Goal: Communication & Community: Answer question/provide support

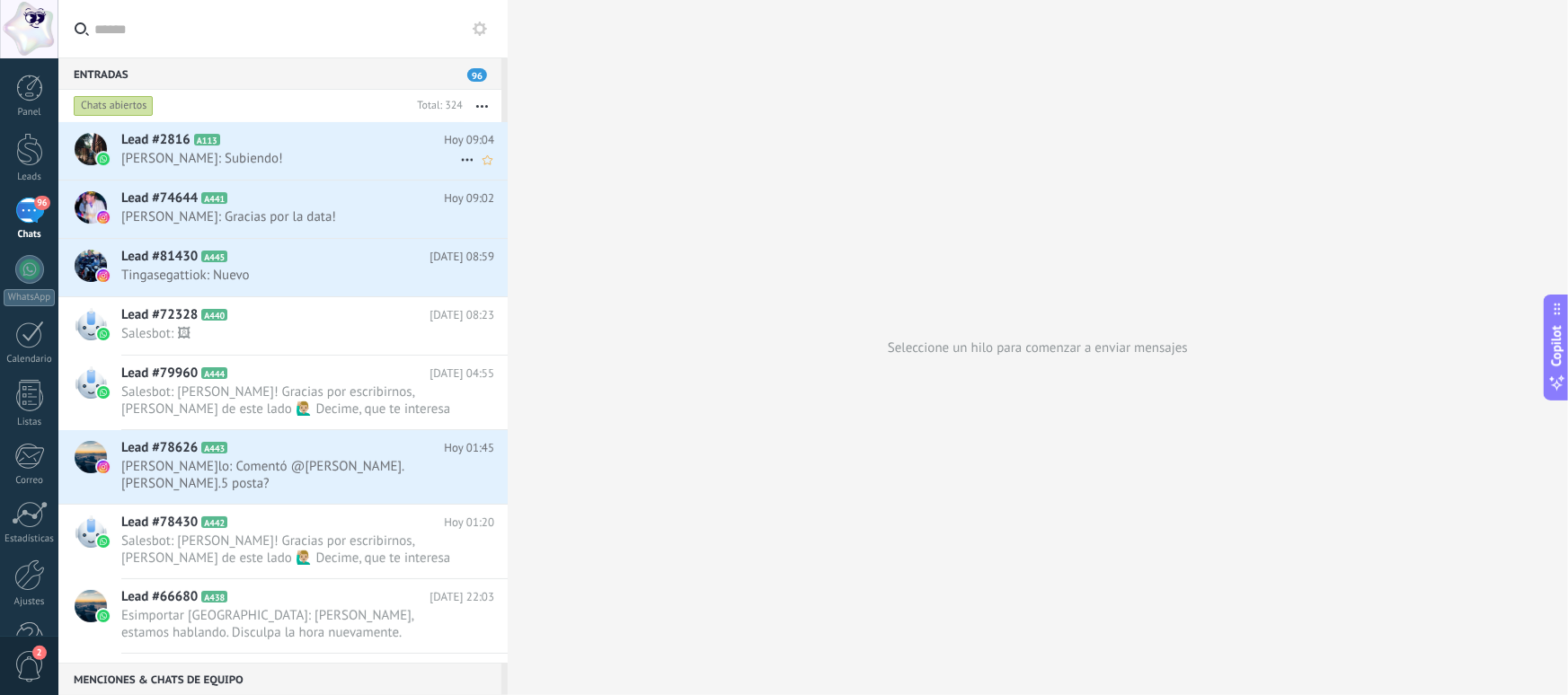
click at [257, 159] on span "Nico: Subiendo!" at bounding box center [290, 159] width 339 height 17
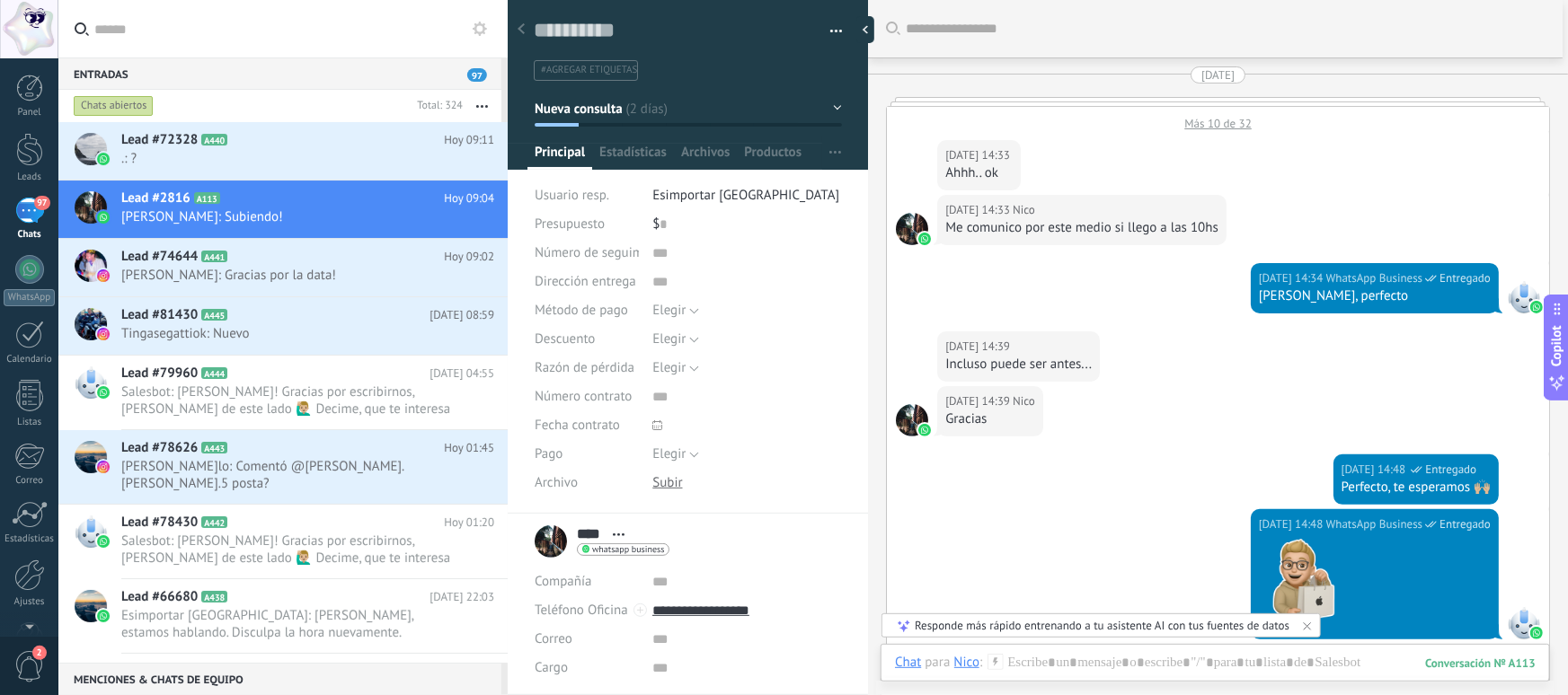
click at [1191, 367] on div "08/09/2025 14:39 Nico Incluso puede ser antes..." at bounding box center [1218, 359] width 662 height 54
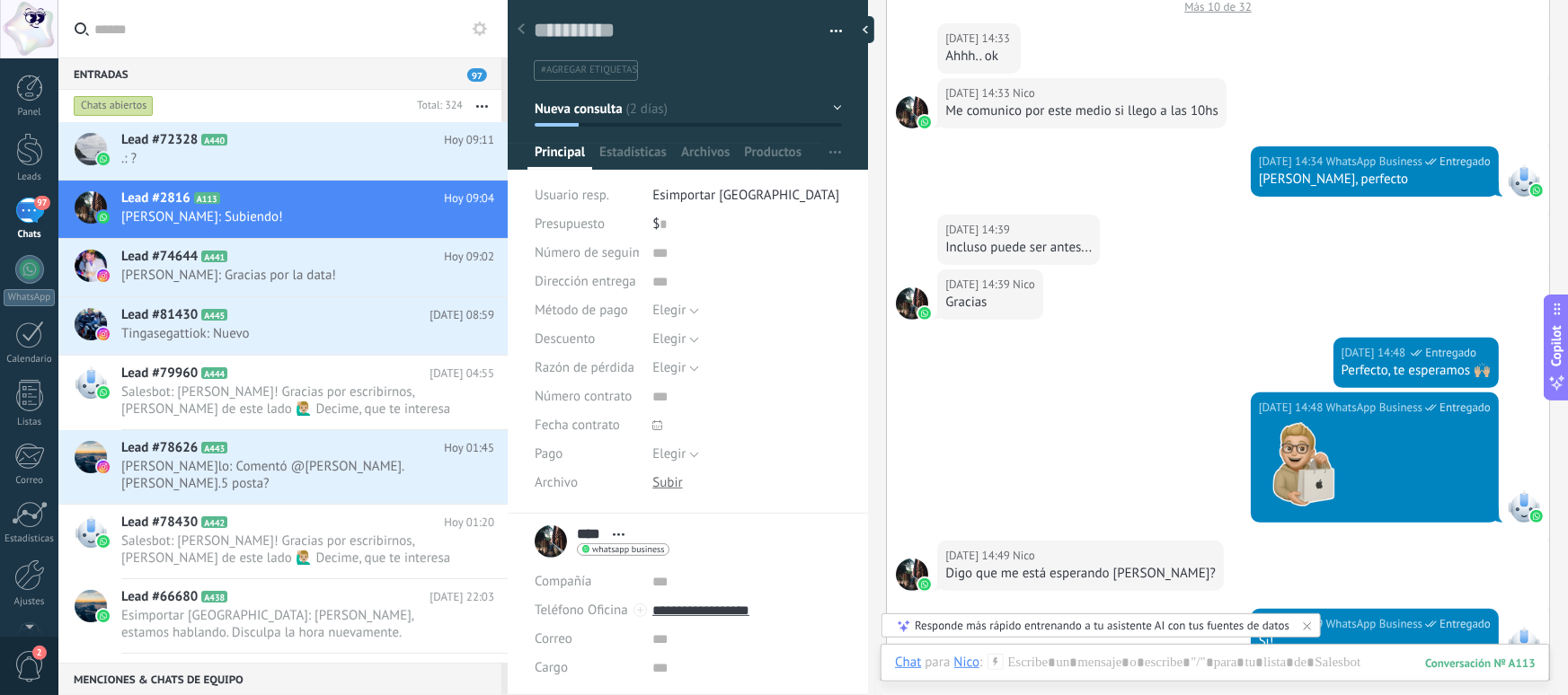
scroll to position [115, 0]
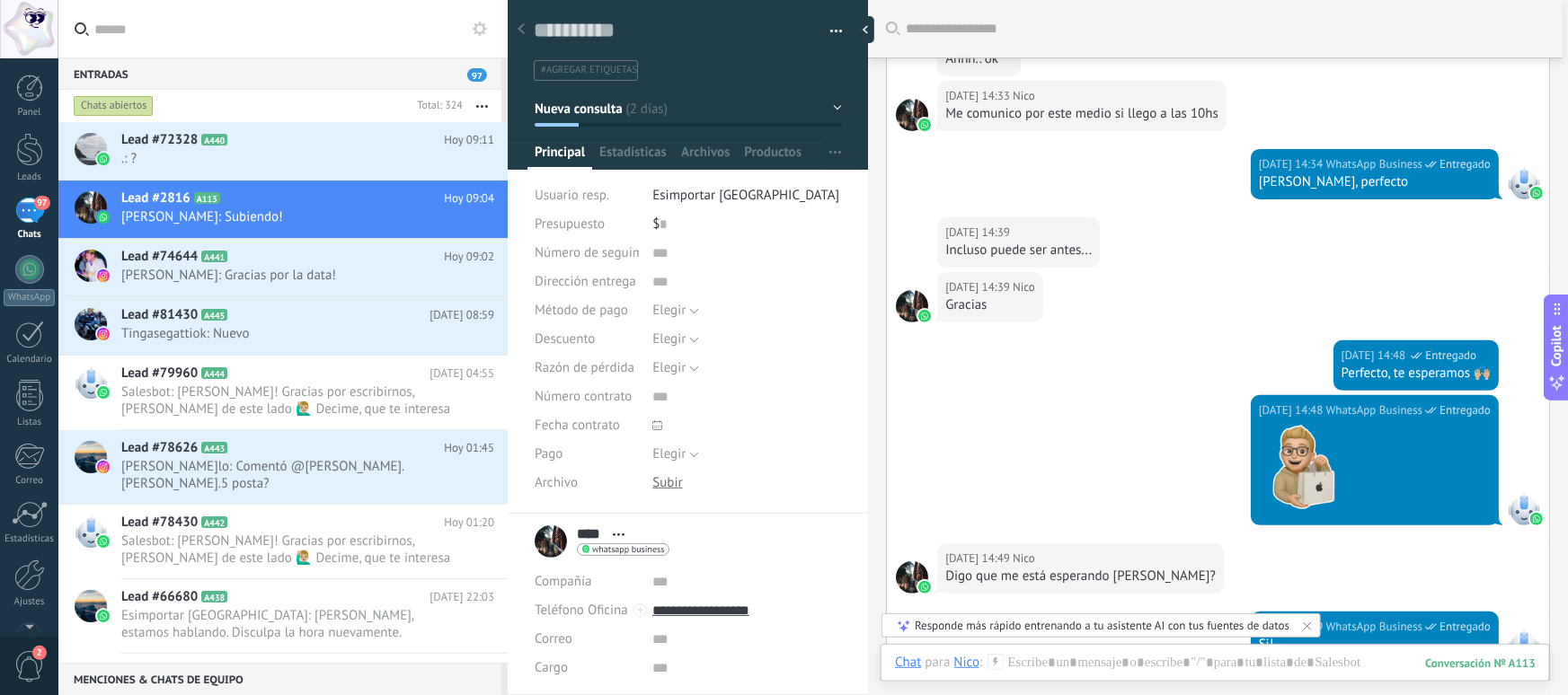
click at [1183, 370] on div "08/09/2025 14:48 WhatsApp Business Entregado Perfecto, te esperamos 🙌🏼" at bounding box center [1218, 368] width 662 height 54
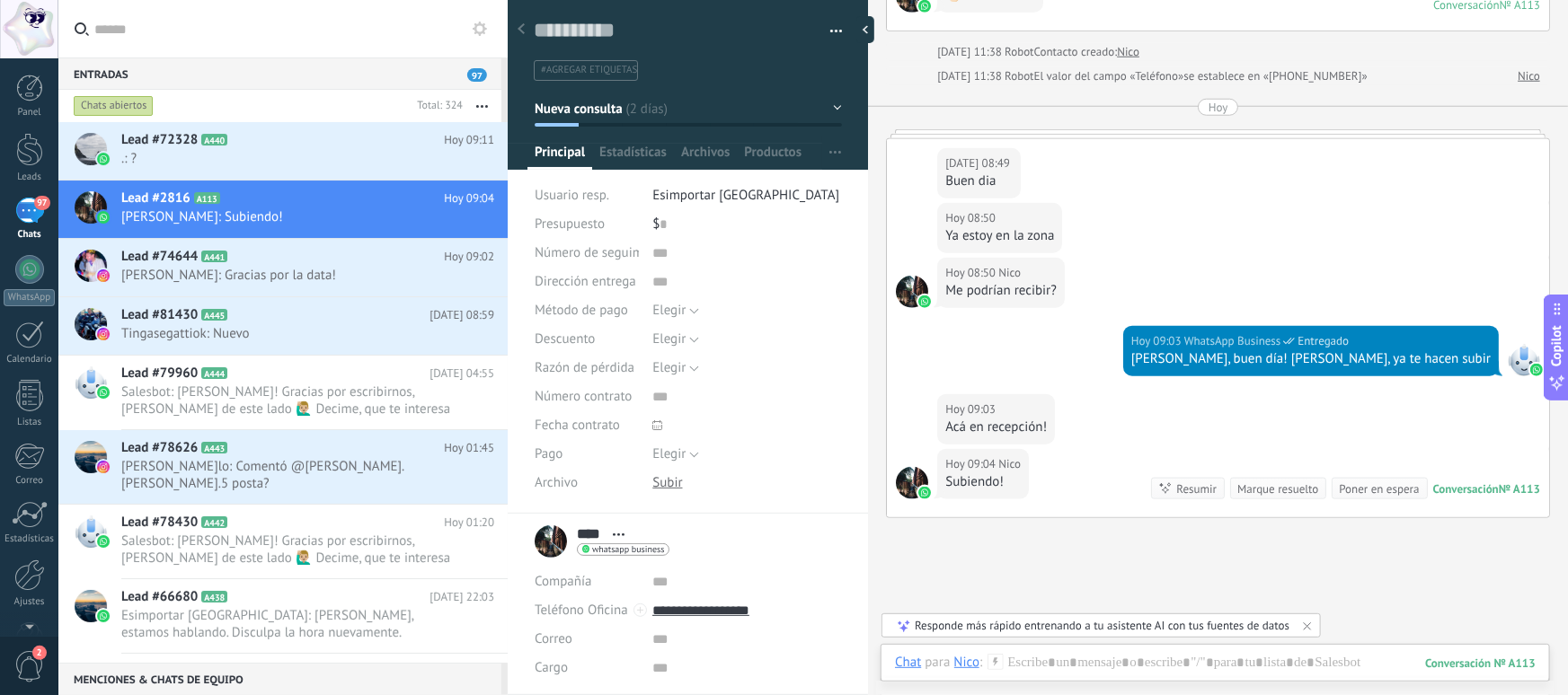
scroll to position [969, 0]
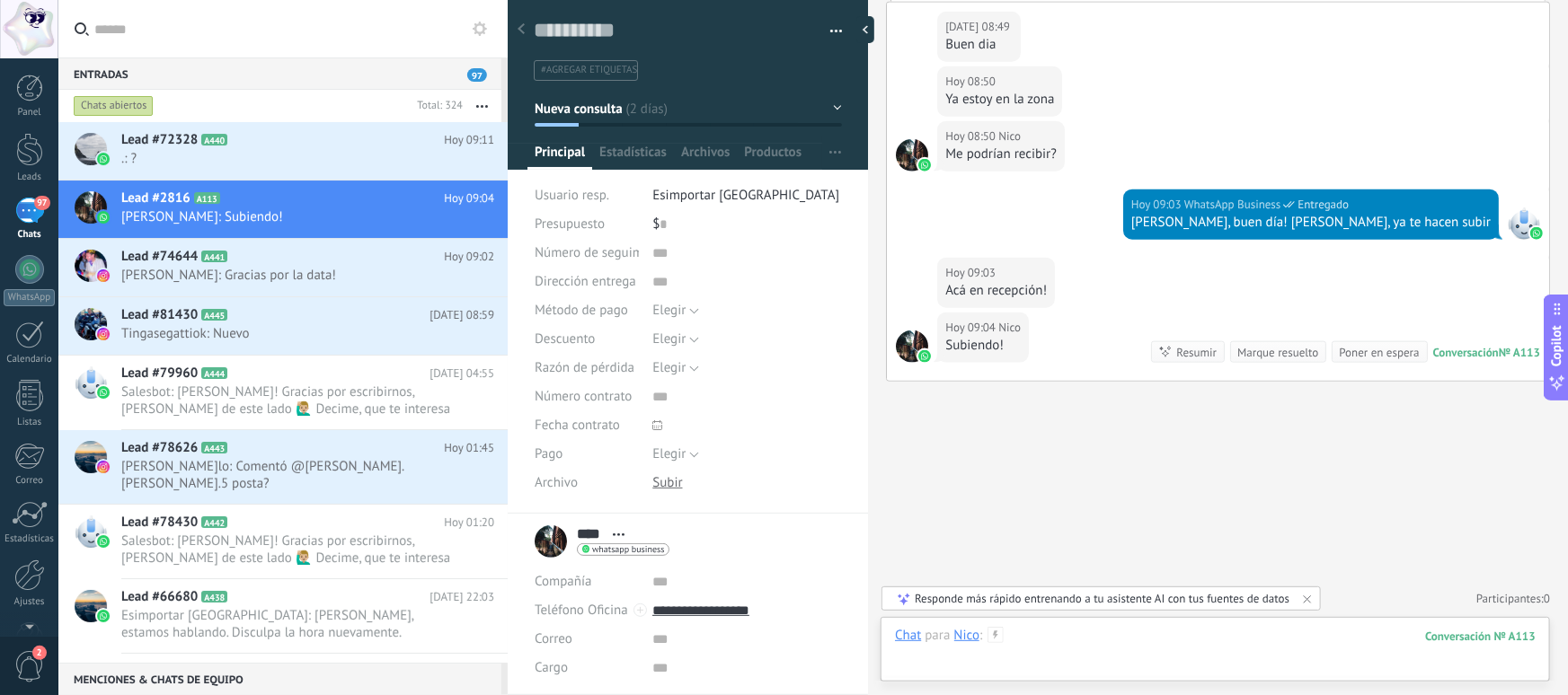
click at [1124, 648] on div at bounding box center [1216, 654] width 641 height 54
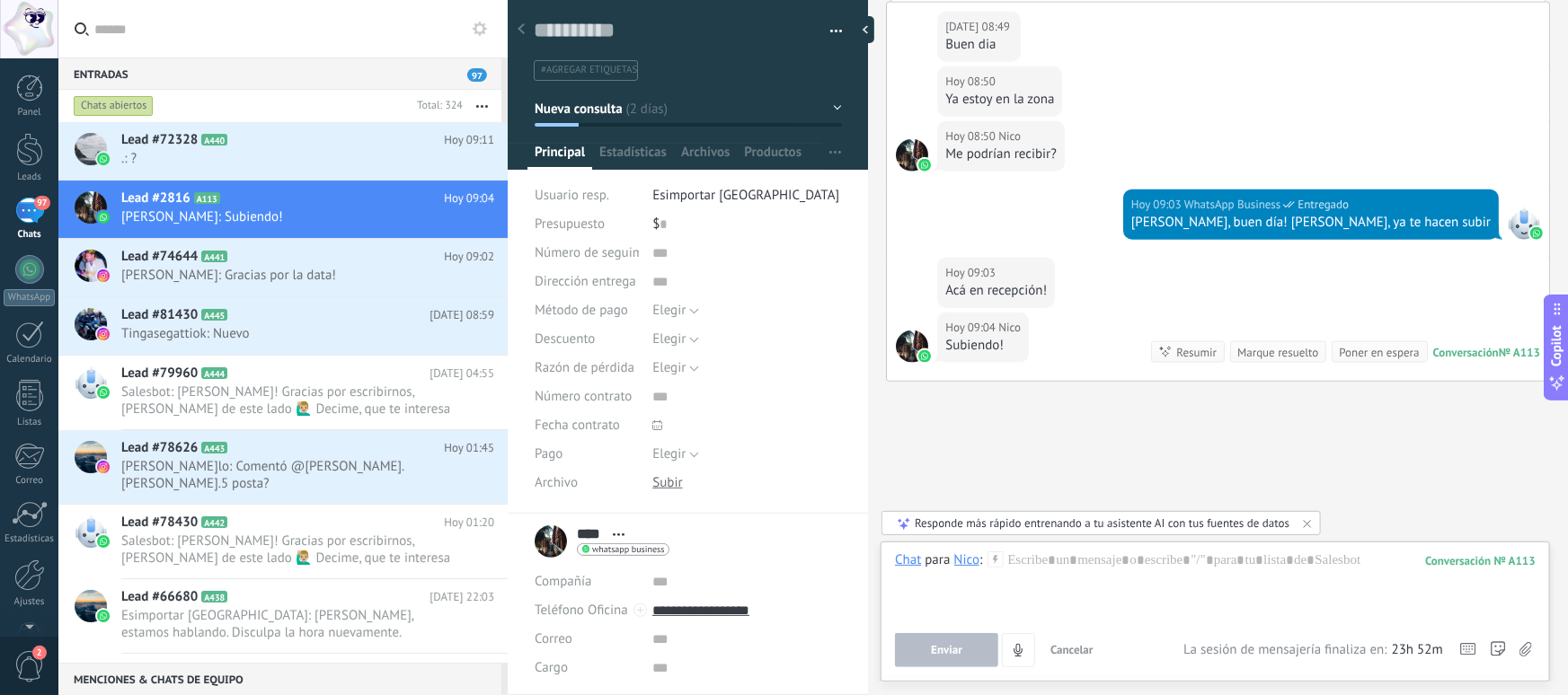
click at [1186, 573] on div at bounding box center [1216, 585] width 641 height 68
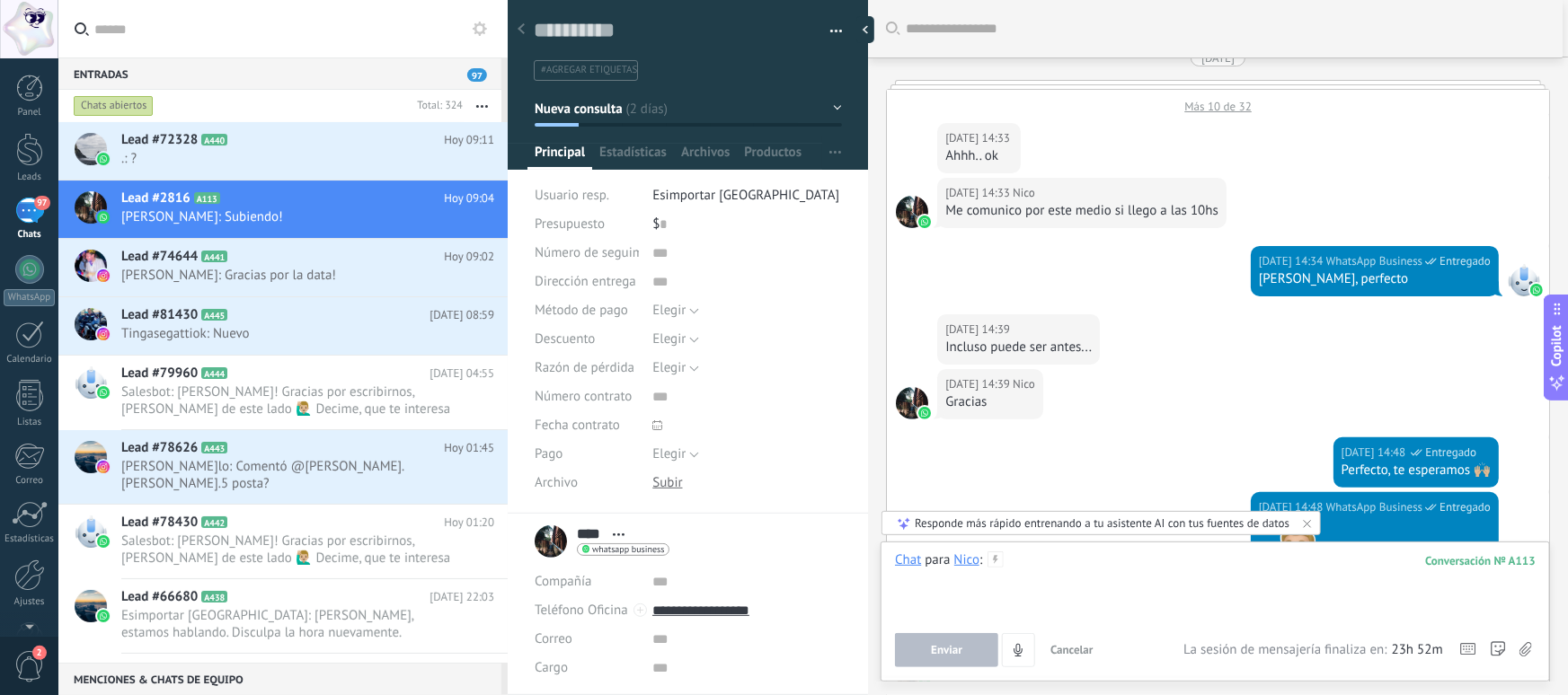
scroll to position [0, 0]
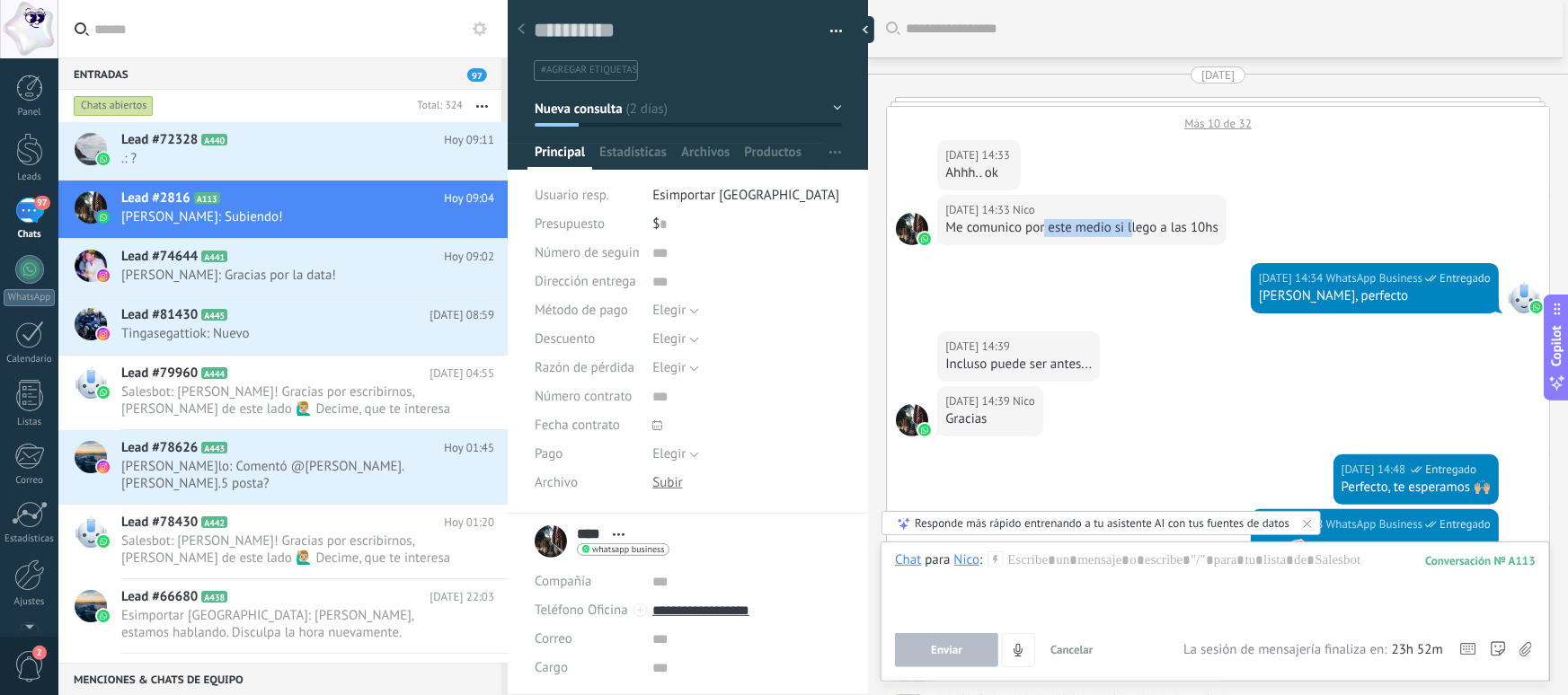
drag, startPoint x: 1131, startPoint y: 231, endPoint x: 1044, endPoint y: 232, distance: 87.0
click at [1044, 232] on div "Me comunico por este medio si llego a las 10hs" at bounding box center [1082, 228] width 273 height 18
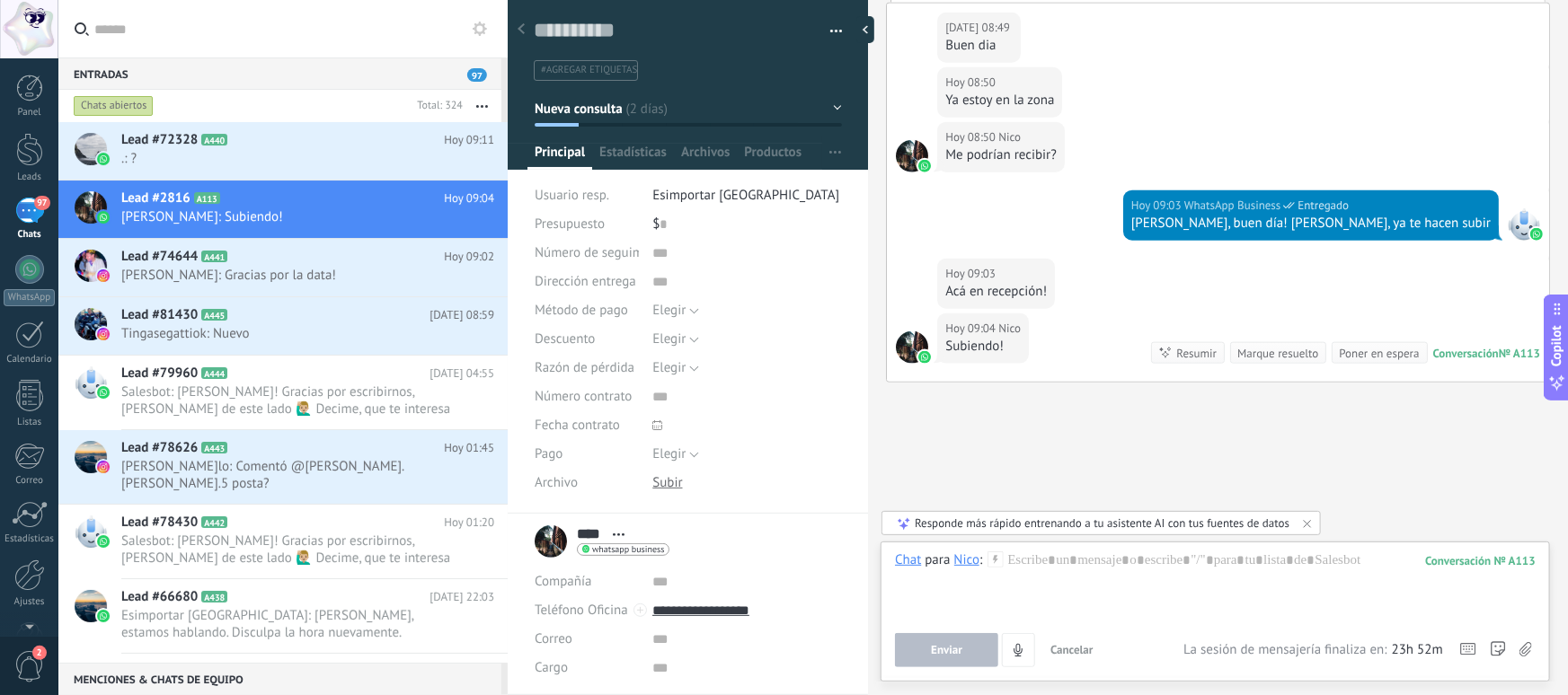
scroll to position [969, 0]
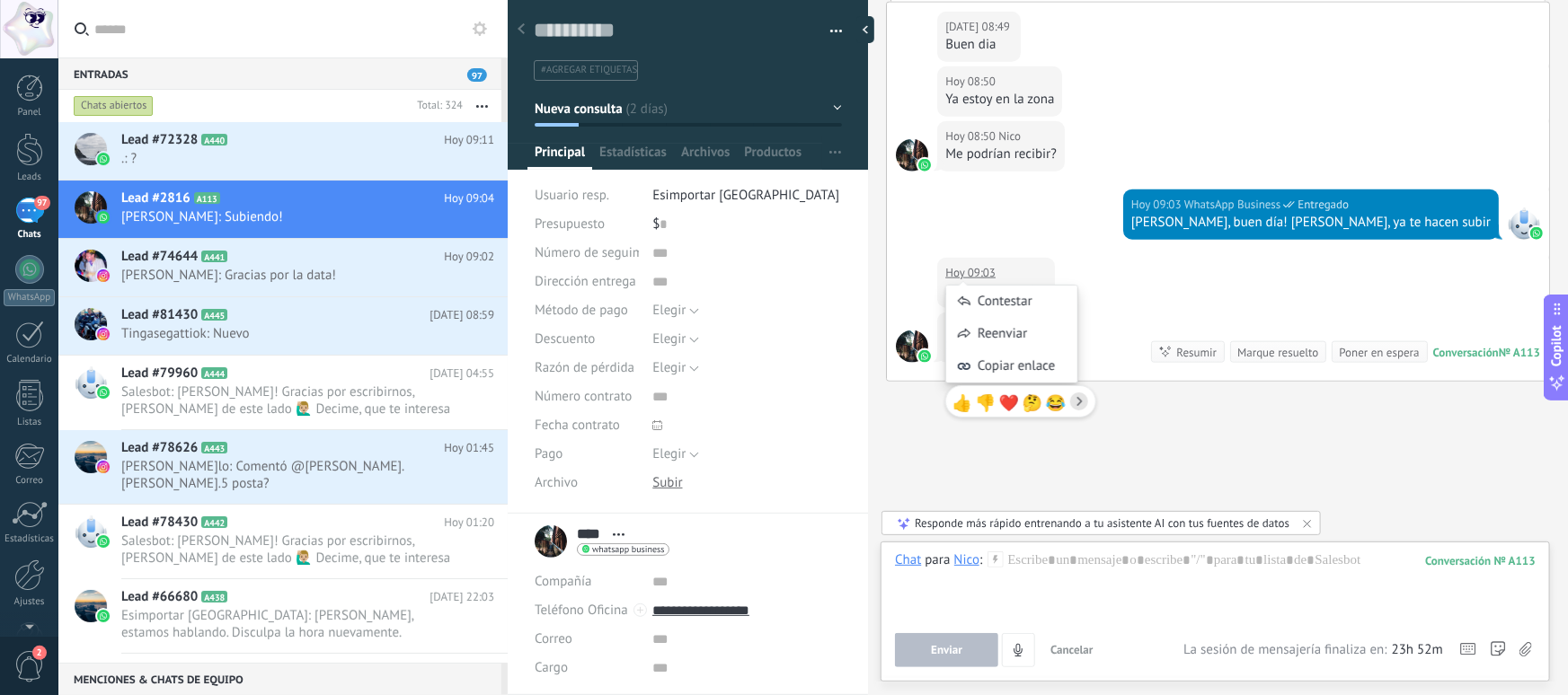
click at [1156, 199] on div "Hoy 09:03 WhatsApp Business Entregado Nicolás, buen día! Claro, ya te hacen sub…" at bounding box center [1218, 223] width 662 height 68
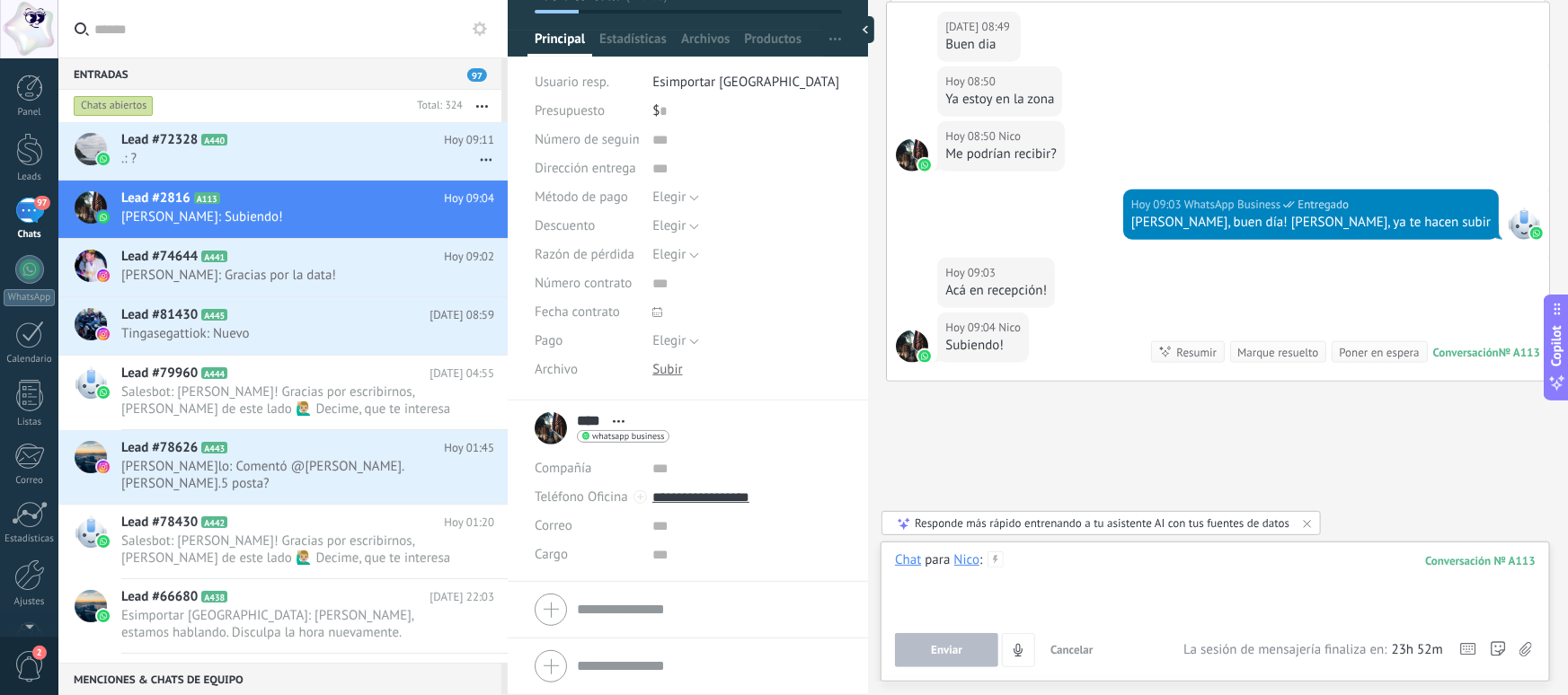
click at [1100, 575] on div at bounding box center [1216, 585] width 641 height 68
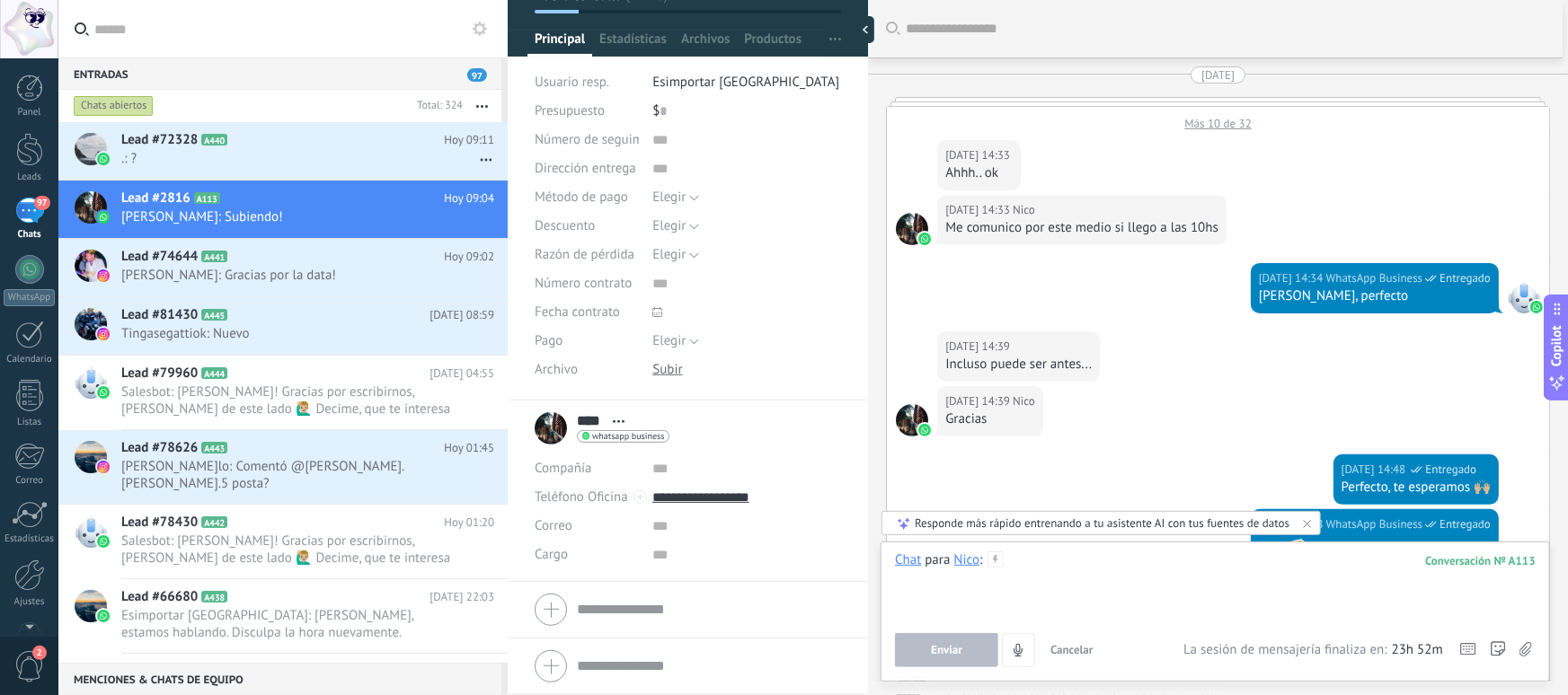
scroll to position [0, 0]
click at [1149, 98] on div at bounding box center [1218, 101] width 664 height 9
click at [1147, 103] on div at bounding box center [1218, 101] width 664 height 9
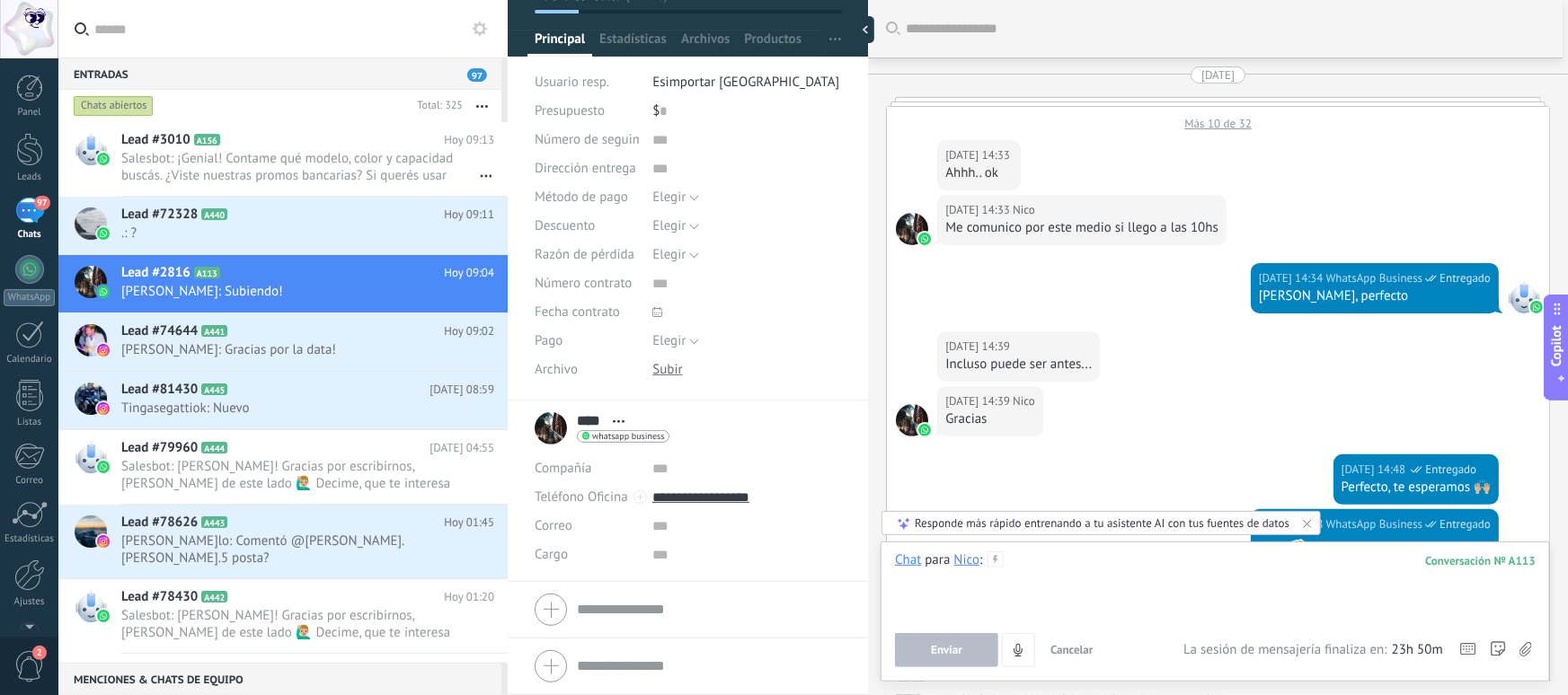
click at [1100, 565] on div at bounding box center [1216, 585] width 641 height 68
paste div
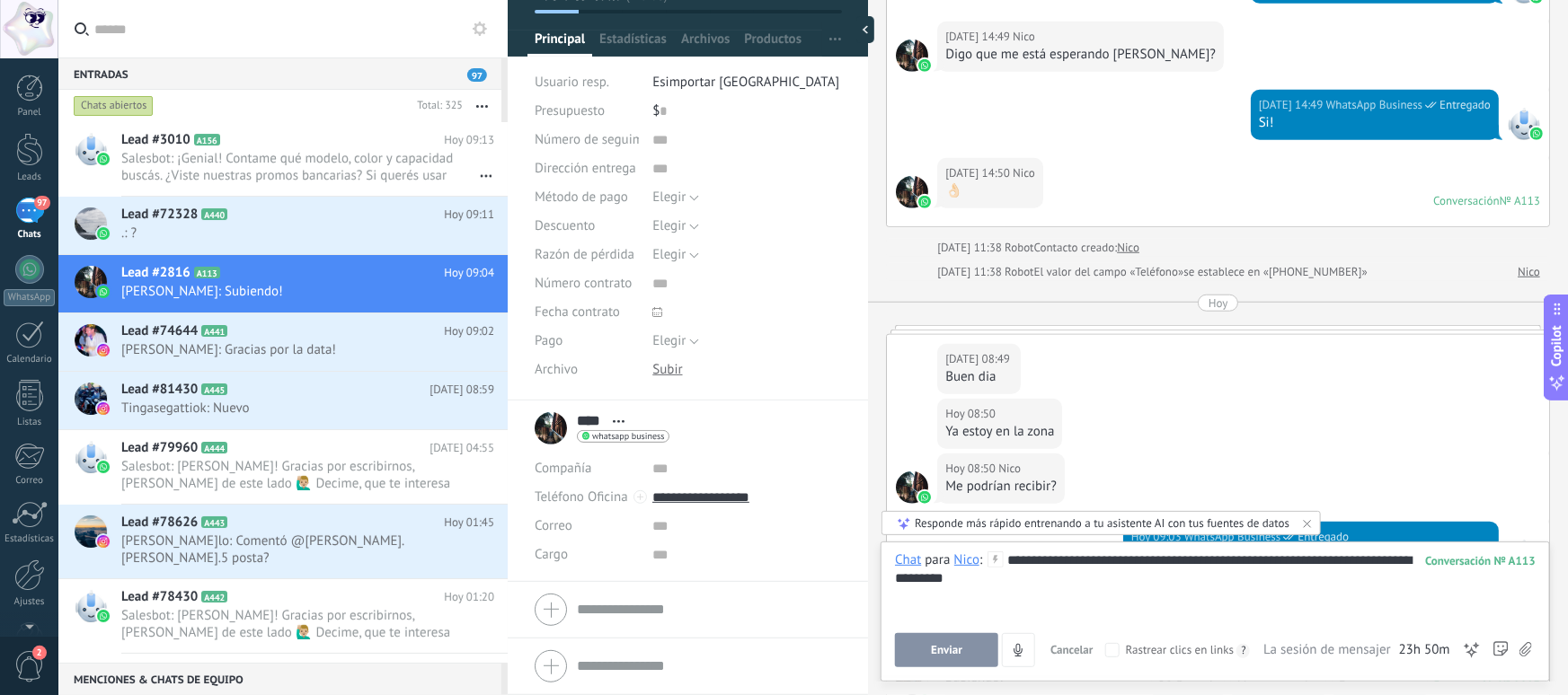
scroll to position [969, 0]
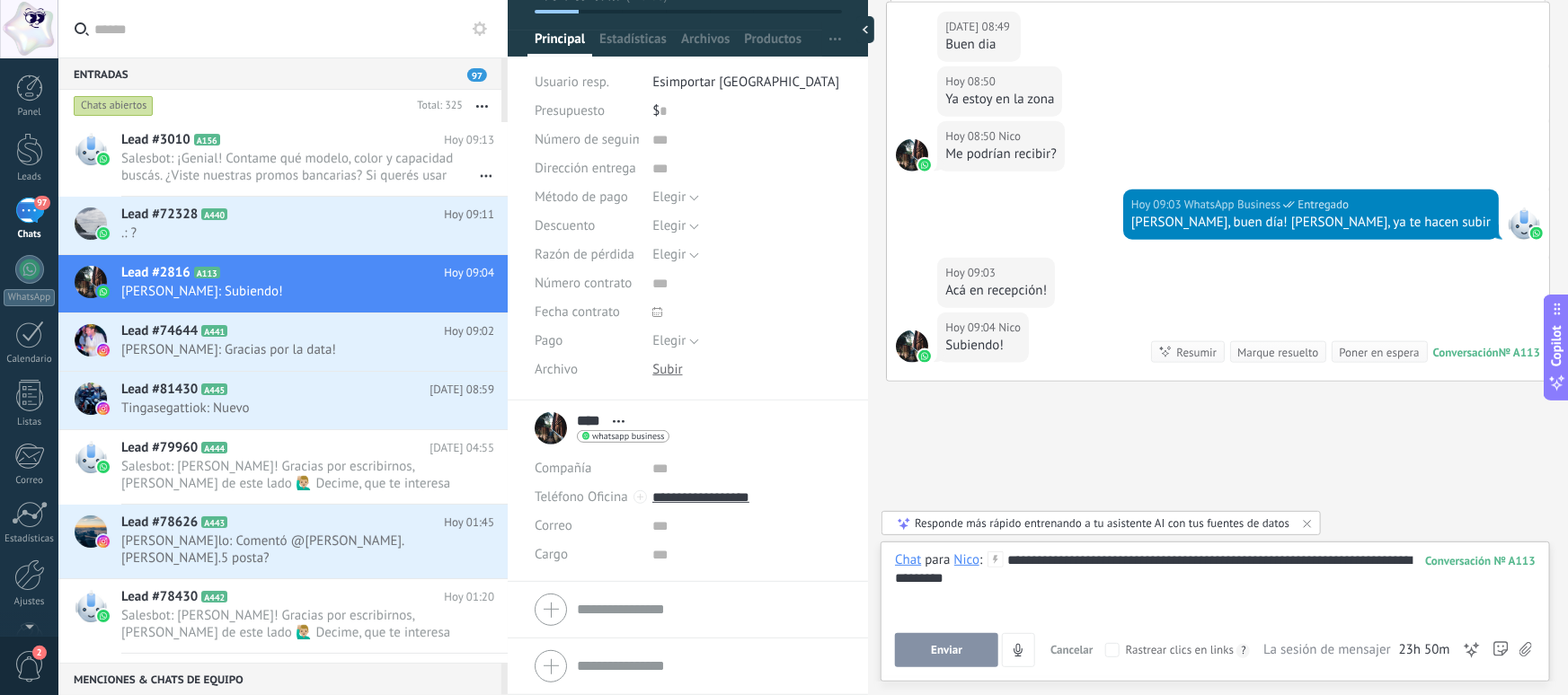
click at [958, 646] on span "Enviar" at bounding box center [947, 650] width 31 height 13
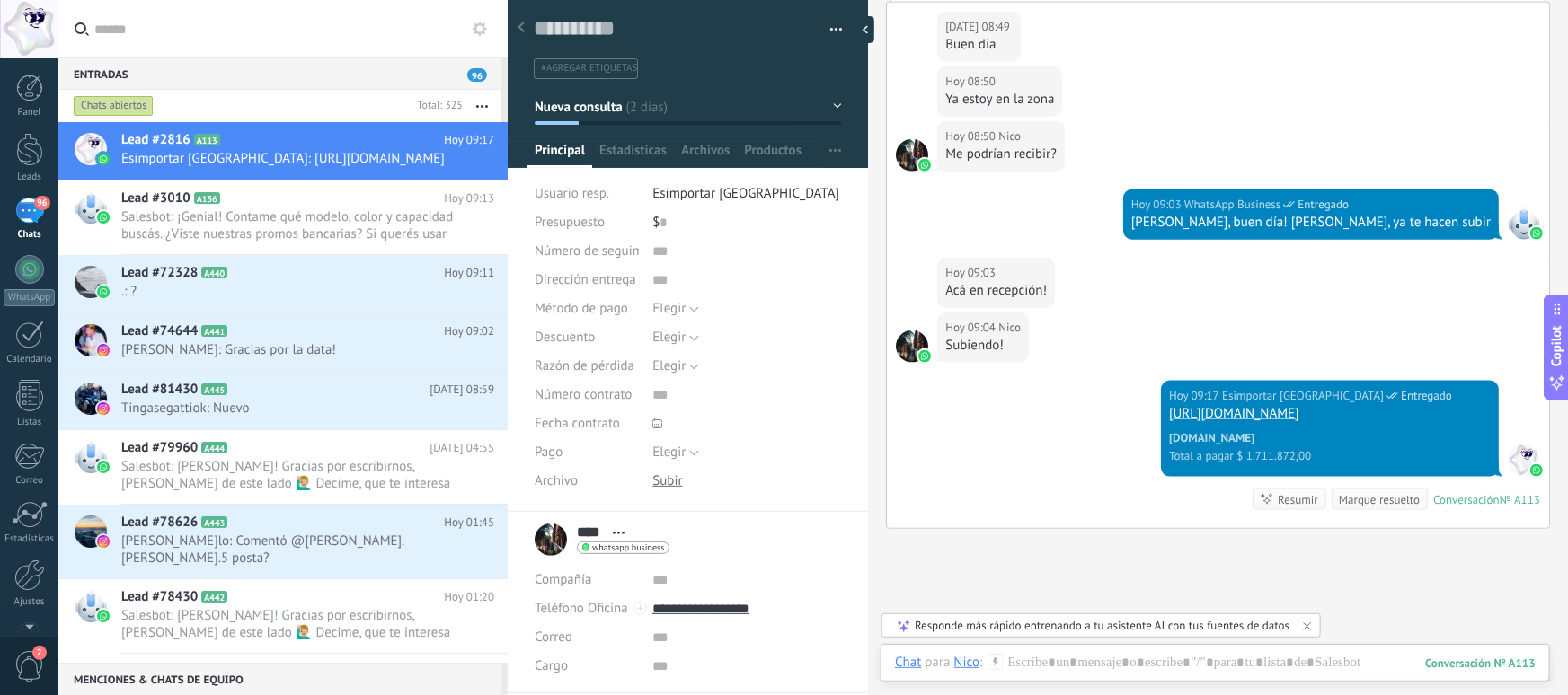
scroll to position [0, 0]
click at [1169, 422] on link "https://checkout.openpayargentina.com.ar/orders/6258dd0e-5dd2-4146-8a08-e7f410d…" at bounding box center [1234, 414] width 130 height 17
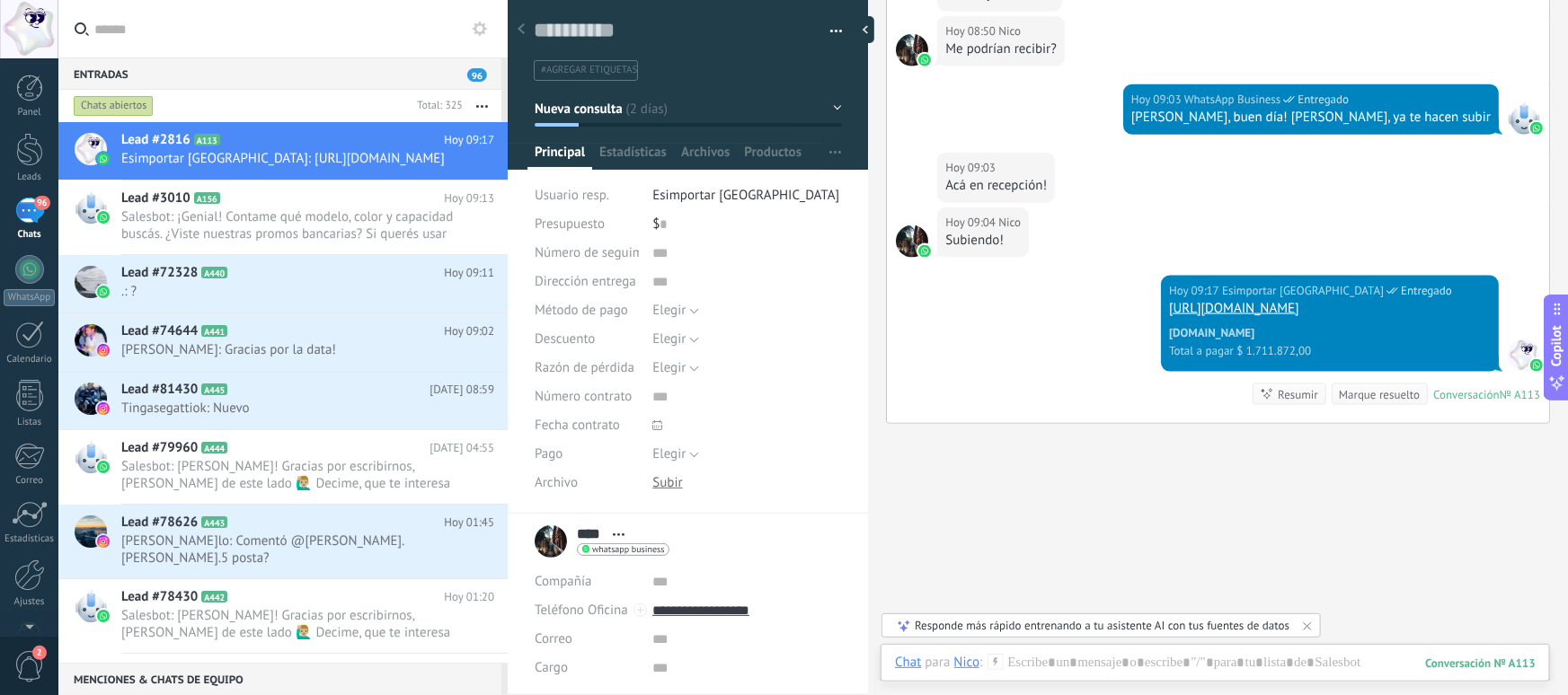
scroll to position [1057, 0]
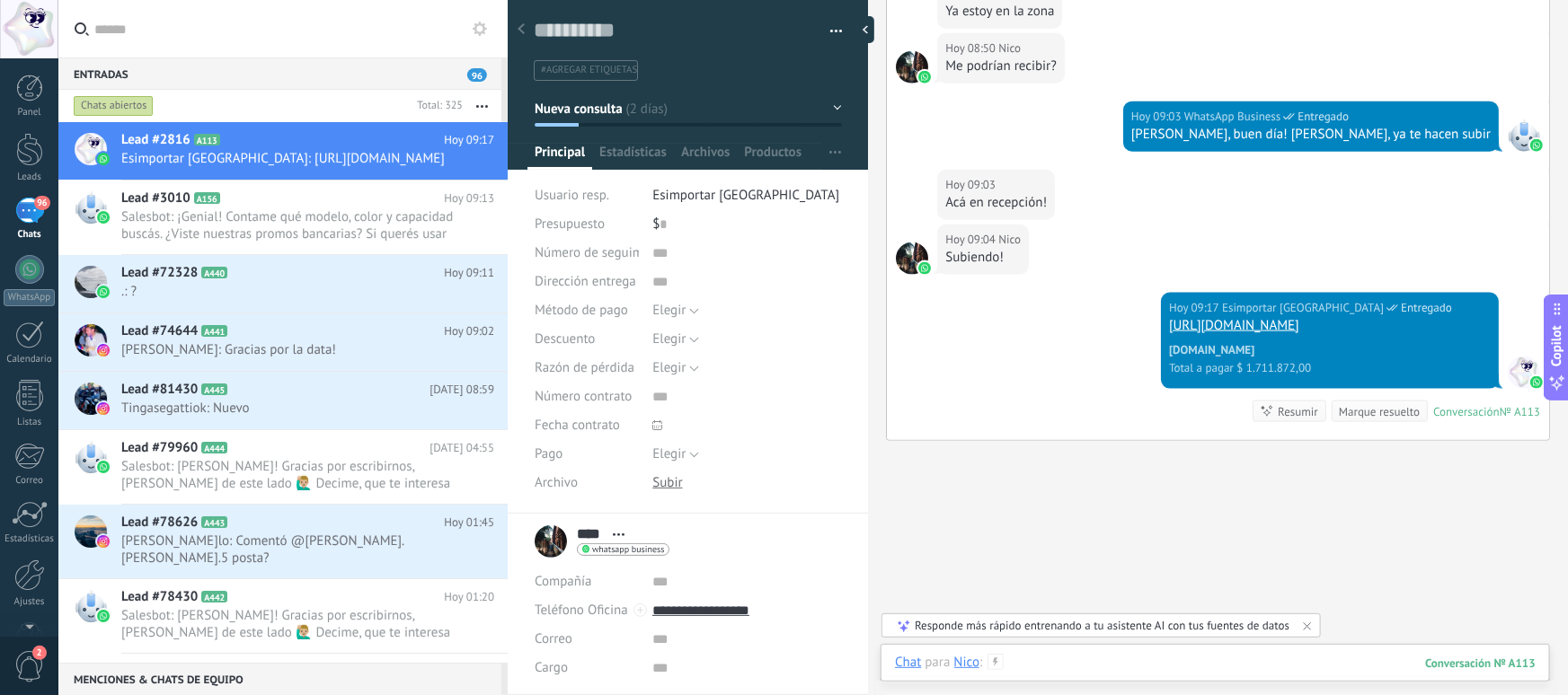
click at [1084, 666] on div at bounding box center [1216, 681] width 641 height 54
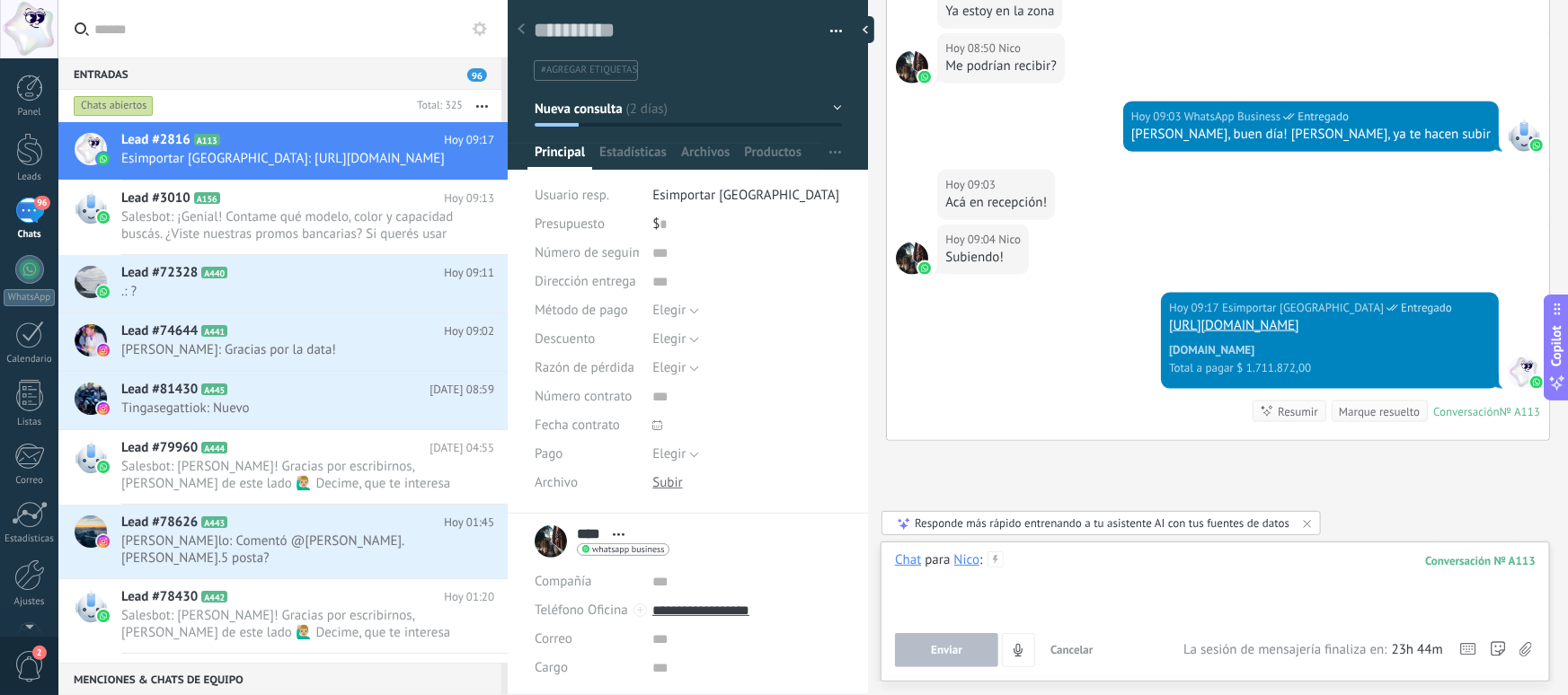
paste div
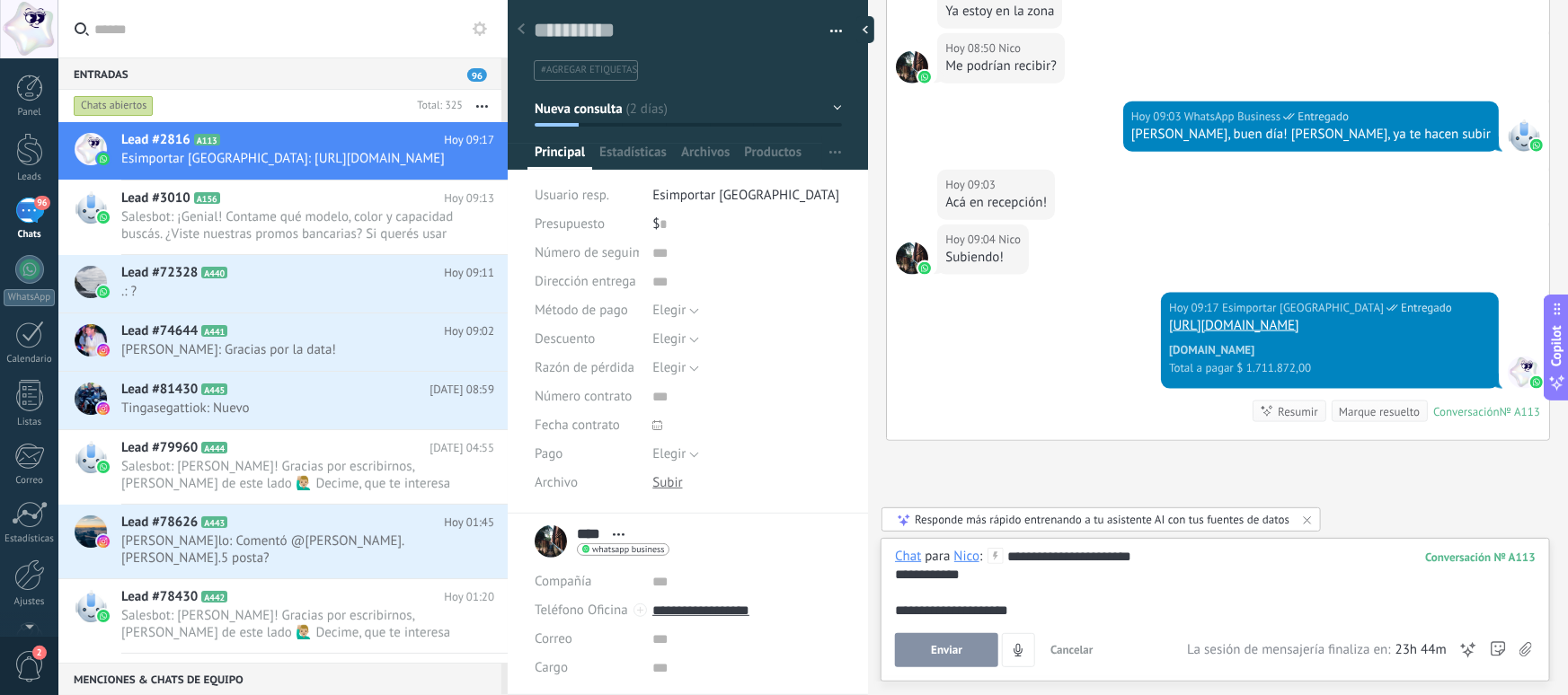
click at [910, 612] on div "**********" at bounding box center [1216, 611] width 641 height 18
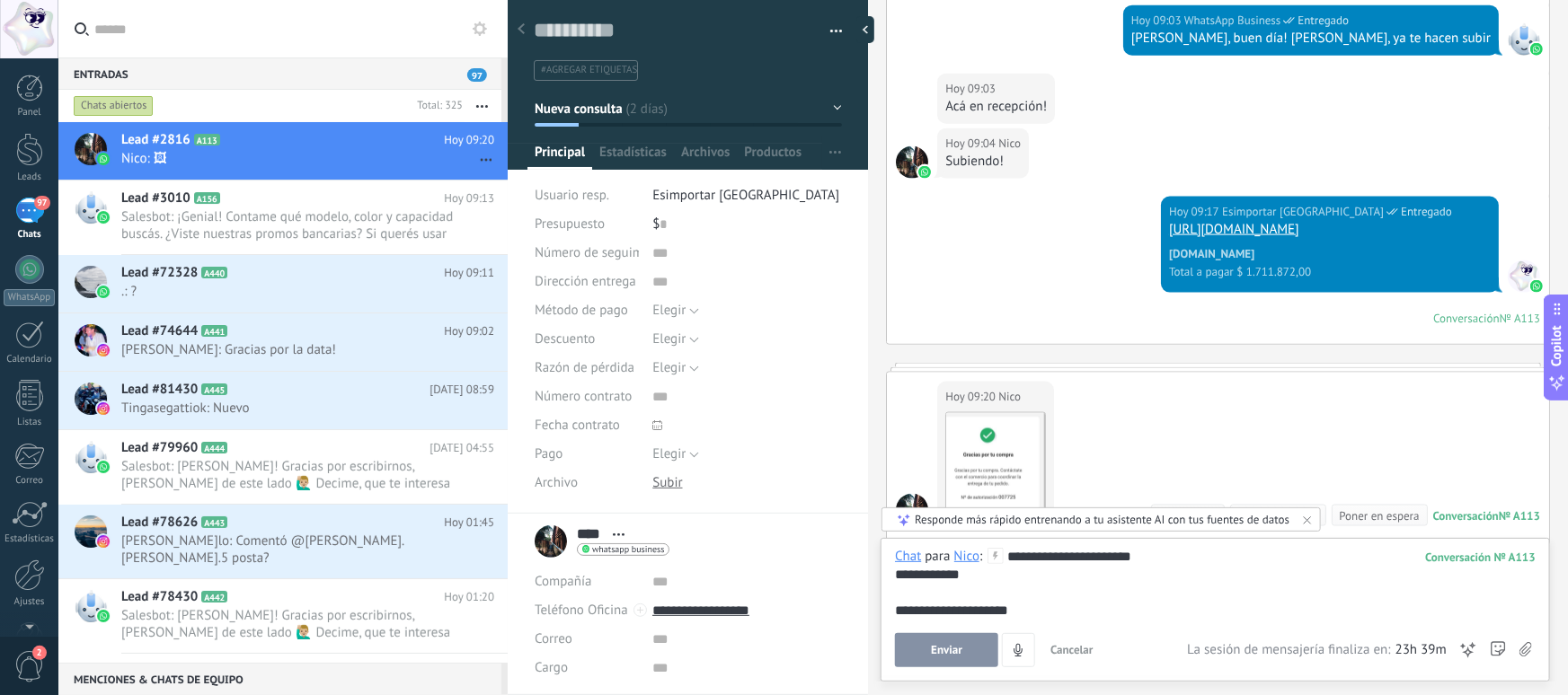
scroll to position [1178, 0]
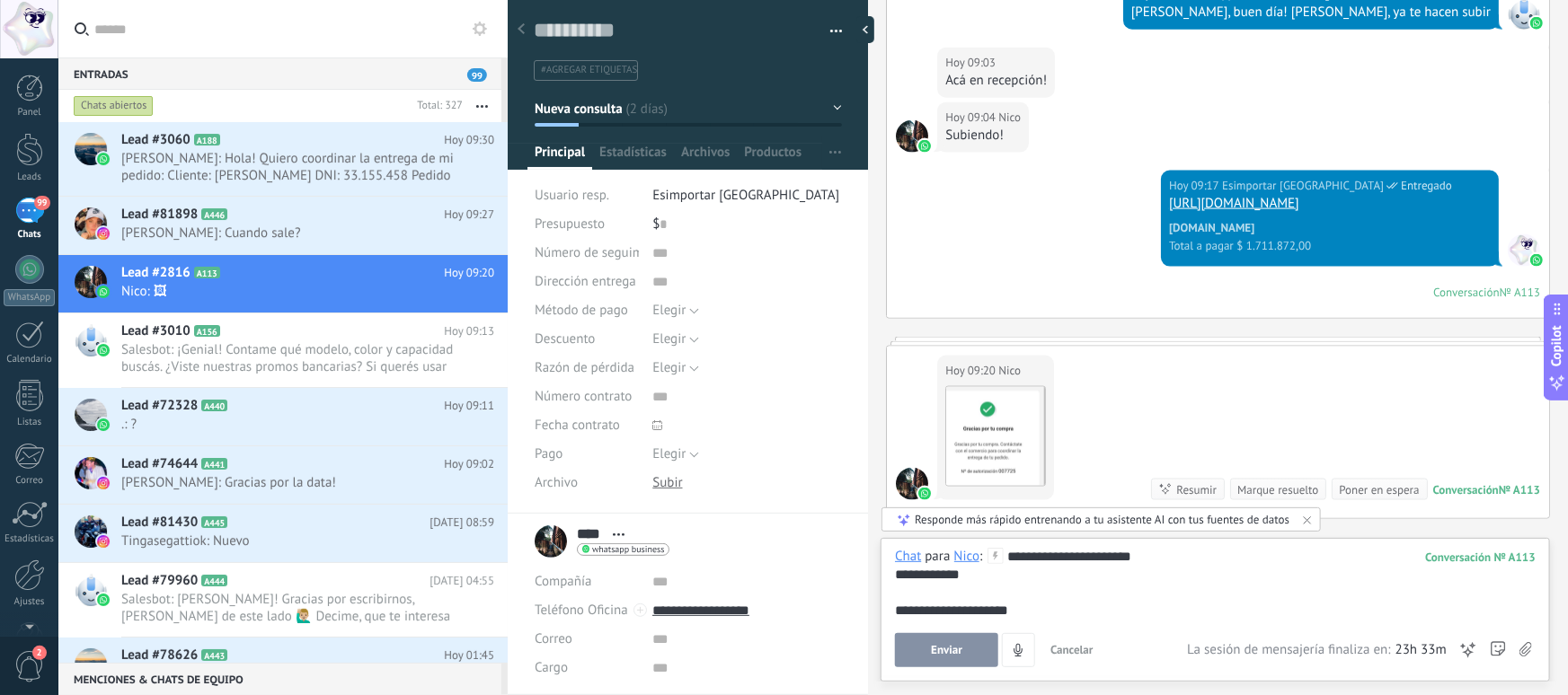
click at [933, 576] on div "**********" at bounding box center [1216, 575] width 641 height 18
click at [960, 575] on div "**********" at bounding box center [1216, 575] width 641 height 18
drag, startPoint x: 995, startPoint y: 575, endPoint x: 919, endPoint y: 579, distance: 76.1
click at [919, 579] on div "**********" at bounding box center [1216, 575] width 641 height 18
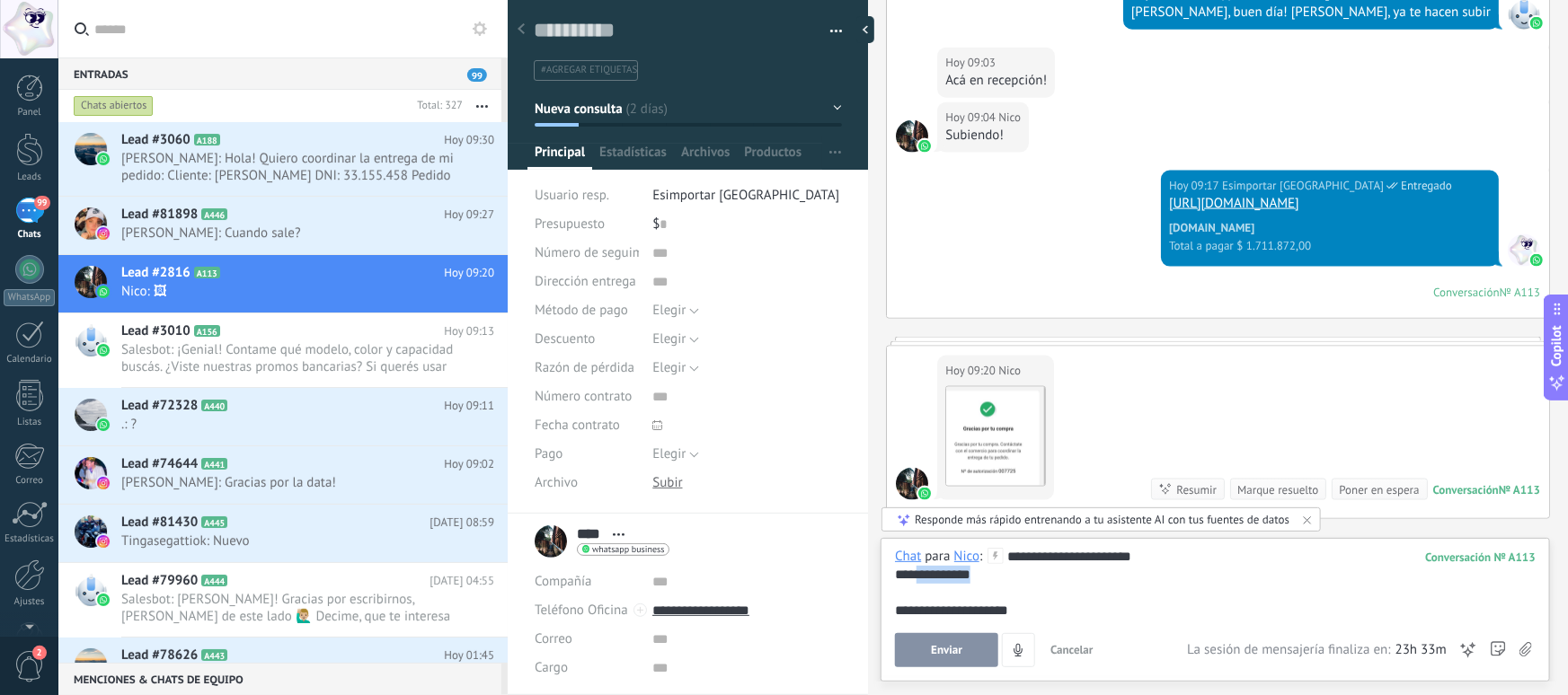
drag, startPoint x: 920, startPoint y: 578, endPoint x: 946, endPoint y: 578, distance: 26.0
click at [946, 578] on div "**********" at bounding box center [1216, 575] width 641 height 18
click at [952, 578] on div "**********" at bounding box center [1216, 575] width 641 height 18
drag, startPoint x: 1013, startPoint y: 577, endPoint x: 884, endPoint y: 540, distance: 134.2
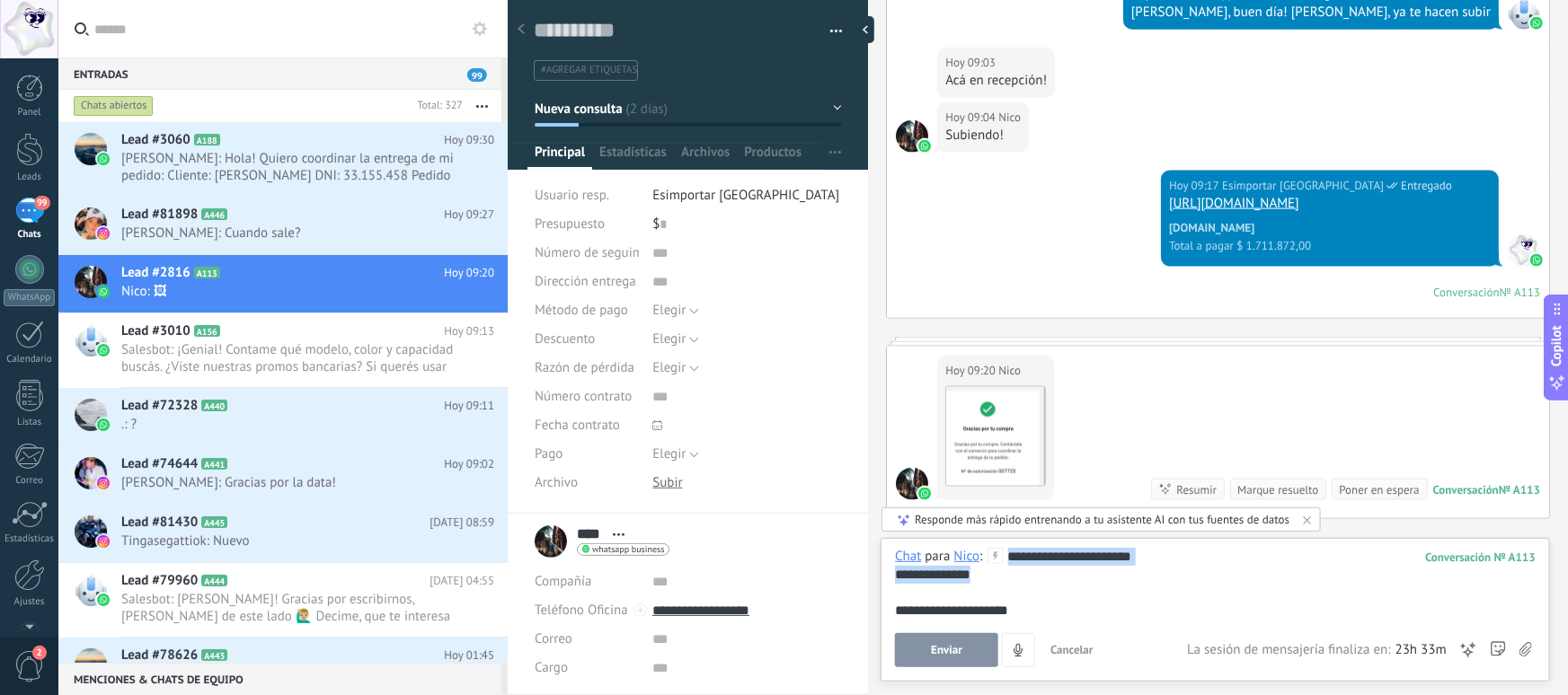
click at [884, 540] on div "**********" at bounding box center [1216, 610] width 670 height 144
click at [1022, 579] on div "**********" at bounding box center [1216, 575] width 641 height 18
drag, startPoint x: 1055, startPoint y: 611, endPoint x: 894, endPoint y: 555, distance: 170.5
click at [888, 551] on div "**********" at bounding box center [1216, 610] width 670 height 144
click at [967, 596] on div at bounding box center [1216, 593] width 641 height 18
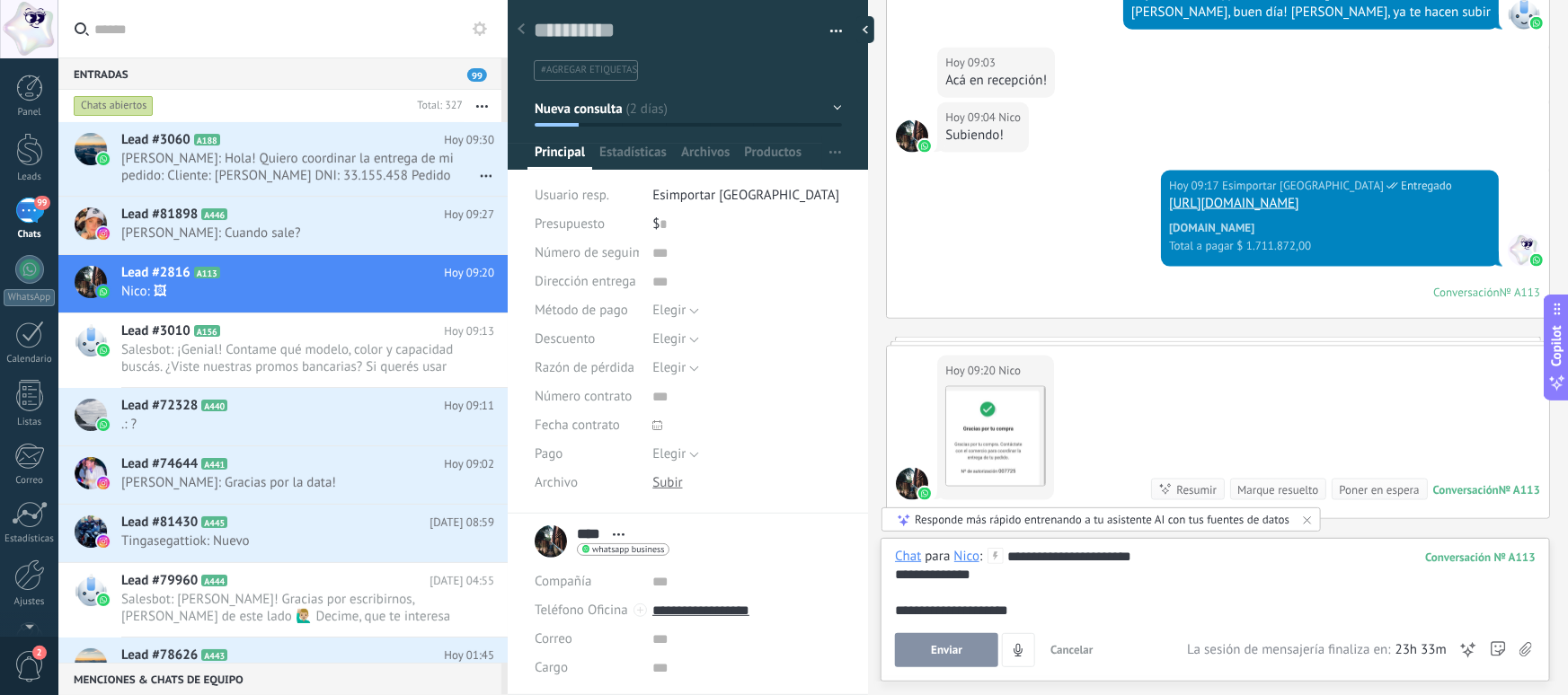
click at [1097, 619] on div "**********" at bounding box center [1216, 611] width 641 height 18
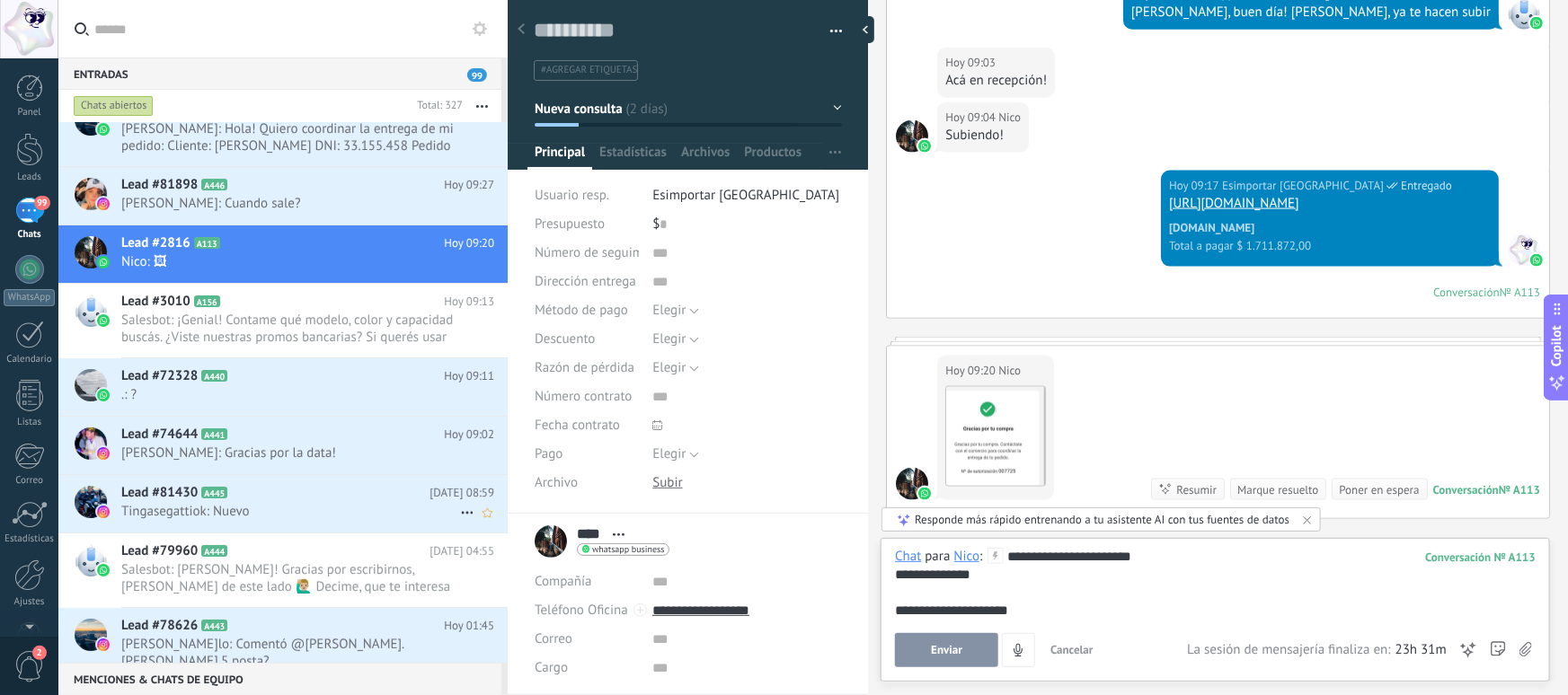
scroll to position [32, 0]
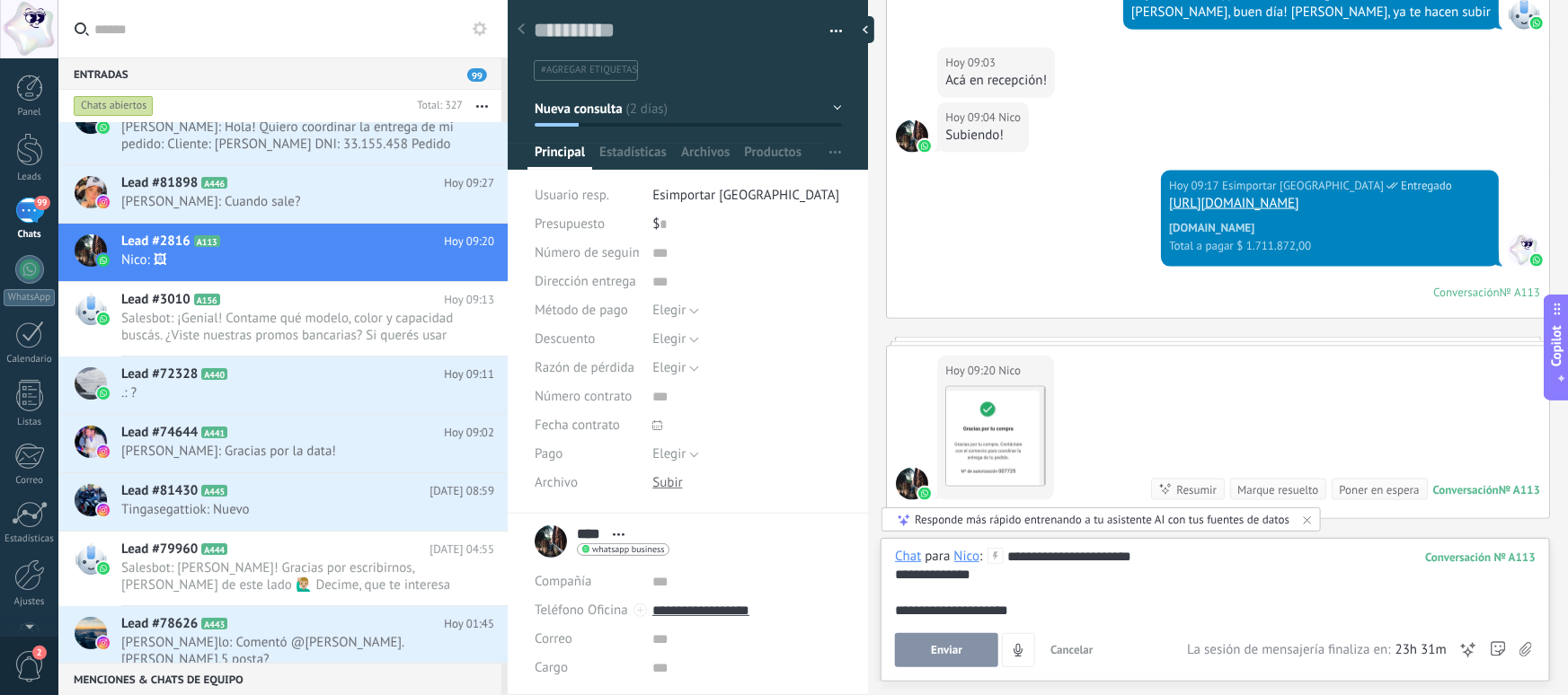
click at [961, 584] on div at bounding box center [1216, 593] width 641 height 18
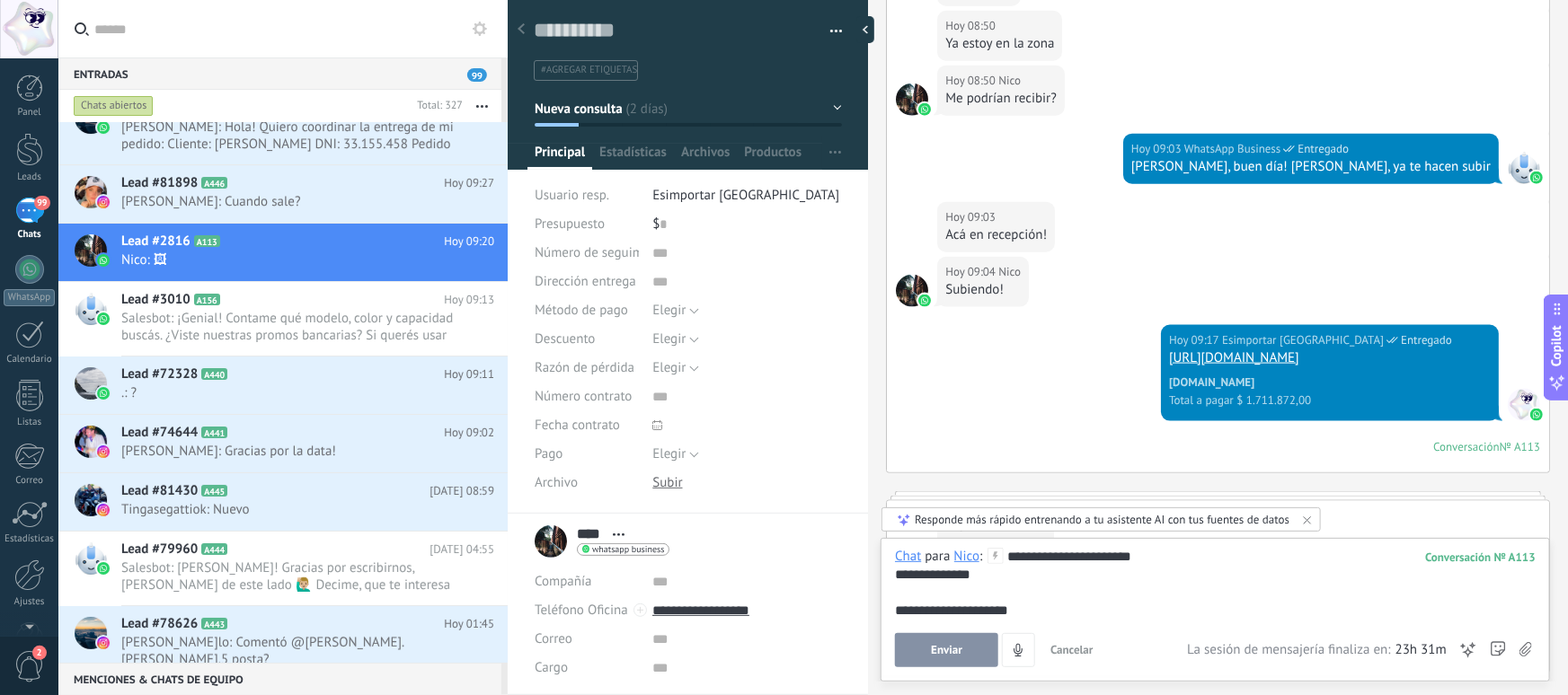
scroll to position [1334, 0]
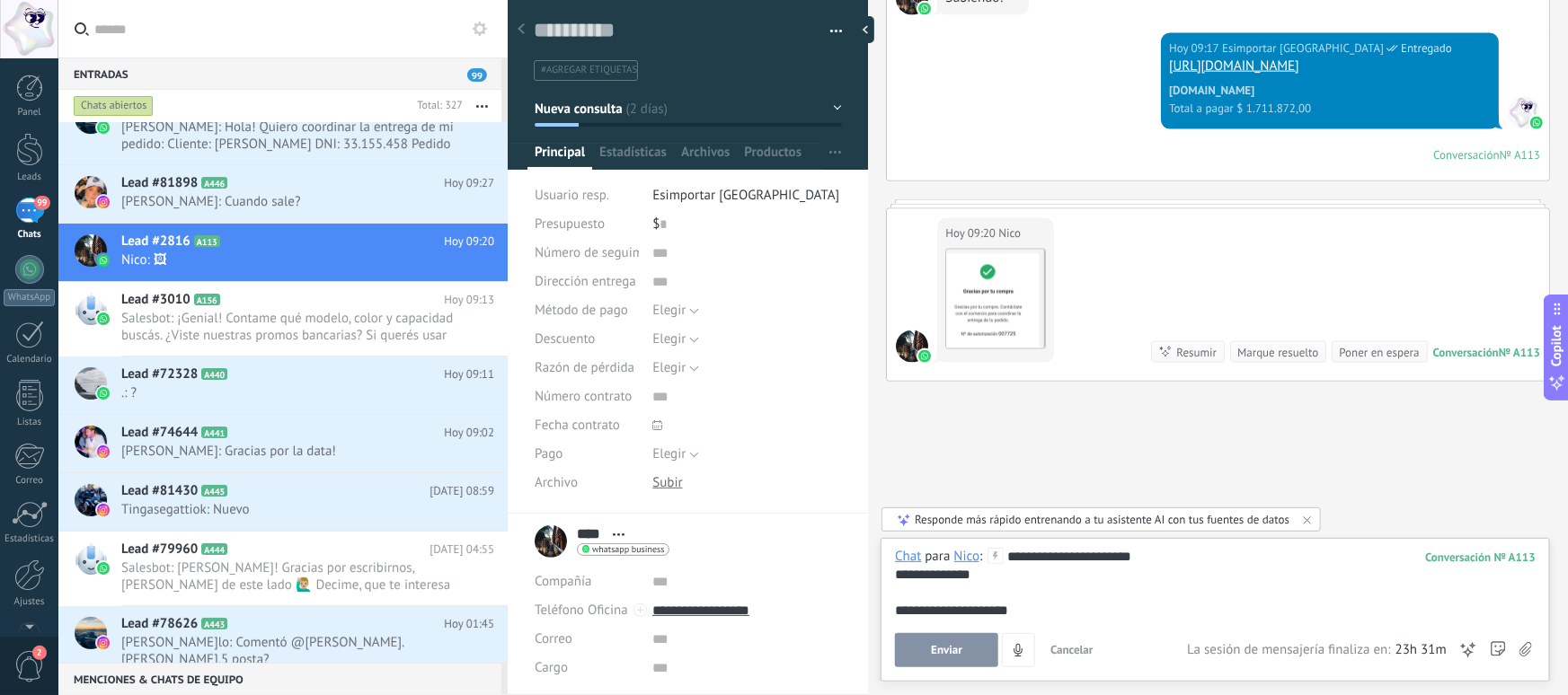
click at [1058, 611] on div "**********" at bounding box center [1216, 611] width 641 height 18
drag, startPoint x: 1059, startPoint y: 608, endPoint x: 929, endPoint y: 603, distance: 130.1
click at [929, 603] on div "**********" at bounding box center [1216, 611] width 641 height 18
click at [934, 591] on div at bounding box center [1216, 593] width 641 height 18
click at [997, 570] on div "**********" at bounding box center [1216, 575] width 641 height 18
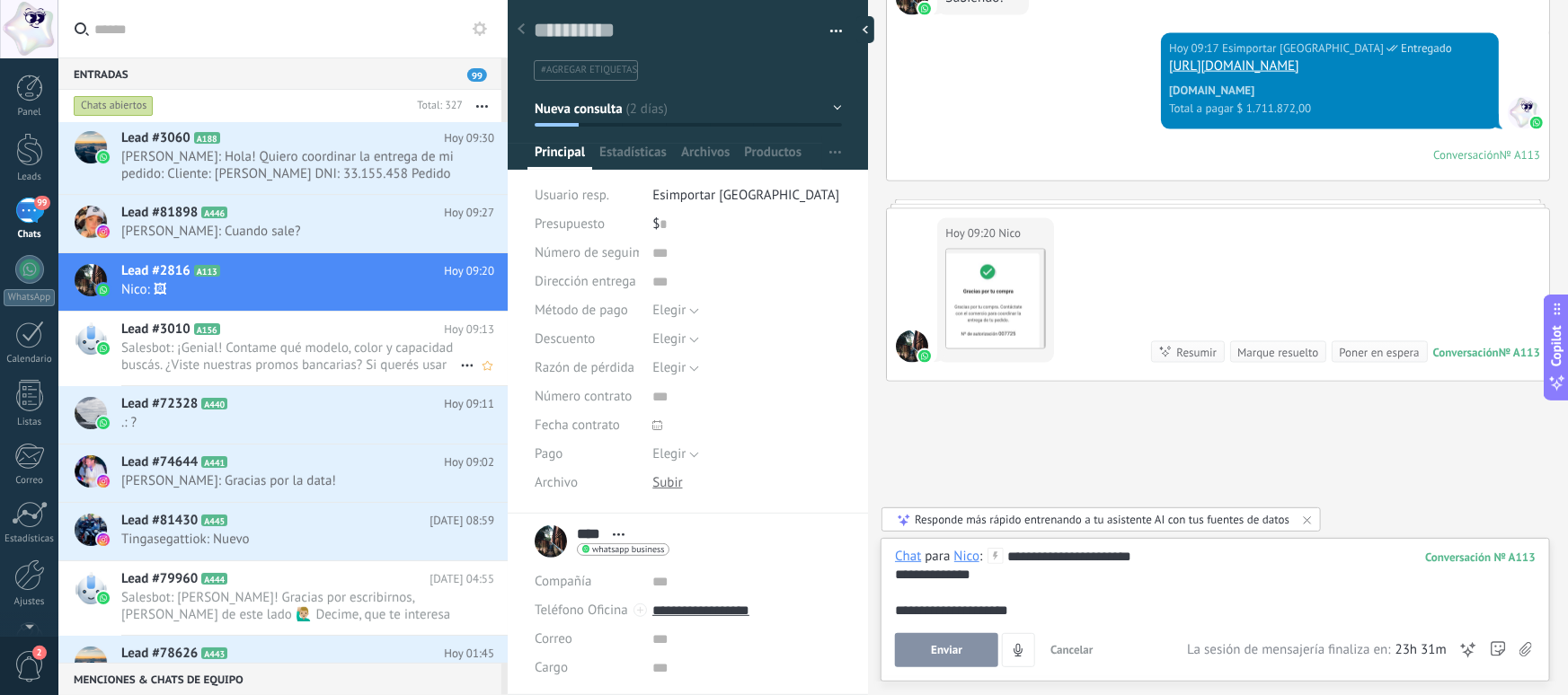
scroll to position [0, 0]
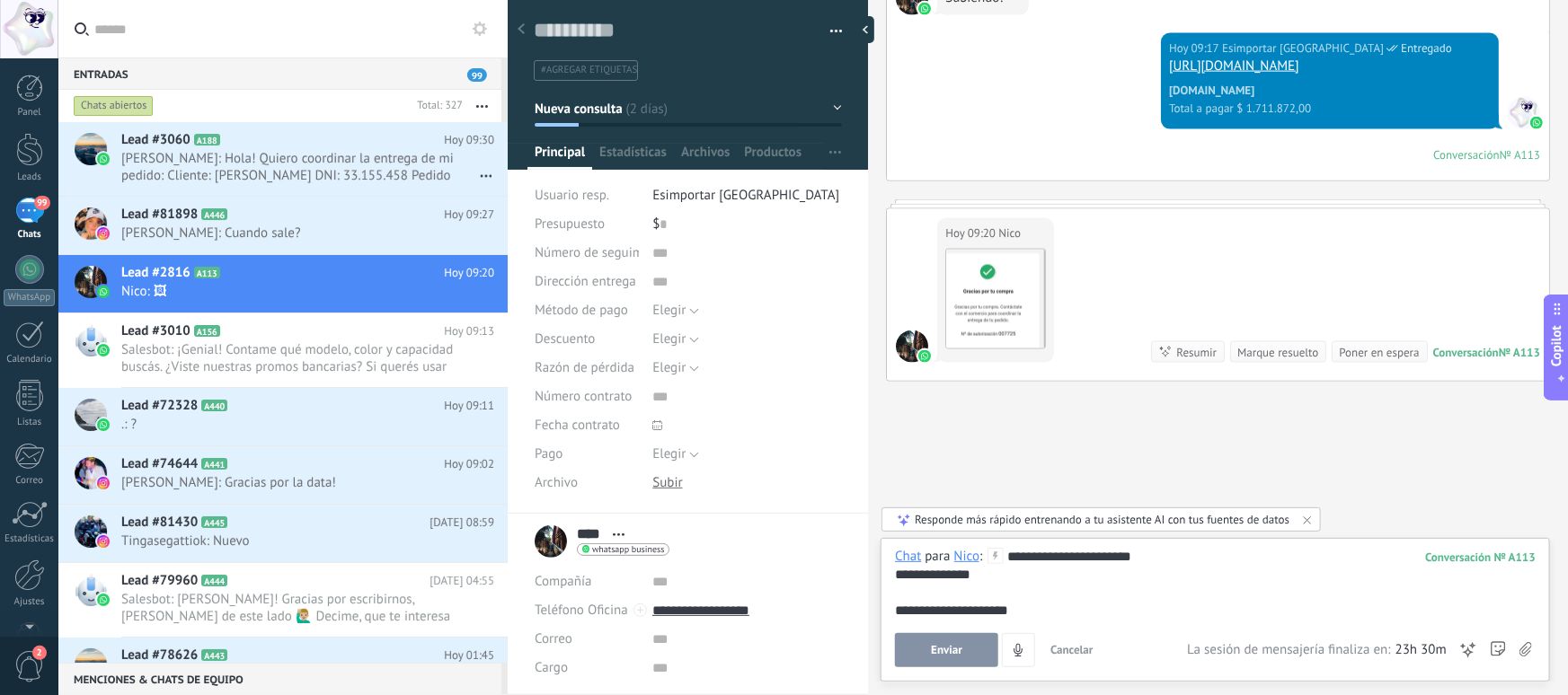
click at [1104, 600] on div at bounding box center [1216, 593] width 641 height 18
drag, startPoint x: 1080, startPoint y: 607, endPoint x: 1031, endPoint y: 541, distance: 82.2
click at [1031, 541] on div "**********" at bounding box center [1216, 610] width 670 height 144
click at [1100, 592] on div at bounding box center [1216, 593] width 641 height 18
click at [1065, 611] on div "**********" at bounding box center [1216, 611] width 641 height 18
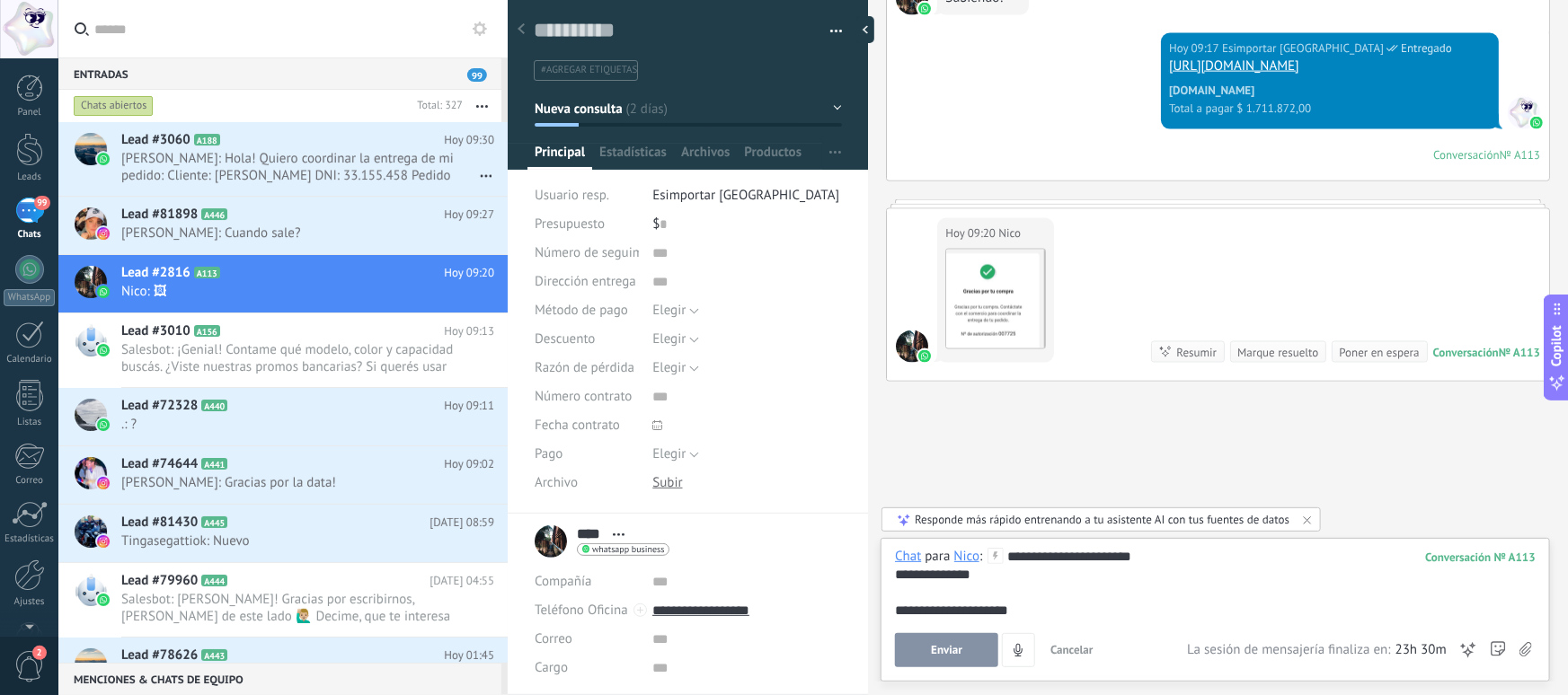
click at [913, 611] on div "**********" at bounding box center [1216, 611] width 641 height 18
copy div "****"
click at [1010, 608] on div "**********" at bounding box center [1216, 611] width 641 height 18
click at [966, 647] on button "Enviar" at bounding box center [947, 650] width 103 height 34
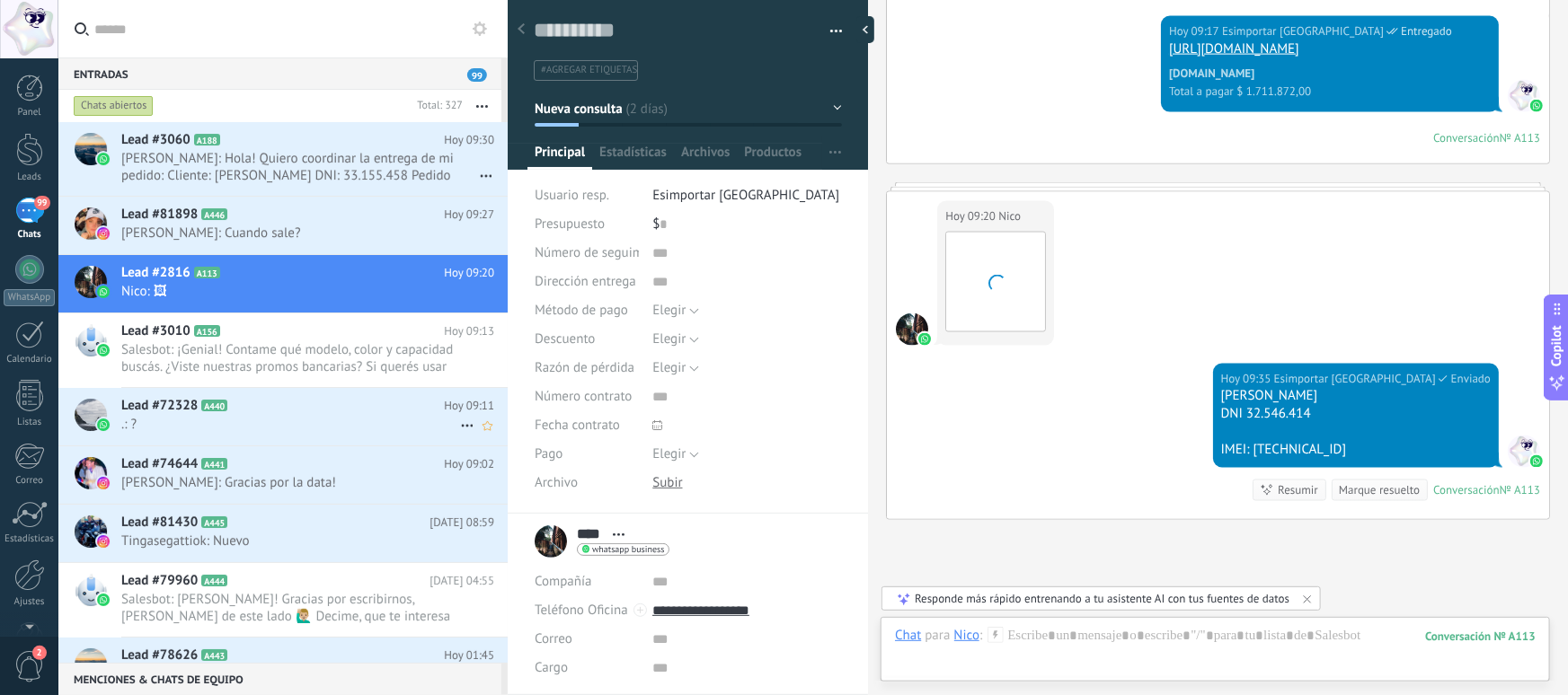
scroll to position [1489, 0]
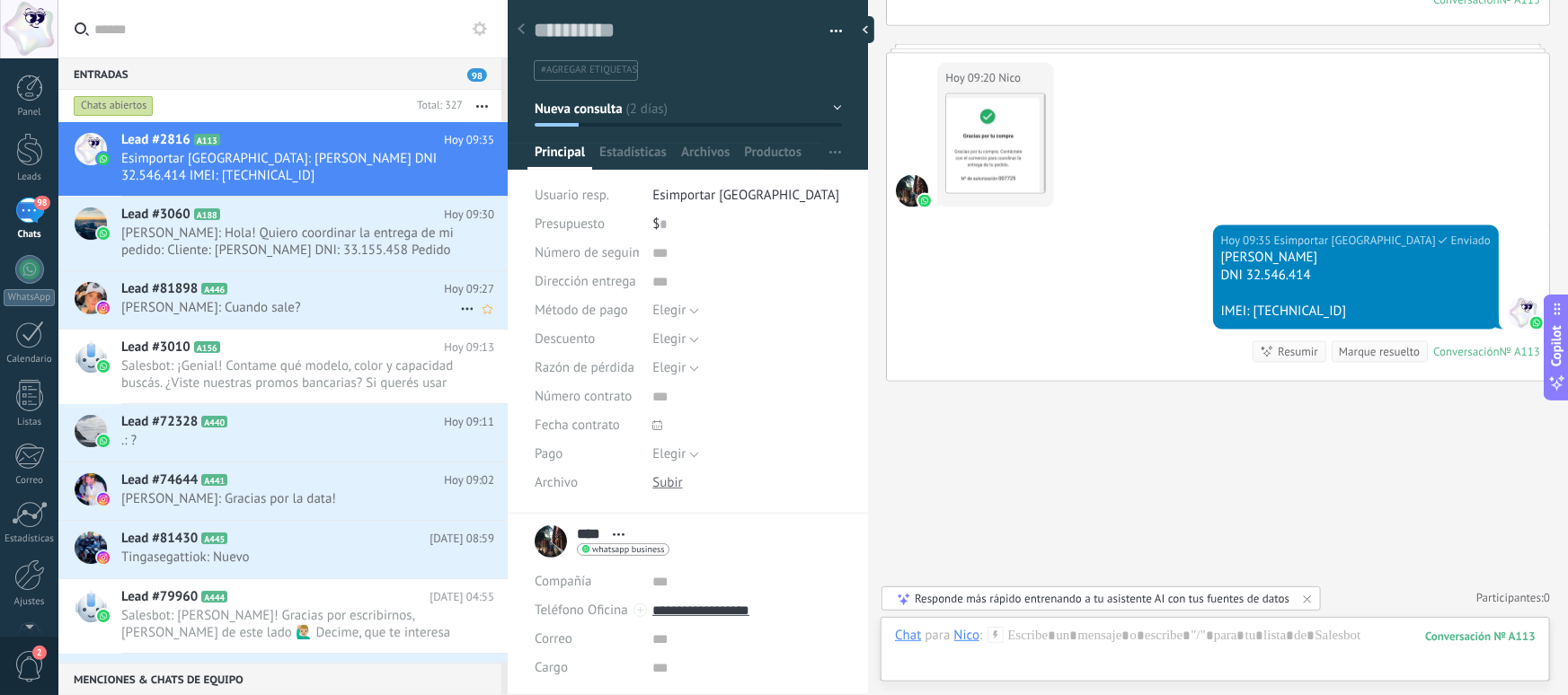
click at [269, 308] on span "Ana Lía Calvo: Cuando sale?" at bounding box center [290, 308] width 339 height 17
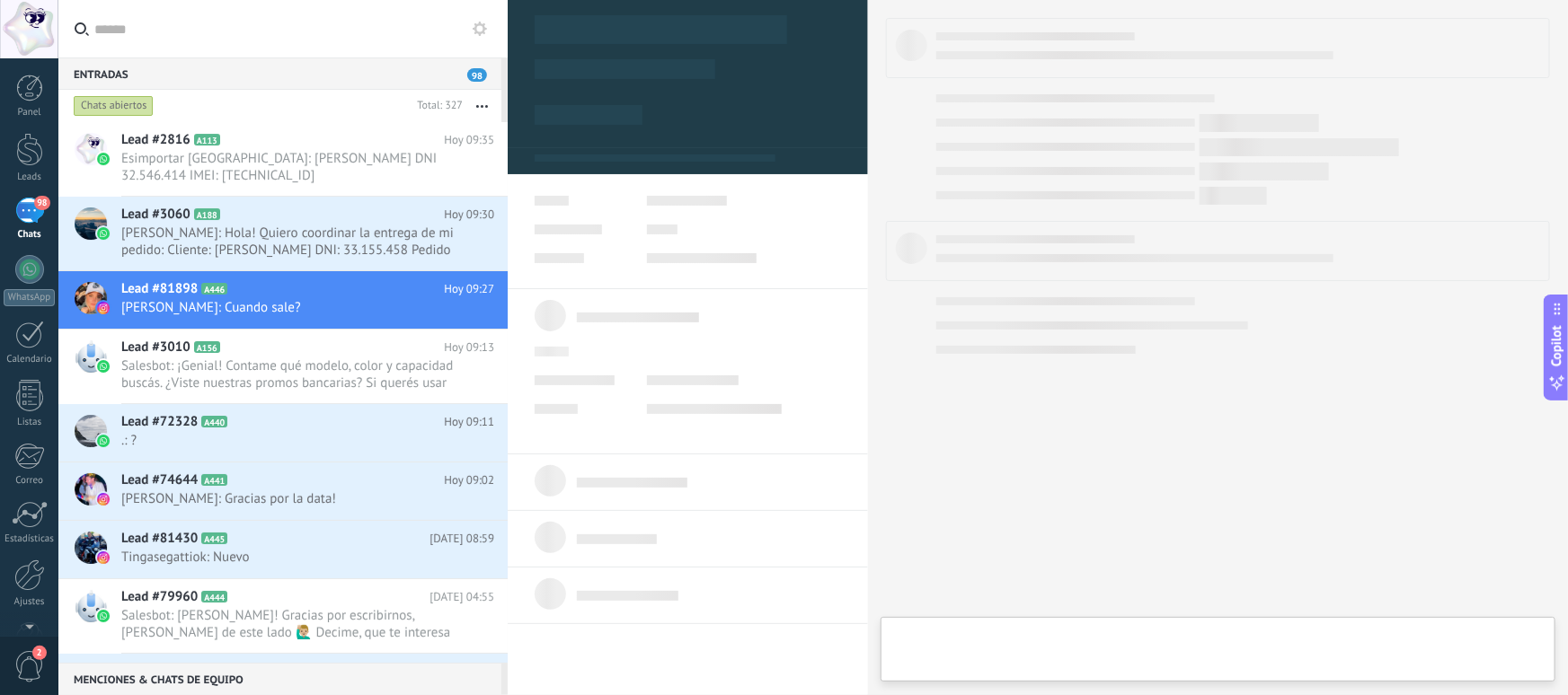
type textarea "**********"
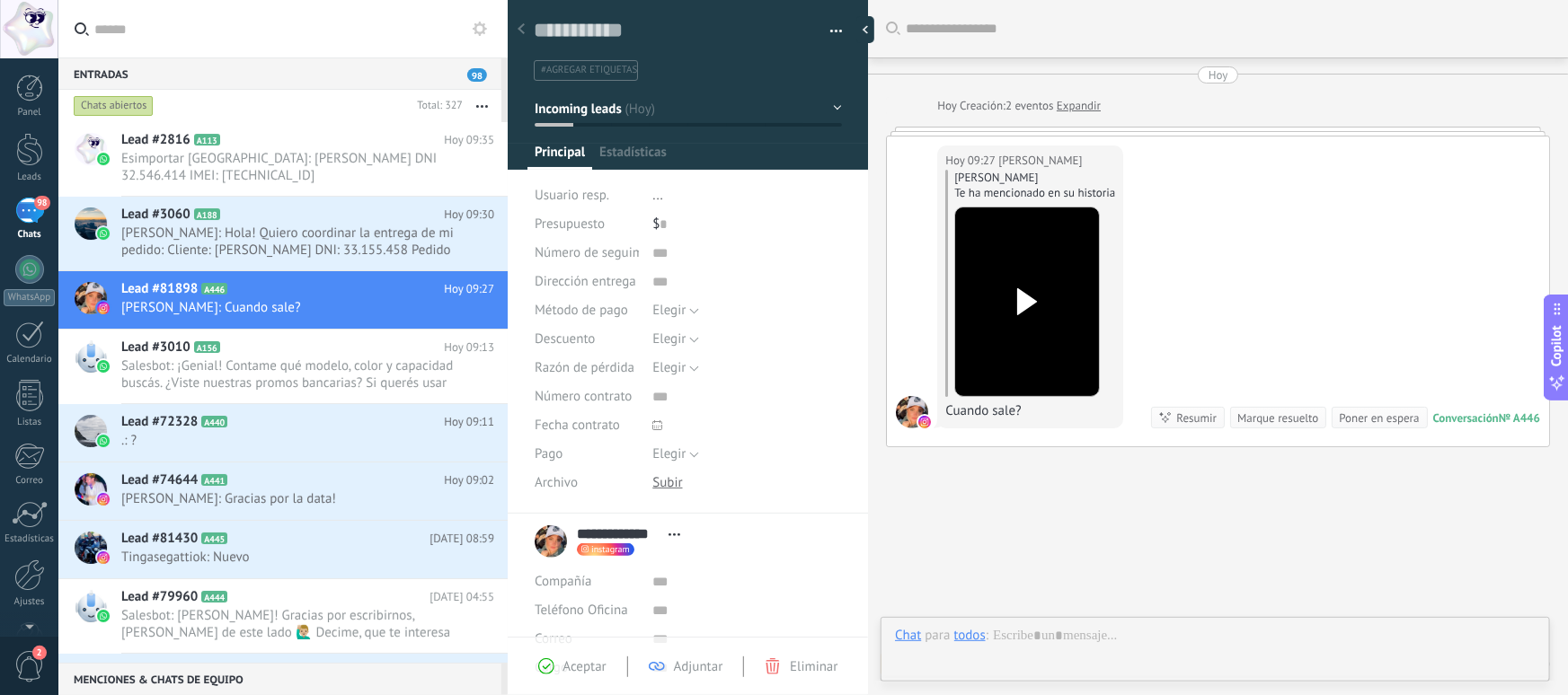
scroll to position [27, 0]
click at [1084, 638] on div at bounding box center [1216, 654] width 641 height 54
click at [1022, 321] on div at bounding box center [1027, 302] width 101 height 132
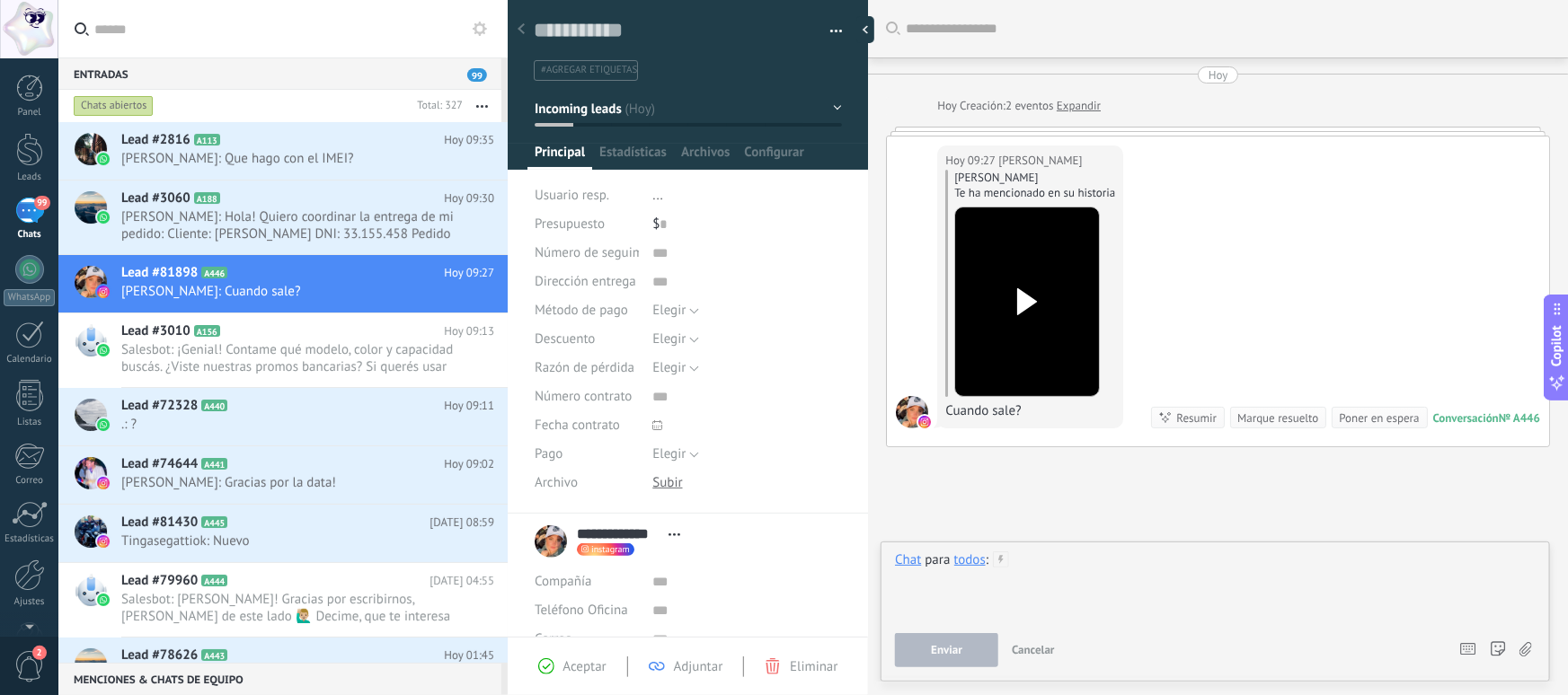
click at [1117, 566] on div at bounding box center [1216, 585] width 641 height 68
click at [1267, 560] on div "**********" at bounding box center [1216, 585] width 641 height 68
click at [931, 645] on span "Enviar" at bounding box center [947, 650] width 31 height 13
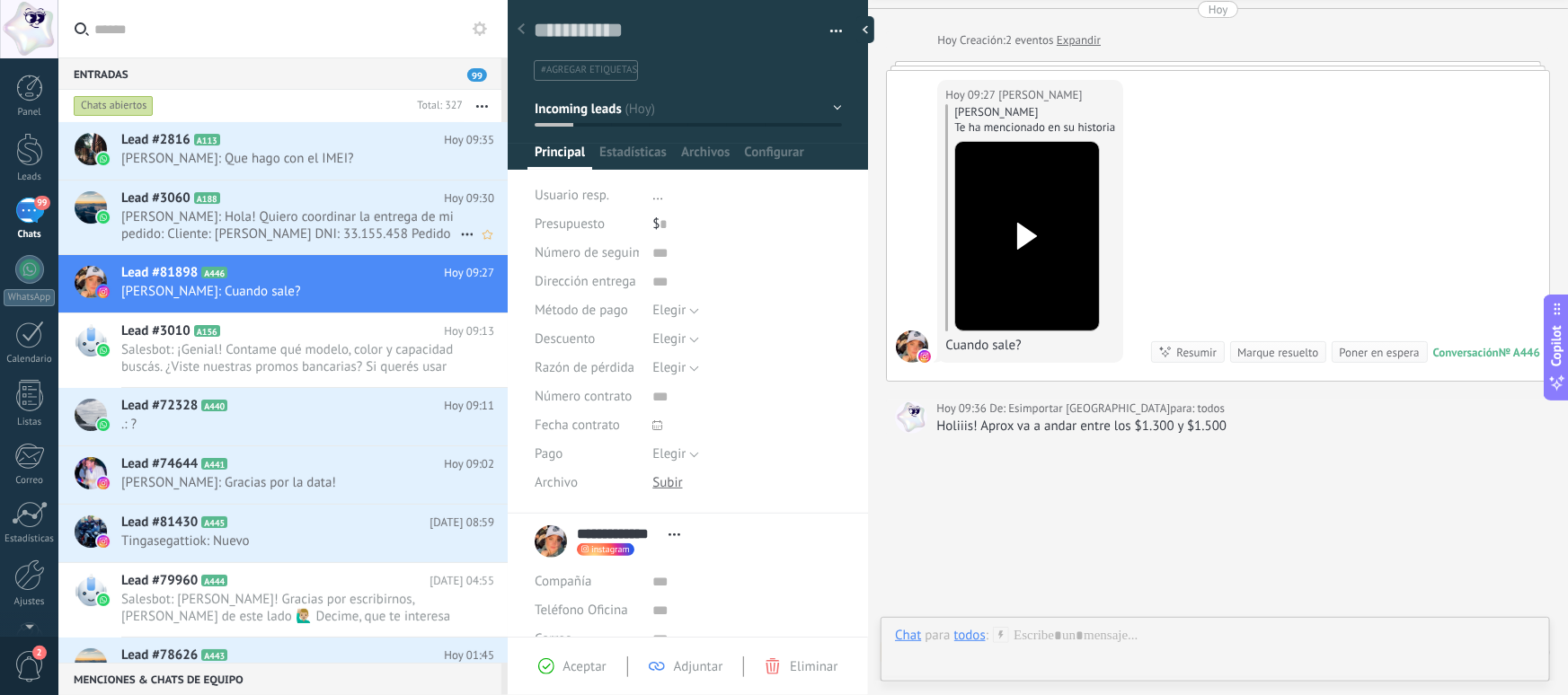
click at [284, 217] on span "Pablo: Hola! Quiero coordinar la entrega de mi pedido: Cliente: Pablo Prieto DN…" at bounding box center [290, 225] width 339 height 34
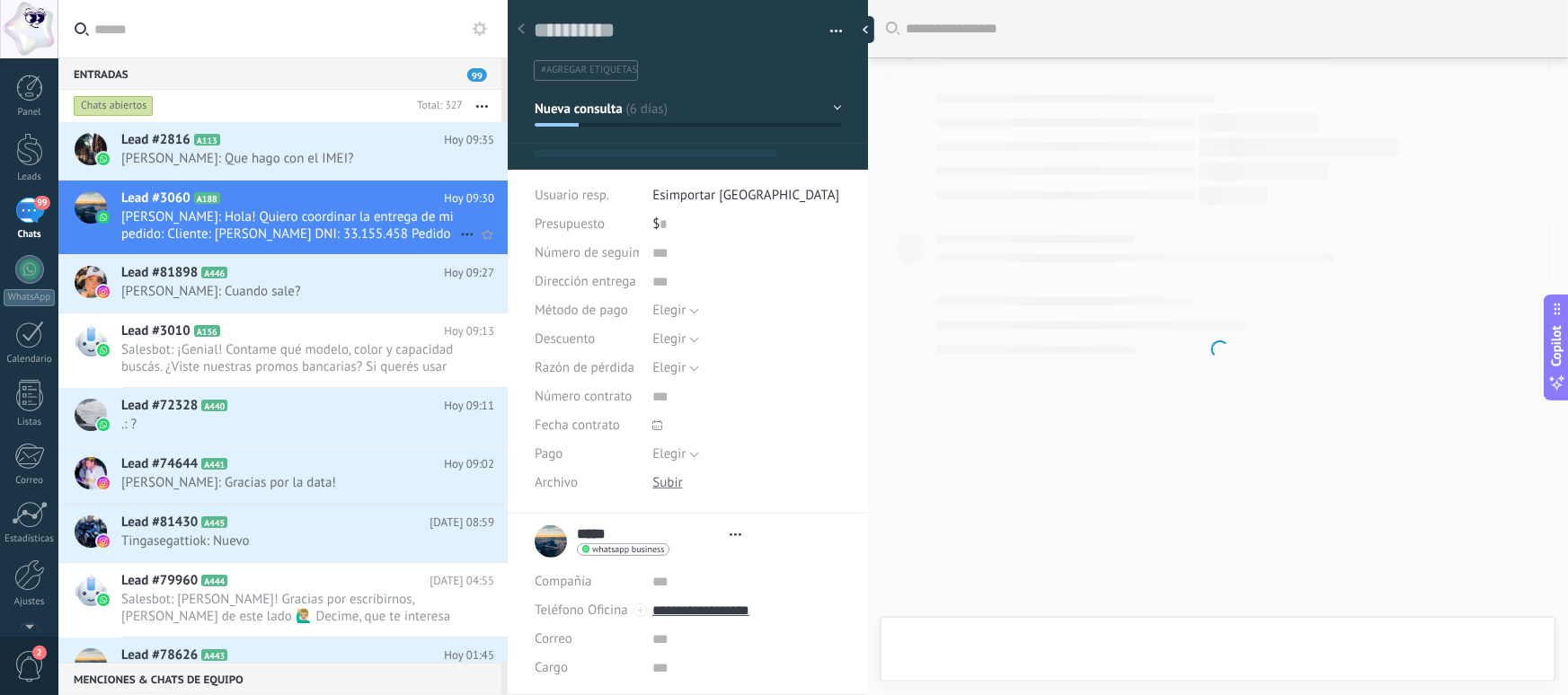
type textarea "**********"
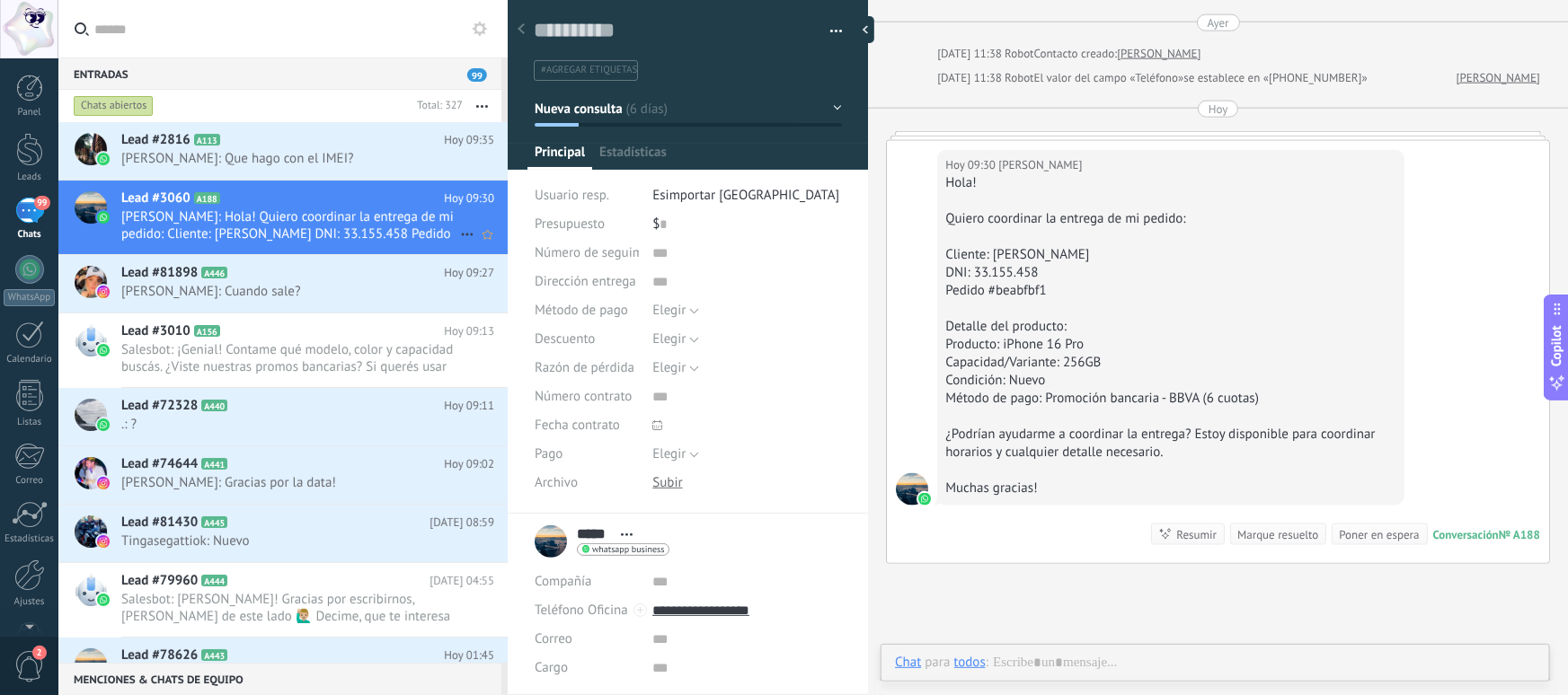
scroll to position [27, 0]
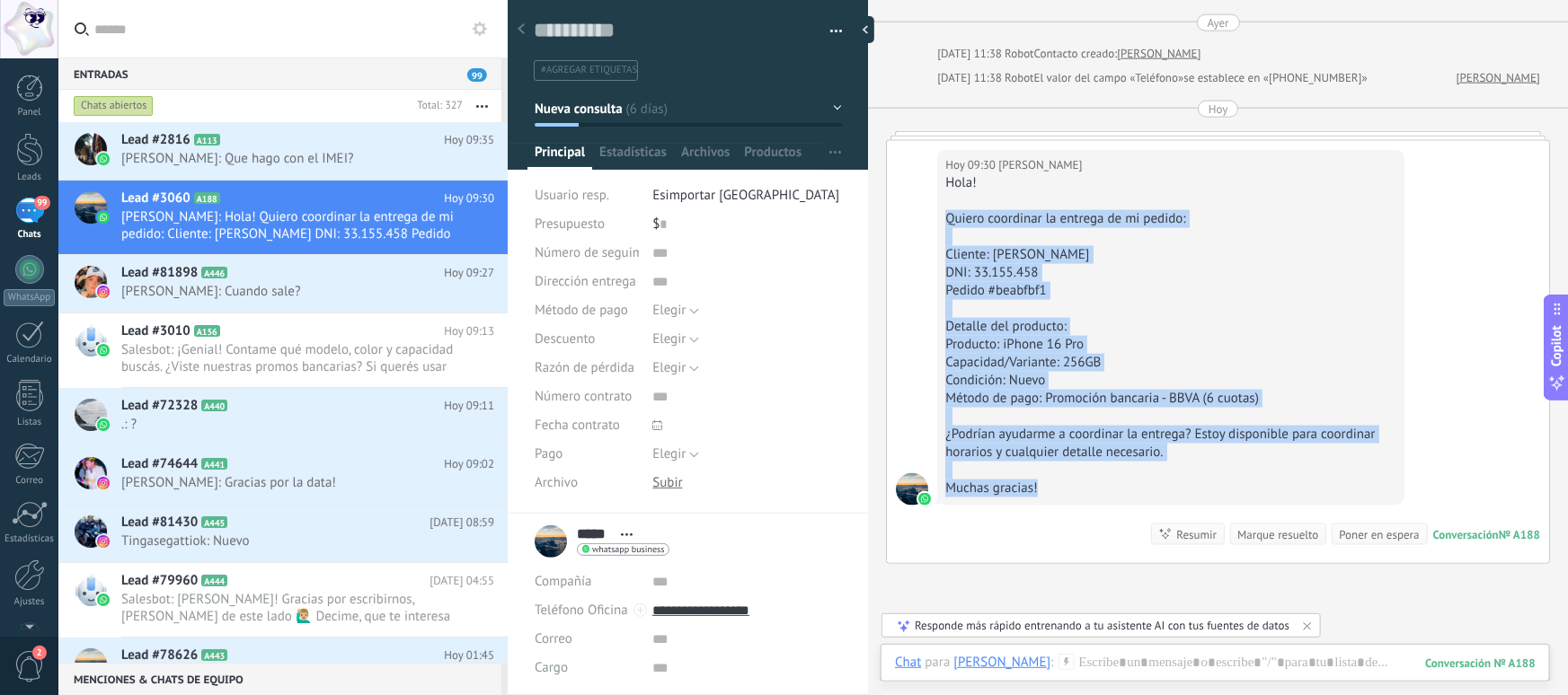
drag, startPoint x: 1076, startPoint y: 497, endPoint x: 947, endPoint y: 221, distance: 304.7
click at [947, 221] on div "Hola! Quiero coordinar la entrega de mi pedido: Cliente: Pablo Prieto DNI: 33.1…" at bounding box center [1171, 336] width 451 height 323
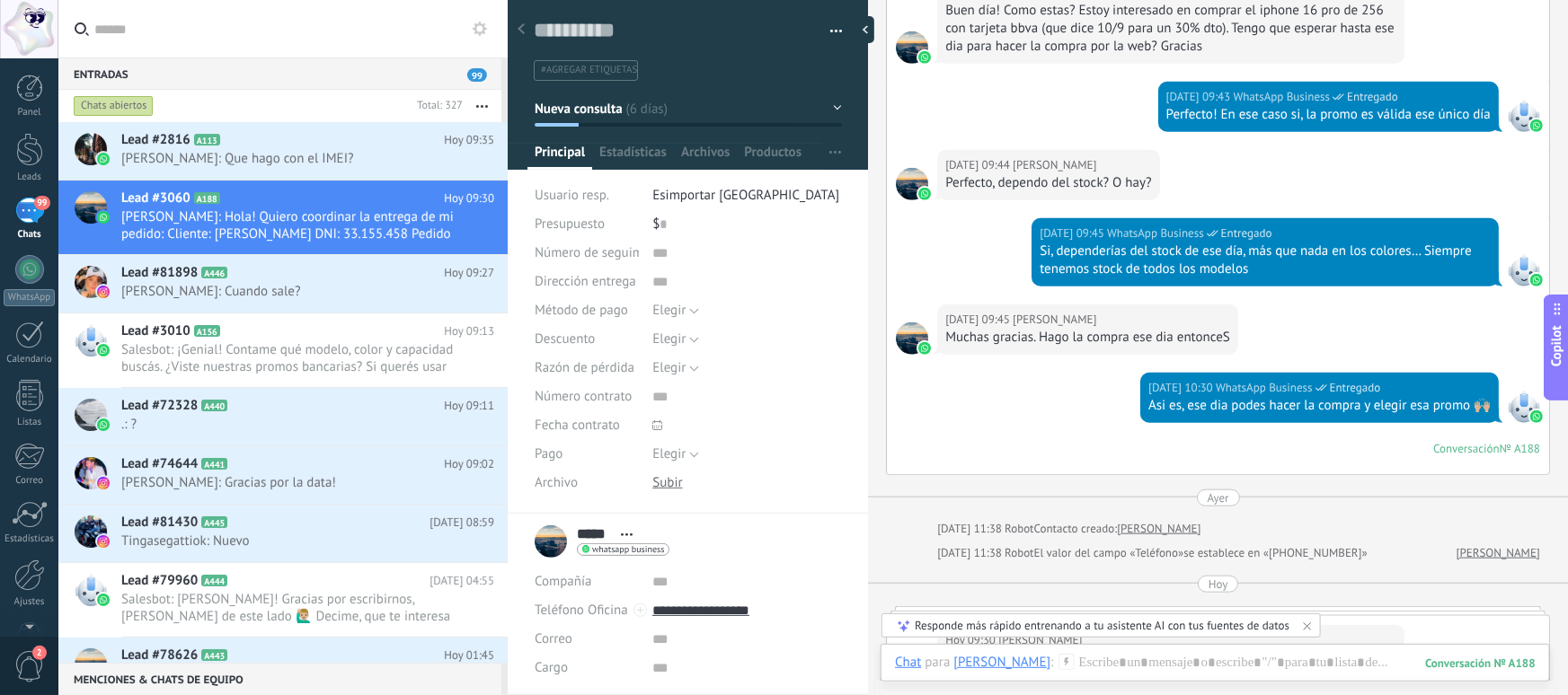
scroll to position [635, 0]
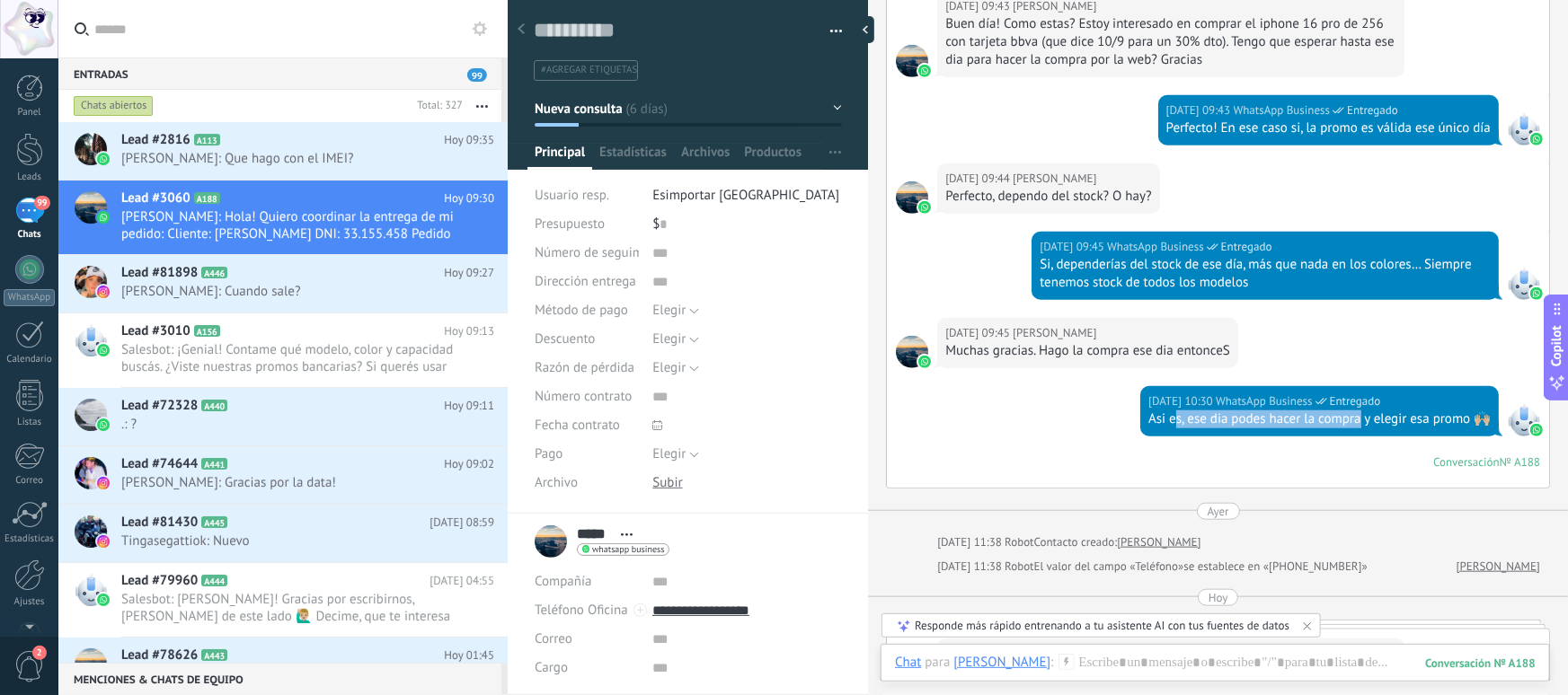
drag, startPoint x: 1170, startPoint y: 422, endPoint x: 1357, endPoint y: 417, distance: 187.1
click at [1357, 417] on div "Asi es, ese dia podes hacer la compra y elegir esa promo 🙌🏼" at bounding box center [1319, 419] width 343 height 18
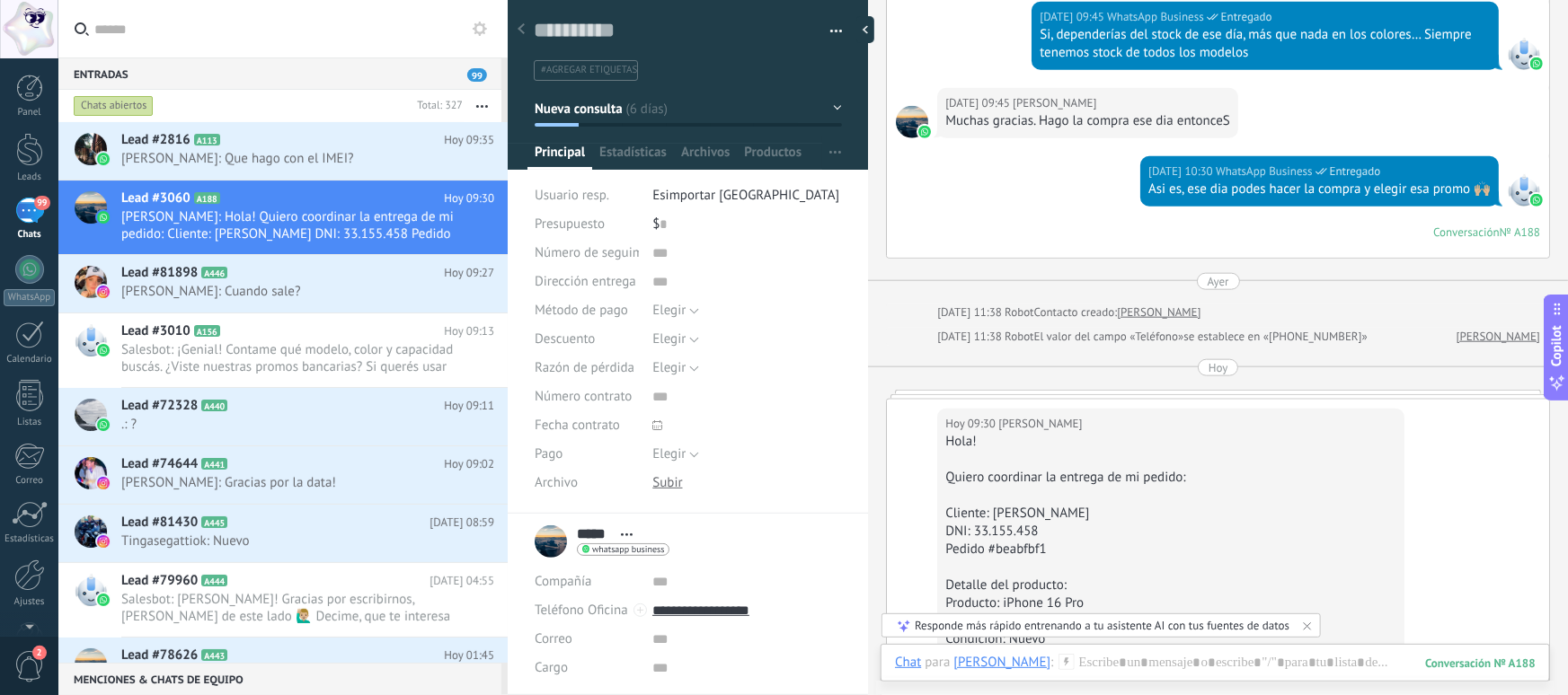
scroll to position [867, 0]
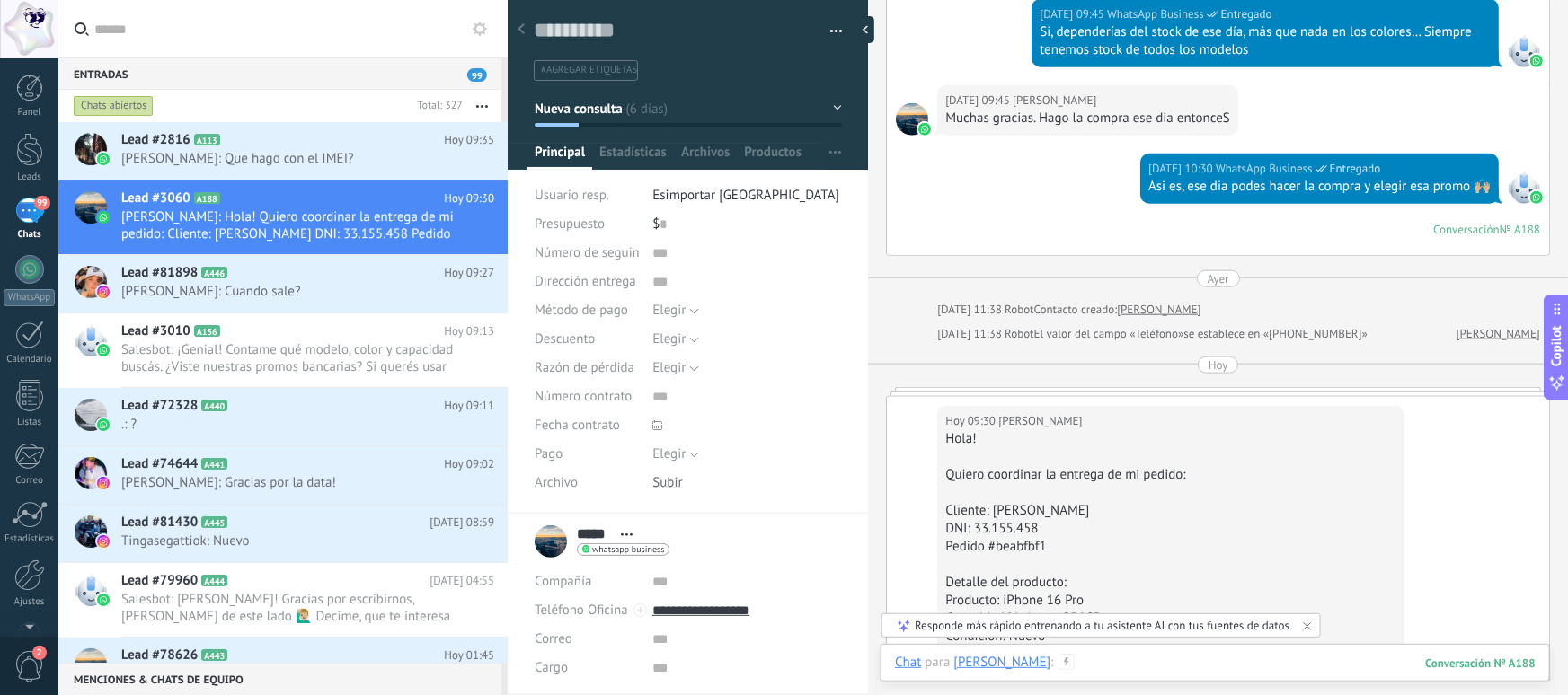
click at [1115, 661] on div at bounding box center [1216, 681] width 641 height 54
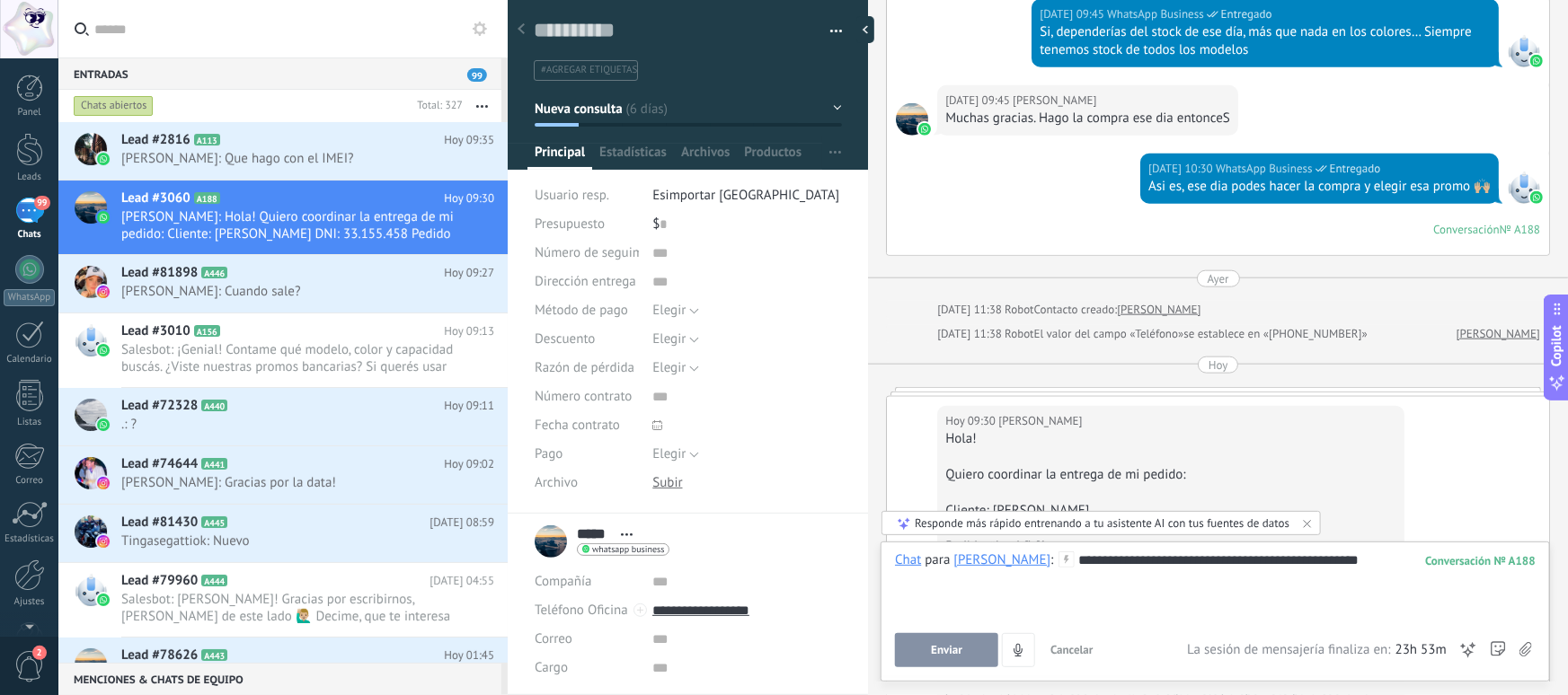
click at [962, 644] on button "Enviar" at bounding box center [947, 650] width 103 height 34
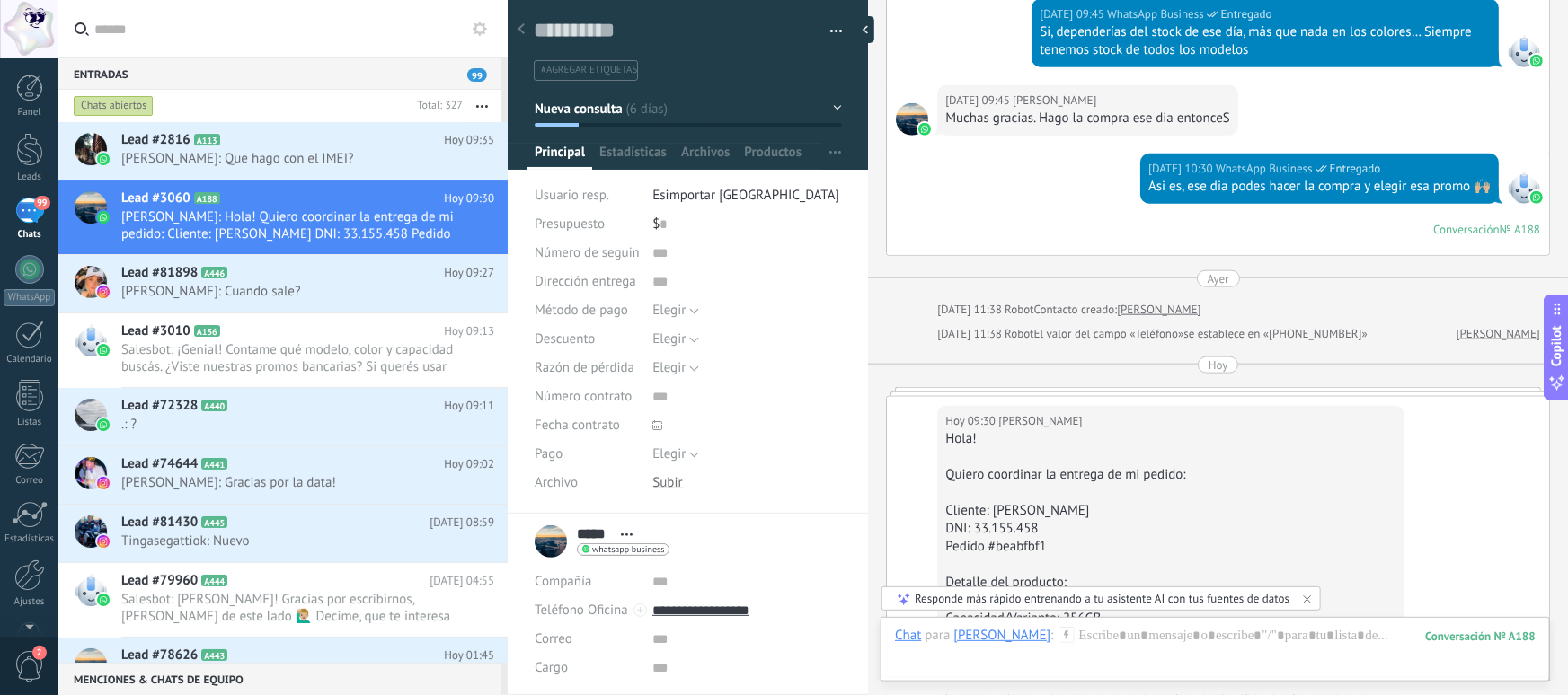
scroll to position [1367, 0]
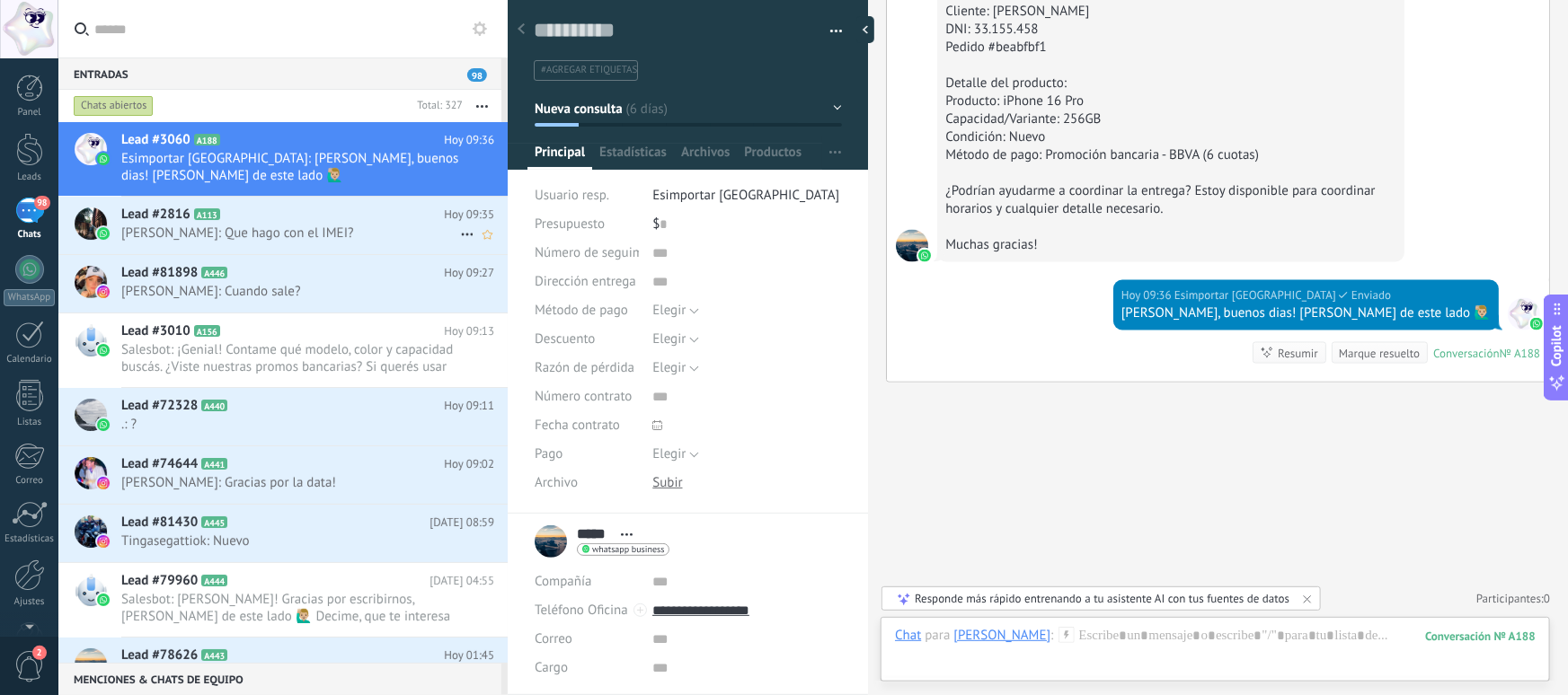
click at [290, 248] on div "Lead #2816 A113 Hoy 09:35 Nico: Que hago con el IMEI?" at bounding box center [315, 225] width 386 height 56
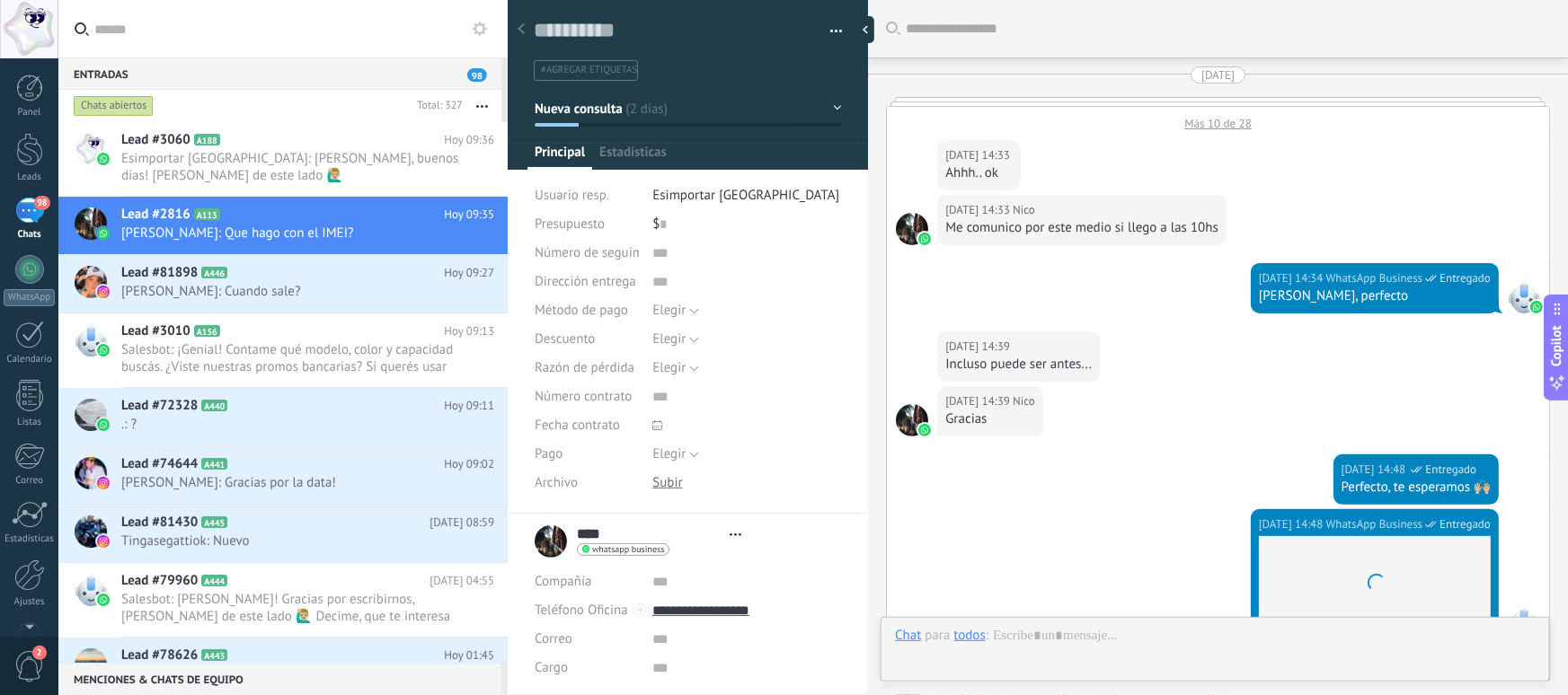
type textarea "**********"
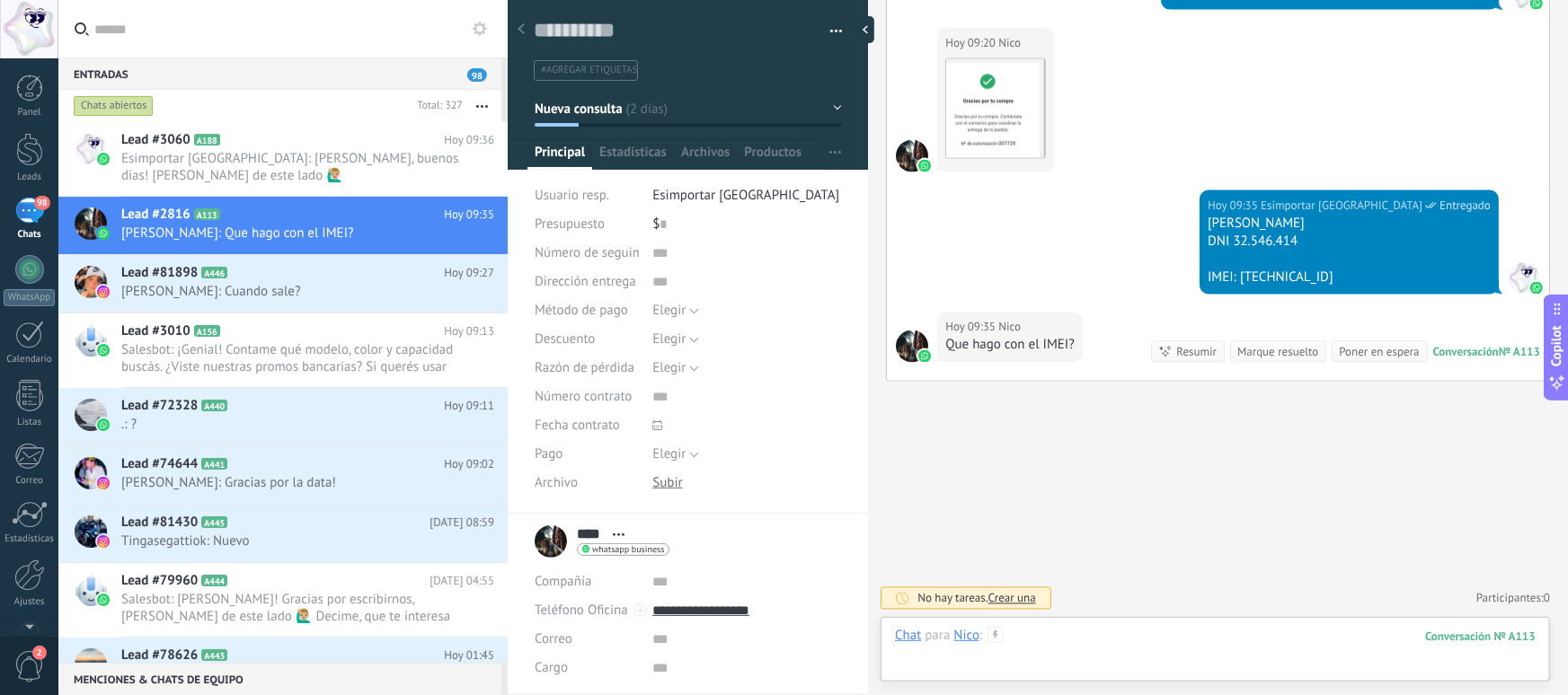
click at [1069, 656] on div at bounding box center [1216, 654] width 641 height 54
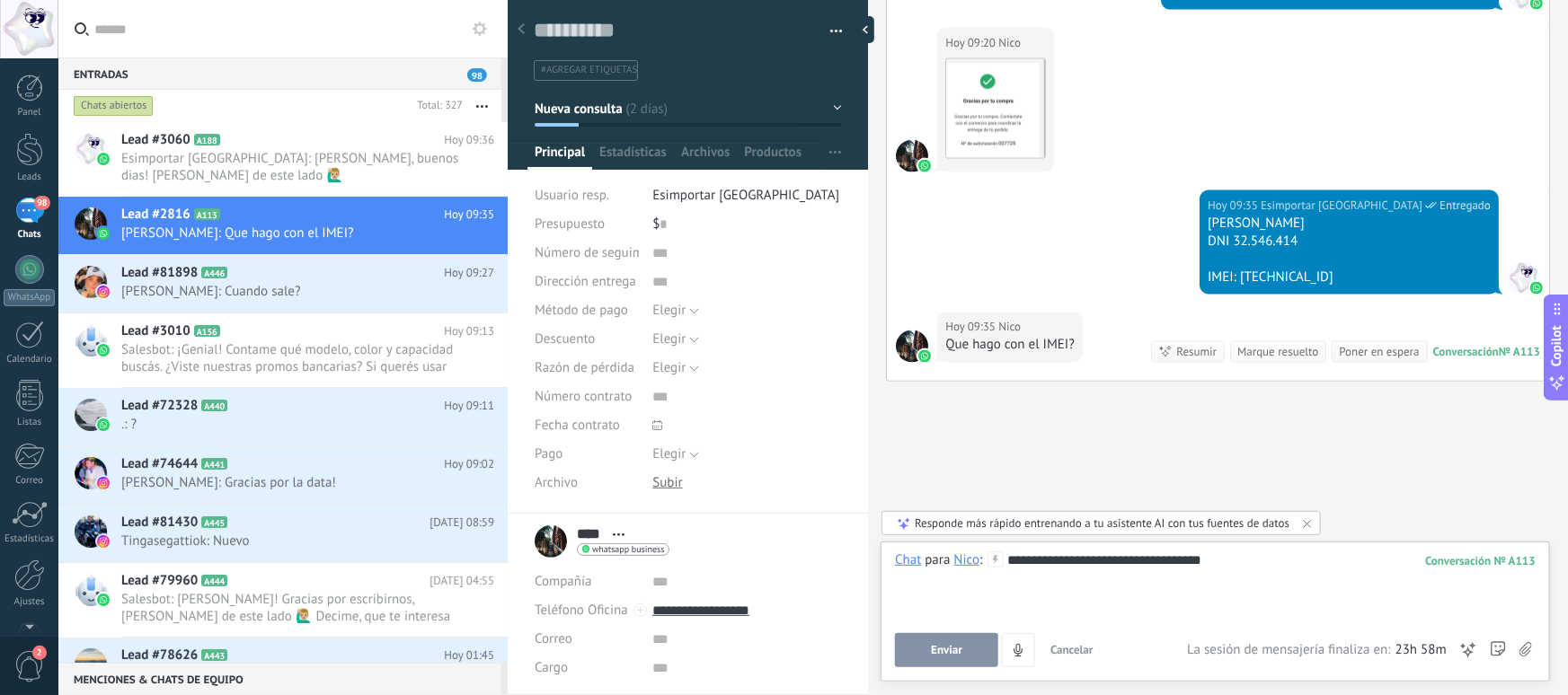
click at [968, 646] on button "Enviar" at bounding box center [947, 650] width 103 height 34
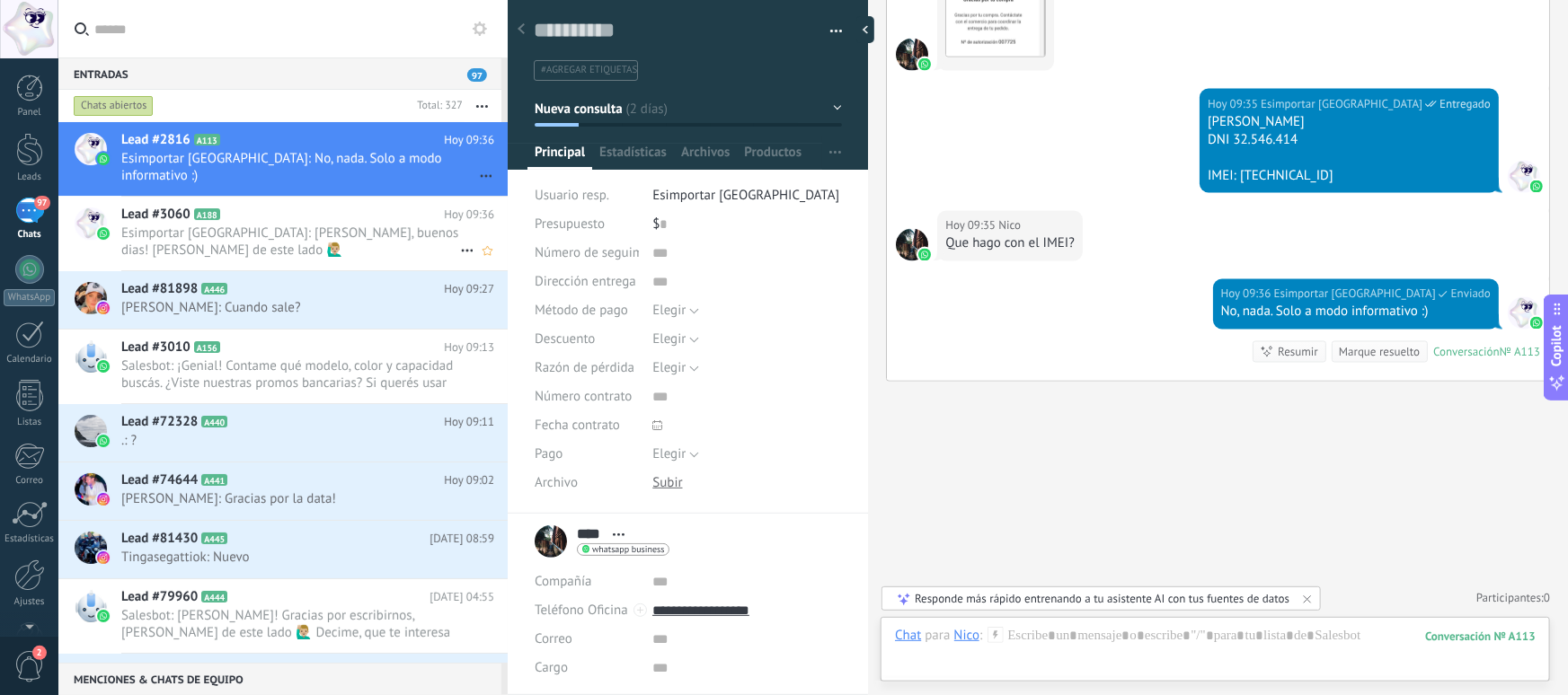
click at [251, 238] on span "Esimportar Argentina: Hola Pablo, buenos dias! Martin de este lado 🙋🏼‍♂️" at bounding box center [290, 241] width 339 height 34
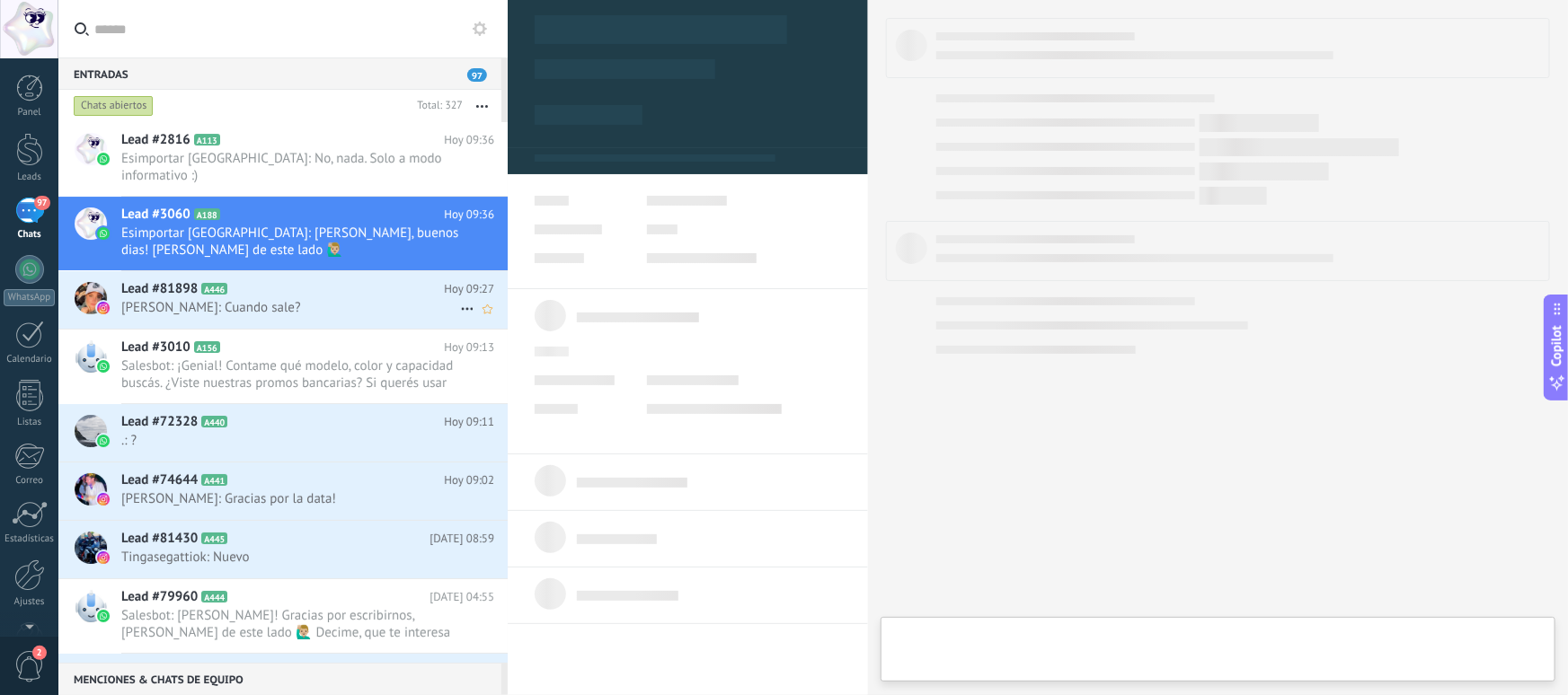
type textarea "**********"
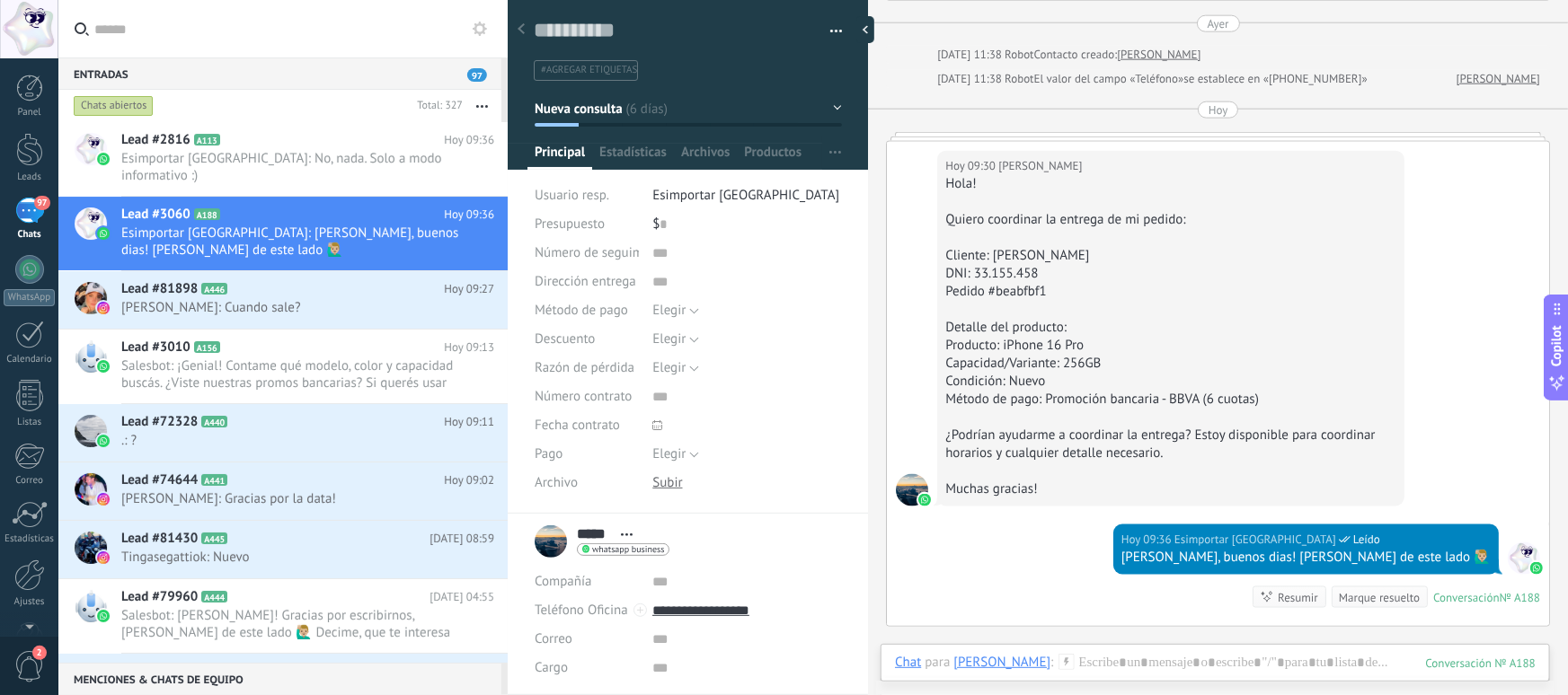
scroll to position [1103, 0]
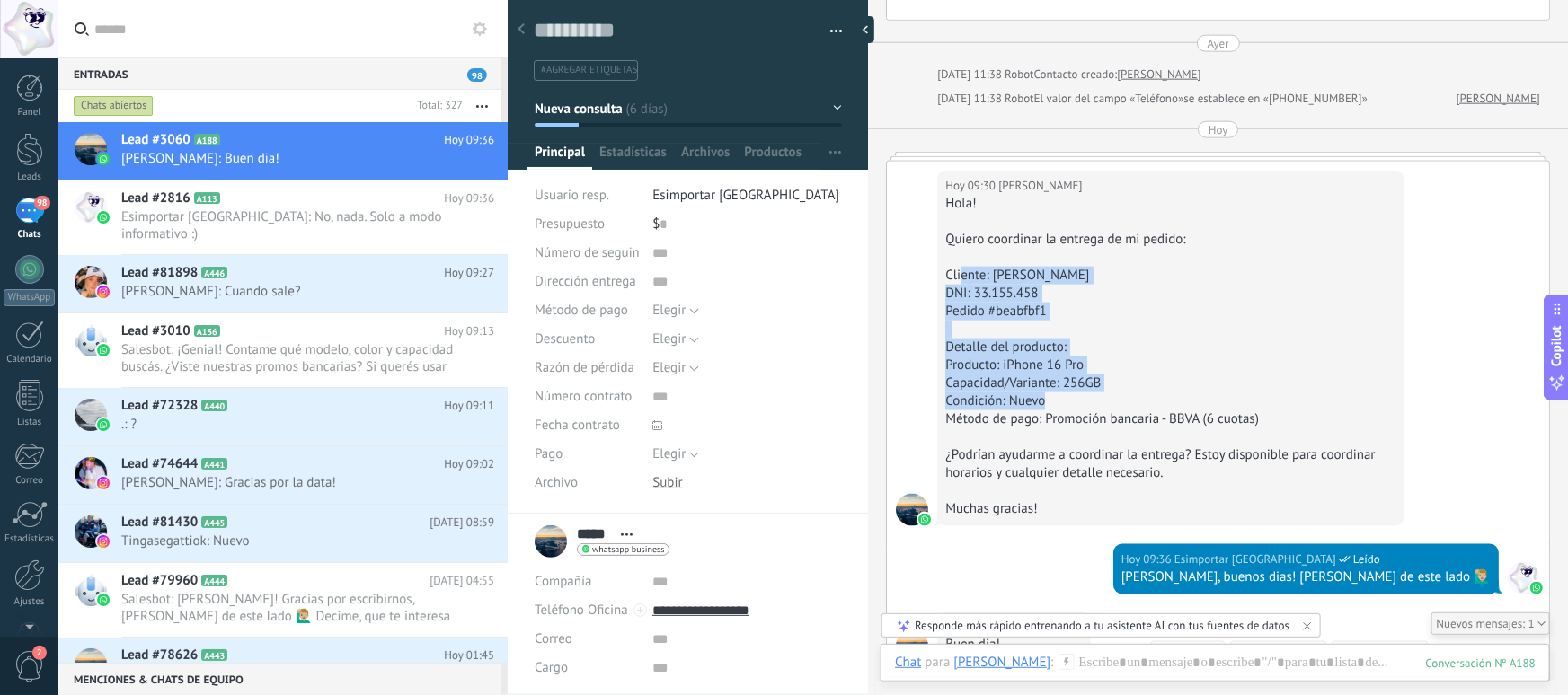
drag, startPoint x: 965, startPoint y: 275, endPoint x: 1092, endPoint y: 402, distance: 179.6
click at [1092, 402] on div "Hola! Quiero coordinar la entrega de mi pedido: Cliente: Pablo Prieto DNI: 33.1…" at bounding box center [1171, 356] width 451 height 323
click at [1092, 402] on div "Condición: Nuevo" at bounding box center [1171, 402] width 451 height 18
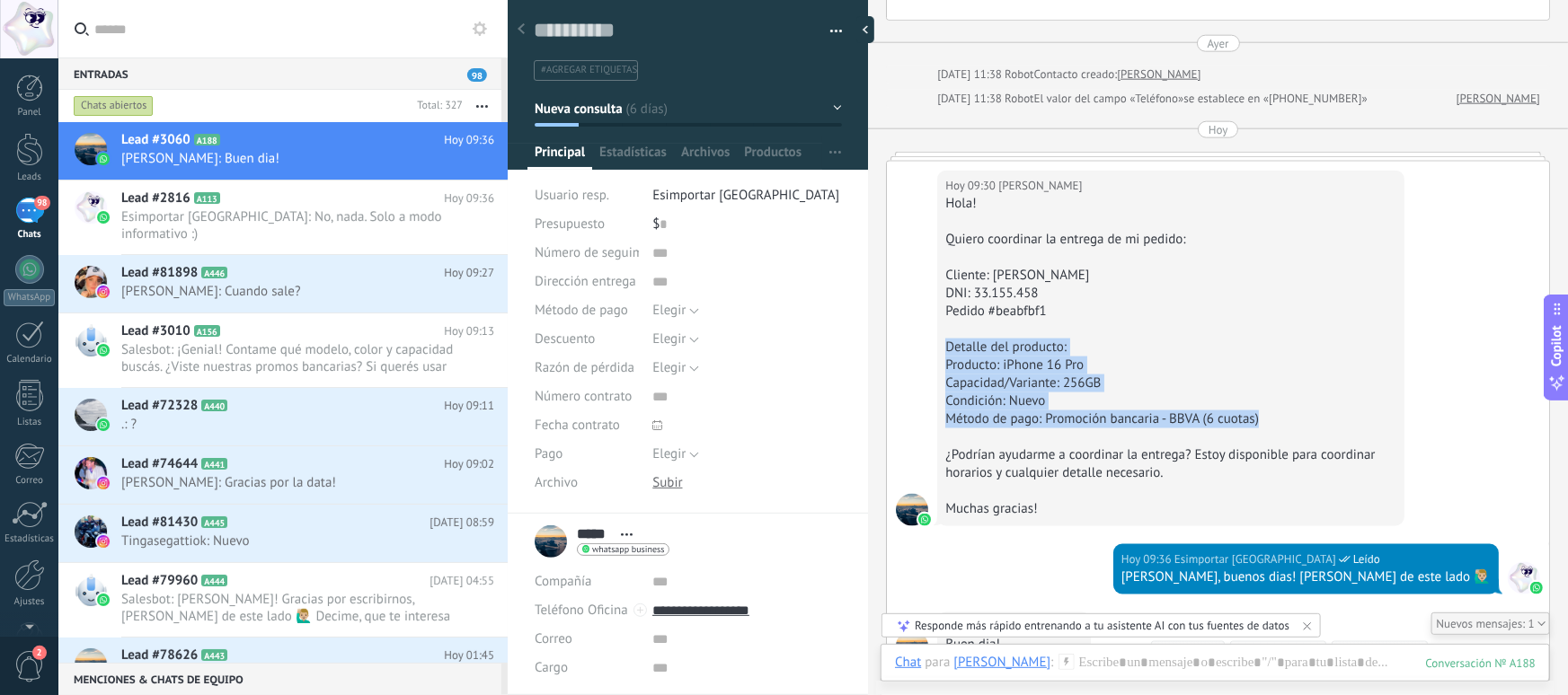
drag, startPoint x: 981, startPoint y: 386, endPoint x: 1277, endPoint y: 420, distance: 297.9
click at [1277, 420] on div "Hola! Quiero coordinar la entrega de mi pedido: Cliente: Pablo Prieto DNI: 33.1…" at bounding box center [1171, 356] width 451 height 323
click at [1277, 420] on div "Método de pago: Promoción bancaria - BBVA (6 cuotas)" at bounding box center [1171, 419] width 451 height 18
drag, startPoint x: 1306, startPoint y: 420, endPoint x: 937, endPoint y: 341, distance: 377.4
click at [937, 341] on div "Hoy 09:30 Pablo Hola! Quiero coordinar la entrega de mi pedido: Cliente: Pablo …" at bounding box center [1170, 348] width 467 height 356
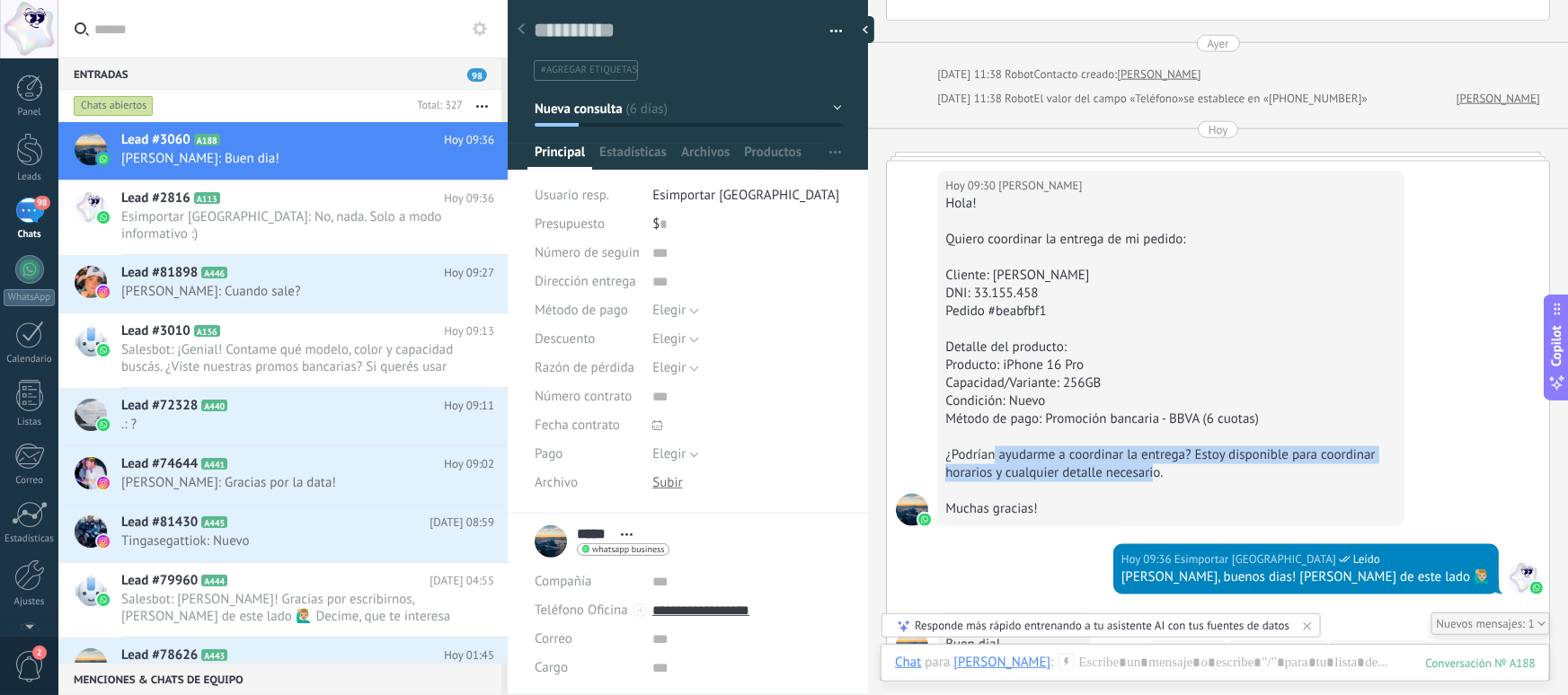
drag, startPoint x: 992, startPoint y: 452, endPoint x: 1154, endPoint y: 474, distance: 163.5
click at [1154, 474] on div "¿Podrían ayudarme a coordinar la entrega? Estoy disponible para coordinar horar…" at bounding box center [1171, 464] width 451 height 36
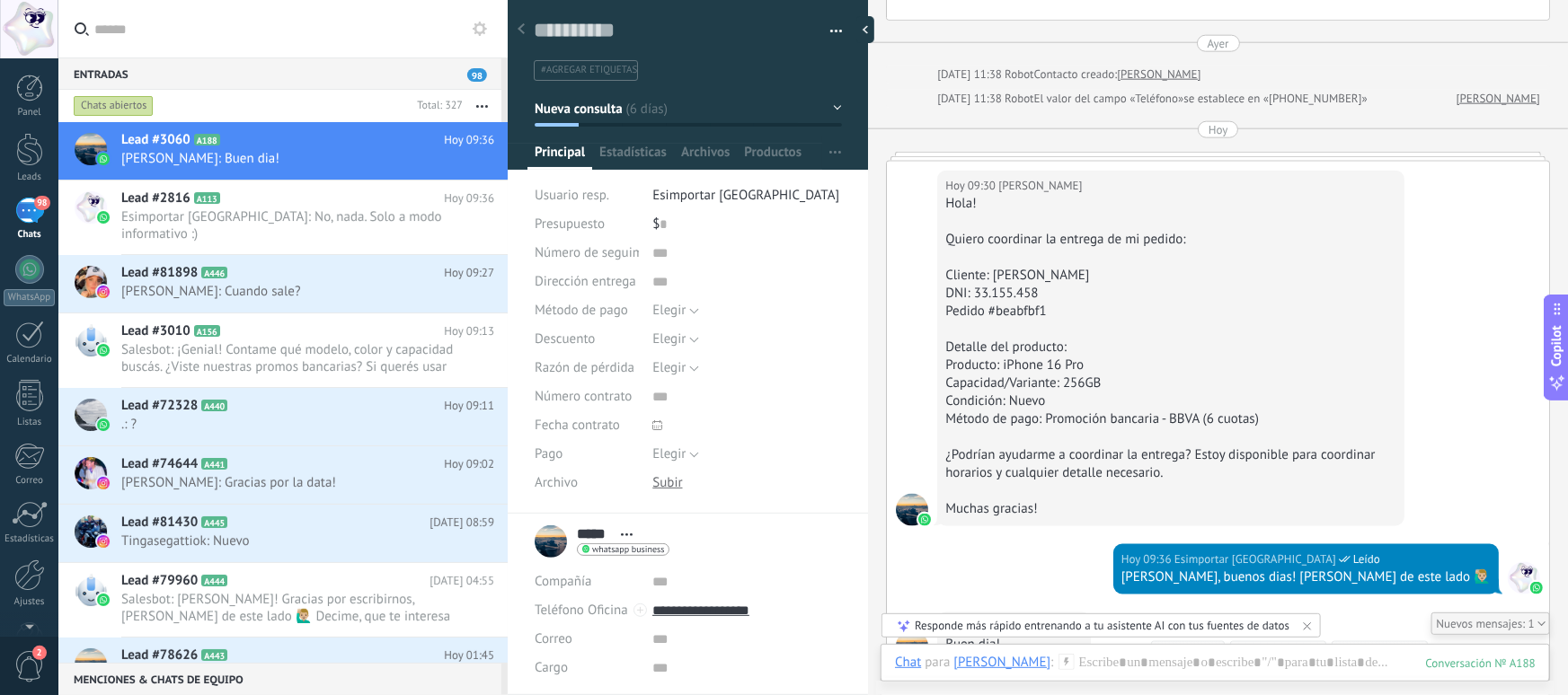
click at [1208, 478] on div "¿Podrían ayudarme a coordinar la entrega? Estoy disponible para coordinar horar…" at bounding box center [1171, 464] width 451 height 36
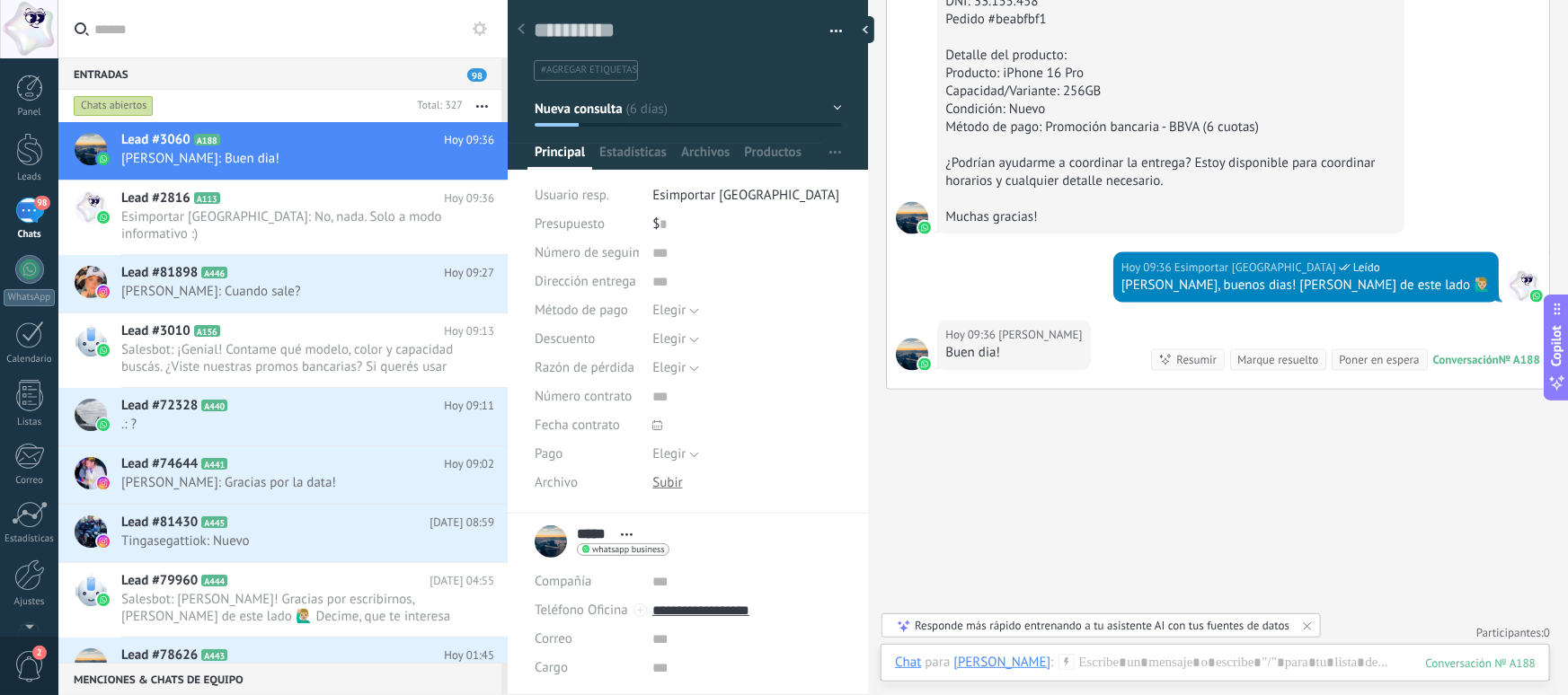
scroll to position [1402, 0]
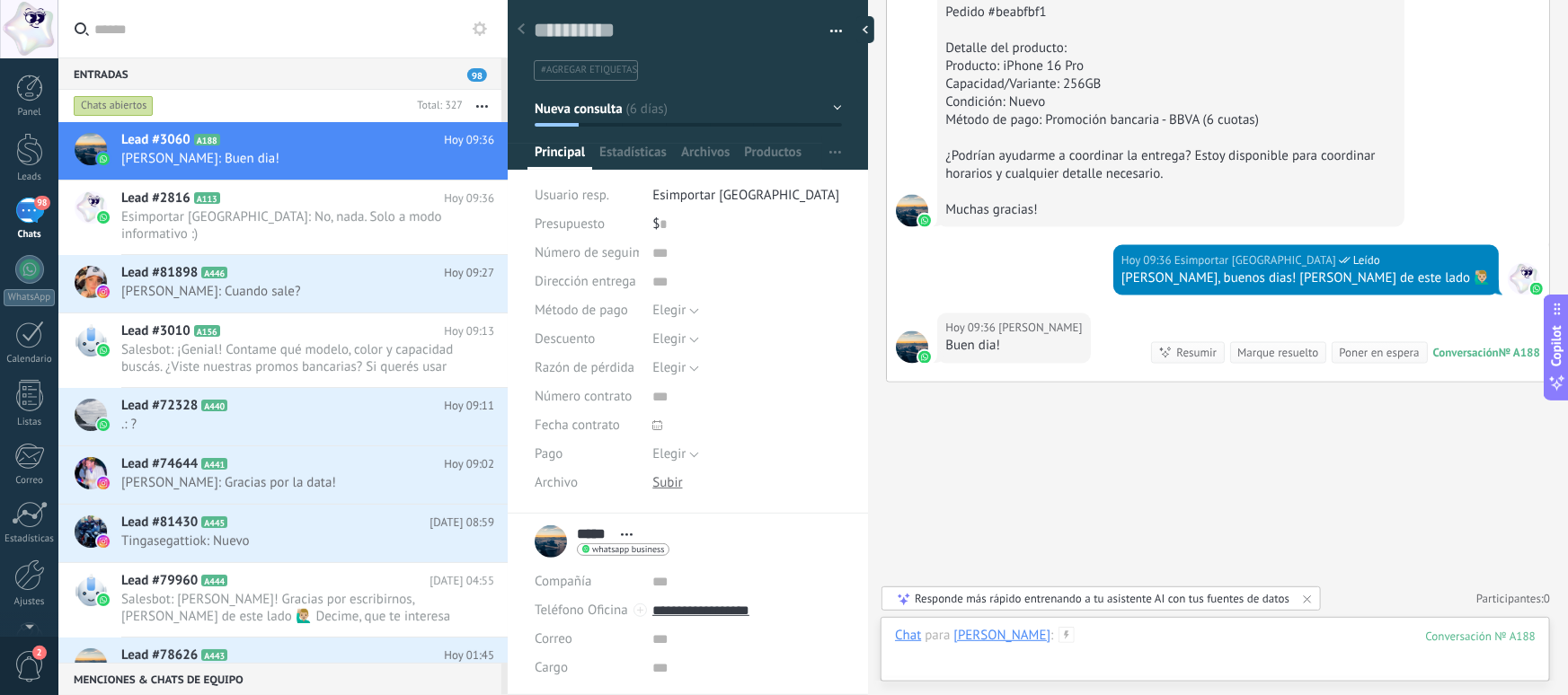
click at [1049, 640] on div at bounding box center [1216, 654] width 641 height 54
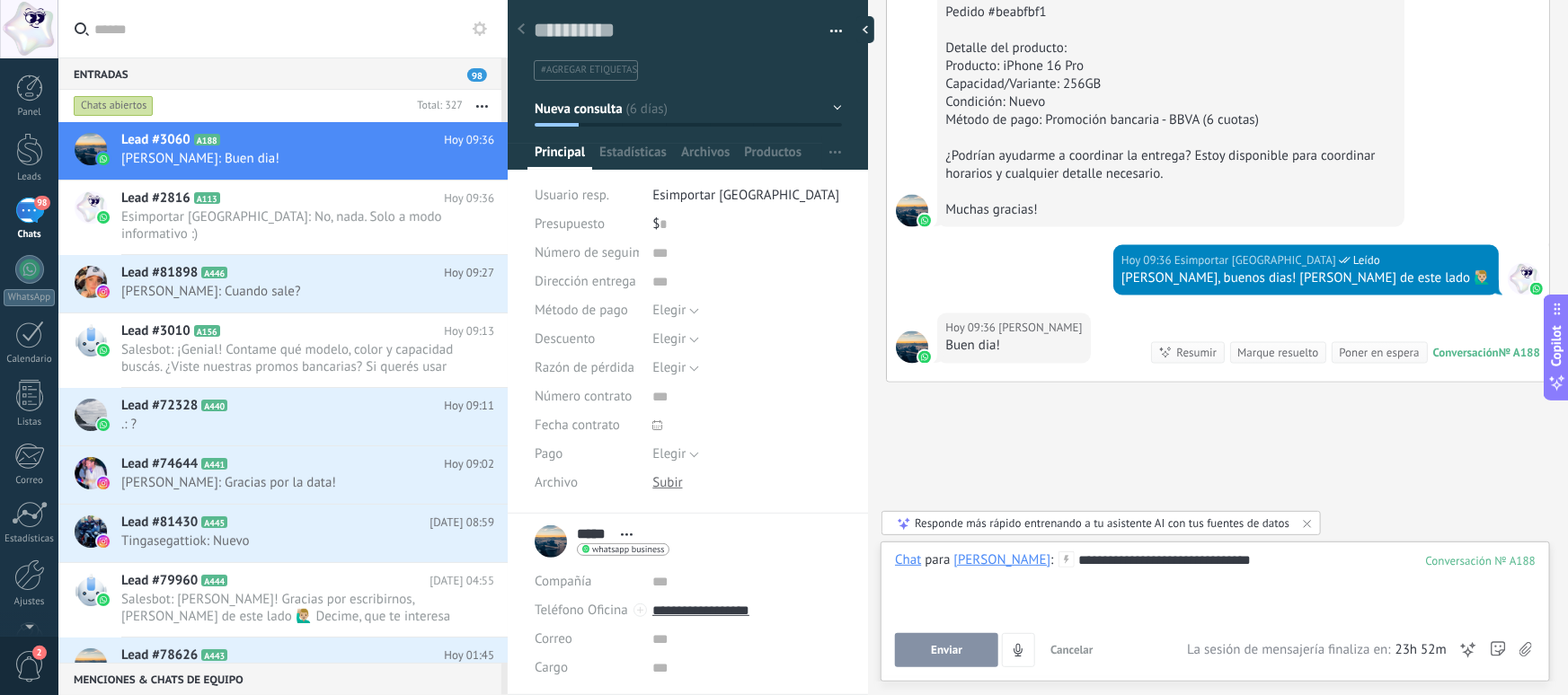
click at [930, 632] on div "**********" at bounding box center [1216, 609] width 641 height 116
click at [931, 641] on button "Enviar" at bounding box center [947, 650] width 103 height 34
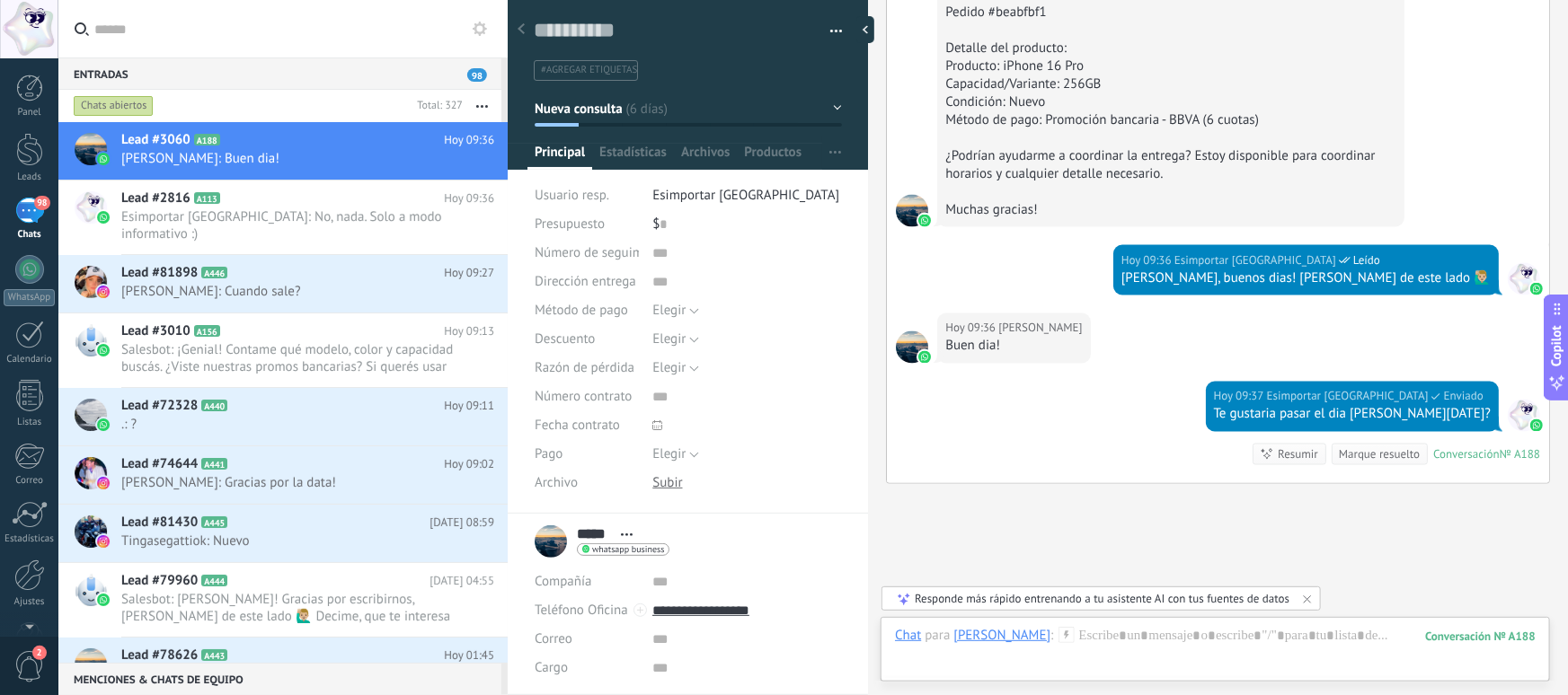
scroll to position [1504, 0]
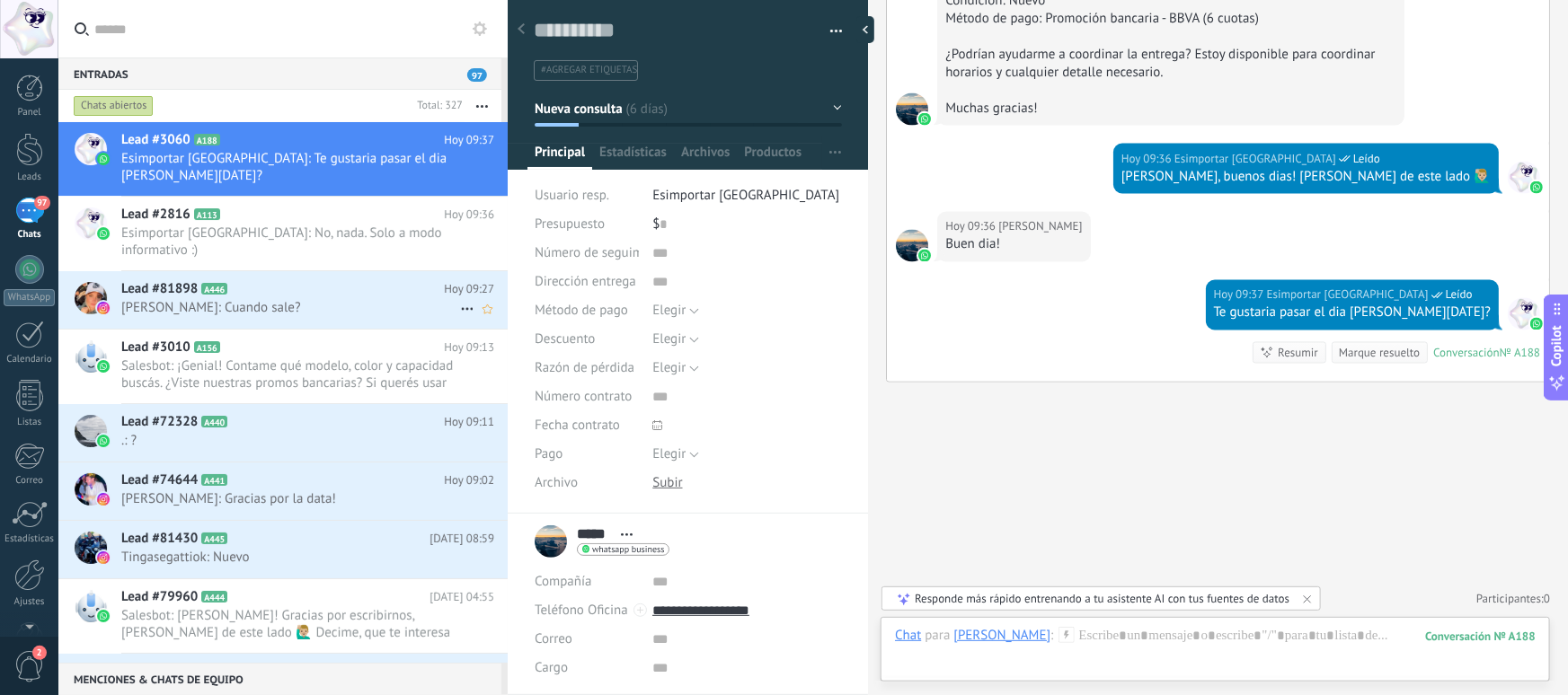
click at [282, 299] on span "Ana Lía Calvo: Cuando sale?" at bounding box center [290, 308] width 339 height 17
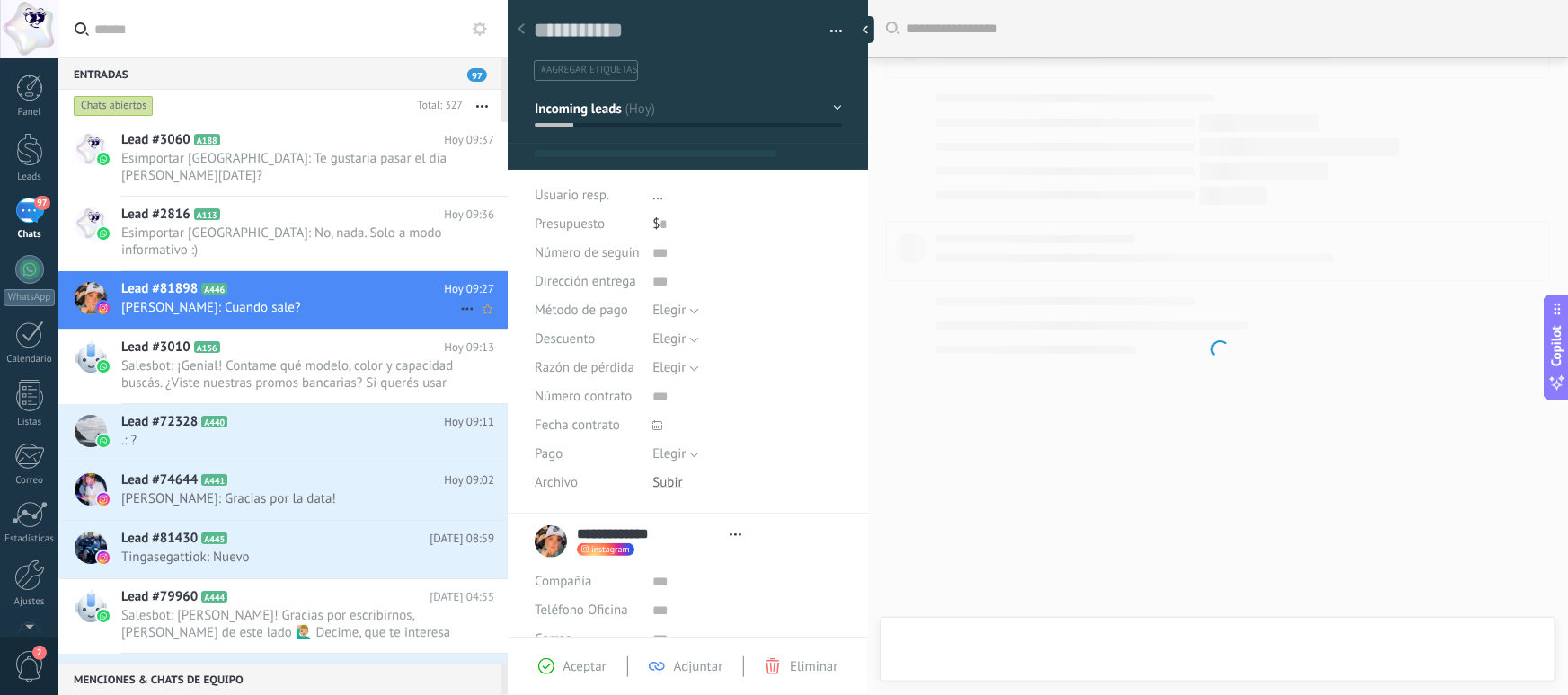
type textarea "**********"
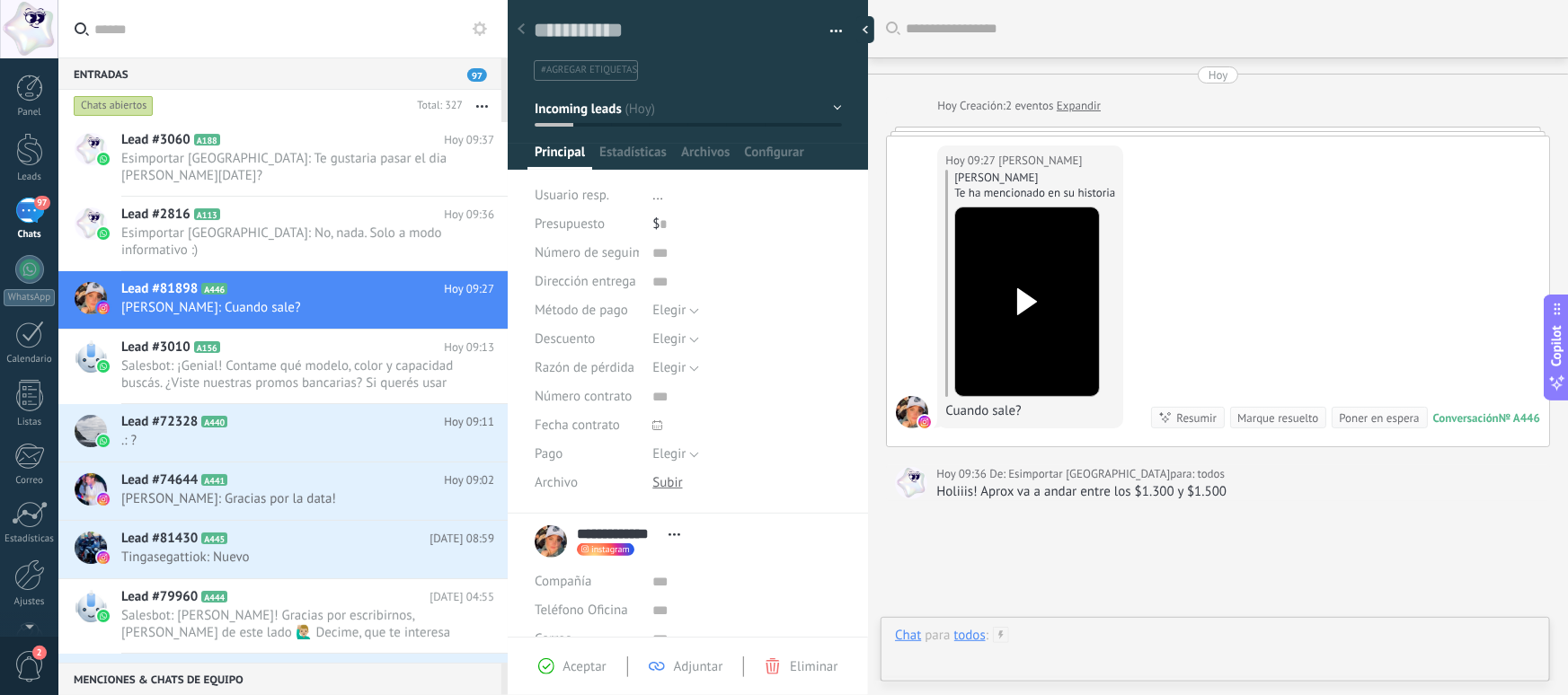
click at [1044, 638] on div at bounding box center [1216, 654] width 641 height 54
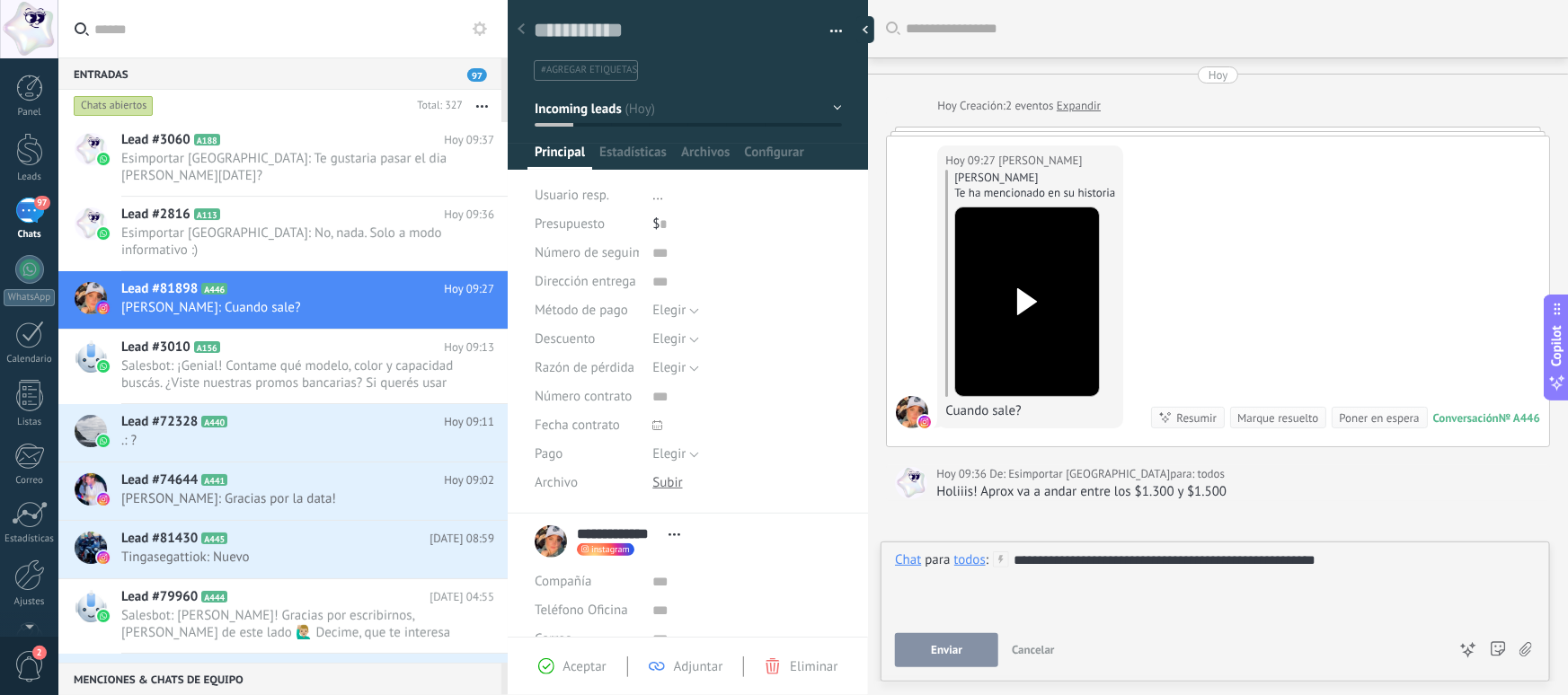
click at [948, 646] on span "Enviar" at bounding box center [947, 650] width 31 height 13
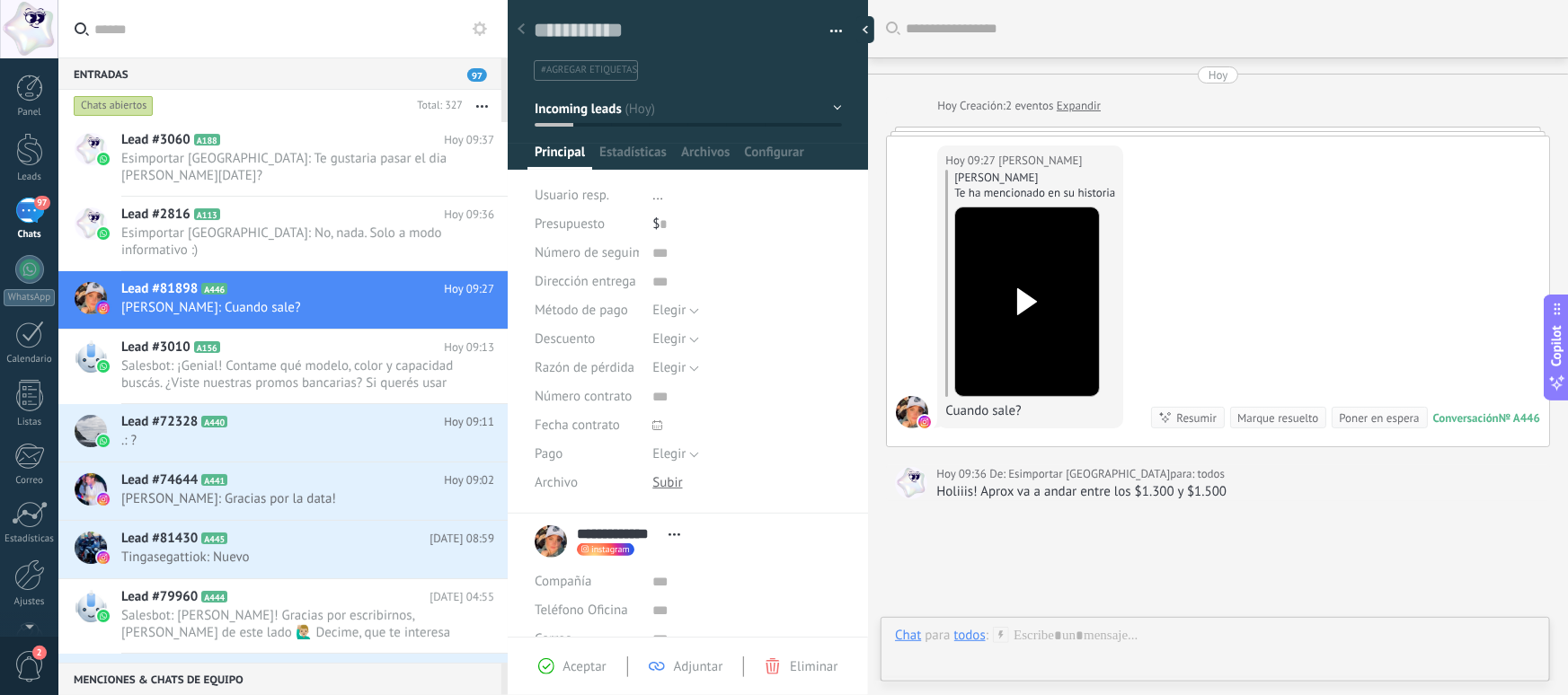
scroll to position [119, 0]
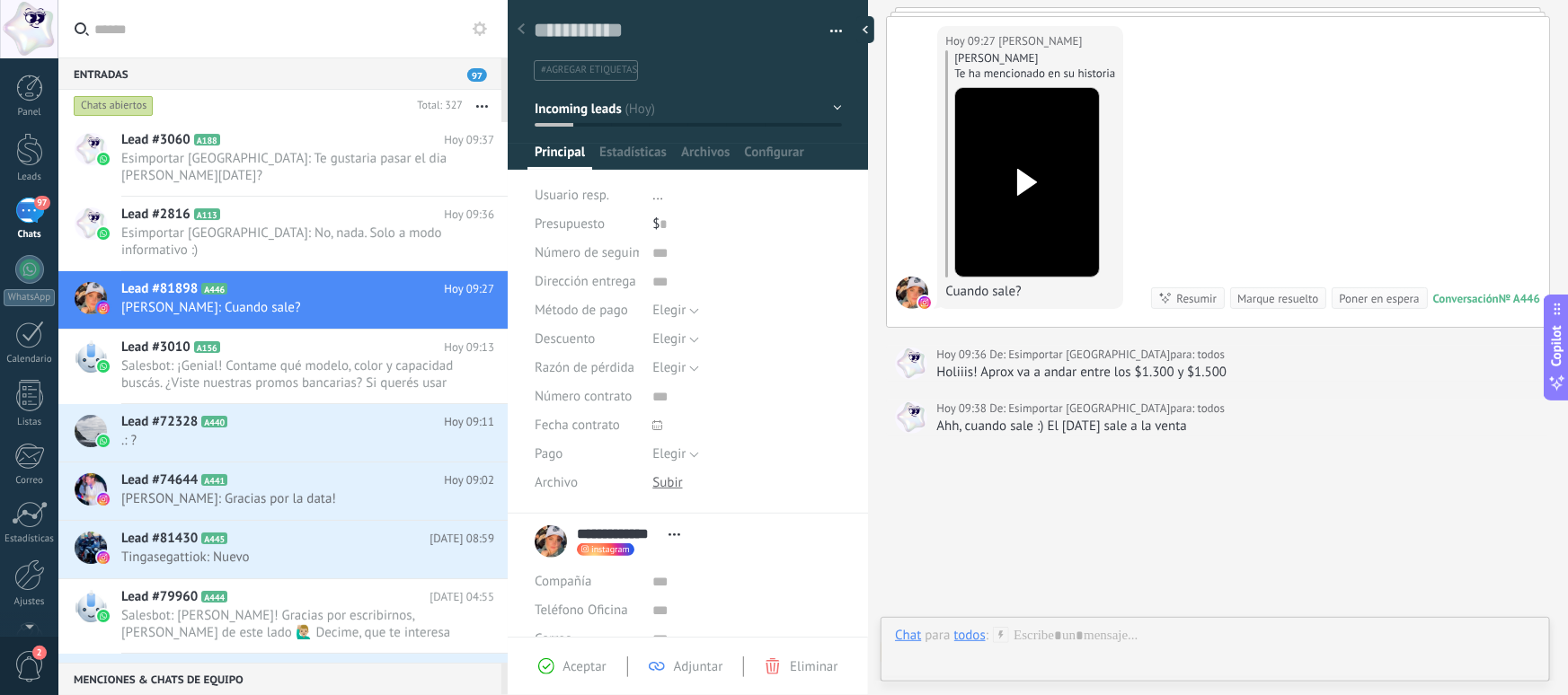
click at [1009, 149] on div at bounding box center [1027, 182] width 101 height 132
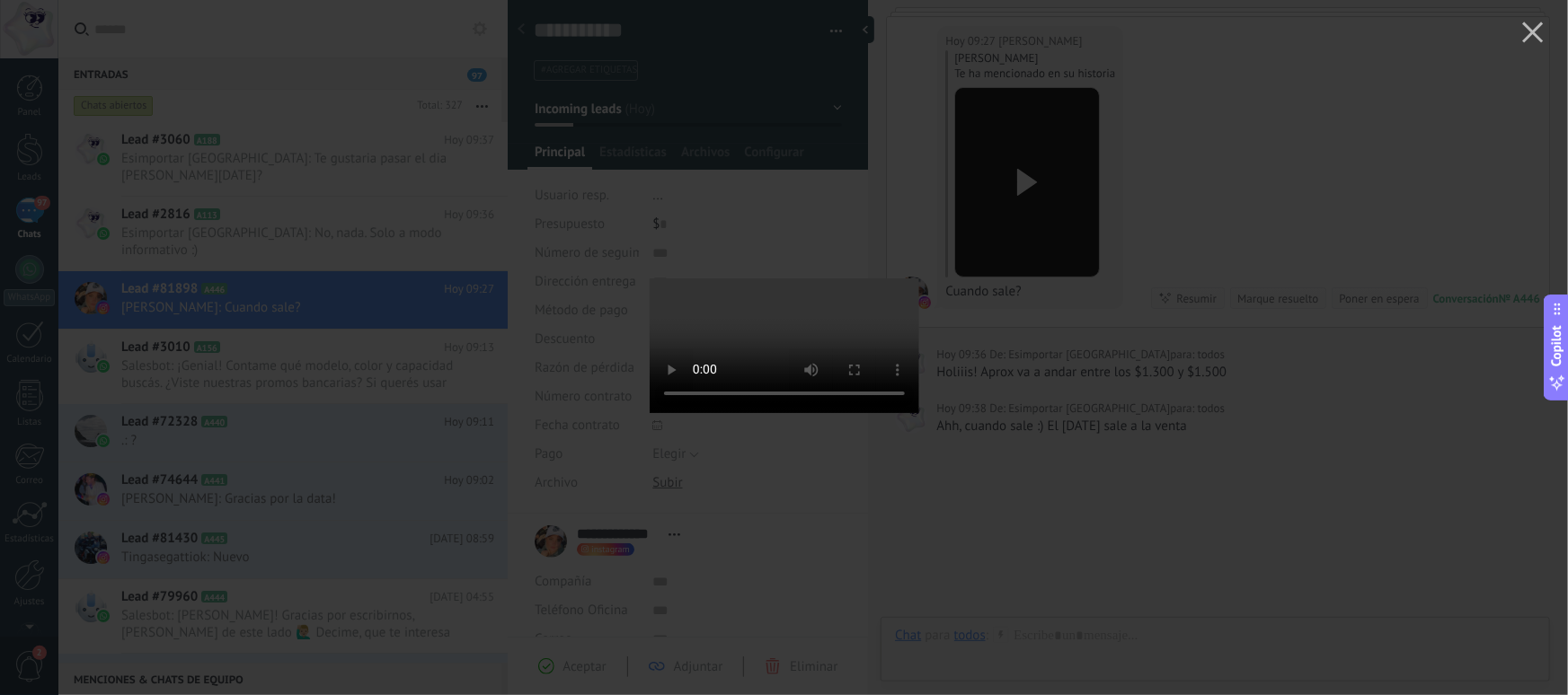
click at [1120, 367] on div at bounding box center [784, 348] width 1568 height 695
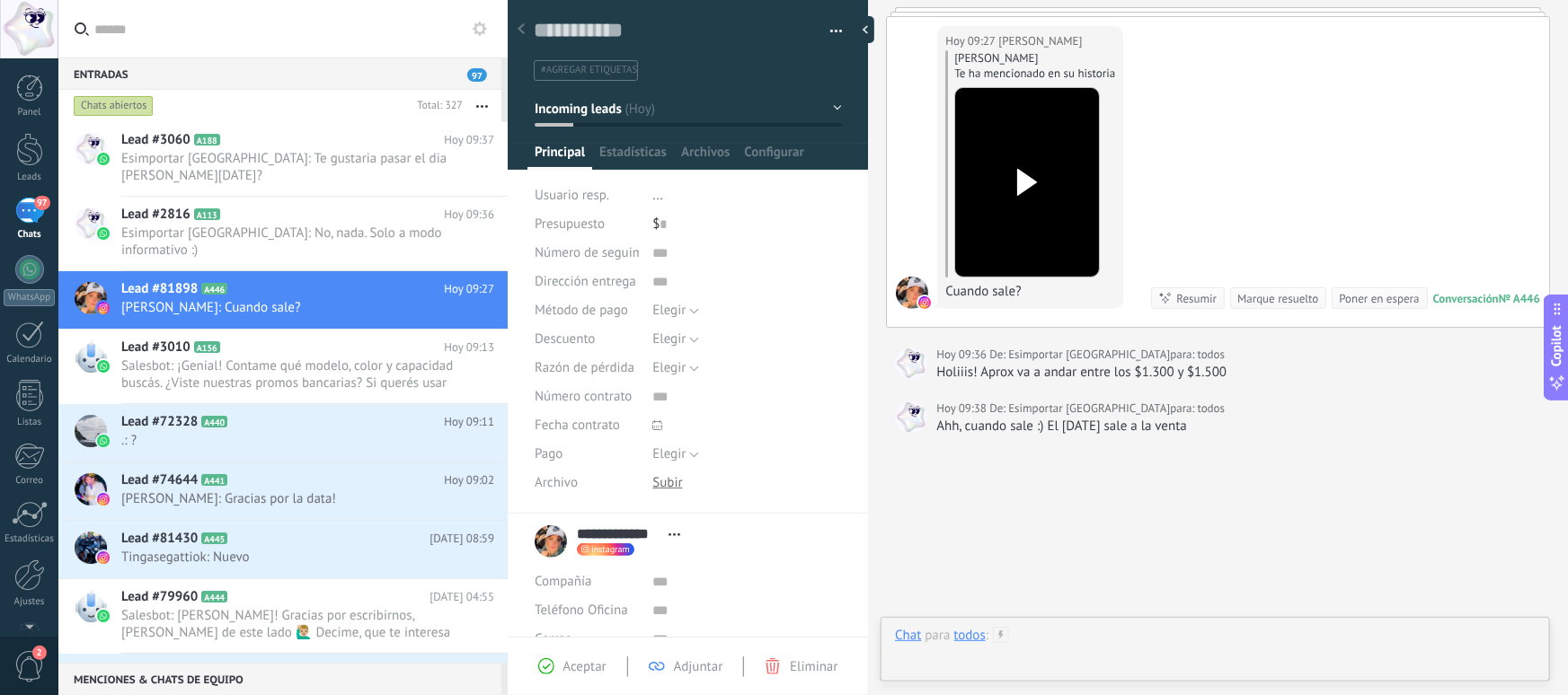
click at [1060, 641] on div at bounding box center [1216, 654] width 641 height 54
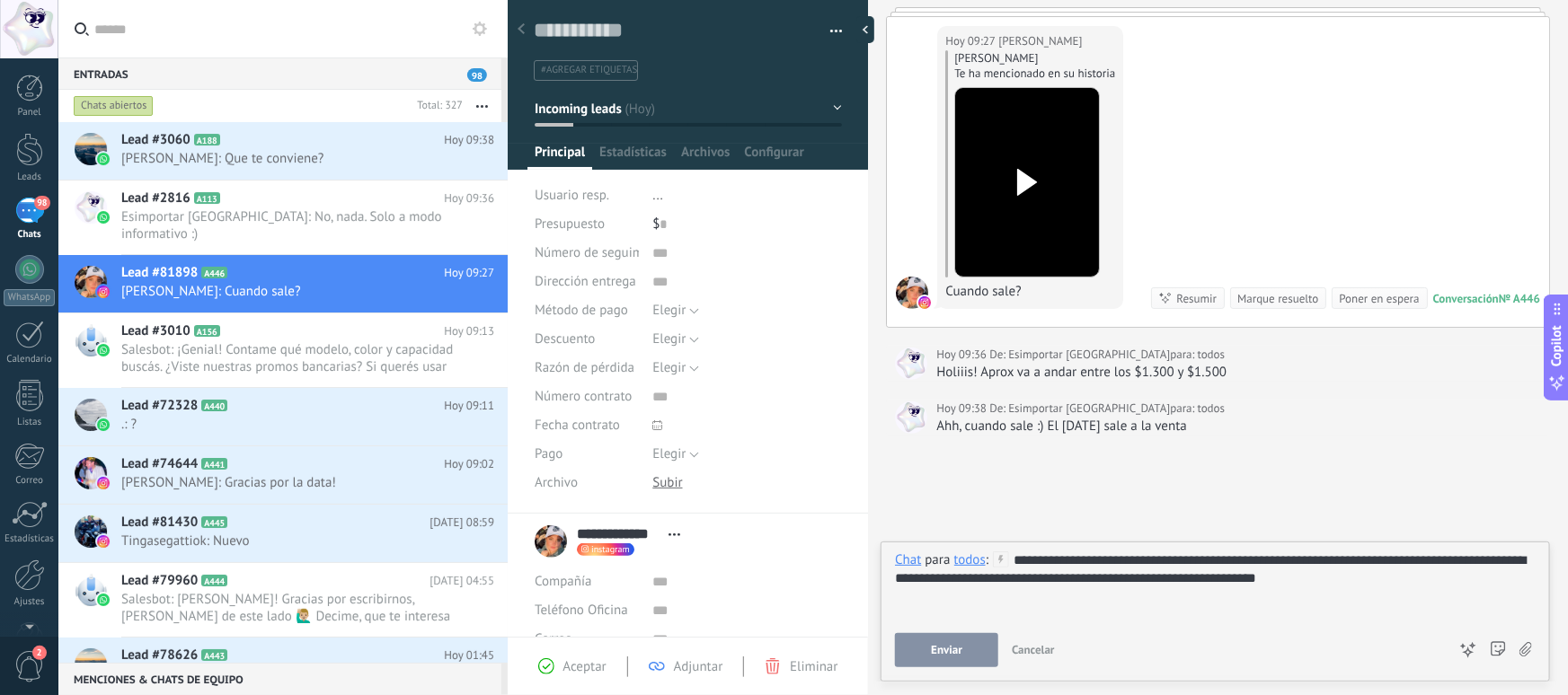
click at [944, 637] on button "Enviar" at bounding box center [947, 650] width 103 height 34
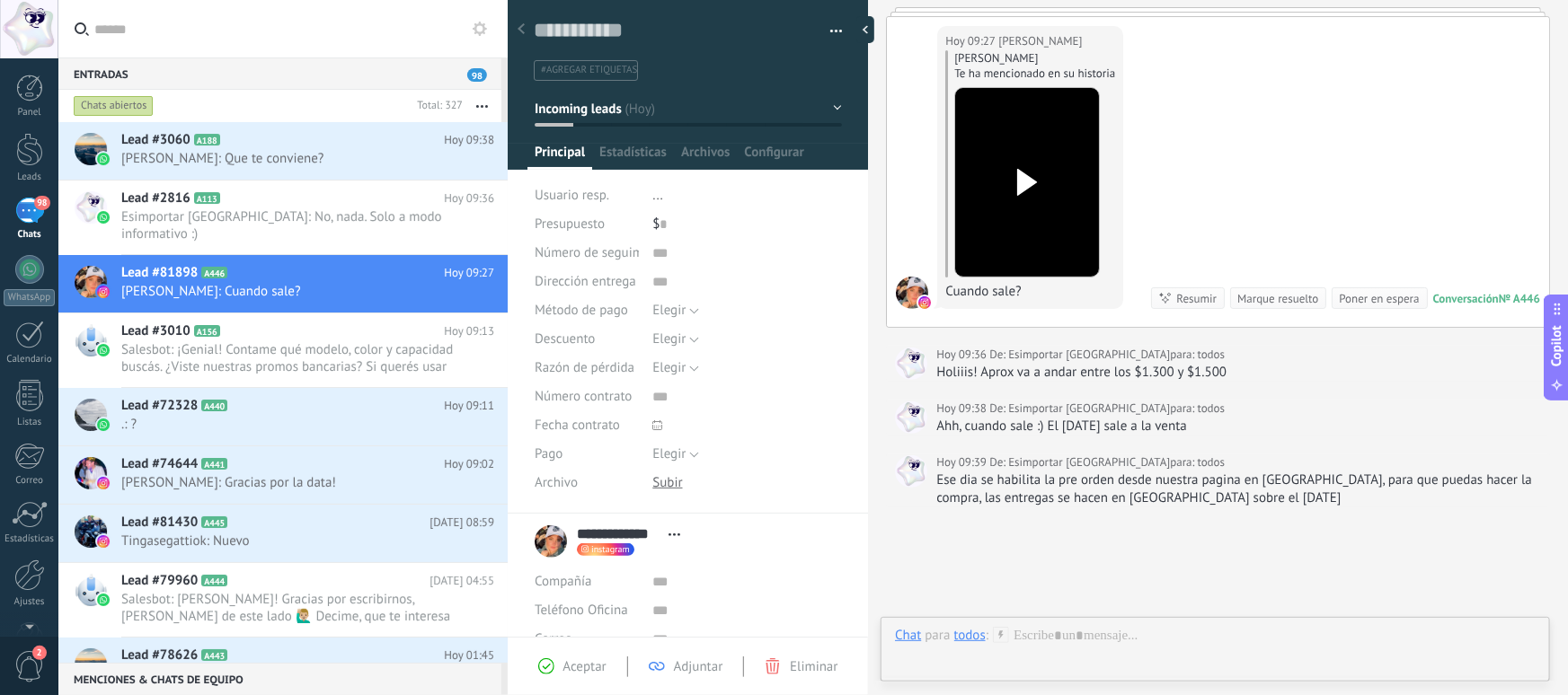
scroll to position [174, 0]
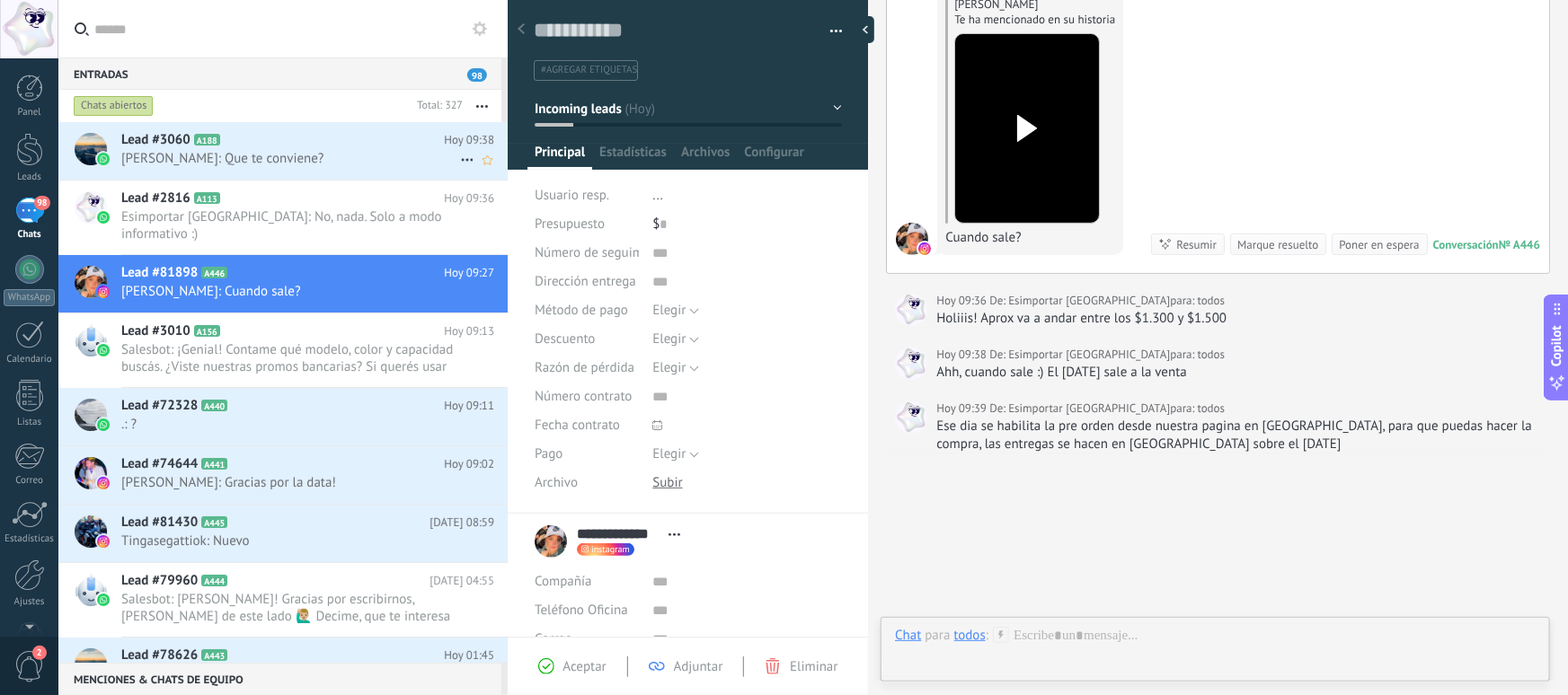
click at [251, 141] on h2 "Lead #3060 A188" at bounding box center [283, 140] width 322 height 18
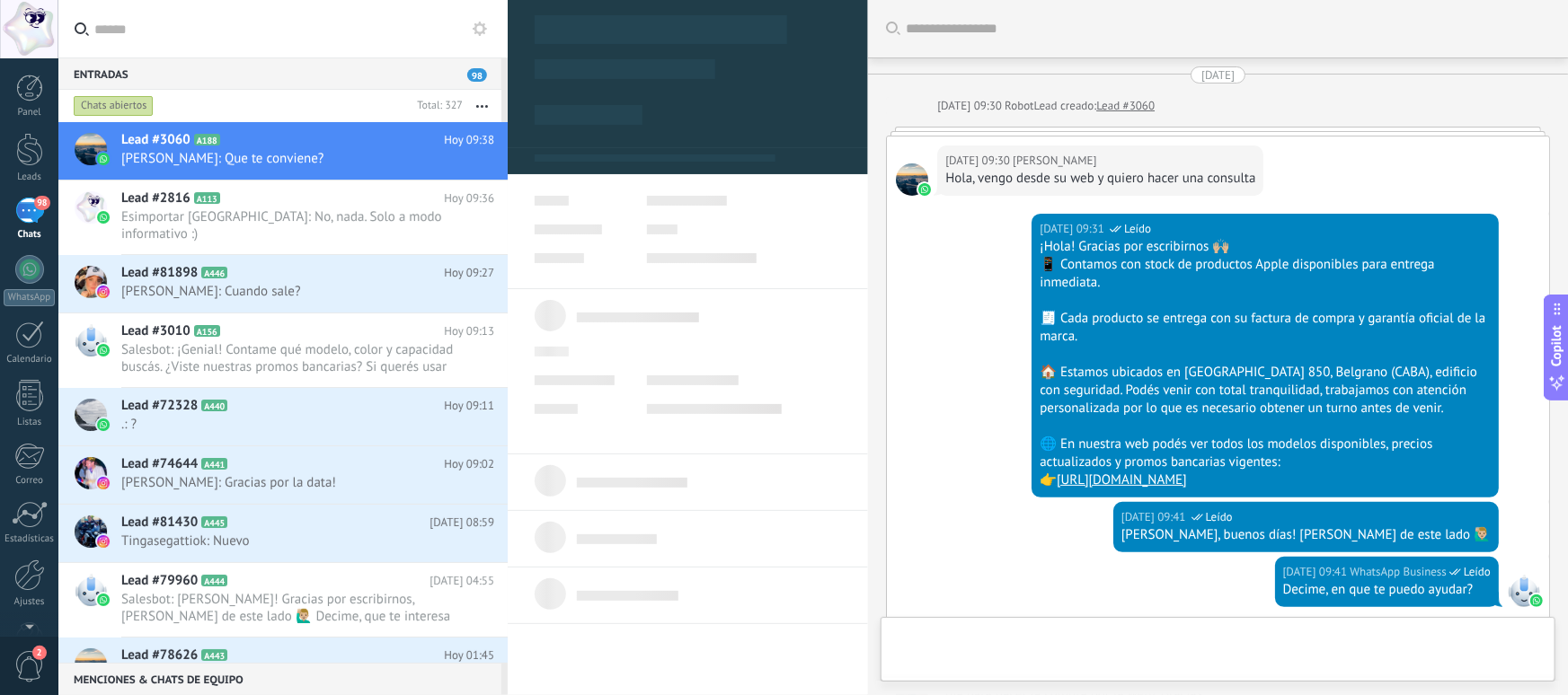
type textarea "**********"
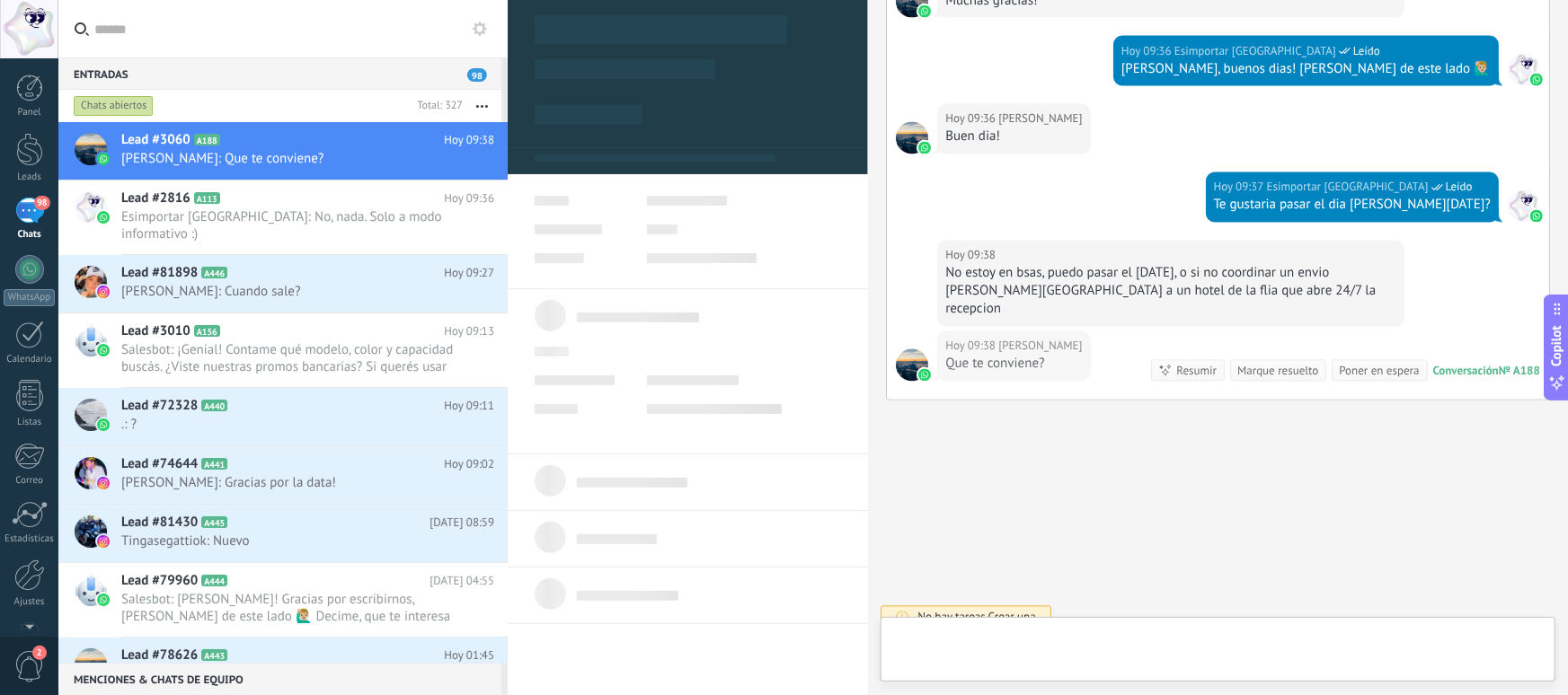
scroll to position [27, 0]
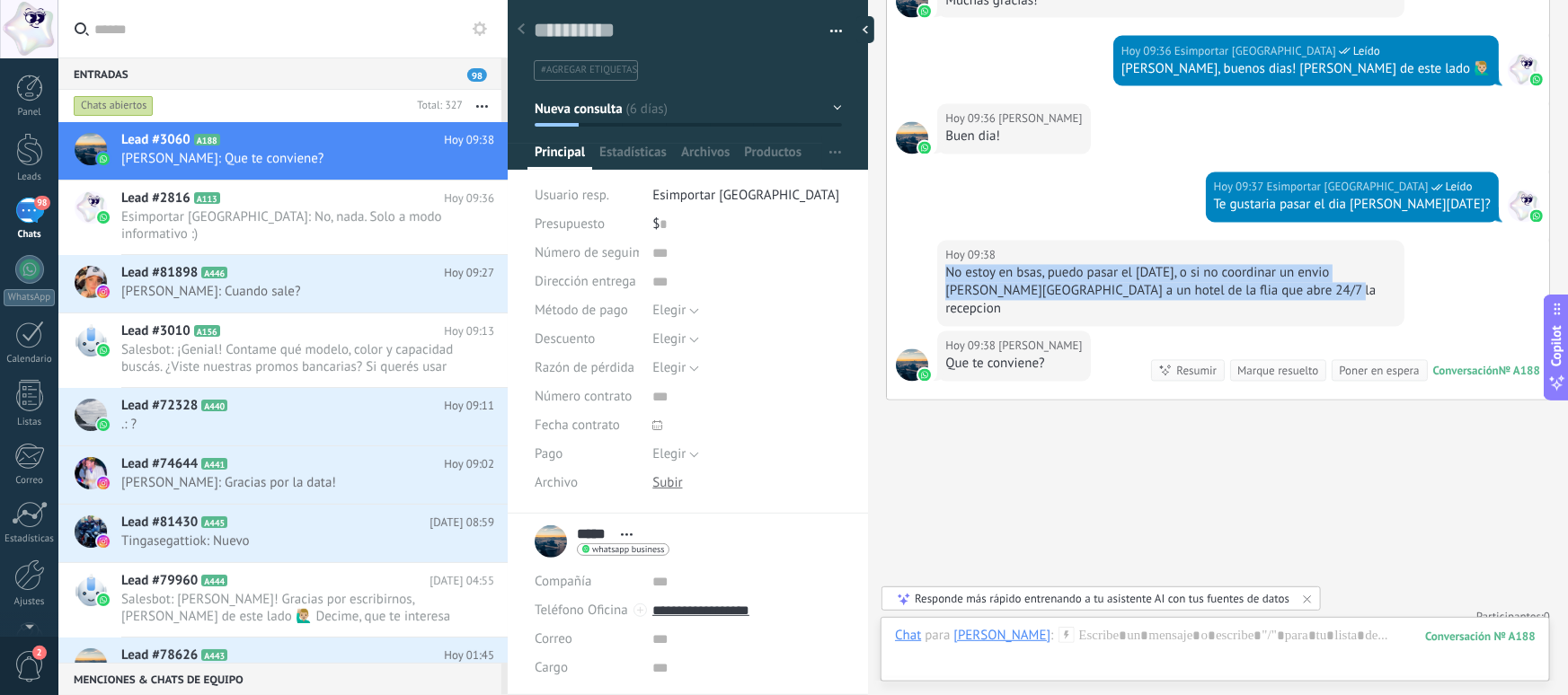
drag, startPoint x: 947, startPoint y: 272, endPoint x: 1256, endPoint y: 284, distance: 309.2
click at [1256, 284] on div "No estoy en bsas, puedo pasar el lunes 22/9, o si no coordinar un envio a villa…" at bounding box center [1171, 292] width 451 height 54
drag, startPoint x: 1268, startPoint y: 287, endPoint x: 1068, endPoint y: 269, distance: 200.8
click at [1068, 269] on div "No estoy en bsas, puedo pasar el lunes 22/9, o si no coordinar un envio a villa…" at bounding box center [1171, 292] width 451 height 54
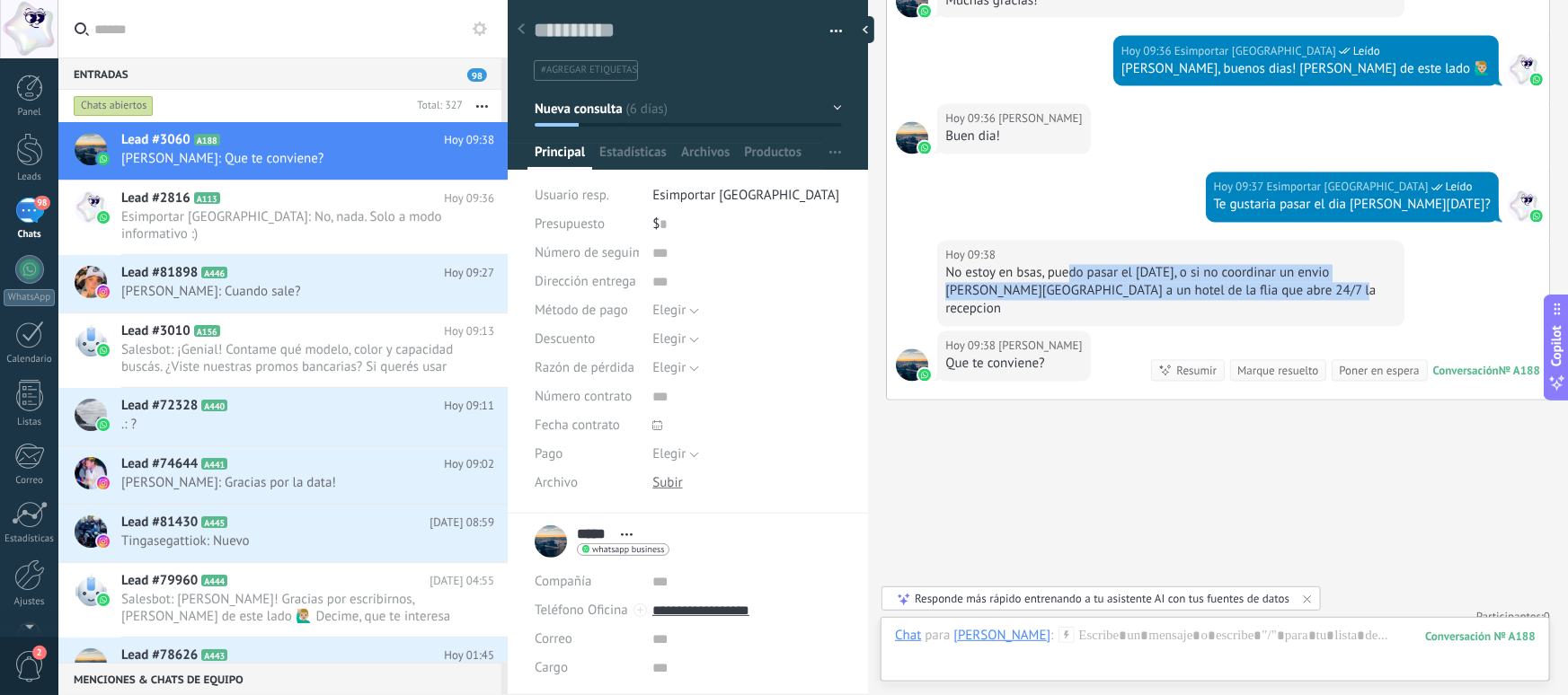
click at [1149, 270] on div "No estoy en bsas, puedo pasar el lunes 22/9, o si no coordinar un envio a villa…" at bounding box center [1171, 292] width 451 height 54
drag, startPoint x: 1169, startPoint y: 273, endPoint x: 1341, endPoint y: 281, distance: 172.2
click at [1341, 281] on div "No estoy en bsas, puedo pasar el lunes 22/9, o si no coordinar un envio a villa…" at bounding box center [1171, 292] width 451 height 54
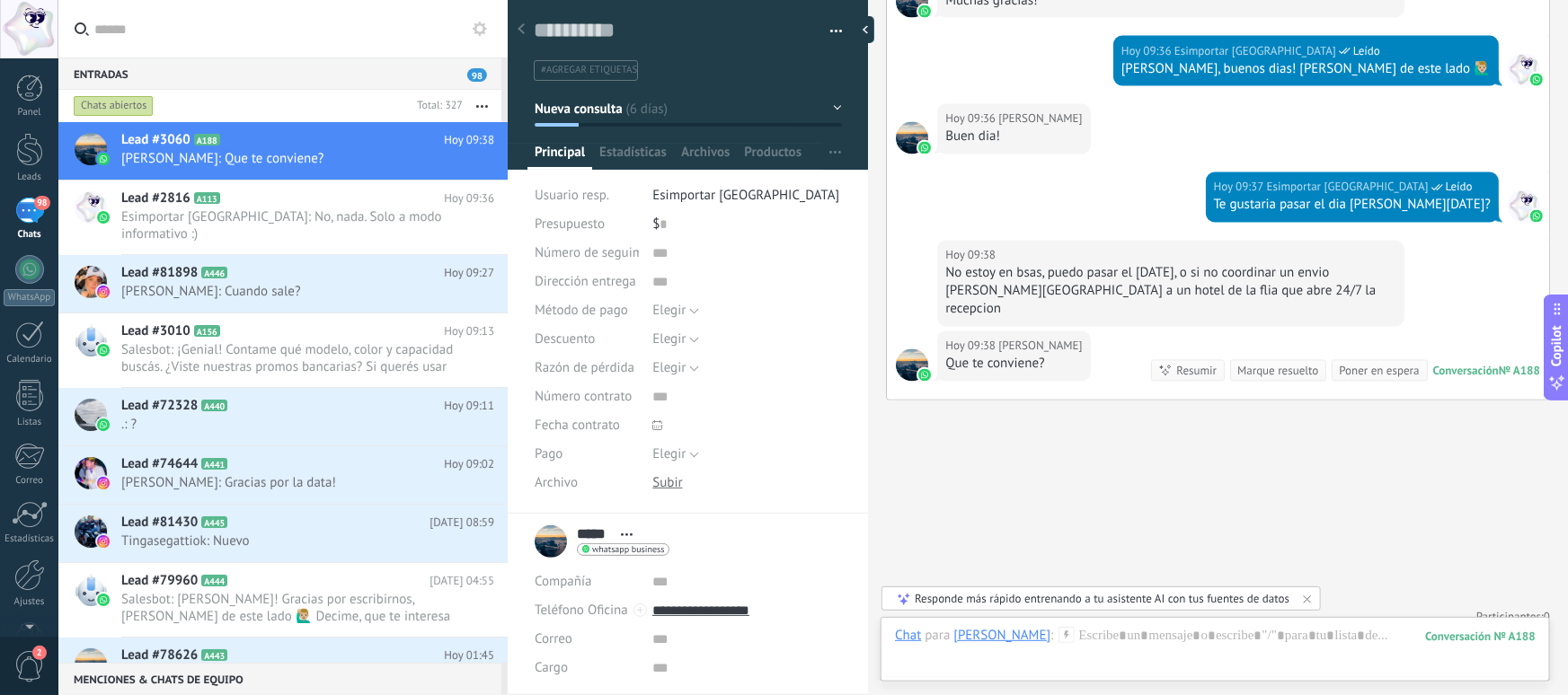
click at [1340, 284] on div "No estoy en bsas, puedo pasar el lunes 22/9, o si no coordinar un envio a villa…" at bounding box center [1171, 292] width 451 height 54
drag, startPoint x: 968, startPoint y: 293, endPoint x: 1224, endPoint y: 301, distance: 256.1
click at [1224, 301] on div "Hoy 09:38 Pablo No estoy en bsas, puedo pasar el lunes 22/9, o si no coordinar …" at bounding box center [1170, 283] width 467 height 86
click at [1083, 632] on div at bounding box center [1216, 654] width 641 height 54
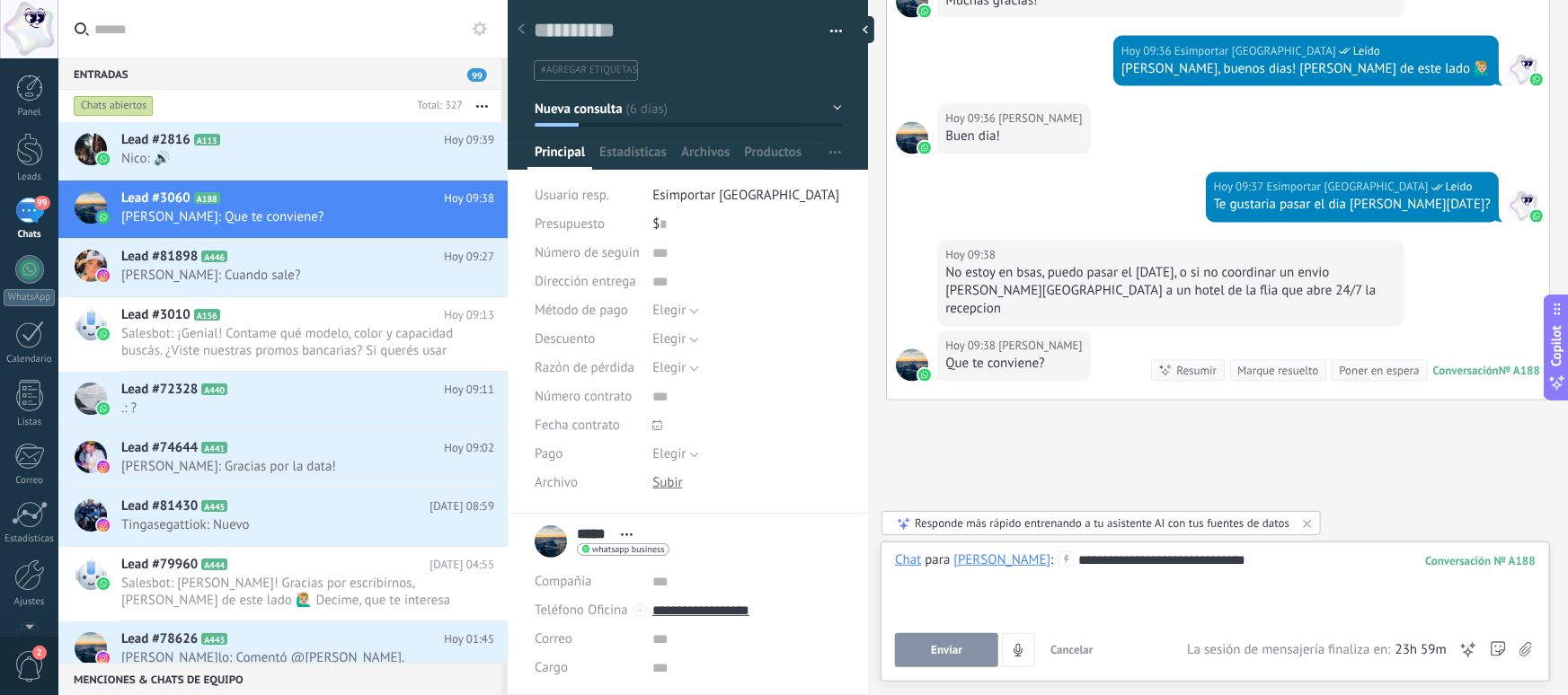
click at [936, 648] on span "Enviar" at bounding box center [947, 650] width 31 height 13
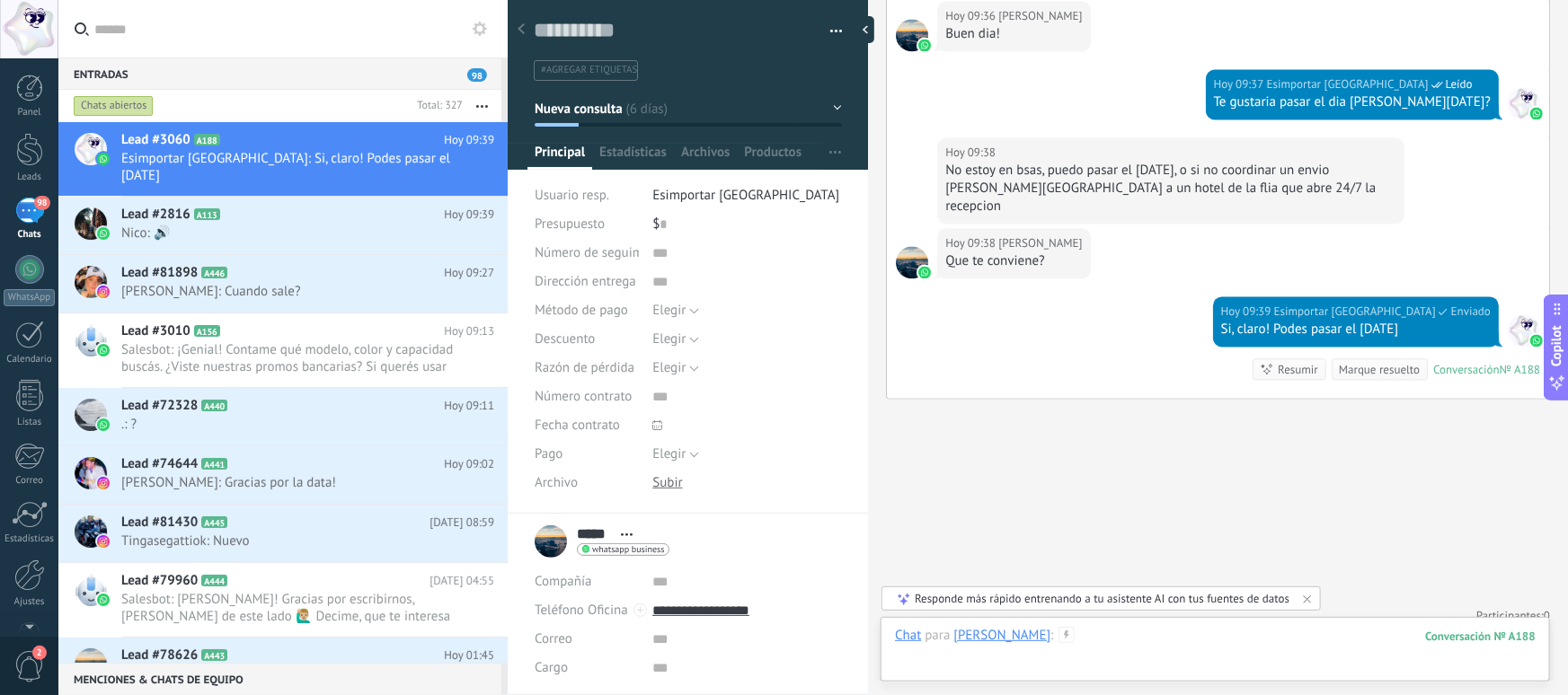
click at [1053, 633] on div at bounding box center [1216, 654] width 641 height 54
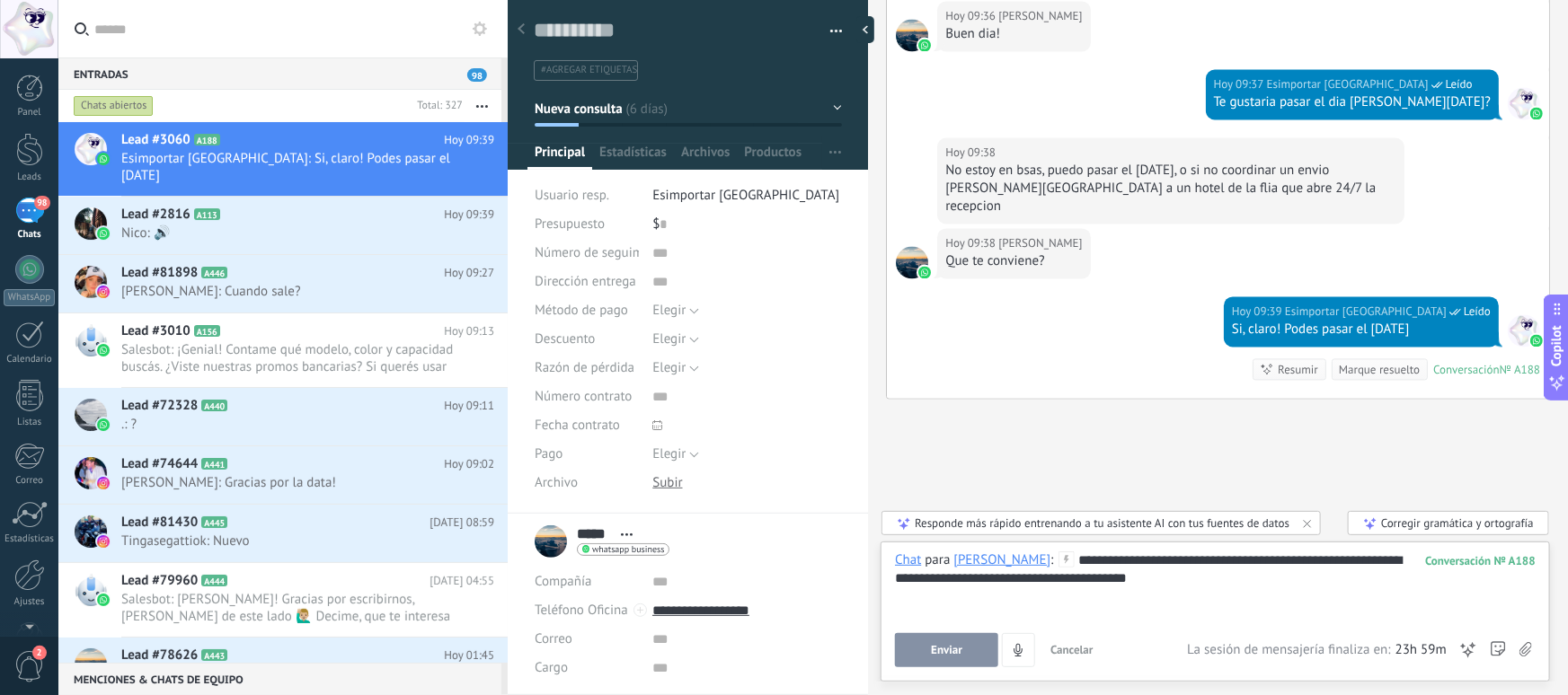
drag, startPoint x: 1054, startPoint y: 546, endPoint x: 1254, endPoint y: 547, distance: 200.0
click at [1269, 542] on div "**********" at bounding box center [1216, 612] width 670 height 140
drag, startPoint x: 1158, startPoint y: 561, endPoint x: 1254, endPoint y: 562, distance: 96.0
click at [1254, 562] on div "**********" at bounding box center [1216, 585] width 641 height 68
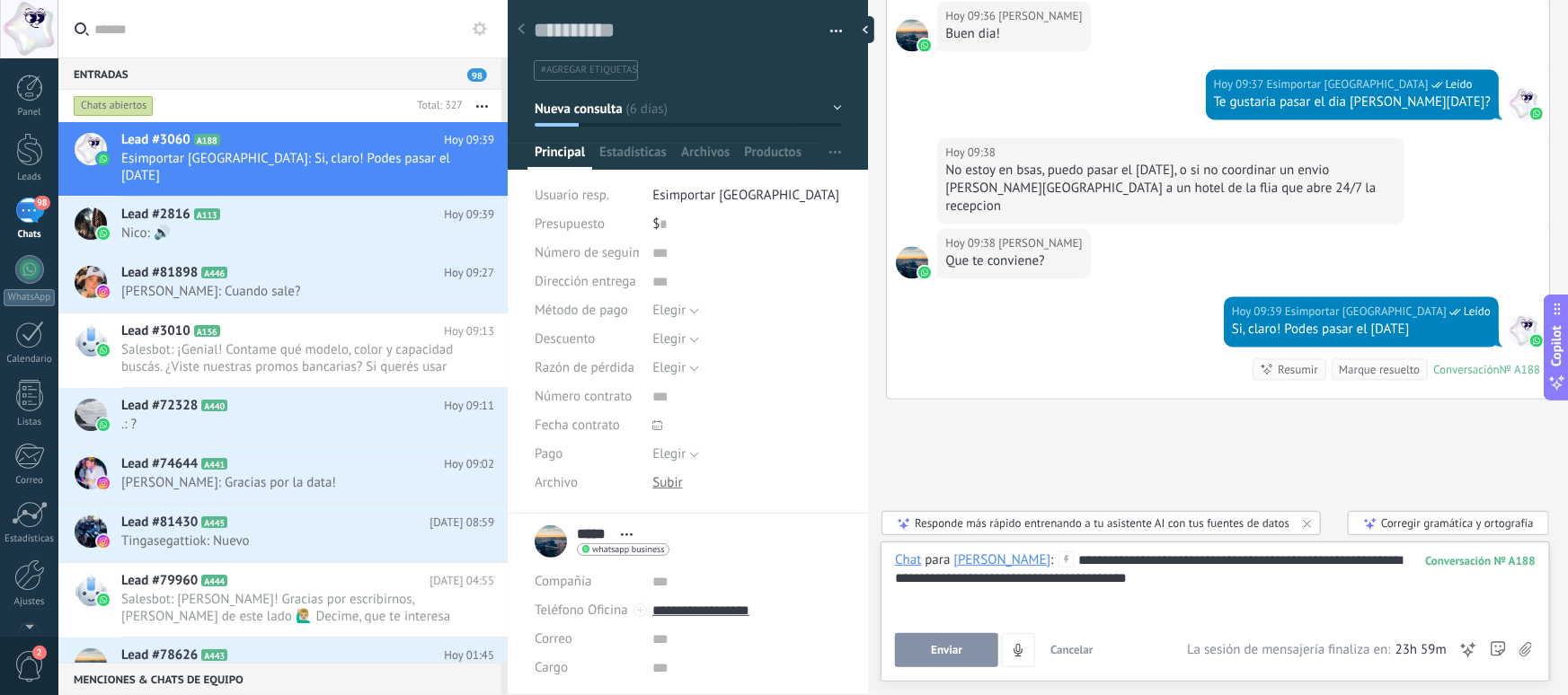
click at [1230, 561] on div "**********" at bounding box center [1216, 585] width 641 height 68
click at [1308, 562] on div "**********" at bounding box center [1216, 585] width 641 height 68
click at [1339, 564] on div "**********" at bounding box center [1216, 585] width 641 height 68
click at [1336, 574] on div "**********" at bounding box center [1216, 585] width 641 height 68
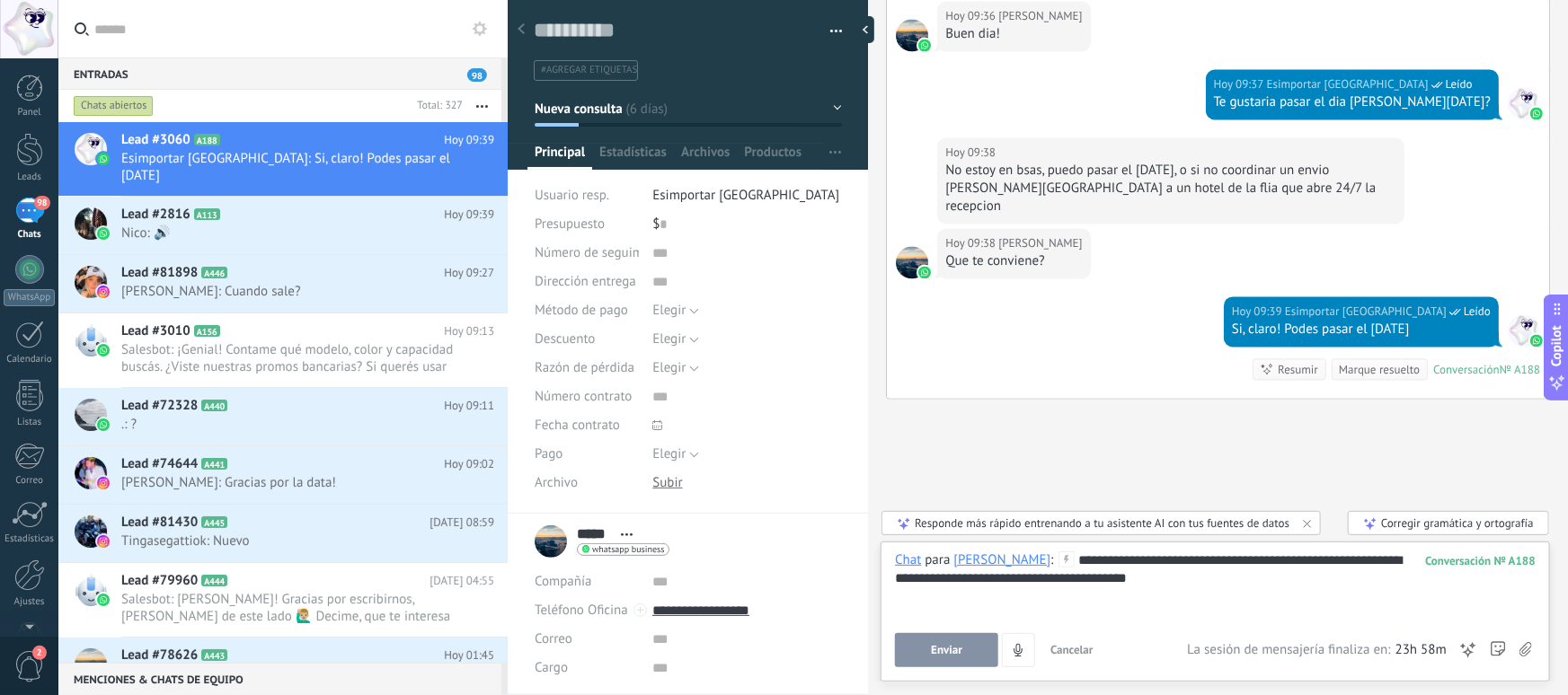
click at [956, 659] on button "Enviar" at bounding box center [947, 650] width 103 height 34
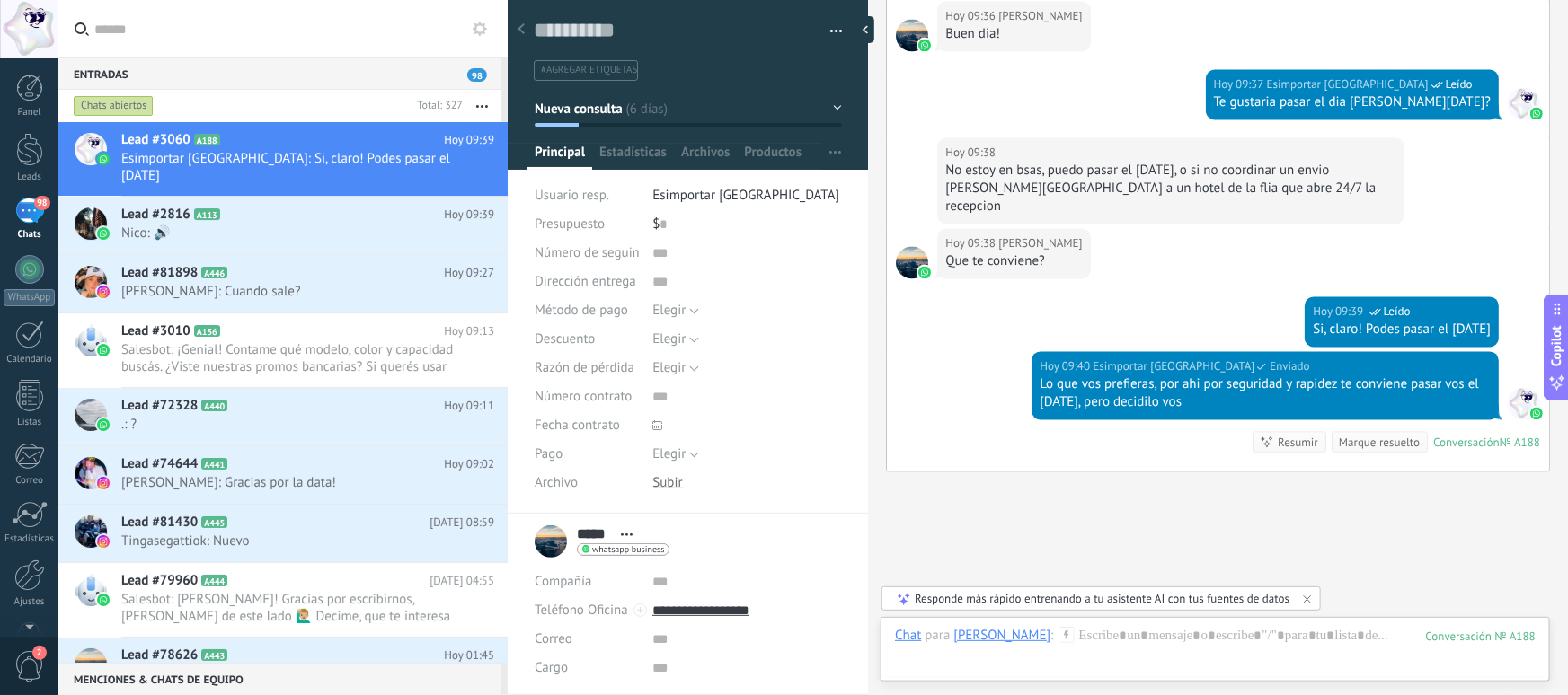
scroll to position [1786, 0]
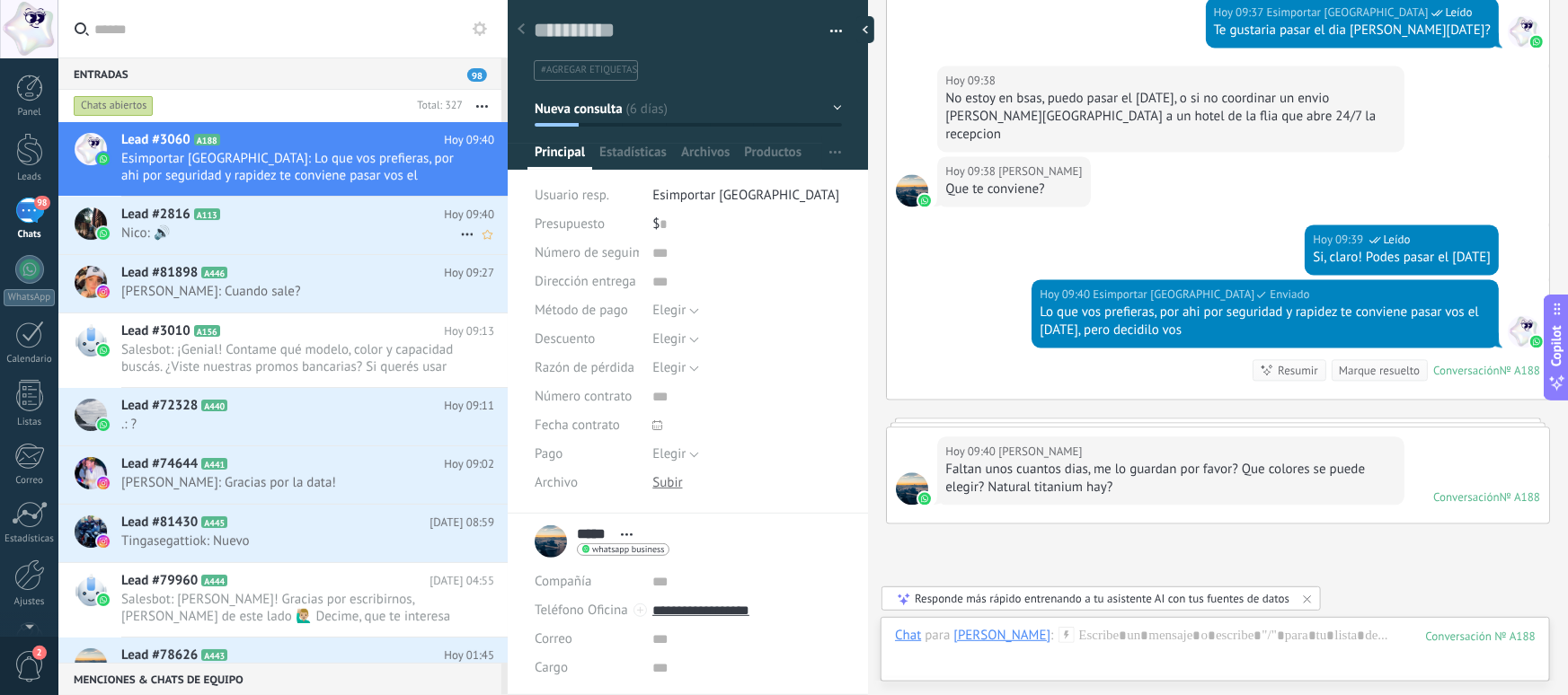
click at [257, 213] on h2 "Lead #2816 A113" at bounding box center [283, 215] width 322 height 18
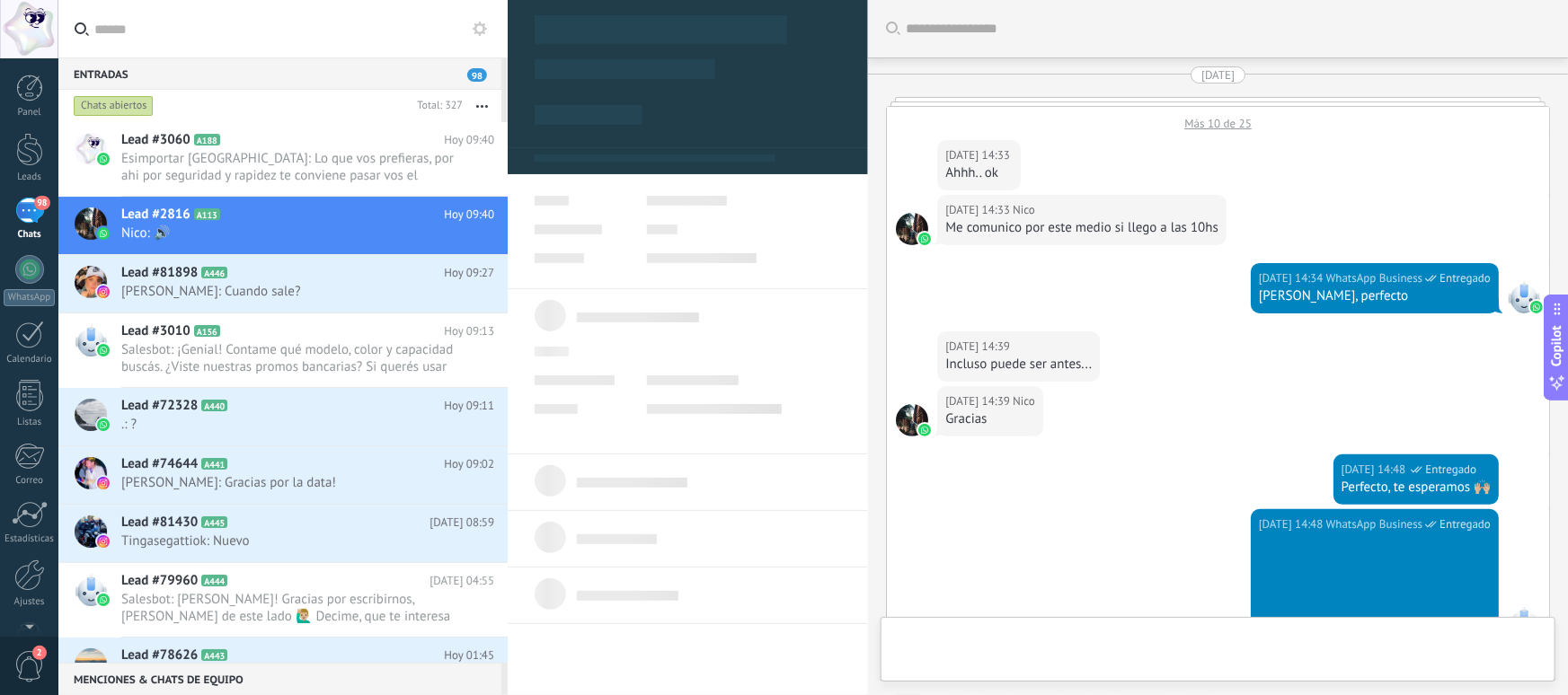
type textarea "**********"
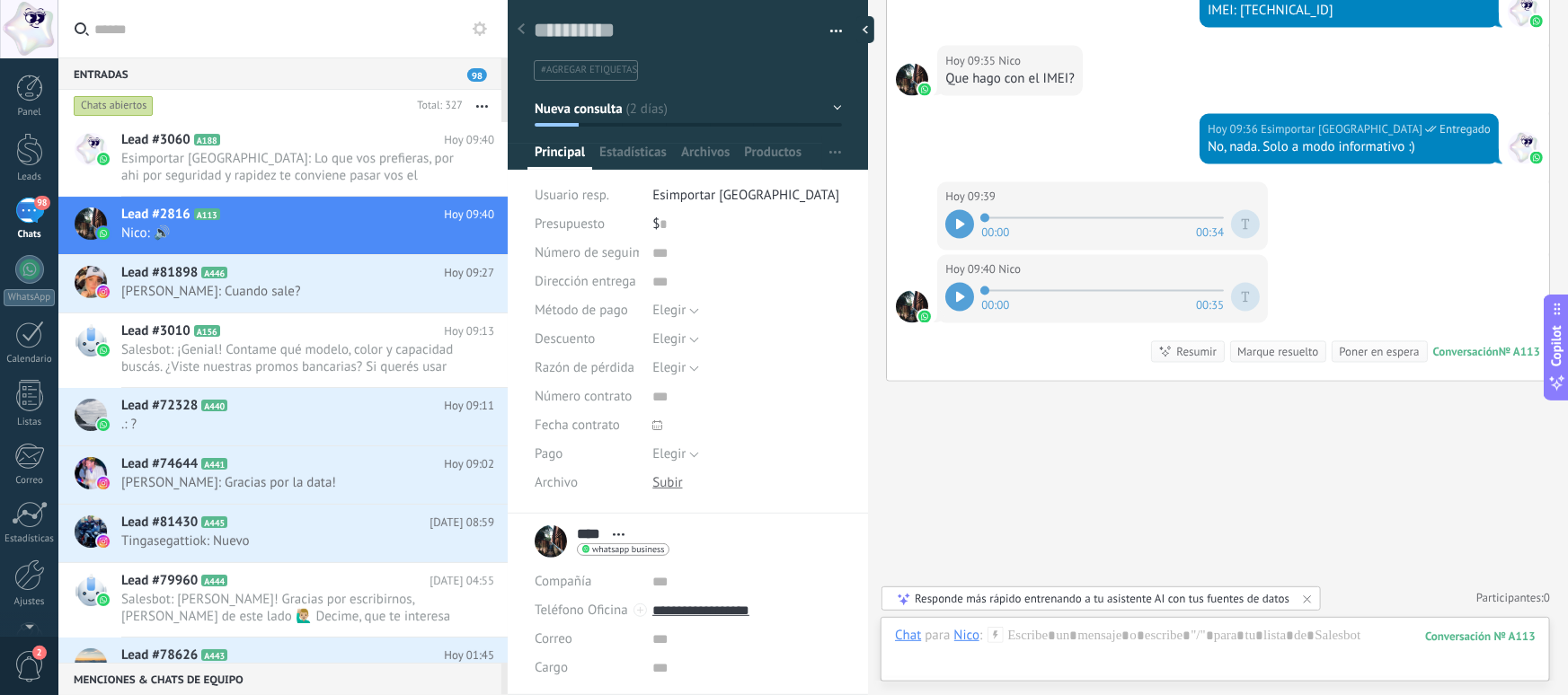
click at [958, 229] on icon at bounding box center [960, 224] width 8 height 11
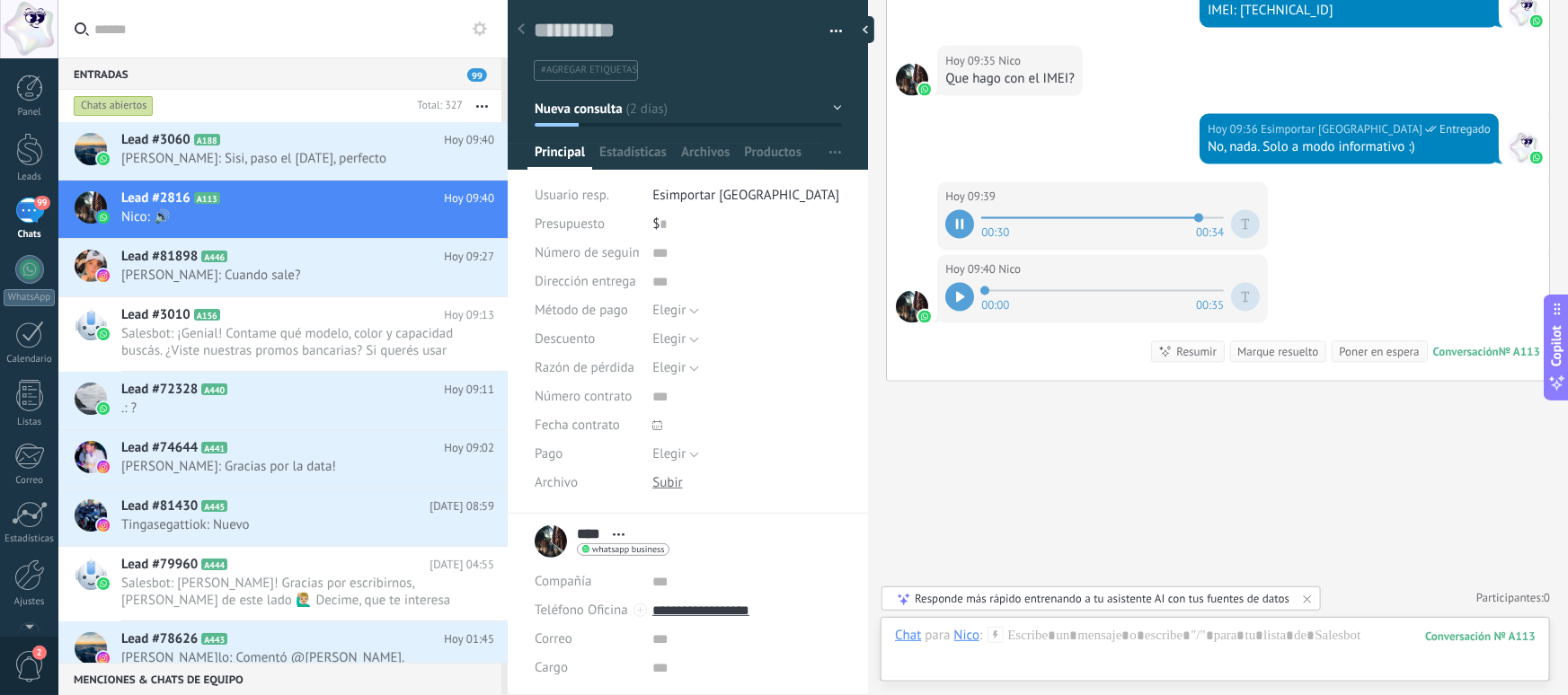
click at [949, 223] on div at bounding box center [960, 225] width 29 height 29
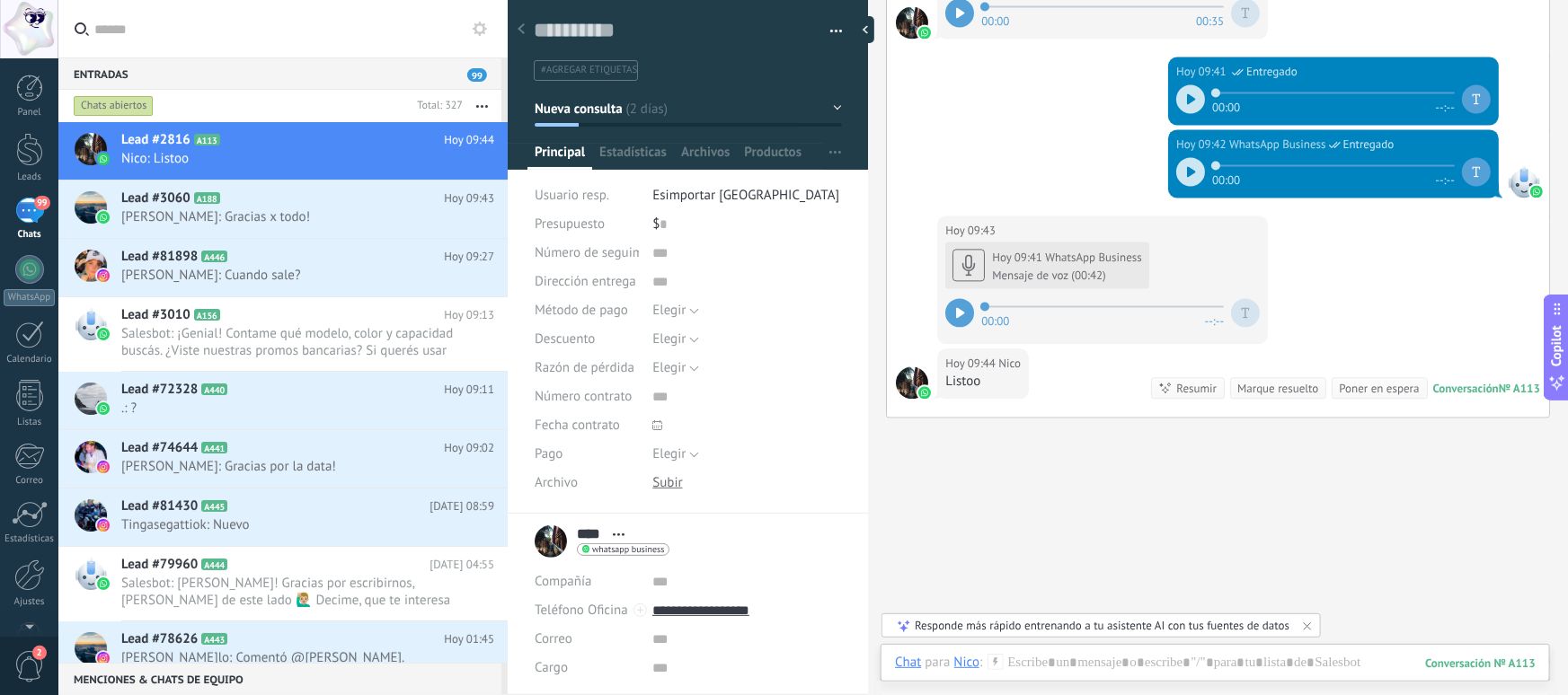
scroll to position [1824, 0]
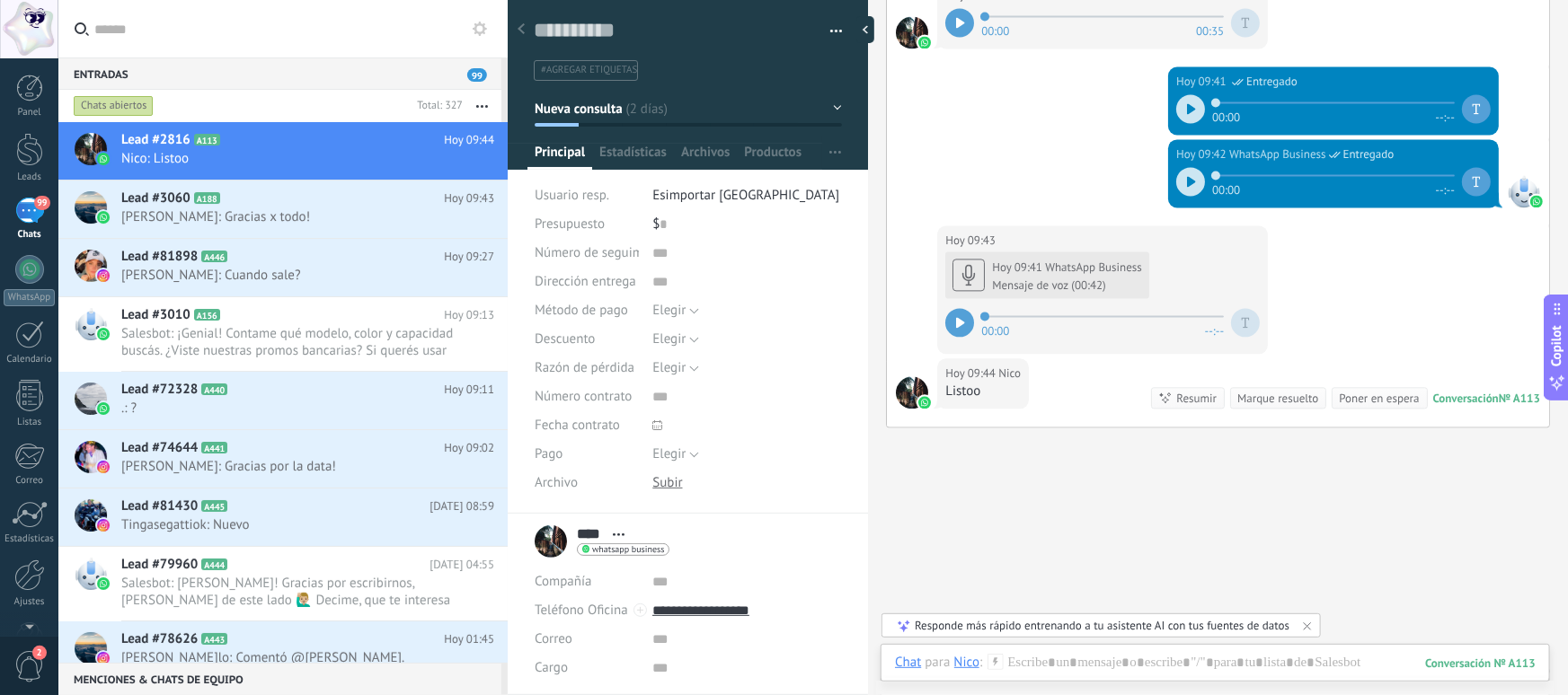
click at [968, 337] on div at bounding box center [960, 323] width 29 height 29
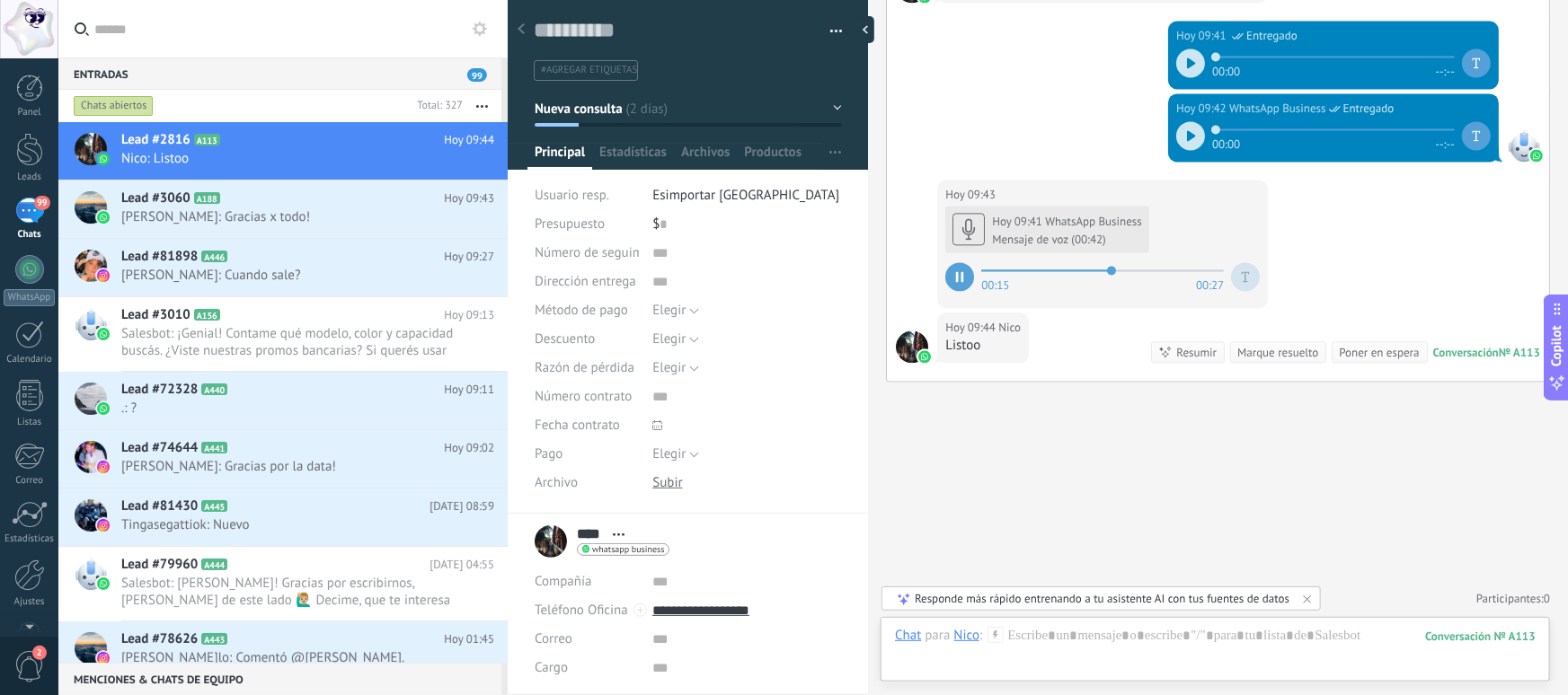
scroll to position [1887, 0]
click at [1101, 657] on div at bounding box center [1216, 654] width 641 height 54
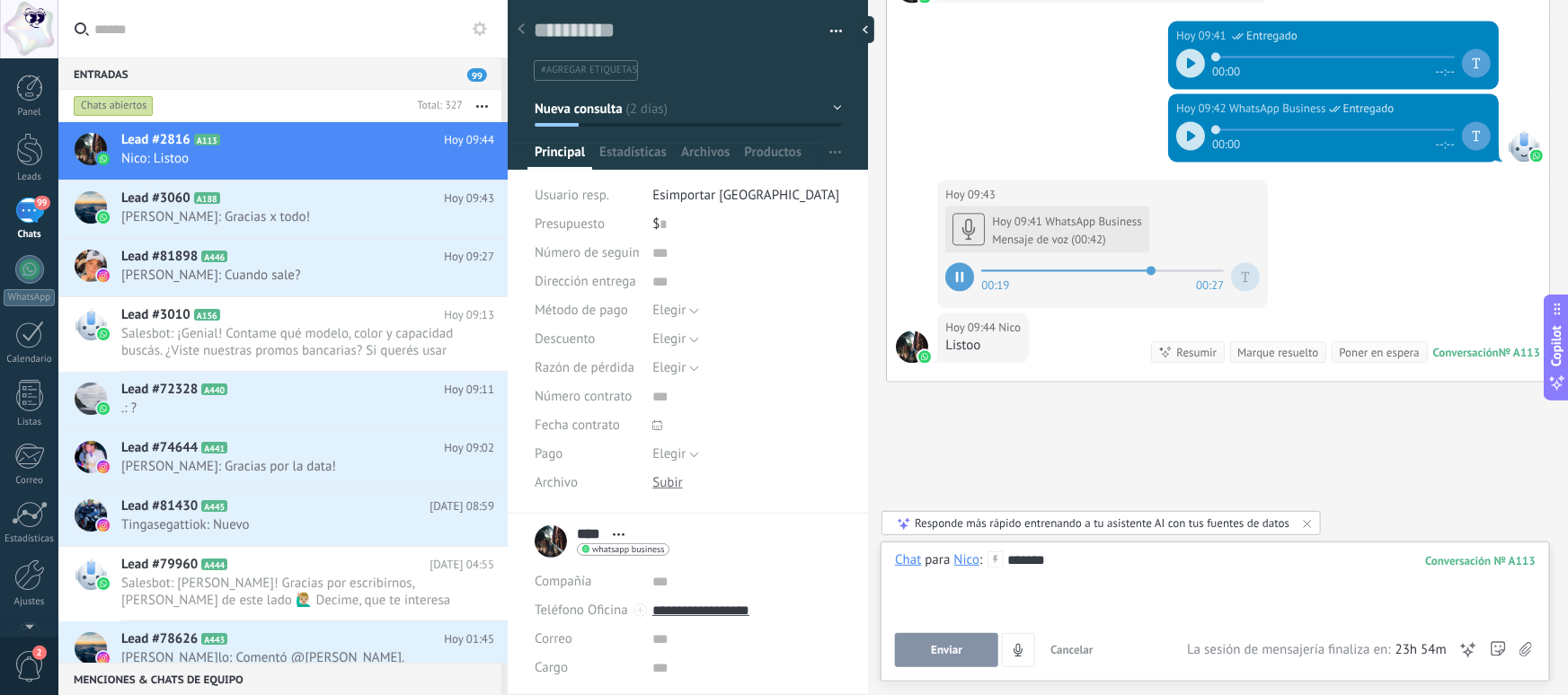
click at [929, 650] on button "Enviar" at bounding box center [947, 650] width 103 height 34
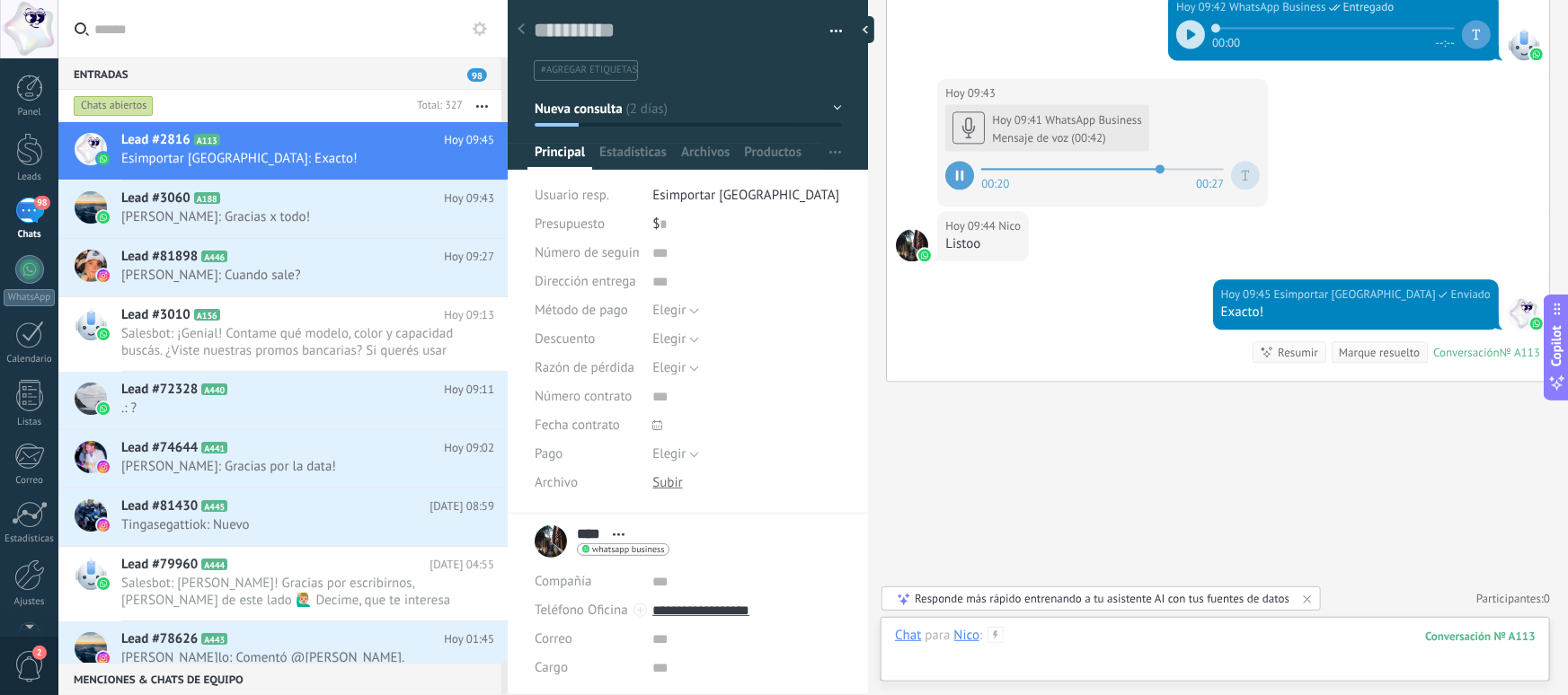
click at [1088, 644] on div at bounding box center [1216, 654] width 641 height 54
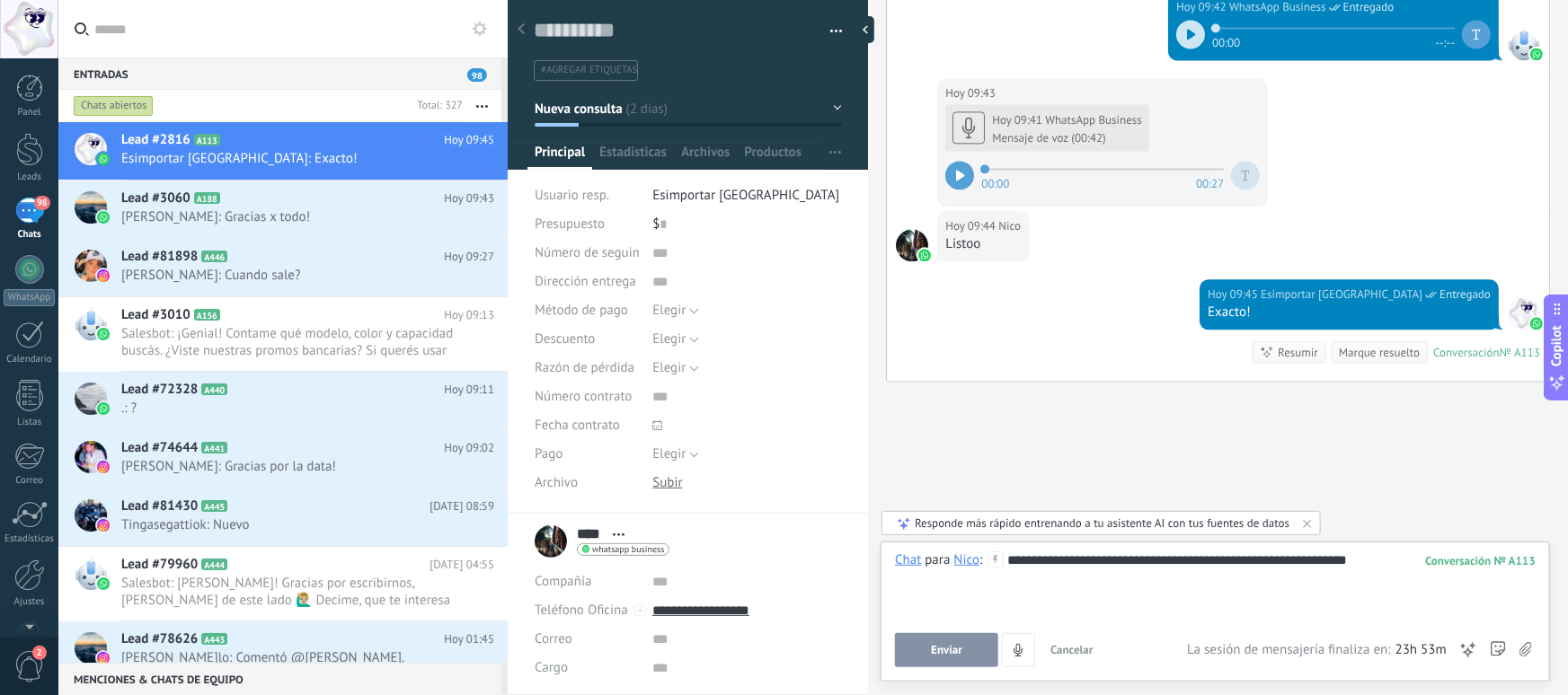
click at [1151, 565] on div "**********" at bounding box center [1216, 585] width 641 height 68
drag, startPoint x: 1222, startPoint y: 562, endPoint x: 1346, endPoint y: 554, distance: 124.3
click at [1346, 554] on div "**********" at bounding box center [1216, 585] width 641 height 68
click at [1371, 558] on div "**********" at bounding box center [1216, 585] width 641 height 68
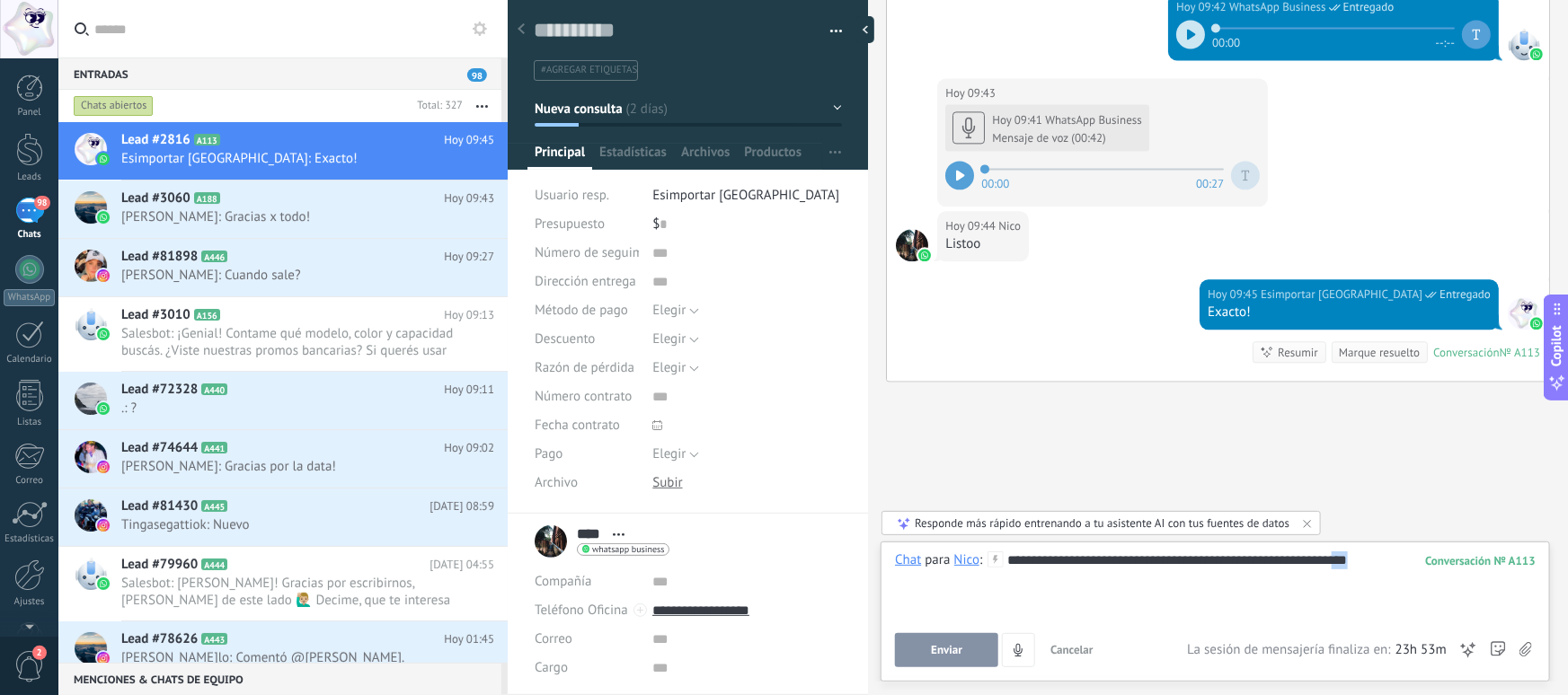
drag, startPoint x: 1347, startPoint y: 566, endPoint x: 1146, endPoint y: 572, distance: 201.1
click at [1146, 572] on div "**********" at bounding box center [1216, 585] width 641 height 68
click at [1211, 564] on div "**********" at bounding box center [1216, 585] width 641 height 68
click at [1245, 564] on div "**********" at bounding box center [1216, 585] width 641 height 68
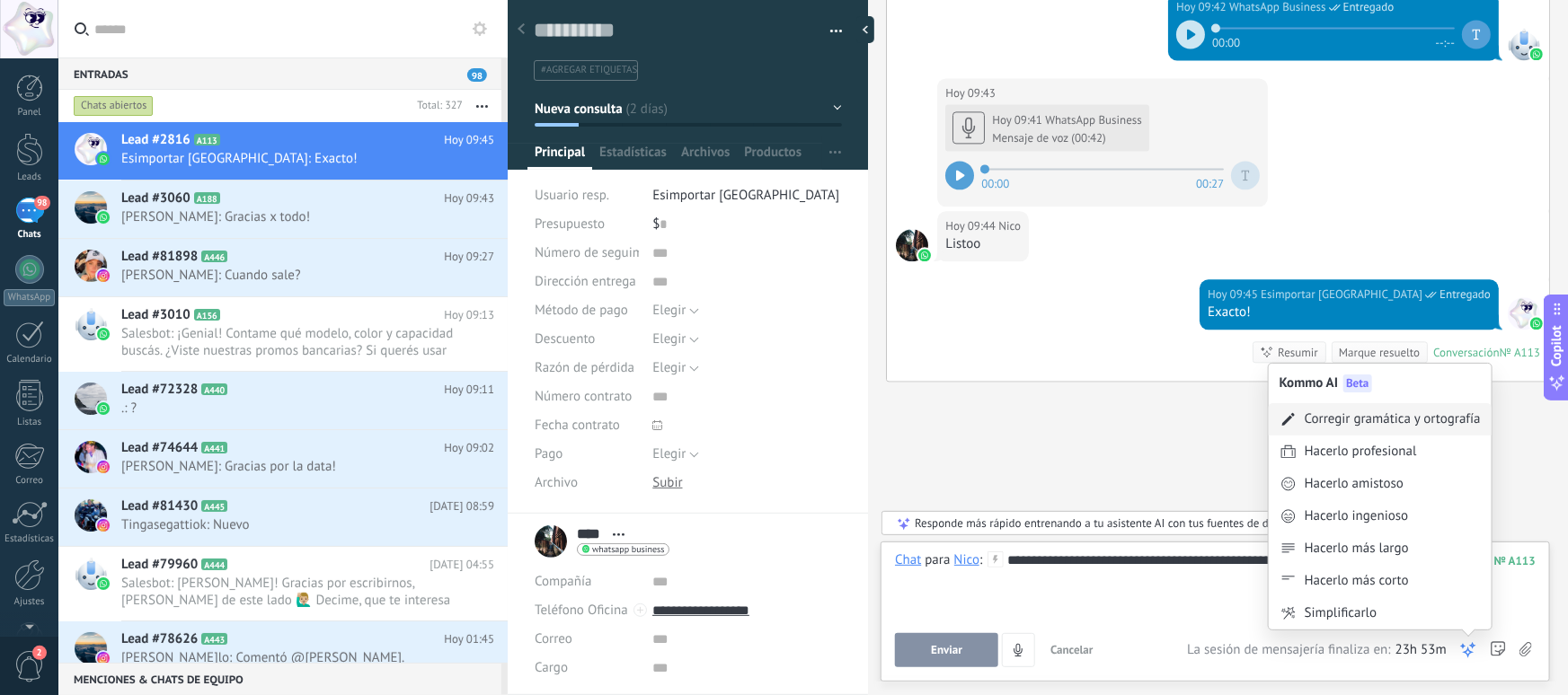
click at [1332, 414] on div "Corregir gramática y ortografía" at bounding box center [1392, 419] width 176 height 18
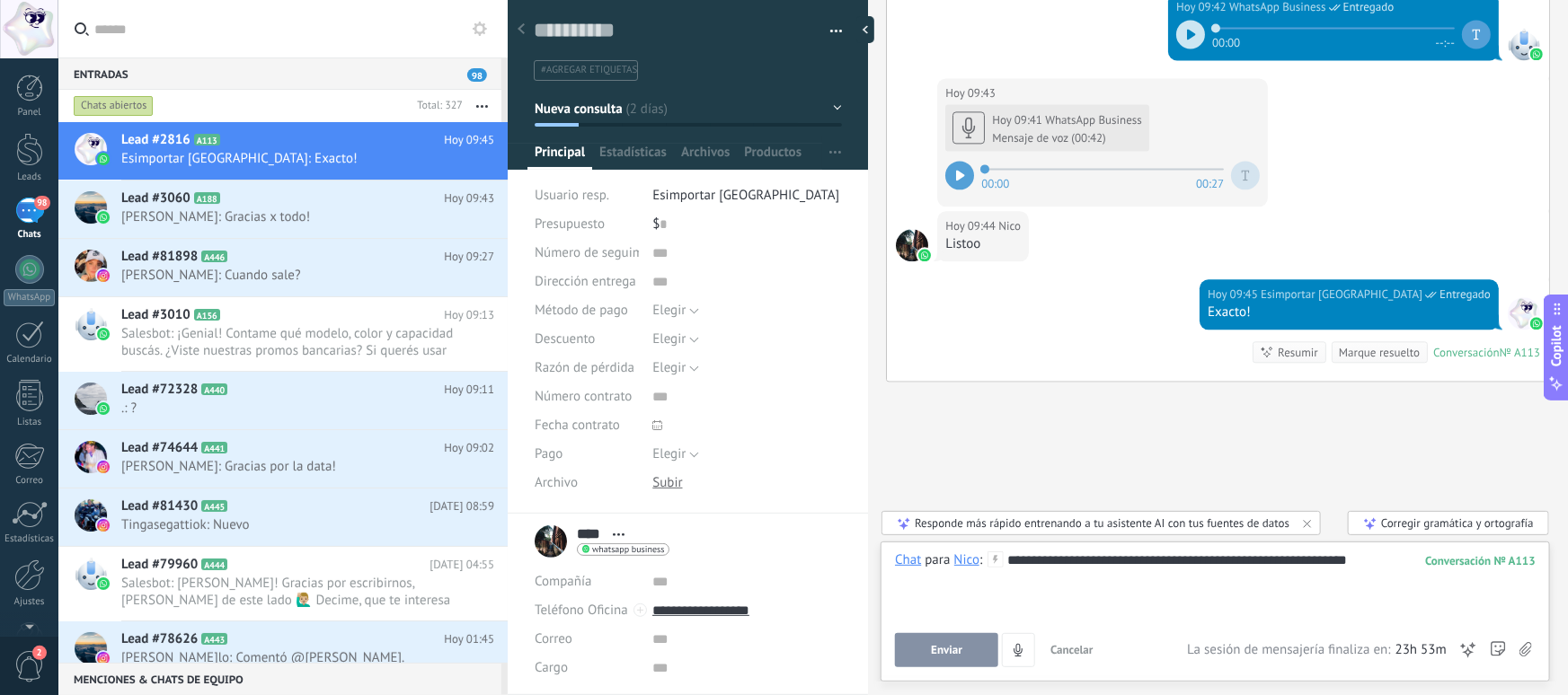
click at [946, 647] on span "Enviar" at bounding box center [947, 650] width 31 height 13
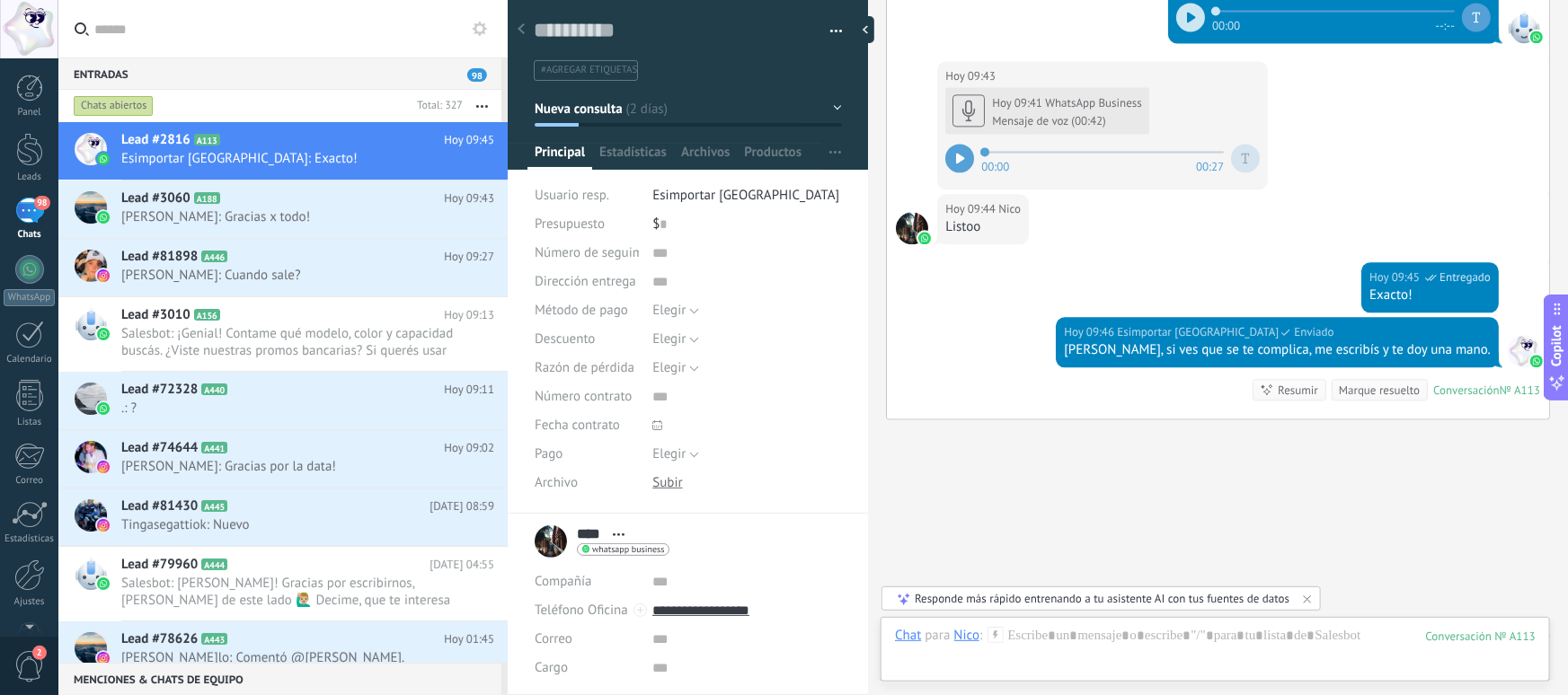
scroll to position [2044, 0]
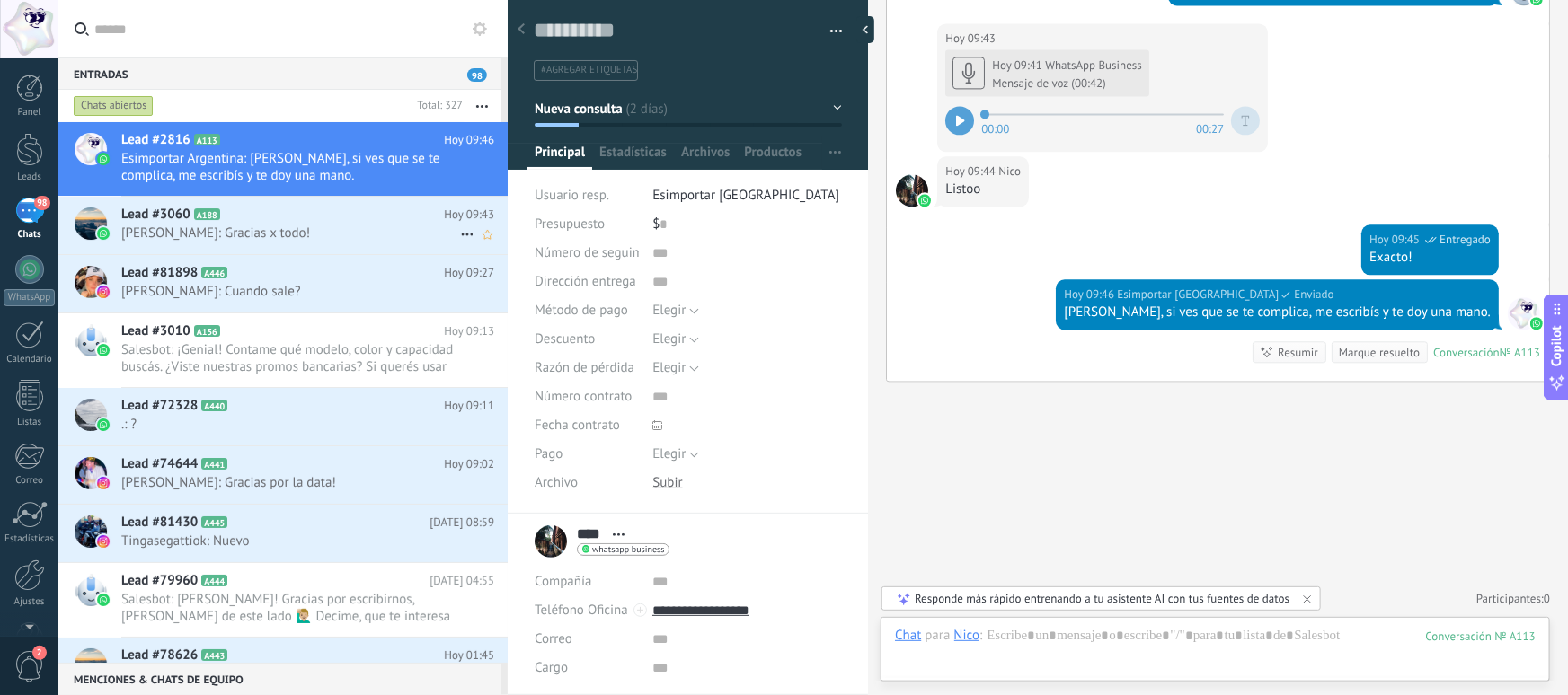
click at [258, 222] on h2 "Lead #3060 A188" at bounding box center [283, 215] width 322 height 18
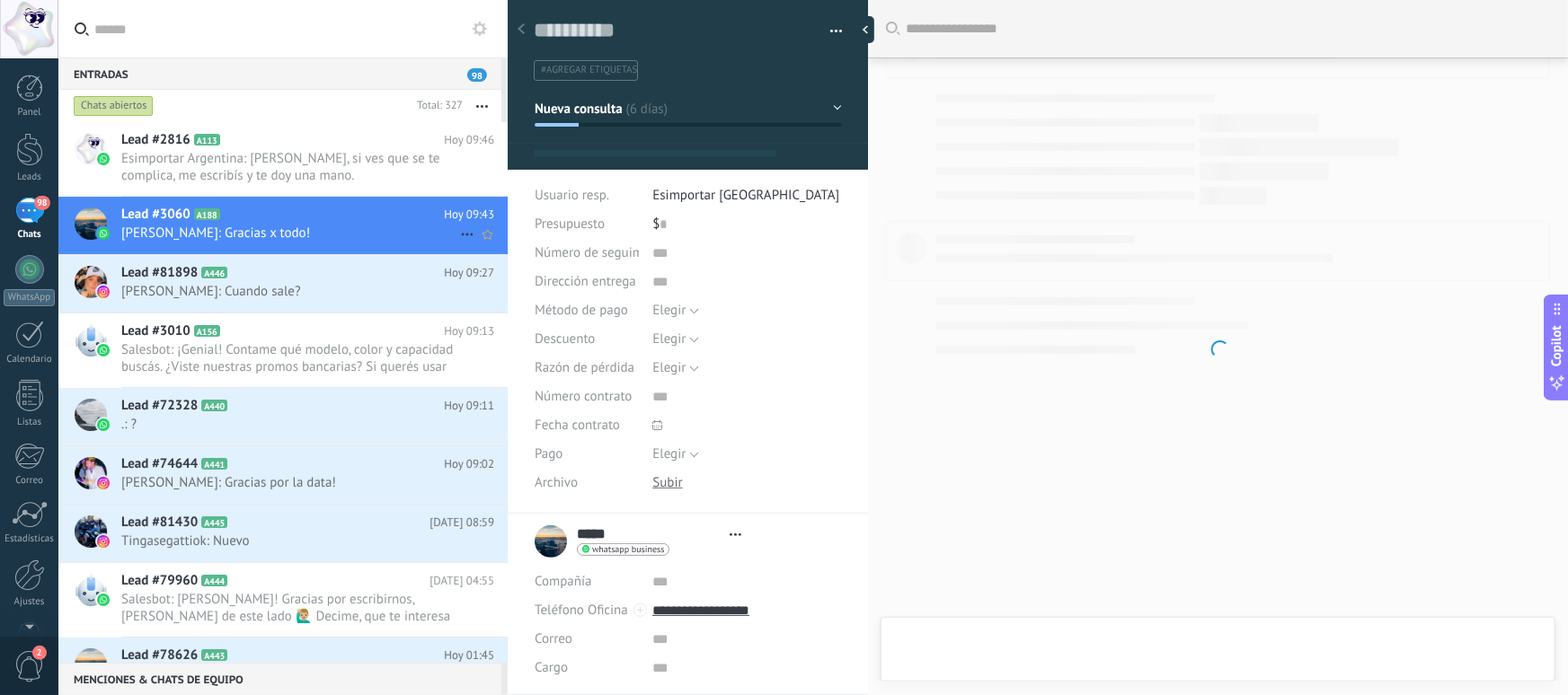
type textarea "**********"
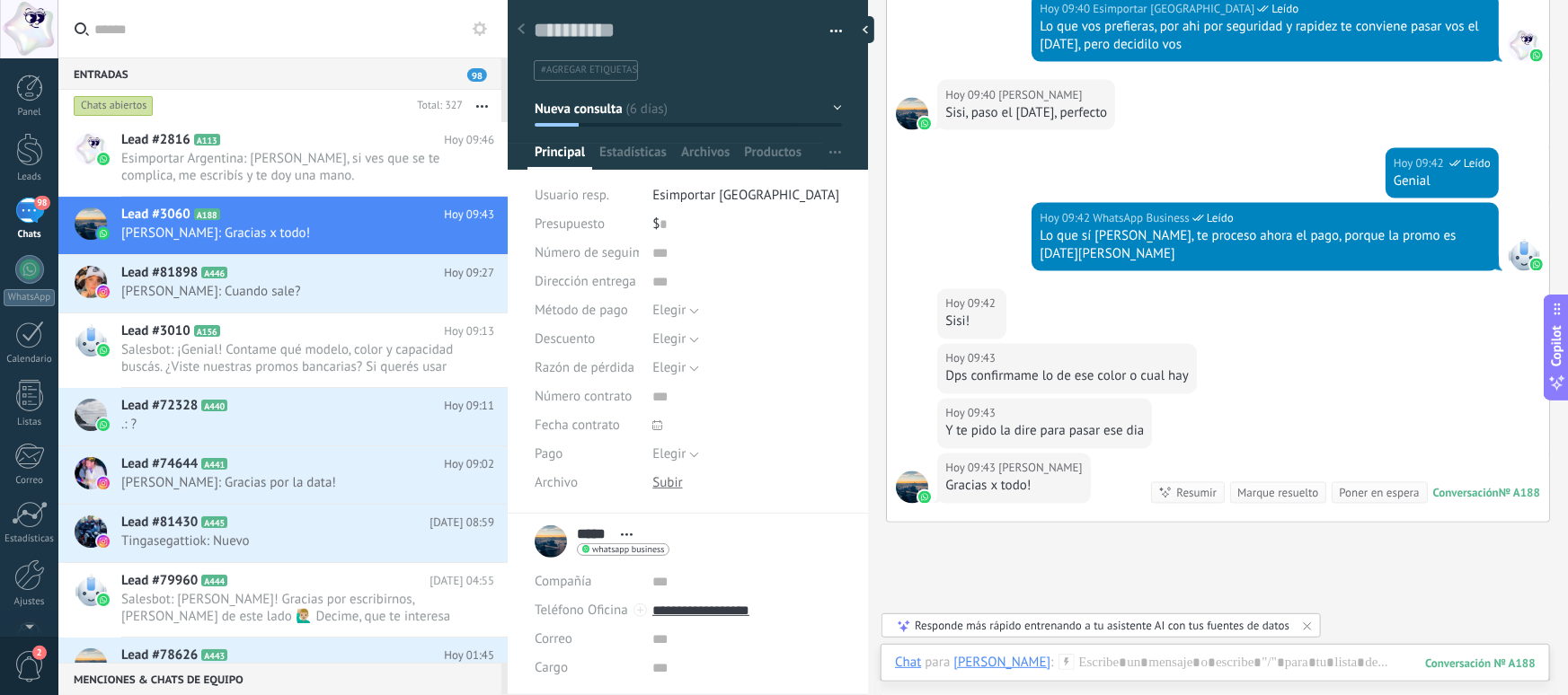
scroll to position [1453, 0]
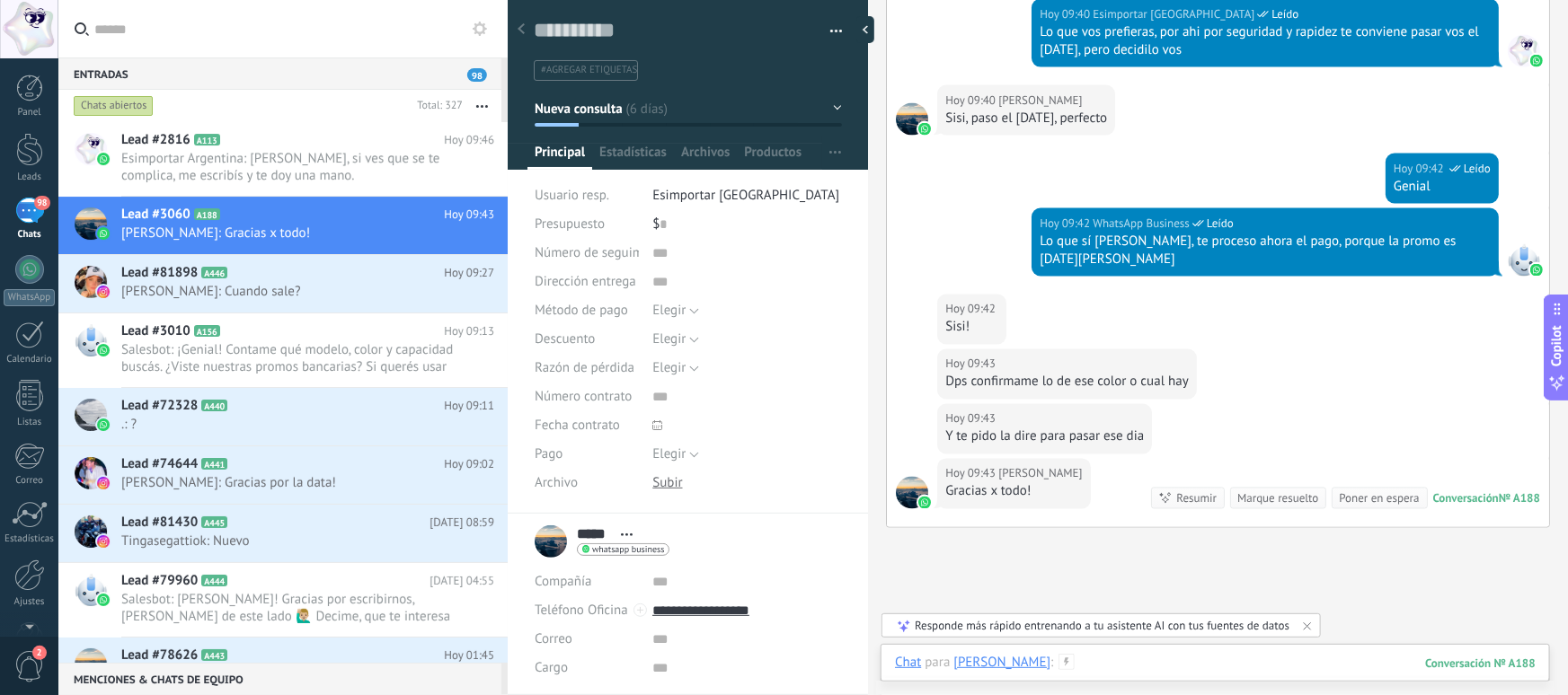
click at [1074, 671] on div at bounding box center [1216, 681] width 641 height 54
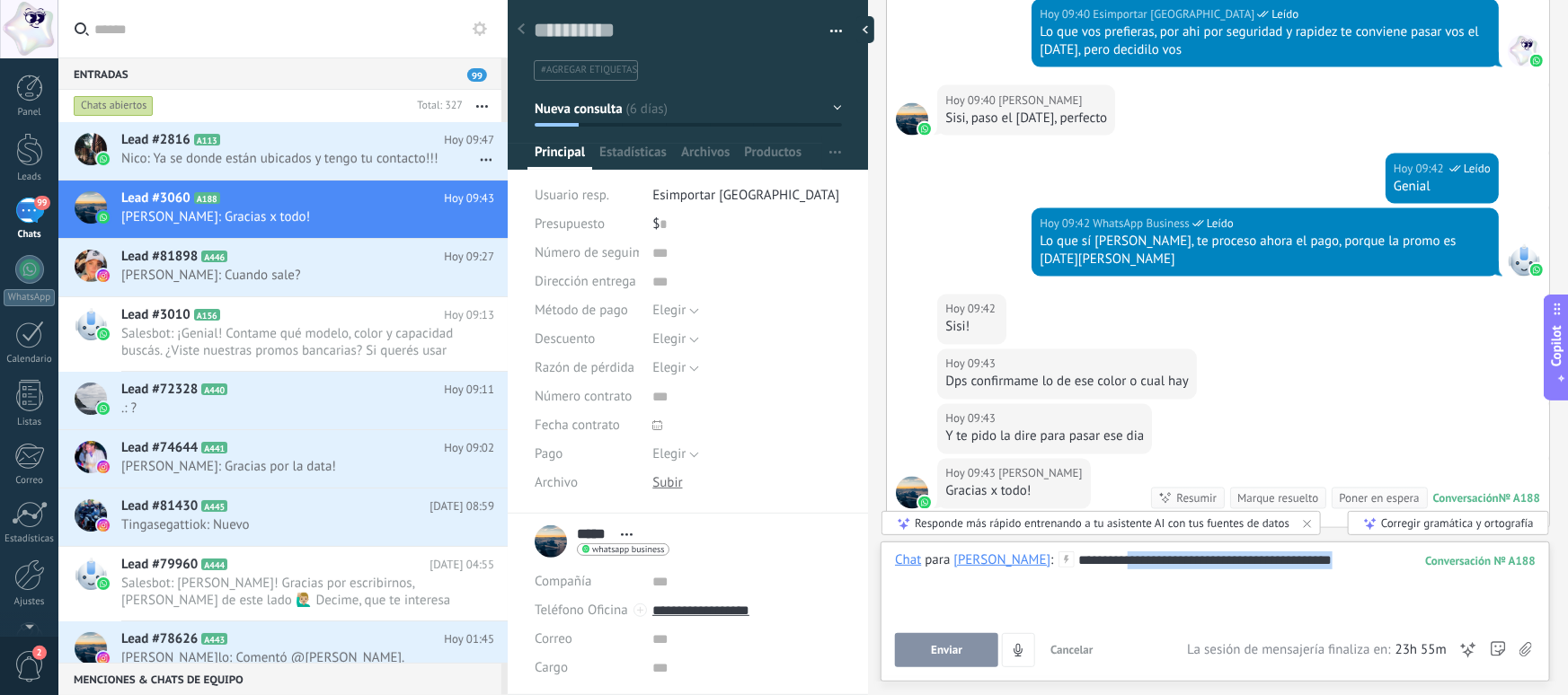
drag, startPoint x: 1067, startPoint y: 561, endPoint x: 1287, endPoint y: 569, distance: 220.1
click at [1286, 569] on div "**********" at bounding box center [1216, 585] width 641 height 68
click at [1287, 569] on div "**********" at bounding box center [1216, 585] width 641 height 68
drag, startPoint x: 1021, startPoint y: 564, endPoint x: 1175, endPoint y: 567, distance: 154.0
click at [1175, 567] on div "**********" at bounding box center [1216, 585] width 641 height 68
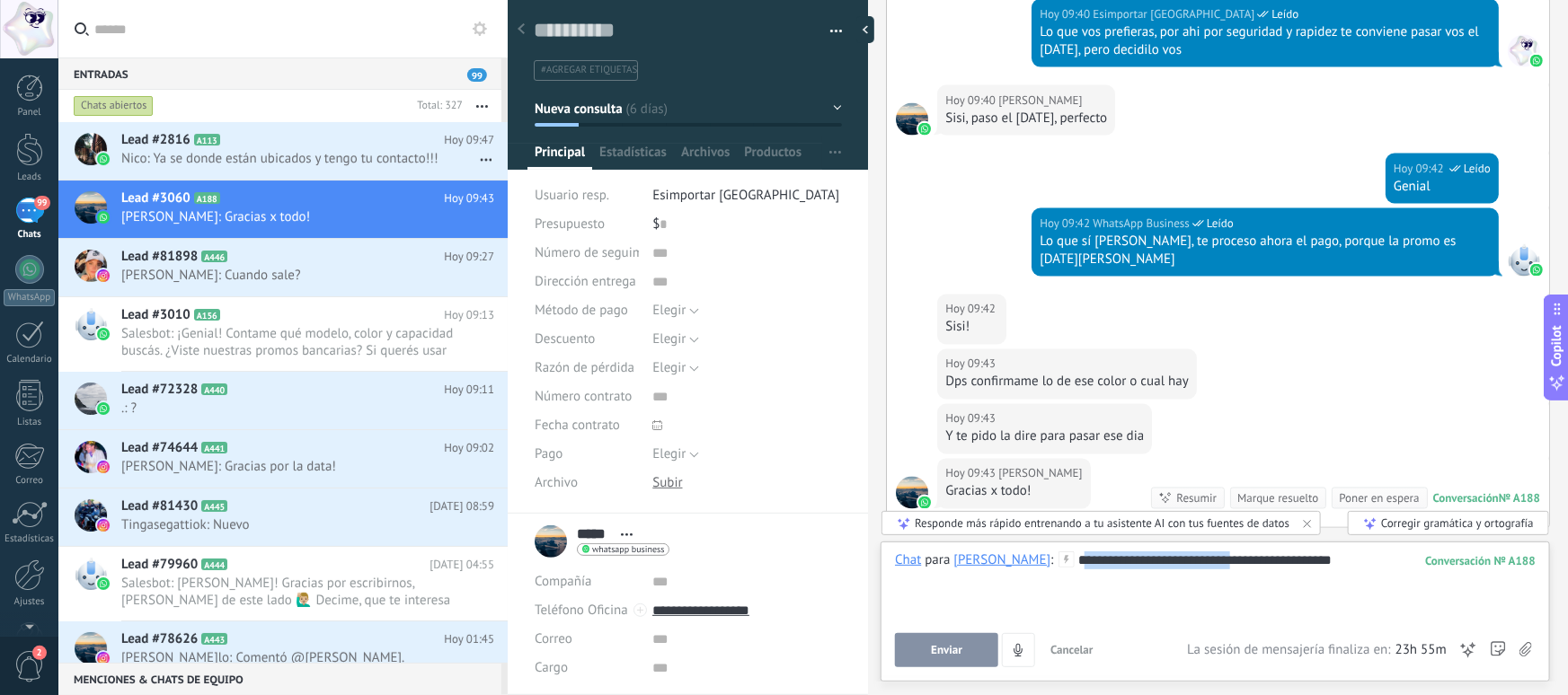
click at [1175, 567] on div "**********" at bounding box center [1216, 585] width 641 height 68
click at [1314, 562] on div "**********" at bounding box center [1216, 585] width 641 height 68
click at [1190, 560] on div "**********" at bounding box center [1216, 585] width 641 height 68
click at [1287, 564] on div "**********" at bounding box center [1216, 585] width 641 height 68
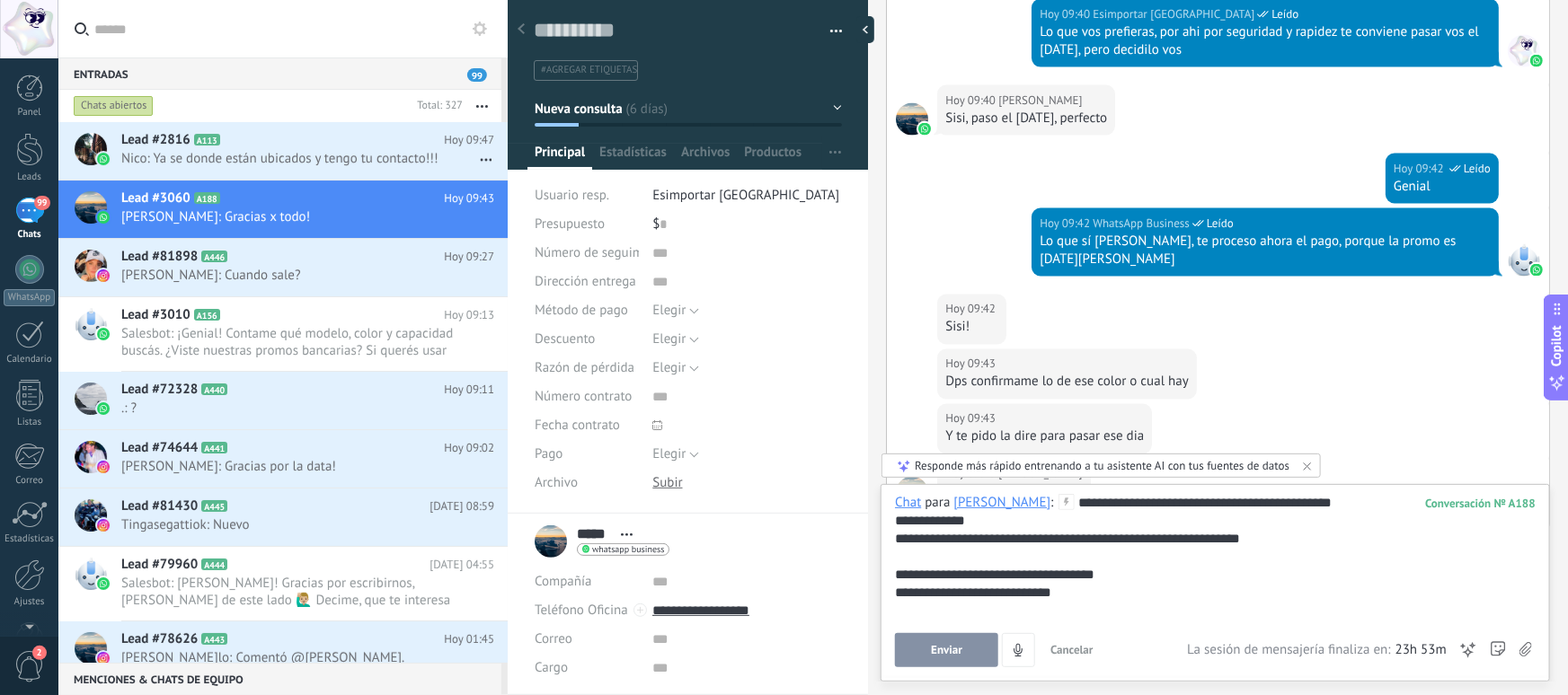
click at [1151, 570] on div "**********" at bounding box center [1216, 557] width 641 height 126
drag, startPoint x: 1040, startPoint y: 496, endPoint x: 1250, endPoint y: 513, distance: 210.7
click at [1250, 513] on div "**********" at bounding box center [1216, 557] width 641 height 126
drag, startPoint x: 982, startPoint y: 520, endPoint x: 892, endPoint y: 520, distance: 90.0
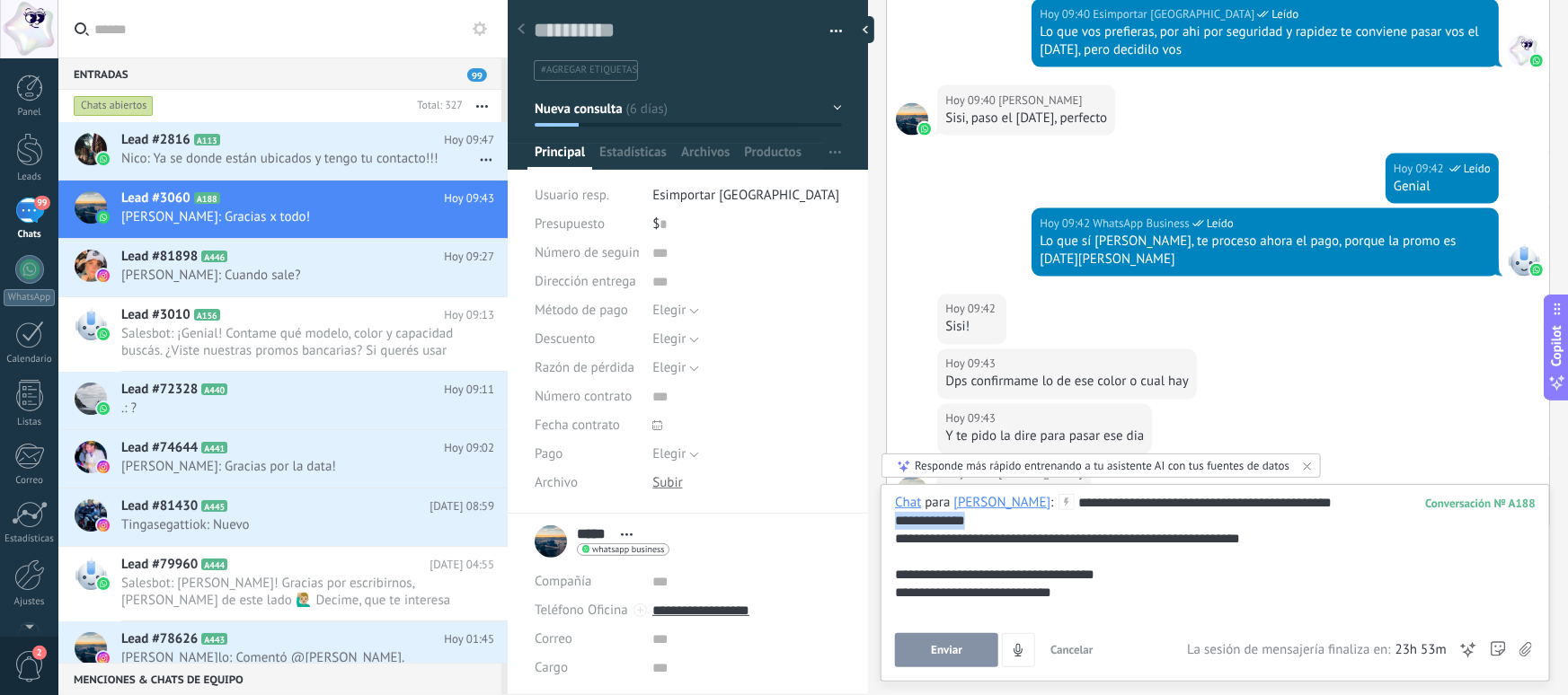
click at [892, 520] on div "**********" at bounding box center [1216, 583] width 670 height 198
click at [925, 561] on div "**********" at bounding box center [1216, 557] width 641 height 126
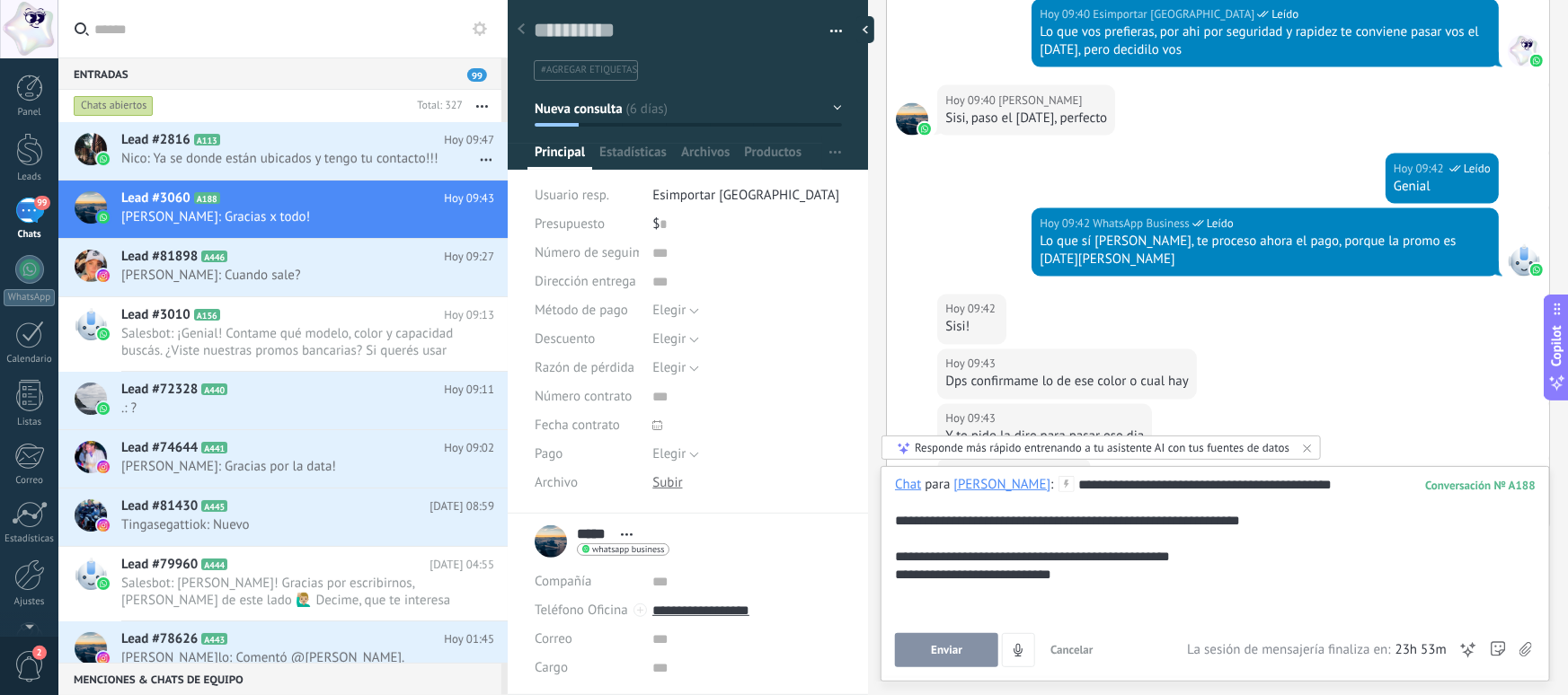
click at [898, 522] on div "**********" at bounding box center [1216, 548] width 641 height 144
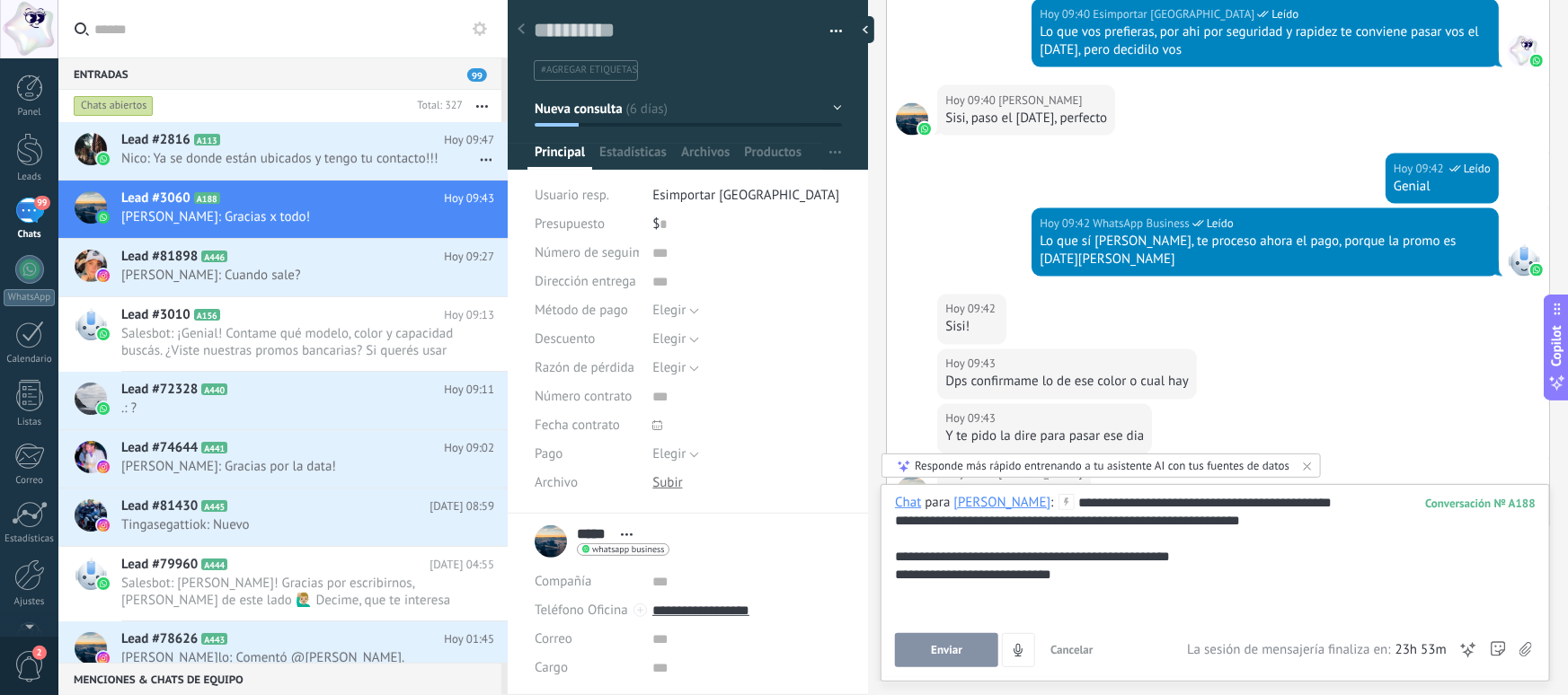
click at [937, 645] on span "Enviar" at bounding box center [947, 650] width 31 height 13
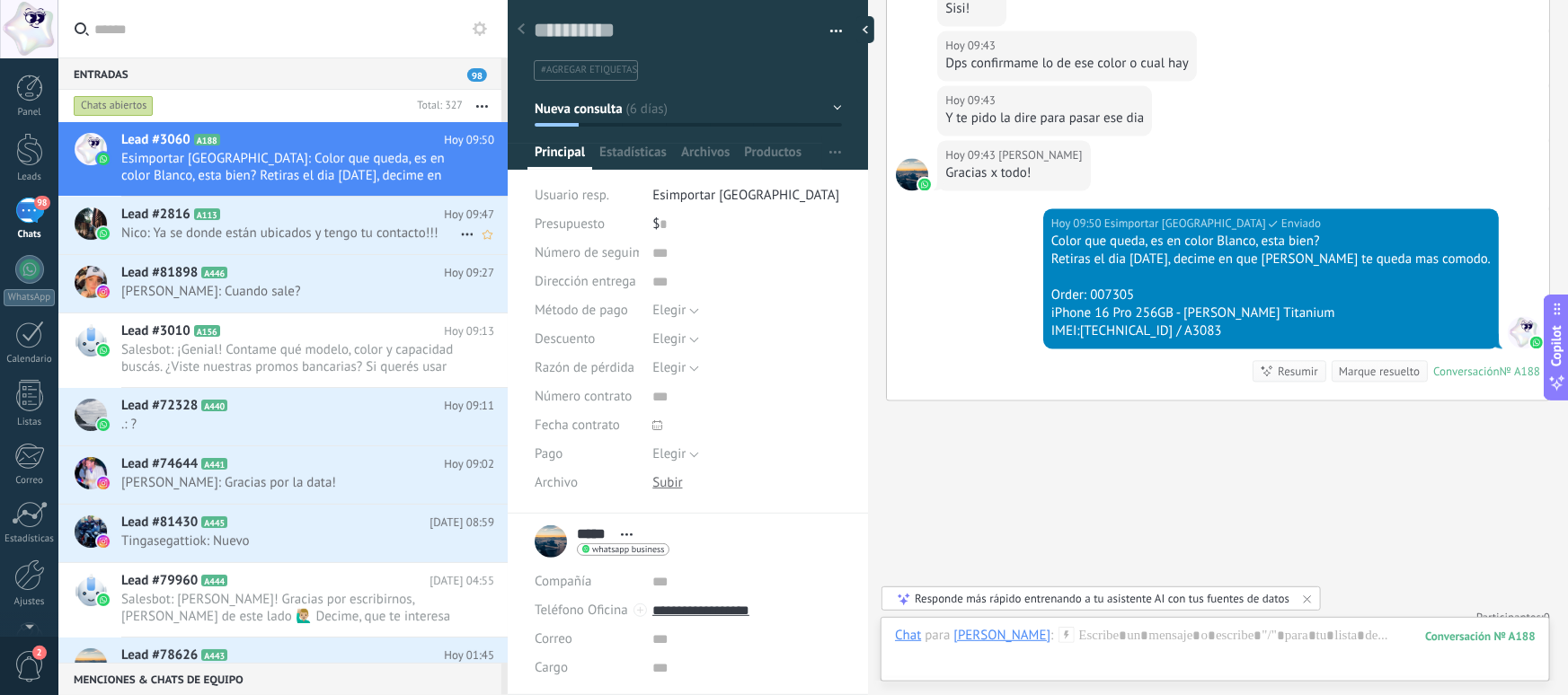
click at [272, 227] on span "Nico: Ya se donde están ubicados y tengo tu contacto!!!" at bounding box center [290, 233] width 339 height 17
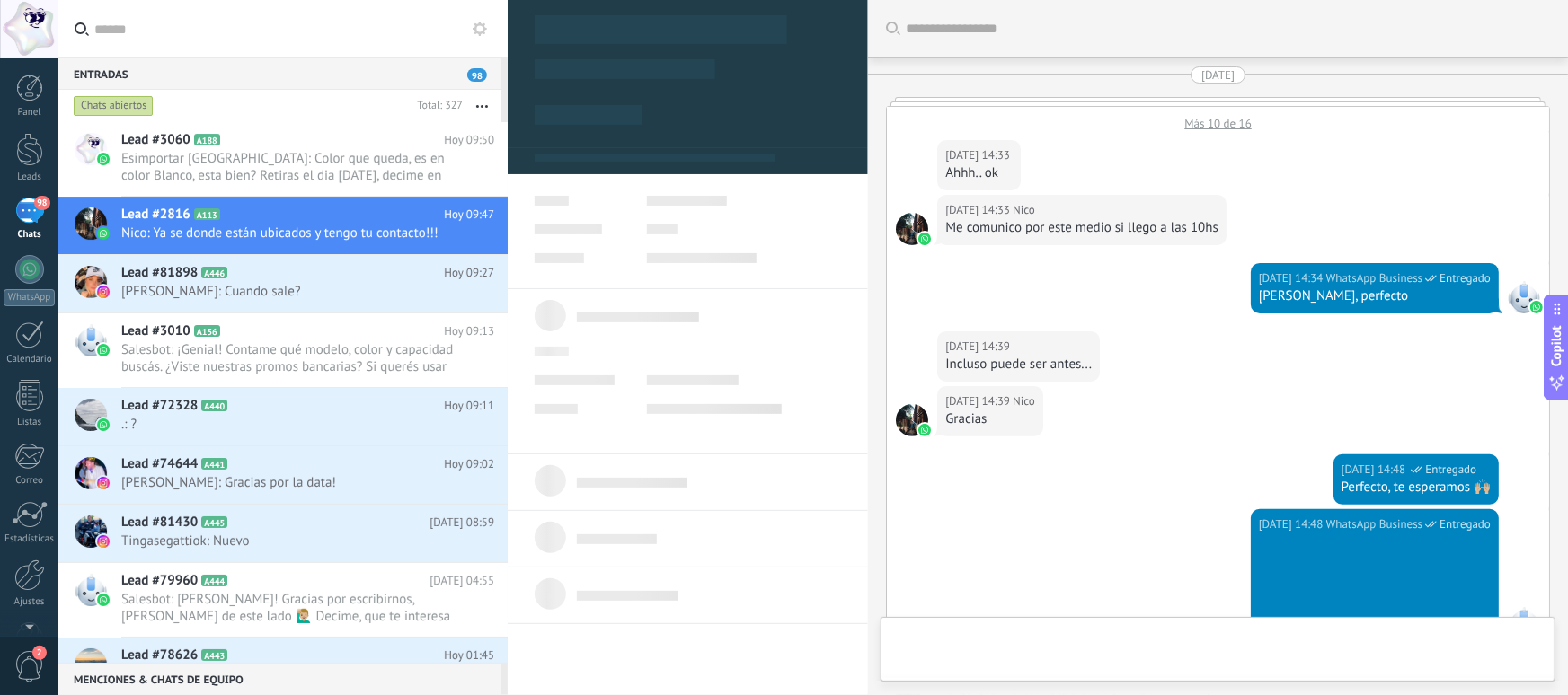
type textarea "**********"
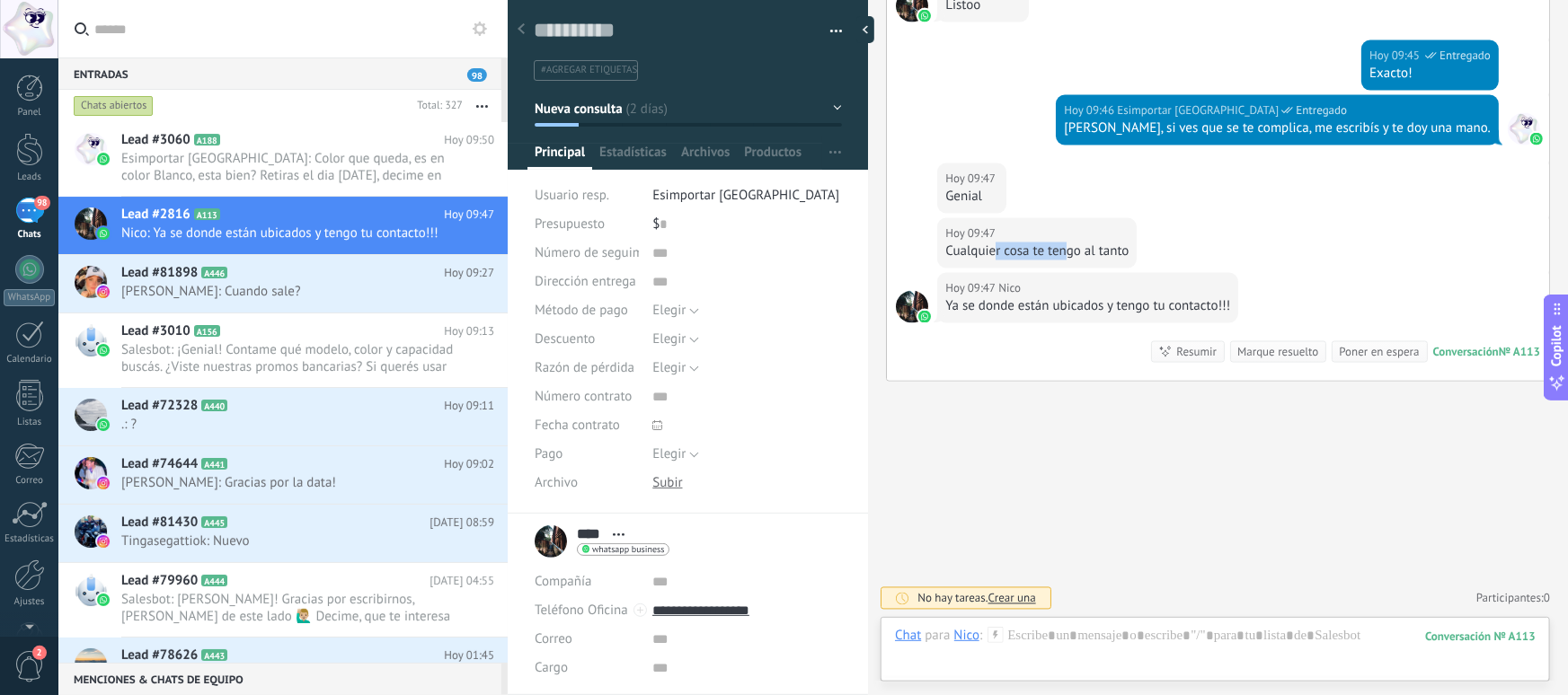
drag, startPoint x: 997, startPoint y: 250, endPoint x: 1083, endPoint y: 249, distance: 86.0
click at [1081, 249] on div "Cualquier cosa te tengo al tanto" at bounding box center [1037, 251] width 183 height 18
click at [1083, 249] on div "Cualquier cosa te tengo al tanto" at bounding box center [1037, 251] width 183 height 18
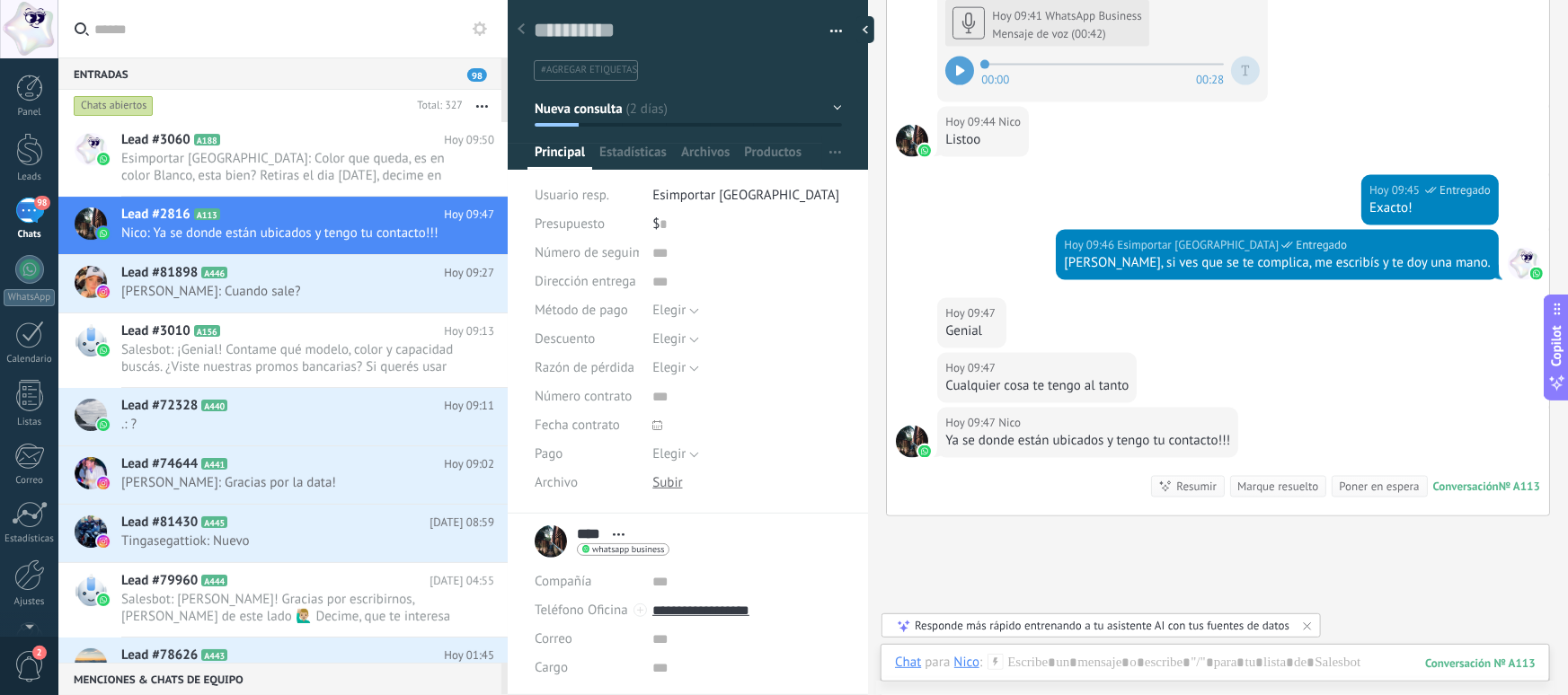
scroll to position [1275, 0]
drag, startPoint x: 1211, startPoint y: 444, endPoint x: 1075, endPoint y: 443, distance: 136.0
click at [1075, 443] on div "Ya se donde están ubicados y tengo tu contacto!!!" at bounding box center [1087, 441] width 284 height 18
click at [1051, 663] on div at bounding box center [1216, 681] width 641 height 54
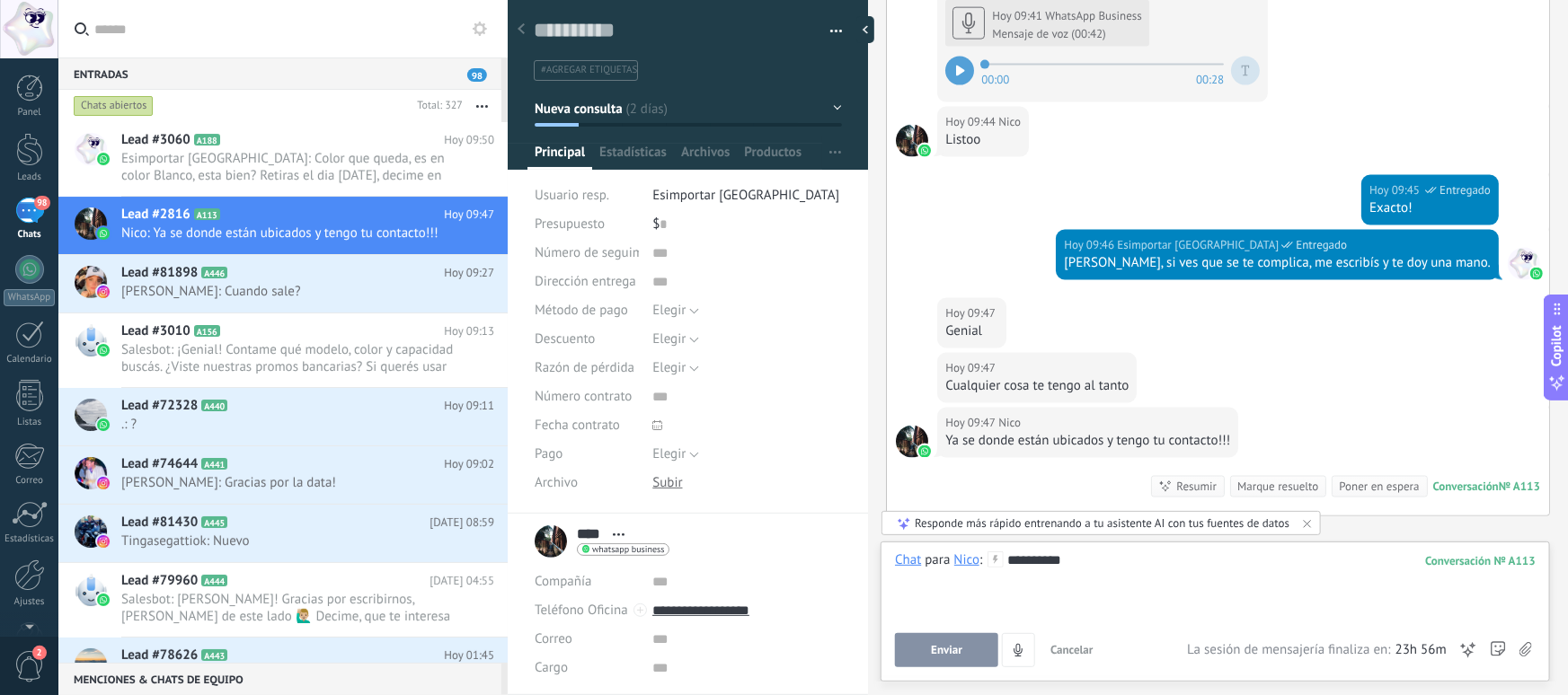
click at [932, 661] on button "Enviar" at bounding box center [947, 650] width 103 height 34
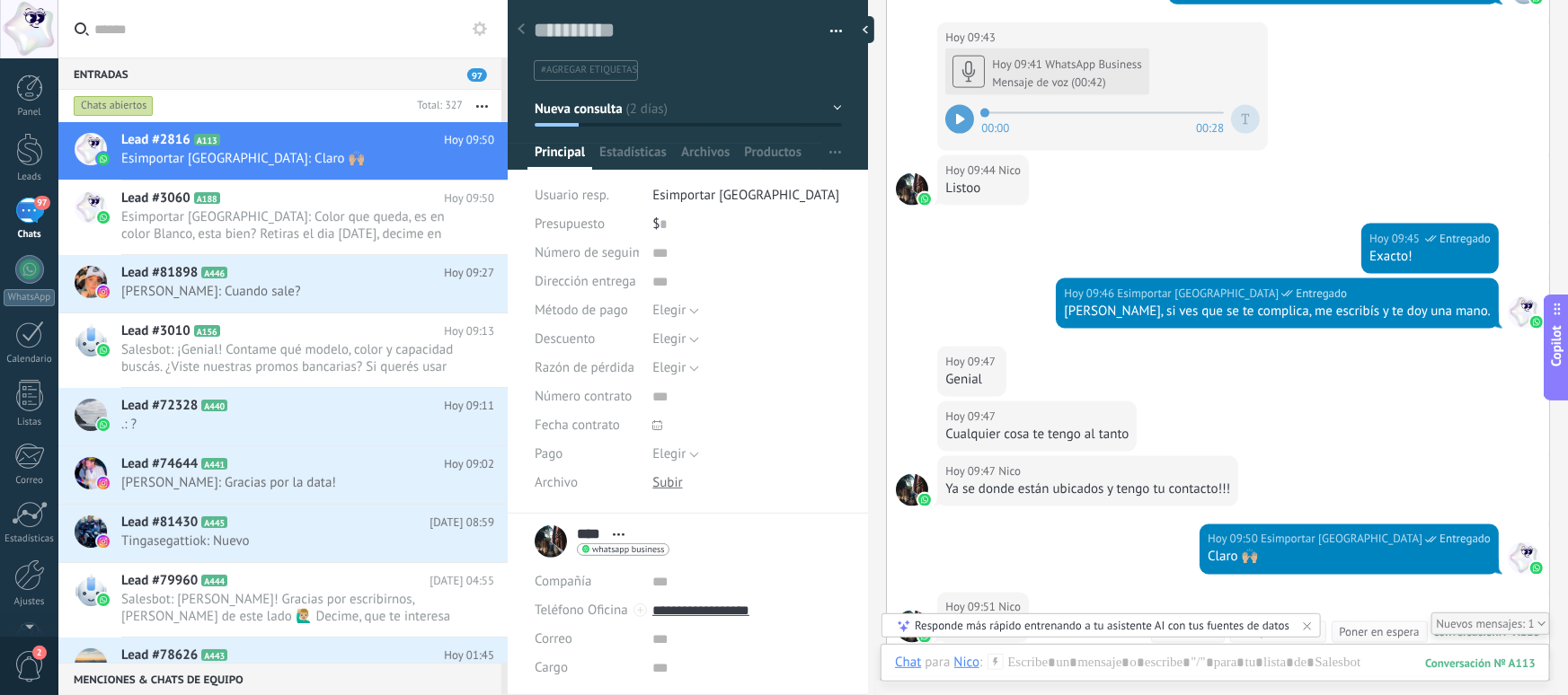
scroll to position [1267, 0]
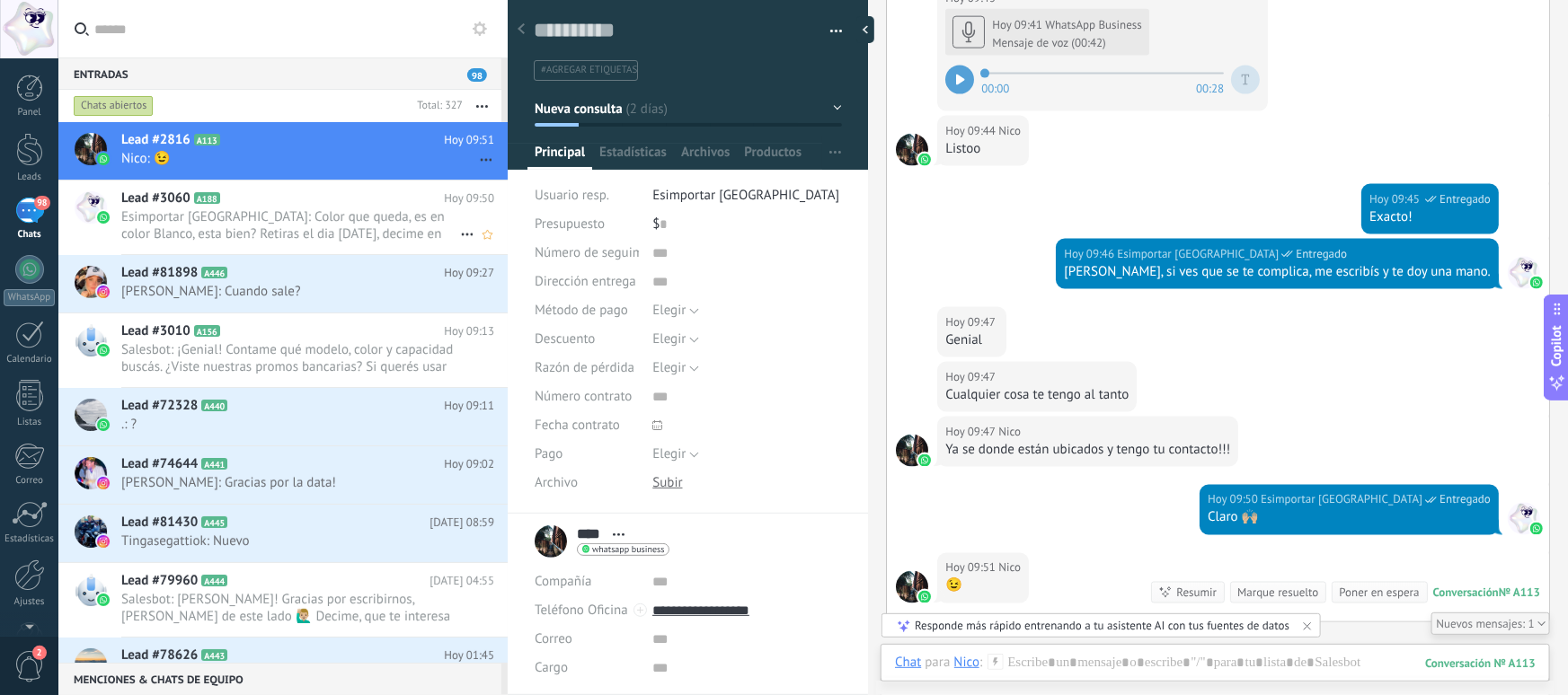
click at [282, 224] on span "Esimportar Argentina: Color que queda, es en color Blanco, esta bien? Retiras e…" at bounding box center [290, 225] width 339 height 34
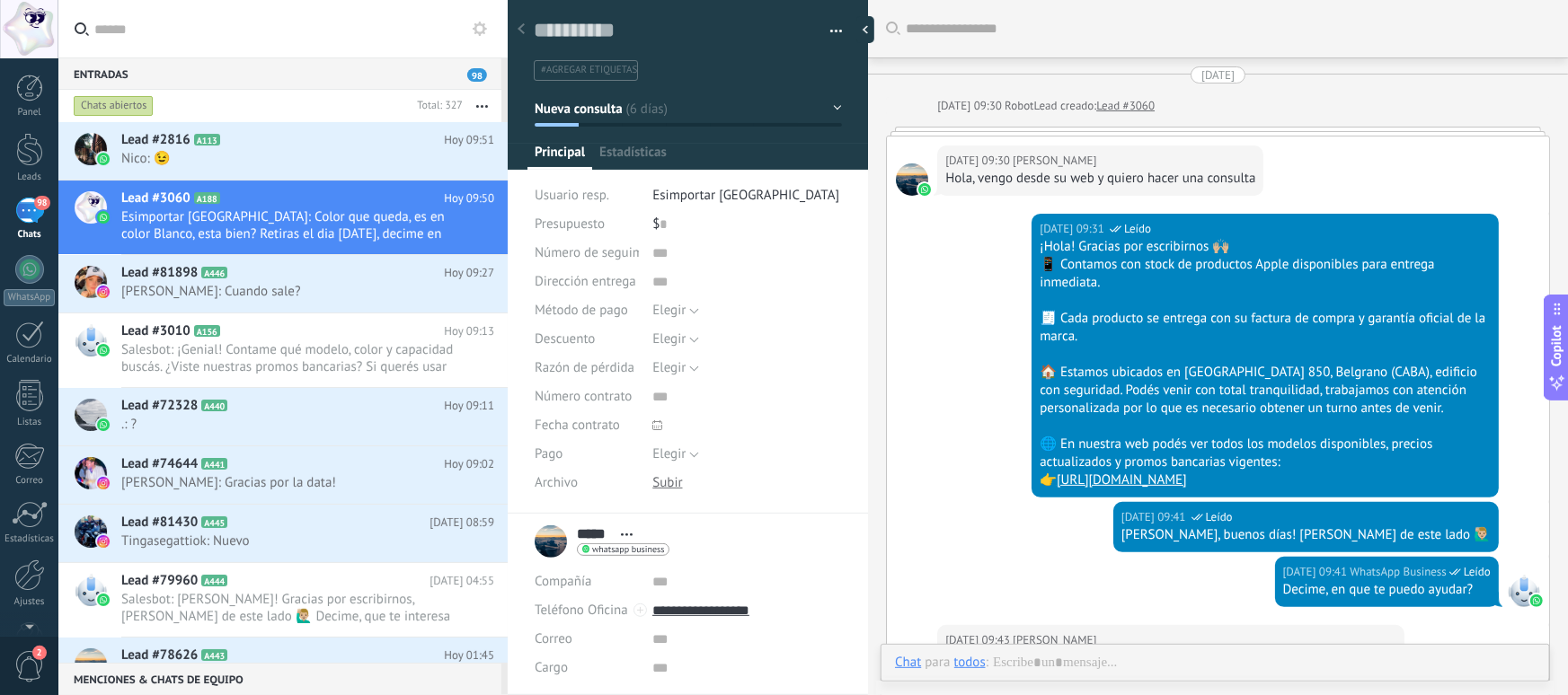
scroll to position [1641, 0]
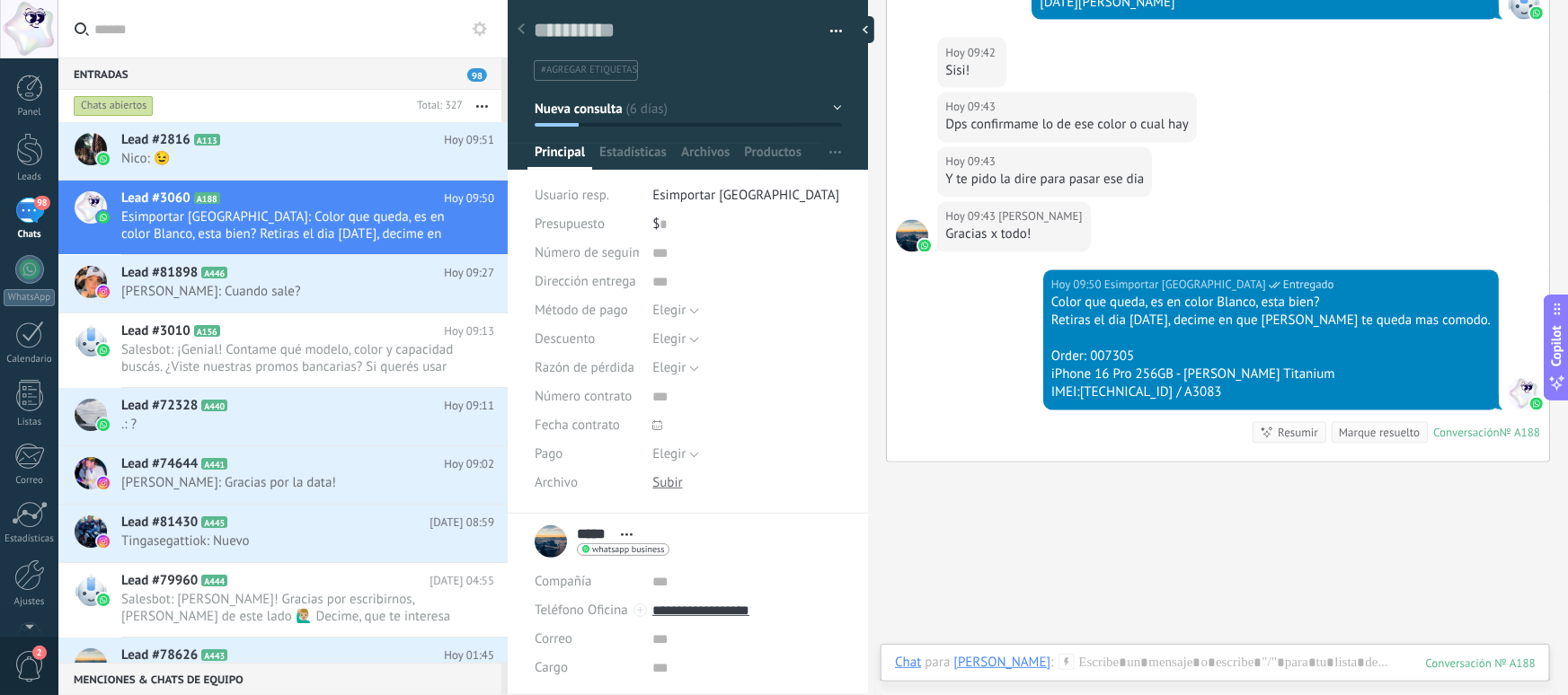
click at [1311, 394] on div "Hoy 09:50 Esimportar Argentina Entregado Color que queda, es en color Blanco, e…" at bounding box center [1218, 366] width 662 height 191
drag, startPoint x: 1324, startPoint y: 380, endPoint x: 1105, endPoint y: 281, distance: 240.3
click at [1102, 280] on div "Hoy 09:50 Esimportar Argentina Entregado Color que queda, es en color Blanco, e…" at bounding box center [1271, 341] width 455 height 140
click at [1123, 295] on div "Color que queda, es en color Blanco, esta bien?" at bounding box center [1271, 304] width 440 height 18
drag, startPoint x: 1110, startPoint y: 288, endPoint x: 1324, endPoint y: 381, distance: 233.3
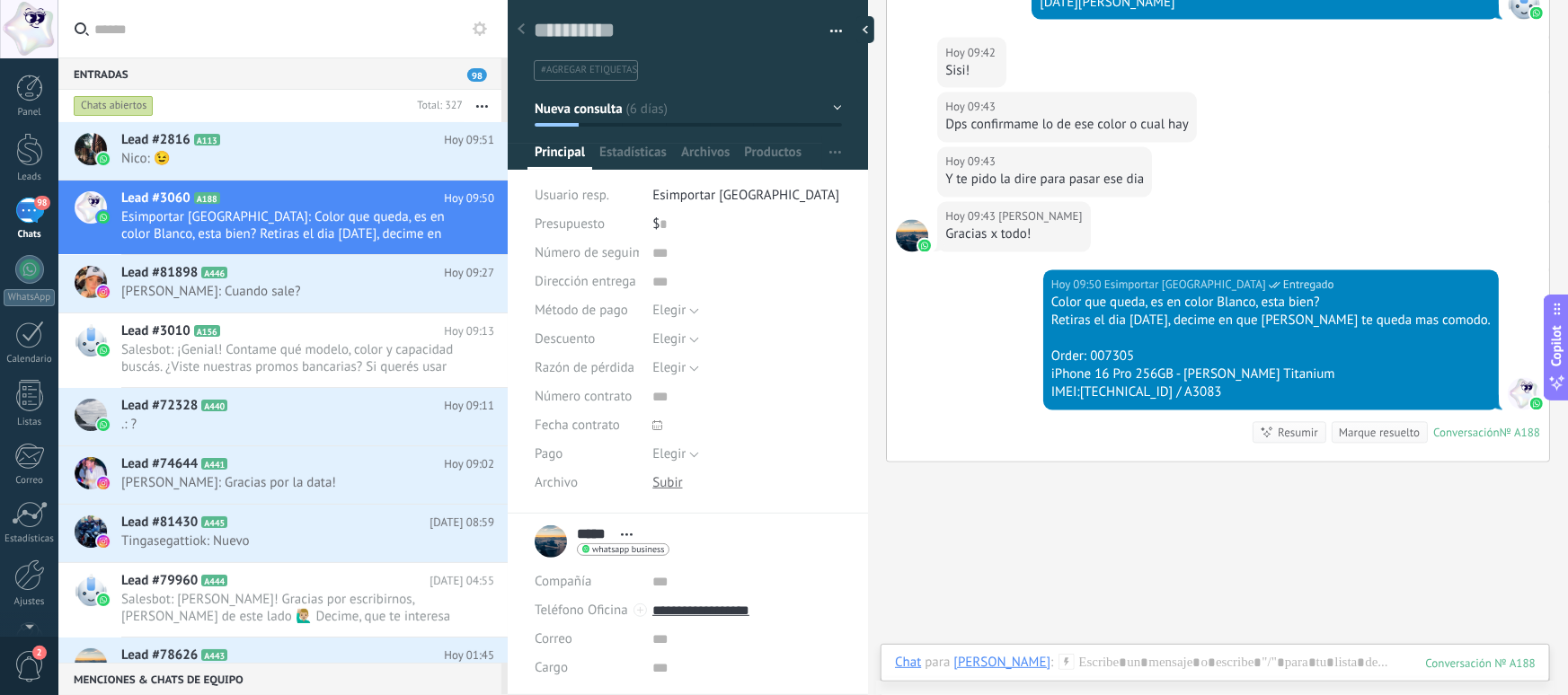
click at [1317, 370] on div "Color que queda, es en color Blanco, esta bien? Retiras el dia Lunes, decime en…" at bounding box center [1271, 348] width 440 height 108
click at [207, 412] on h2 "Lead #72328 A440" at bounding box center [283, 406] width 322 height 18
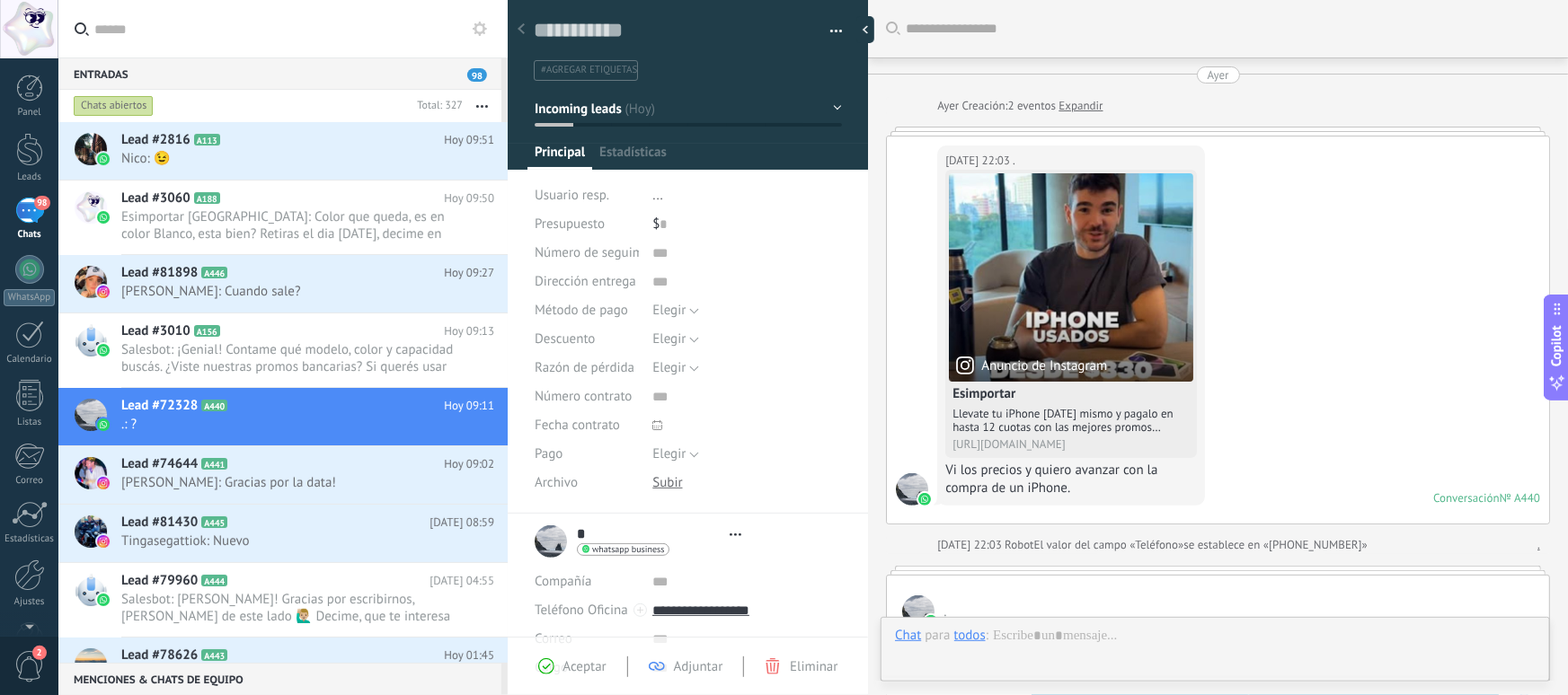
type textarea "**********"
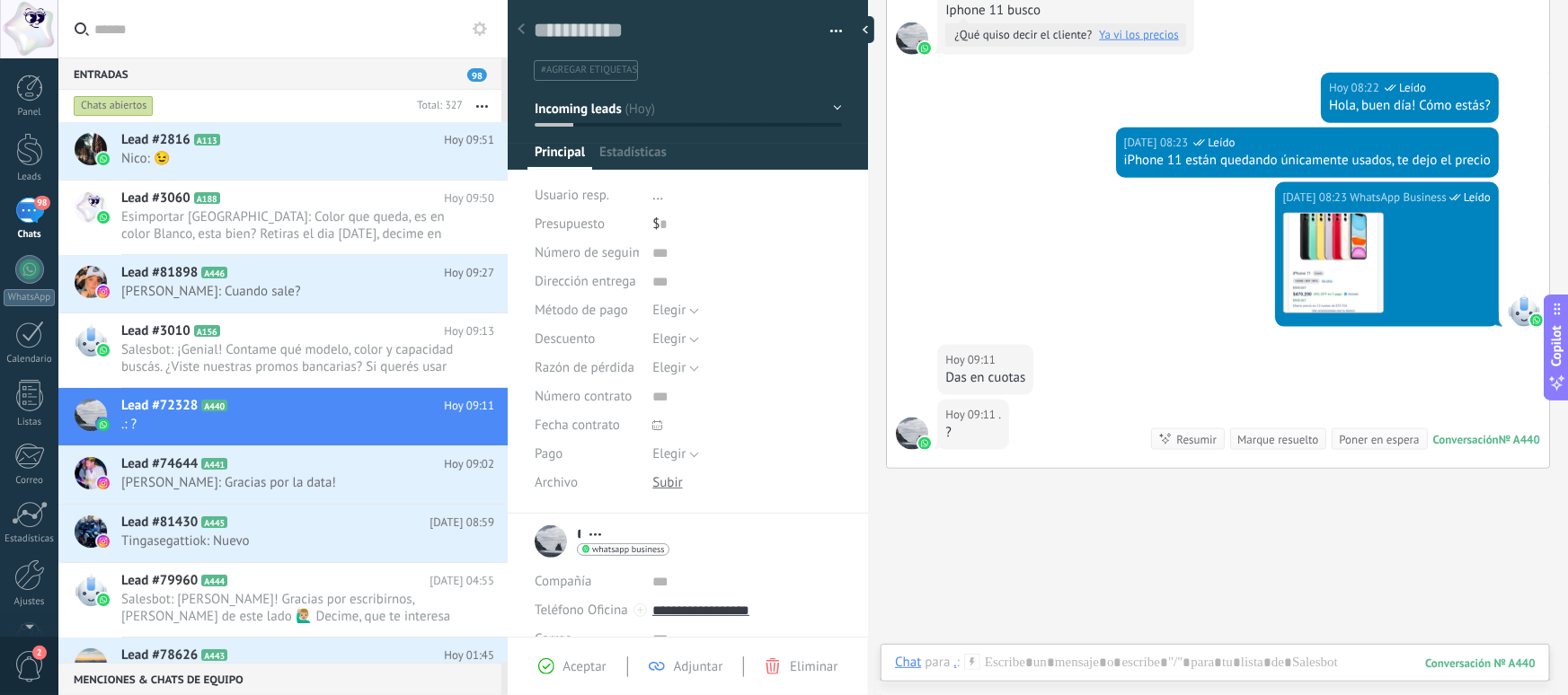
scroll to position [1067, 0]
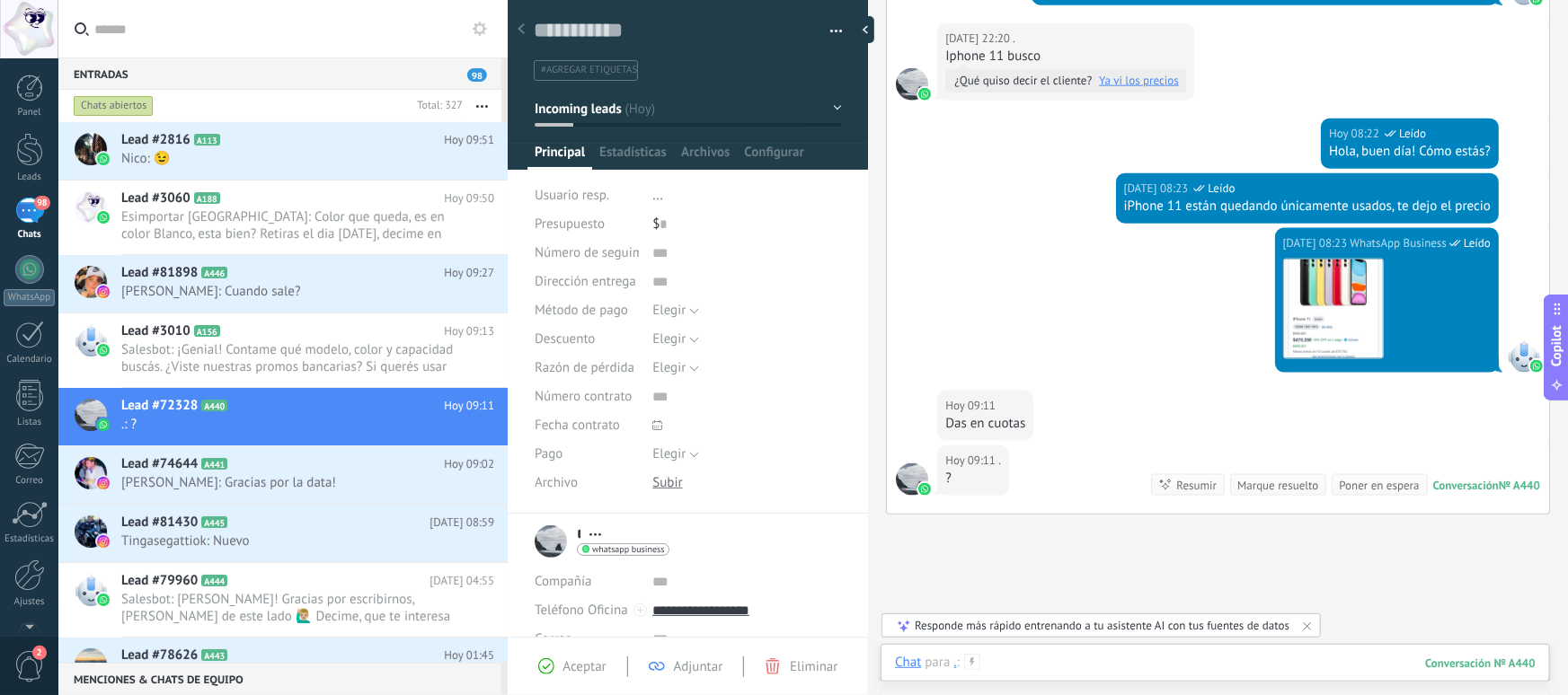
click at [1052, 671] on div at bounding box center [1216, 681] width 641 height 54
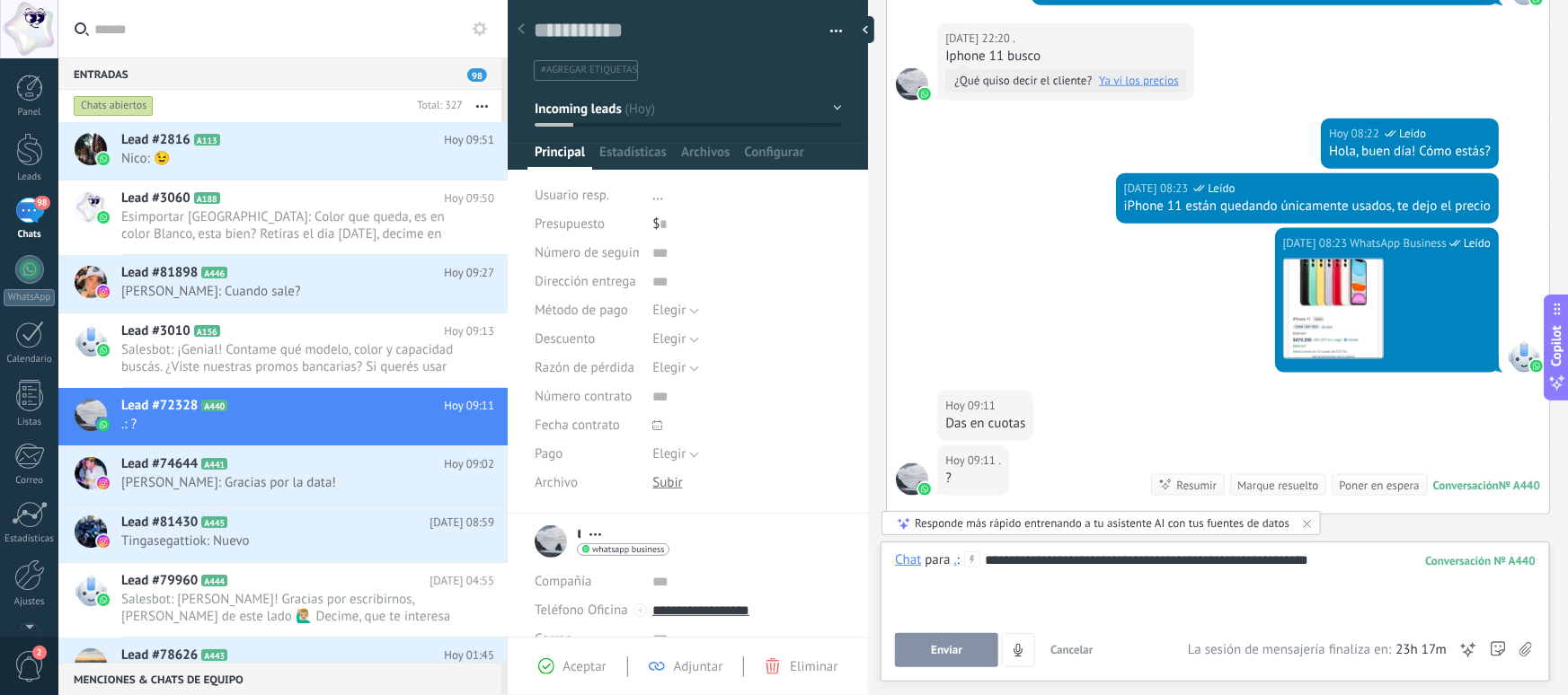
click at [961, 634] on button "Enviar" at bounding box center [947, 650] width 103 height 34
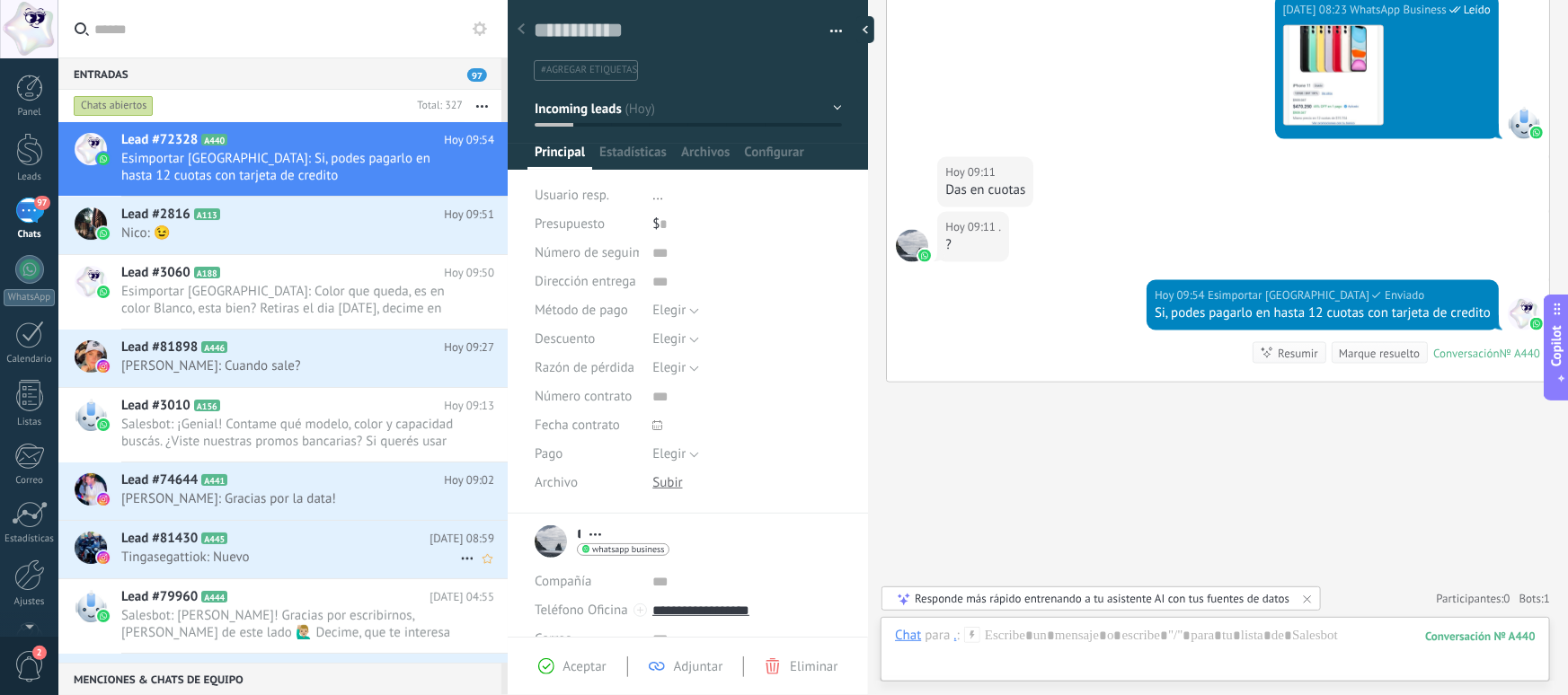
click at [339, 547] on h2 "Lead #81430 A445" at bounding box center [276, 539] width 309 height 18
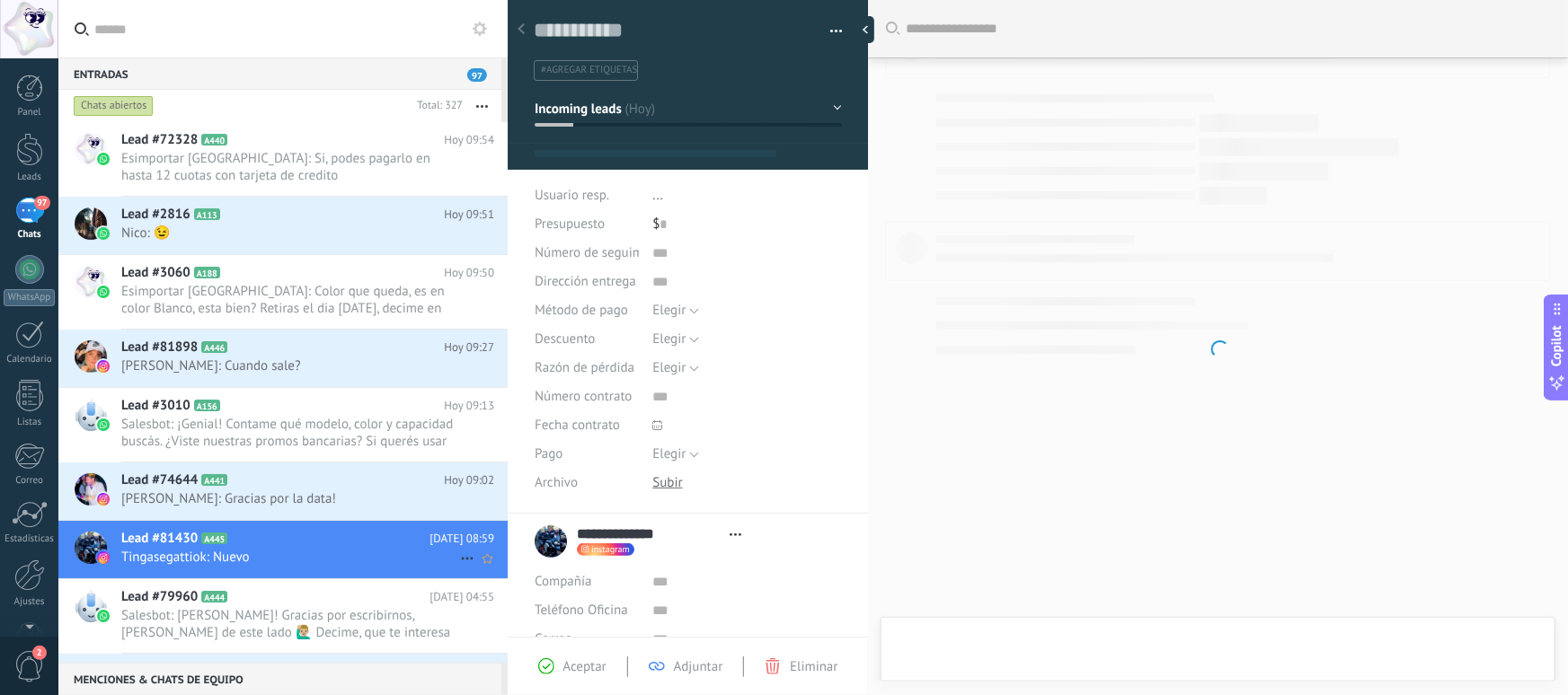
type textarea "**********"
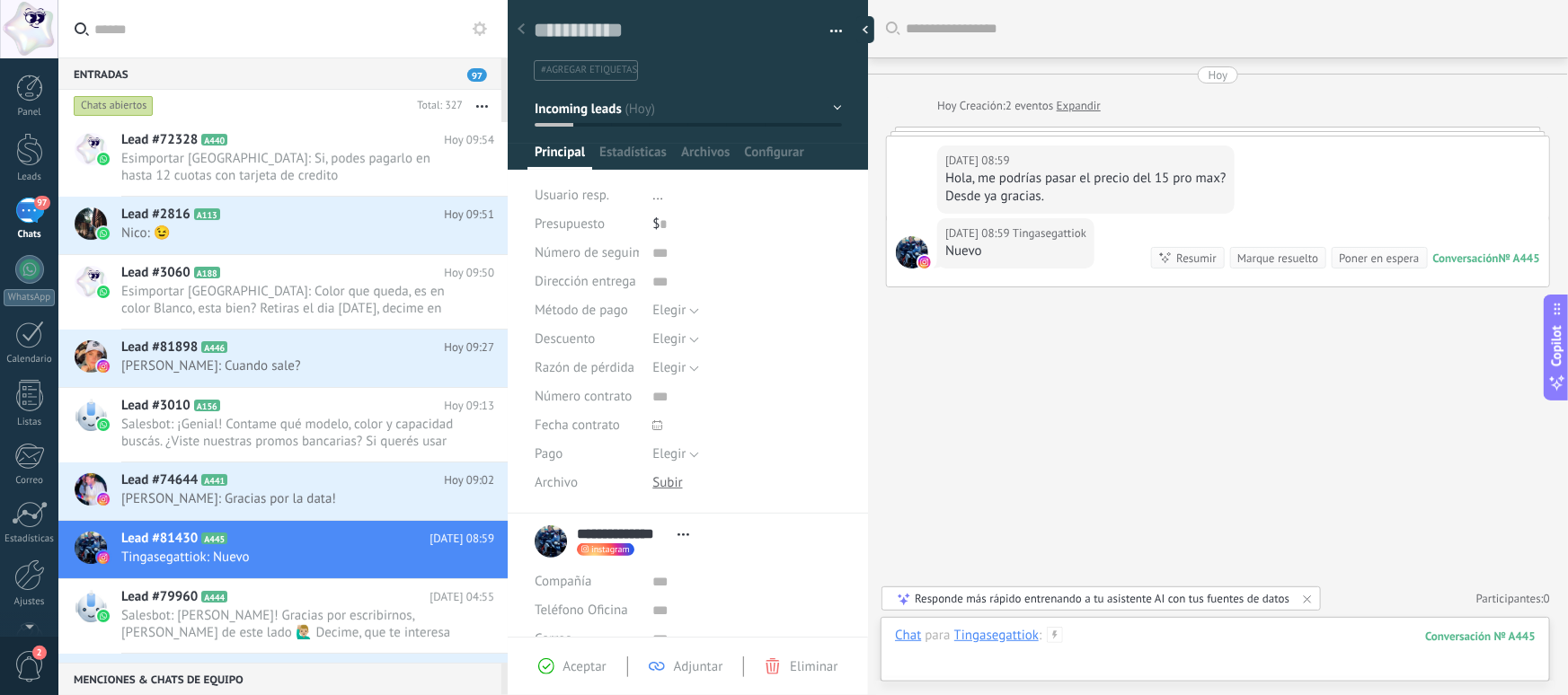
click at [1048, 660] on div at bounding box center [1216, 654] width 641 height 54
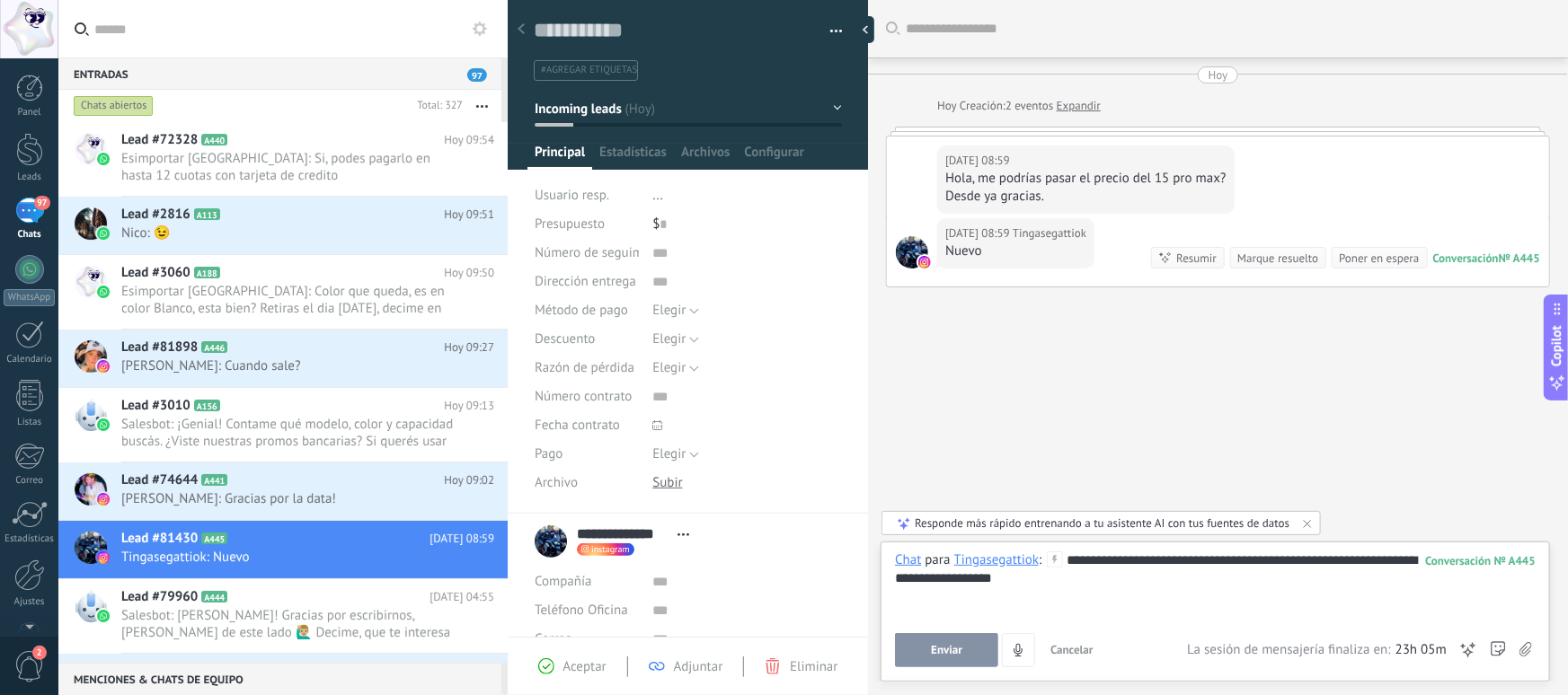
click at [990, 577] on div "**********" at bounding box center [1216, 585] width 641 height 68
drag, startPoint x: 1143, startPoint y: 580, endPoint x: 1113, endPoint y: 585, distance: 30.4
click at [1113, 585] on div "**********" at bounding box center [1216, 585] width 641 height 68
click at [987, 646] on button "Enviar" at bounding box center [947, 650] width 103 height 34
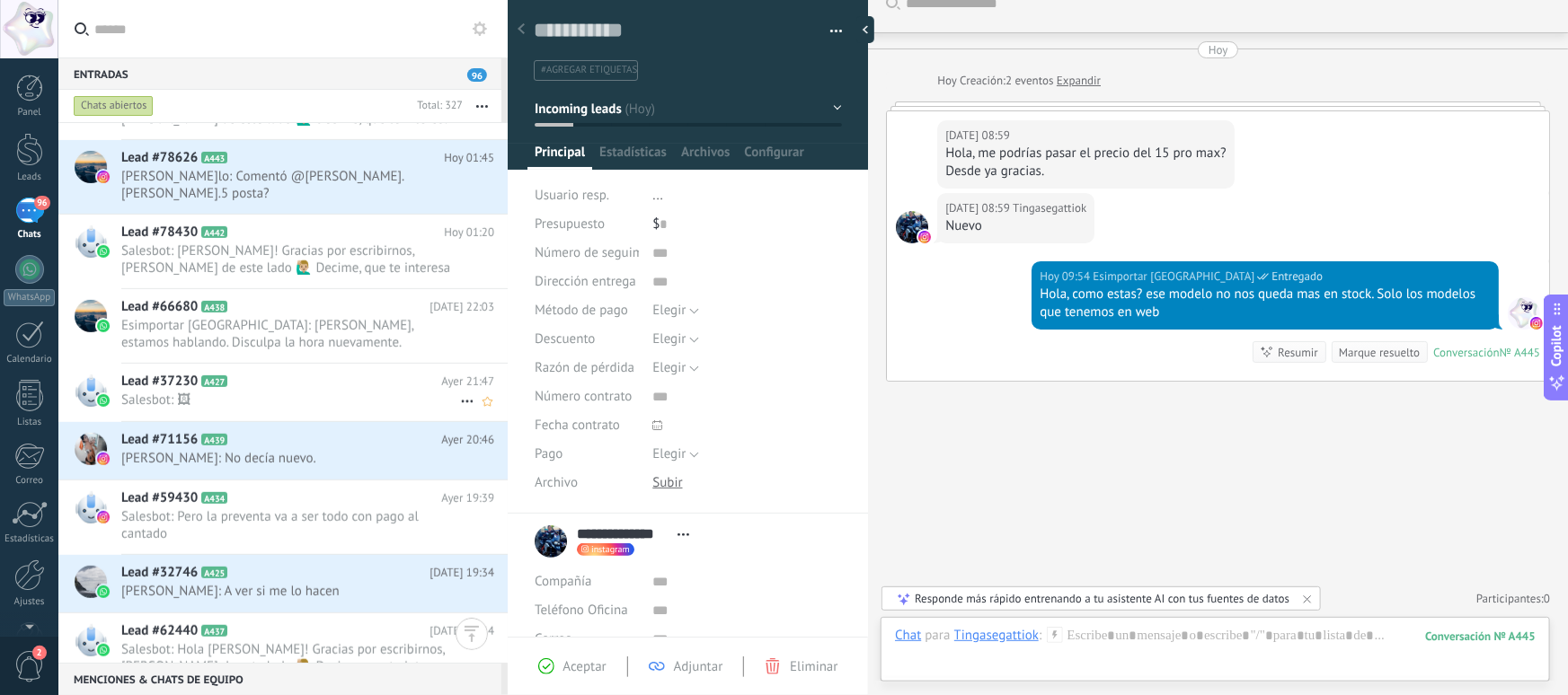
scroll to position [408, 0]
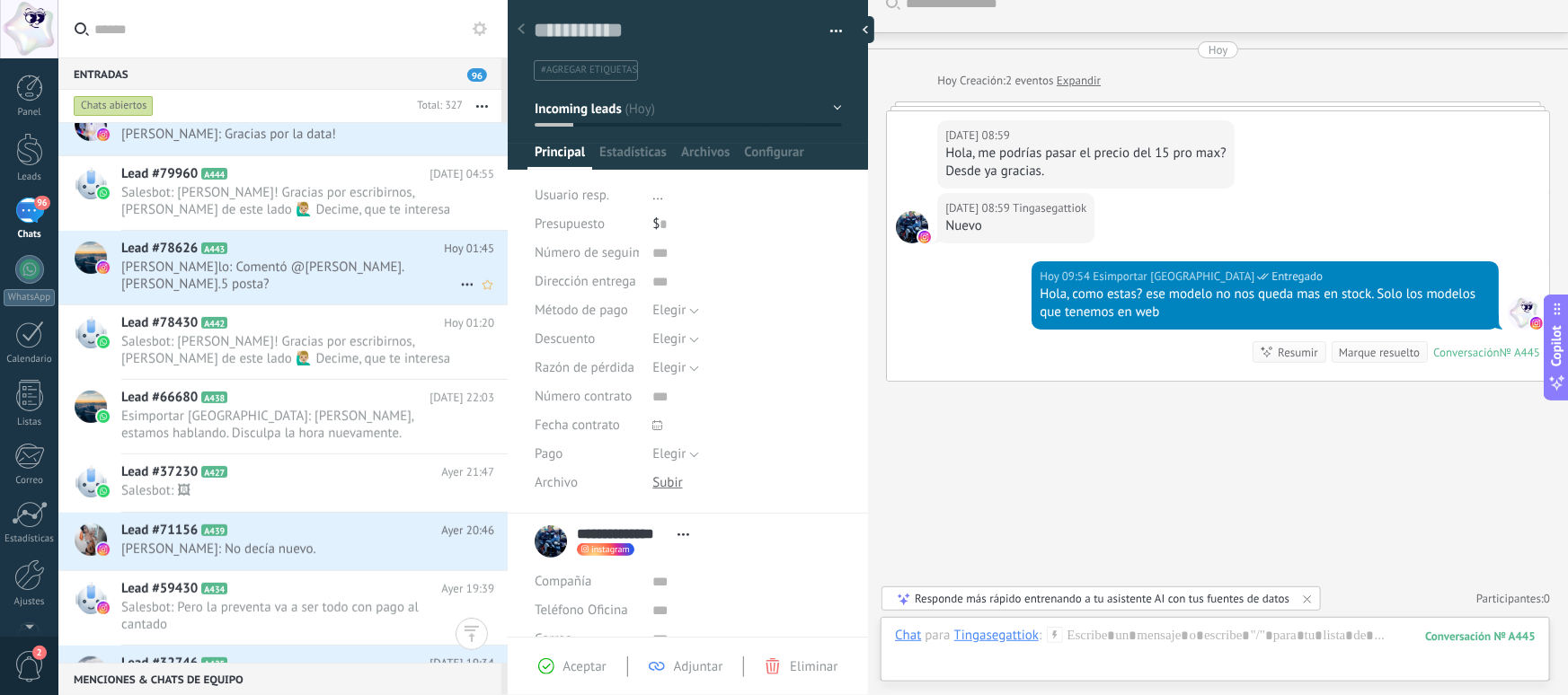
click at [331, 271] on span "diaz_macelo: Comentó @ana.eseverri.5 posta?" at bounding box center [290, 276] width 339 height 34
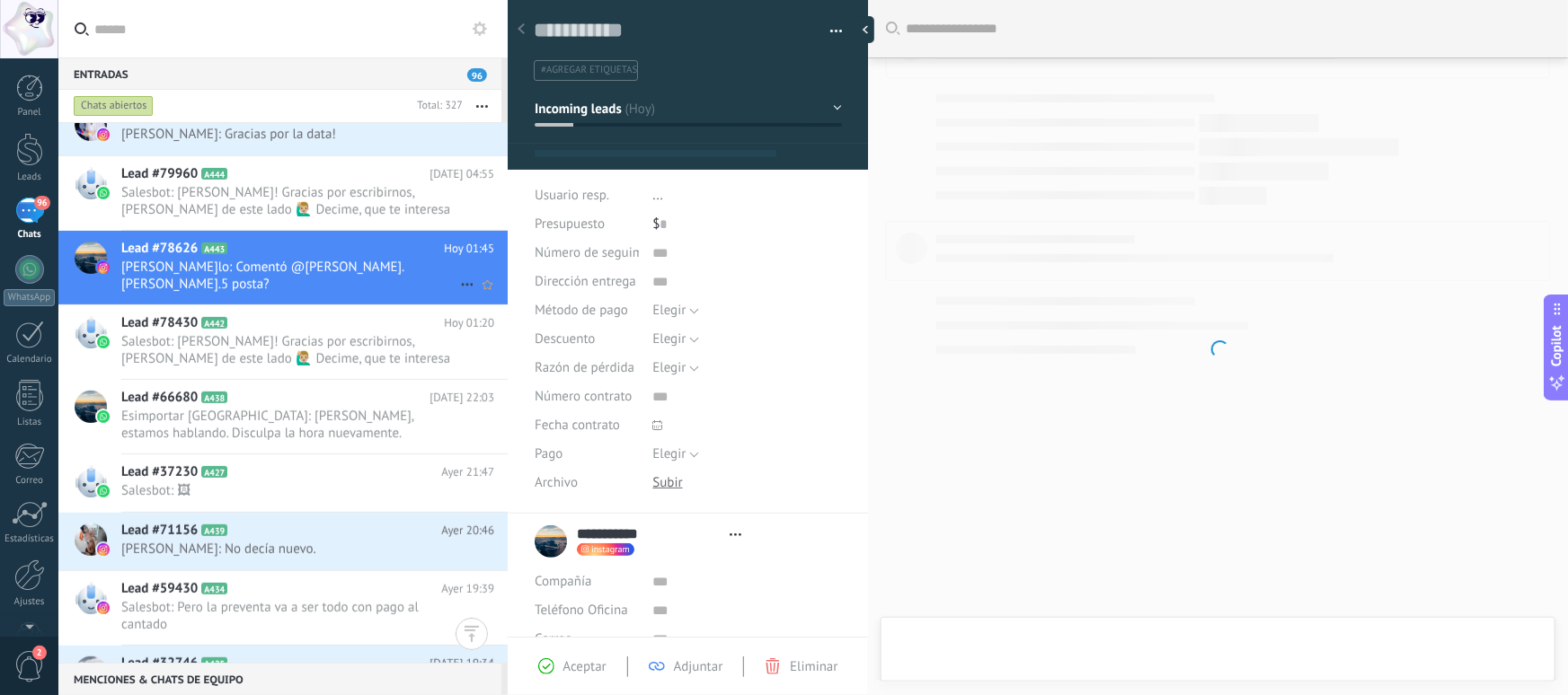
type textarea "**********"
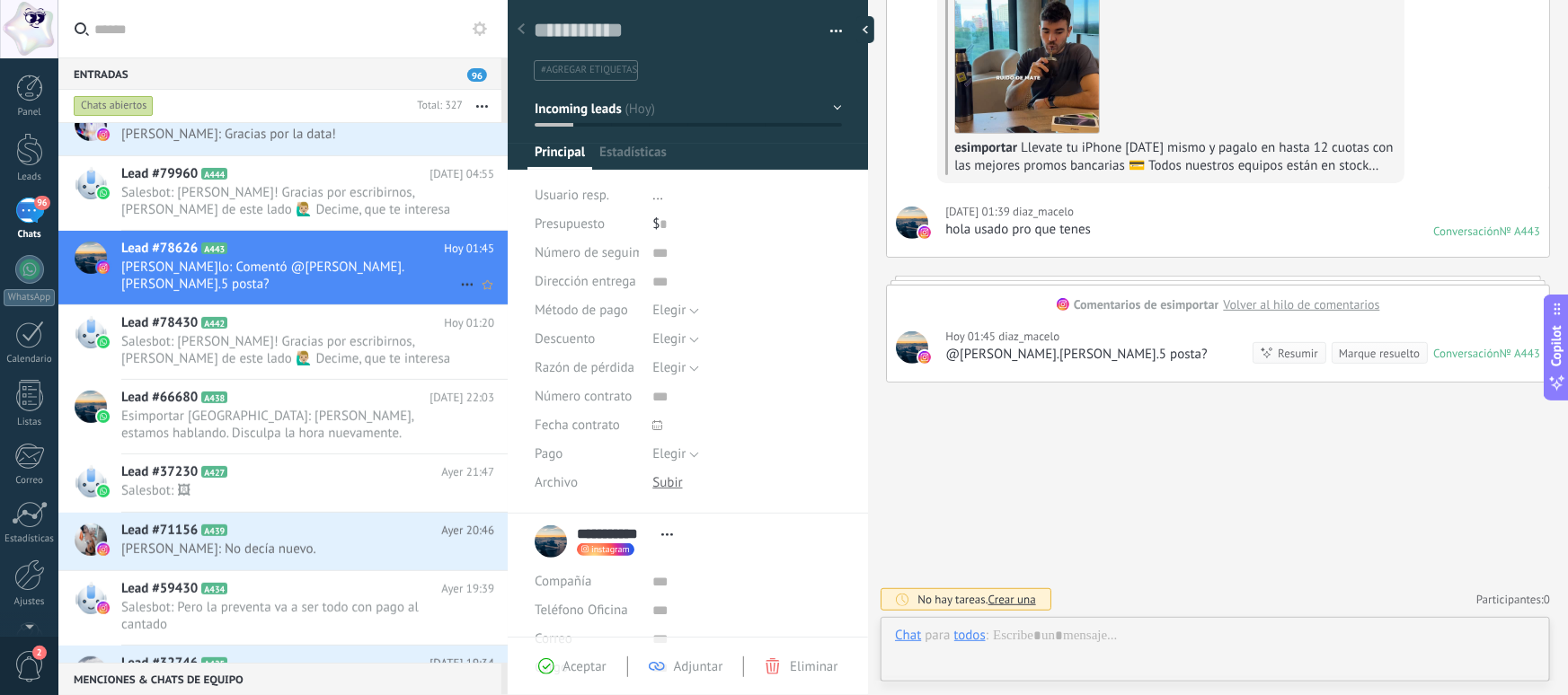
scroll to position [27, 0]
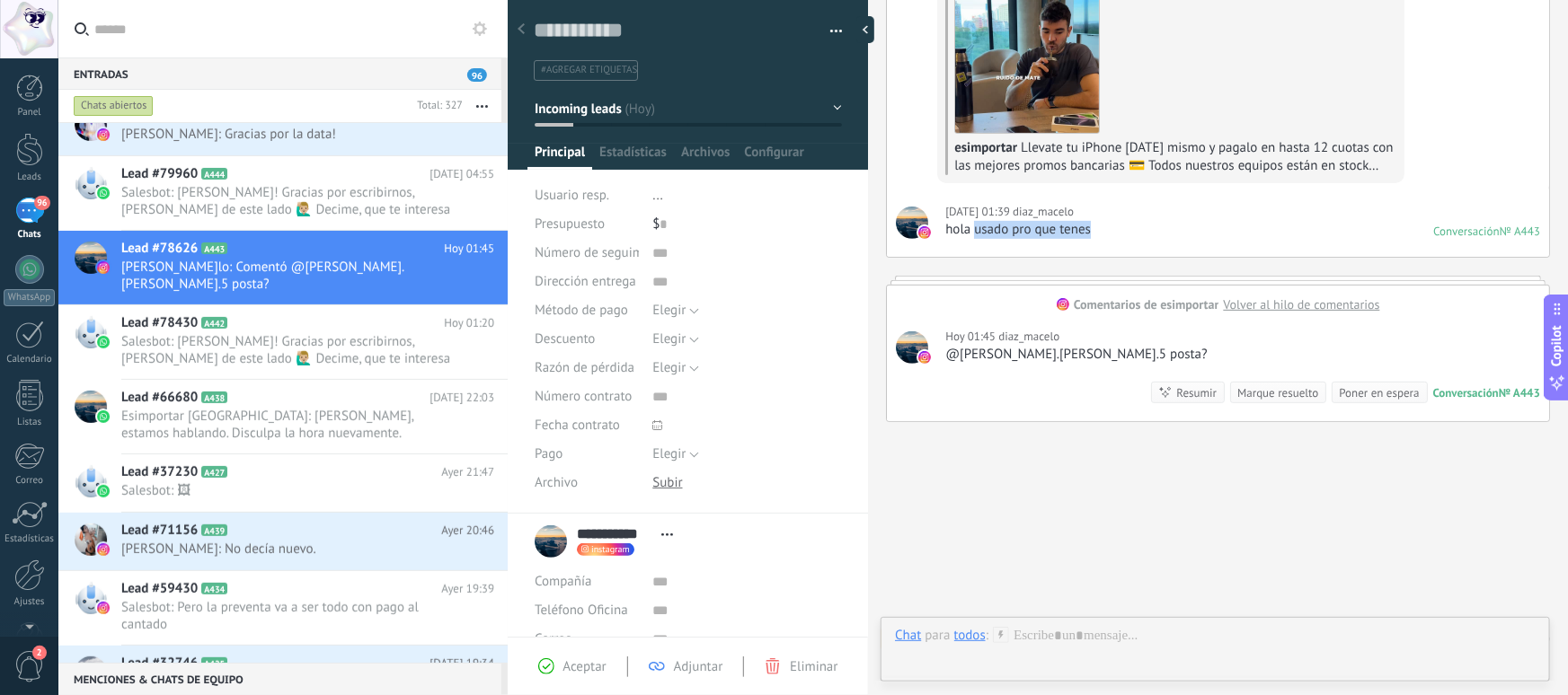
drag, startPoint x: 978, startPoint y: 235, endPoint x: 1157, endPoint y: 237, distance: 179.0
click at [1157, 237] on div "Hoy 01:39 diaz_macelo hola usado pro que tenes Conversación № A443 Conversación…" at bounding box center [1218, 221] width 662 height 69
click at [1131, 644] on div at bounding box center [1216, 654] width 641 height 54
click at [1124, 621] on div "Chat para todos : Enviar Cancelar Rastrear clics en links ? Reducir links largo…" at bounding box center [1216, 609] width 641 height 116
click at [1127, 590] on div at bounding box center [1216, 585] width 641 height 68
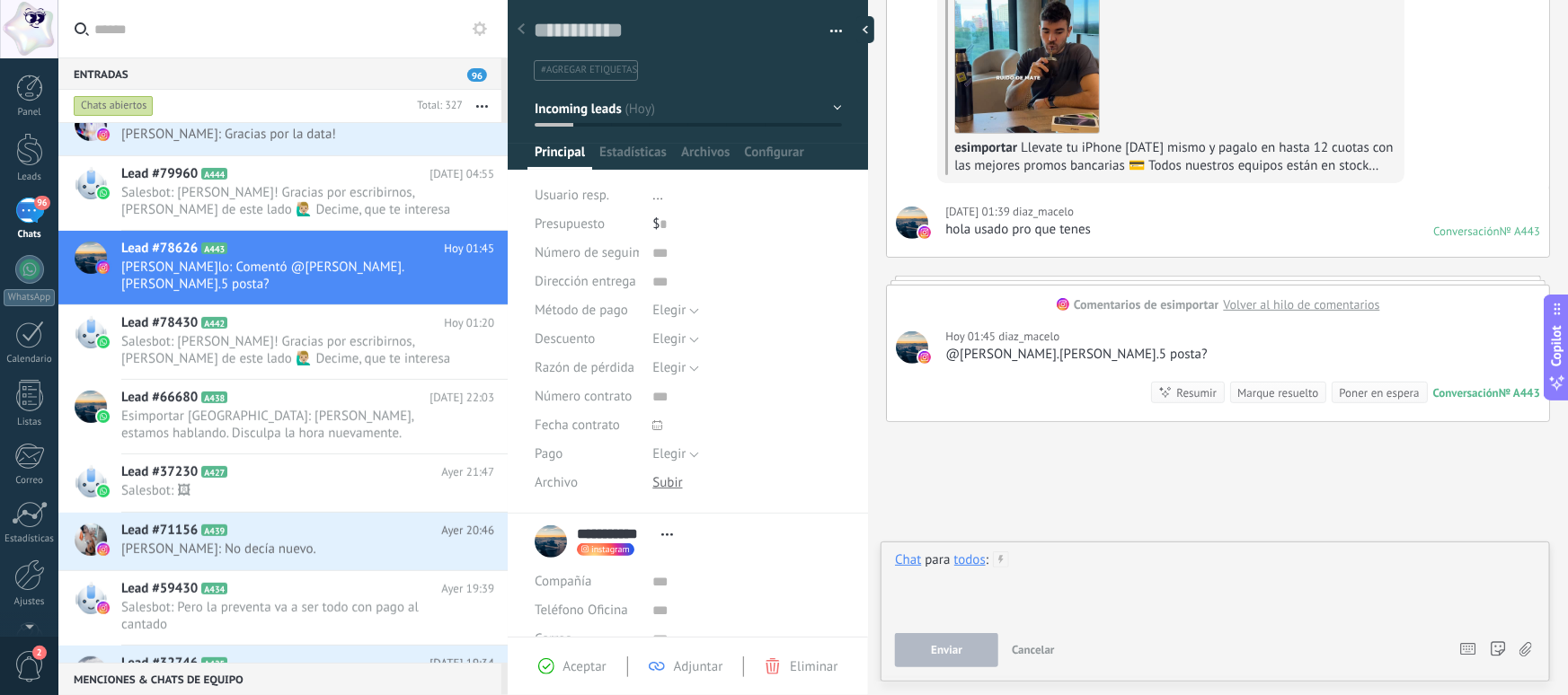
click at [1129, 569] on div at bounding box center [1216, 585] width 641 height 68
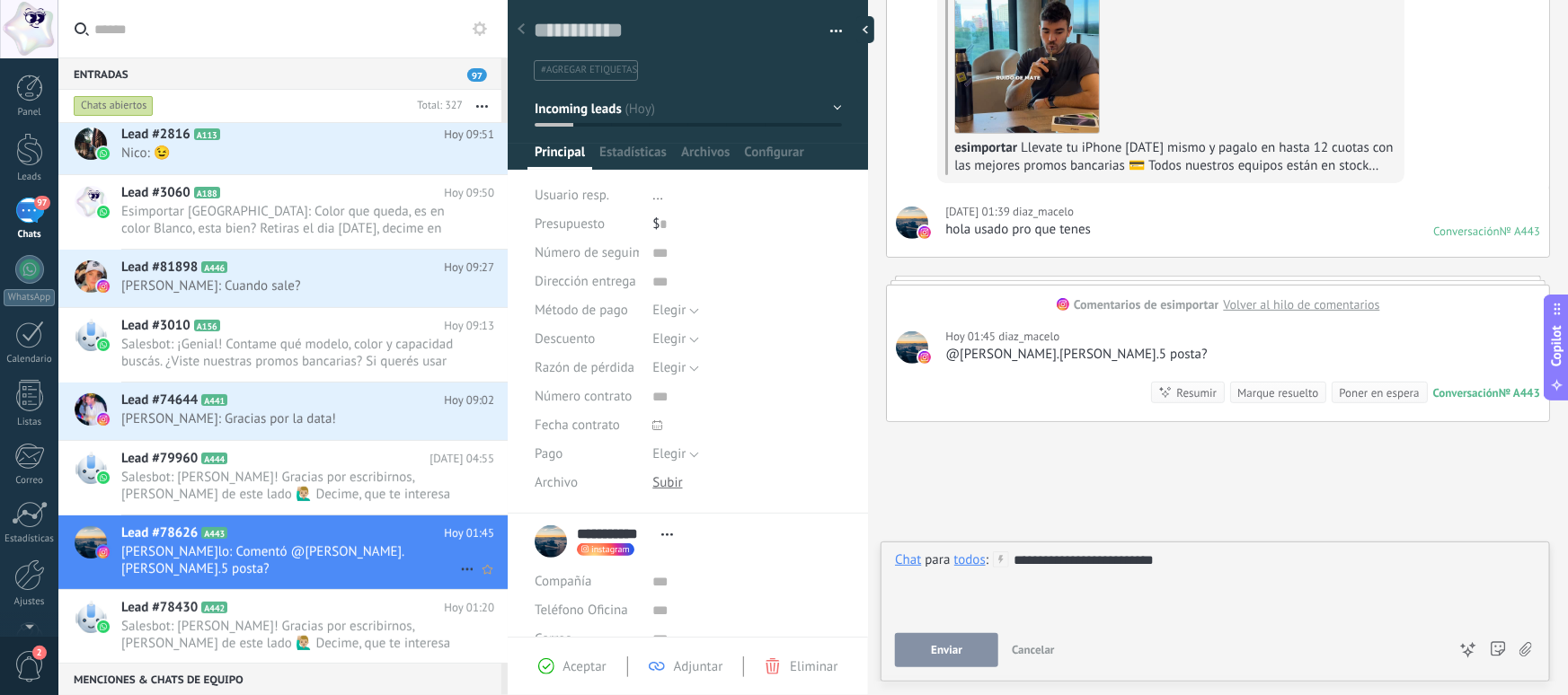
scroll to position [0, 0]
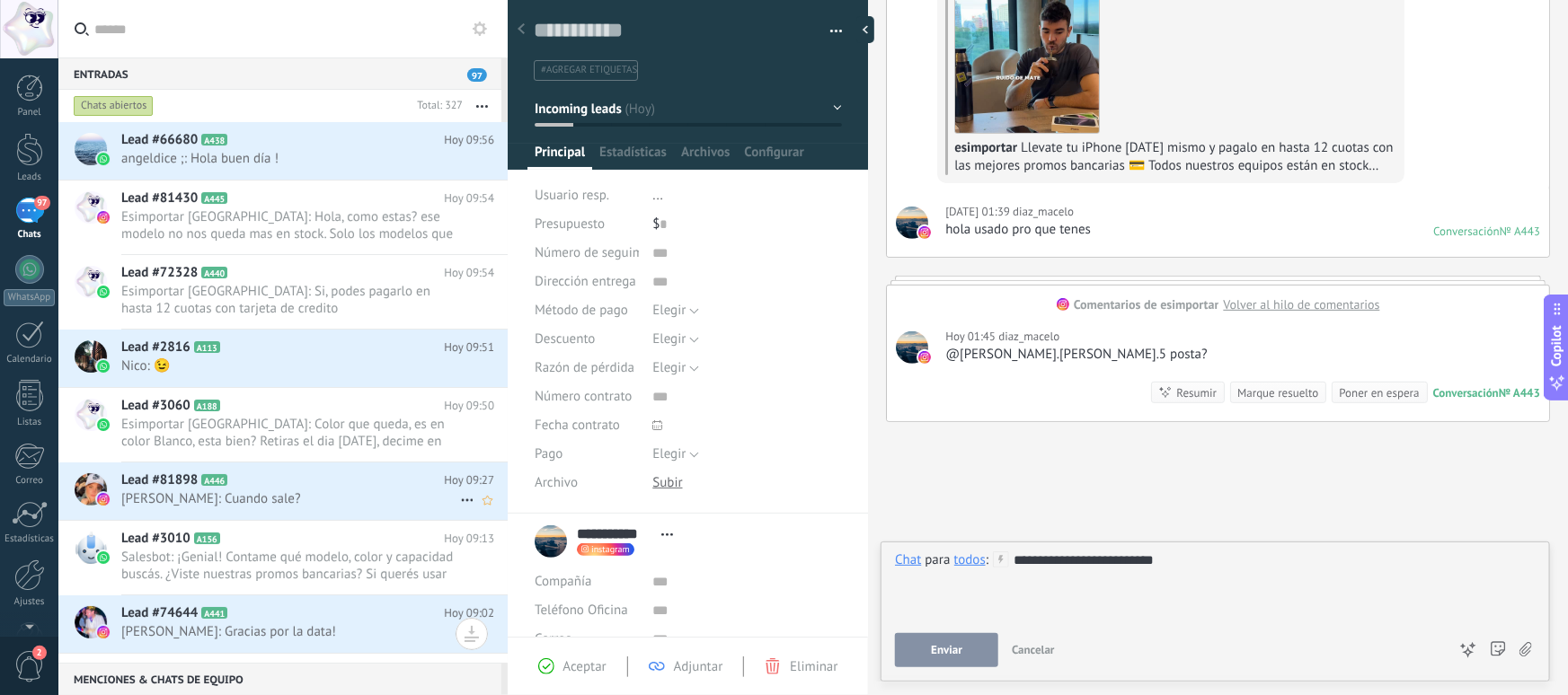
click at [274, 511] on div "Lead #81898 A446 Hoy 09:27 Ana Lía Calvo: Cuando sale?" at bounding box center [315, 491] width 386 height 56
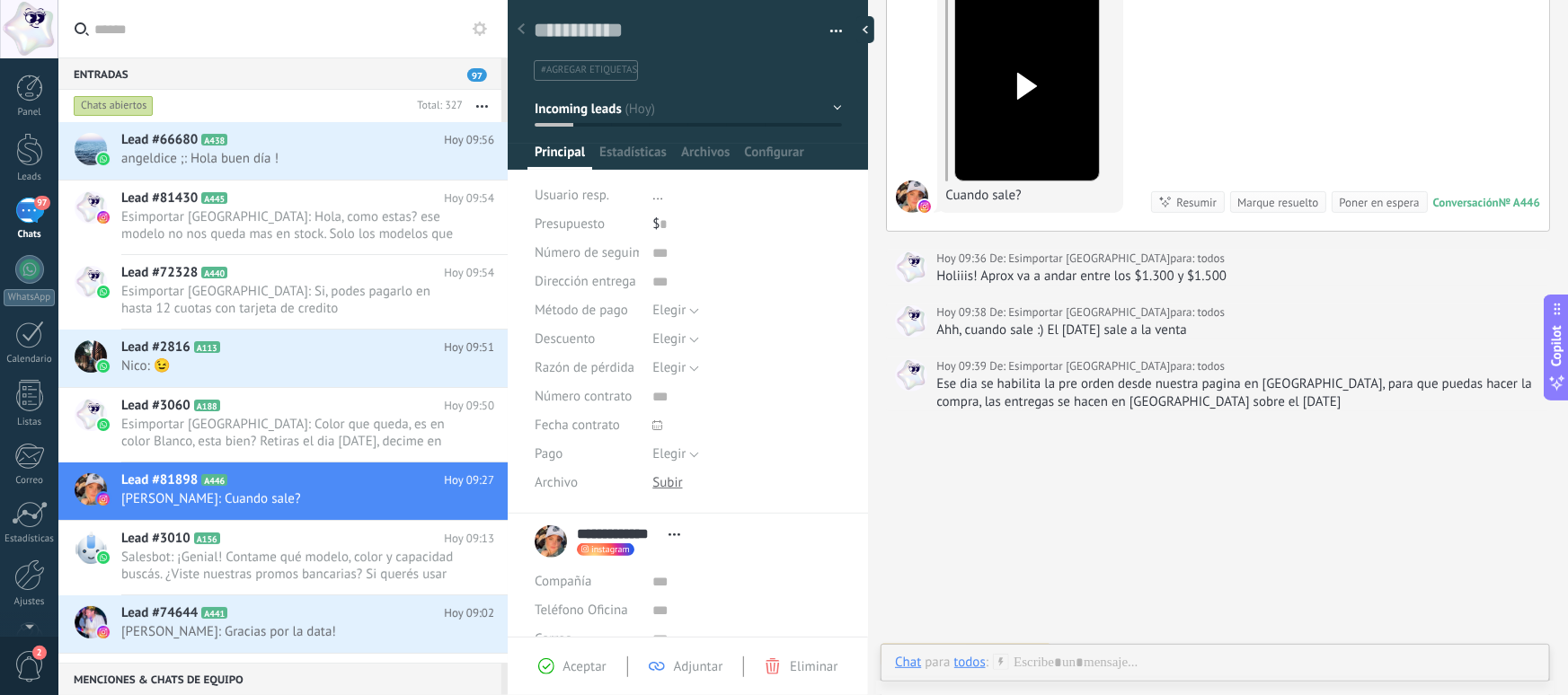
scroll to position [246, 0]
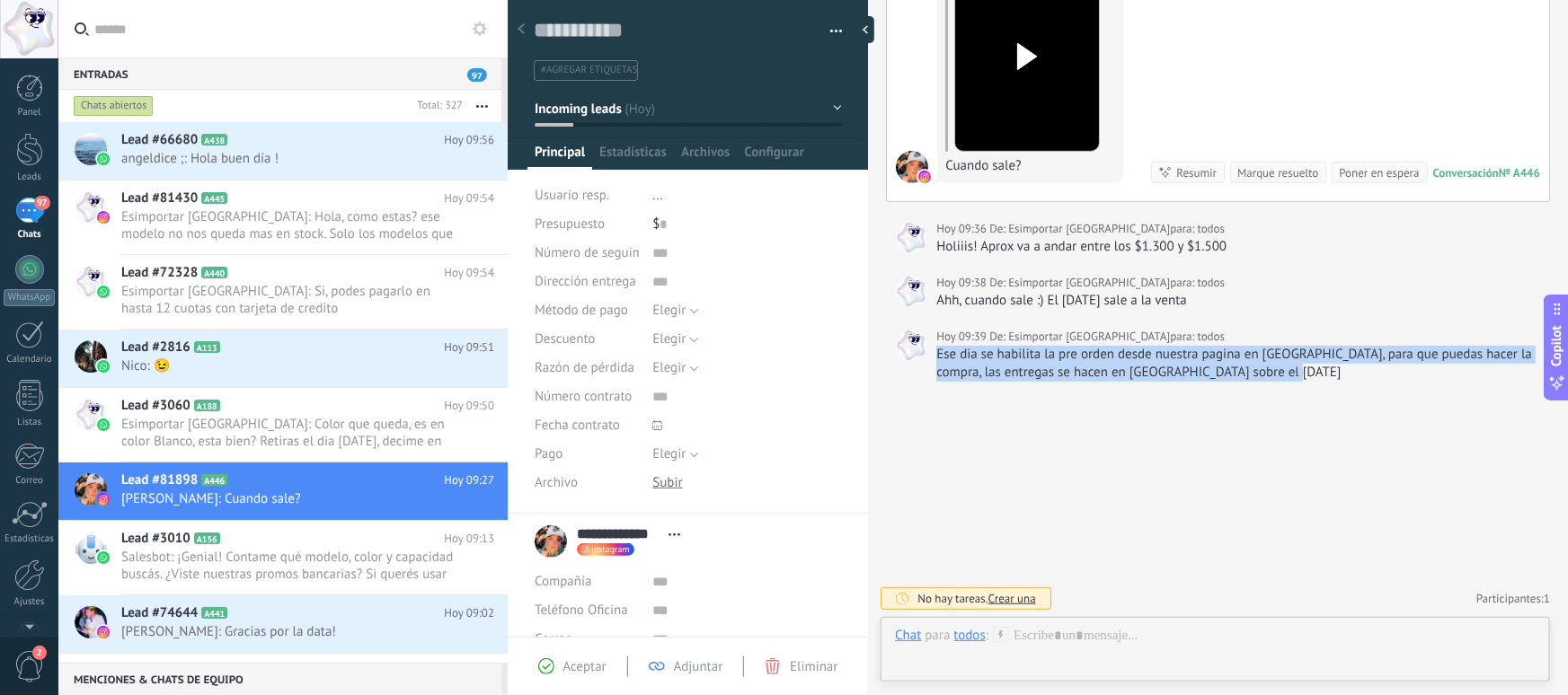
drag, startPoint x: 1292, startPoint y: 369, endPoint x: 937, endPoint y: 350, distance: 355.5
click at [937, 350] on div "Ese dia se habilita la pre orden desde nuestra pagina en Argentina, para que pu…" at bounding box center [1239, 363] width 605 height 36
drag, startPoint x: 1266, startPoint y: 303, endPoint x: 1046, endPoint y: 303, distance: 220.0
click at [1046, 303] on div "Ahh, cuando sale :) El 19 de septiembre sale a la venta" at bounding box center [1239, 301] width 605 height 18
copy div "El 19 de septiembre sale a la venta"
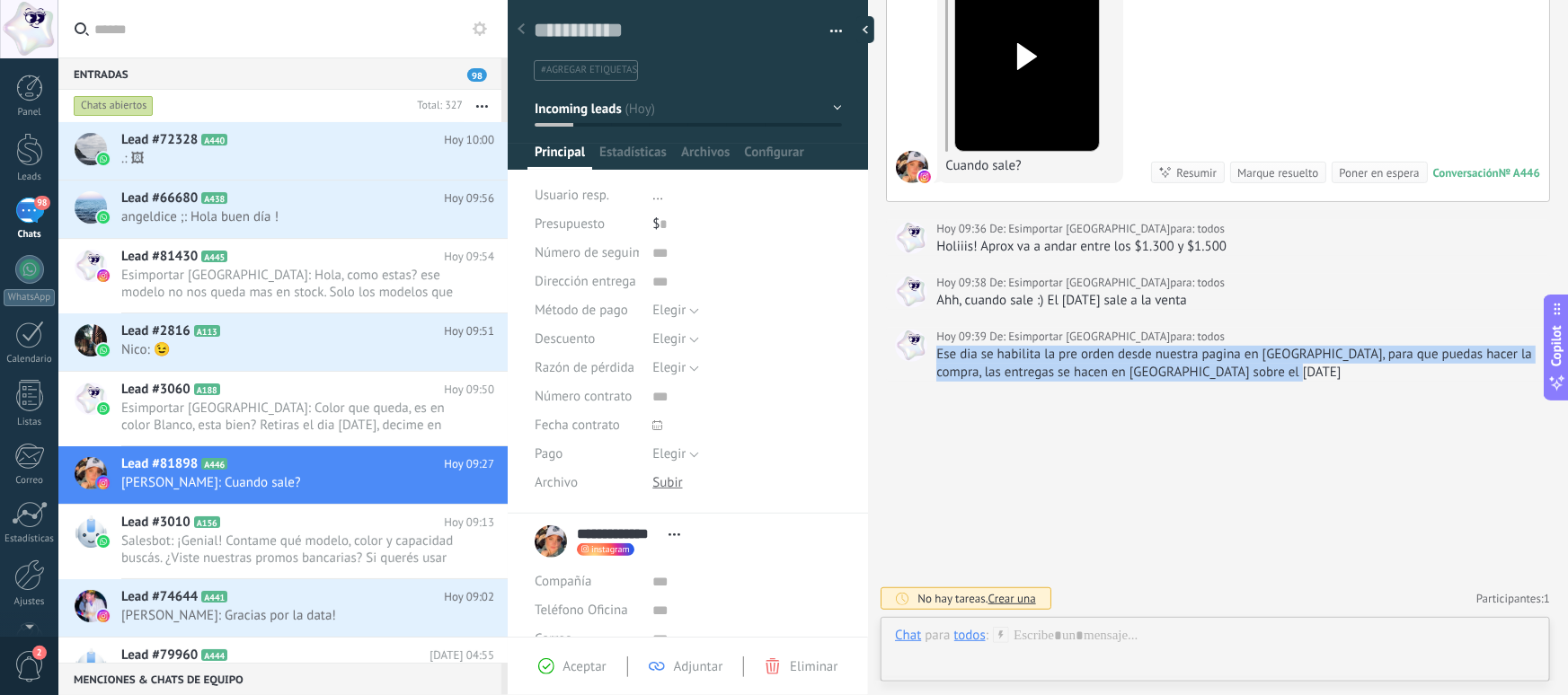
drag, startPoint x: 1313, startPoint y: 369, endPoint x: 936, endPoint y: 362, distance: 377.1
click at [936, 362] on div "Hoy 09:39 De: Esimportar Argentina para: todos Ese dia se habilita la pre orden…" at bounding box center [1218, 355] width 664 height 54
copy div "Ese dia se habilita la pre orden desde nuestra pagina en Argentina, para que pu…"
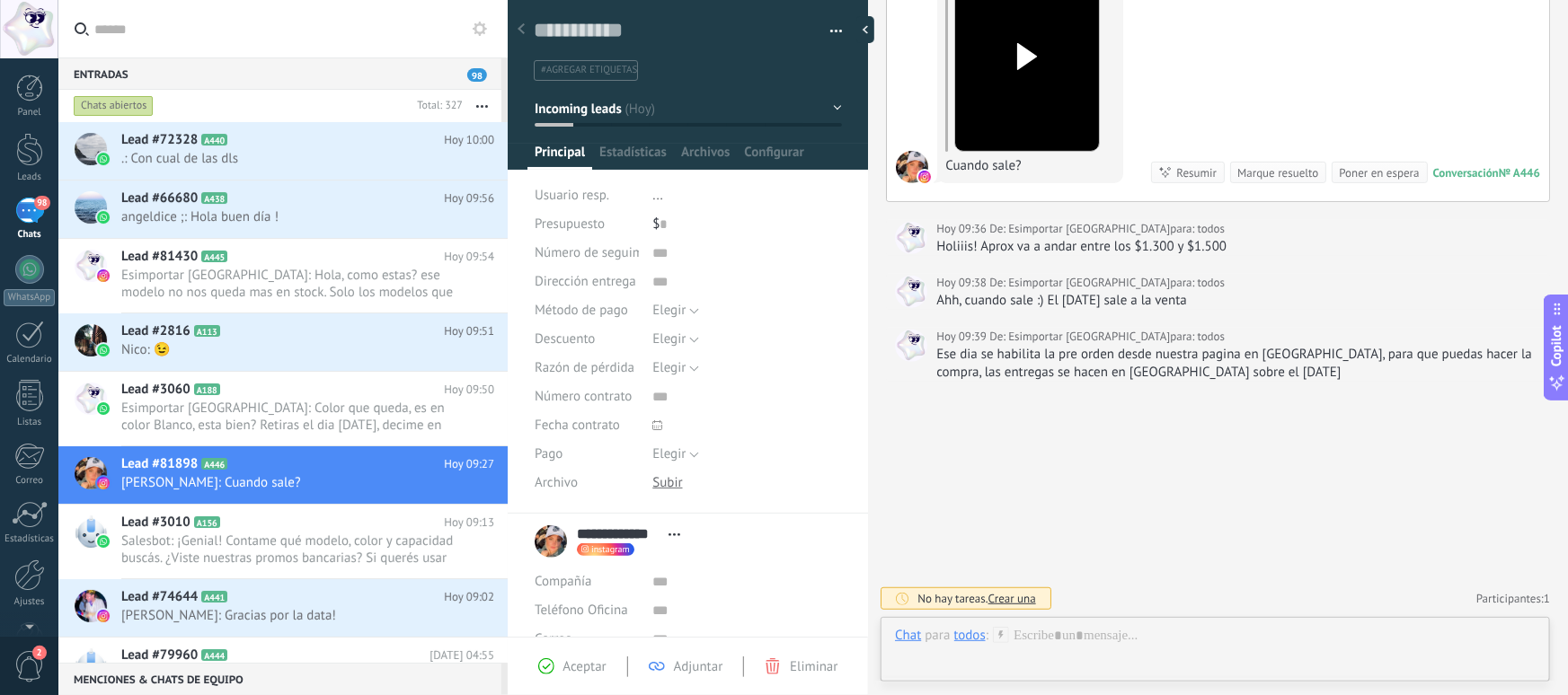
click at [1088, 463] on div "Buscar Carga más Hoy Hoy Creación: 2 eventos Expandir Hoy 09:27 Ana Lía Calvo A…" at bounding box center [1218, 224] width 700 height 941
click at [308, 199] on h2 "Lead #66680 A438" at bounding box center [283, 198] width 322 height 18
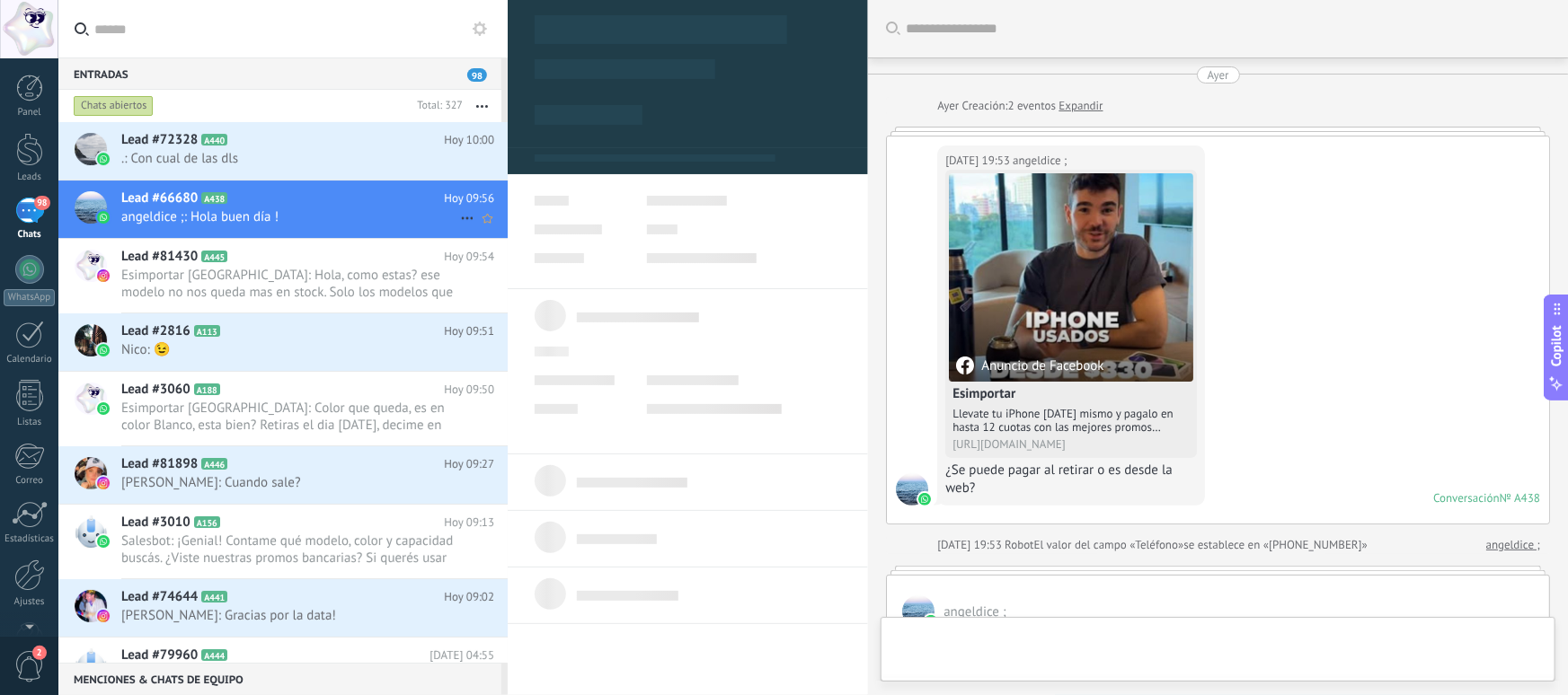
scroll to position [1427, 0]
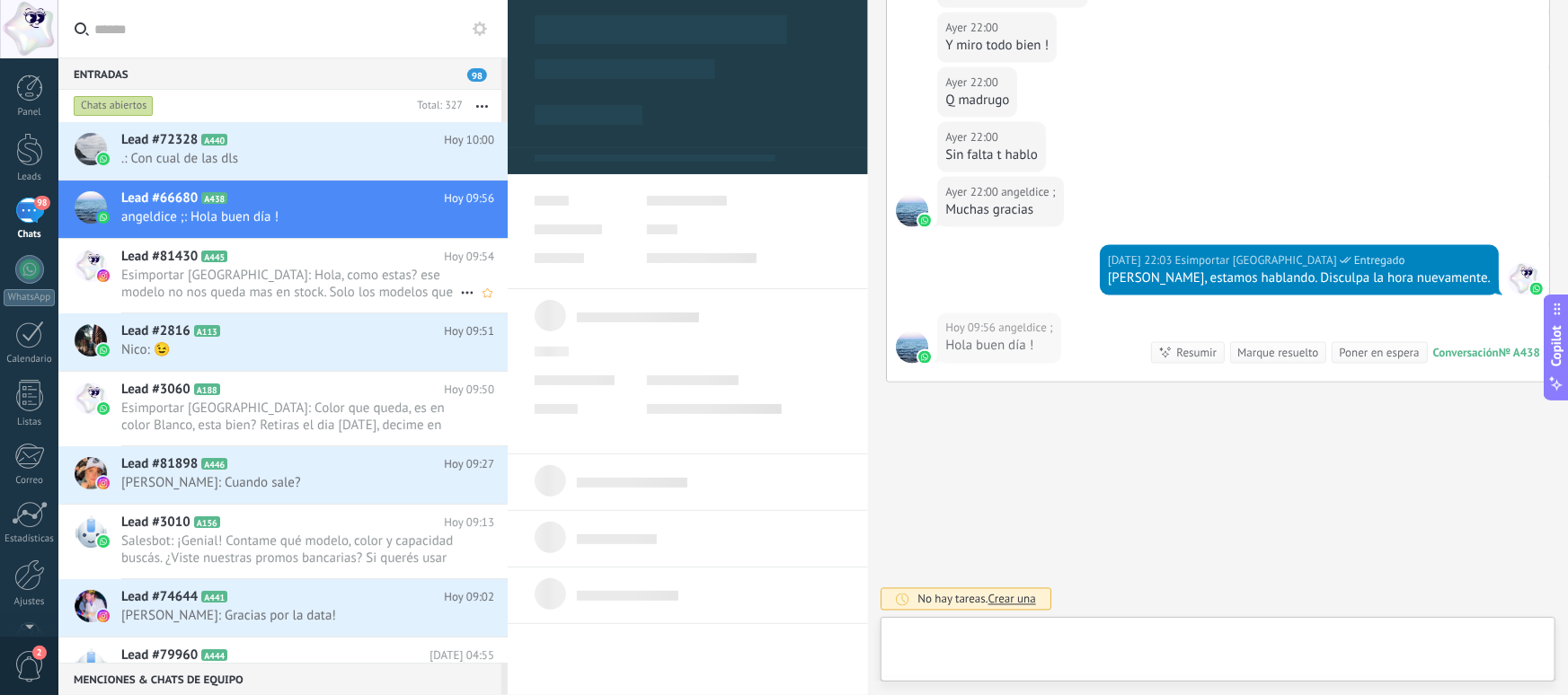
type textarea "**********"
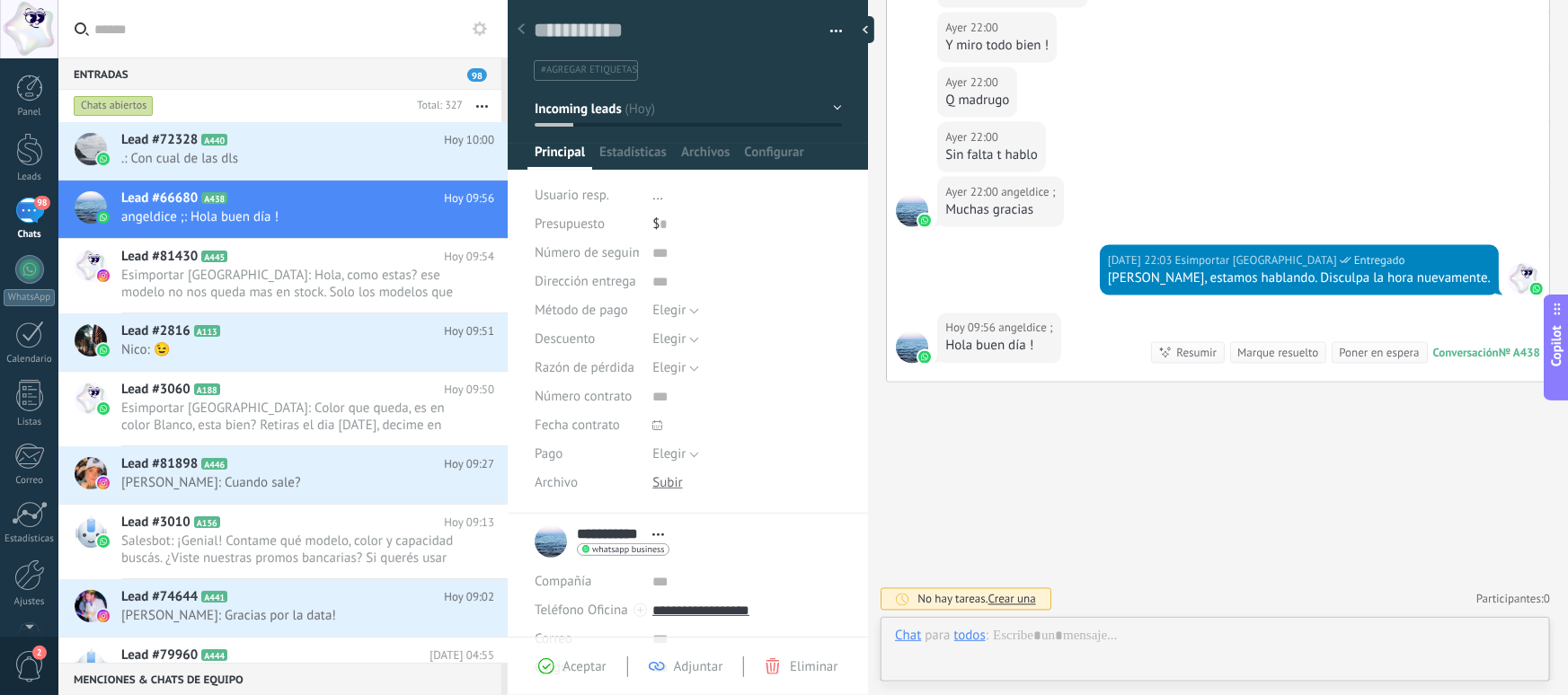
scroll to position [27, 0]
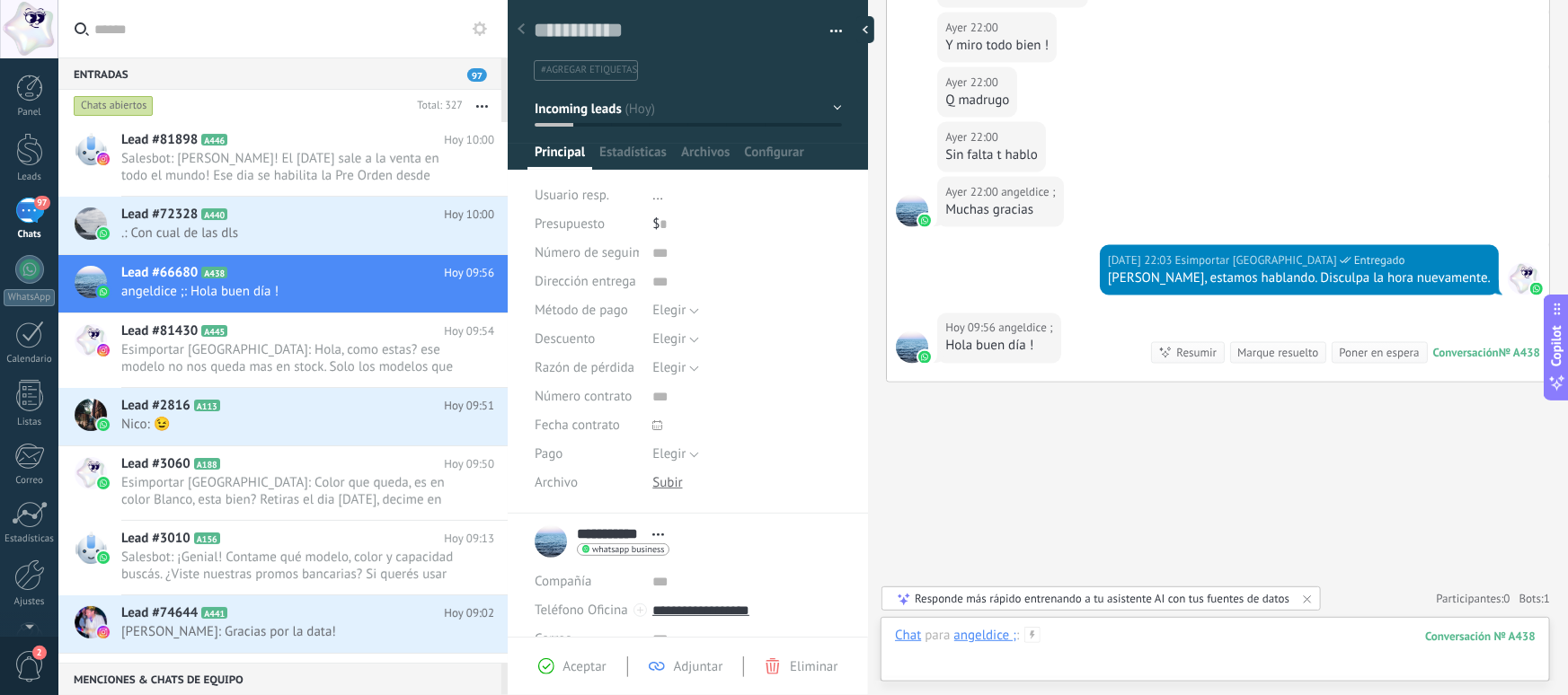
click at [1151, 652] on div at bounding box center [1216, 654] width 641 height 54
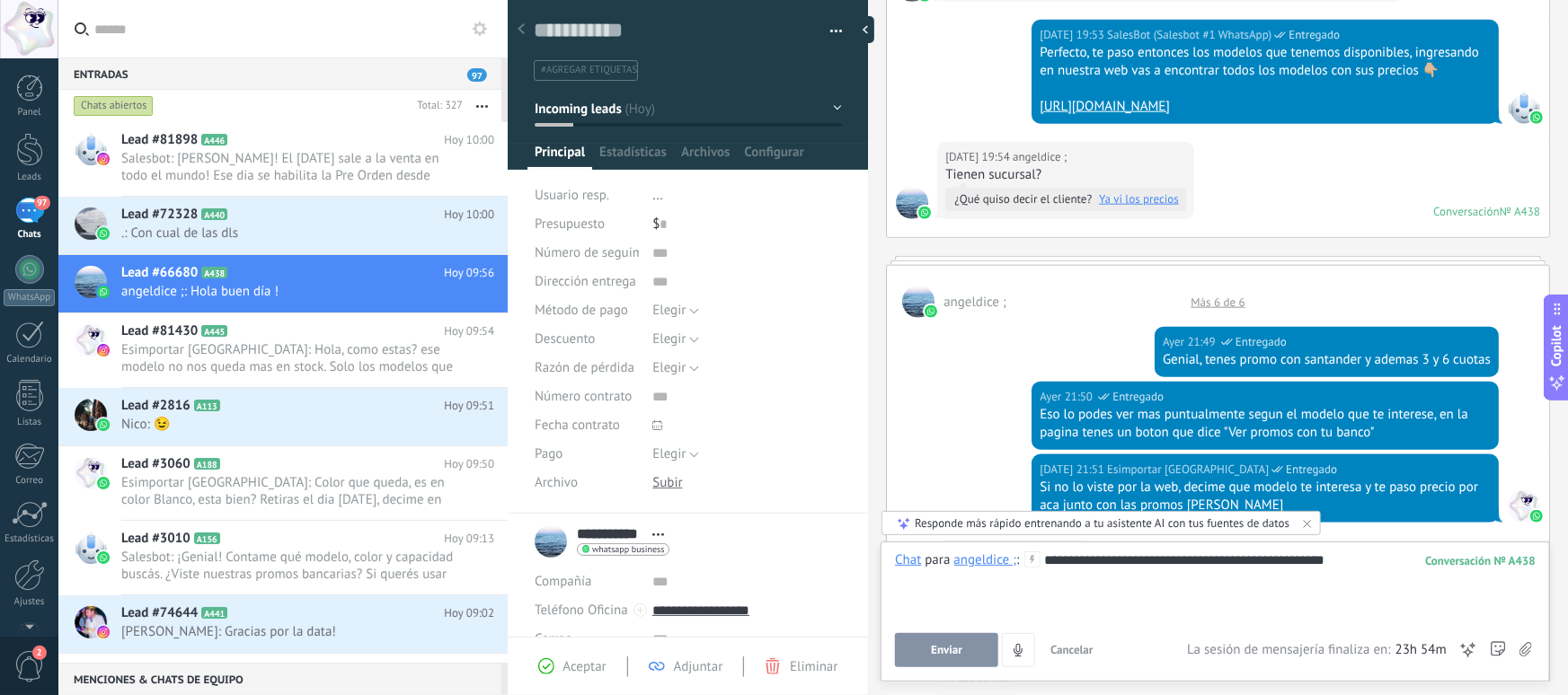
scroll to position [759, 0]
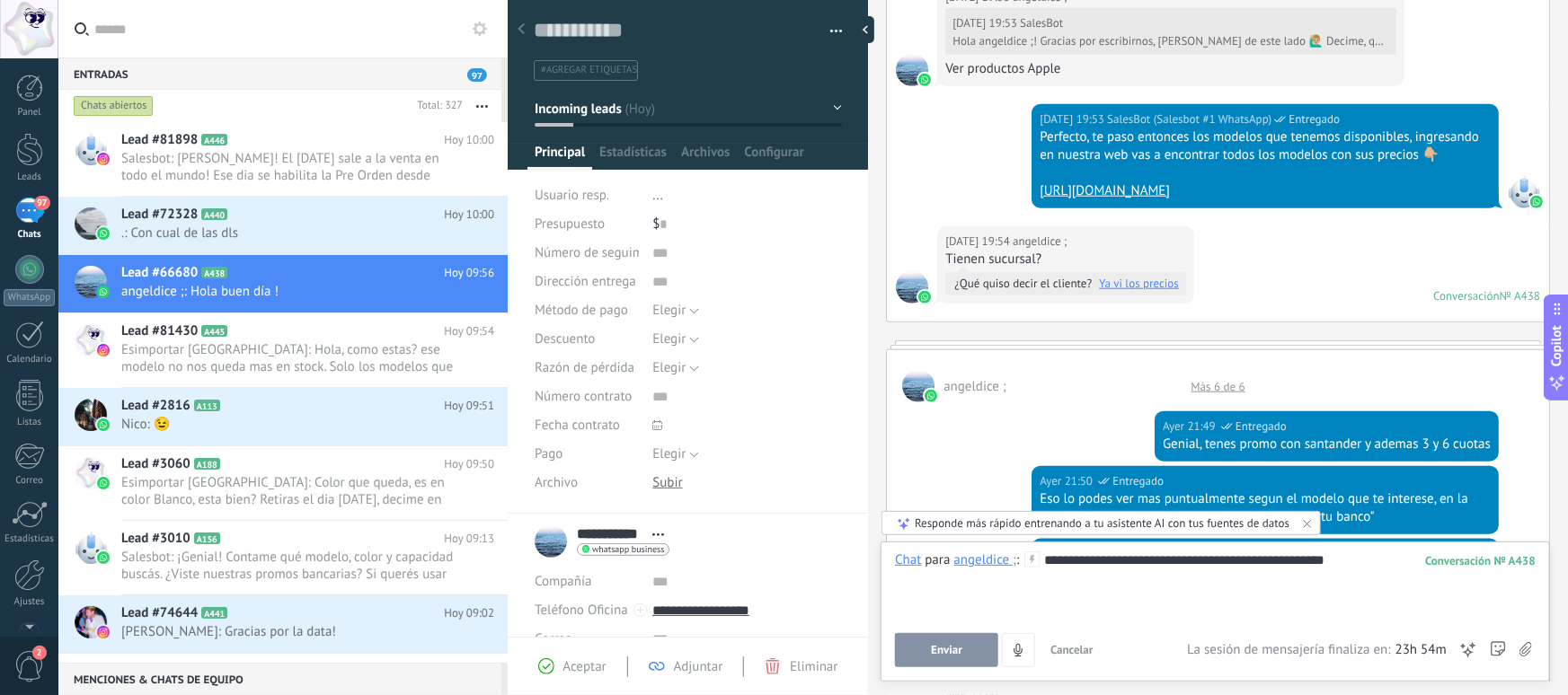
click at [924, 641] on button "Enviar" at bounding box center [947, 650] width 103 height 34
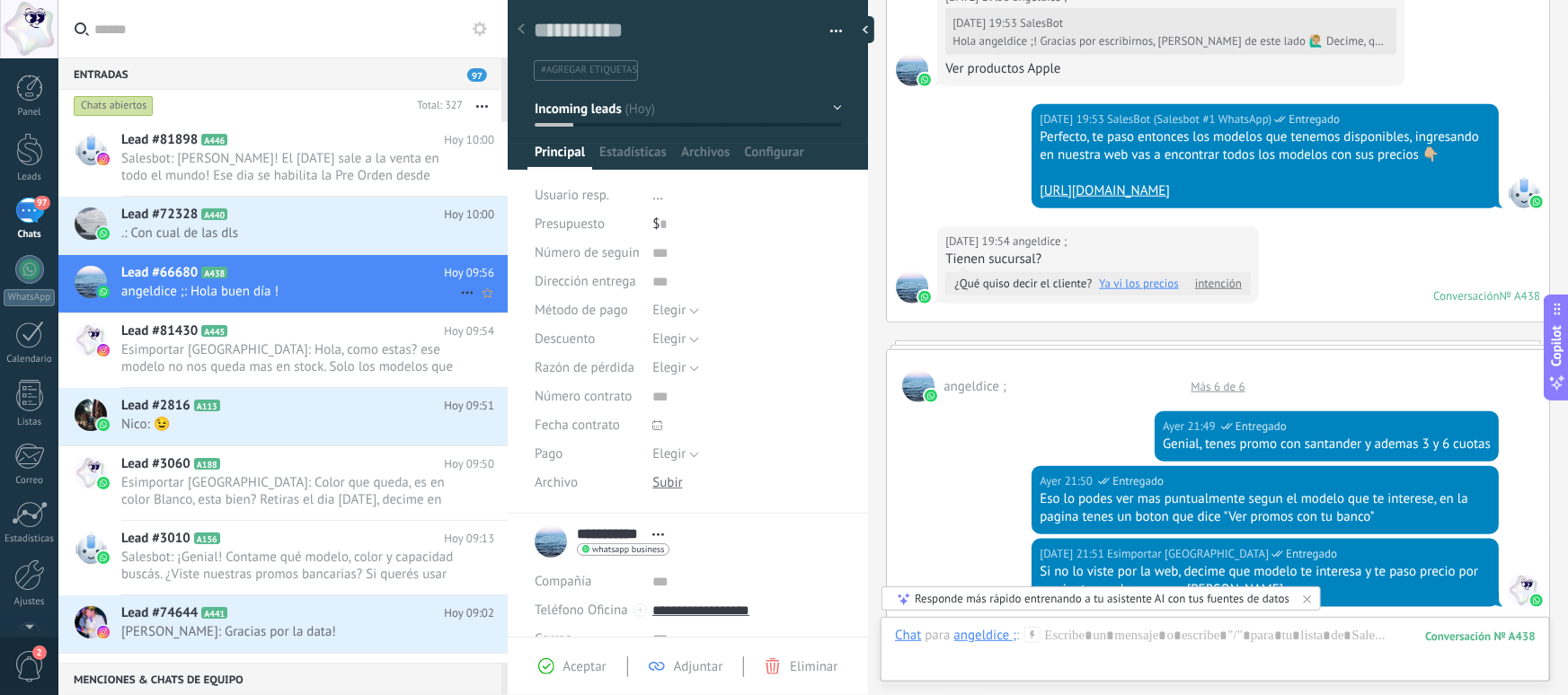
scroll to position [1528, 0]
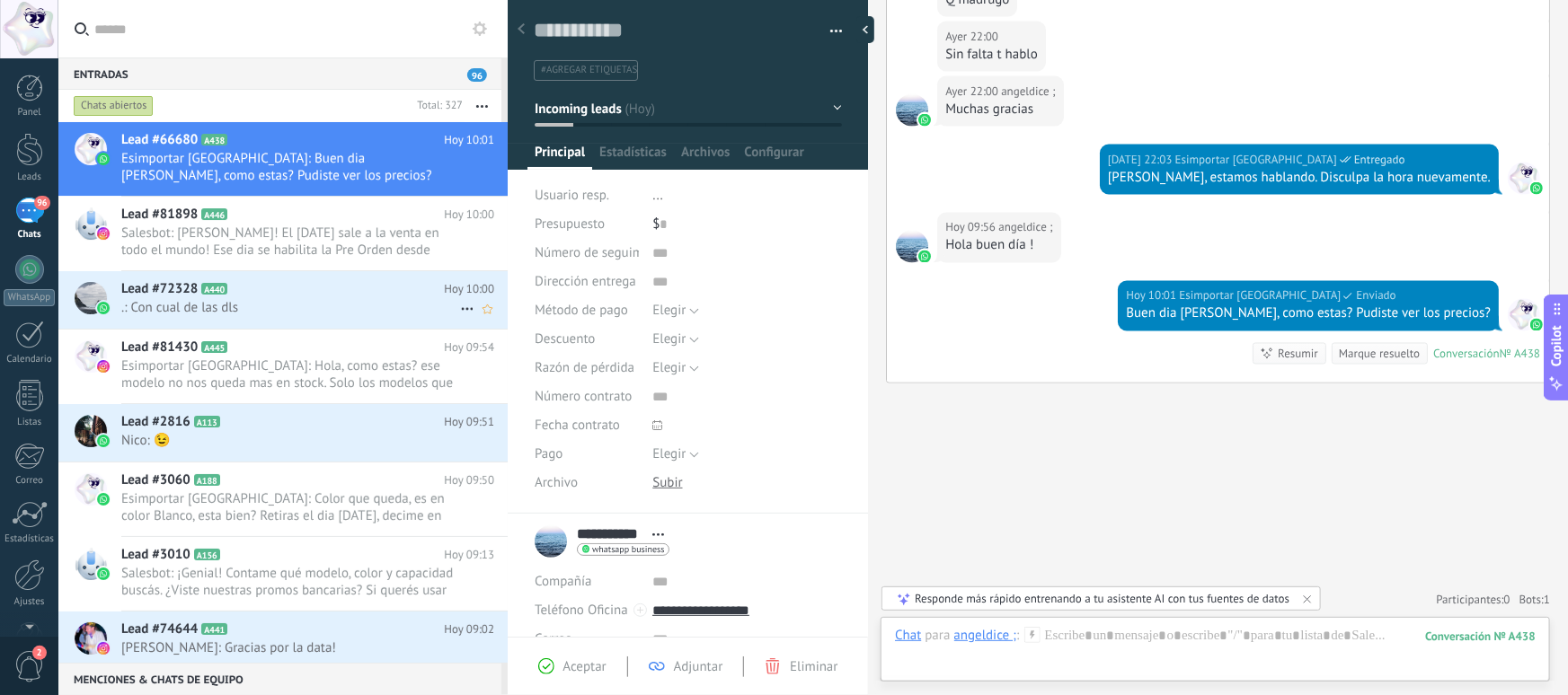
click at [305, 314] on span ".: Con cual de las dls" at bounding box center [290, 308] width 339 height 17
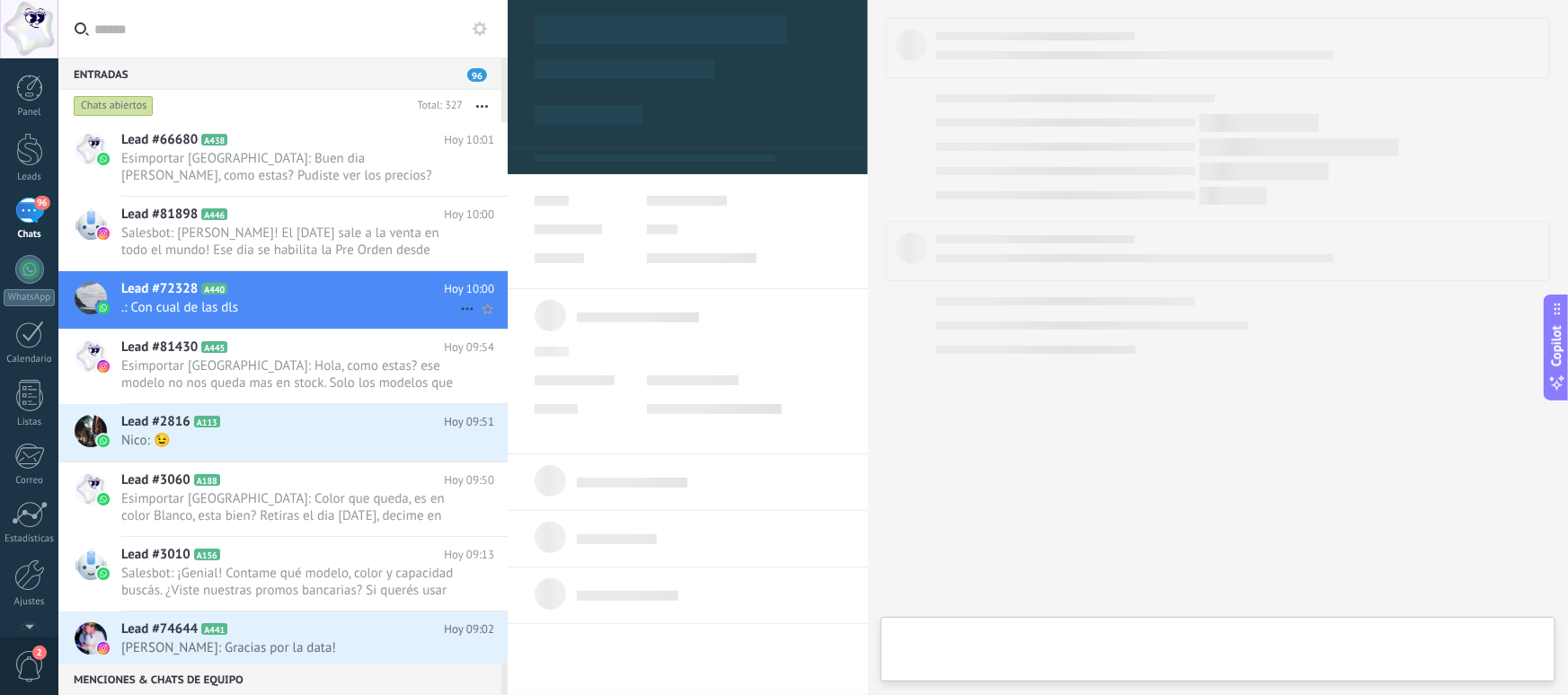
type textarea "**********"
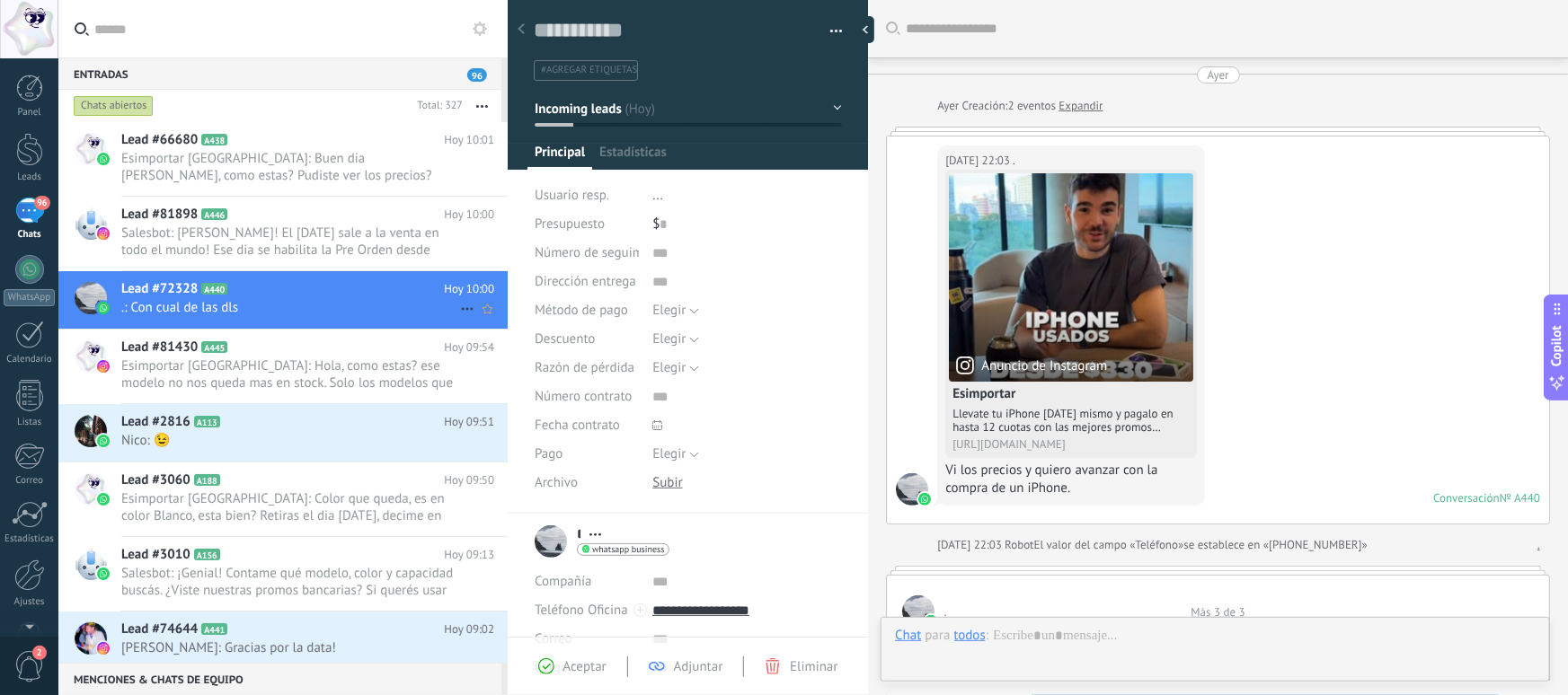
scroll to position [1153, 0]
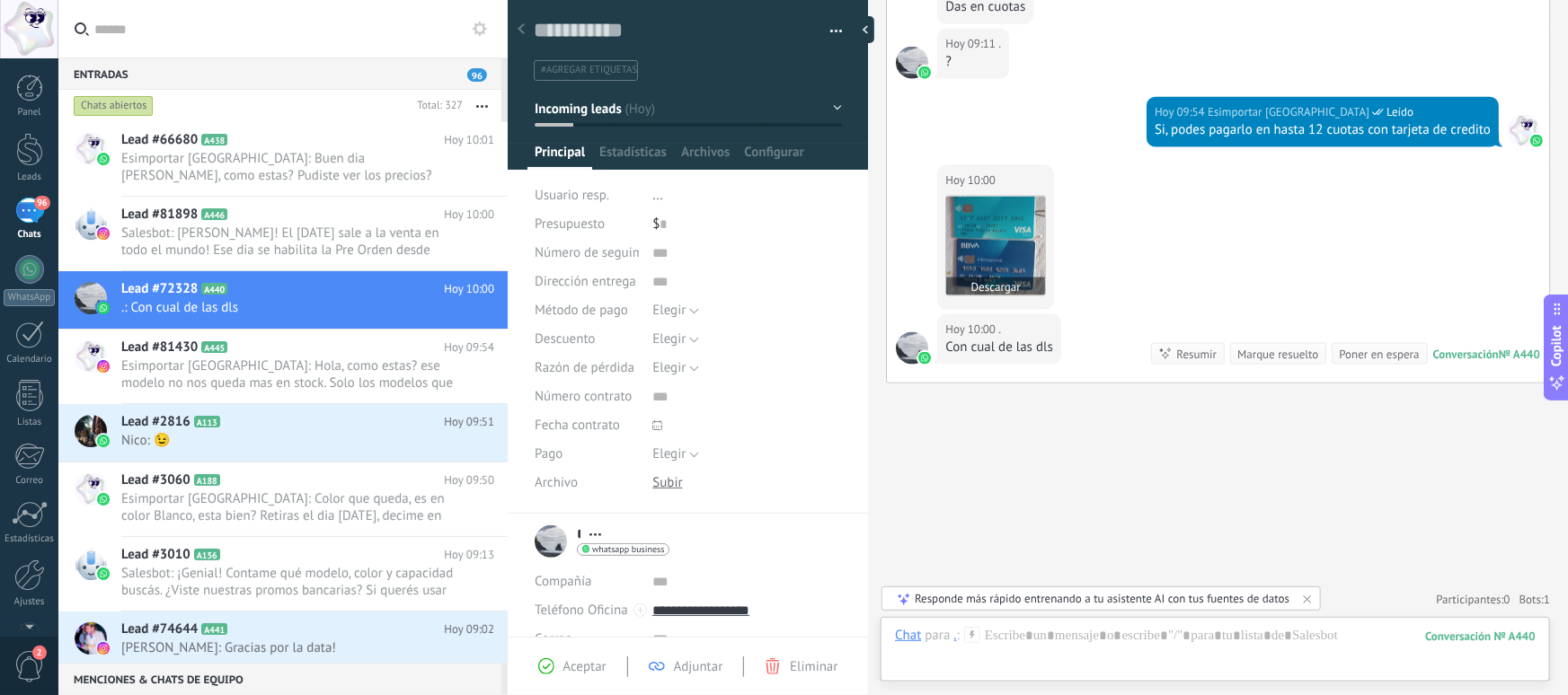
click at [997, 231] on img at bounding box center [996, 247] width 99 height 99
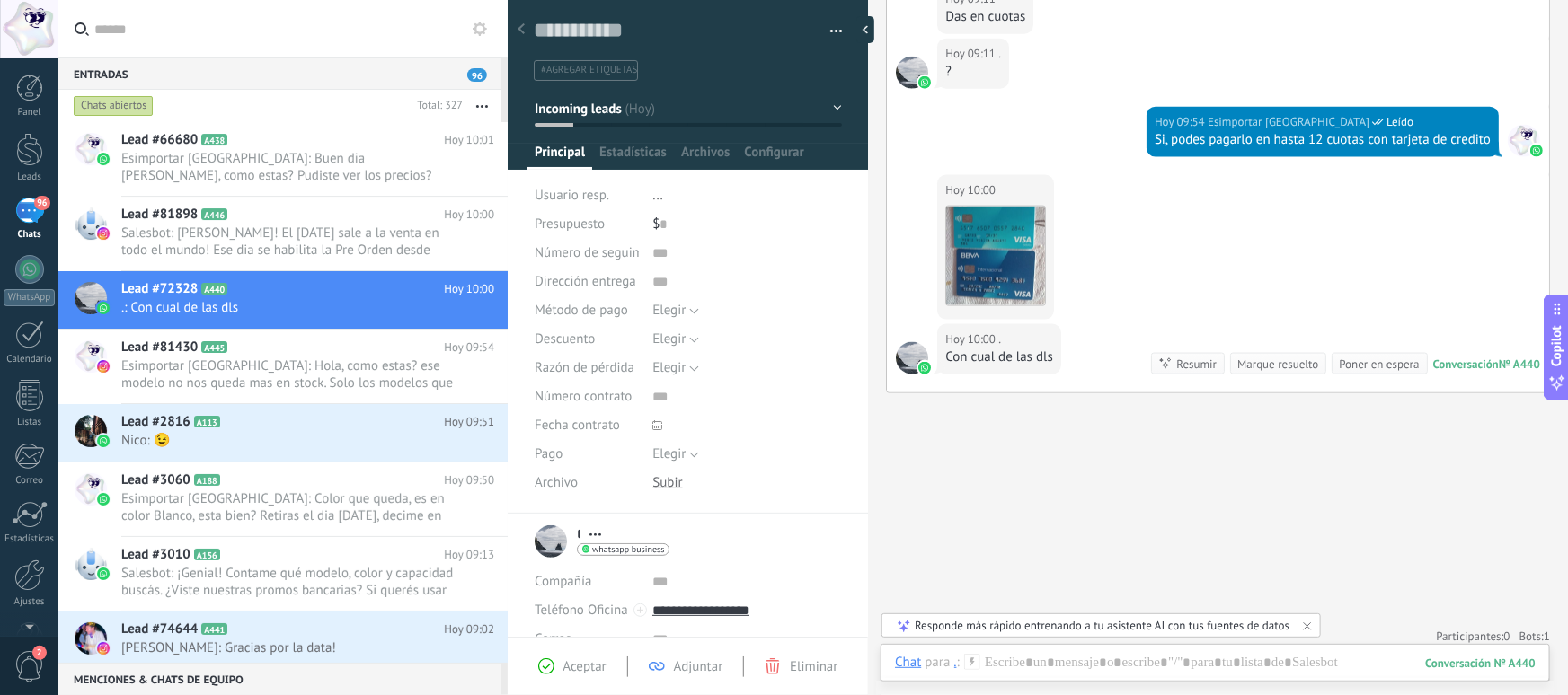
scroll to position [1152, 0]
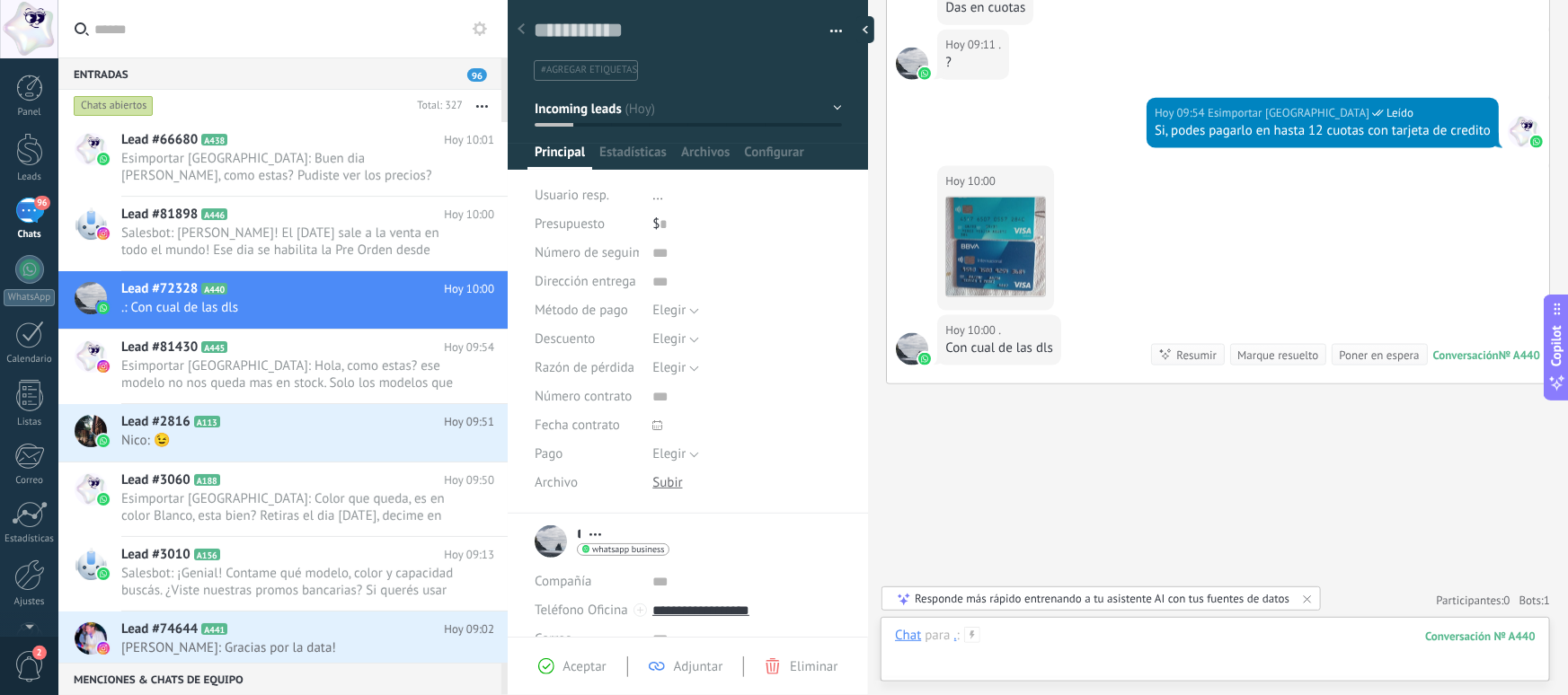
click at [1097, 640] on div at bounding box center [1216, 654] width 641 height 54
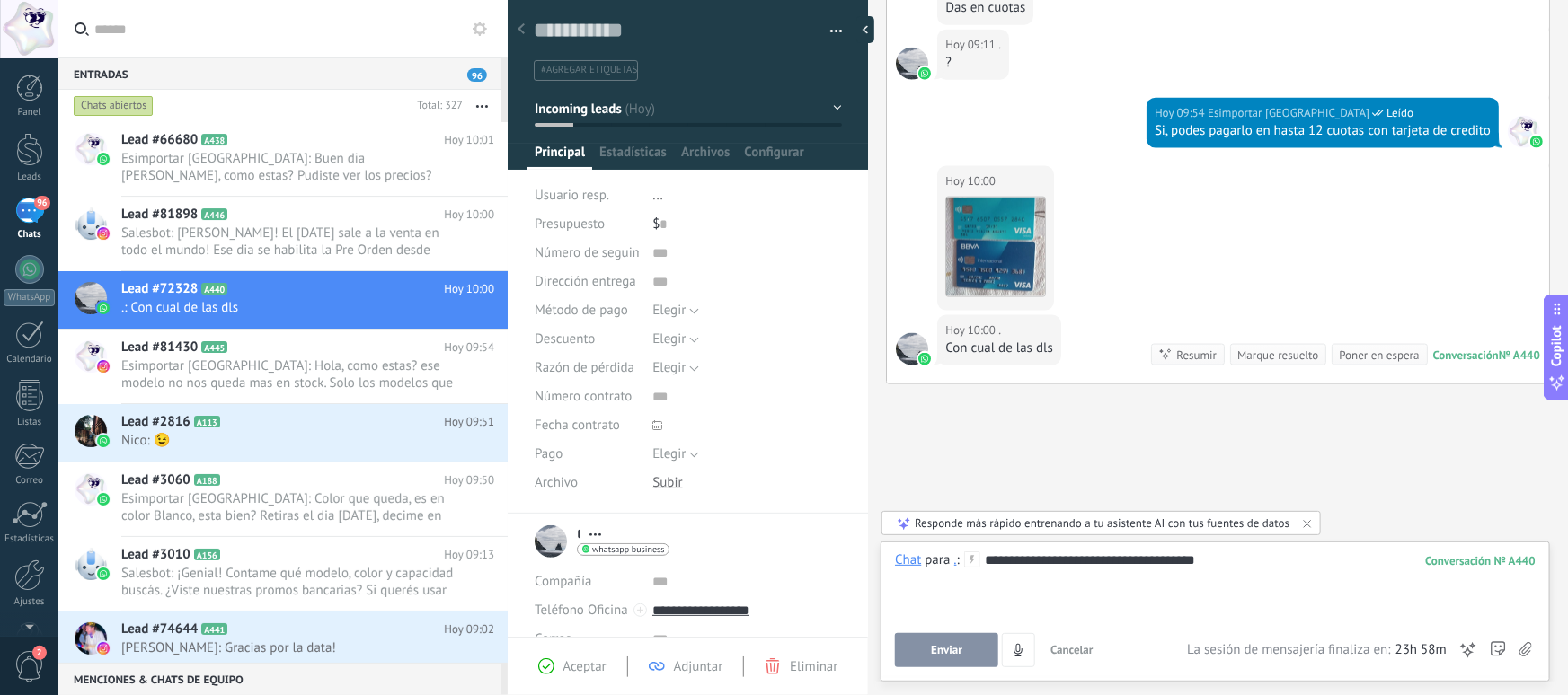
click at [955, 659] on button "Enviar" at bounding box center [947, 650] width 103 height 34
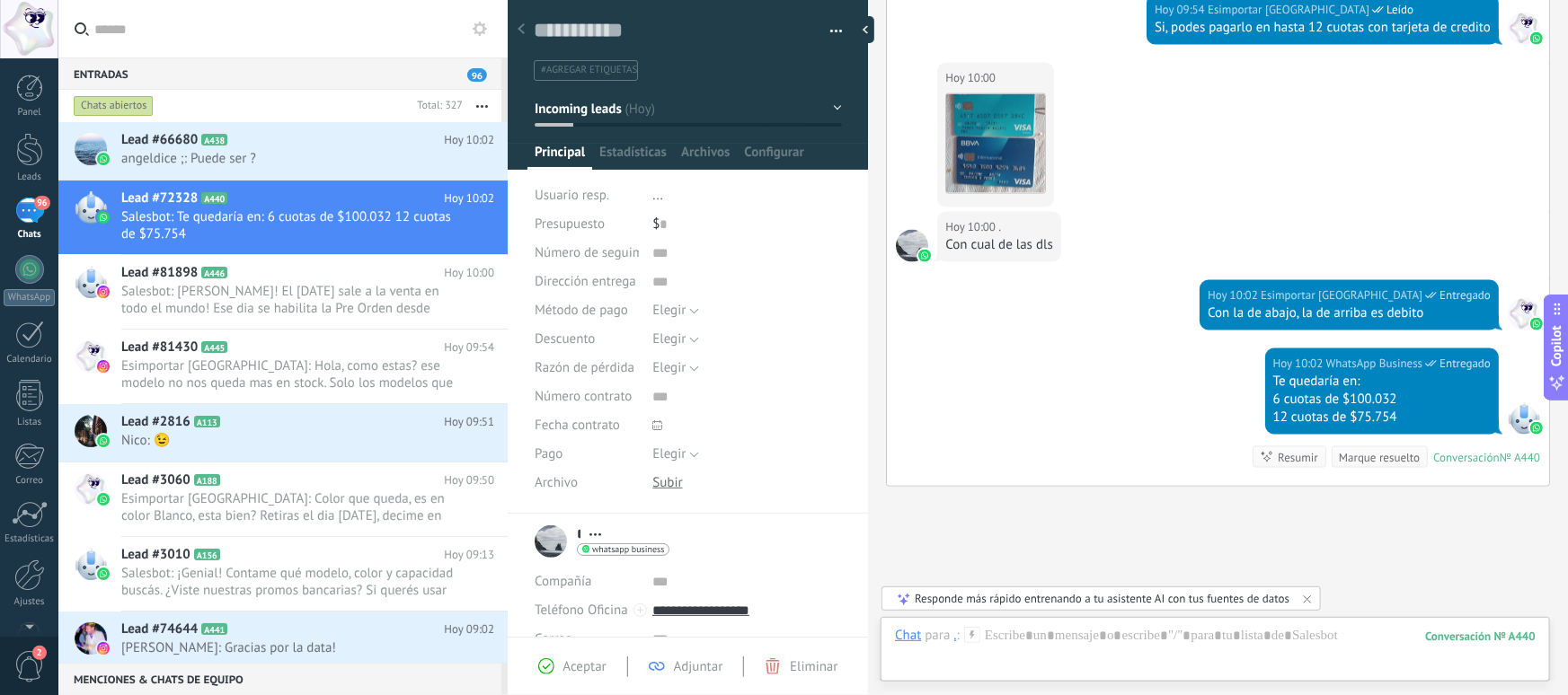
scroll to position [1359, 0]
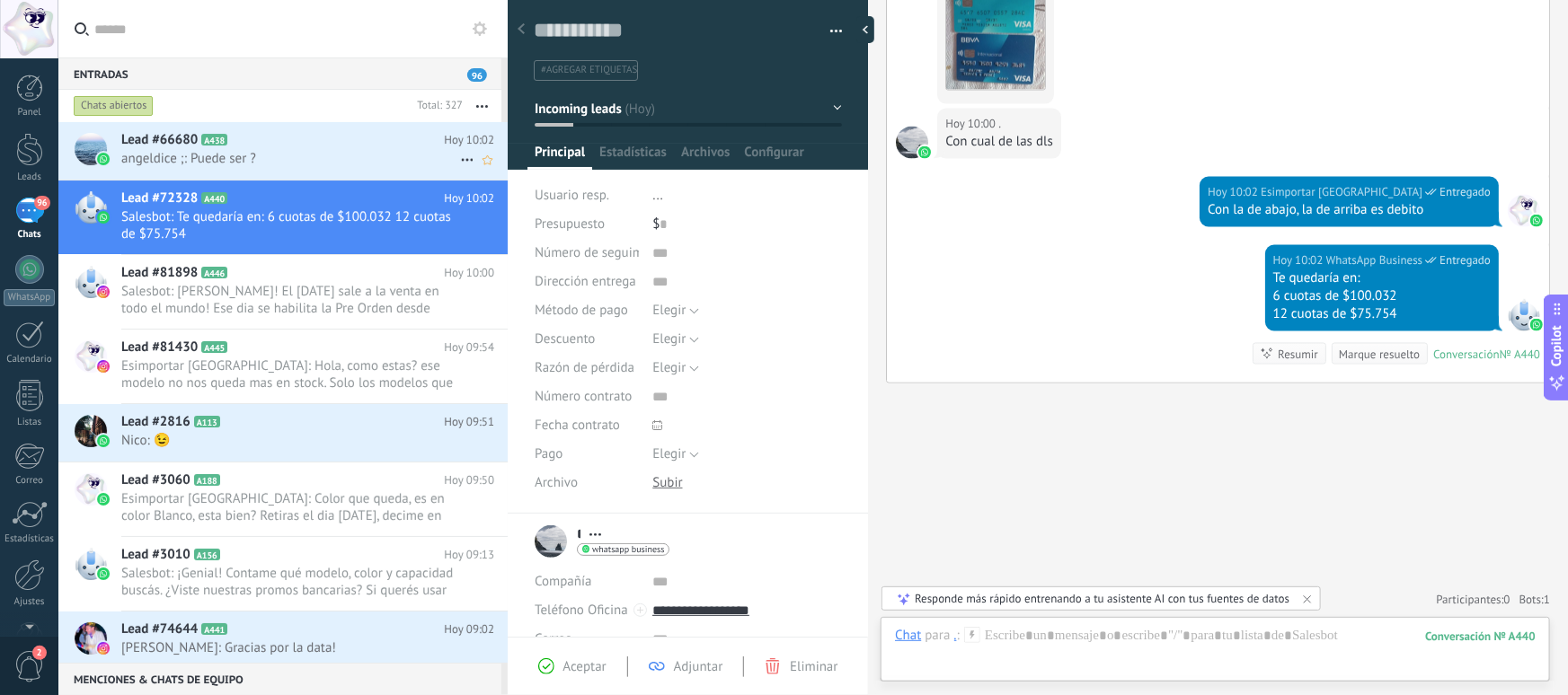
click at [265, 154] on span "angeldice ;: Puede ser ?" at bounding box center [290, 159] width 339 height 17
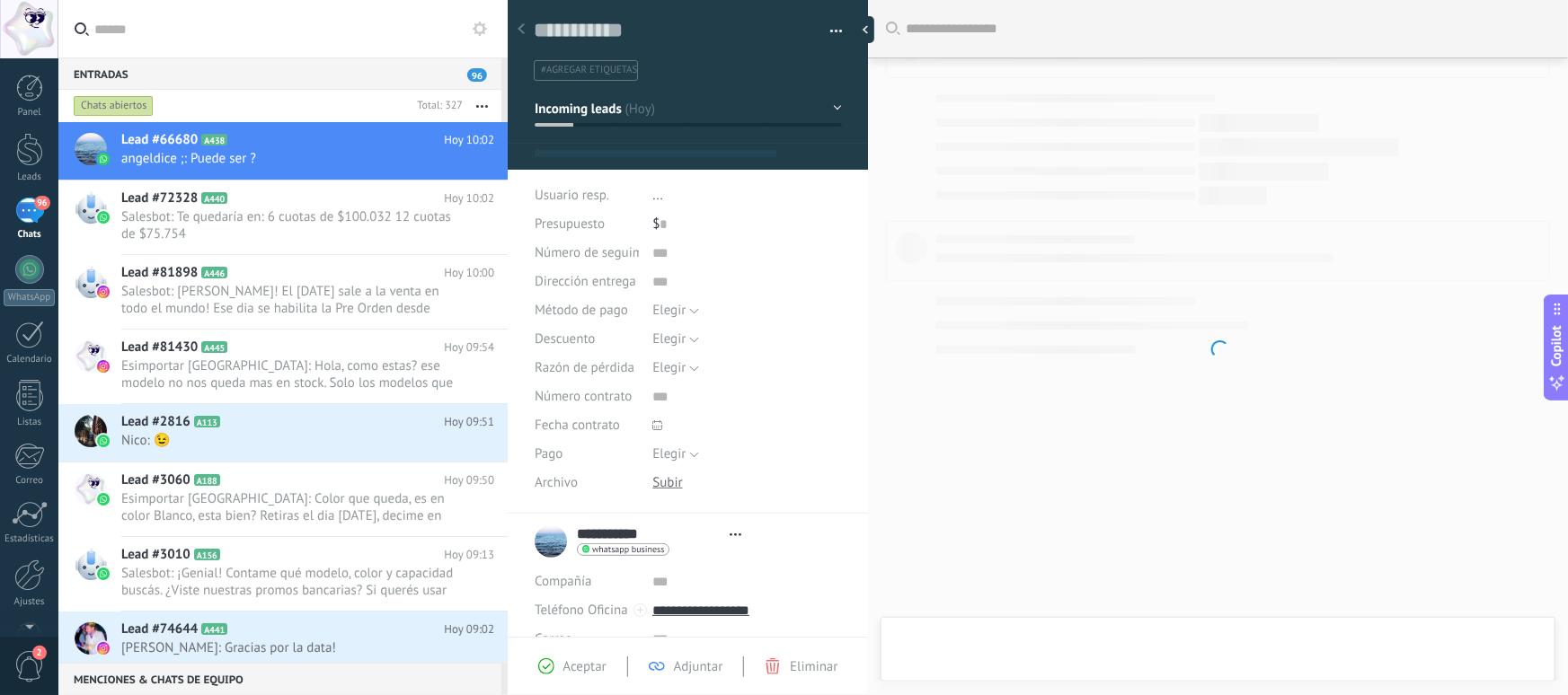
type textarea "**********"
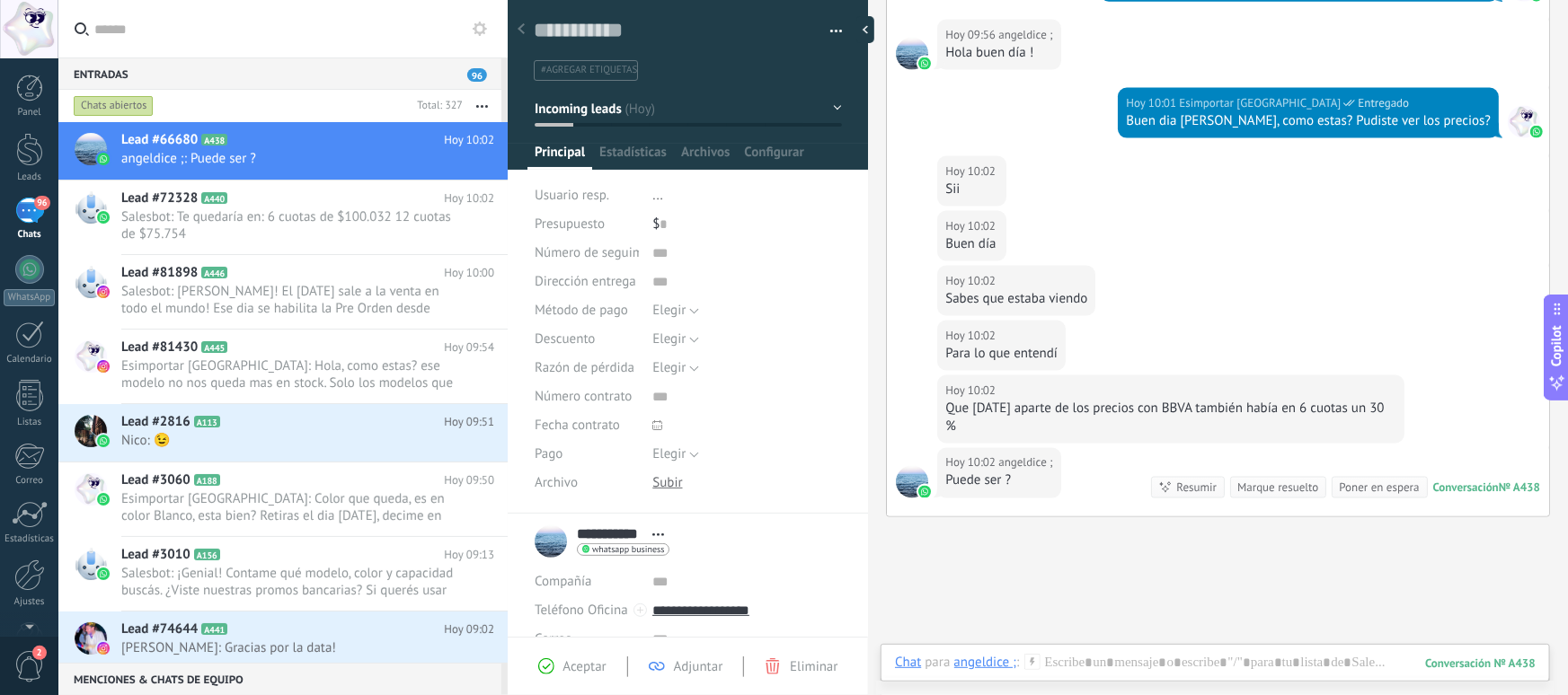
scroll to position [1285, 0]
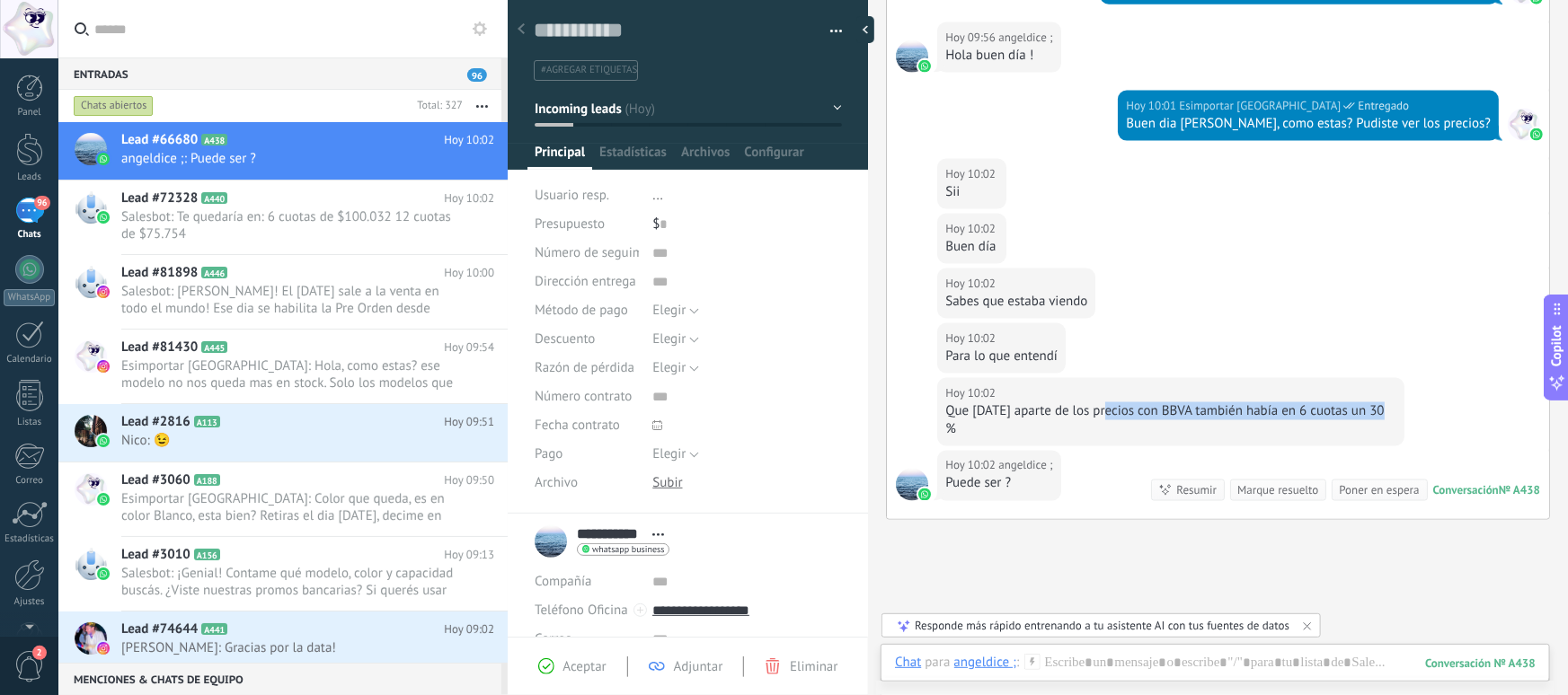
drag, startPoint x: 940, startPoint y: 421, endPoint x: 1083, endPoint y: 415, distance: 143.1
click at [1106, 417] on div "Hoy 10:02 angeldice ; Que hoy aparte de los precios con BBVA también había en 6…" at bounding box center [1170, 413] width 467 height 68
click at [1072, 414] on div "Que hoy aparte de los precios con BBVA también había en 6 cuotas un 30 %" at bounding box center [1171, 420] width 451 height 36
drag, startPoint x: 1022, startPoint y: 413, endPoint x: 1262, endPoint y: 404, distance: 240.2
click at [1262, 404] on div "Que hoy aparte de los precios con BBVA también había en 6 cuotas un 30 %" at bounding box center [1171, 420] width 451 height 36
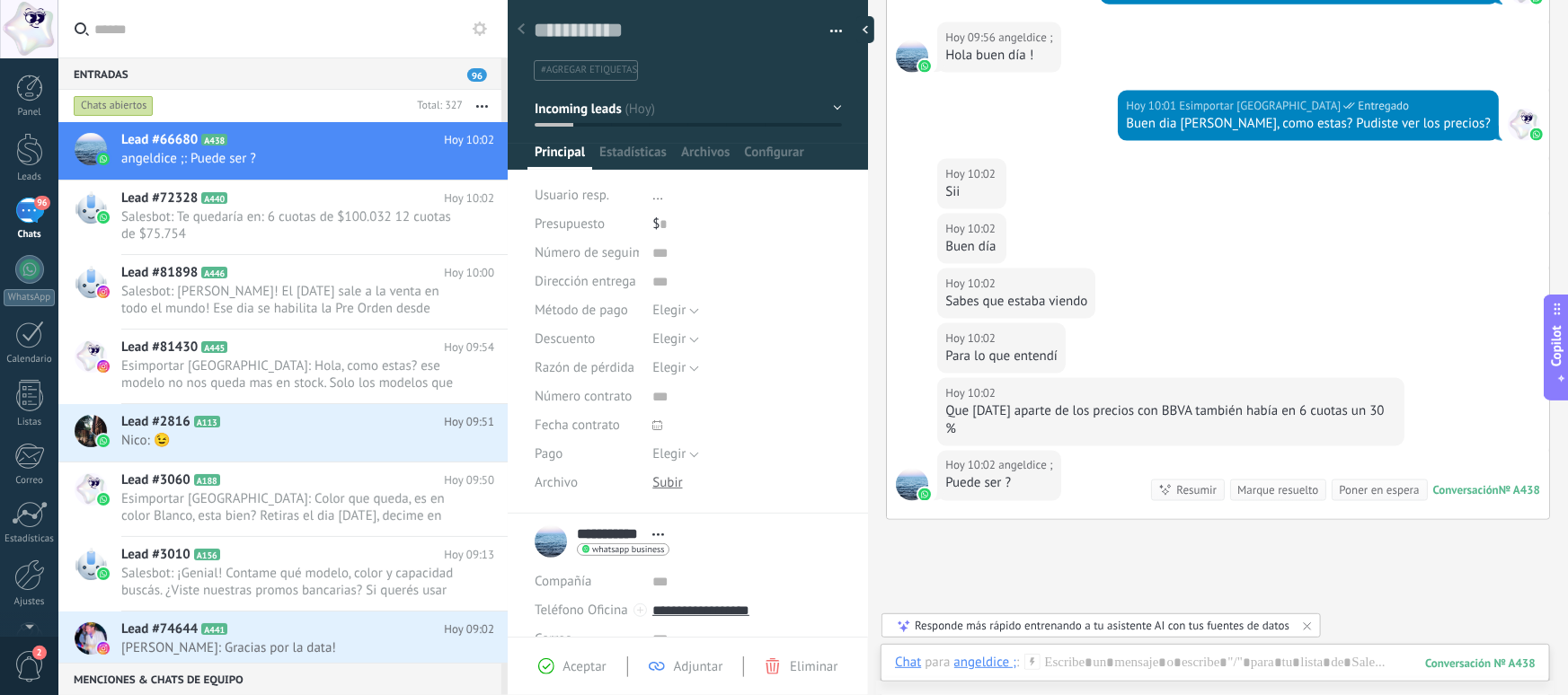
click at [1284, 405] on div "Que hoy aparte de los precios con BBVA también había en 6 cuotas un 30 %" at bounding box center [1171, 420] width 451 height 36
click at [1163, 665] on div at bounding box center [1216, 681] width 641 height 54
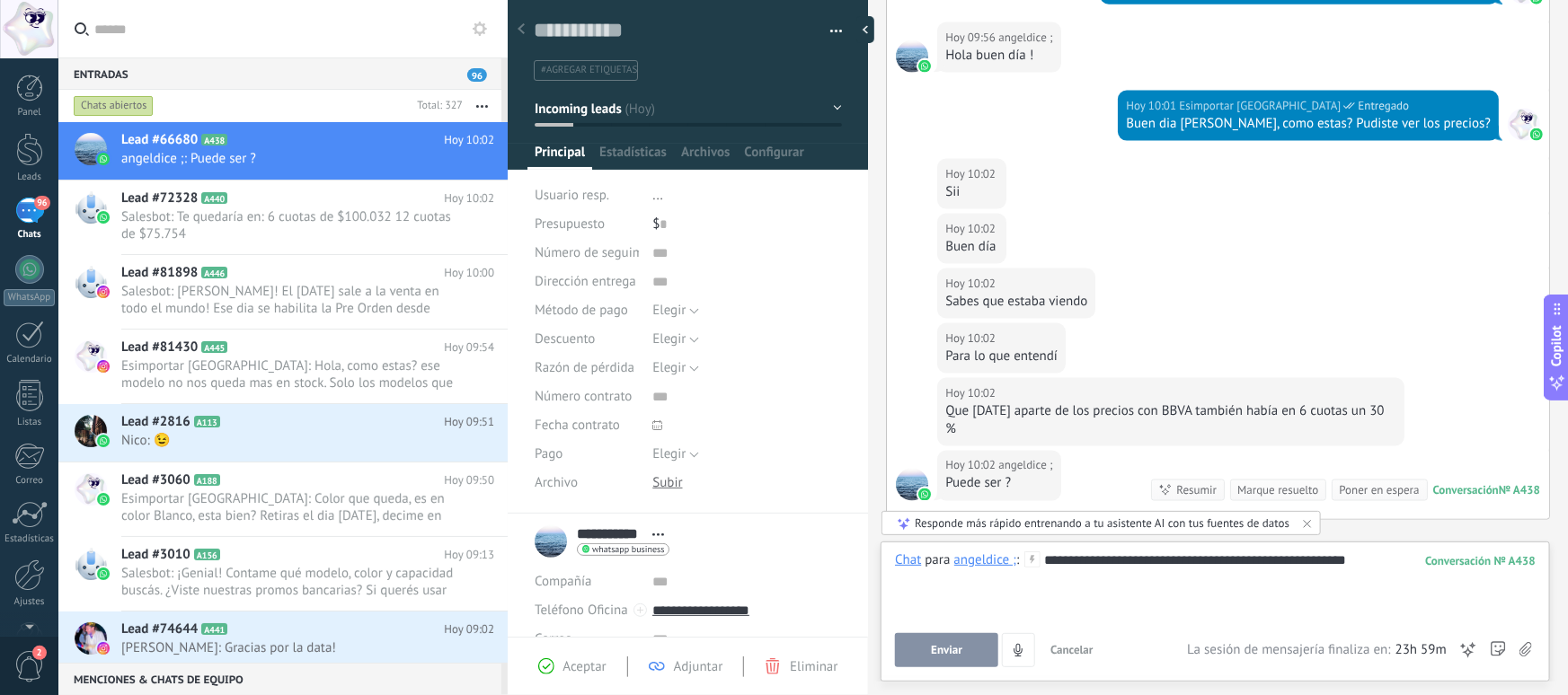
click at [1163, 553] on div "**********" at bounding box center [1216, 585] width 641 height 68
click at [1193, 553] on div "**********" at bounding box center [1216, 585] width 641 height 68
click at [1068, 575] on div "**********" at bounding box center [1216, 585] width 641 height 68
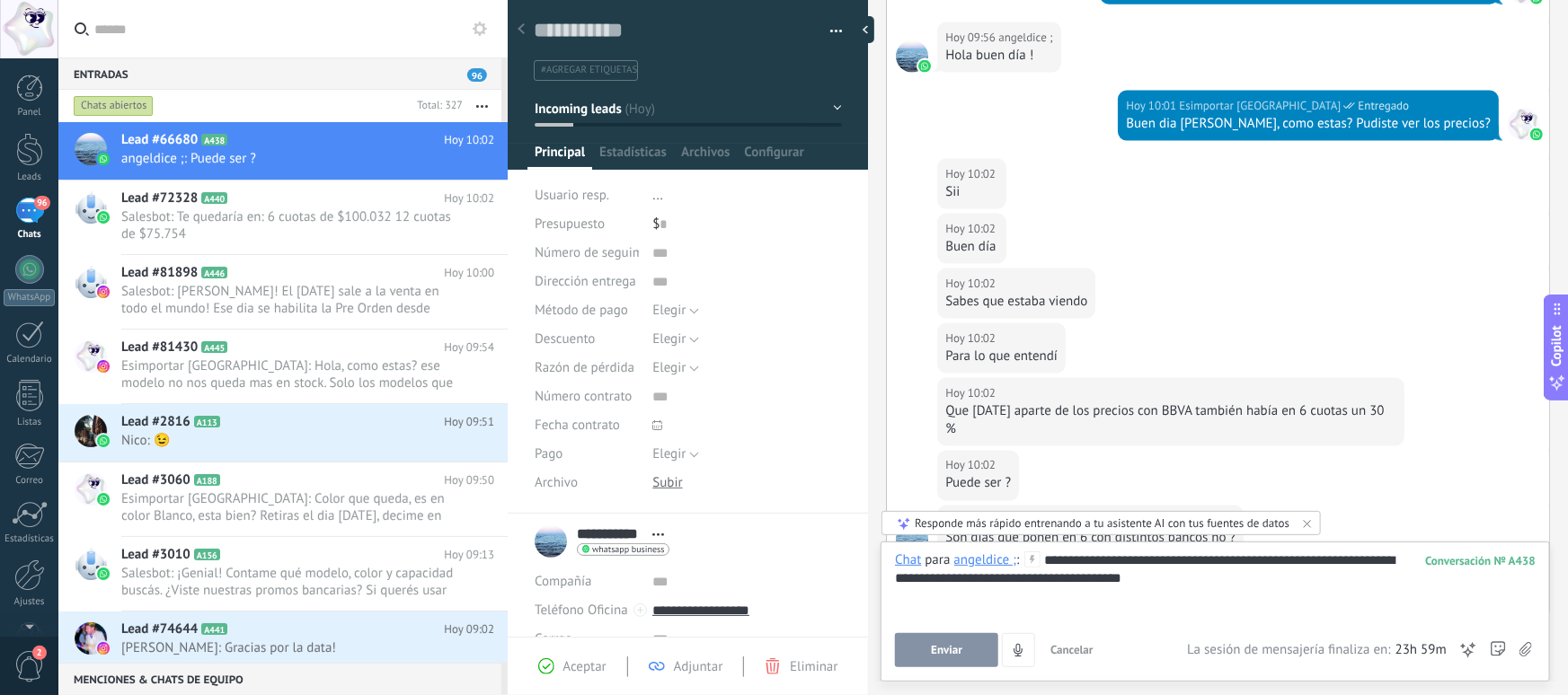
scroll to position [1384, 0]
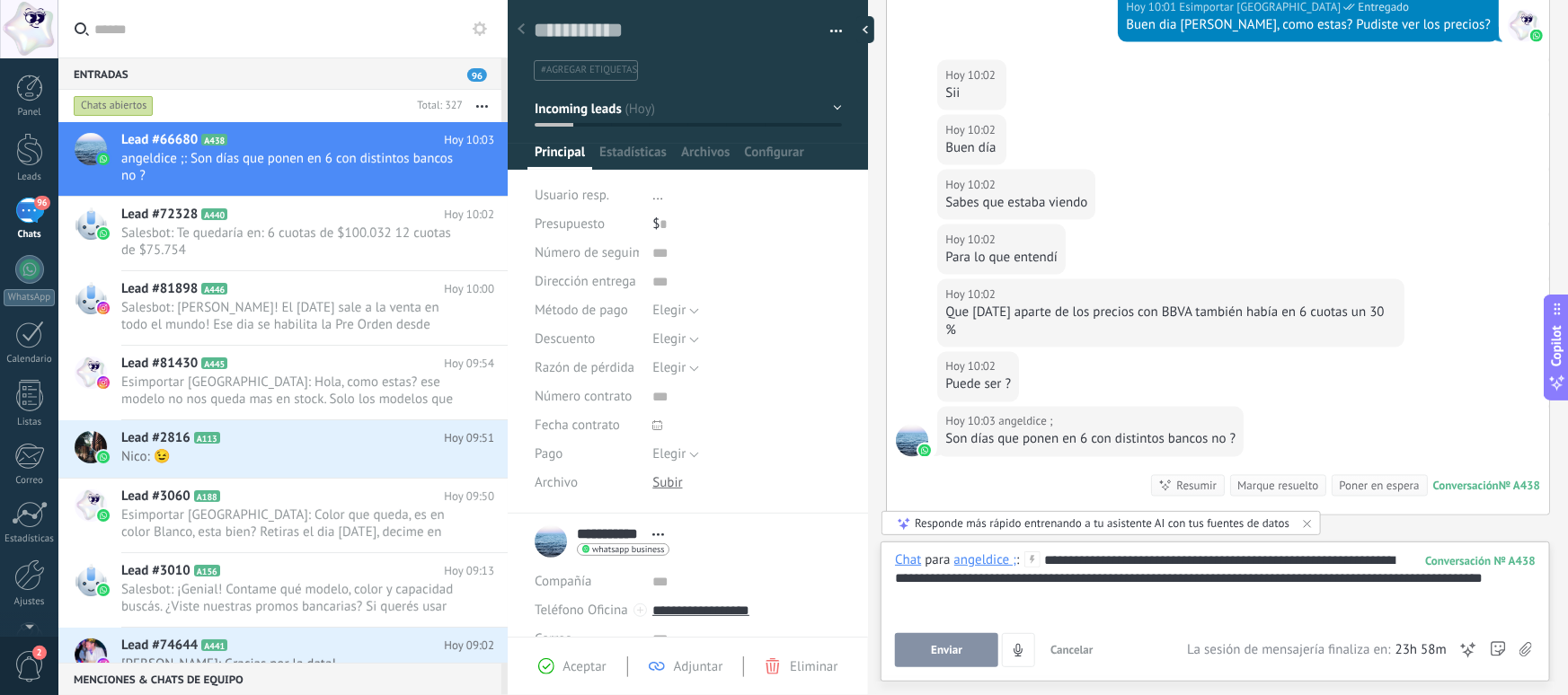
click at [951, 645] on span "Enviar" at bounding box center [947, 650] width 31 height 13
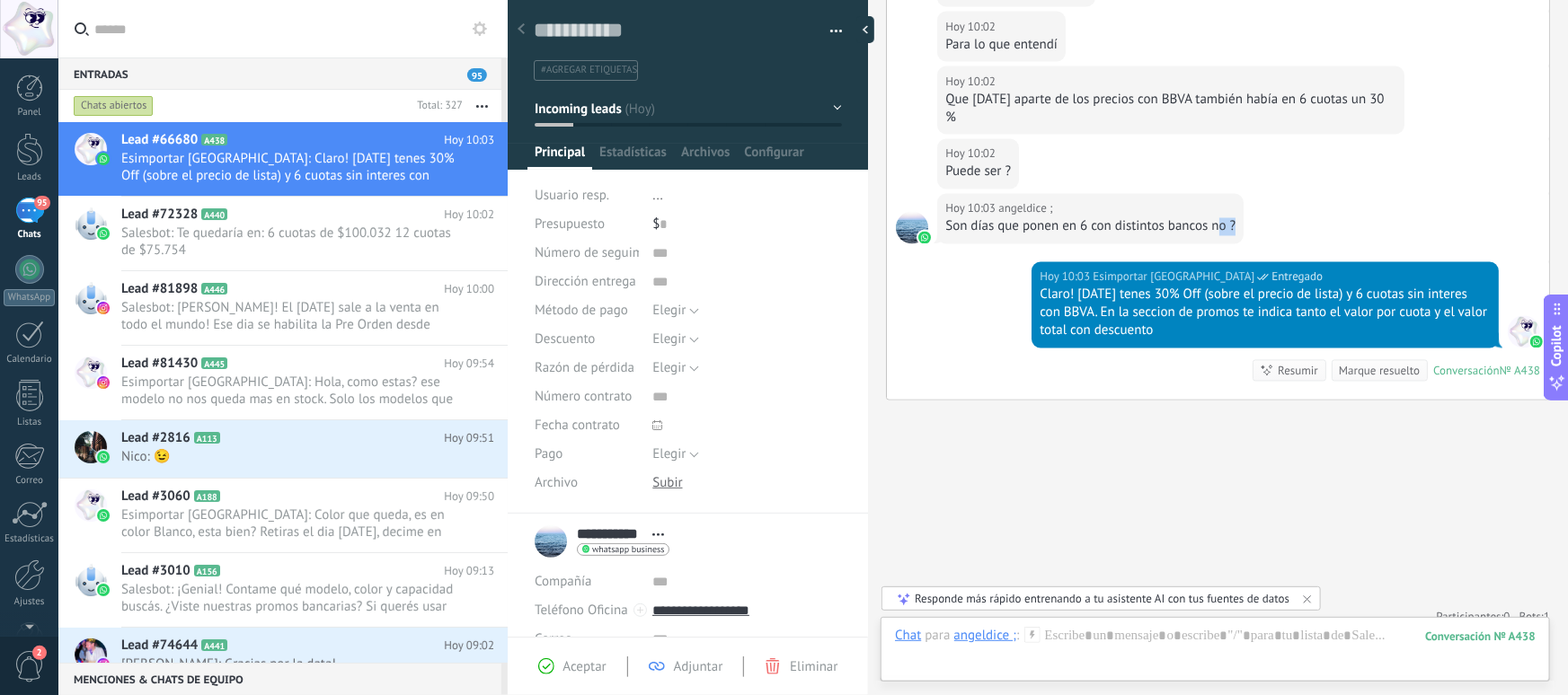
drag, startPoint x: 1074, startPoint y: 218, endPoint x: 1219, endPoint y: 210, distance: 145.2
click at [1219, 210] on div "Hoy 10:03 angeldice ; Son días que ponen en 6 con distintos bancos no ?" at bounding box center [1090, 219] width 307 height 50
click at [1219, 218] on div "Son días que ponen en 6 con distintos bancos no ?" at bounding box center [1090, 227] width 290 height 18
click at [1117, 649] on div at bounding box center [1216, 654] width 641 height 54
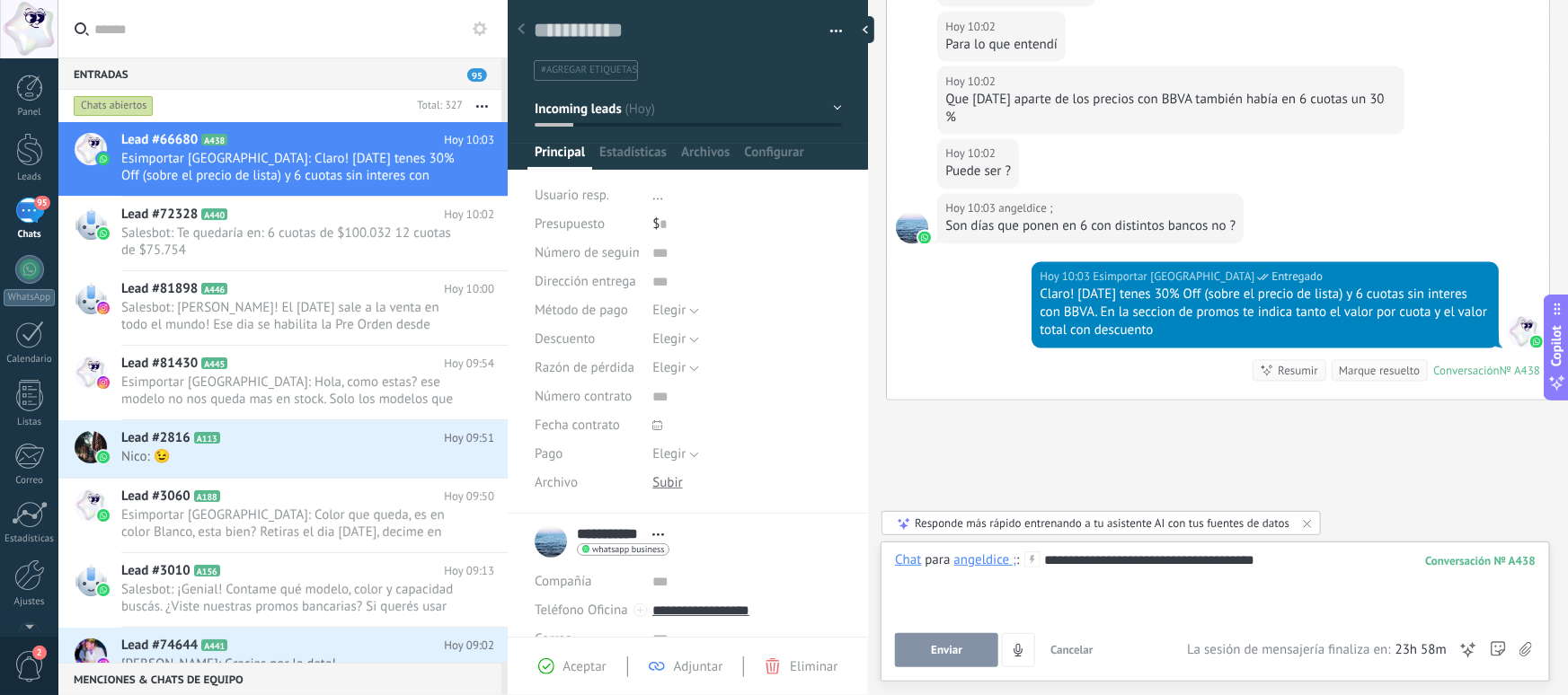
click at [1191, 557] on div "**********" at bounding box center [1216, 585] width 641 height 68
click at [946, 626] on div "**********" at bounding box center [1216, 609] width 641 height 116
click at [952, 646] on span "Enviar" at bounding box center [947, 650] width 31 height 13
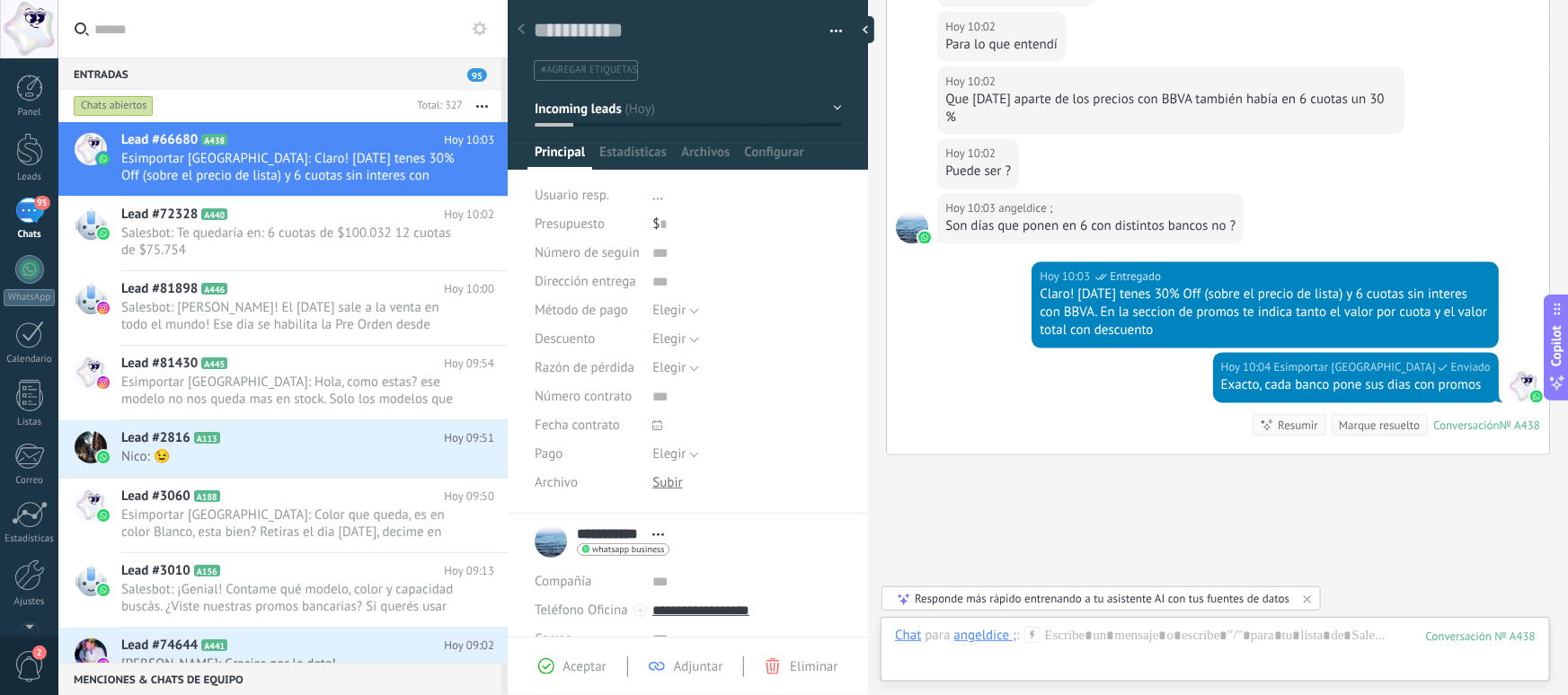
scroll to position [1651, 0]
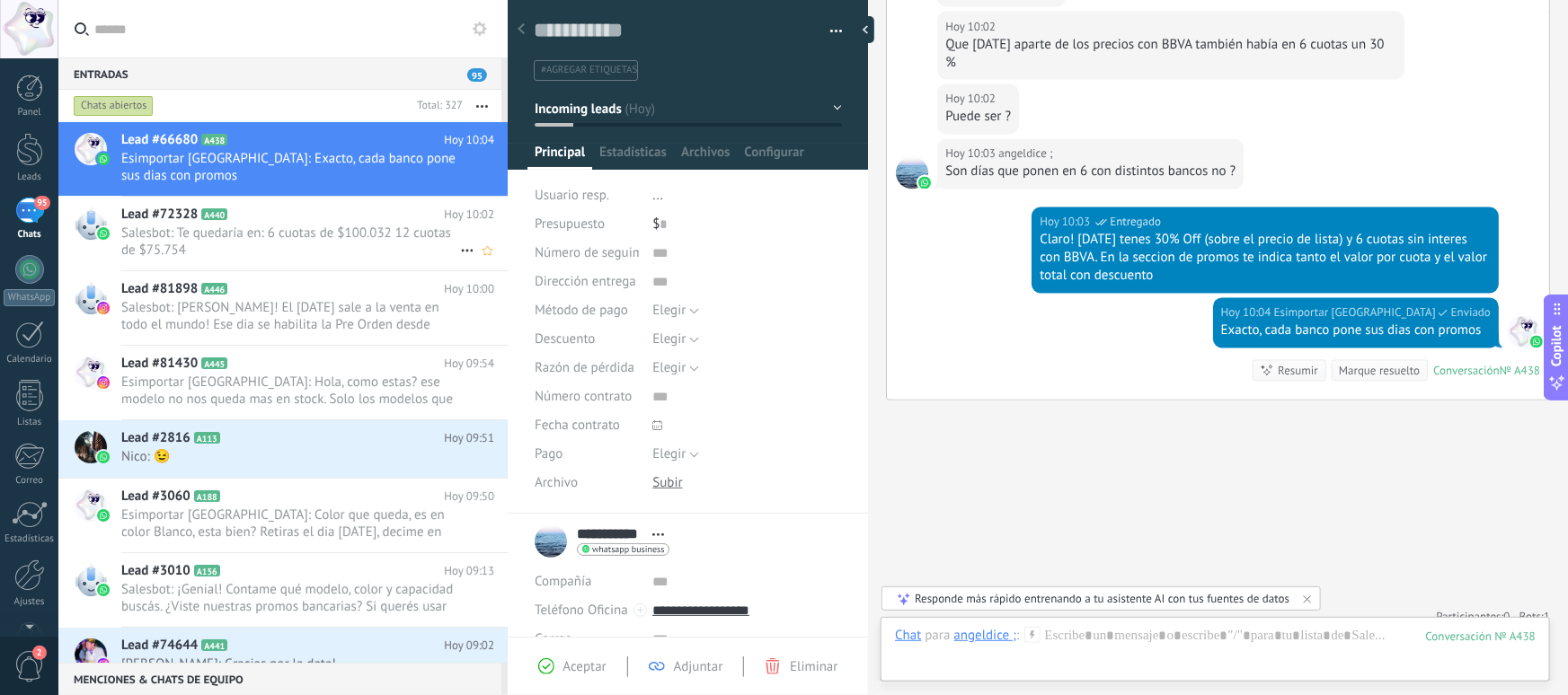
click at [263, 246] on span "Salesbot: Te quedaría en: 6 cuotas de $100.032 12 cuotas de $75.754" at bounding box center [290, 241] width 339 height 34
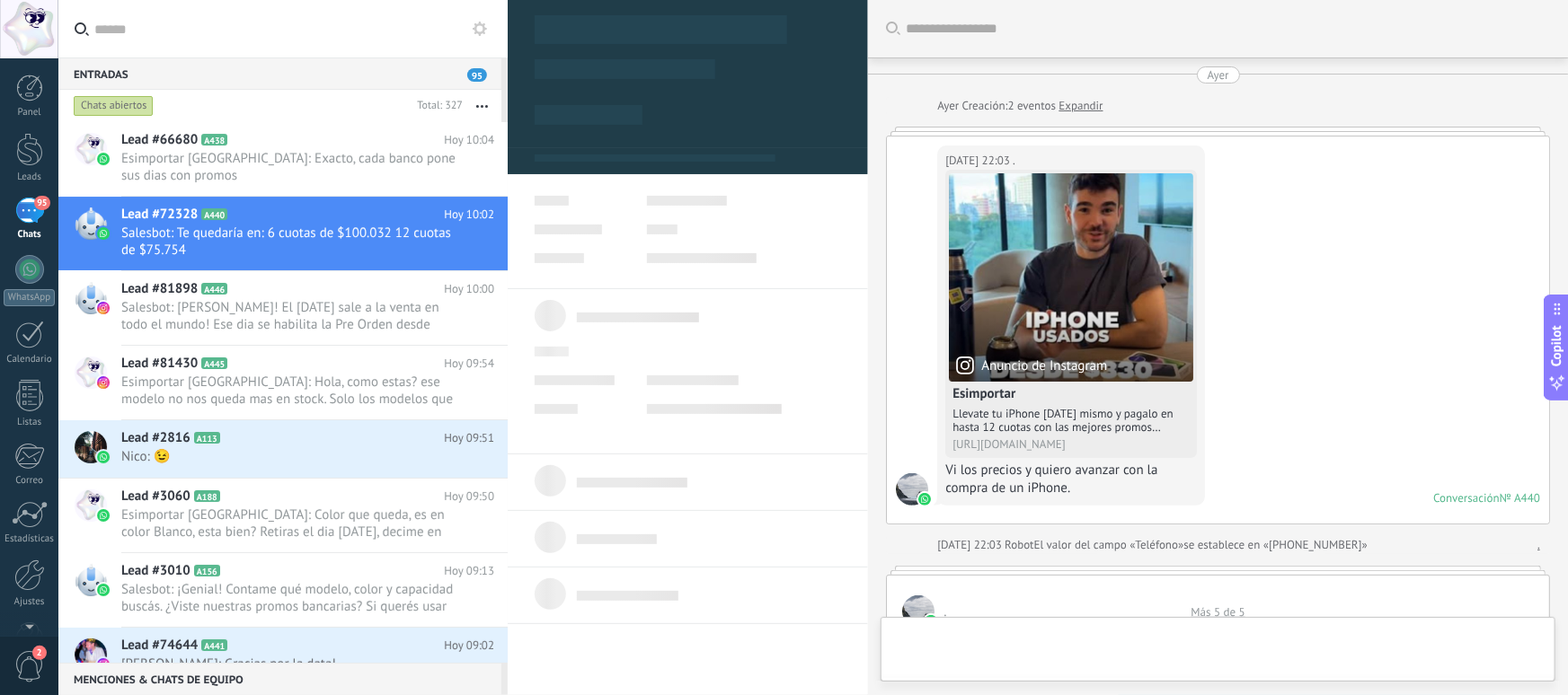
type textarea "**********"
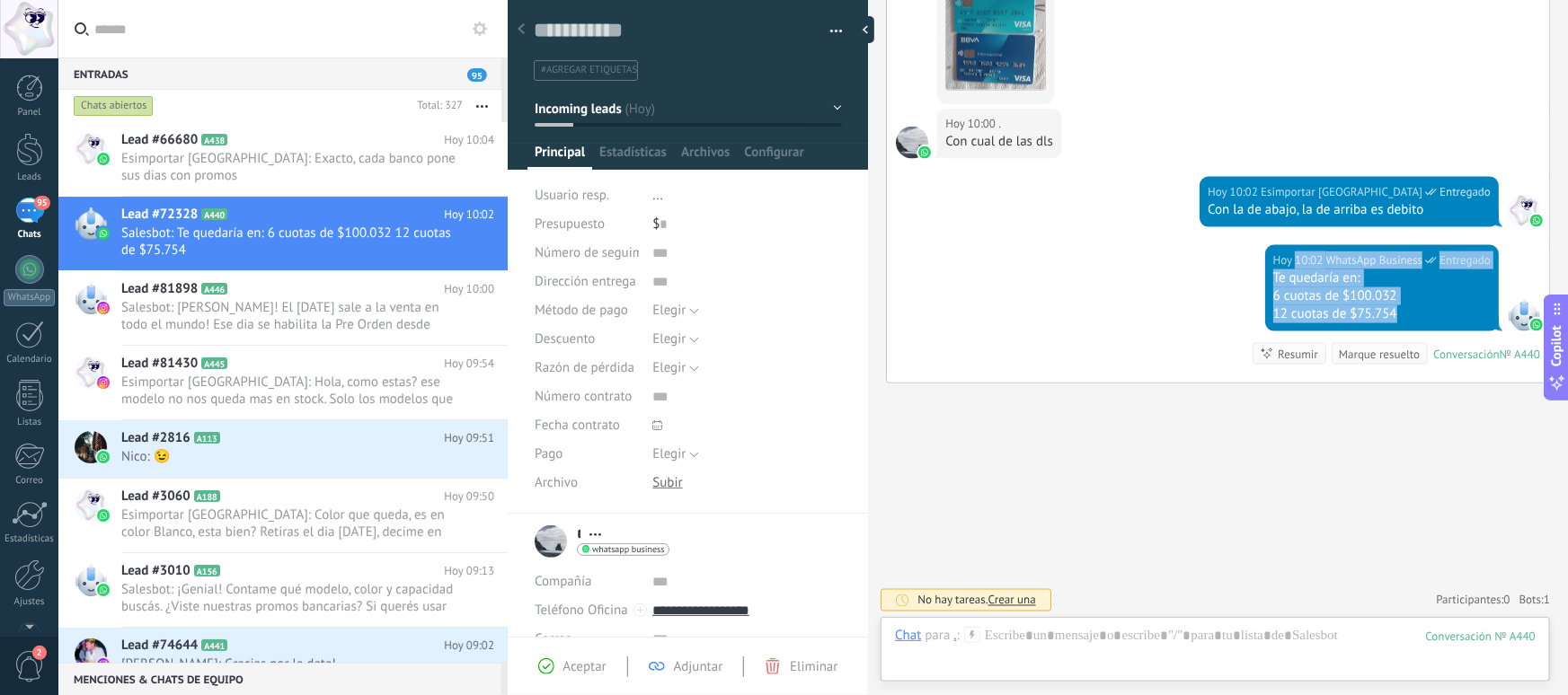
drag, startPoint x: 1395, startPoint y: 314, endPoint x: 1289, endPoint y: 266, distance: 116.4
click at [1289, 266] on div "Hoy 10:02 WhatsApp Business Entregado Te quedaría en: 6 cuotas de $100.032 12 c…" at bounding box center [1382, 288] width 234 height 86
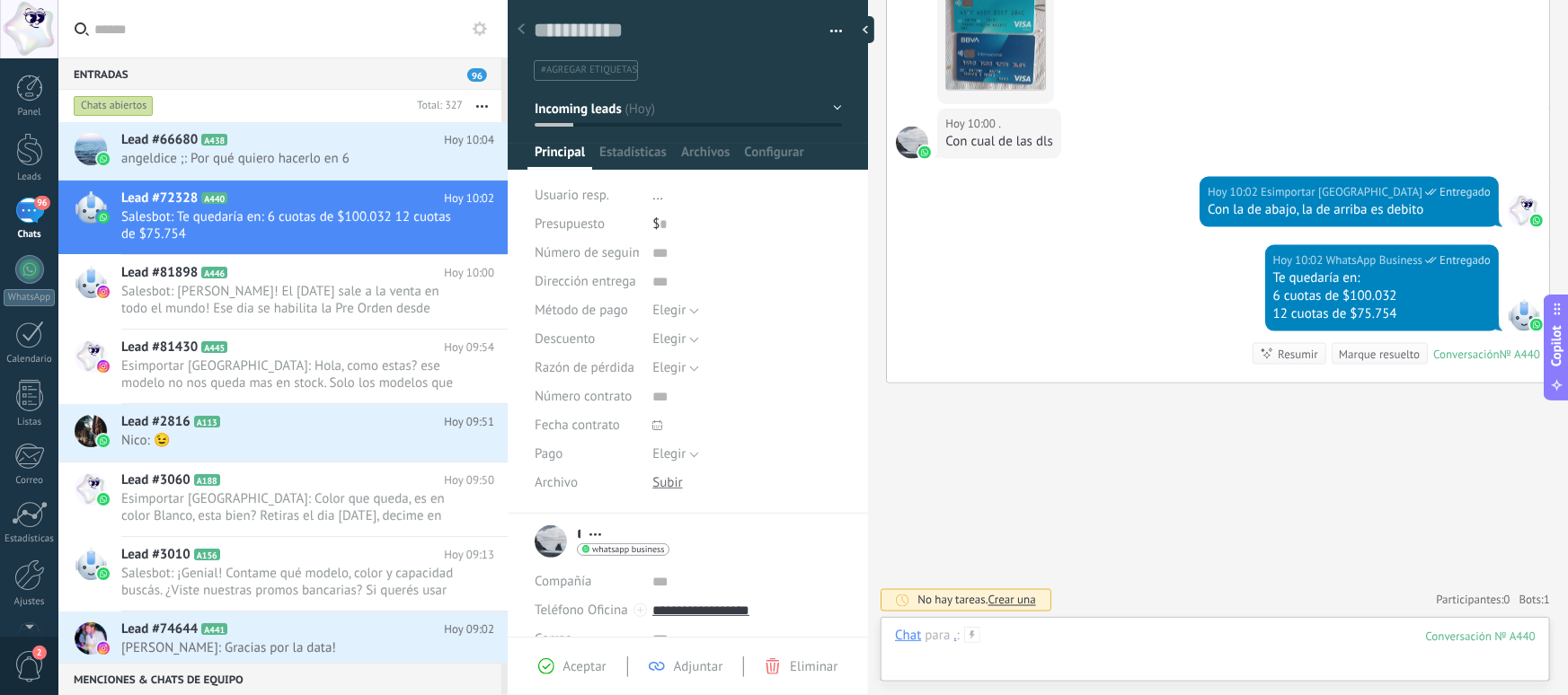
click at [1079, 641] on div at bounding box center [1216, 654] width 641 height 54
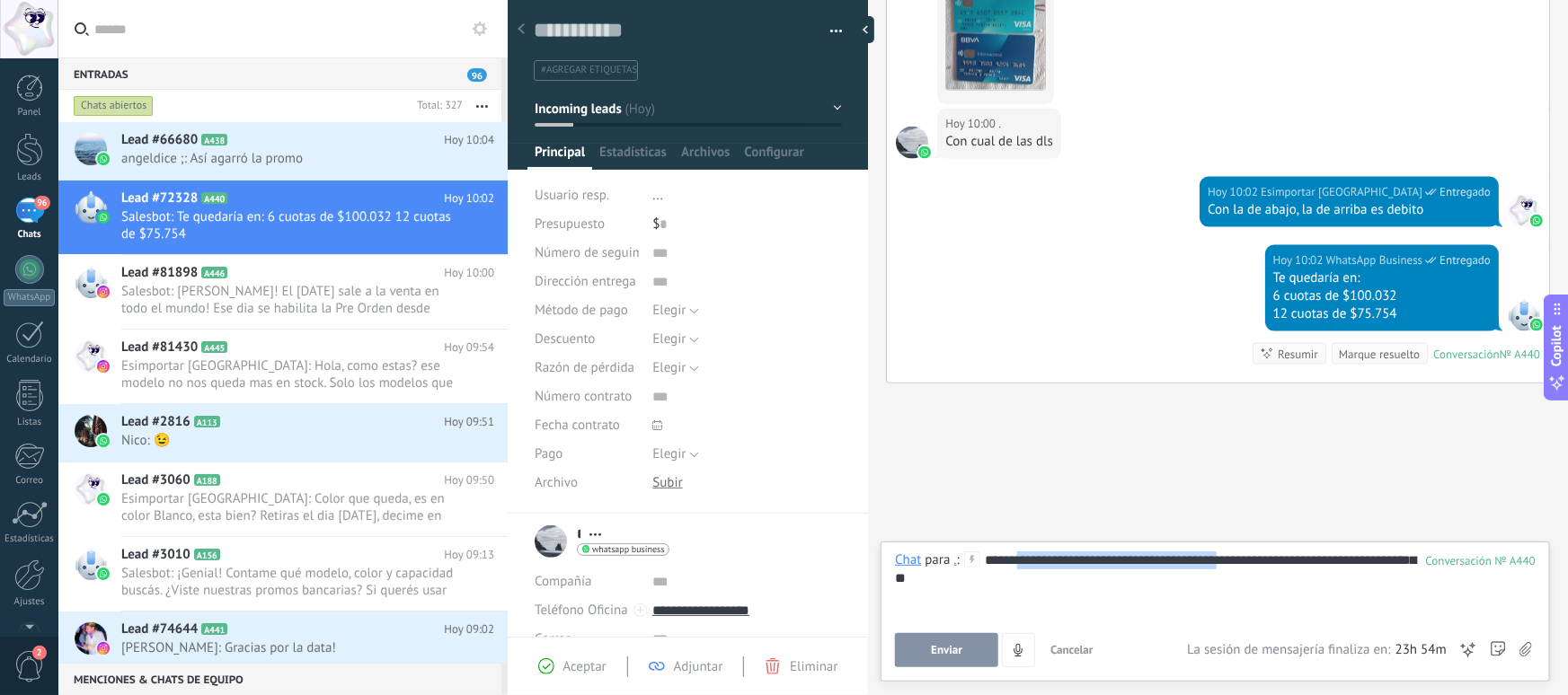
drag, startPoint x: 1021, startPoint y: 558, endPoint x: 1233, endPoint y: 554, distance: 212.0
click at [1233, 554] on div "**********" at bounding box center [1216, 585] width 641 height 68
drag, startPoint x: 1125, startPoint y: 558, endPoint x: 1307, endPoint y: 559, distance: 182.0
click at [1307, 559] on div "**********" at bounding box center [1216, 585] width 641 height 68
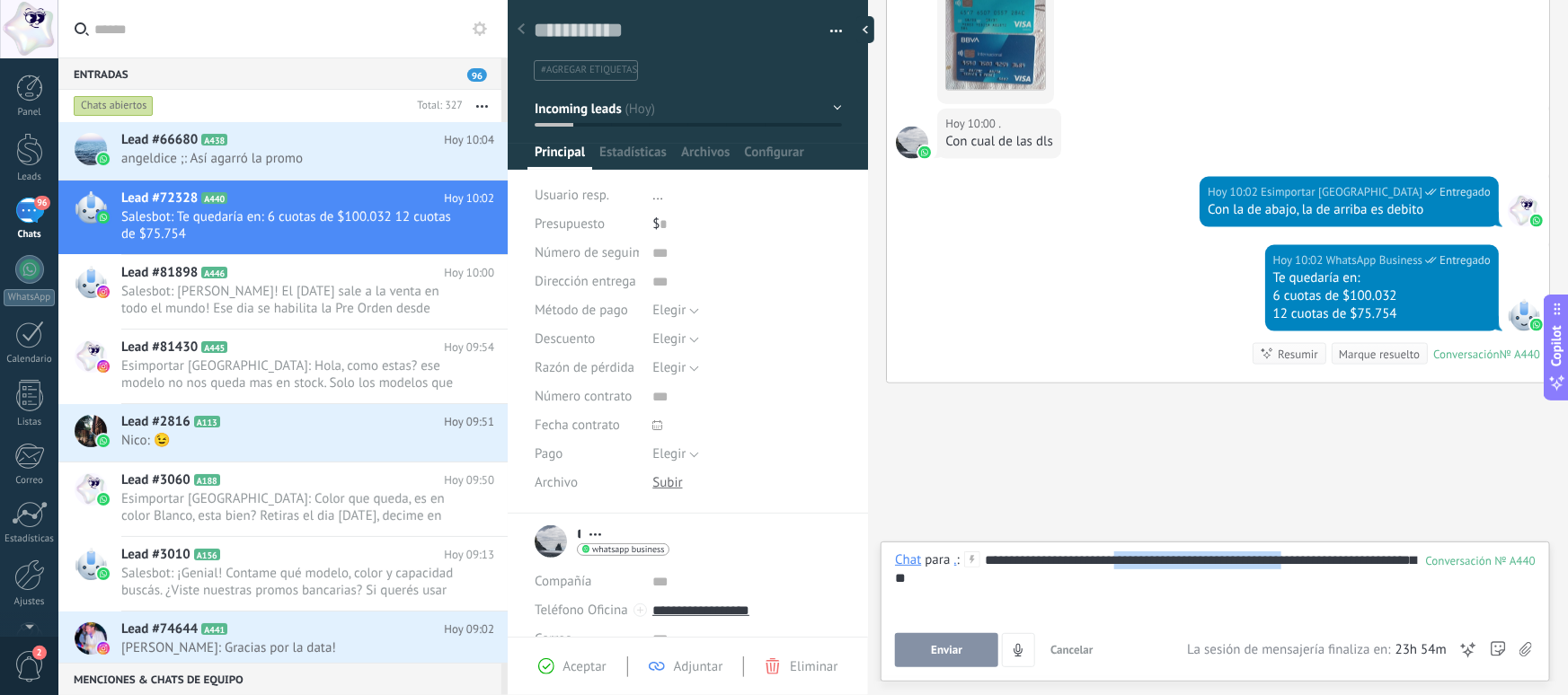
click at [1307, 559] on div "**********" at bounding box center [1216, 585] width 641 height 68
click at [1360, 567] on div "**********" at bounding box center [1216, 585] width 641 height 68
click at [1357, 562] on div "**********" at bounding box center [1216, 585] width 641 height 68
click at [971, 651] on button "Enviar" at bounding box center [947, 650] width 103 height 34
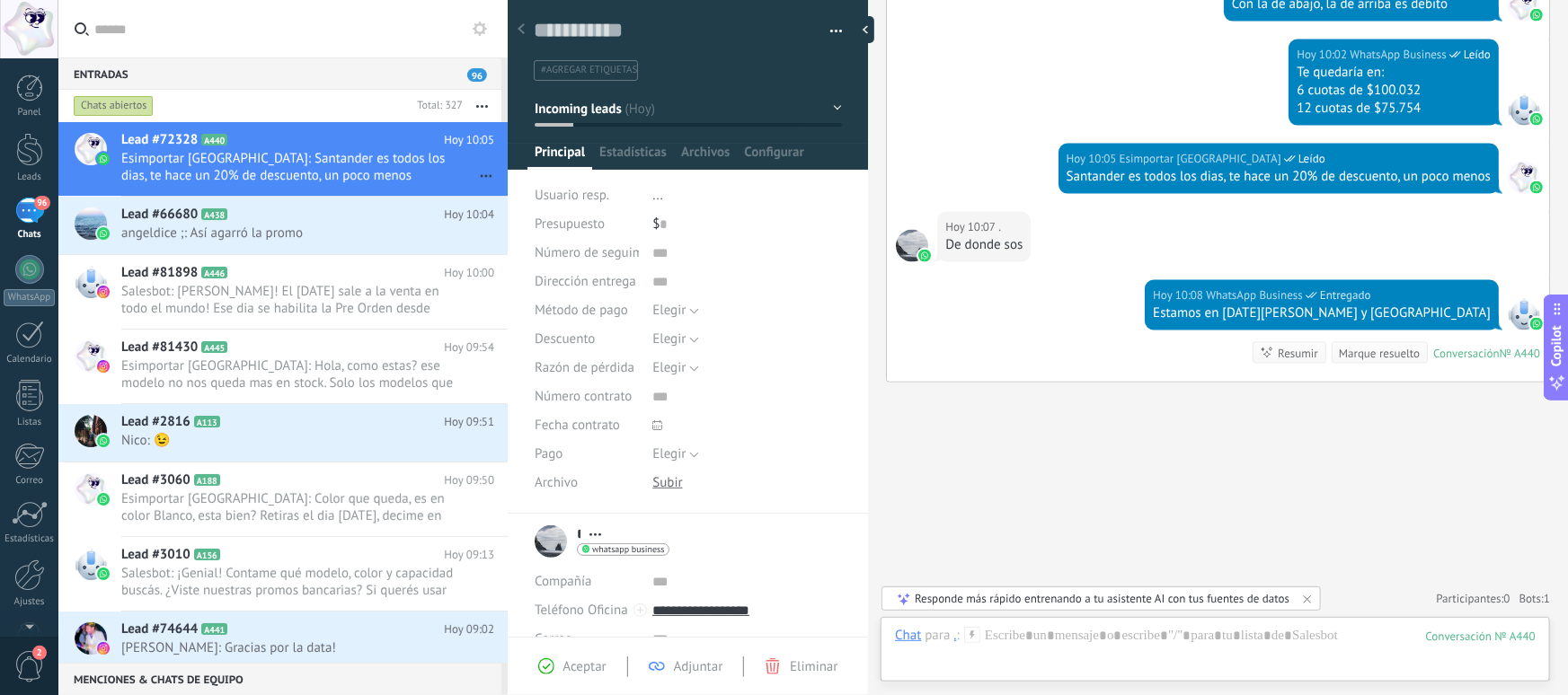
scroll to position [1420, 0]
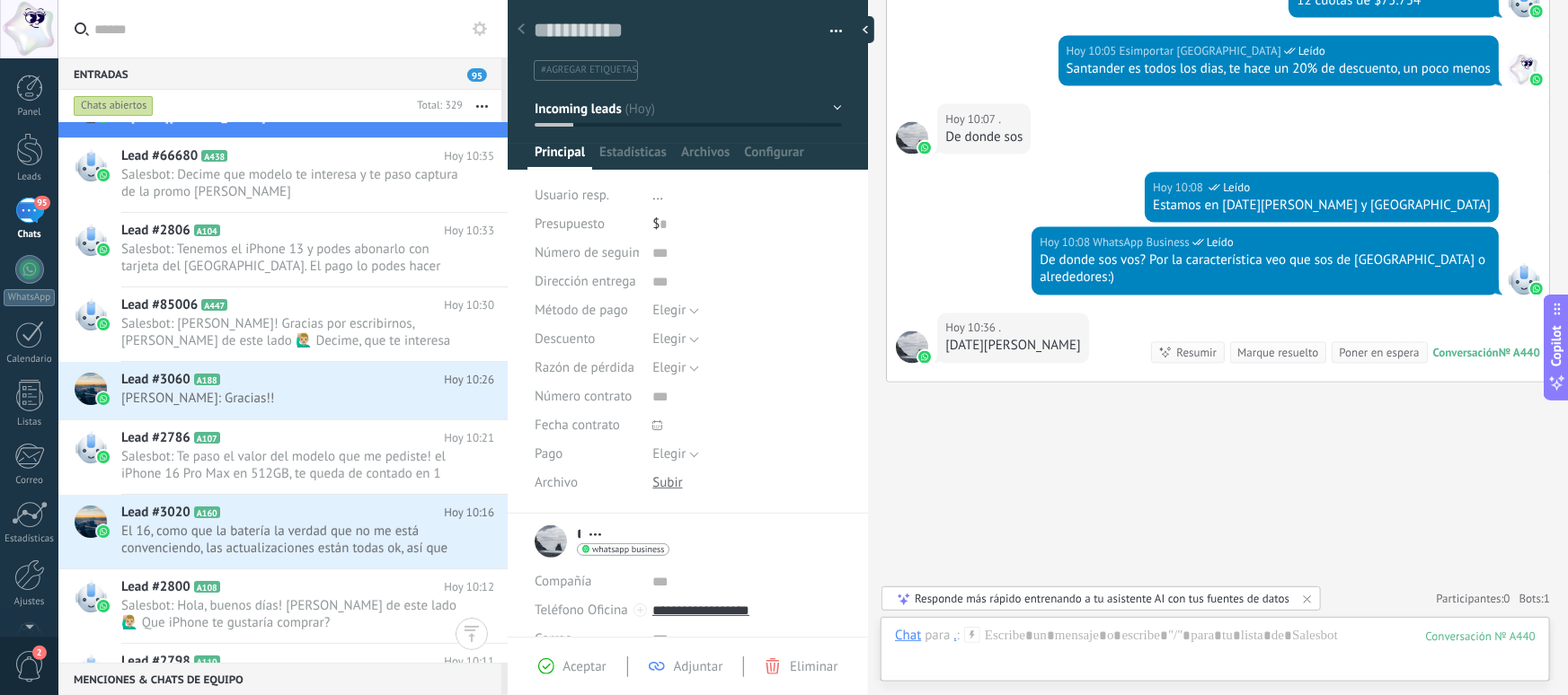
scroll to position [37, 0]
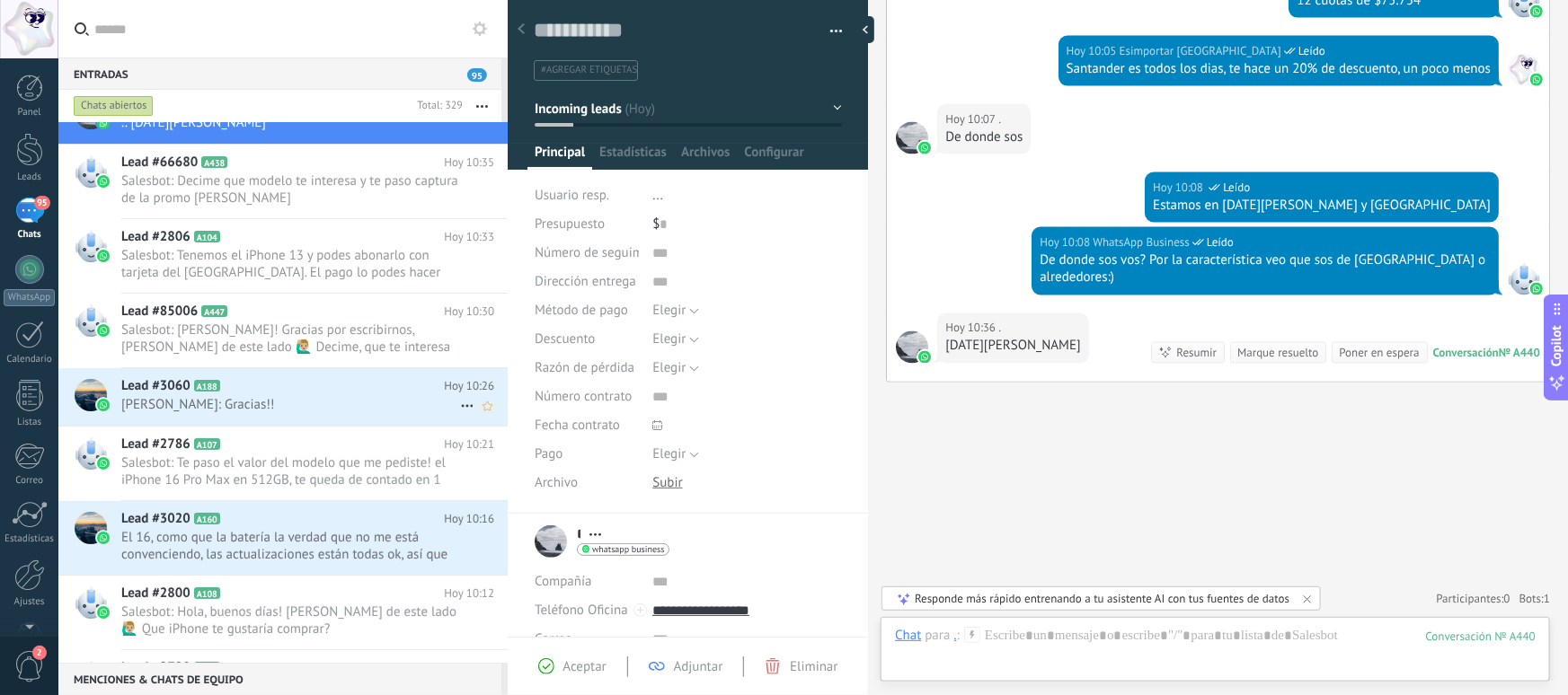
click at [283, 407] on span "Pablo: Gracias!!" at bounding box center [290, 405] width 339 height 17
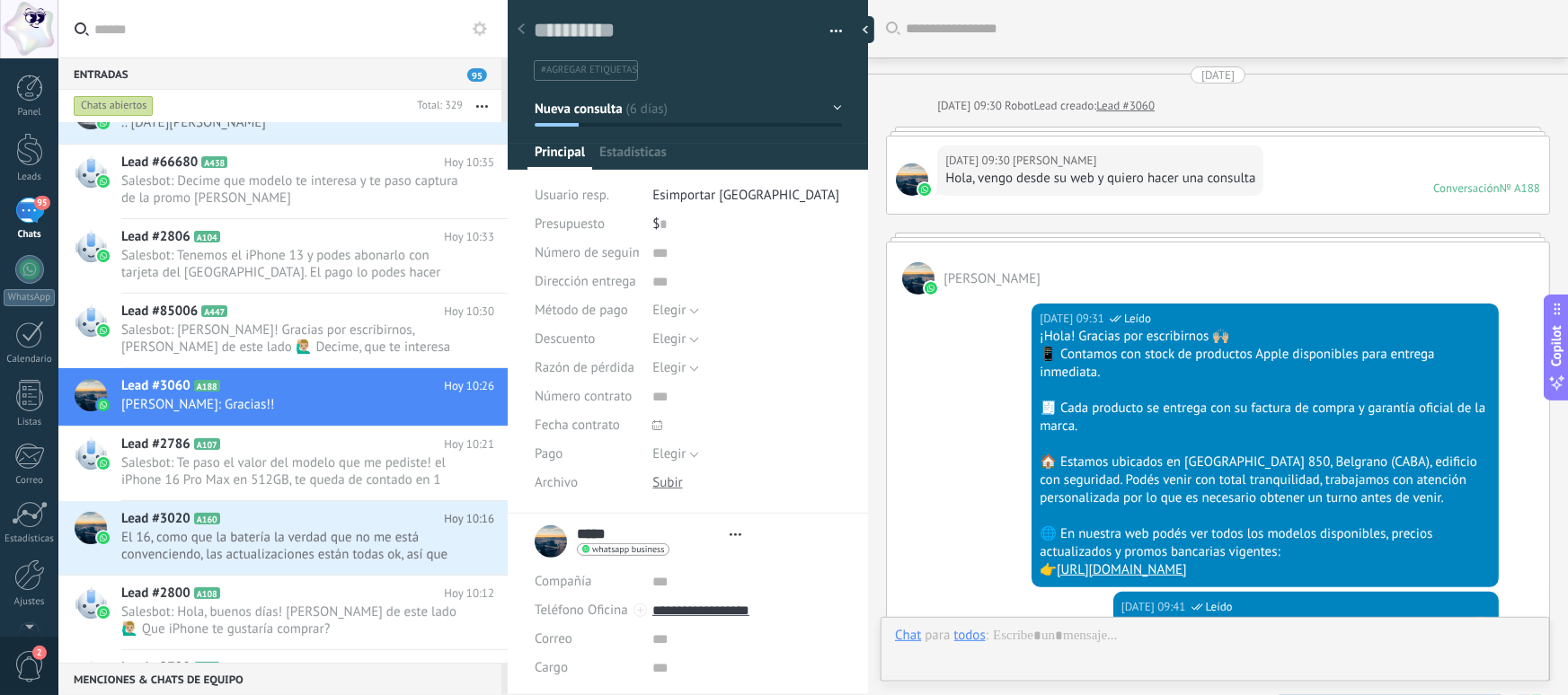
type textarea "**********"
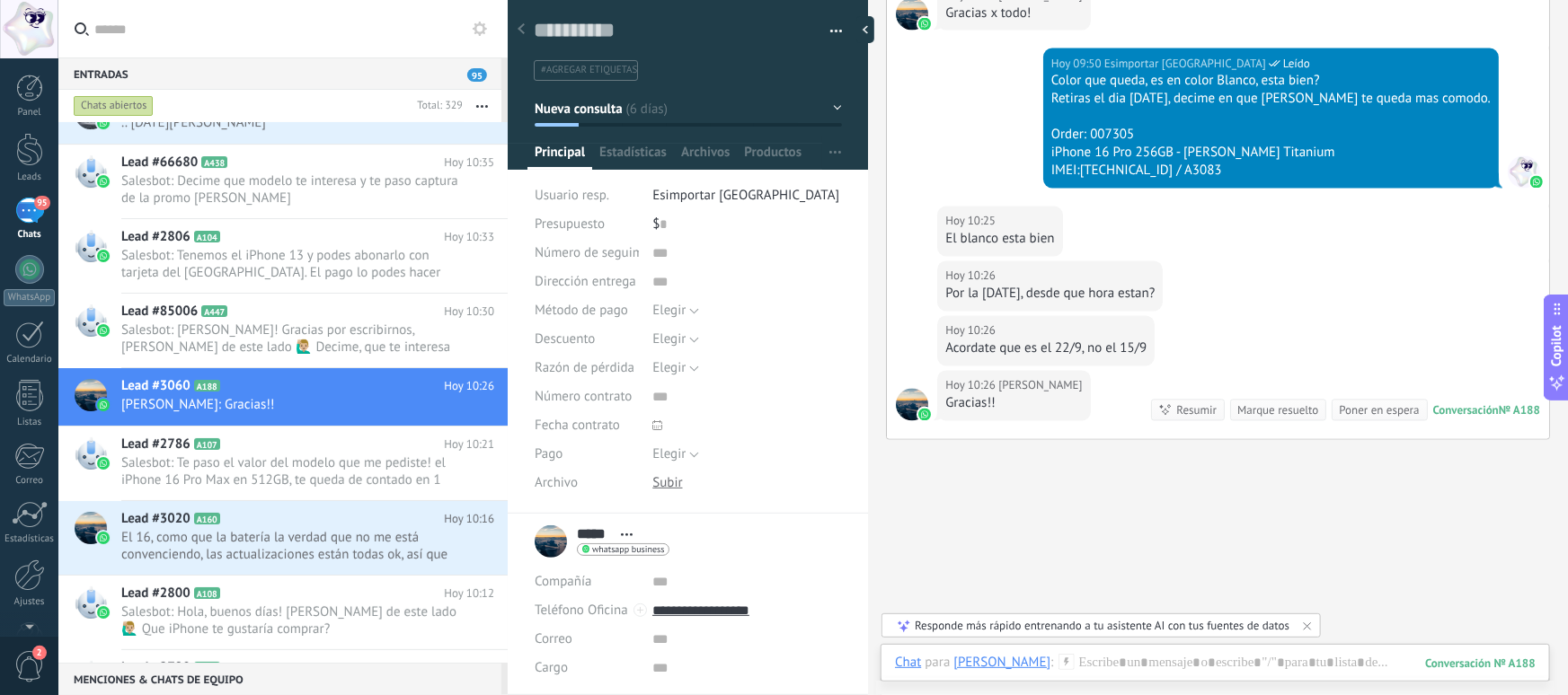
scroll to position [1655, 0]
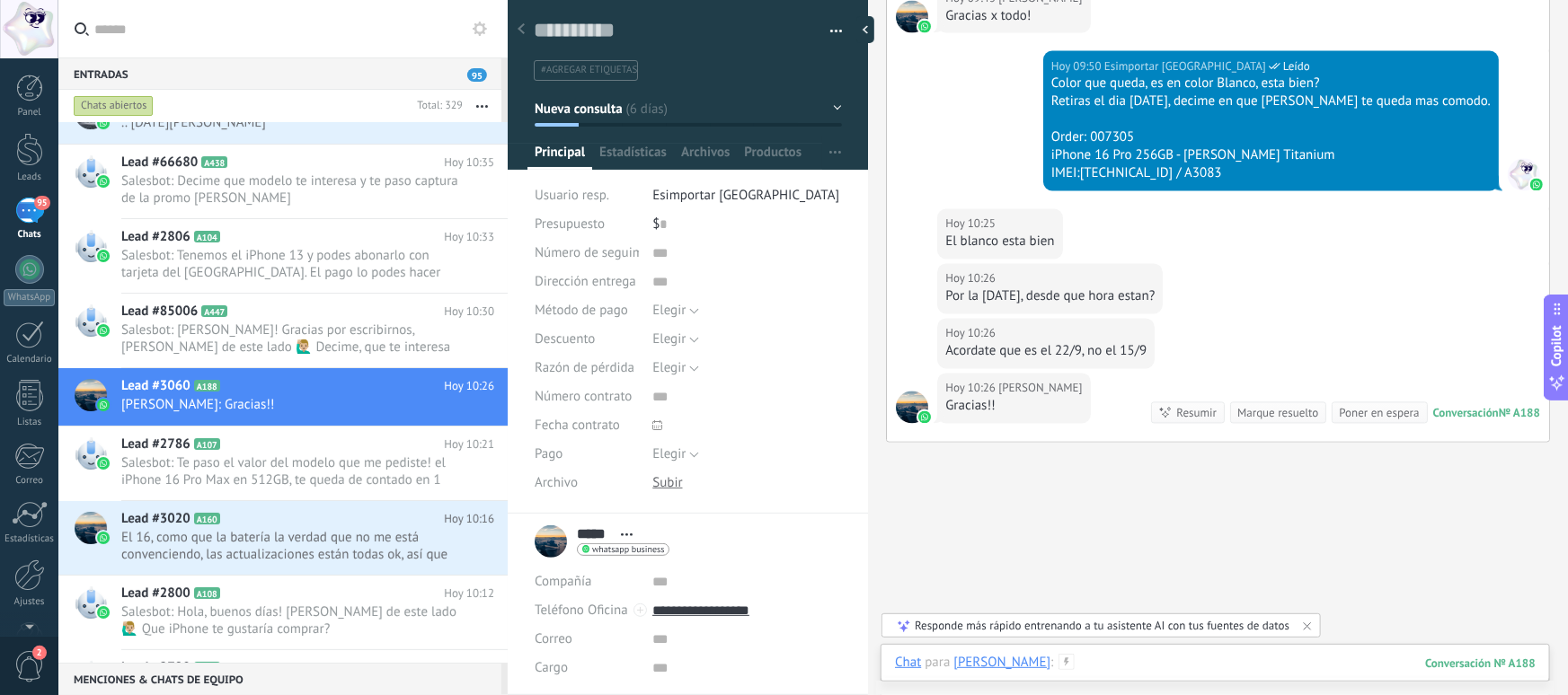
click at [1122, 655] on div at bounding box center [1216, 681] width 641 height 54
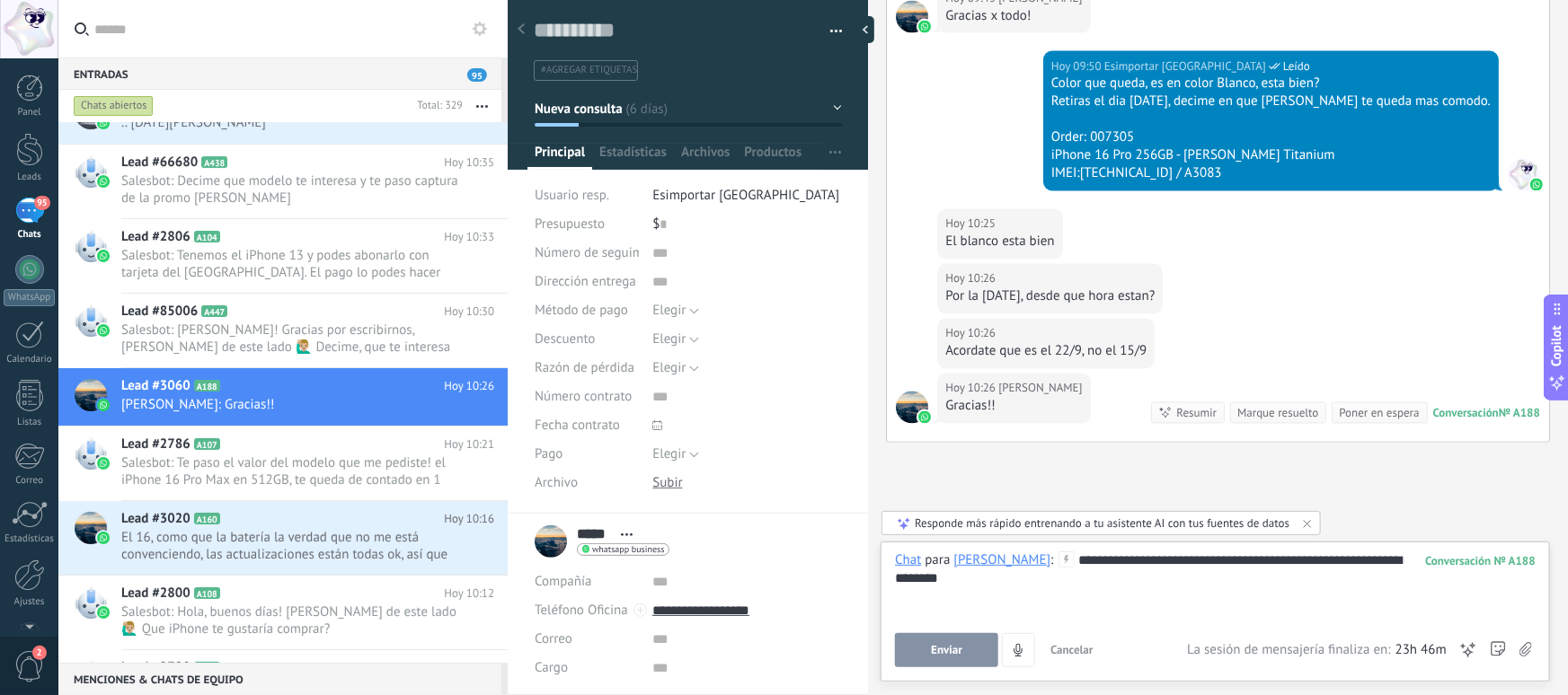
click at [949, 661] on button "Enviar" at bounding box center [947, 650] width 103 height 34
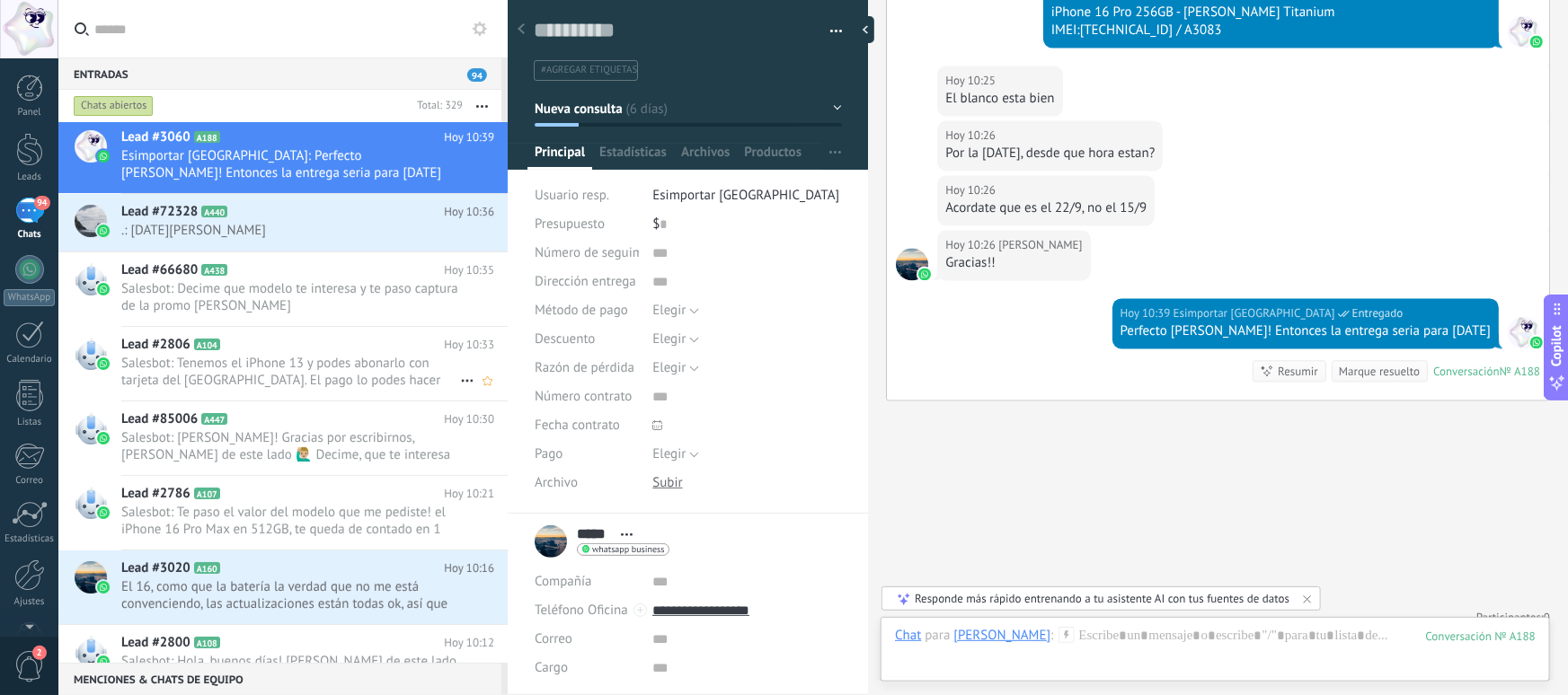
scroll to position [0, 0]
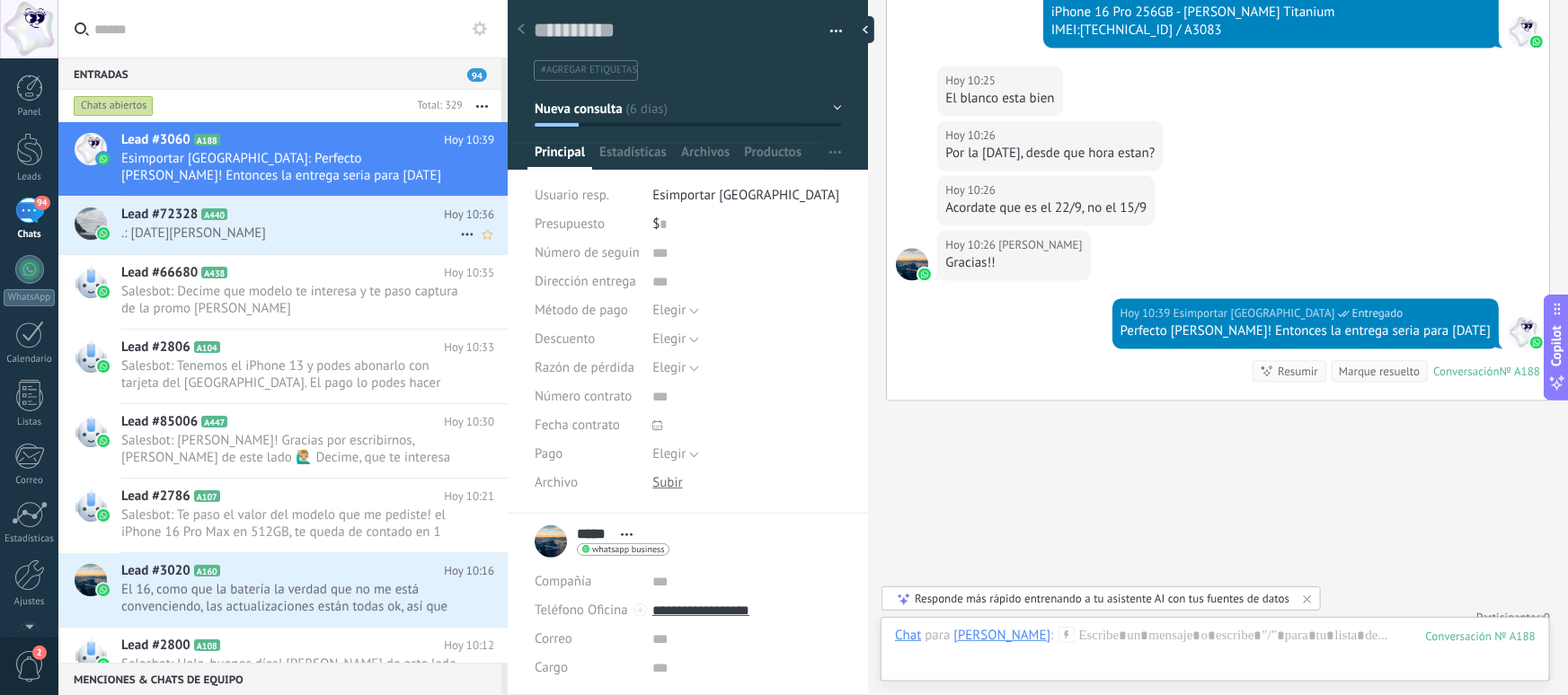
click at [251, 235] on span ".: 30 de agosto" at bounding box center [290, 233] width 339 height 17
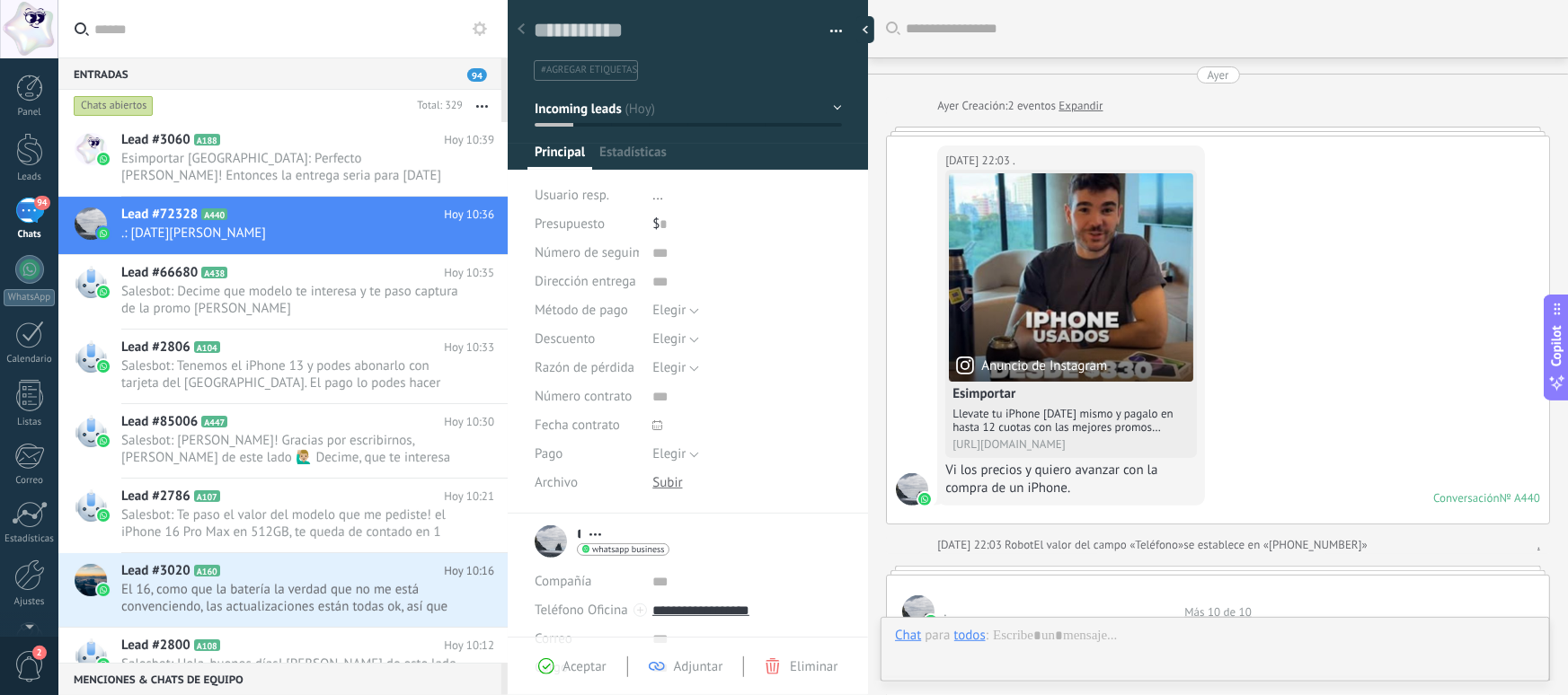
scroll to position [1058, 0]
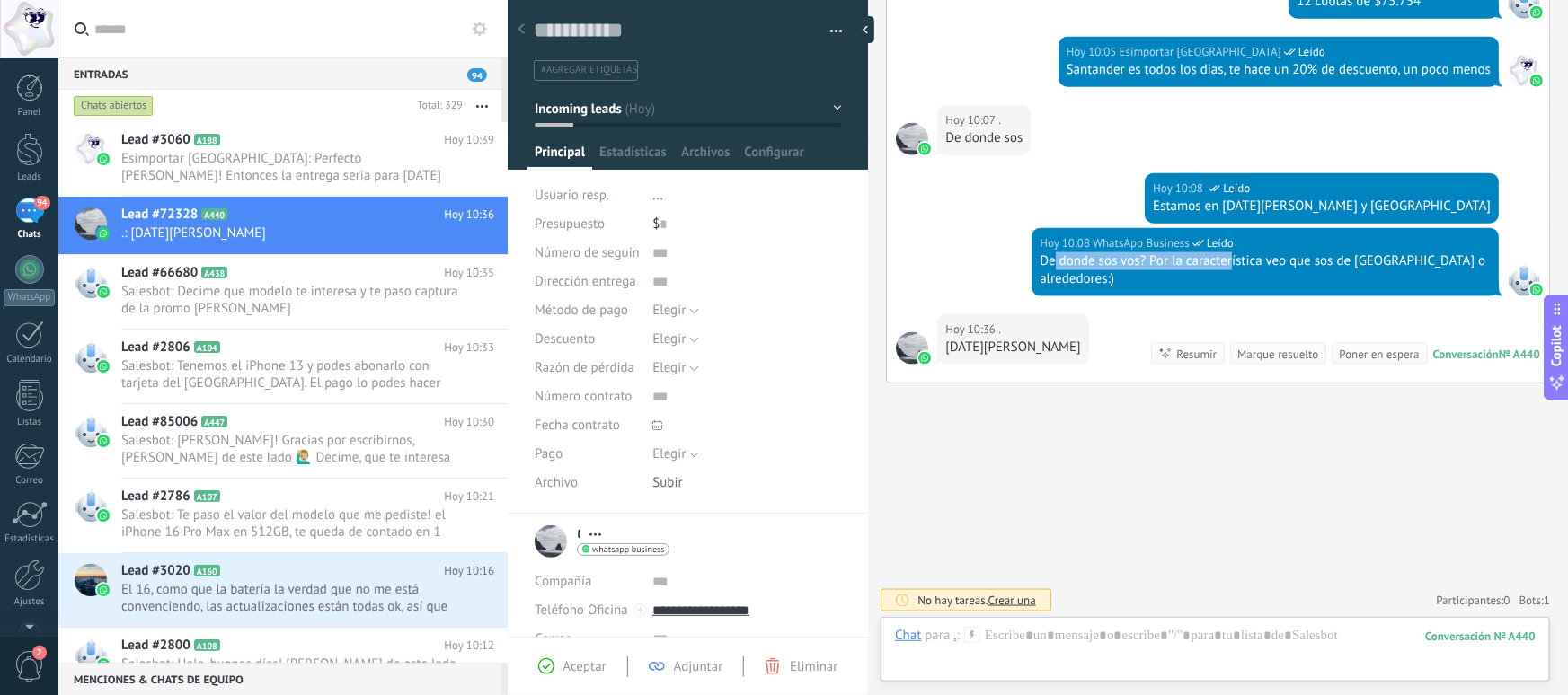
drag, startPoint x: 1054, startPoint y: 262, endPoint x: 1231, endPoint y: 263, distance: 177.0
click at [1231, 263] on div "De donde sos vos? Por la característica veo que sos de Trenque Lauquen o alrede…" at bounding box center [1265, 270] width 451 height 36
click at [1050, 645] on div at bounding box center [1216, 654] width 641 height 54
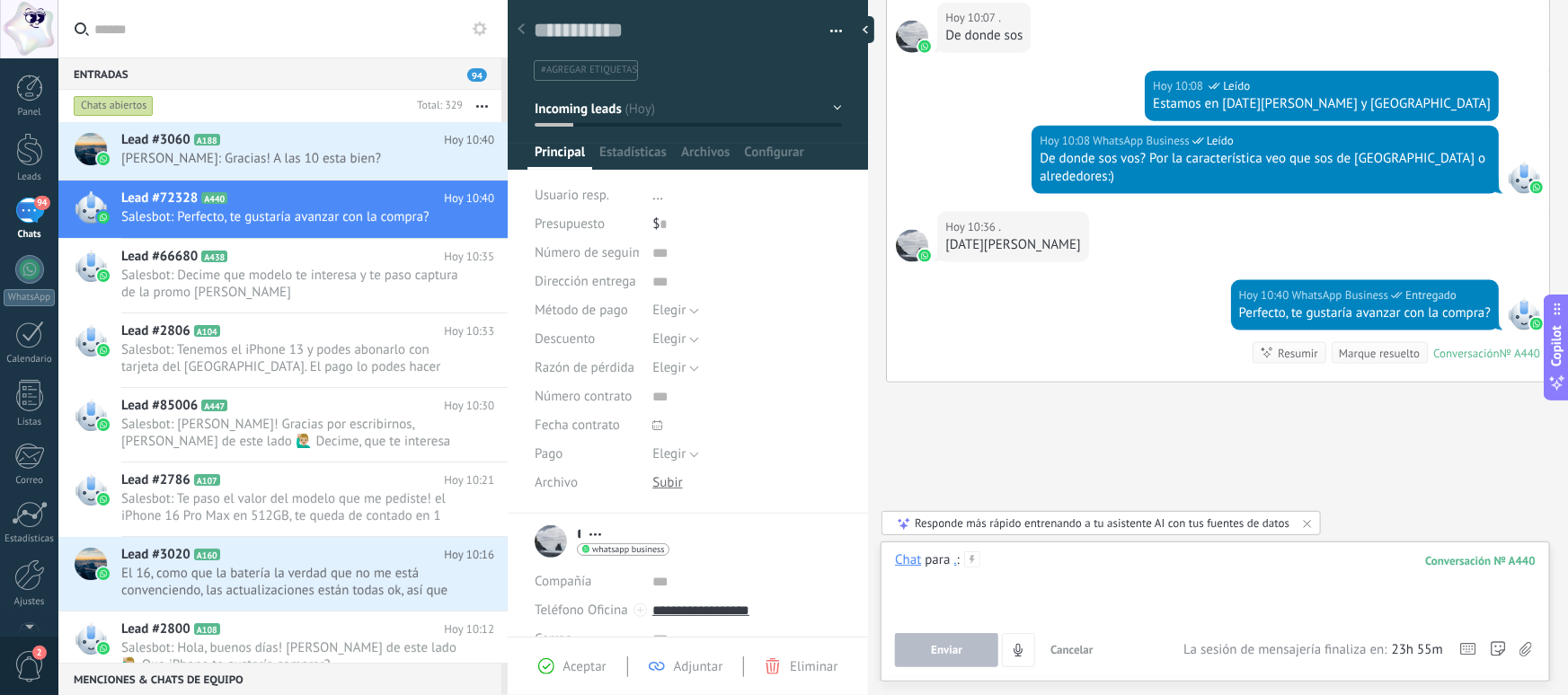
scroll to position [1215, 0]
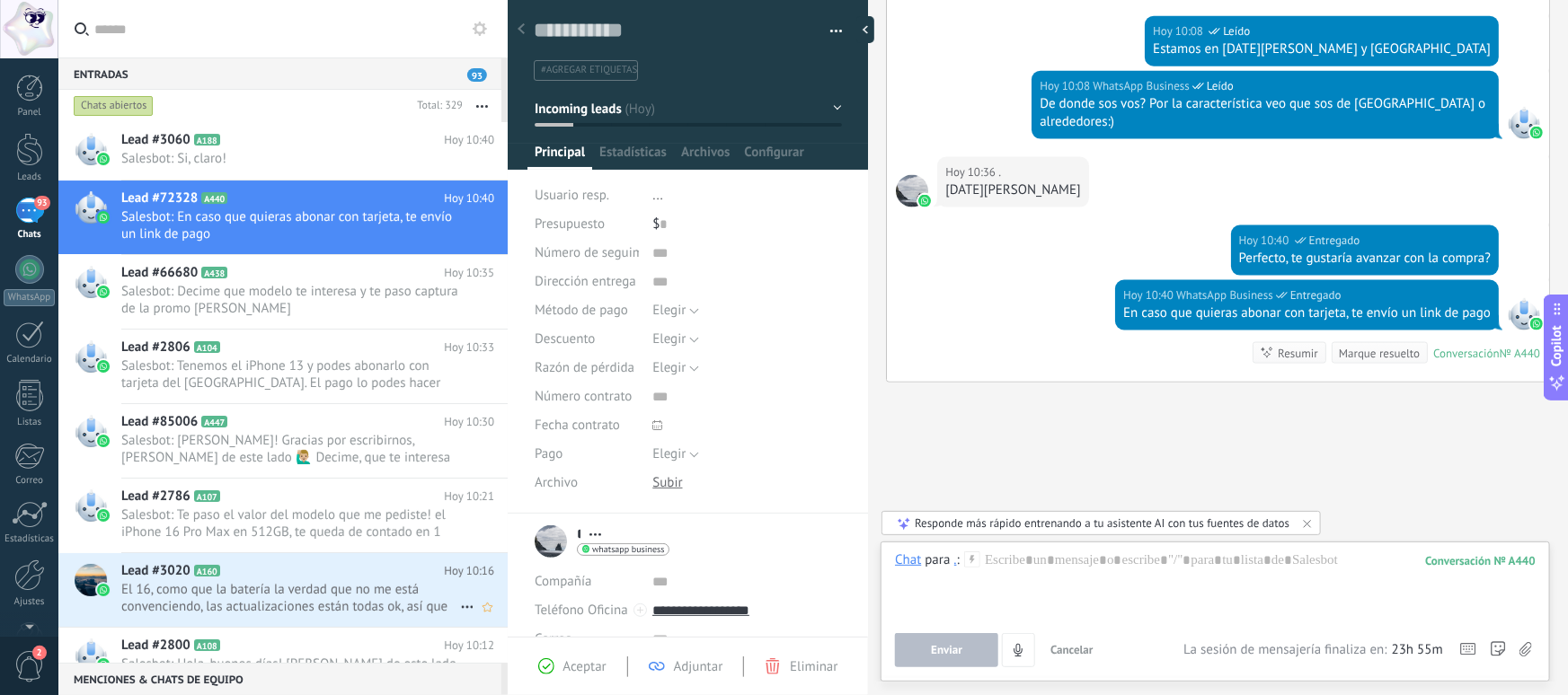
click at [265, 586] on span "El 16, como que la batería la verdad que no me está convenciendo, las actualiza…" at bounding box center [290, 598] width 339 height 34
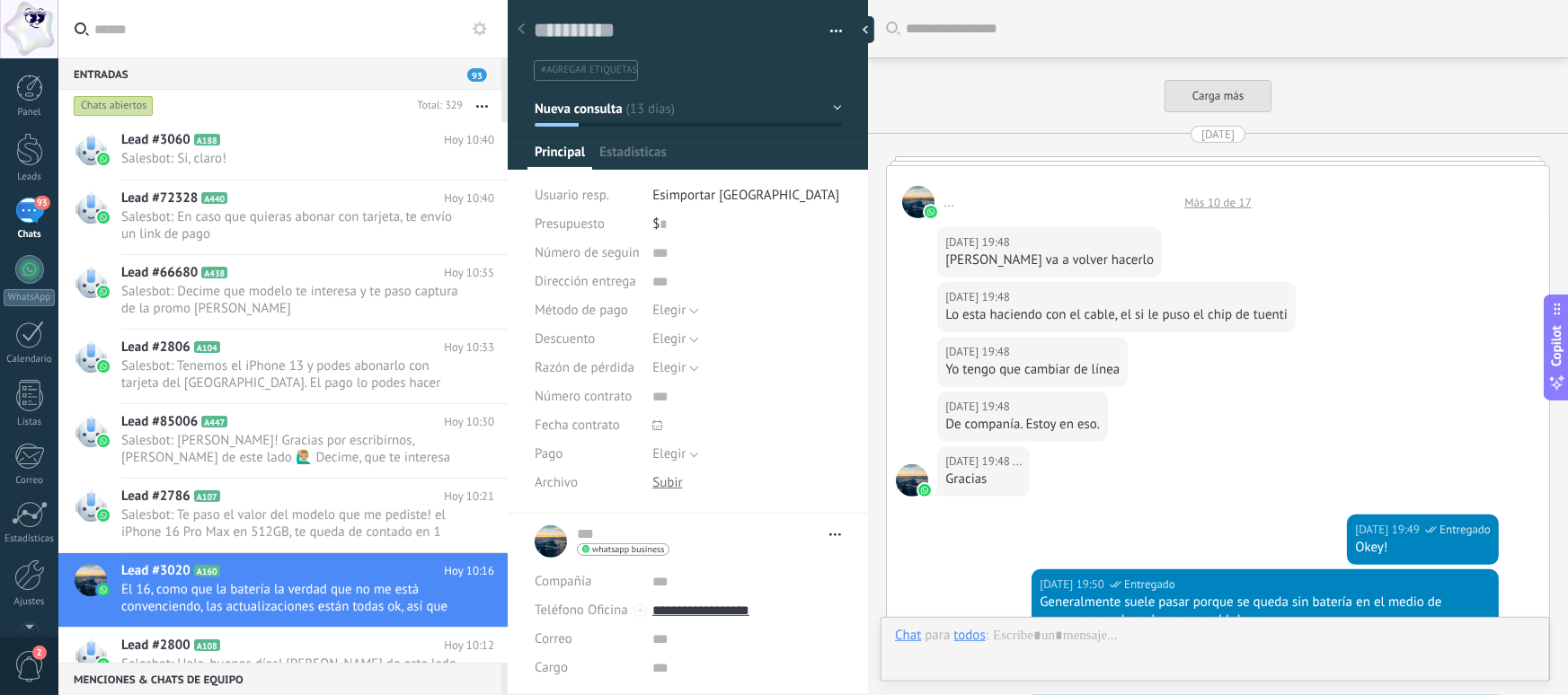
scroll to position [2839, 0]
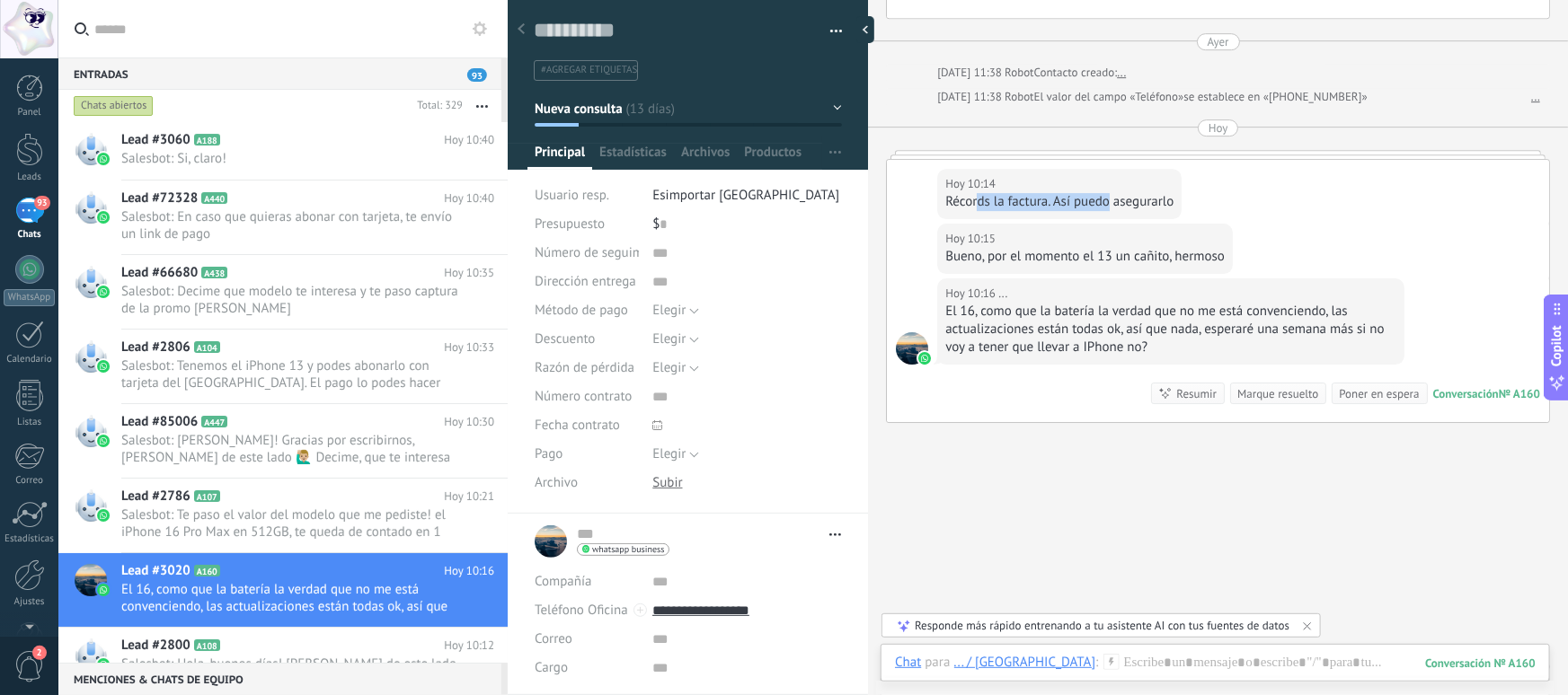
drag, startPoint x: 975, startPoint y: 207, endPoint x: 1110, endPoint y: 191, distance: 135.9
click at [1110, 193] on div "Récords la factura. Así puedo asegurarlo" at bounding box center [1059, 202] width 228 height 18
drag, startPoint x: 954, startPoint y: 257, endPoint x: 1219, endPoint y: 248, distance: 265.2
click at [1216, 248] on div "Bueno, por el momento el 13 un cañito, hermoso" at bounding box center [1085, 256] width 280 height 18
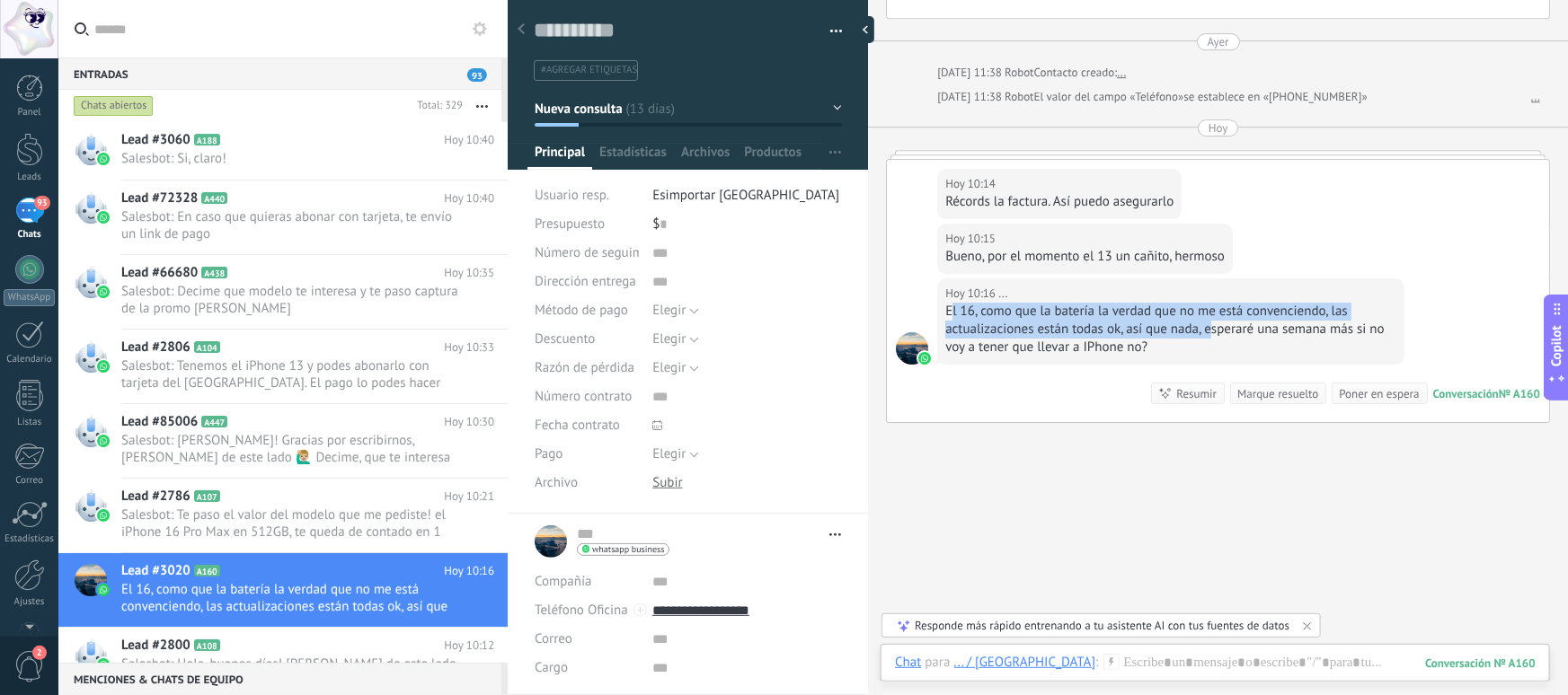
drag, startPoint x: 959, startPoint y: 313, endPoint x: 1216, endPoint y: 327, distance: 257.4
click at [1216, 327] on div "El 16, como que la batería la verdad que no me está convenciendo, las actualiza…" at bounding box center [1171, 330] width 451 height 54
drag, startPoint x: 1313, startPoint y: 335, endPoint x: 1040, endPoint y: 302, distance: 275.0
click at [1040, 303] on div "El 16, como que la batería la verdad que no me está convenciendo, las actualiza…" at bounding box center [1171, 330] width 451 height 54
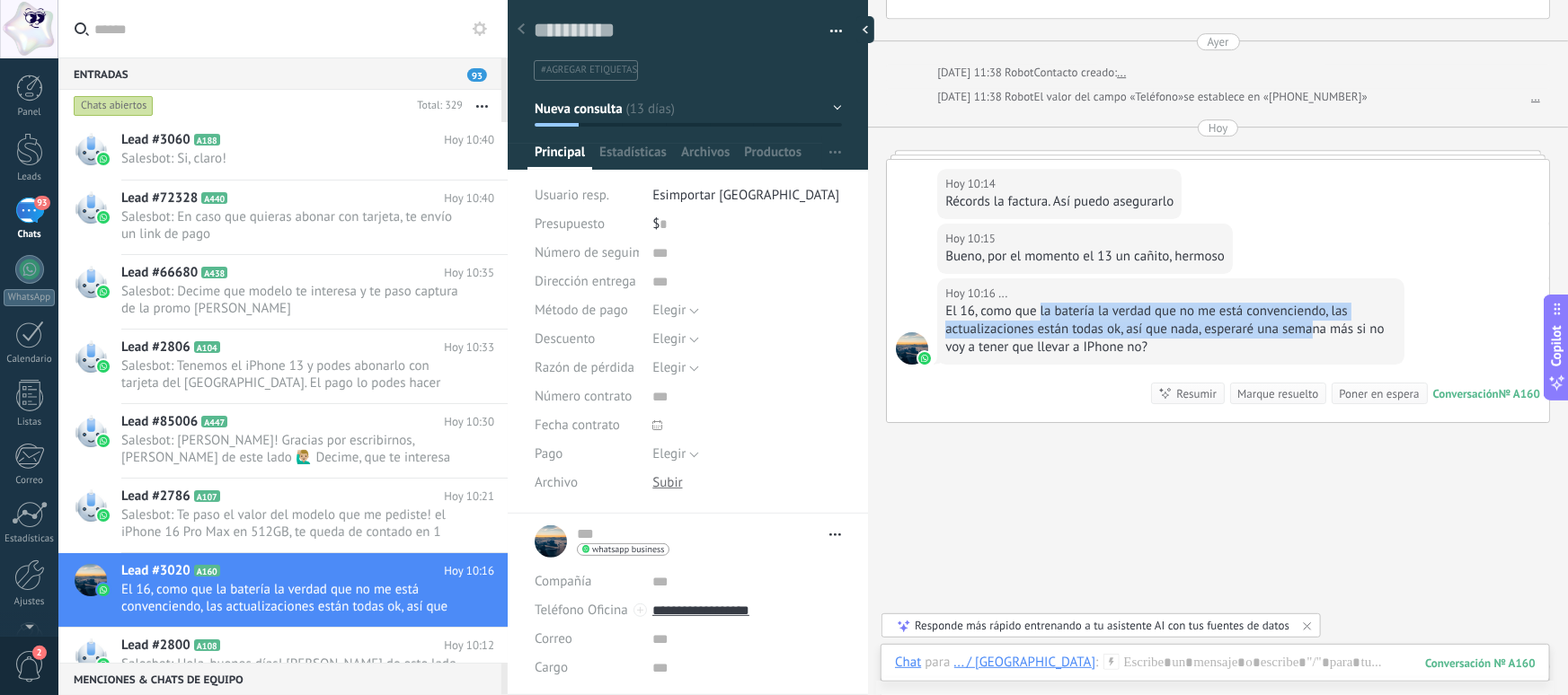
click at [1154, 315] on div "El 16, como que la batería la verdad que no me está convenciendo, las actualiza…" at bounding box center [1171, 330] width 451 height 54
drag, startPoint x: 977, startPoint y: 326, endPoint x: 1221, endPoint y: 323, distance: 244.0
click at [1221, 323] on div "El 16, como que la batería la verdad que no me está convenciendo, las actualiza…" at bounding box center [1171, 330] width 451 height 54
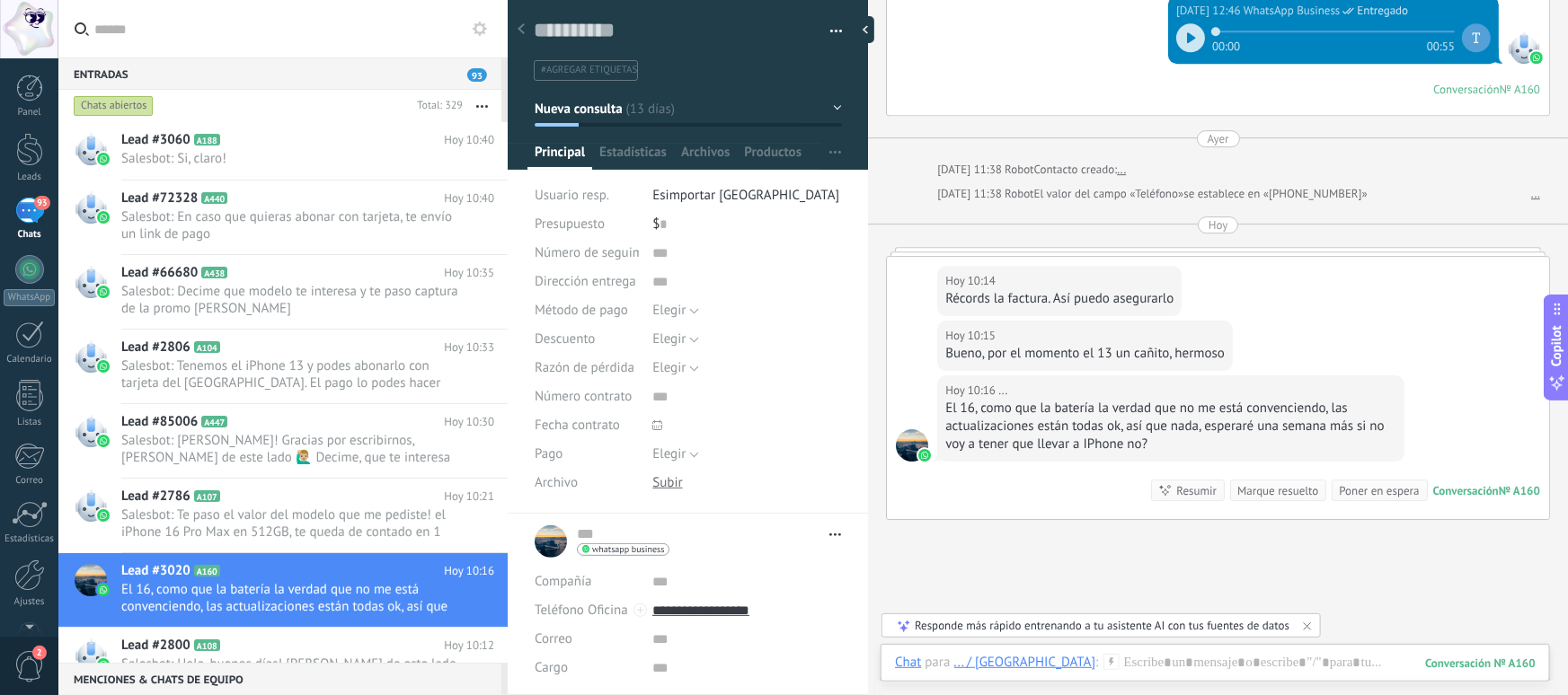
scroll to position [2730, 0]
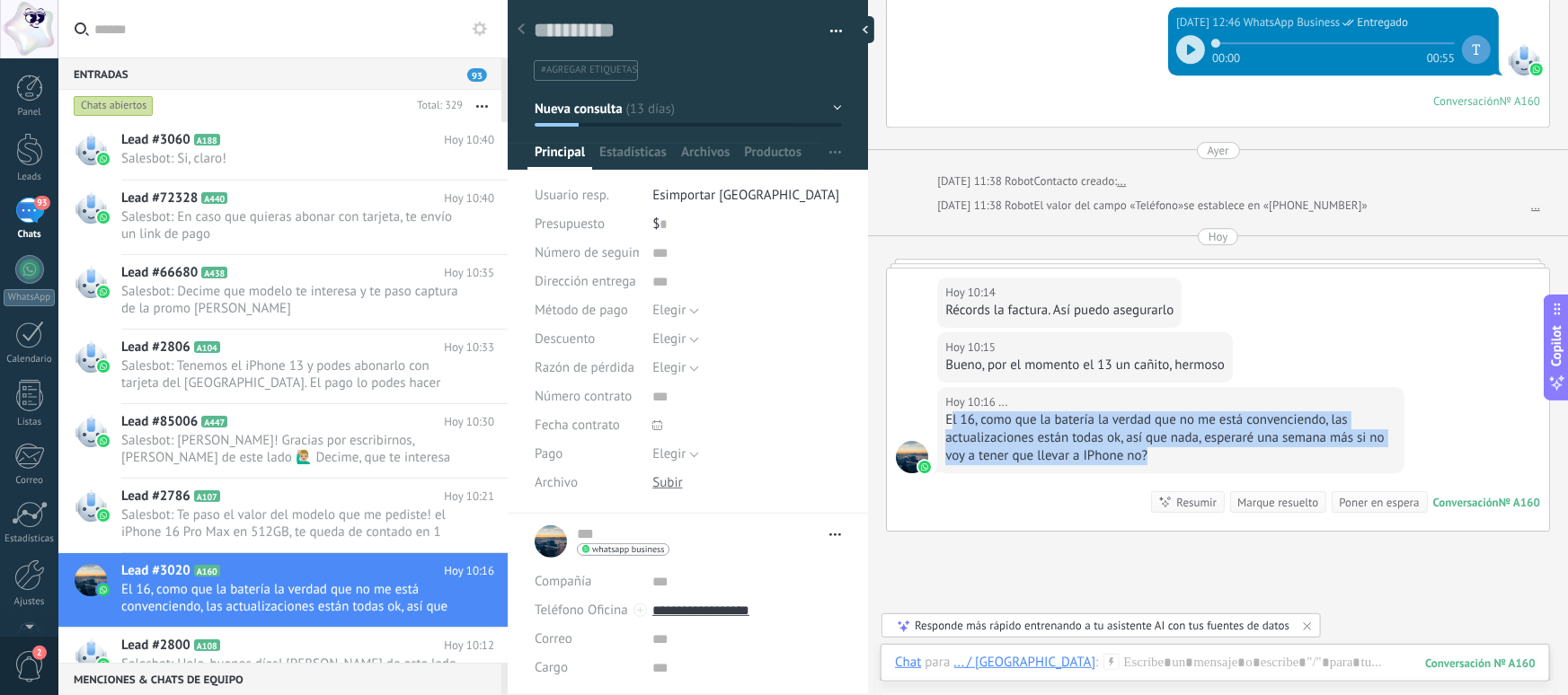
drag, startPoint x: 1153, startPoint y: 458, endPoint x: 951, endPoint y: 418, distance: 205.9
click at [951, 418] on div "El 16, como que la batería la verdad que no me está convenciendo, las actualiza…" at bounding box center [1171, 439] width 451 height 54
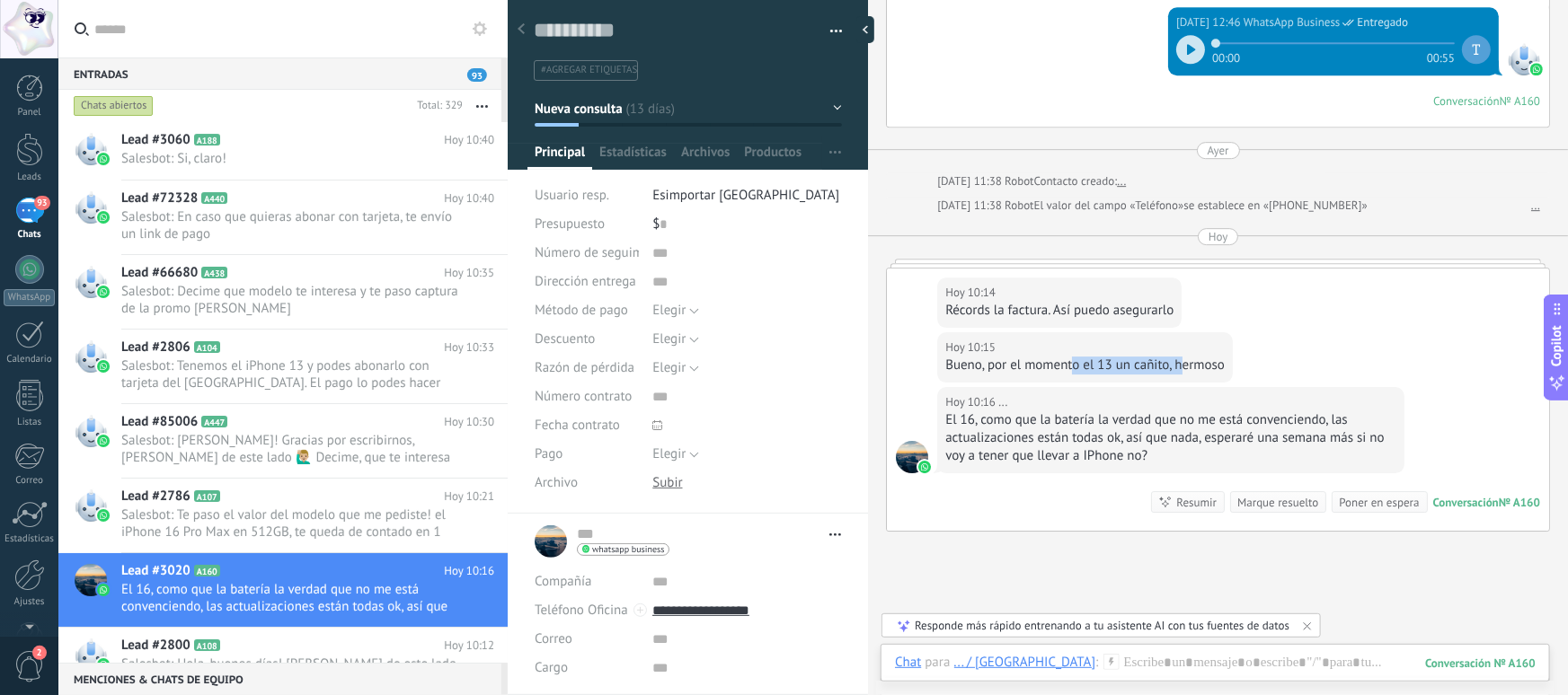
drag, startPoint x: 1073, startPoint y: 360, endPoint x: 1184, endPoint y: 370, distance: 111.4
click at [1184, 370] on div "Bueno, por el momento el 13 un cañito, hermoso" at bounding box center [1085, 365] width 280 height 18
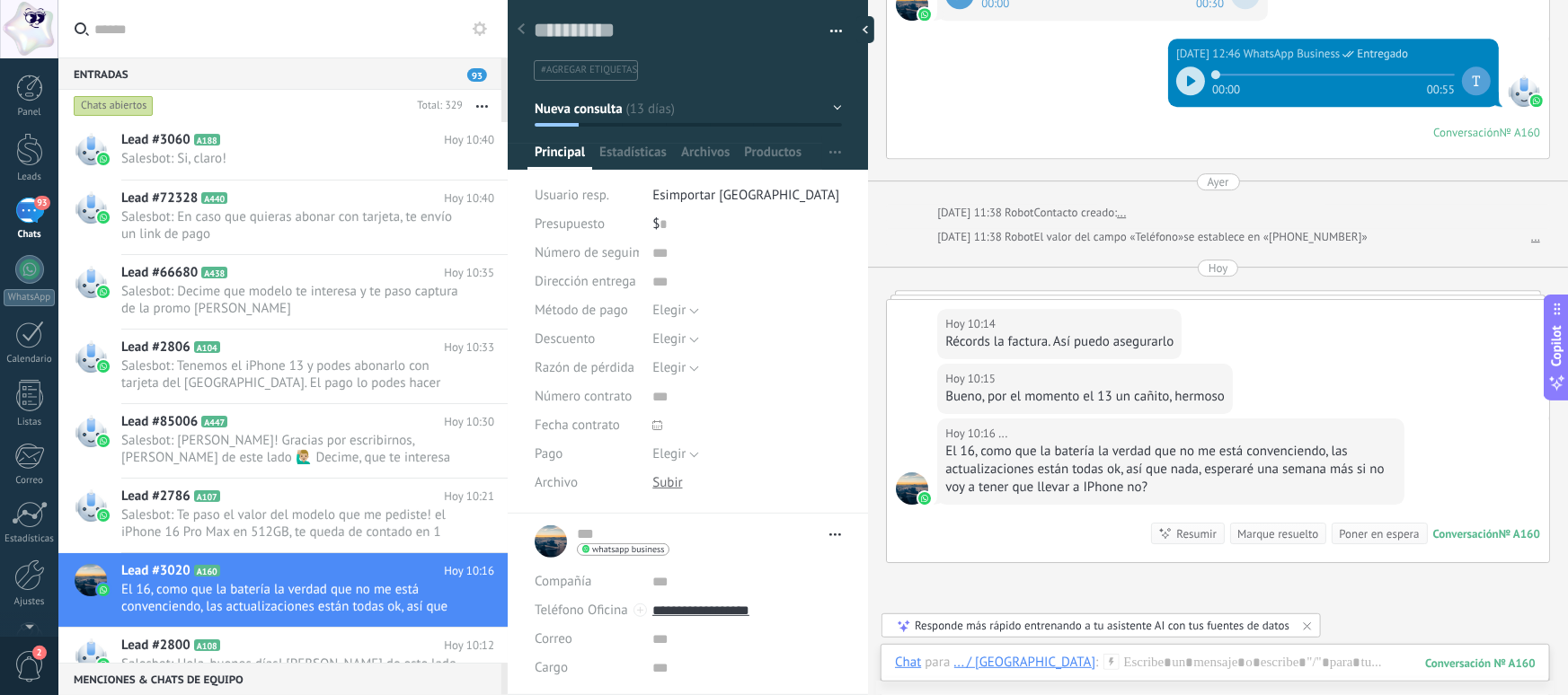
scroll to position [2698, 0]
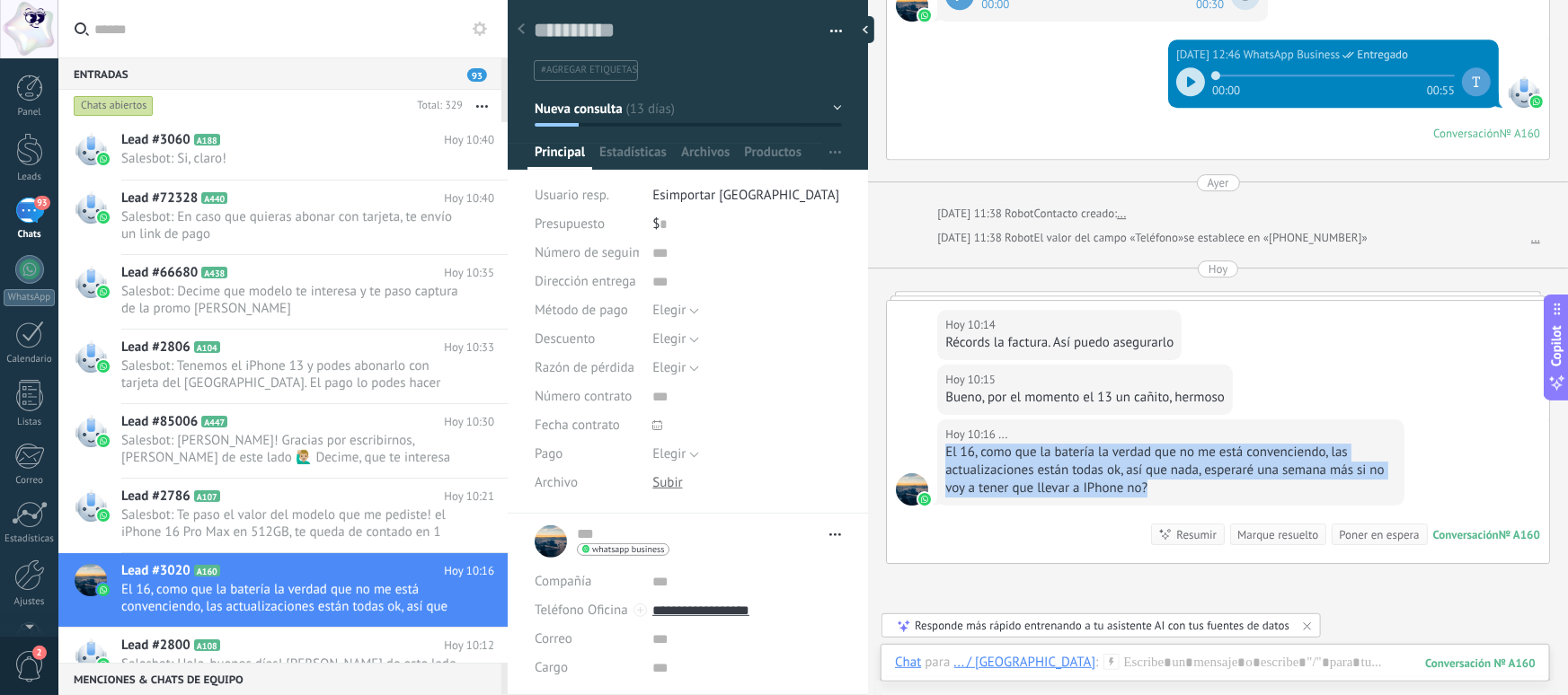
drag, startPoint x: 1154, startPoint y: 489, endPoint x: 947, endPoint y: 455, distance: 209.8
click at [947, 455] on div "El 16, como que la batería la verdad que no me está convenciendo, las actualiza…" at bounding box center [1171, 471] width 451 height 54
drag, startPoint x: 947, startPoint y: 455, endPoint x: 1185, endPoint y: 495, distance: 241.3
click at [1185, 495] on div "Hoy 10:16 ... El 16, como que la batería la verdad que no me está convenciendo,…" at bounding box center [1170, 462] width 467 height 86
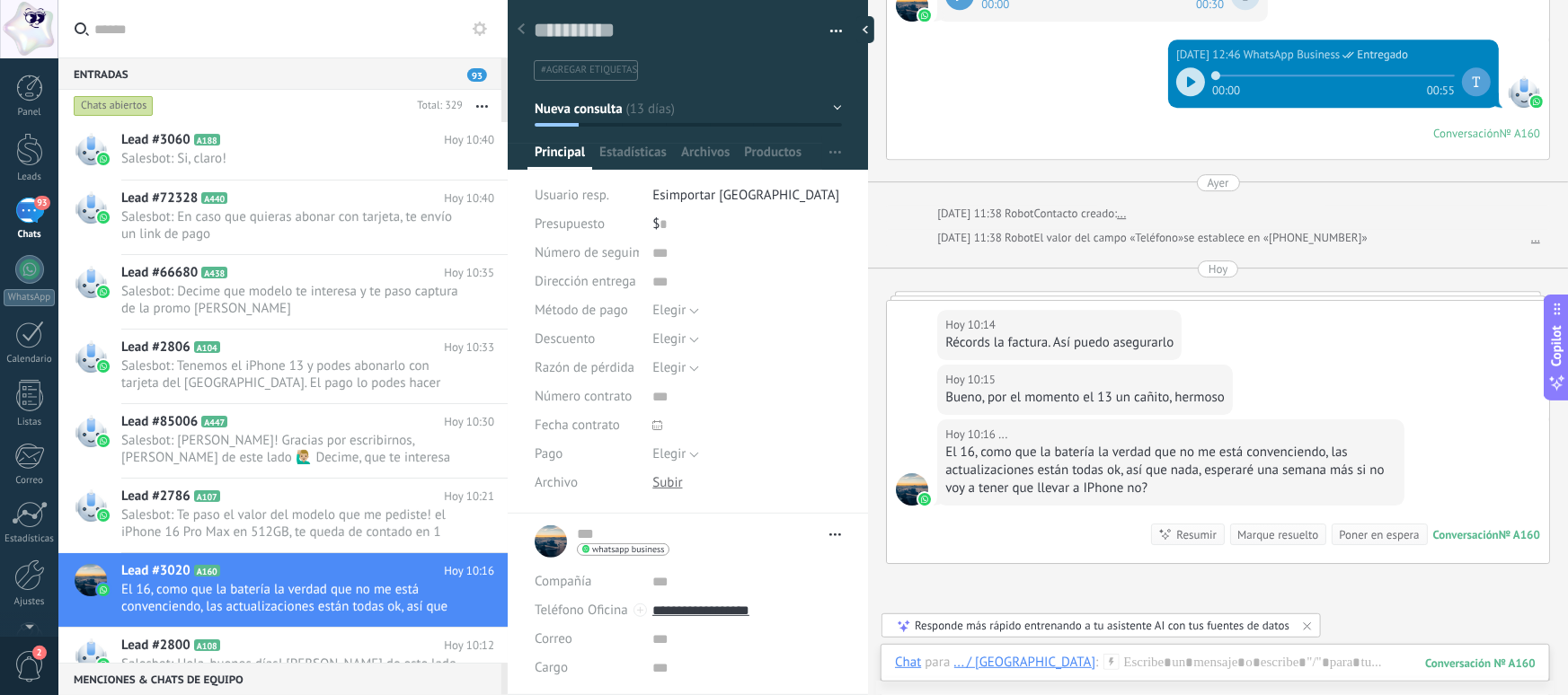
click at [1180, 490] on div "El 16, como que la batería la verdad que no me está convenciendo, las actualiza…" at bounding box center [1171, 471] width 451 height 54
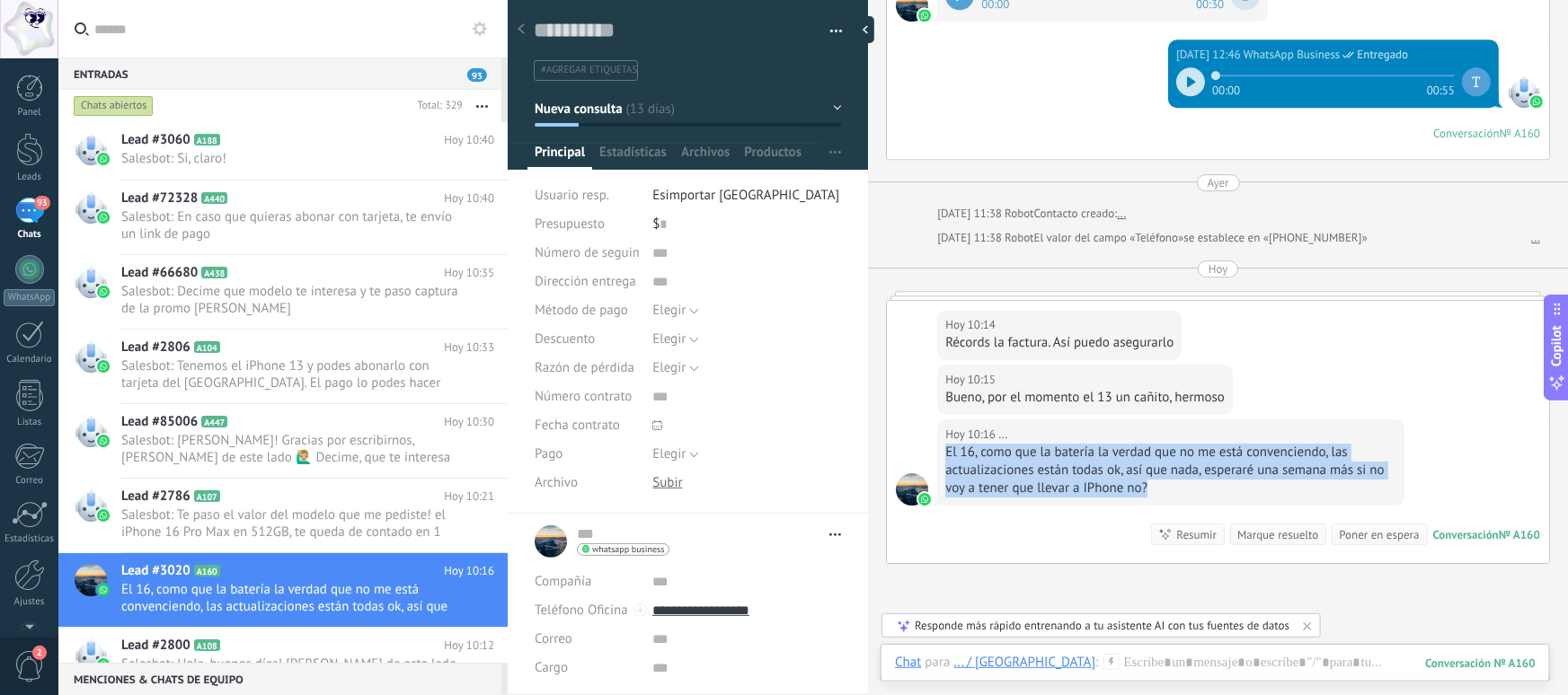
drag, startPoint x: 1179, startPoint y: 490, endPoint x: 944, endPoint y: 451, distance: 238.2
click at [944, 451] on div "Hoy 10:16 ... El 16, como que la batería la verdad que no me está convenciendo,…" at bounding box center [1170, 462] width 467 height 86
drag, startPoint x: 945, startPoint y: 451, endPoint x: 1216, endPoint y: 497, distance: 274.9
click at [1216, 497] on div "Hoy 10:16 ... El 16, como que la batería la verdad que no me está convenciendo,…" at bounding box center [1170, 462] width 467 height 86
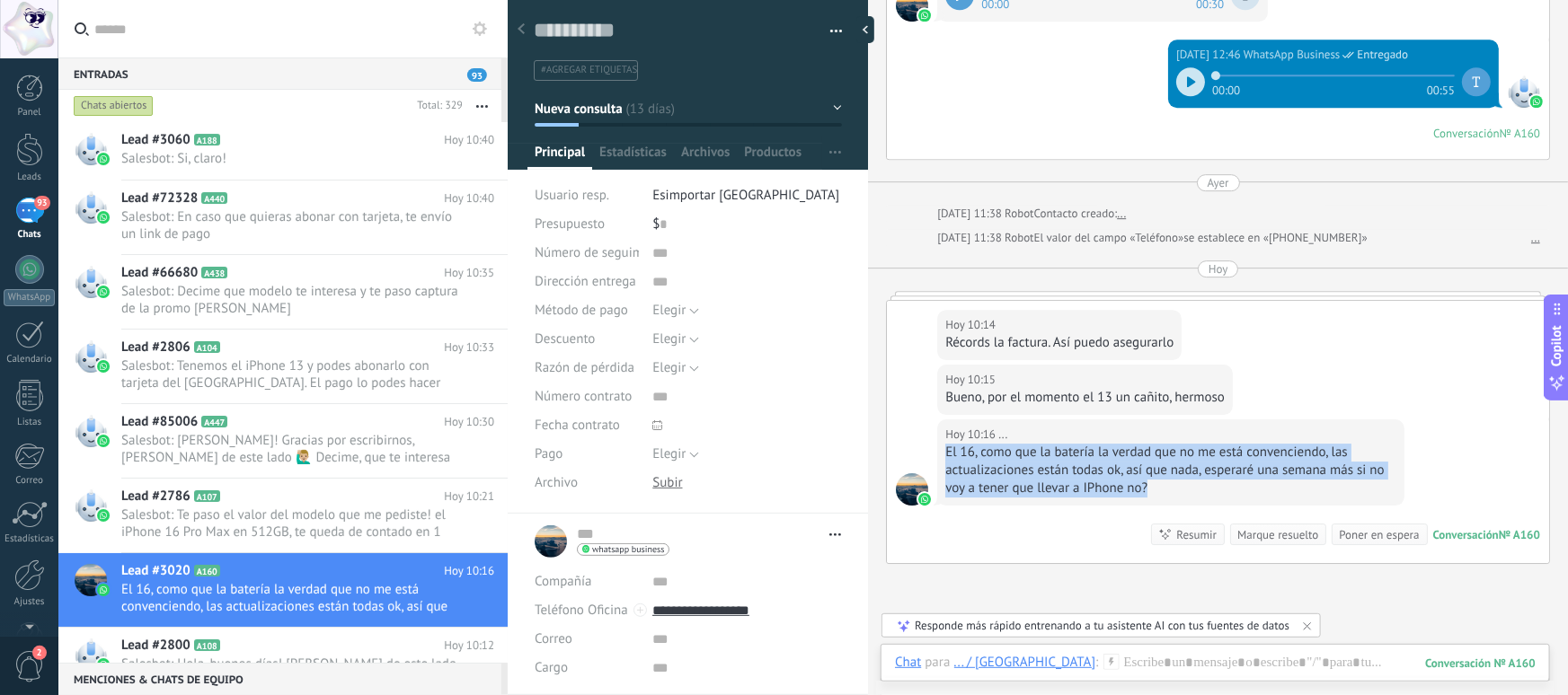
click at [1186, 482] on div "El 16, como que la batería la verdad que no me está convenciendo, las actualiza…" at bounding box center [1171, 471] width 451 height 54
drag, startPoint x: 1184, startPoint y: 484, endPoint x: 1072, endPoint y: 471, distance: 112.8
click at [1072, 471] on div "El 16, como que la batería la verdad que no me está convenciendo, las actualiza…" at bounding box center [1171, 471] width 451 height 54
drag, startPoint x: 950, startPoint y: 448, endPoint x: 1216, endPoint y: 489, distance: 269.1
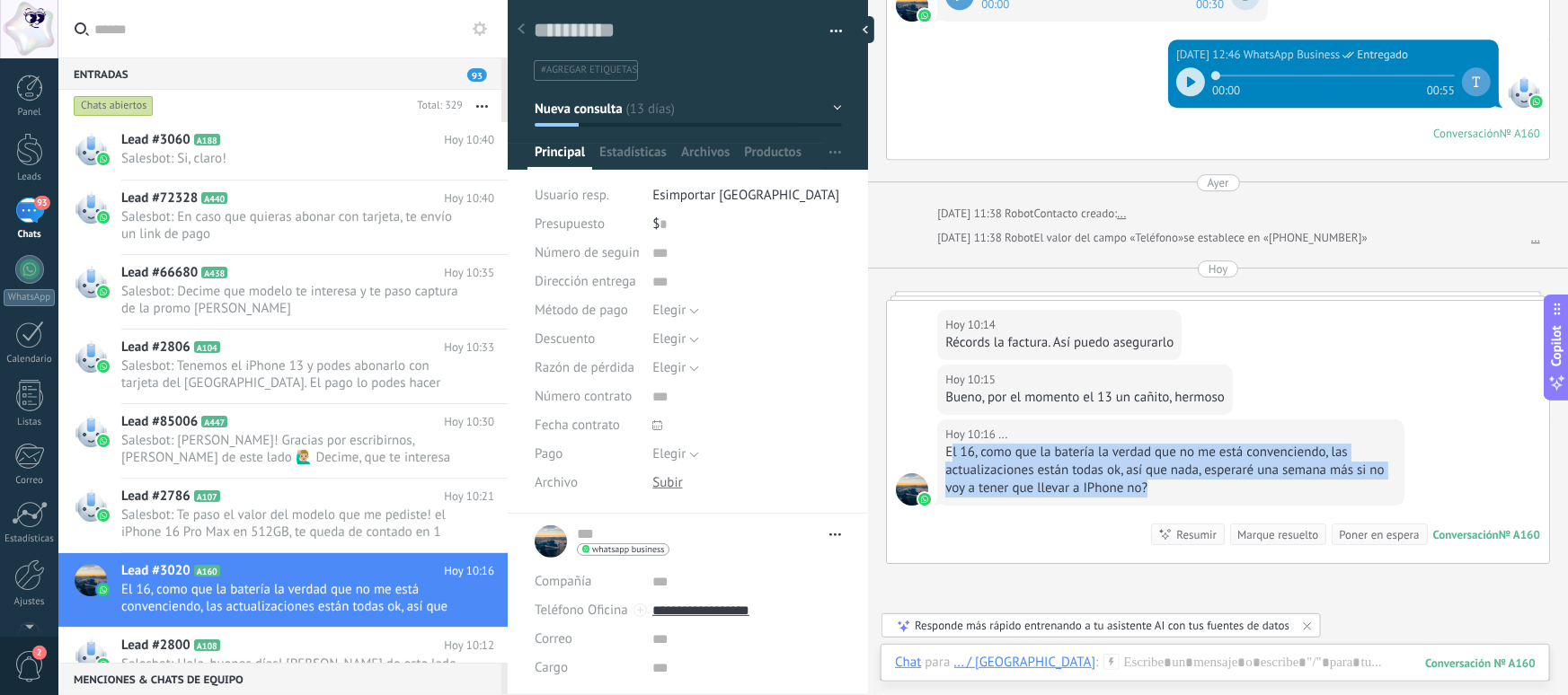
click at [1216, 489] on div "El 16, como que la batería la verdad que no me está convenciendo, las actualiza…" at bounding box center [1171, 471] width 451 height 54
drag, startPoint x: 1209, startPoint y: 490, endPoint x: 942, endPoint y: 447, distance: 270.4
click at [942, 447] on div "Hoy 10:16 ... El 16, como que la batería la verdad que no me está convenciendo,…" at bounding box center [1170, 462] width 467 height 86
click at [943, 447] on div "Hoy 10:16 ... El 16, como que la batería la verdad que no me está convenciendo,…" at bounding box center [1170, 462] width 467 height 86
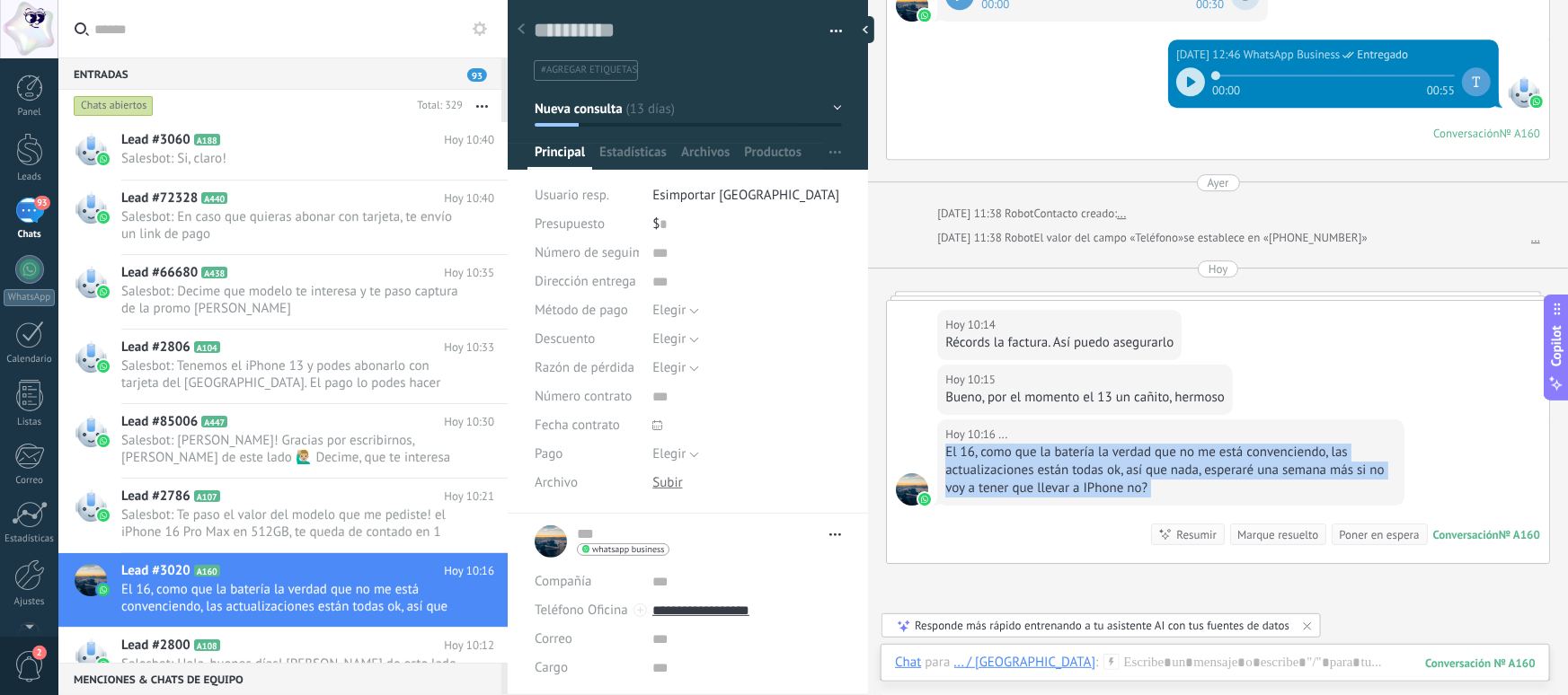
drag, startPoint x: 946, startPoint y: 447, endPoint x: 1162, endPoint y: 493, distance: 220.8
click at [1162, 493] on div "Hoy 10:16 ... El 16, como que la batería la verdad que no me está convenciendo,…" at bounding box center [1170, 462] width 467 height 86
click at [1162, 493] on div "El 16, como que la batería la verdad que no me está convenciendo, las actualiza…" at bounding box center [1171, 471] width 451 height 54
drag, startPoint x: 1170, startPoint y: 494, endPoint x: 1070, endPoint y: 467, distance: 103.6
click at [1070, 467] on div "El 16, como que la batería la verdad que no me está convenciendo, las actualiza…" at bounding box center [1171, 471] width 451 height 54
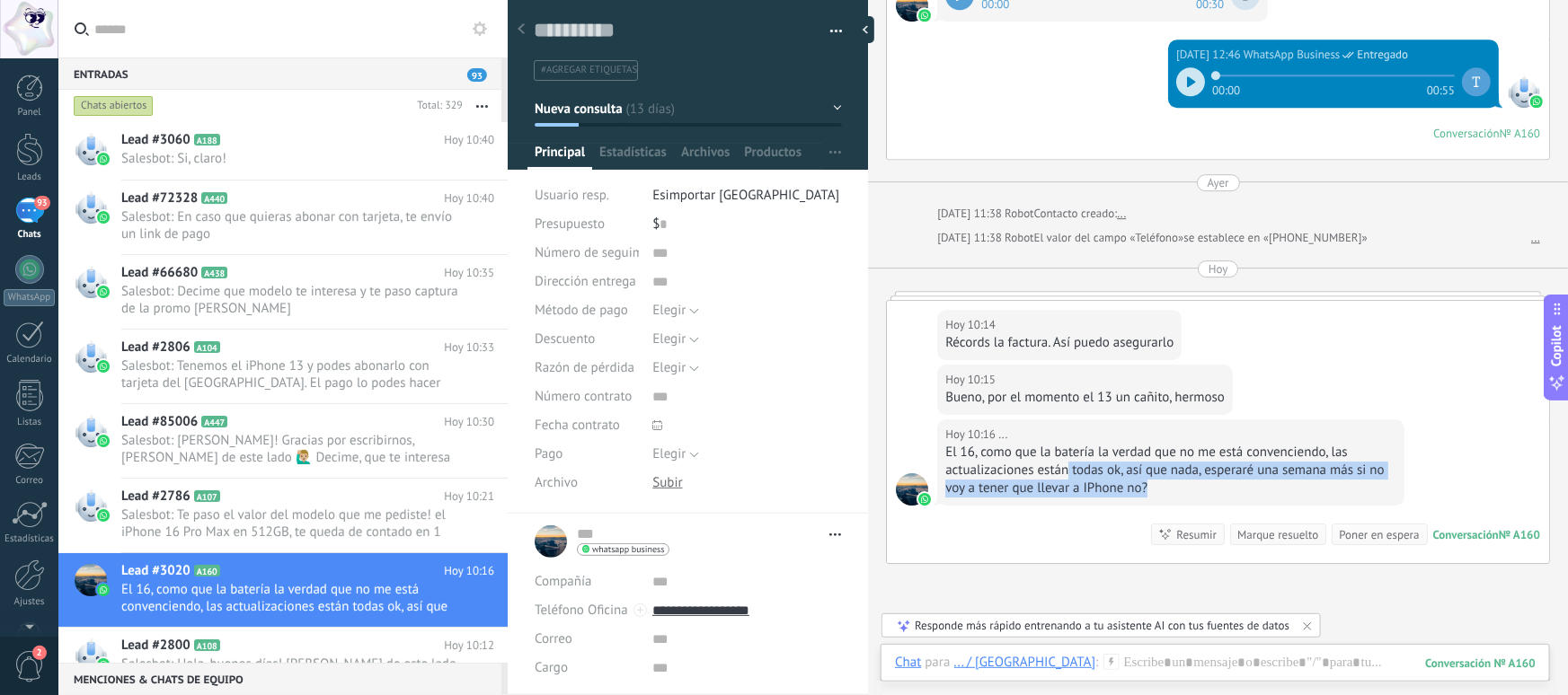
click at [1070, 467] on div "El 16, como que la batería la verdad que no me está convenciendo, las actualiza…" at bounding box center [1171, 471] width 451 height 54
drag, startPoint x: 1173, startPoint y: 487, endPoint x: 939, endPoint y: 455, distance: 236.2
click at [939, 455] on div "Hoy 10:16 ... El 16, como que la batería la verdad que no me está convenciendo,…" at bounding box center [1170, 462] width 467 height 86
click at [949, 455] on div "El 16, como que la batería la verdad que no me está convenciendo, las actualiza…" at bounding box center [1171, 471] width 451 height 54
drag, startPoint x: 949, startPoint y: 455, endPoint x: 1157, endPoint y: 492, distance: 211.3
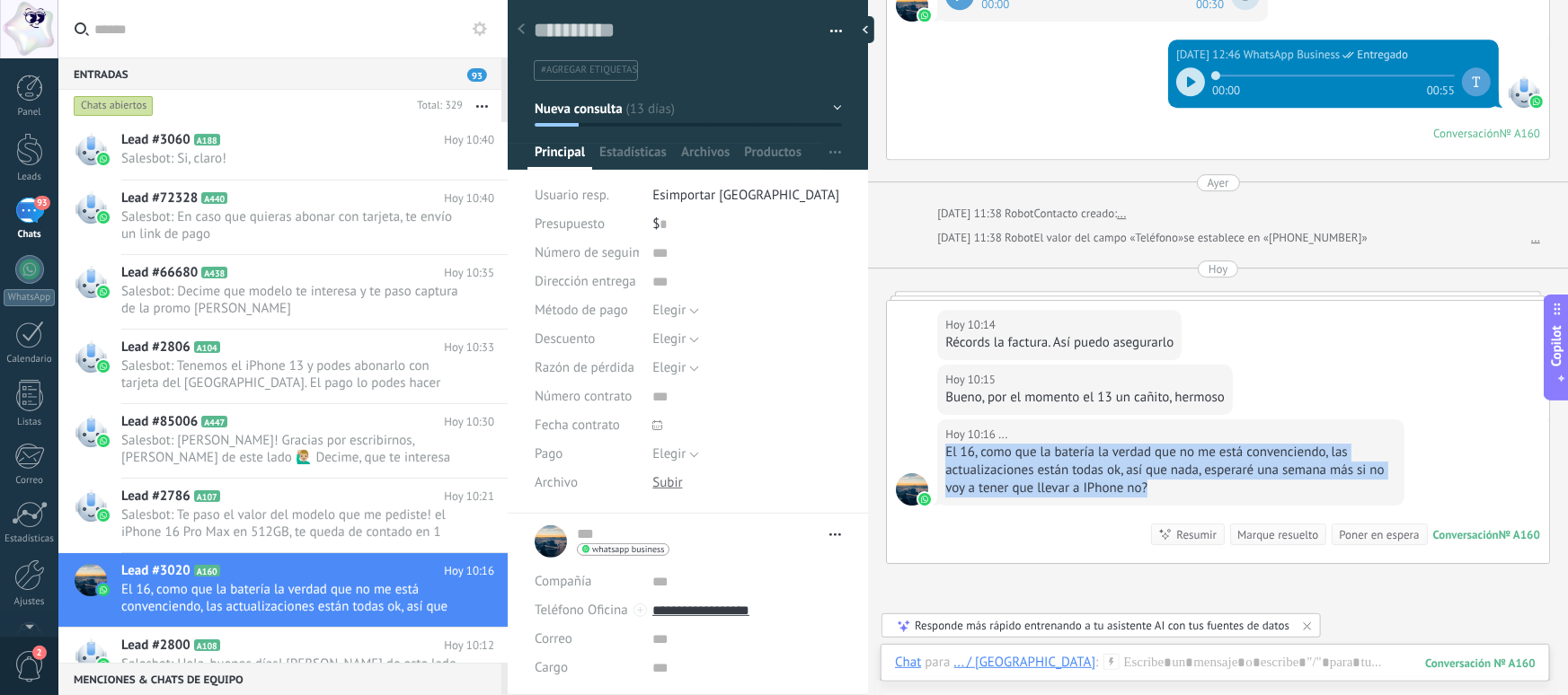
click at [1157, 492] on div "El 16, como que la batería la verdad que no me está convenciendo, las actualiza…" at bounding box center [1171, 471] width 451 height 54
drag, startPoint x: 1167, startPoint y: 489, endPoint x: 1070, endPoint y: 465, distance: 99.9
click at [1070, 465] on div "El 16, como que la batería la verdad que no me está convenciendo, las actualiza…" at bounding box center [1171, 471] width 451 height 54
click at [1197, 501] on div "Hoy 10:16 ... El 16, como que la batería la verdad que no me está convenciendo,…" at bounding box center [1170, 462] width 467 height 86
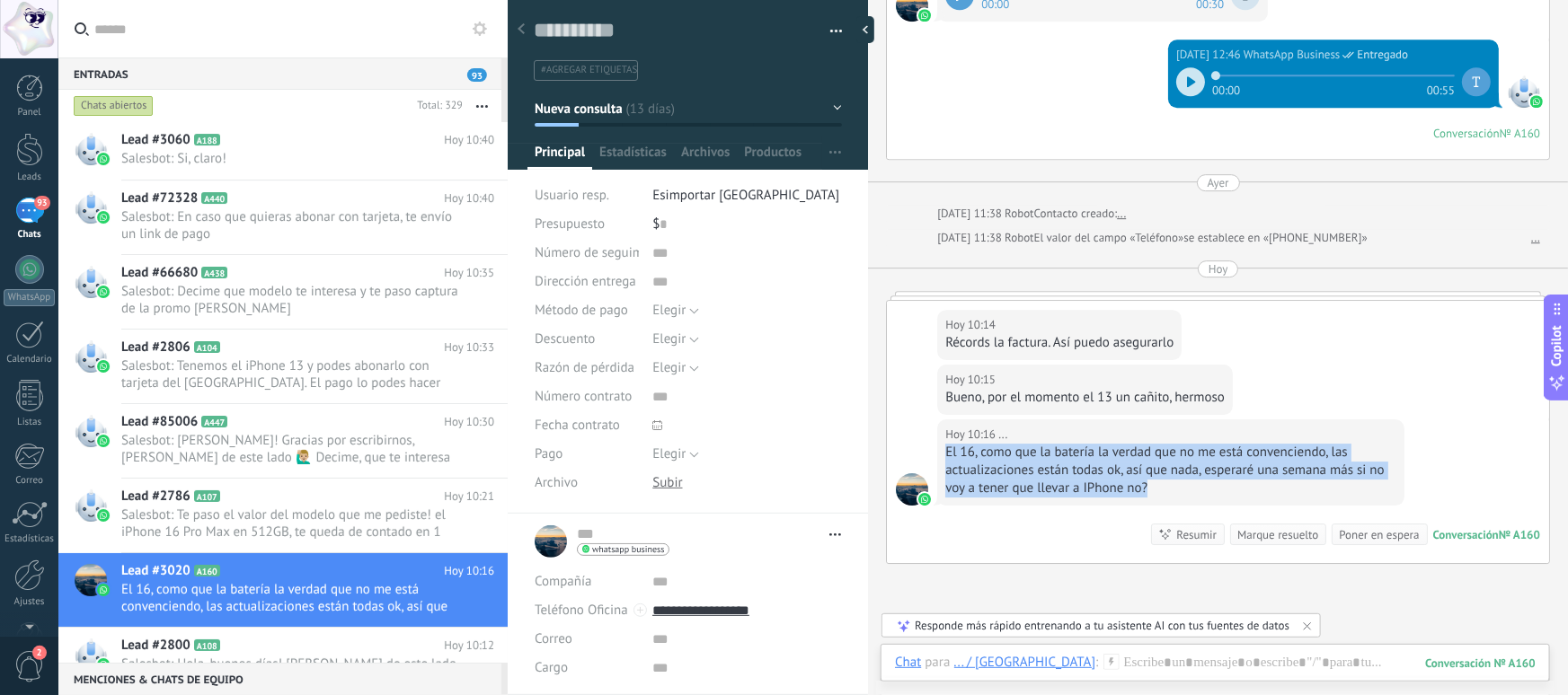
drag, startPoint x: 1166, startPoint y: 488, endPoint x: 929, endPoint y: 451, distance: 239.9
click at [929, 451] on div "Hoy 10:16 ... El 16, como que la batería la verdad que no me está convenciendo,…" at bounding box center [1218, 491] width 662 height 144
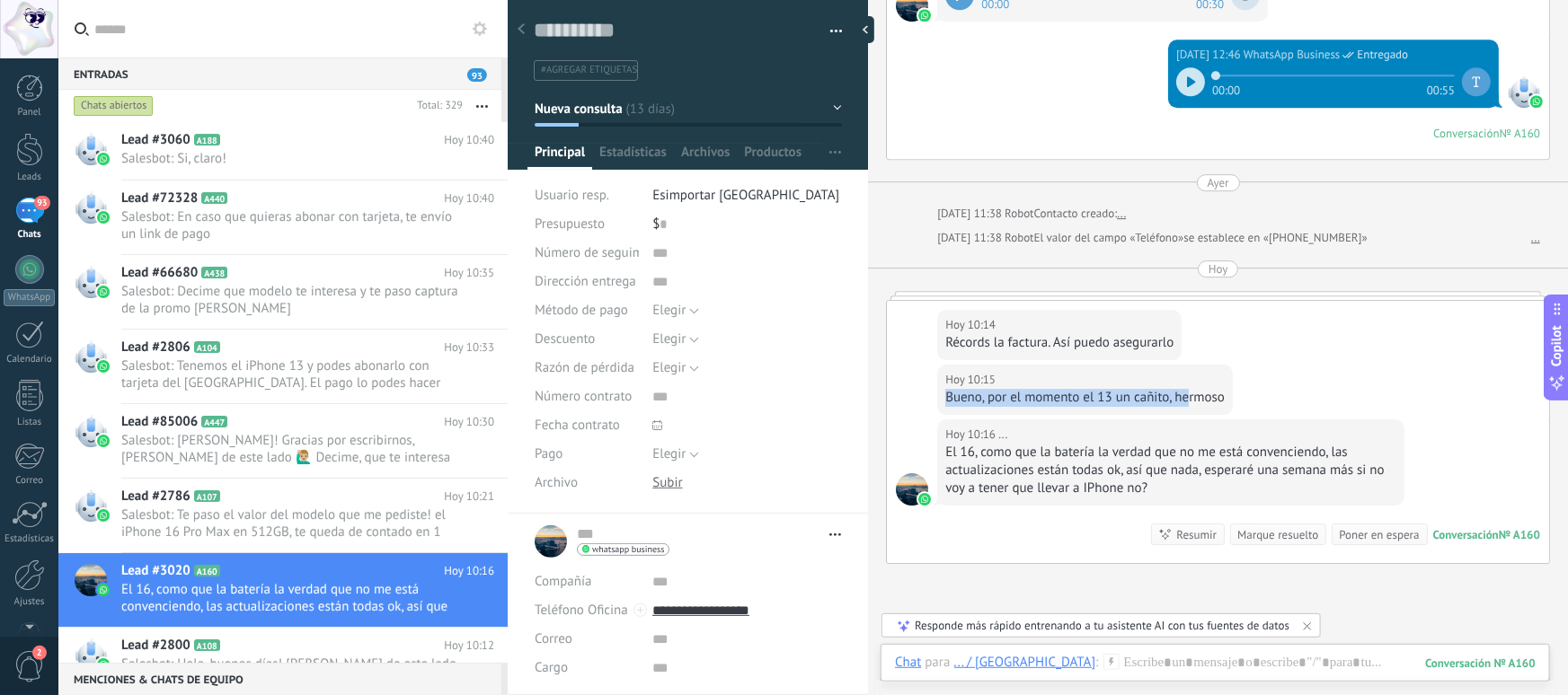
drag, startPoint x: 943, startPoint y: 396, endPoint x: 1188, endPoint y: 398, distance: 245.0
click at [1188, 398] on div "Hoy 10:15 ... Bueno, por el momento el 13 un cañito, hermoso" at bounding box center [1084, 390] width 296 height 50
click at [1188, 398] on div "Bueno, por el momento el 13 un cañito, hermoso" at bounding box center [1085, 398] width 280 height 18
drag, startPoint x: 1224, startPoint y: 394, endPoint x: 961, endPoint y: 390, distance: 263.0
click at [961, 390] on div "Bueno, por el momento el 13 un cañito, hermoso" at bounding box center [1085, 398] width 280 height 18
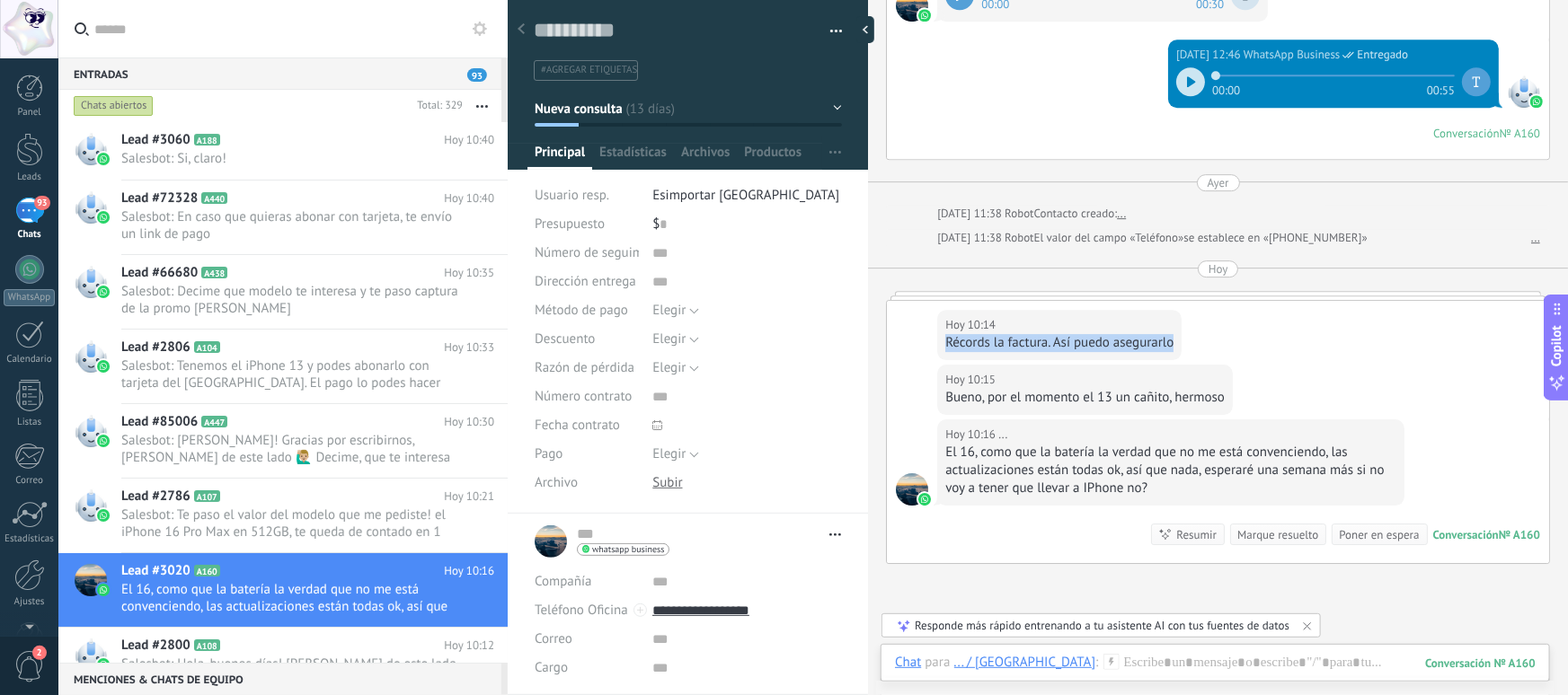
drag, startPoint x: 945, startPoint y: 342, endPoint x: 1200, endPoint y: 338, distance: 255.0
click at [1200, 338] on div "Hoy 10:14 ... Récords la factura. Así puedo asegurarlo" at bounding box center [1218, 333] width 662 height 64
click at [1172, 338] on div "Récords la factura. Así puedo asegurarlo" at bounding box center [1059, 343] width 228 height 18
drag, startPoint x: 1219, startPoint y: 389, endPoint x: 950, endPoint y: 396, distance: 269.1
click at [950, 396] on div "Bueno, por el momento el 13 un cañito, hermoso" at bounding box center [1085, 398] width 280 height 18
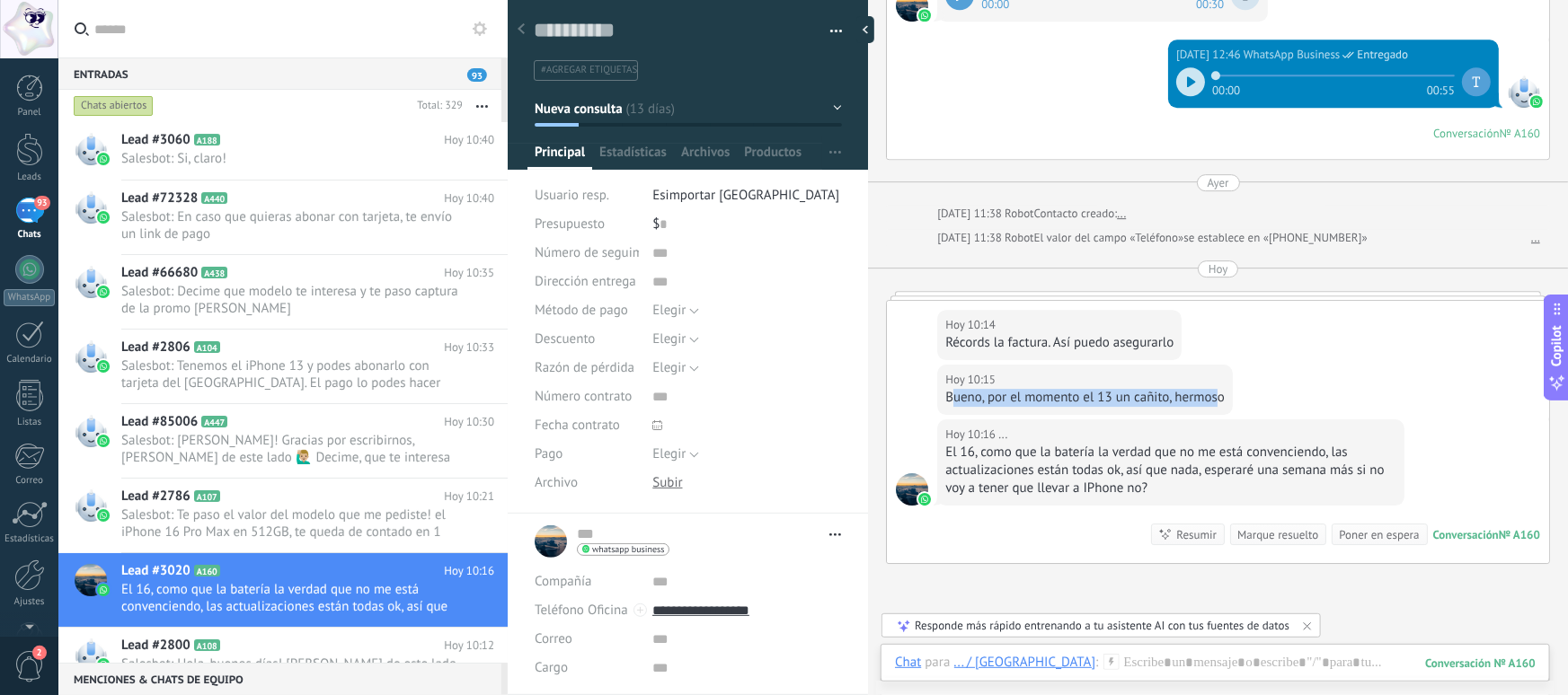
click at [950, 396] on div "Bueno, por el momento el 13 un cañito, hermoso" at bounding box center [1085, 398] width 280 height 18
drag, startPoint x: 945, startPoint y: 396, endPoint x: 1220, endPoint y: 398, distance: 275.0
click at [1220, 398] on div "Hoy 10:15 ... Bueno, por el momento el 13 un cañito, hermoso" at bounding box center [1084, 390] width 296 height 50
click at [1225, 398] on div "Hoy 10:15 ... Bueno, por el momento el 13 un cañito, hermoso" at bounding box center [1084, 390] width 296 height 50
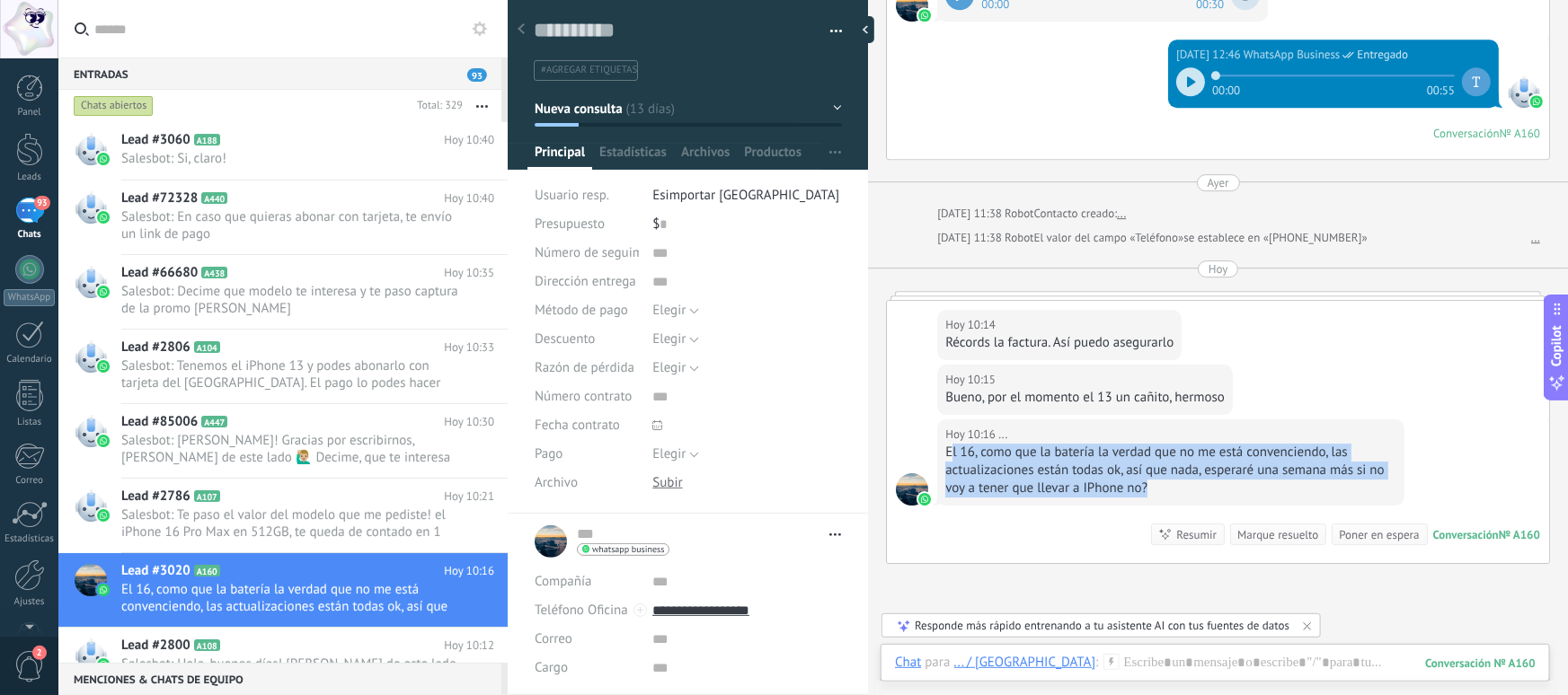
drag, startPoint x: 1174, startPoint y: 497, endPoint x: 951, endPoint y: 443, distance: 229.4
click at [954, 450] on div "Hoy 10:16 ... El 16, como que la batería la verdad que no me está convenciendo,…" at bounding box center [1170, 462] width 467 height 86
click at [979, 464] on div "El 16, como que la batería la verdad que no me está convenciendo, las actualiza…" at bounding box center [1171, 471] width 451 height 54
drag, startPoint x: 1150, startPoint y: 488, endPoint x: 949, endPoint y: 448, distance: 204.9
click at [949, 448] on div "El 16, como que la batería la verdad que no me está convenciendo, las actualiza…" at bounding box center [1171, 471] width 451 height 54
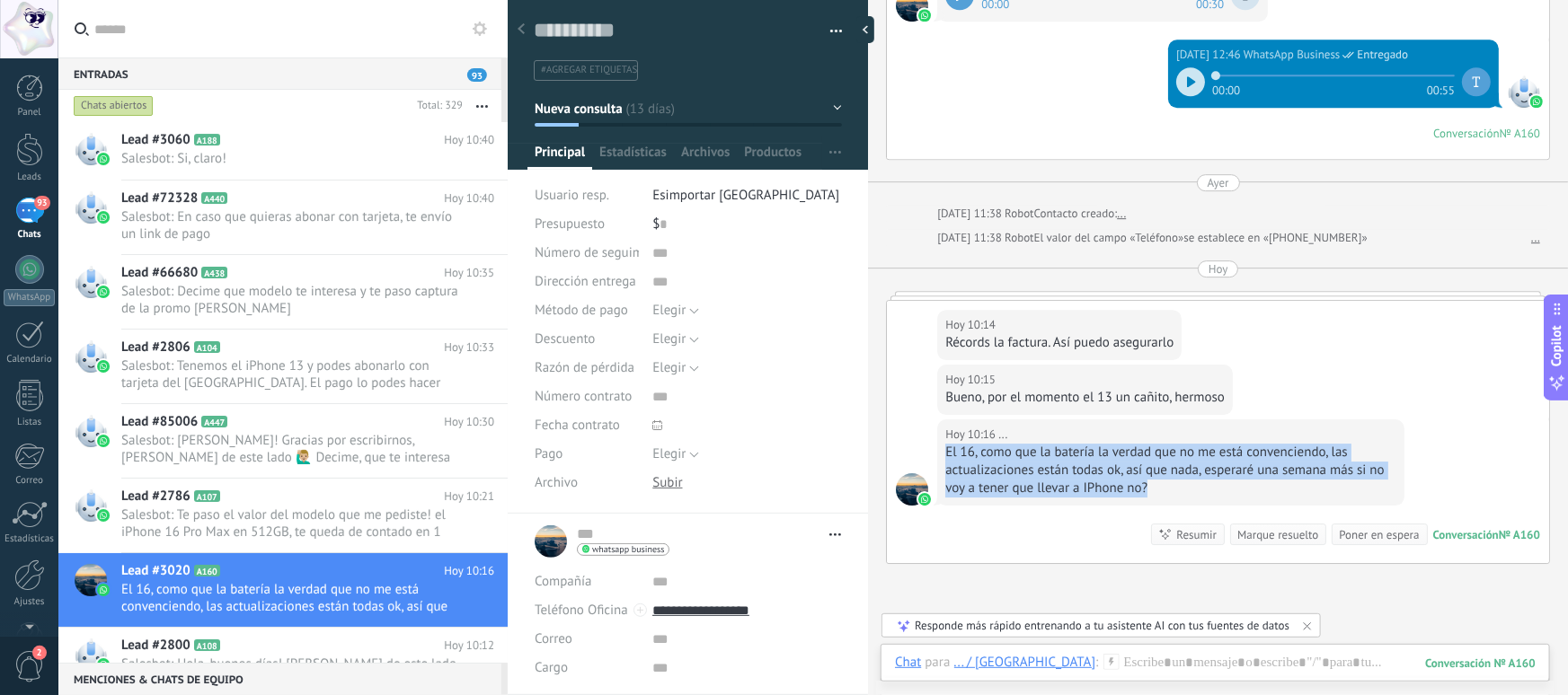
click at [949, 448] on div "El 16, como que la batería la verdad que no me está convenciendo, las actualiza…" at bounding box center [1171, 471] width 451 height 54
drag, startPoint x: 949, startPoint y: 448, endPoint x: 1164, endPoint y: 486, distance: 218.3
click at [1164, 486] on div "El 16, como que la batería la verdad que no me está convenciendo, las actualiza…" at bounding box center [1171, 471] width 451 height 54
drag, startPoint x: 1164, startPoint y: 486, endPoint x: 935, endPoint y: 447, distance: 232.3
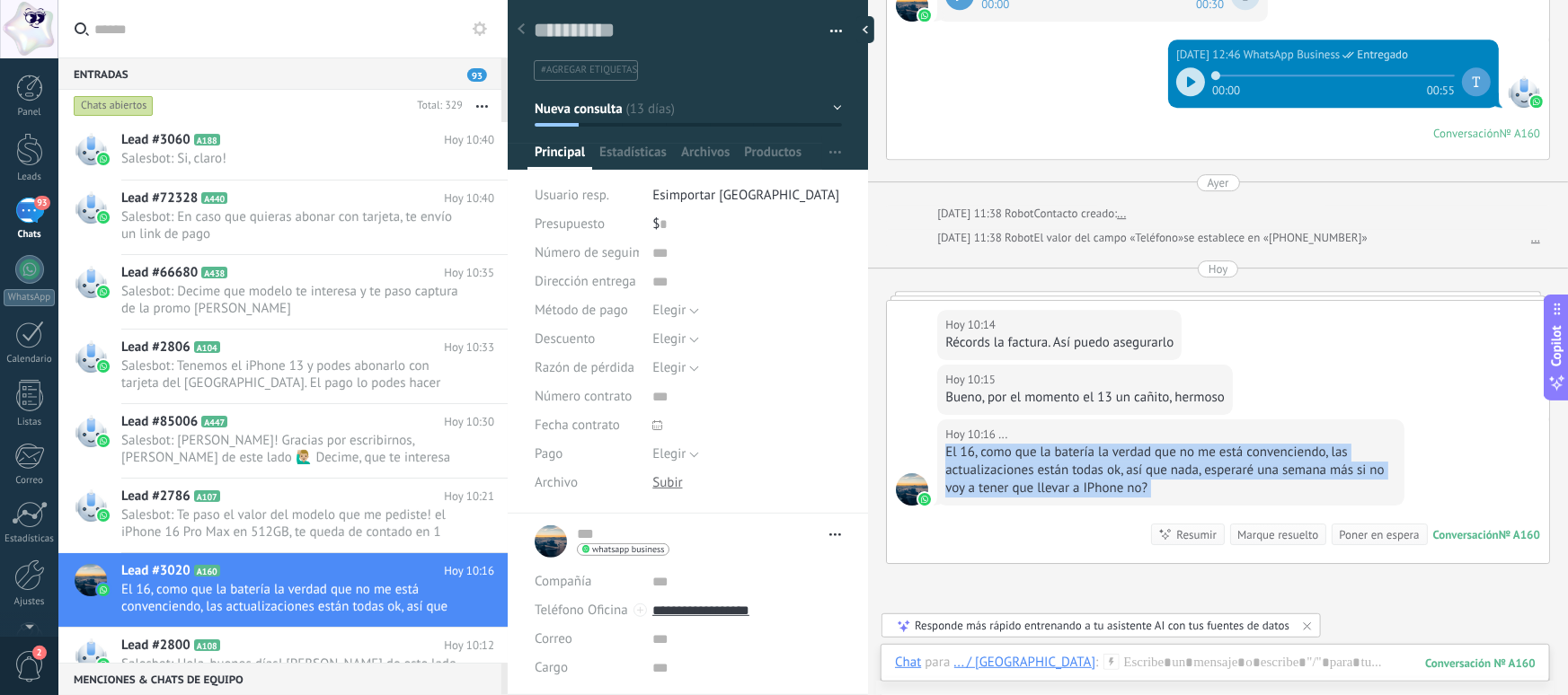
click at [934, 447] on div "Hoy 10:16 ... El 16, como que la batería la verdad que no me está convenciendo,…" at bounding box center [1218, 491] width 662 height 144
click at [981, 467] on div "El 16, como que la batería la verdad que no me está convenciendo, las actualiza…" at bounding box center [1171, 471] width 451 height 54
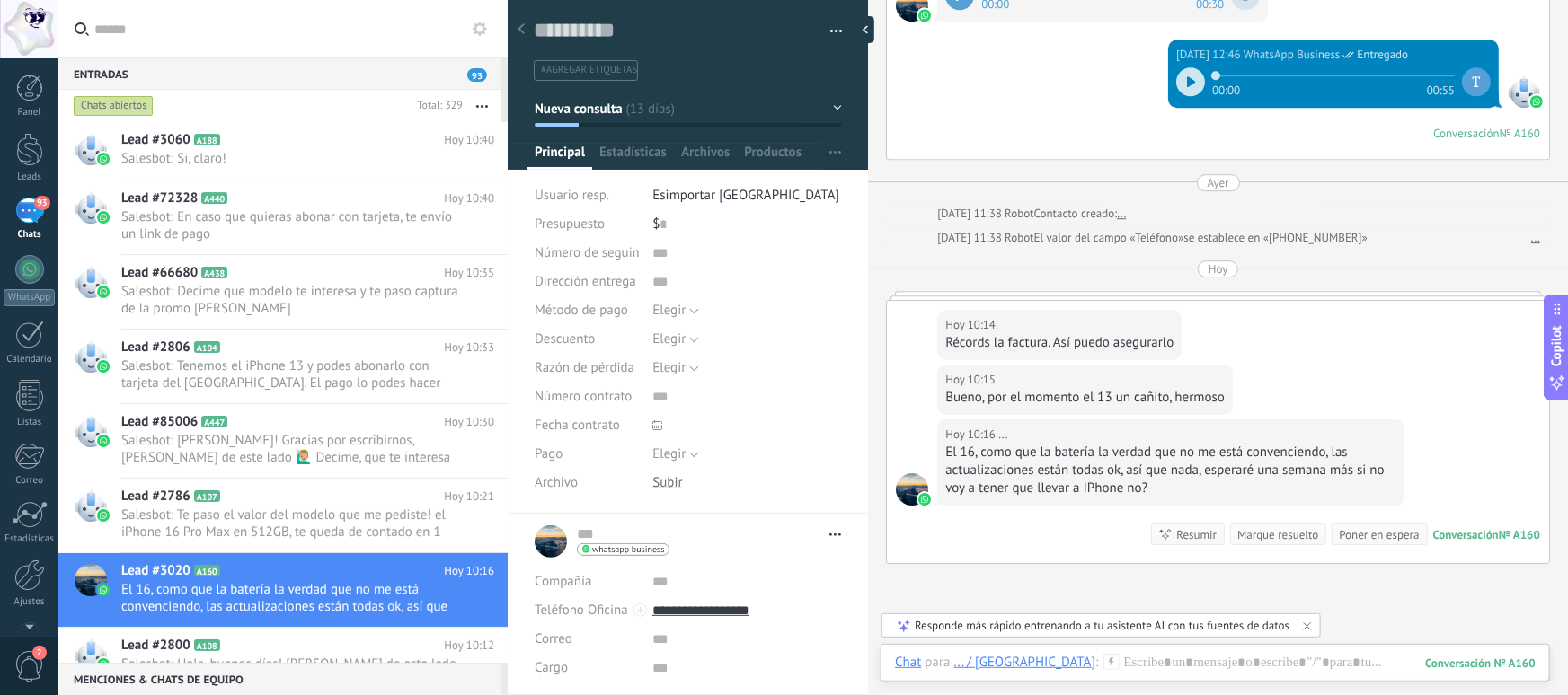
scroll to position [2823, 0]
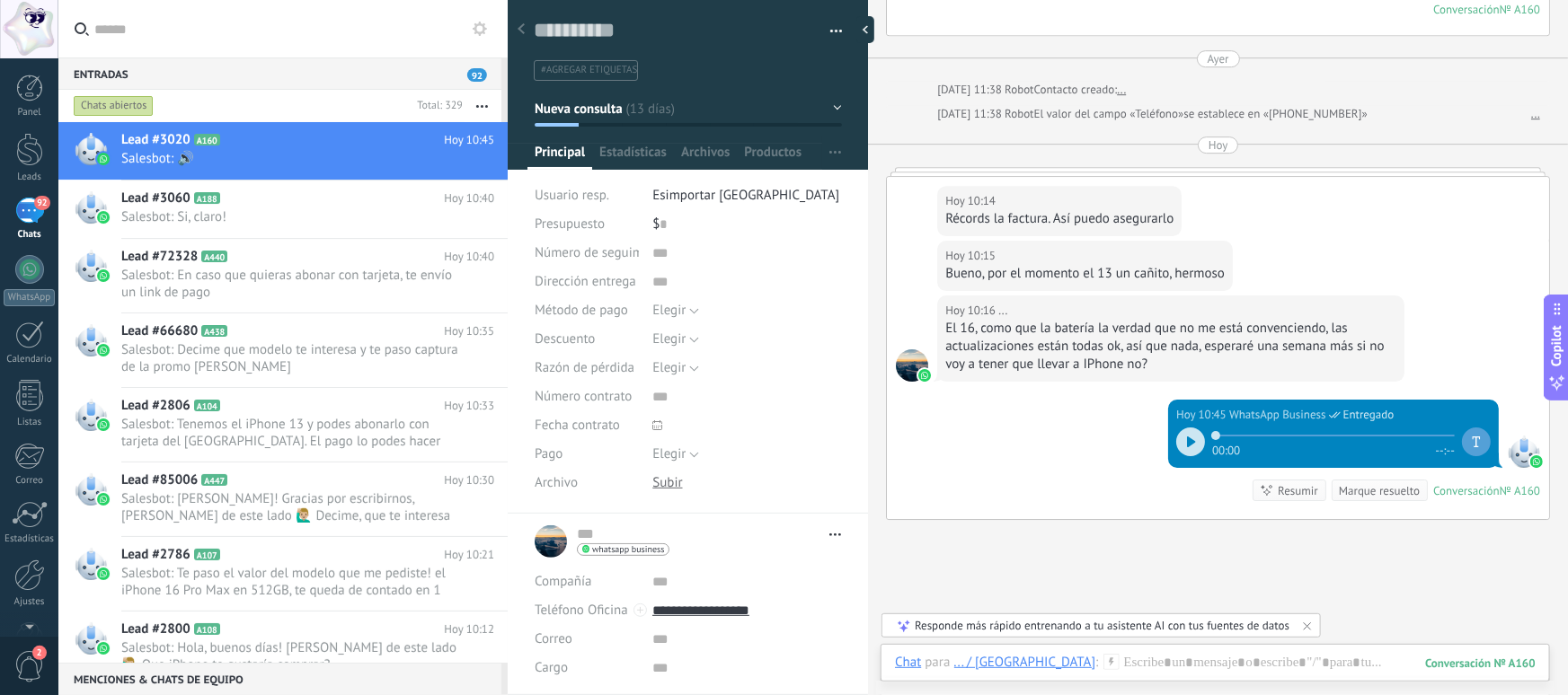
click at [578, 136] on div at bounding box center [688, 79] width 361 height 182
click at [640, 148] on span "Estadísticas" at bounding box center [632, 156] width 67 height 26
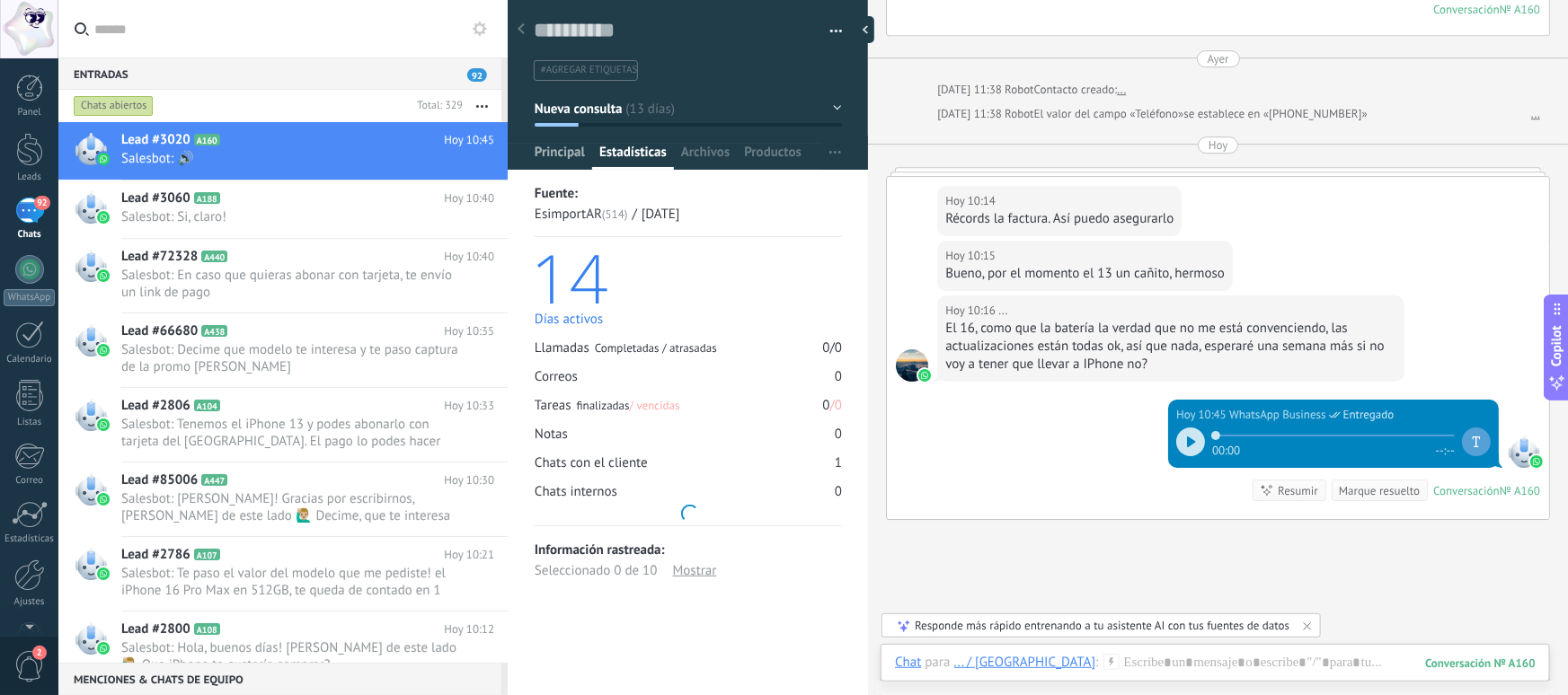
click at [548, 154] on span "Principal" at bounding box center [560, 156] width 50 height 26
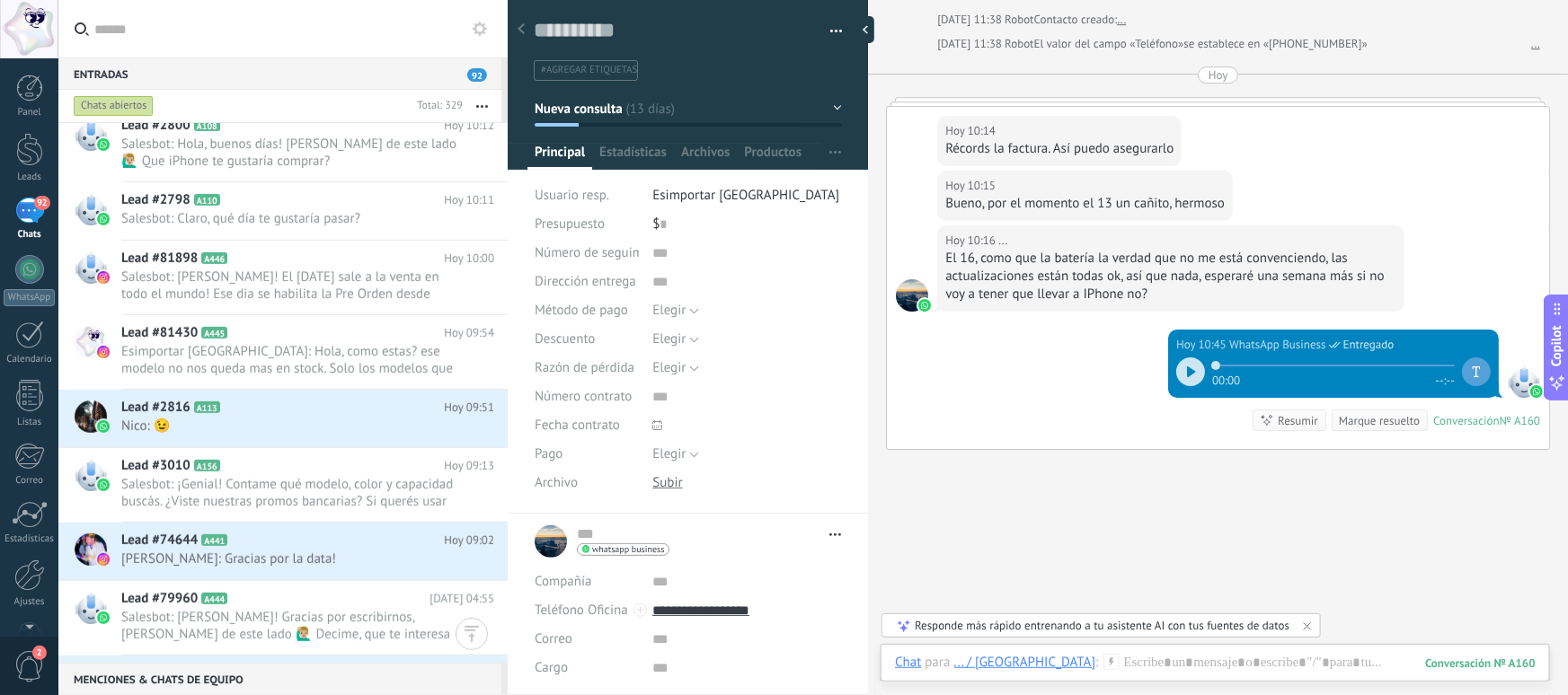
scroll to position [2959, 0]
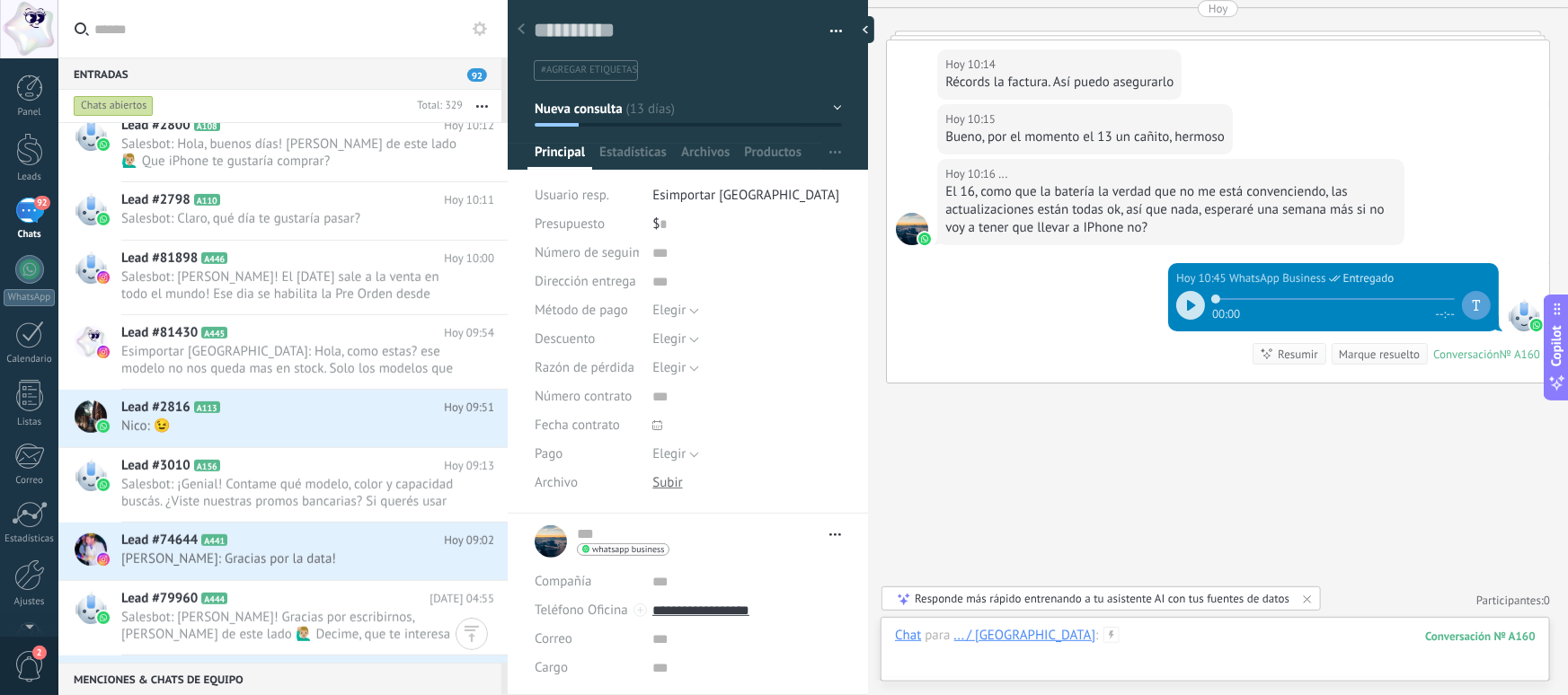
click at [1116, 647] on div at bounding box center [1216, 654] width 641 height 54
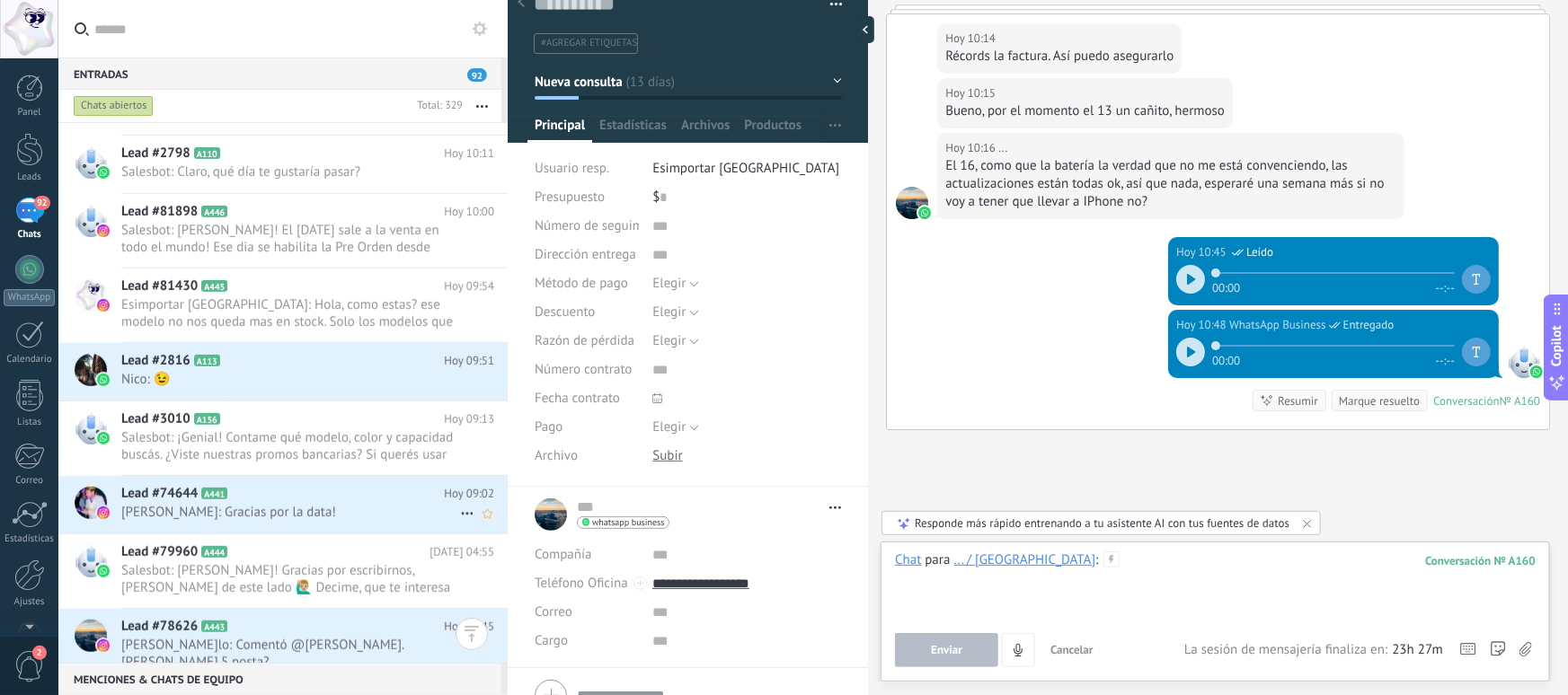
scroll to position [836, 0]
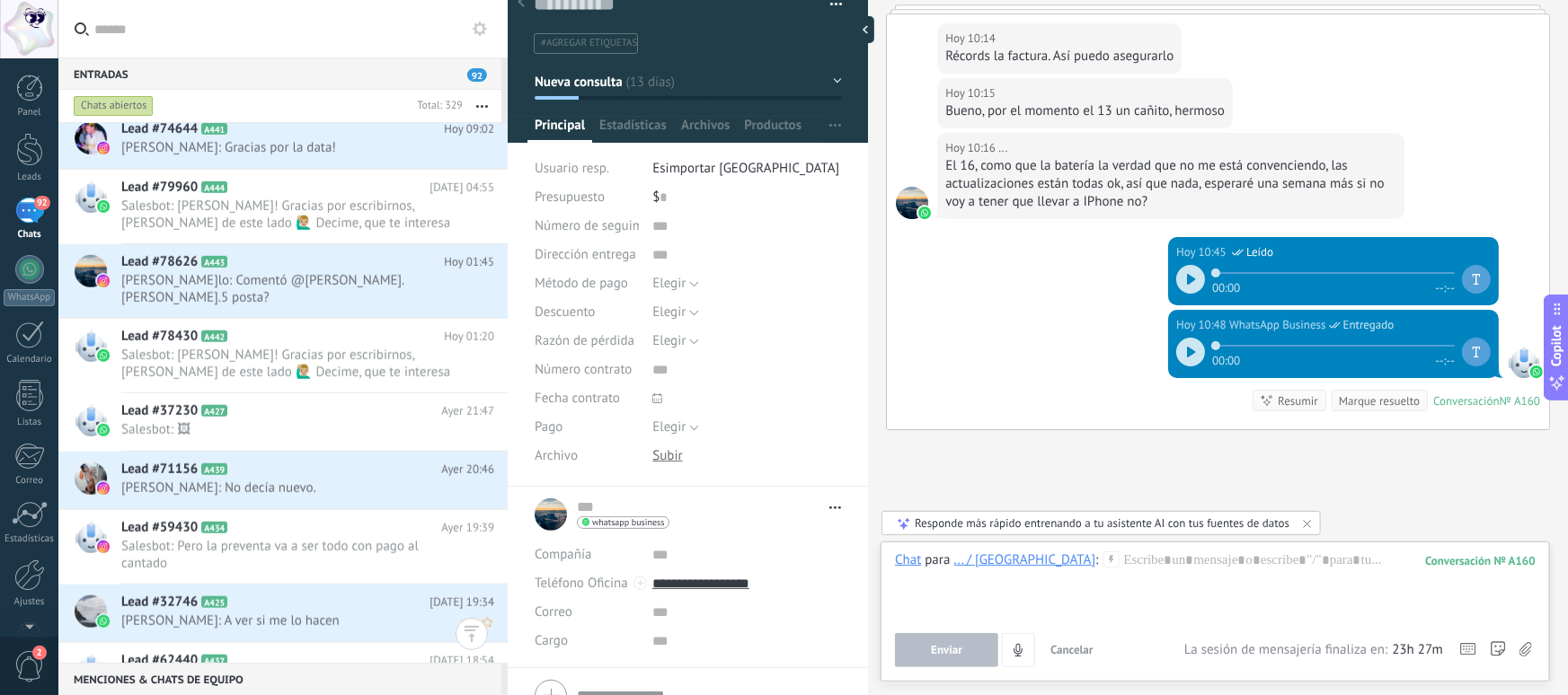
click at [291, 594] on h2 "Lead #32746 A425" at bounding box center [276, 603] width 309 height 18
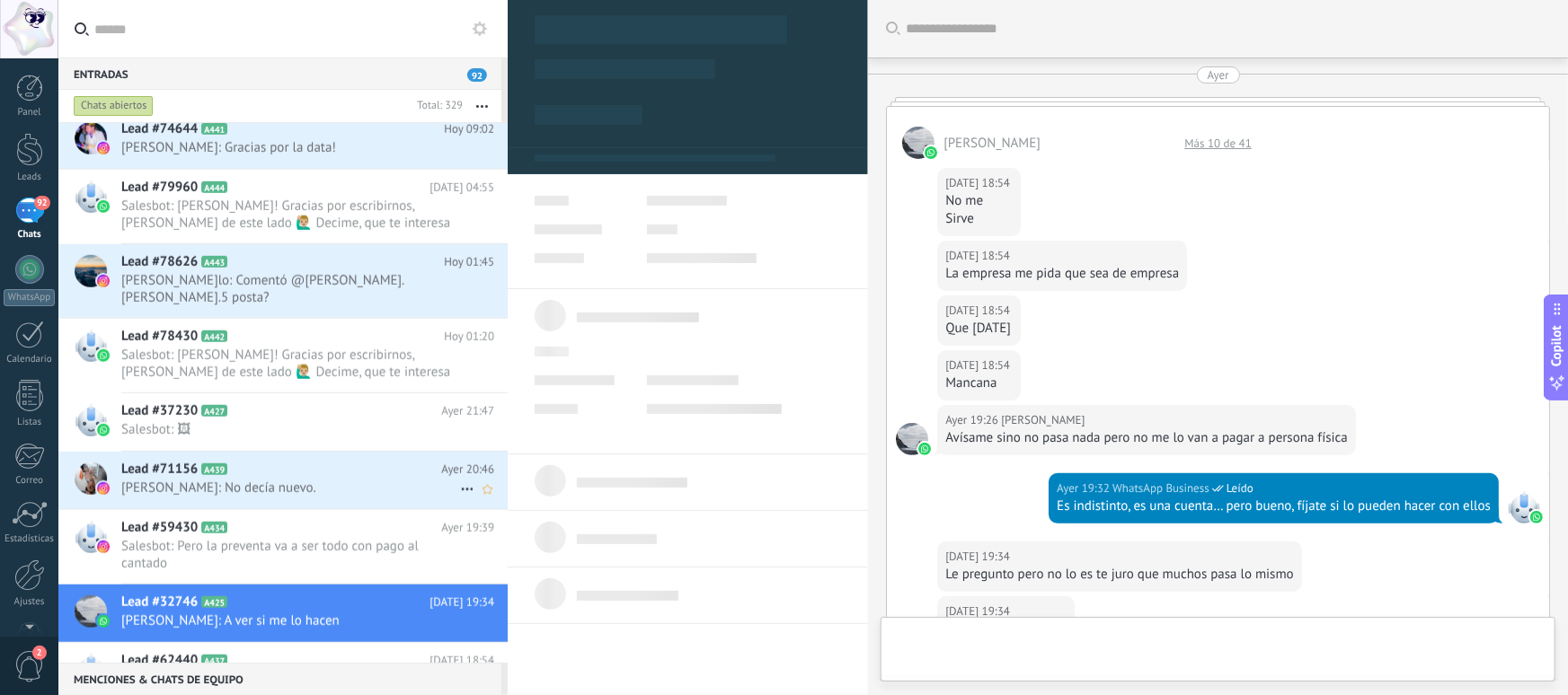
click at [319, 461] on h2 "Lead #71156 A439" at bounding box center [282, 470] width 320 height 18
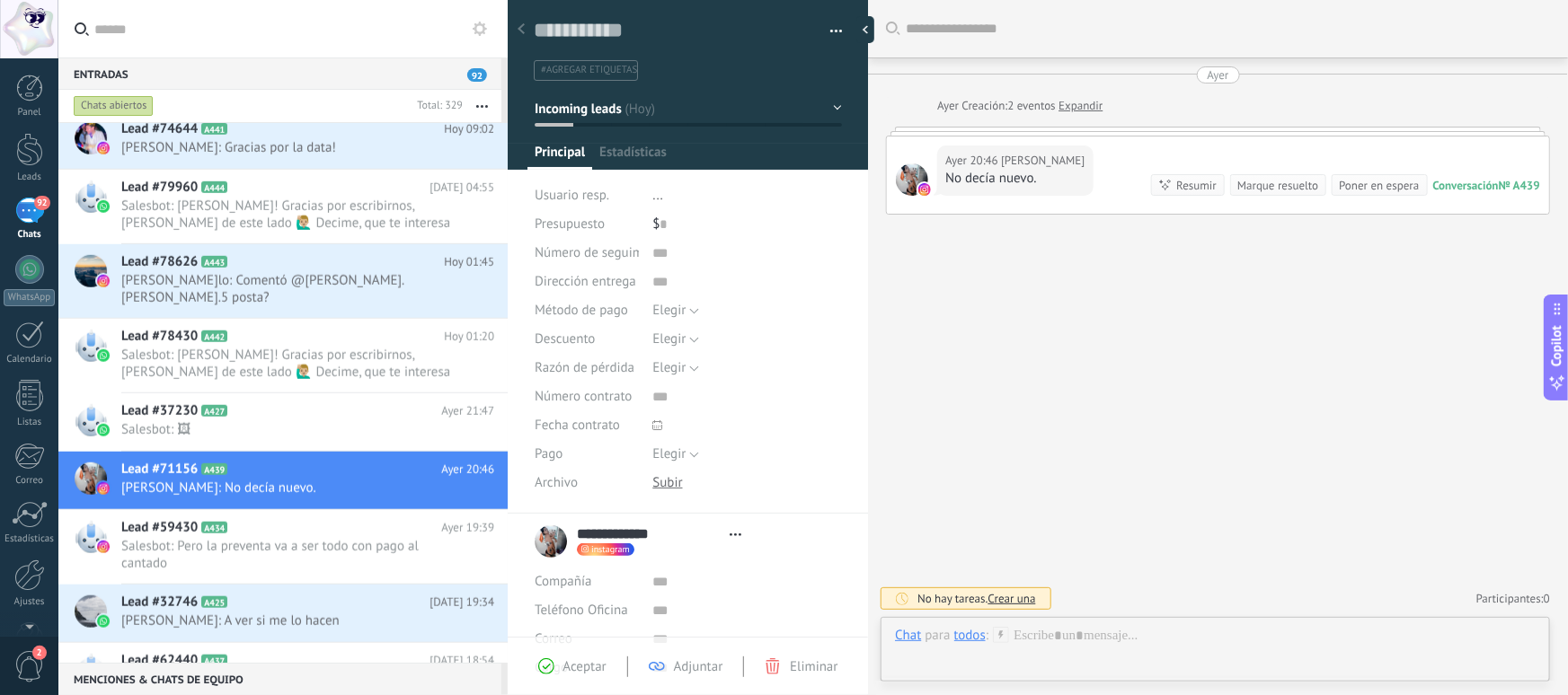
type textarea "**********"
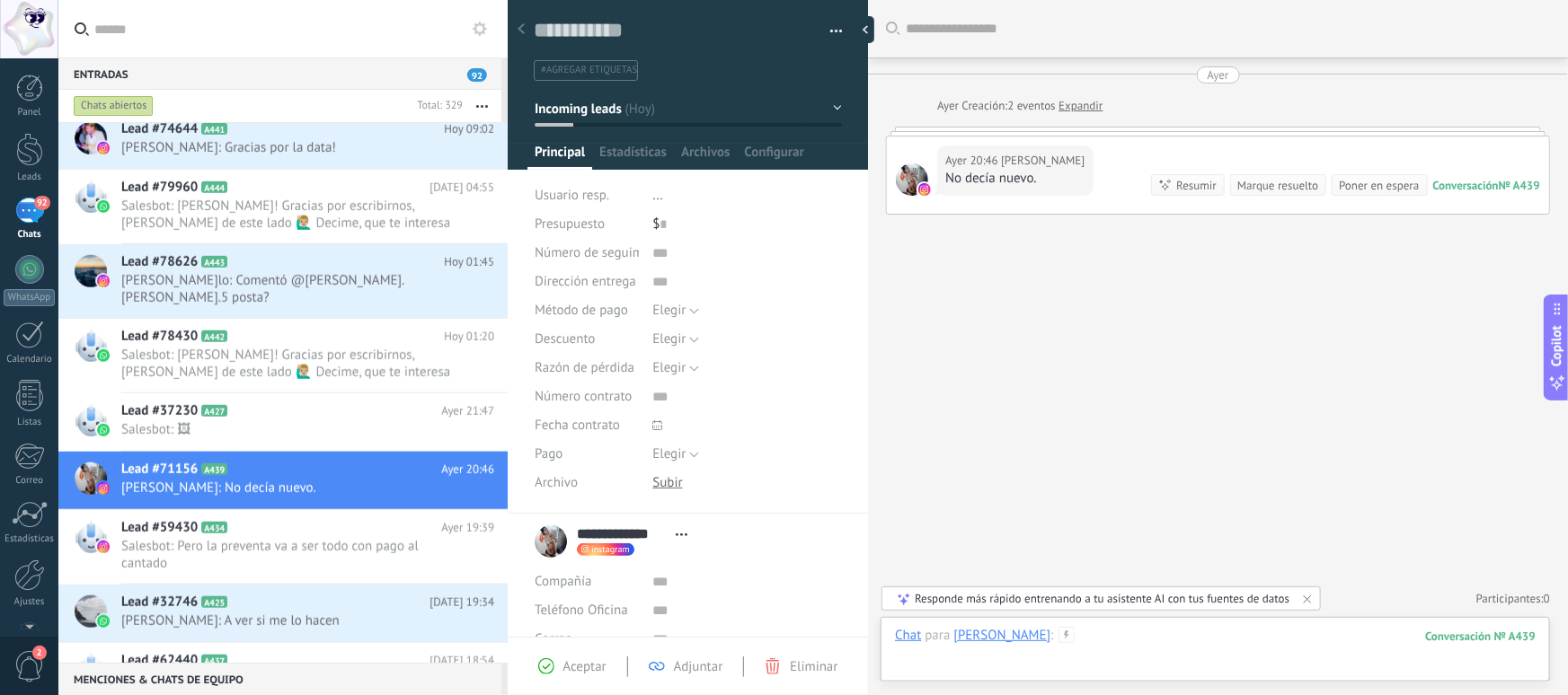
click at [1124, 645] on div at bounding box center [1216, 654] width 641 height 54
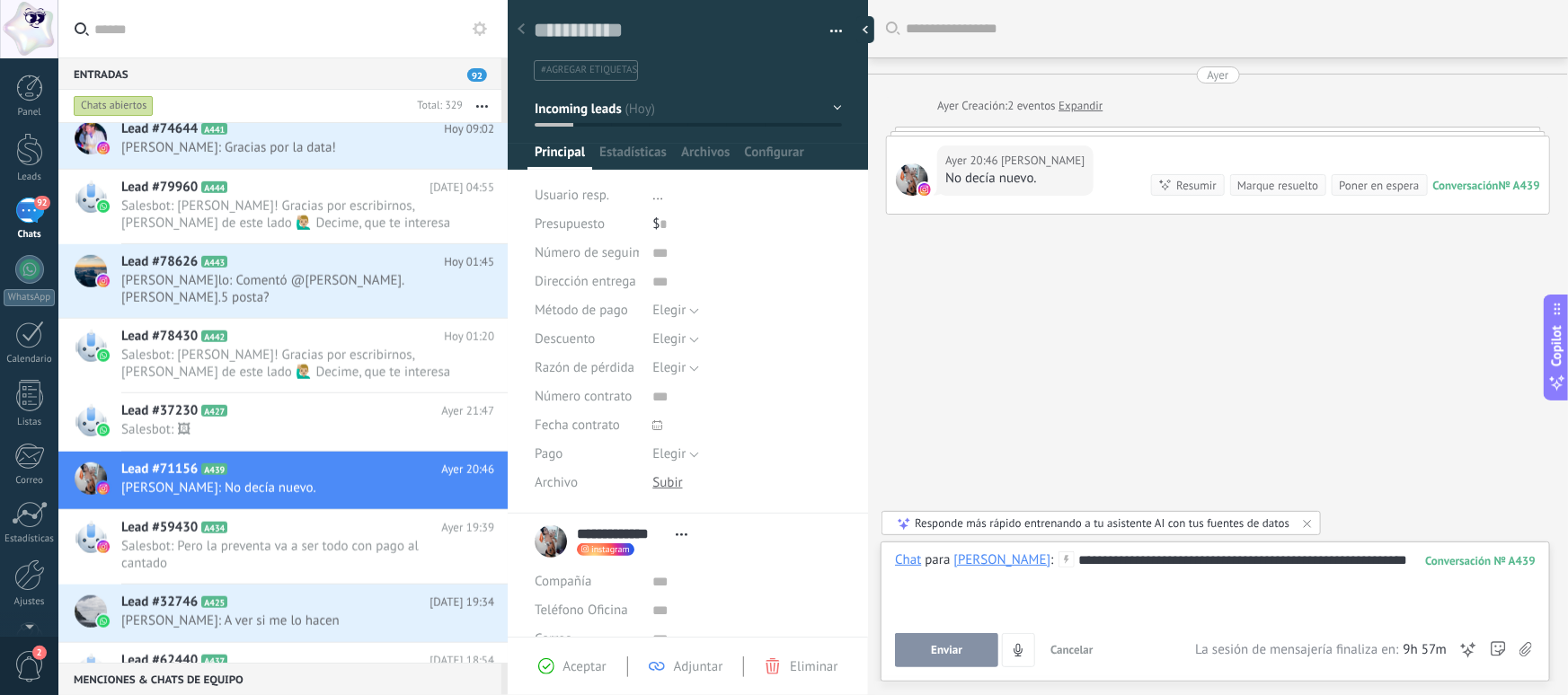
click at [1091, 559] on div "**********" at bounding box center [1216, 585] width 641 height 68
click at [1177, 575] on div "**********" at bounding box center [1216, 585] width 641 height 68
click at [963, 643] on button "Enviar" at bounding box center [947, 650] width 103 height 34
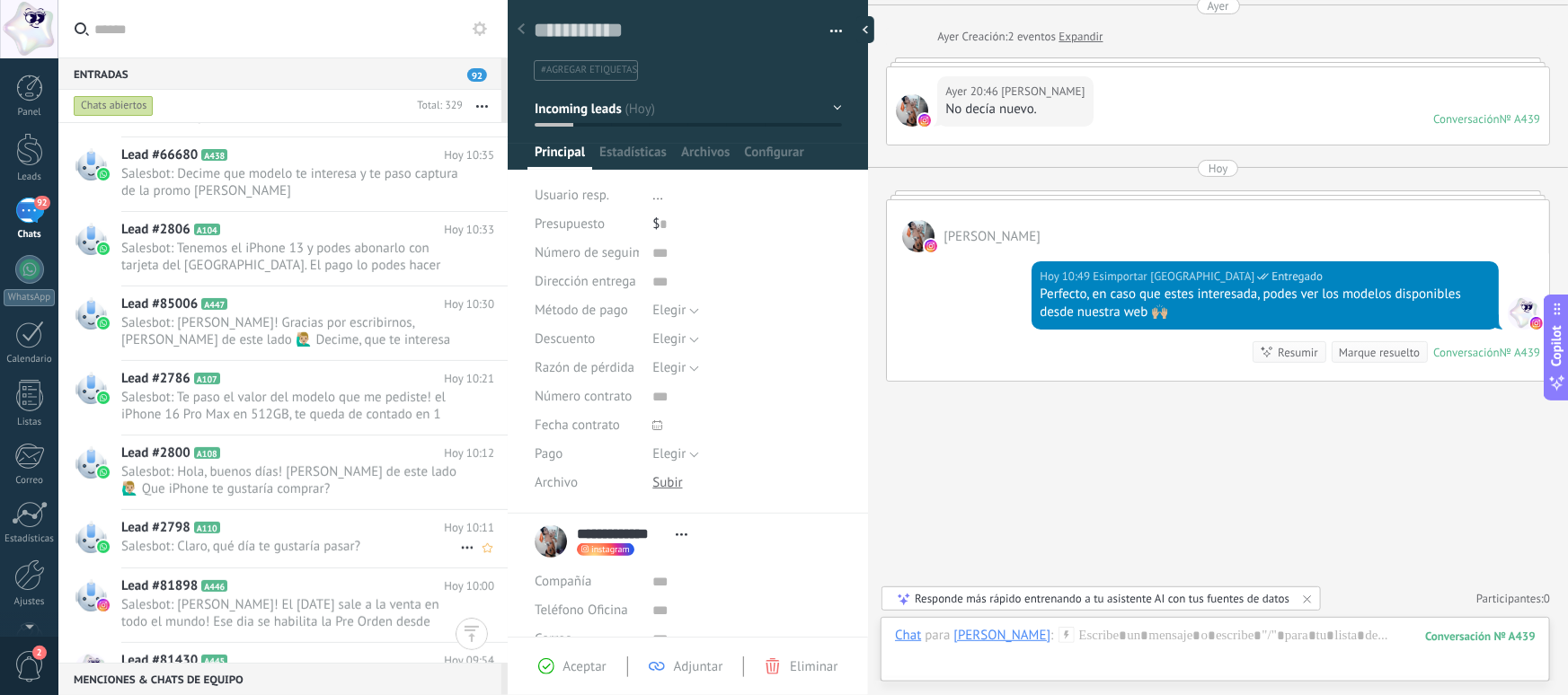
scroll to position [357, 0]
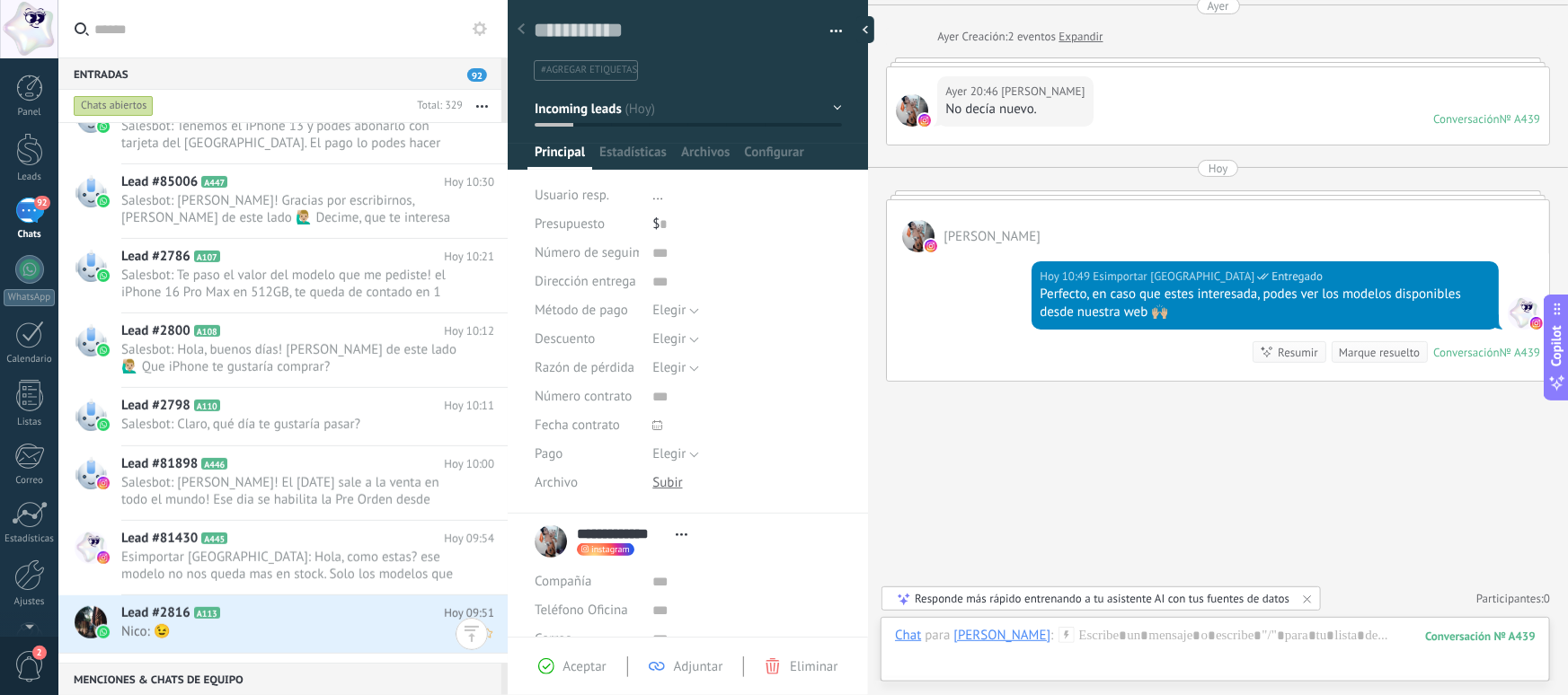
click at [283, 616] on h2 "Lead #2816 A113" at bounding box center [283, 613] width 322 height 18
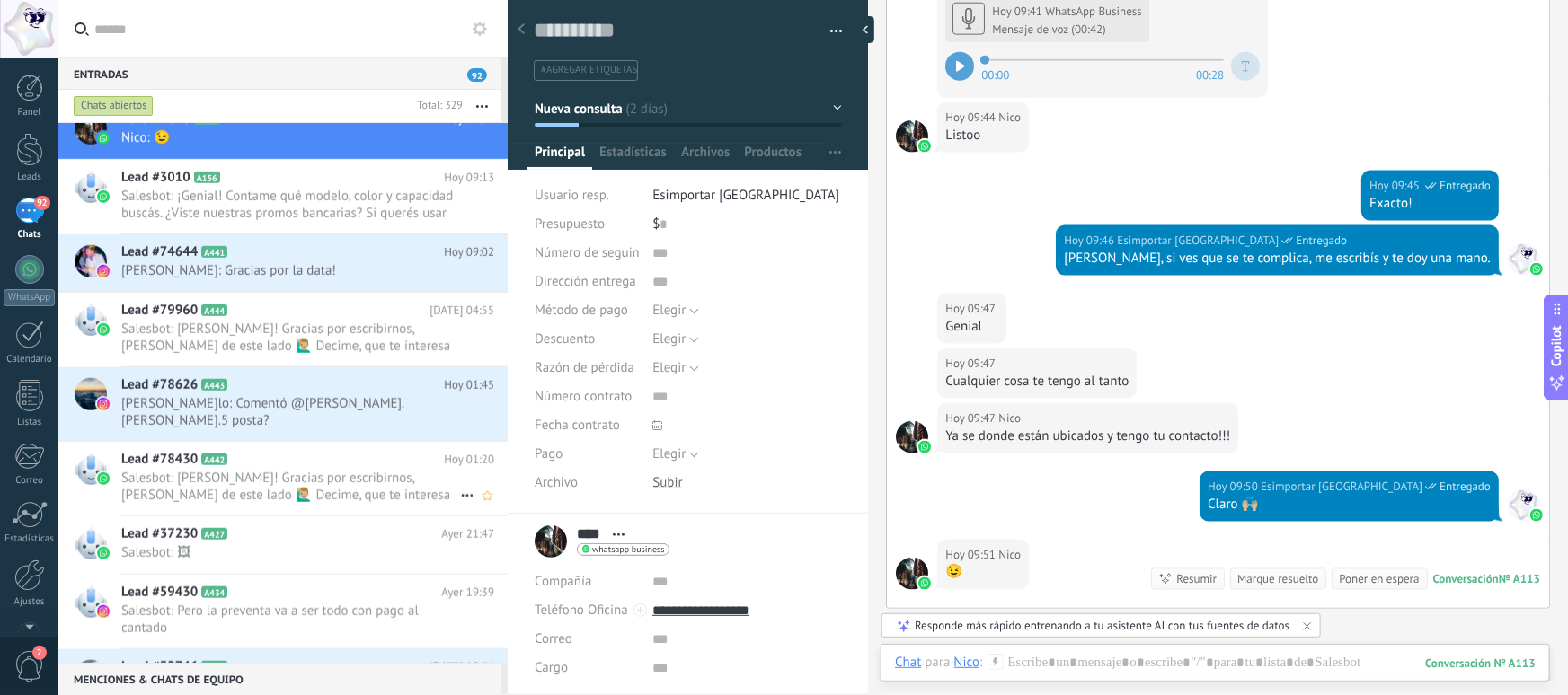
scroll to position [791, 0]
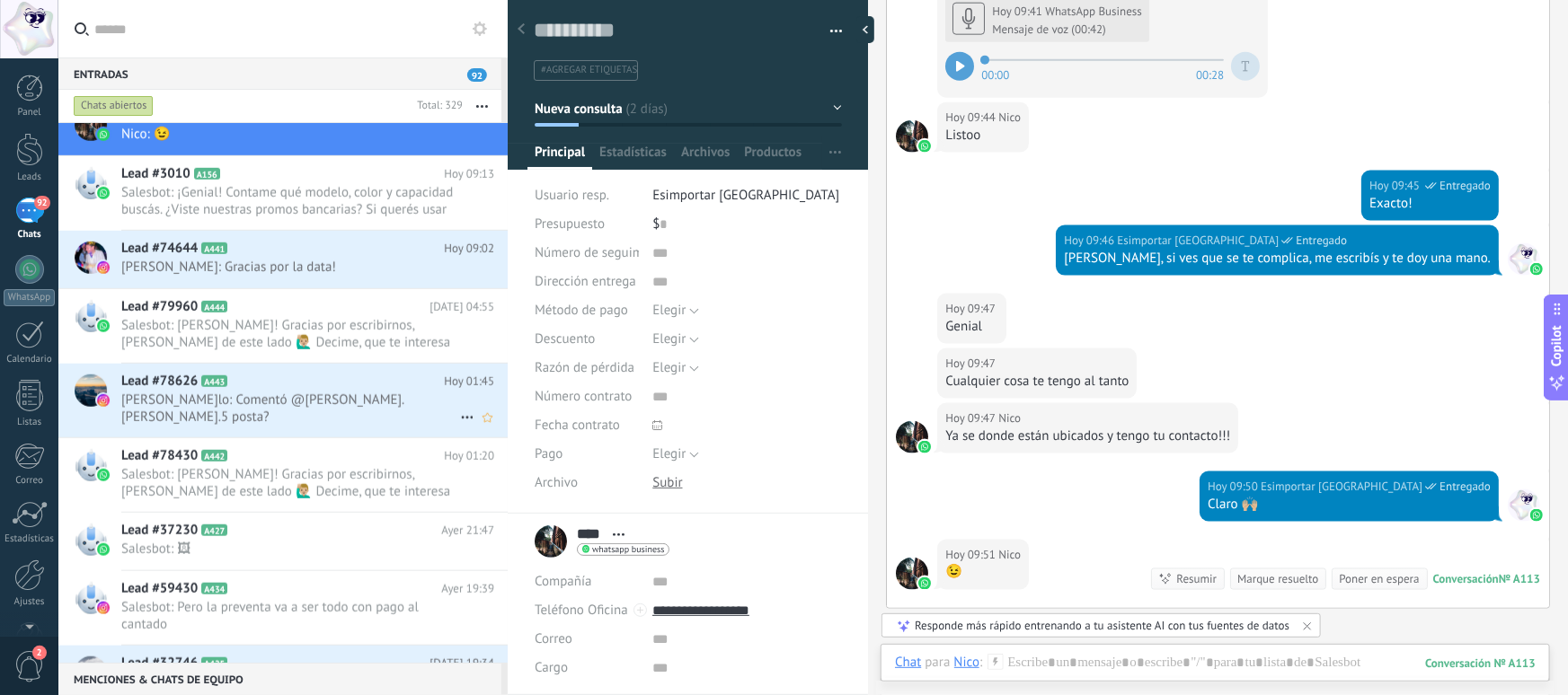
click at [371, 393] on span "diaz_macelo: Comentó @ana.eseverri.5 posta?" at bounding box center [290, 409] width 339 height 34
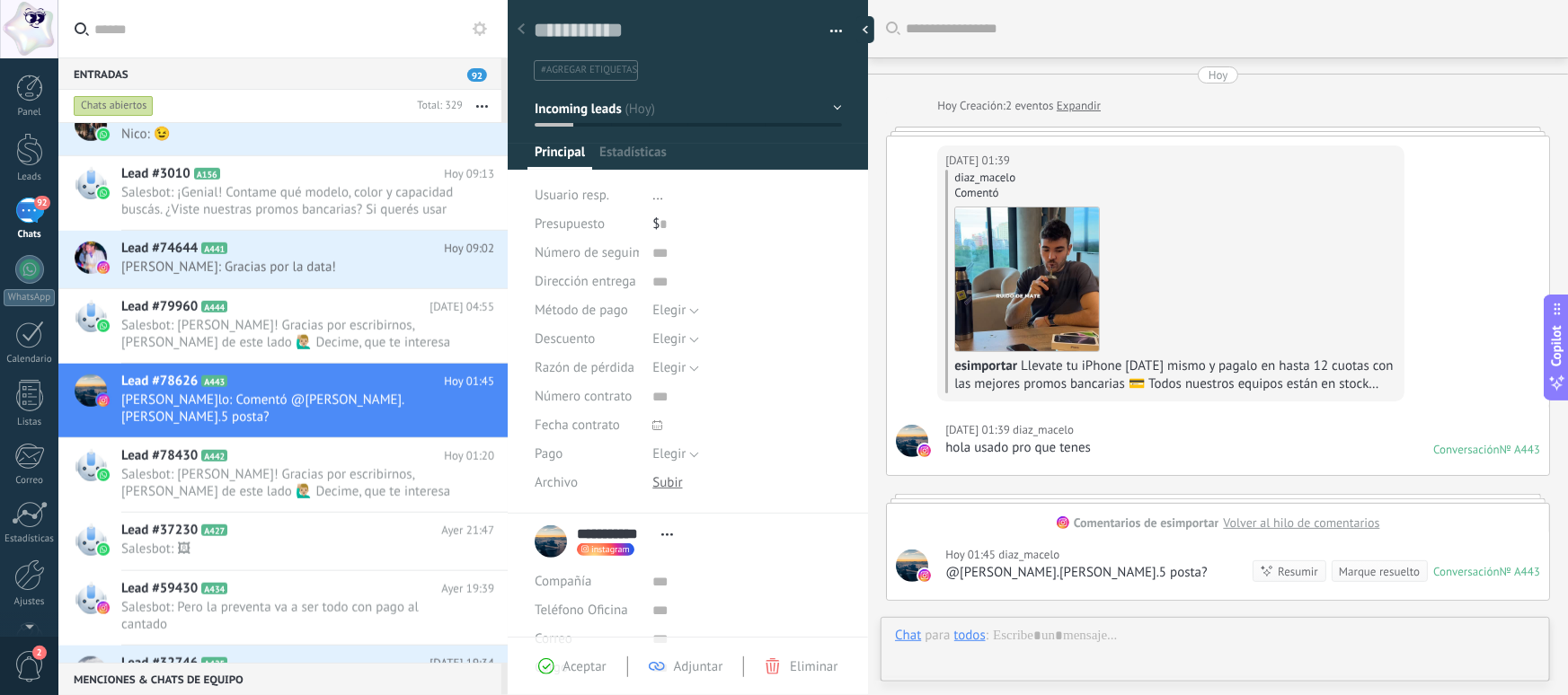
scroll to position [218, 0]
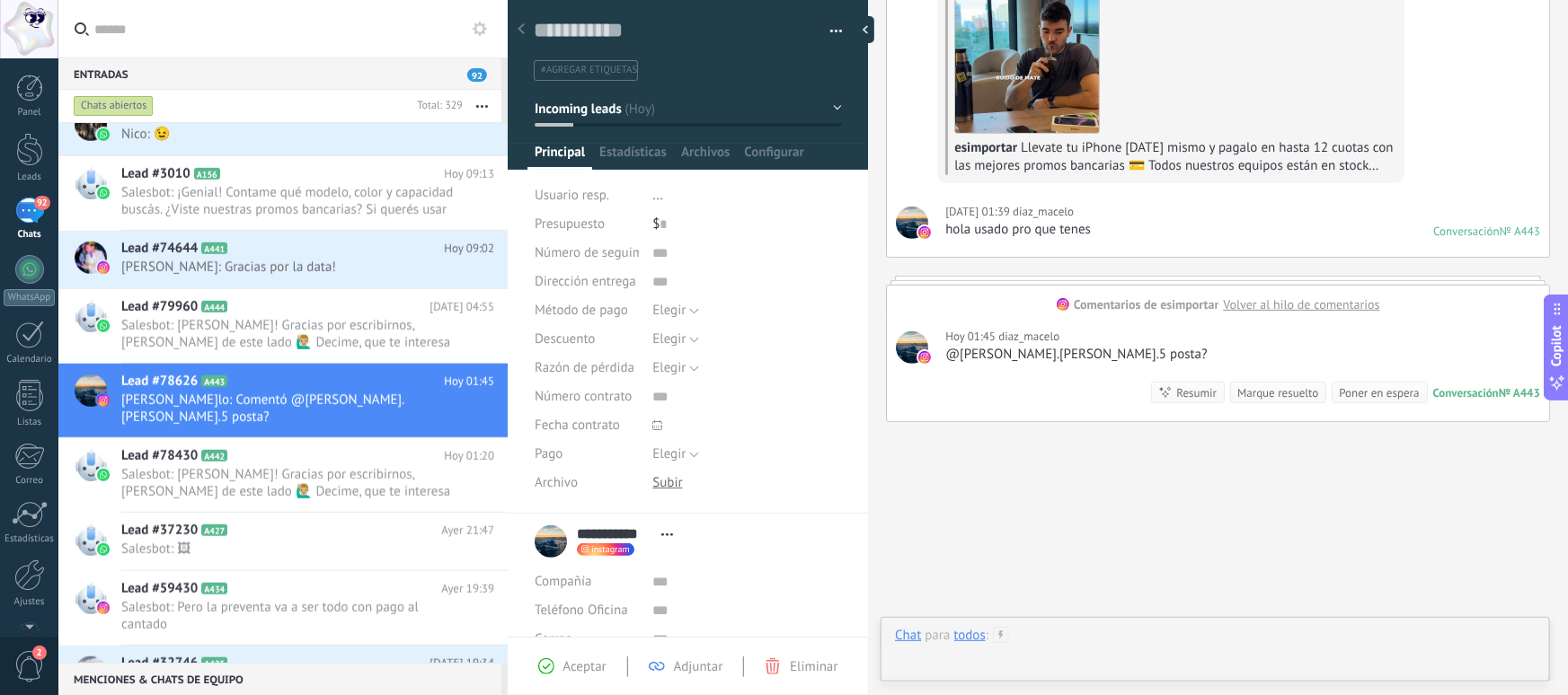
click at [1143, 644] on div at bounding box center [1216, 654] width 641 height 54
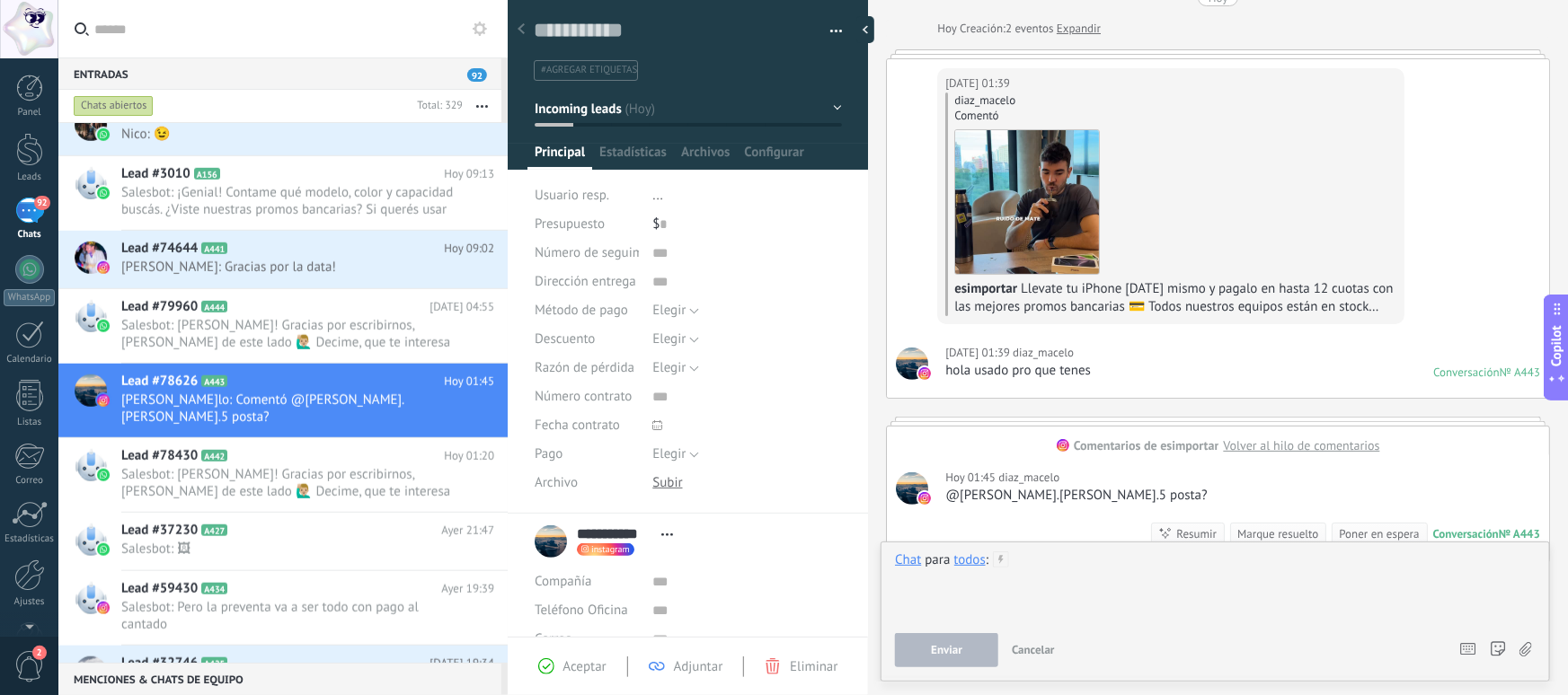
scroll to position [71, 0]
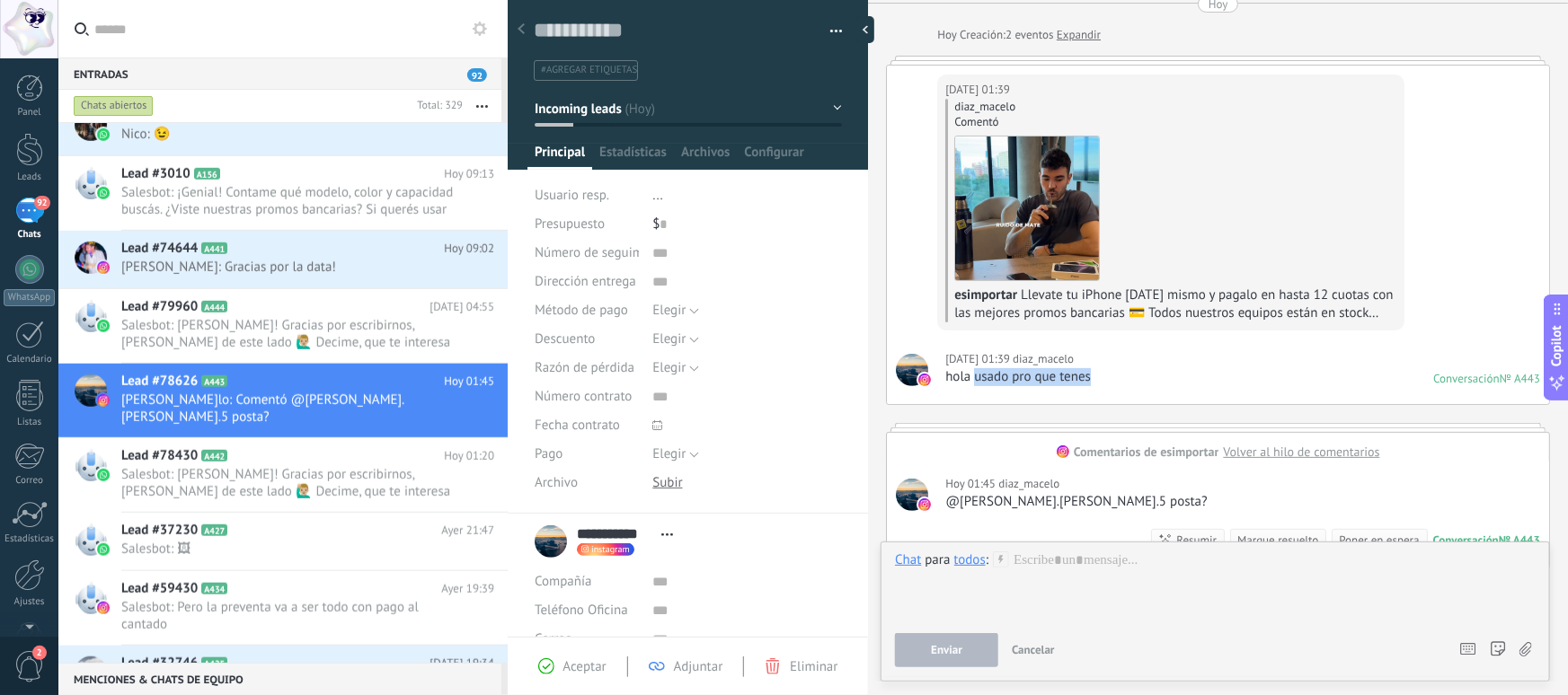
drag, startPoint x: 1017, startPoint y: 387, endPoint x: 1125, endPoint y: 387, distance: 108.0
click at [1125, 387] on div "Hoy 01:39 diaz_macelo hola usado pro que tenes Conversación № A443 Conversación…" at bounding box center [1218, 369] width 662 height 69
click at [1114, 387] on div at bounding box center [1114, 387] width 0 height 0
click at [1134, 381] on div "Hoy 01:39 diaz_macelo hola usado pro que tenes Conversación № A443 Conversación…" at bounding box center [1218, 369] width 662 height 69
click at [1007, 429] on div at bounding box center [1218, 427] width 664 height 9
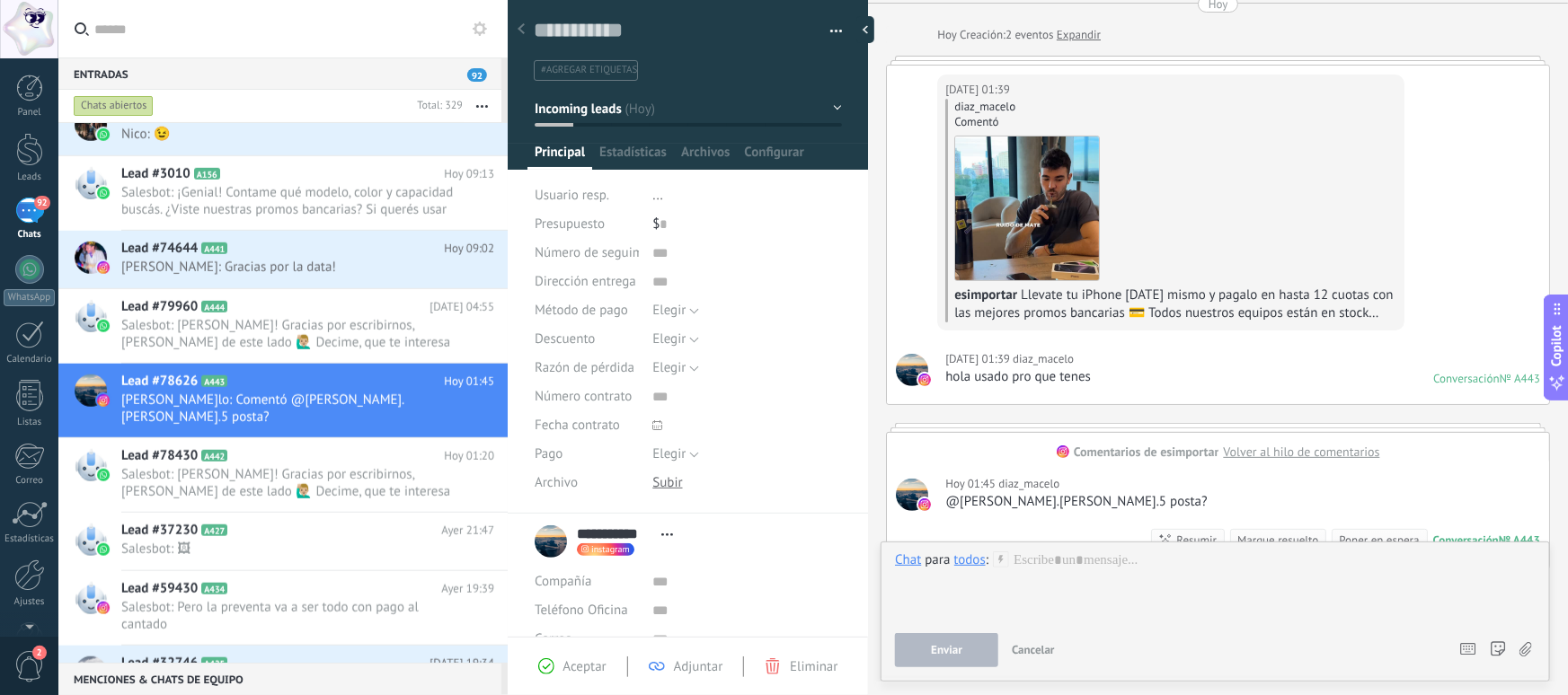
click at [1014, 375] on div "hola usado pro que tenes" at bounding box center [1018, 378] width 146 height 18
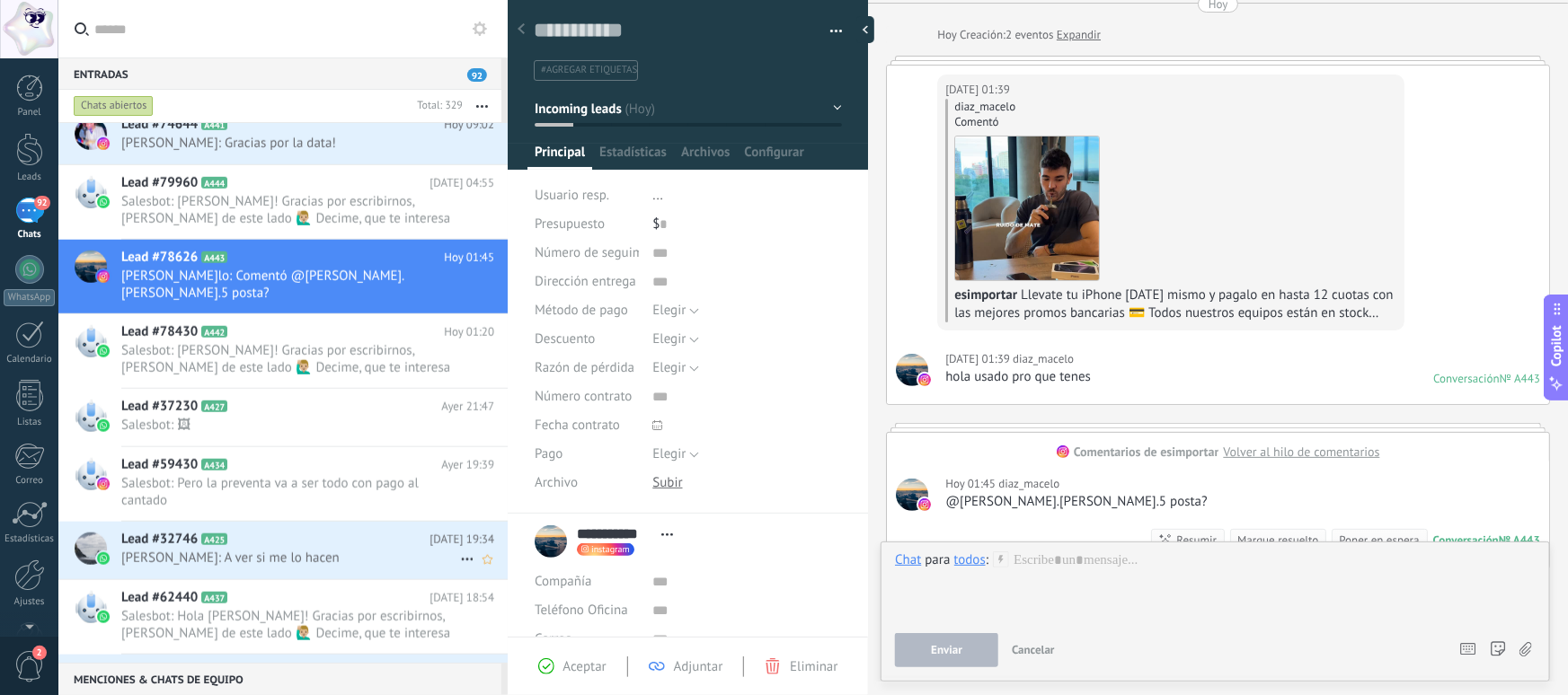
scroll to position [913, 0]
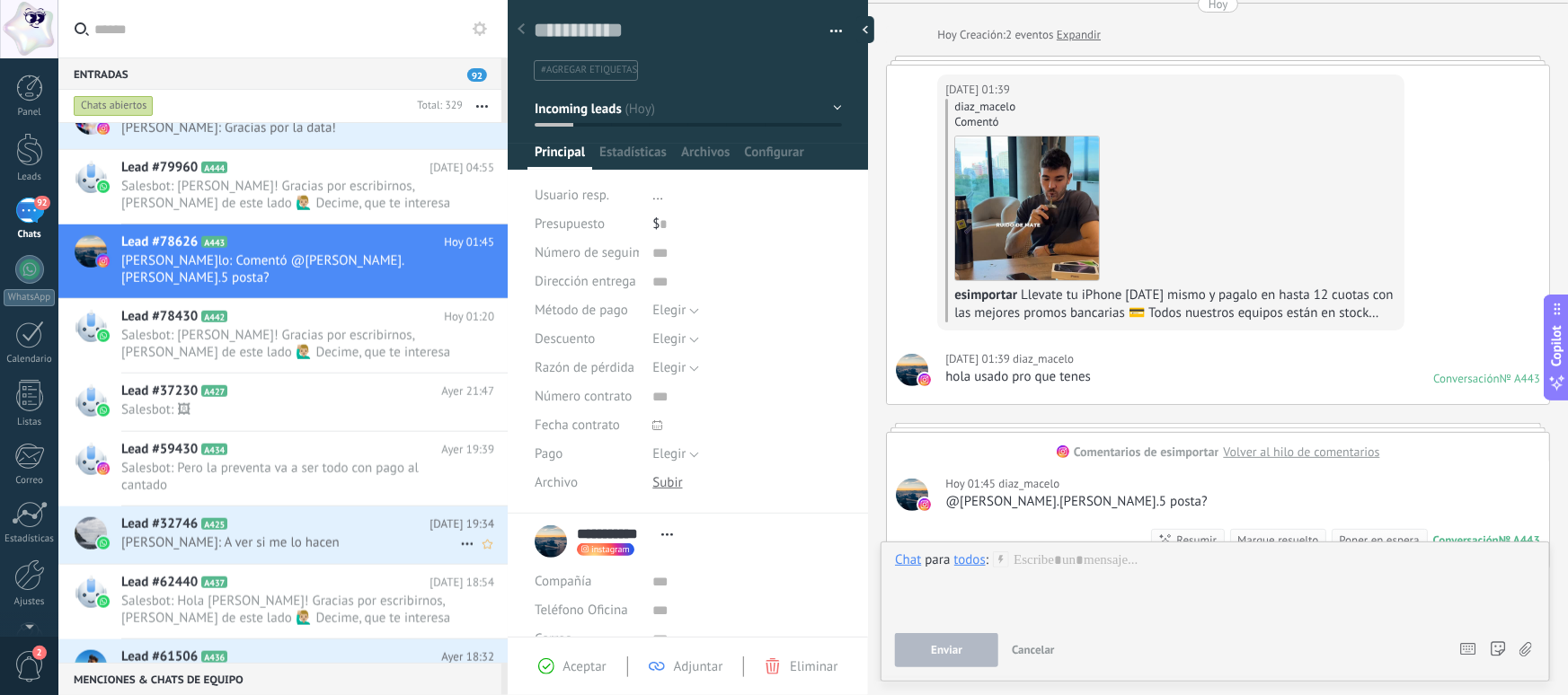
click at [255, 515] on h2 "Lead #32746 A425" at bounding box center [276, 524] width 309 height 18
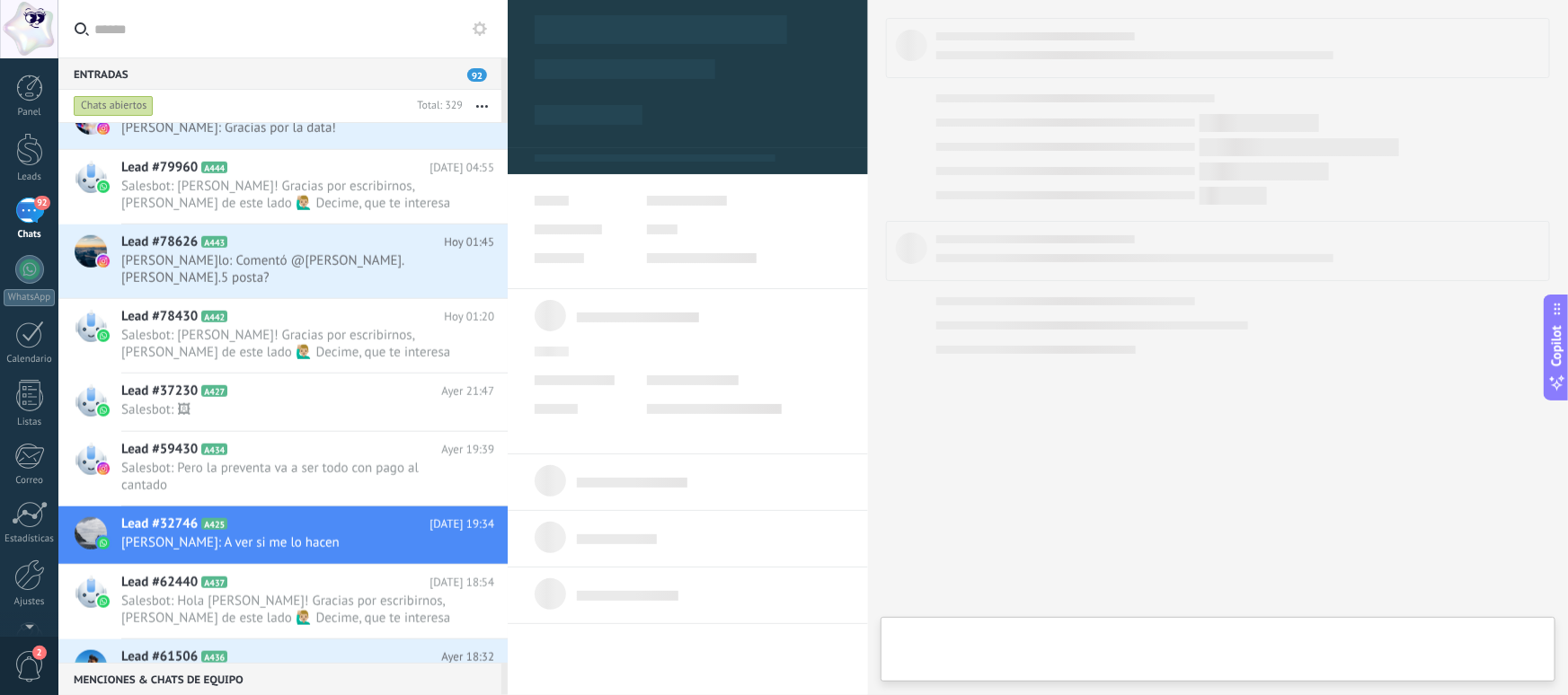
type textarea "**********"
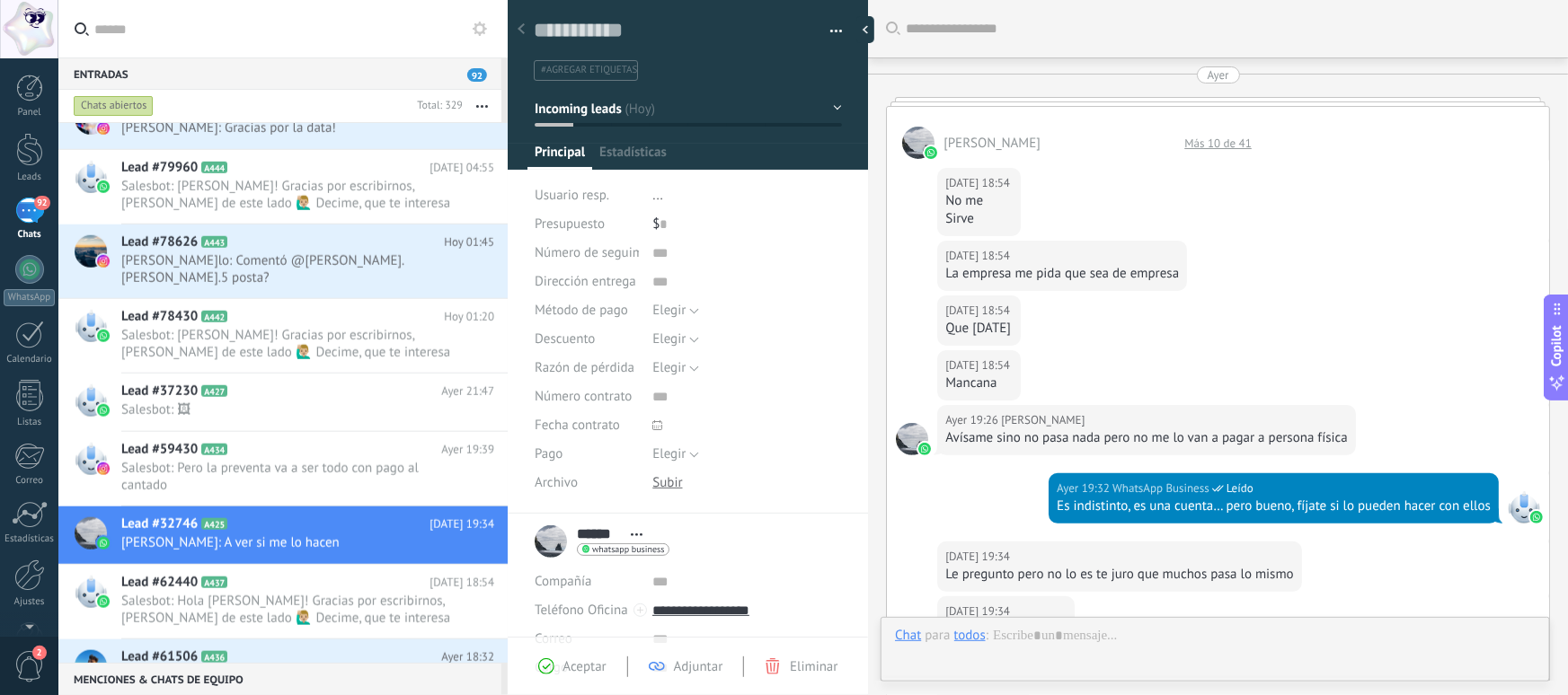
scroll to position [410, 0]
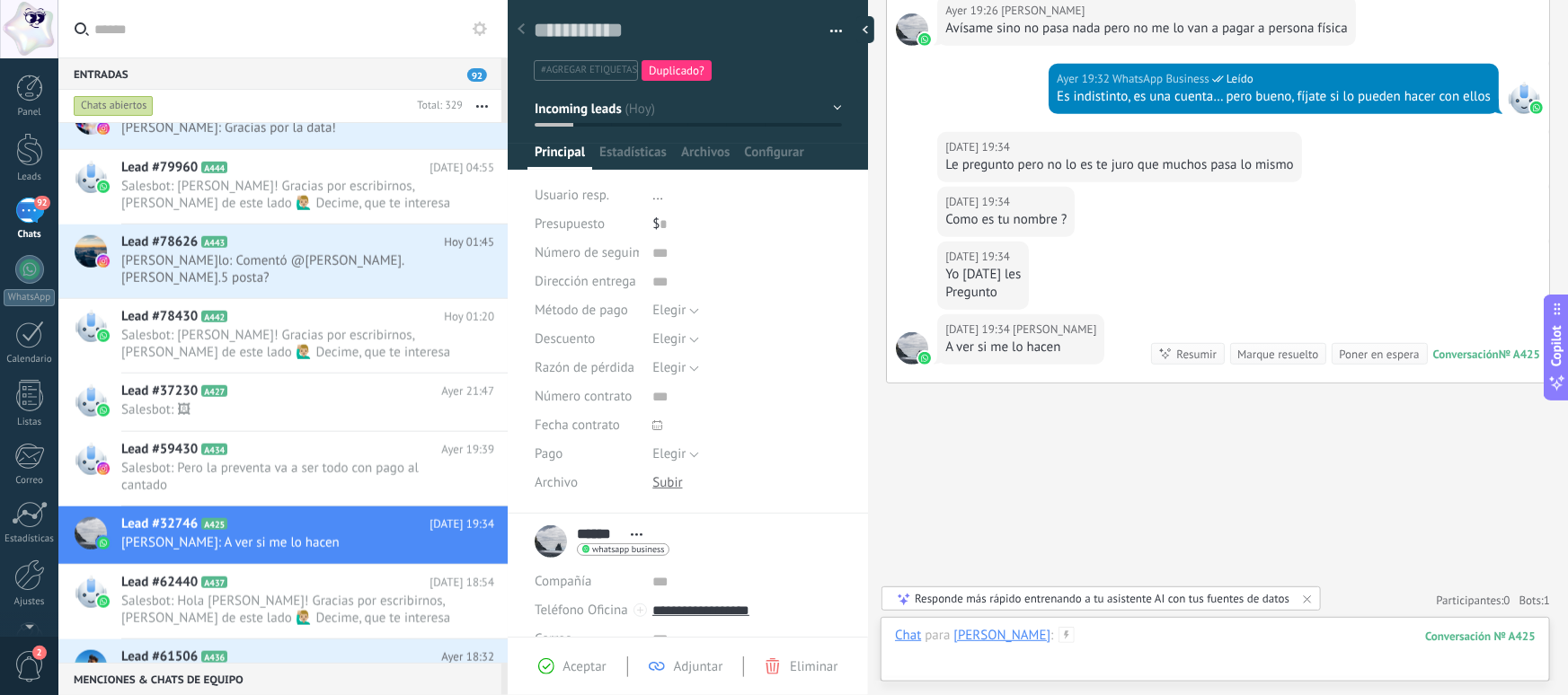
click at [1120, 640] on div at bounding box center [1216, 654] width 641 height 54
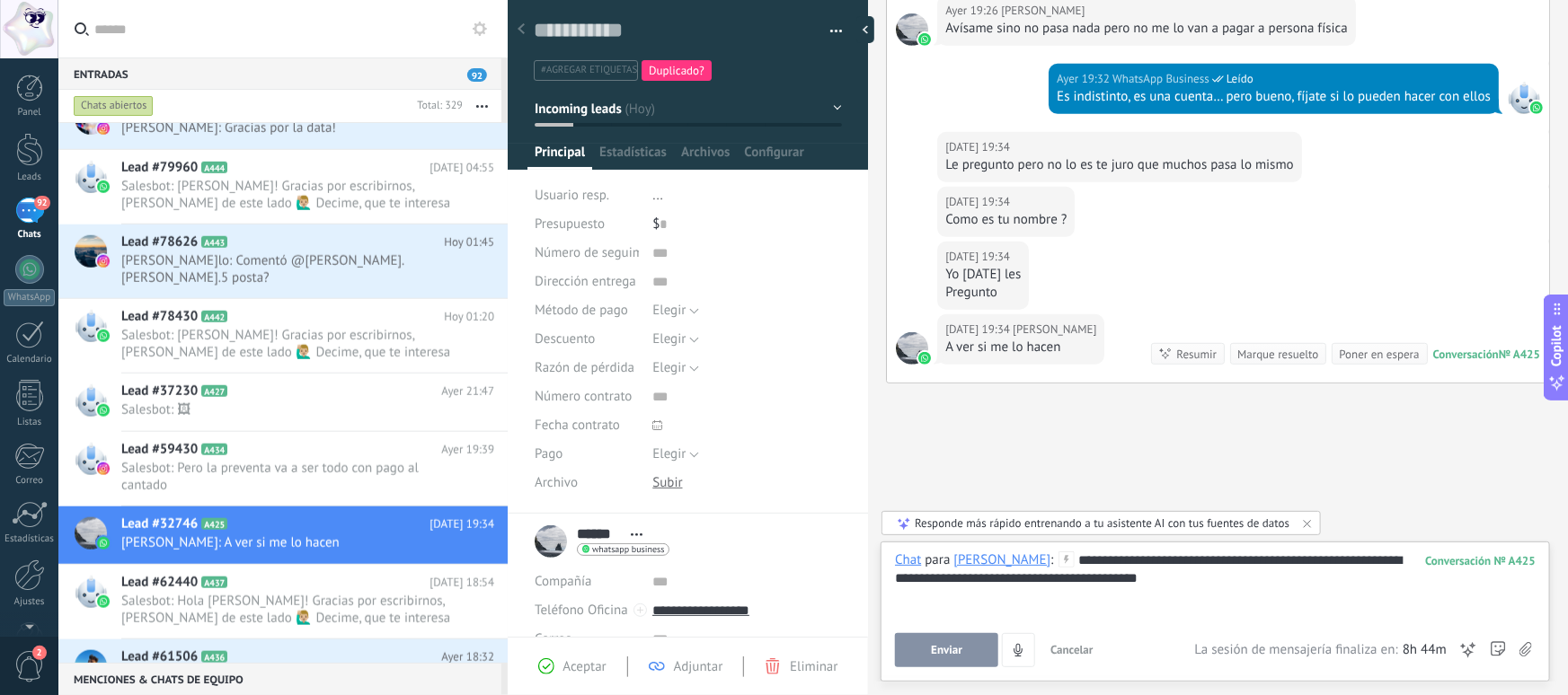
click at [1216, 587] on div at bounding box center [1216, 596] width 641 height 18
click at [1166, 584] on div "**********" at bounding box center [1216, 585] width 641 height 68
click at [1006, 649] on button "4" at bounding box center [1018, 650] width 33 height 34
click at [966, 649] on button "Enviar" at bounding box center [947, 650] width 103 height 34
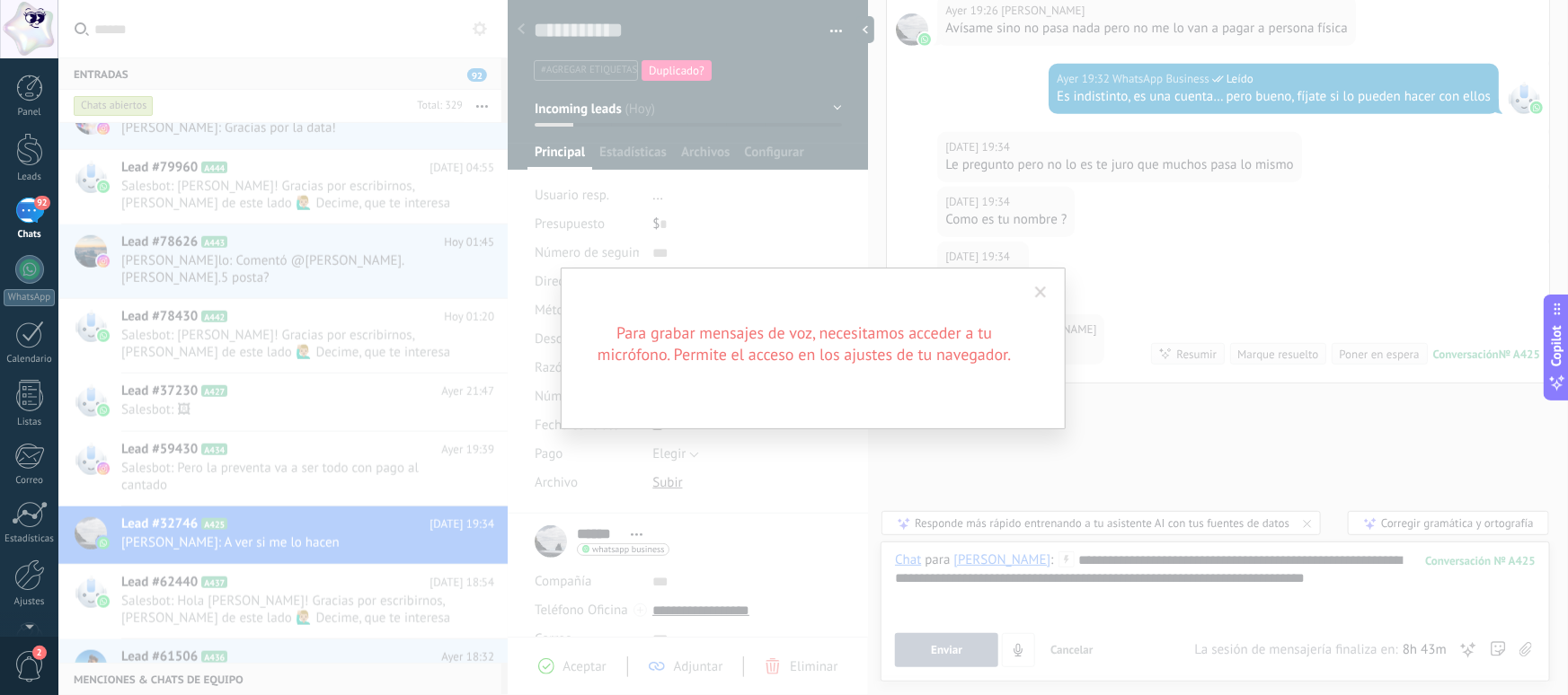
click at [1166, 349] on div "Para grabar mensajes de voz, necesitamos acceder a tu micrófono. Permite el acc…" at bounding box center [813, 348] width 1510 height 695
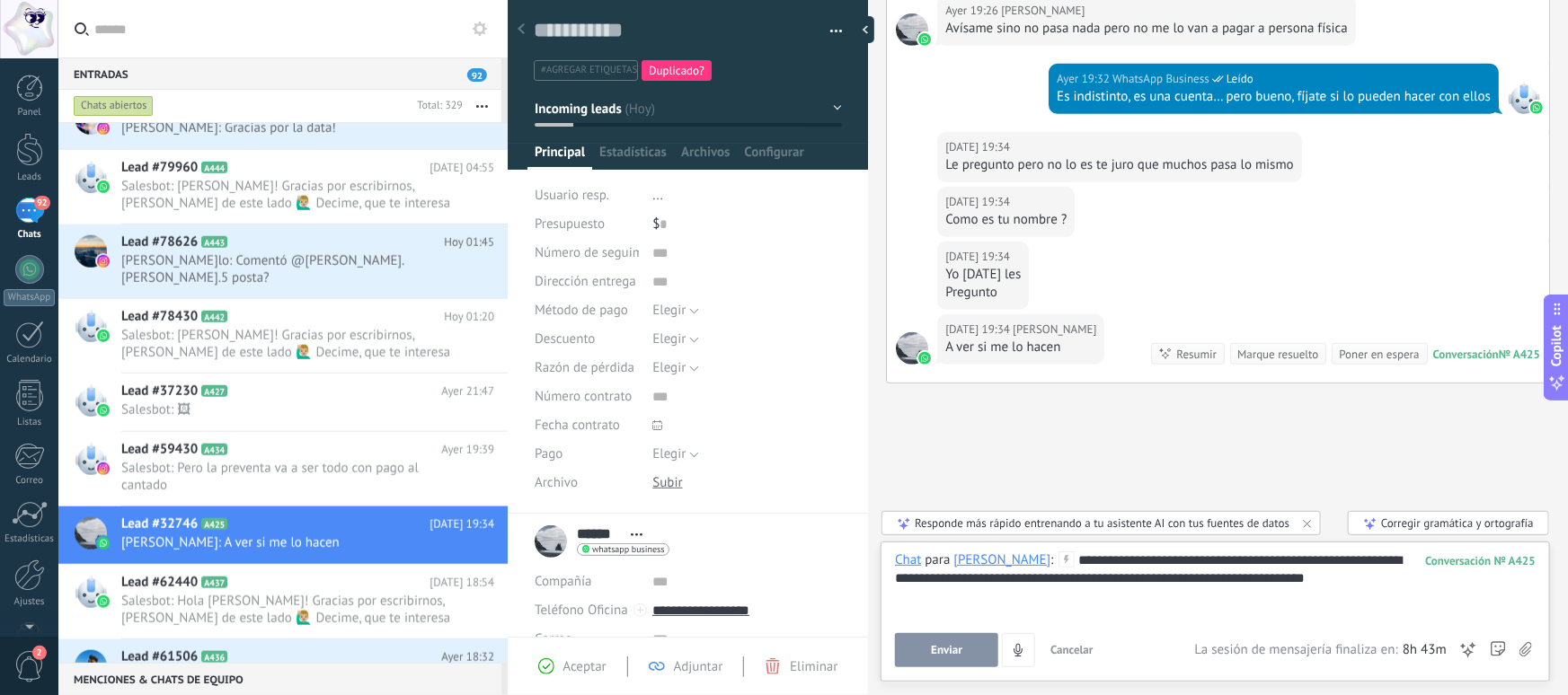
click at [1298, 586] on div "**********" at bounding box center [1216, 585] width 641 height 68
click at [1336, 585] on div "**********" at bounding box center [1216, 585] width 641 height 68
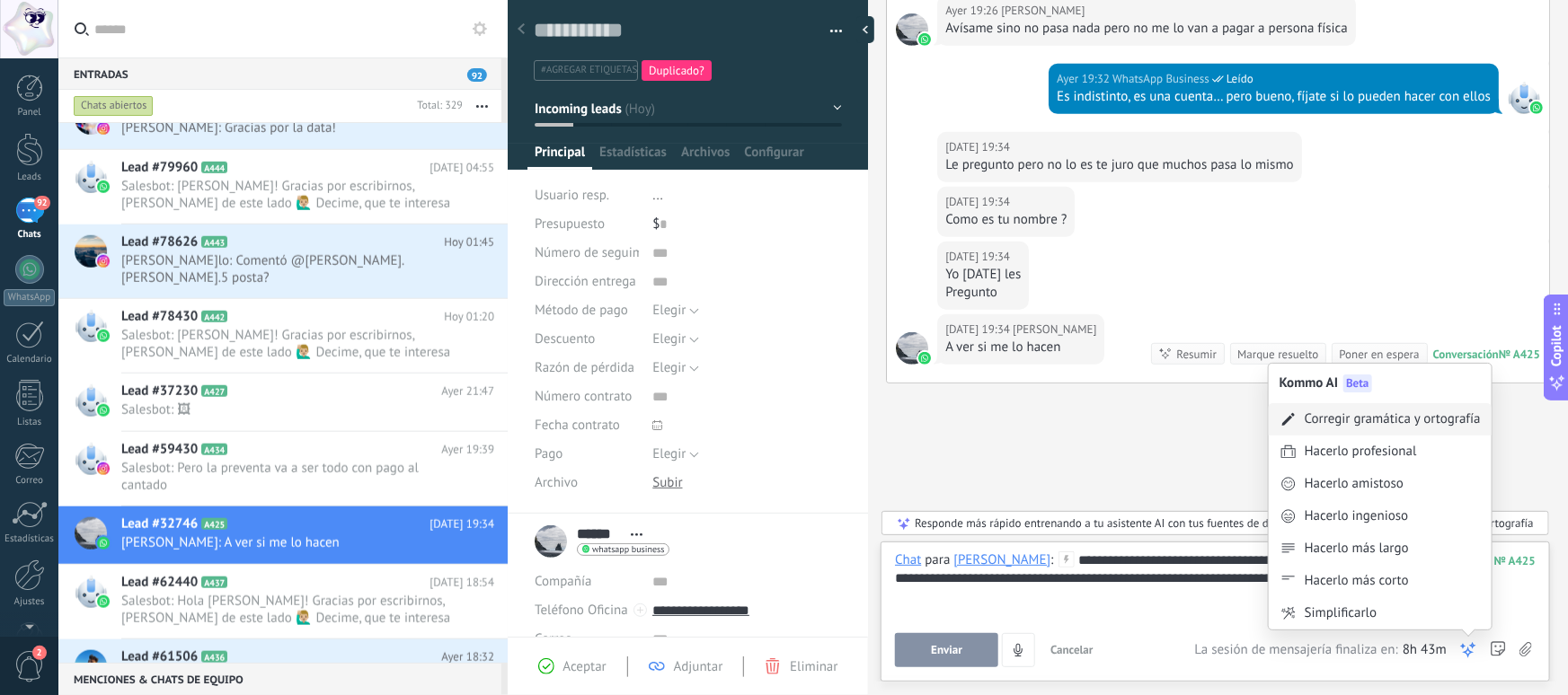
click at [1342, 419] on div "Corregir gramática y ortografía" at bounding box center [1392, 419] width 176 height 18
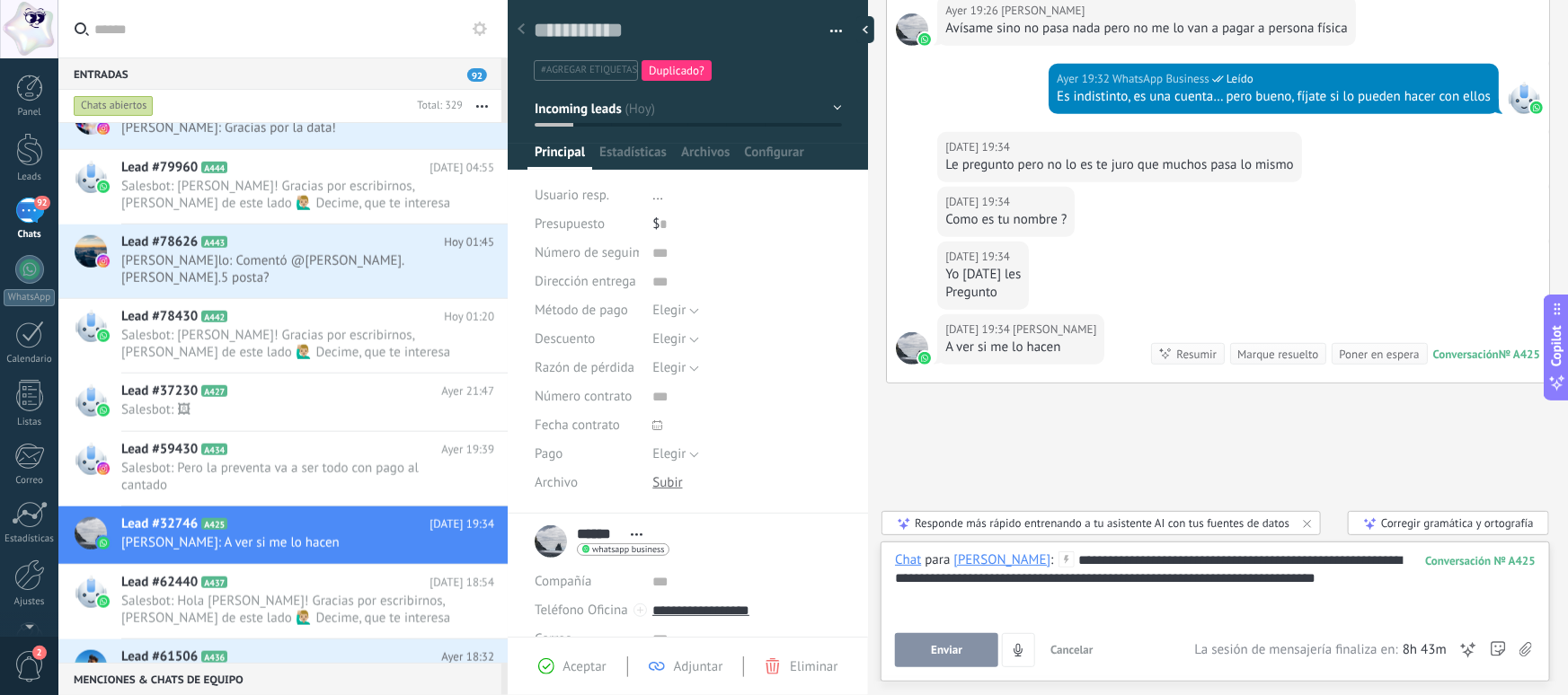
click at [1109, 560] on div "**********" at bounding box center [1216, 585] width 641 height 68
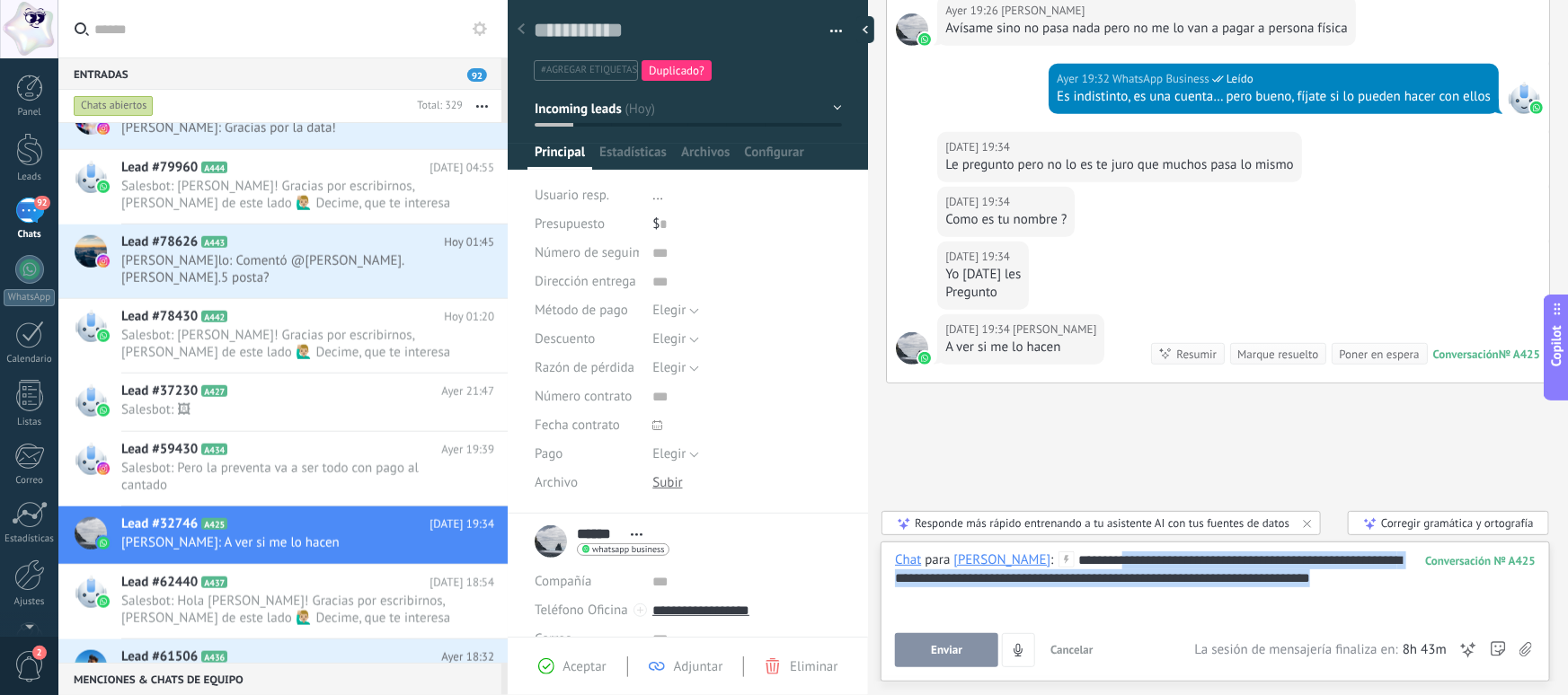
drag, startPoint x: 1079, startPoint y: 562, endPoint x: 1316, endPoint y: 572, distance: 237.2
click at [1315, 572] on div "**********" at bounding box center [1216, 585] width 641 height 68
click at [1316, 572] on div "**********" at bounding box center [1216, 585] width 641 height 68
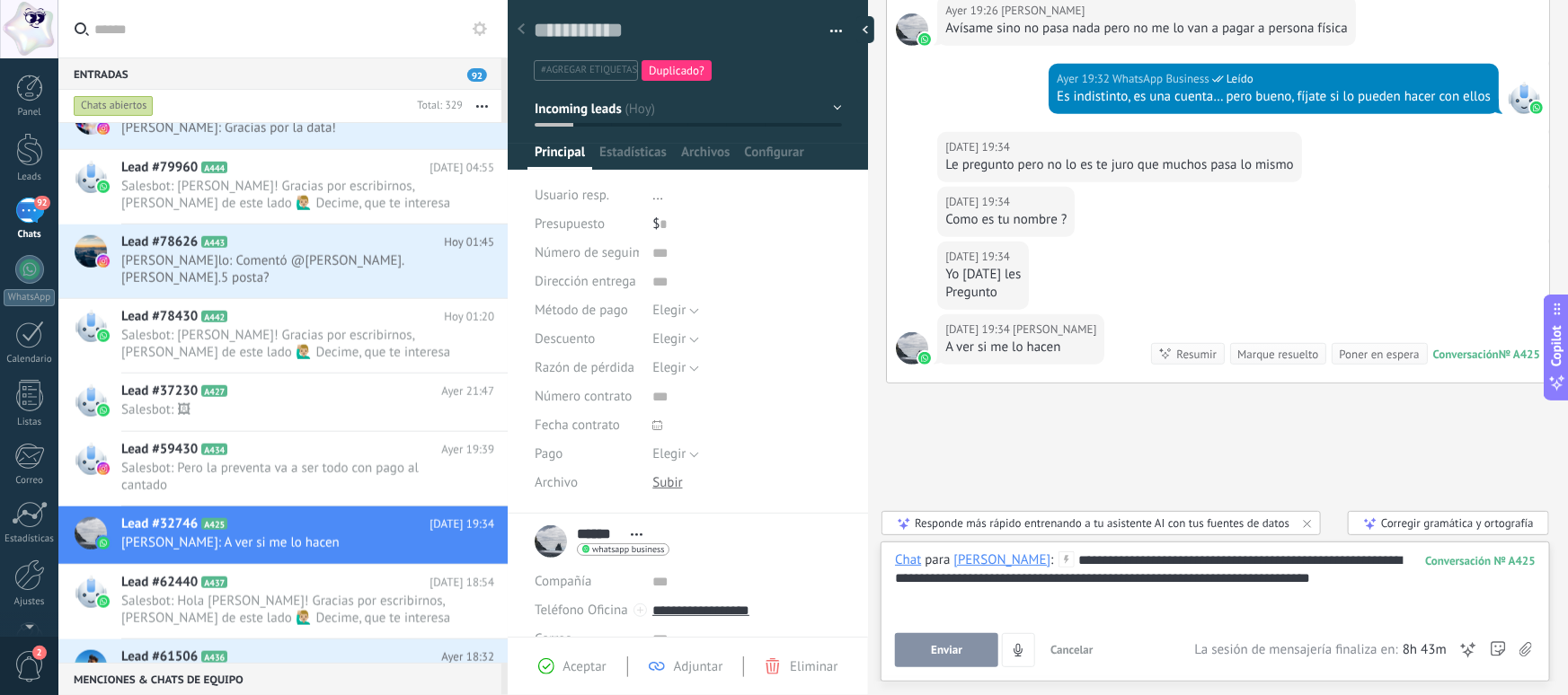
click at [1184, 562] on div "**********" at bounding box center [1216, 585] width 641 height 68
drag, startPoint x: 911, startPoint y: 579, endPoint x: 1093, endPoint y: 581, distance: 182.0
click at [1093, 581] on div "**********" at bounding box center [1216, 585] width 641 height 68
click at [994, 579] on div "**********" at bounding box center [1216, 585] width 641 height 68
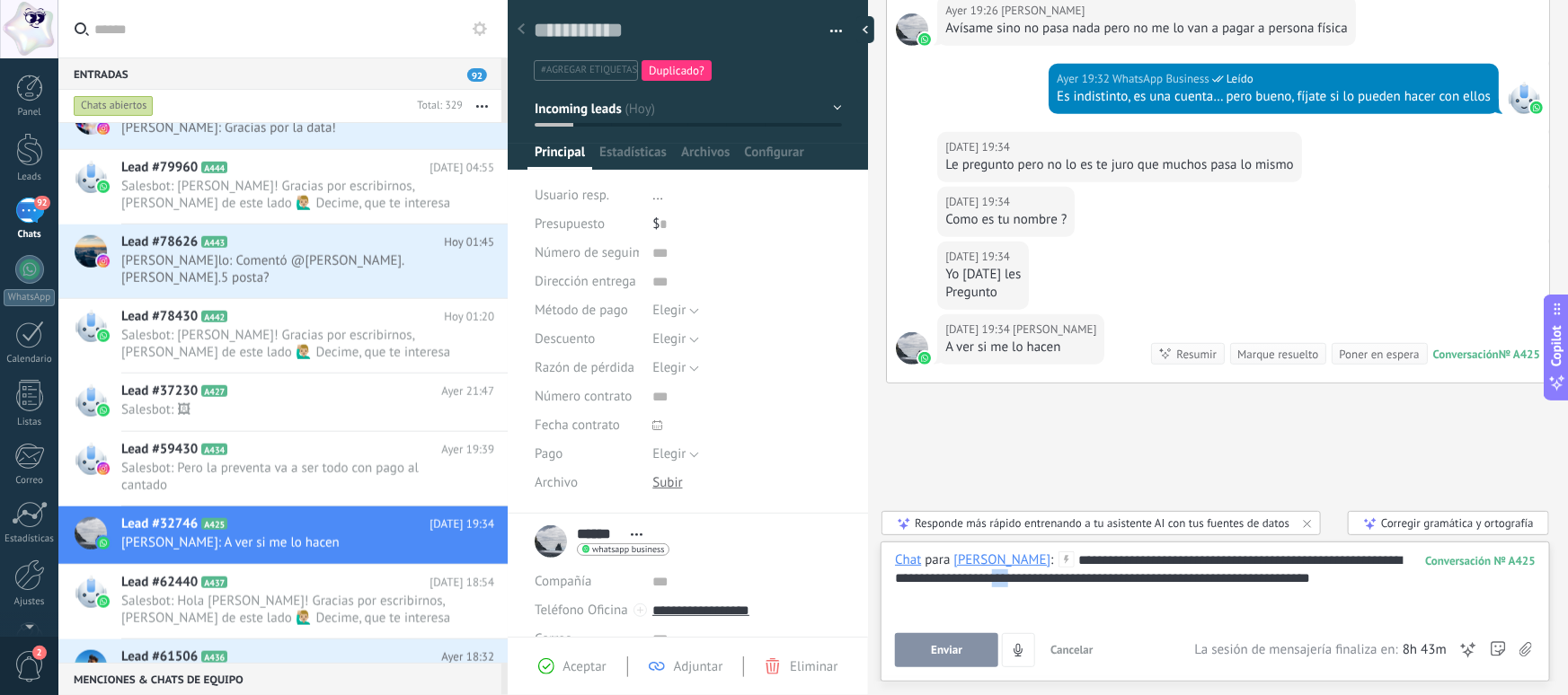
click at [994, 579] on div "**********" at bounding box center [1216, 585] width 641 height 68
drag, startPoint x: 1042, startPoint y: 579, endPoint x: 1239, endPoint y: 579, distance: 197.0
click at [1237, 579] on div "**********" at bounding box center [1216, 585] width 641 height 68
click at [1239, 579] on div "**********" at bounding box center [1216, 585] width 641 height 68
click at [935, 641] on button "Enviar" at bounding box center [947, 650] width 103 height 34
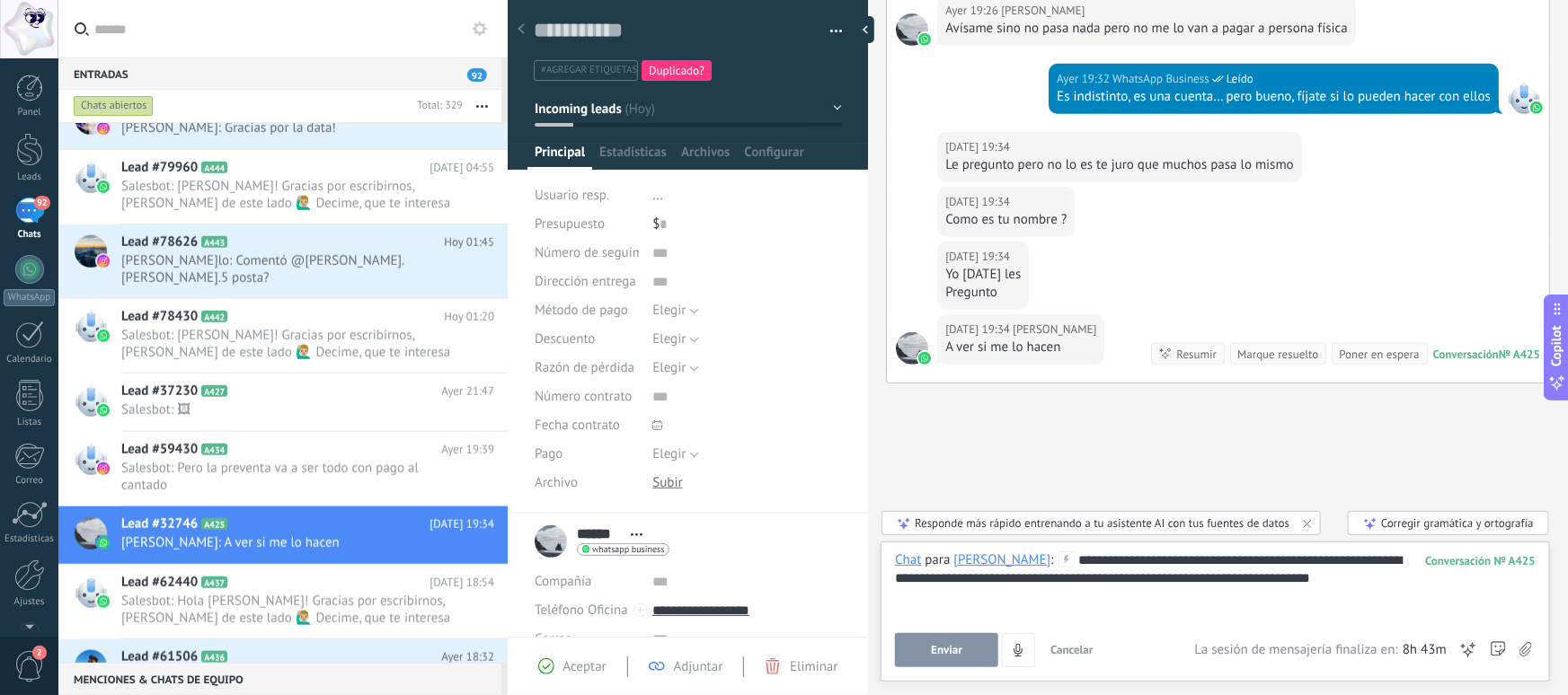
click at [1209, 575] on div "**********" at bounding box center [1216, 585] width 641 height 68
drag, startPoint x: 1306, startPoint y: 580, endPoint x: 1202, endPoint y: 577, distance: 104.0
click at [1202, 577] on div "**********" at bounding box center [1216, 585] width 641 height 68
click at [908, 678] on div at bounding box center [1216, 687] width 670 height 17
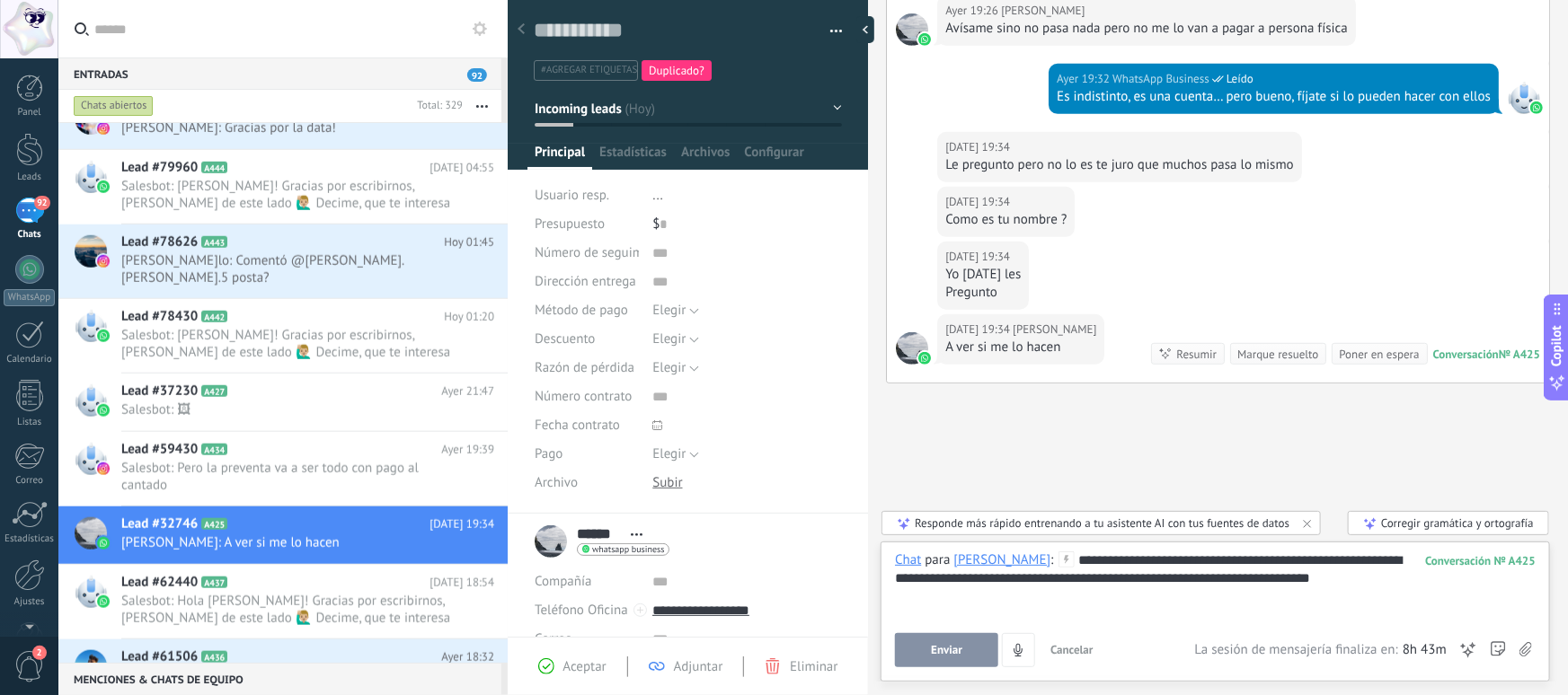
click at [959, 651] on span "Enviar" at bounding box center [947, 650] width 31 height 13
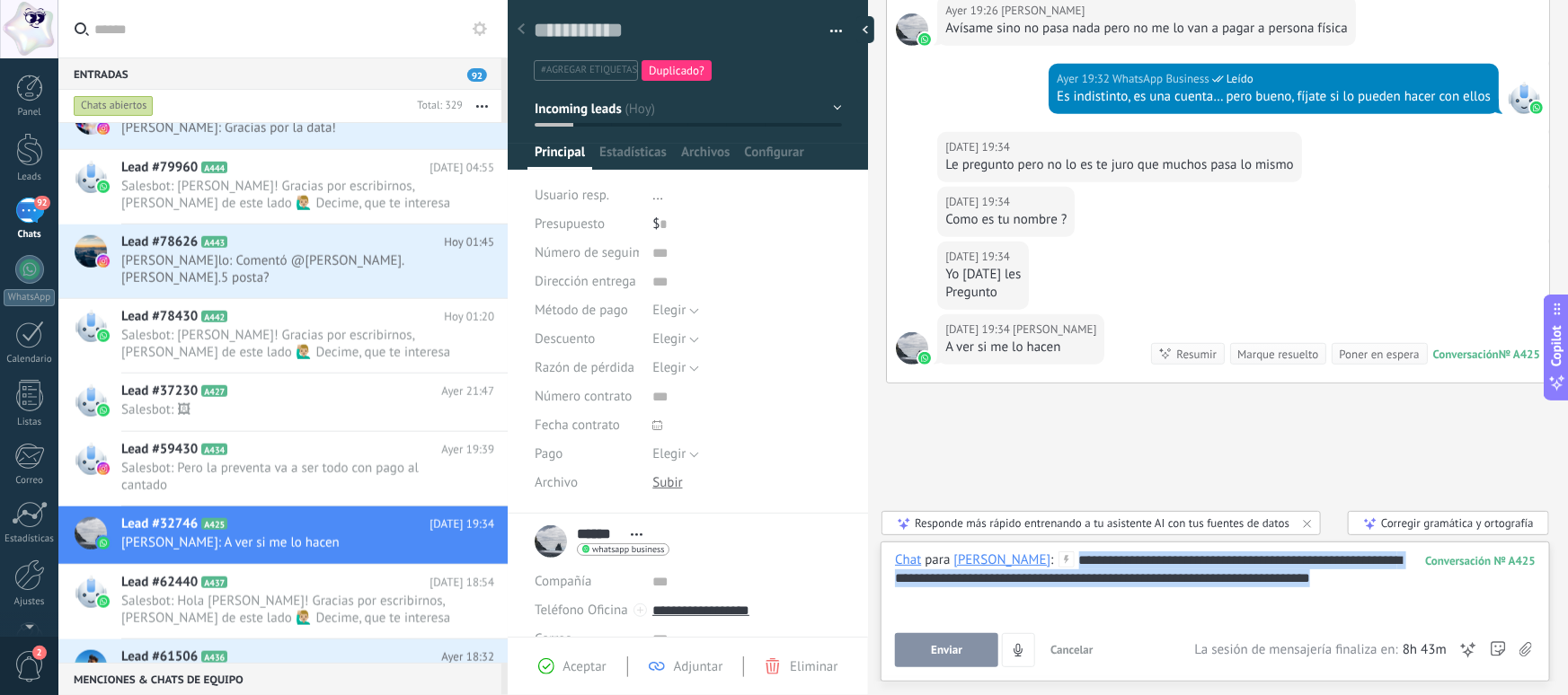
drag, startPoint x: 1361, startPoint y: 576, endPoint x: 1025, endPoint y: 559, distance: 336.4
click at [1025, 559] on div "**********" at bounding box center [1216, 585] width 641 height 68
copy div "**********"
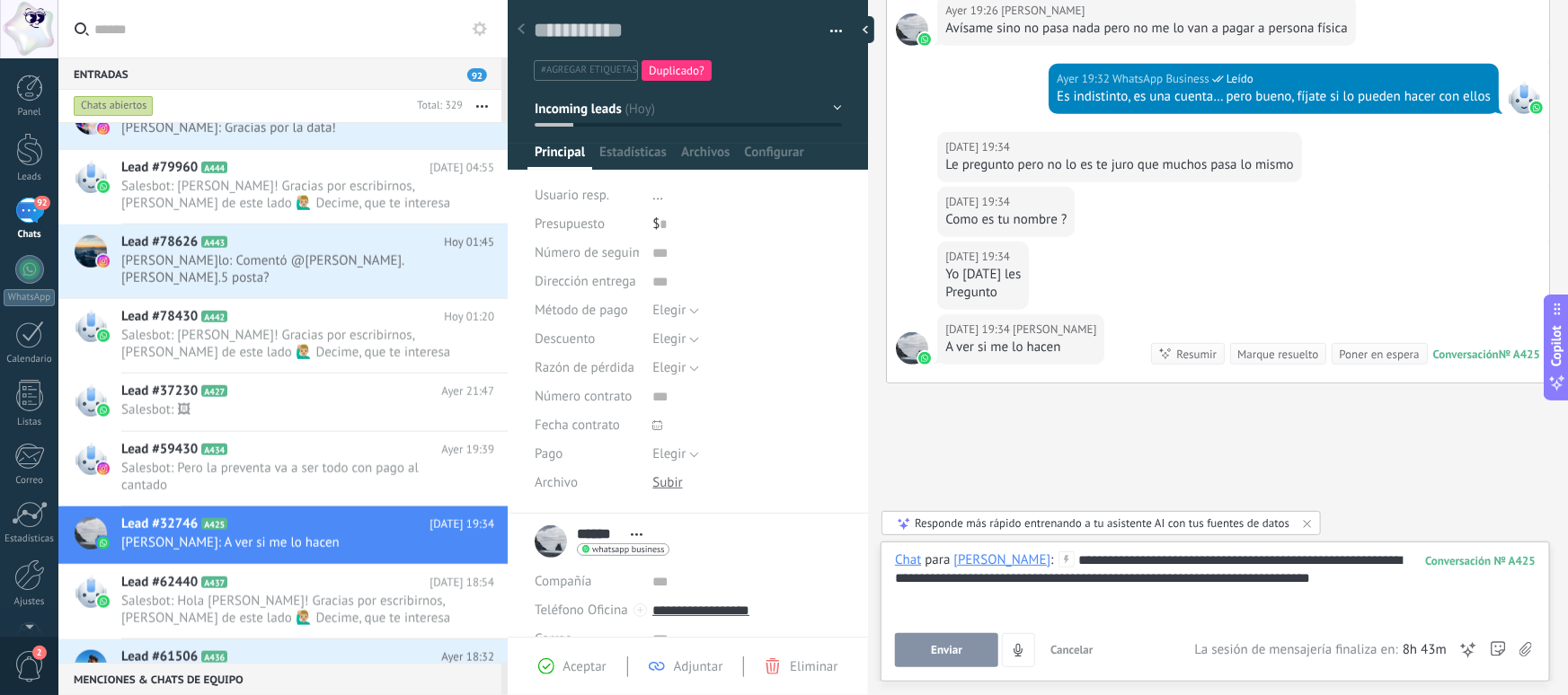
click at [951, 632] on div "**********" at bounding box center [1216, 609] width 641 height 116
click at [950, 643] on button "Enviar" at bounding box center [947, 650] width 103 height 34
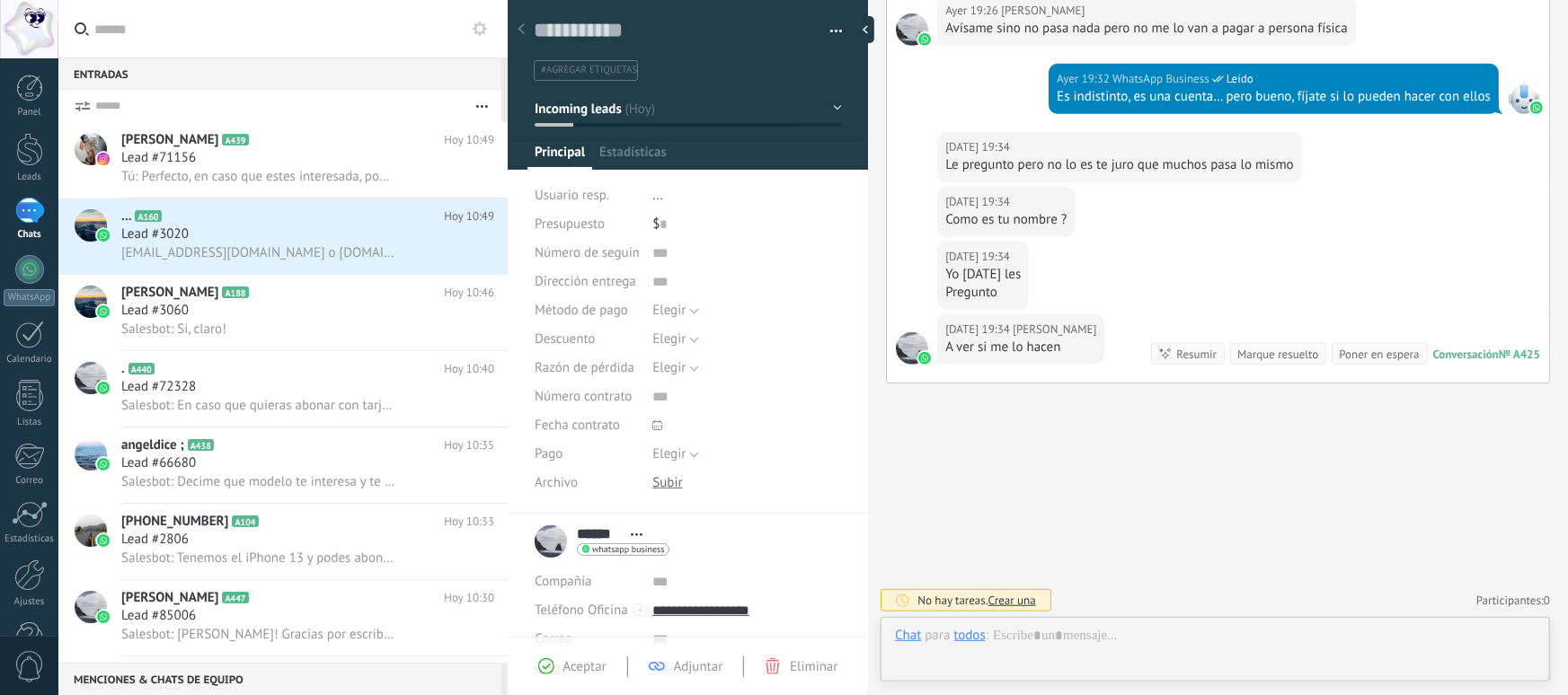
scroll to position [27, 0]
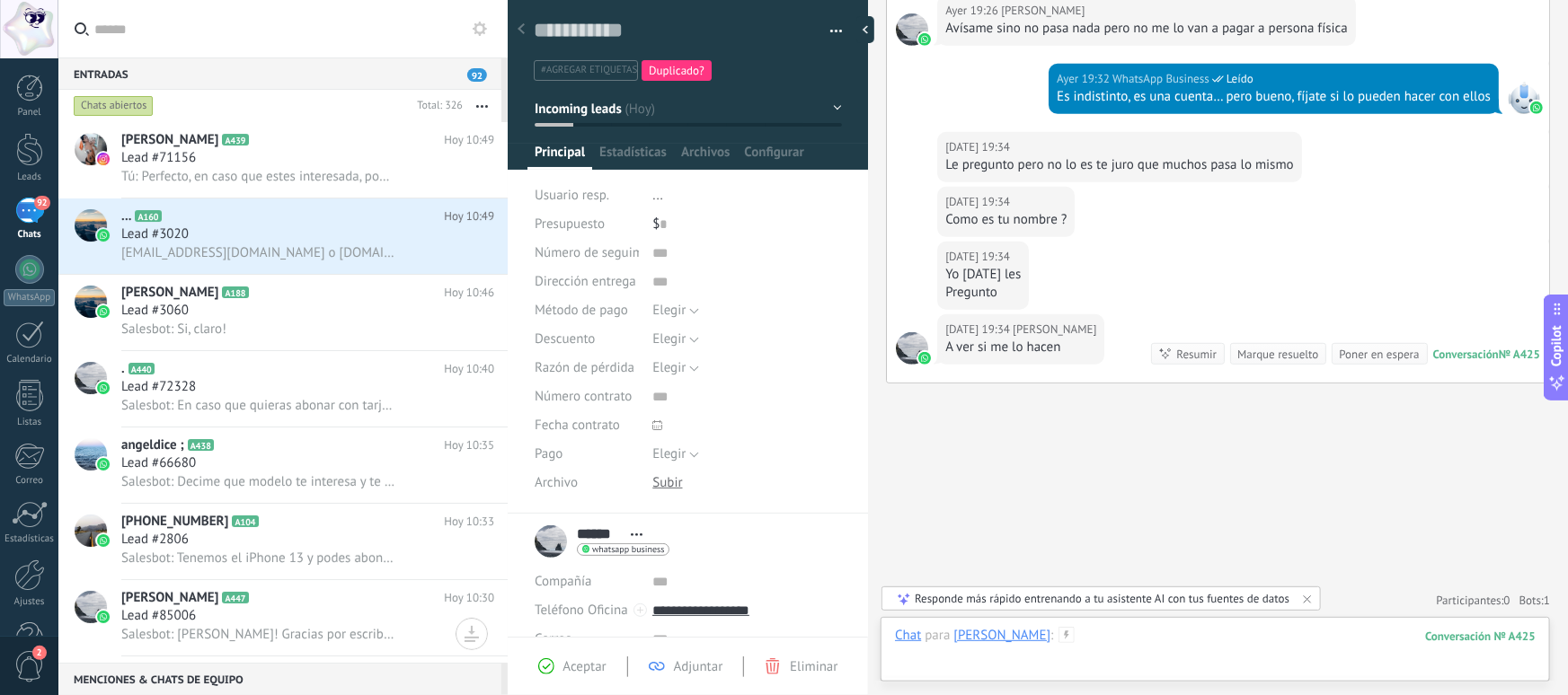
click at [1058, 638] on div at bounding box center [1216, 654] width 641 height 54
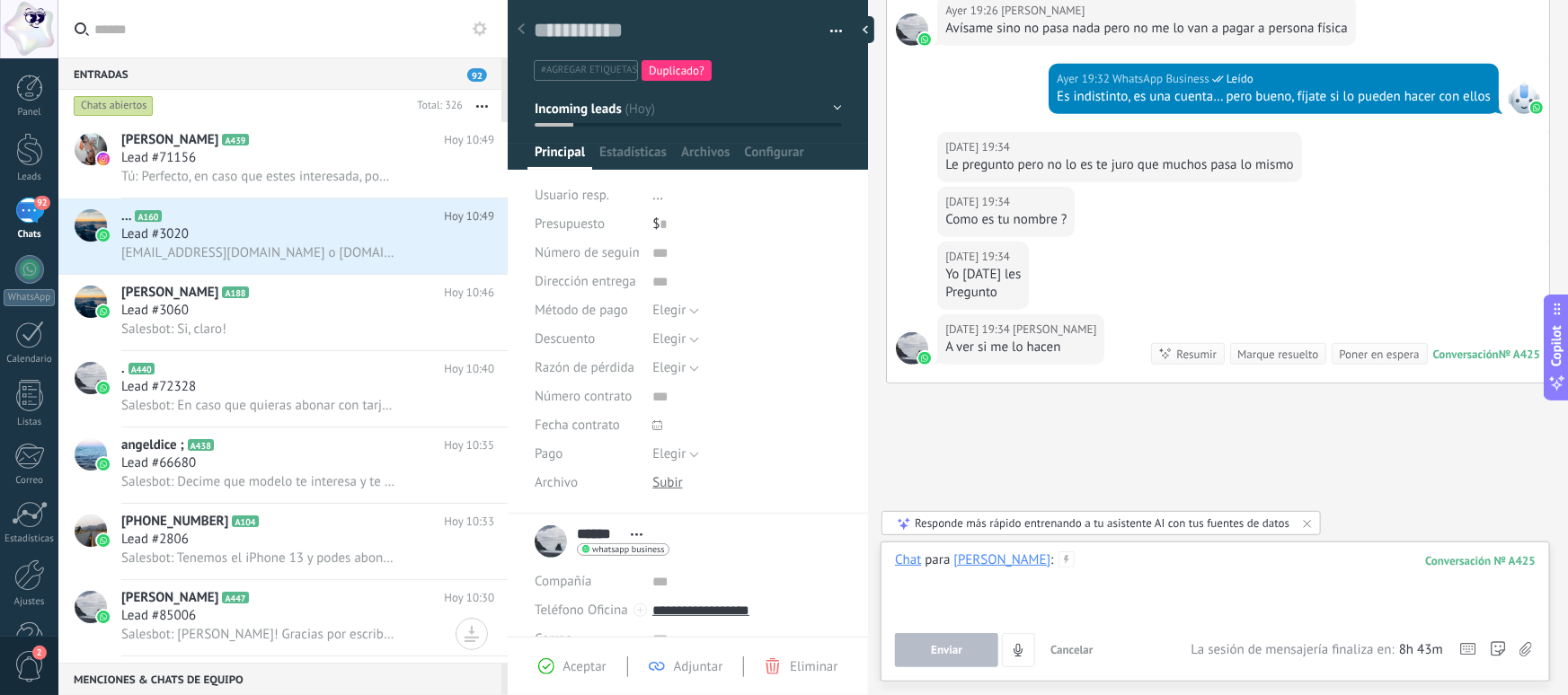
paste div
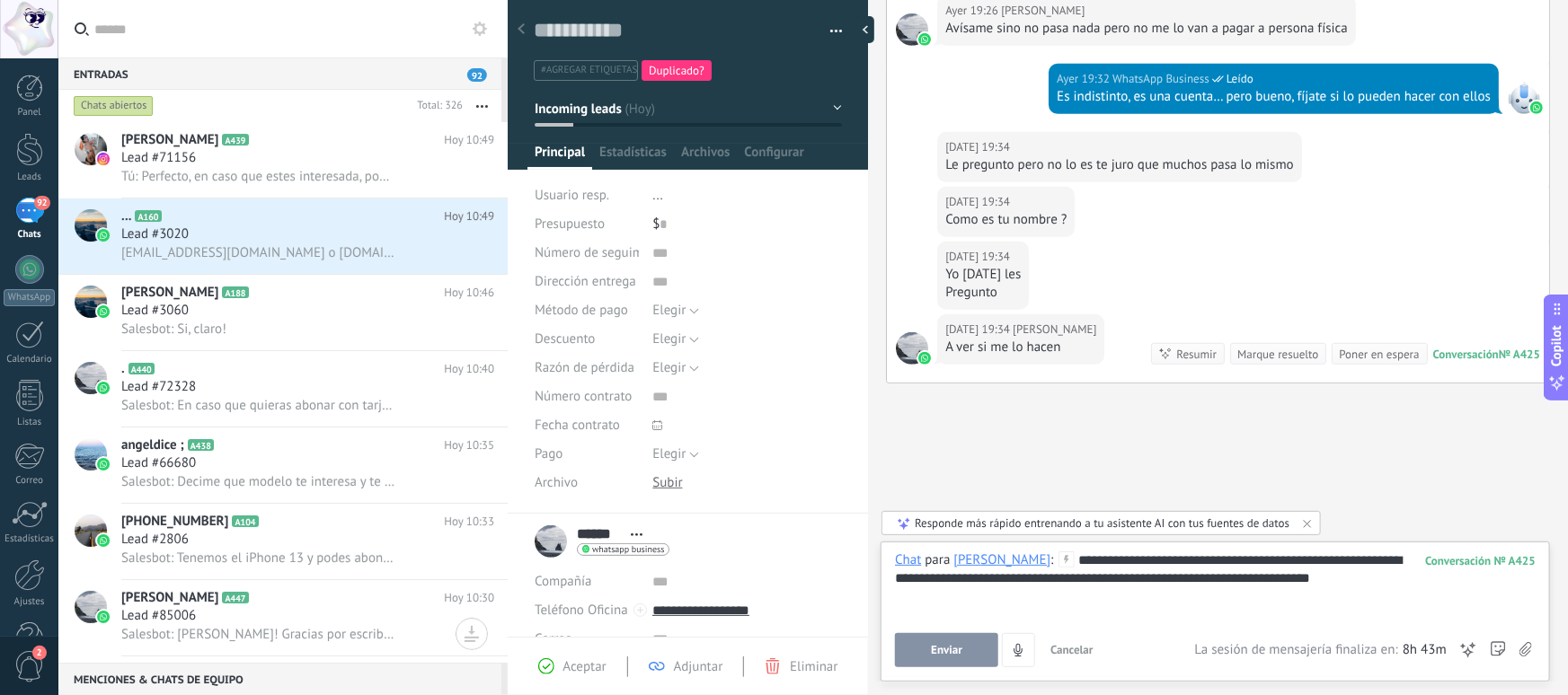
click at [934, 656] on span "Enviar" at bounding box center [947, 650] width 31 height 13
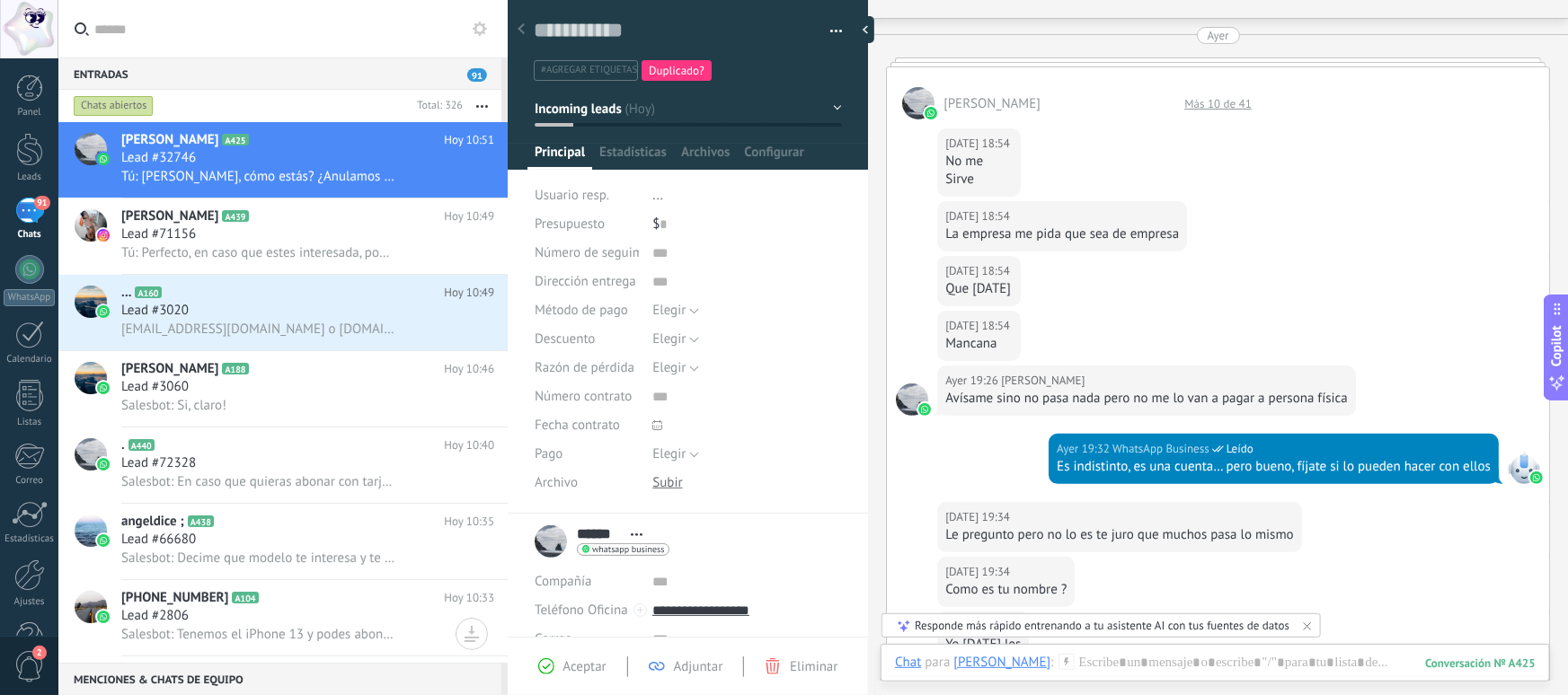
scroll to position [37, 0]
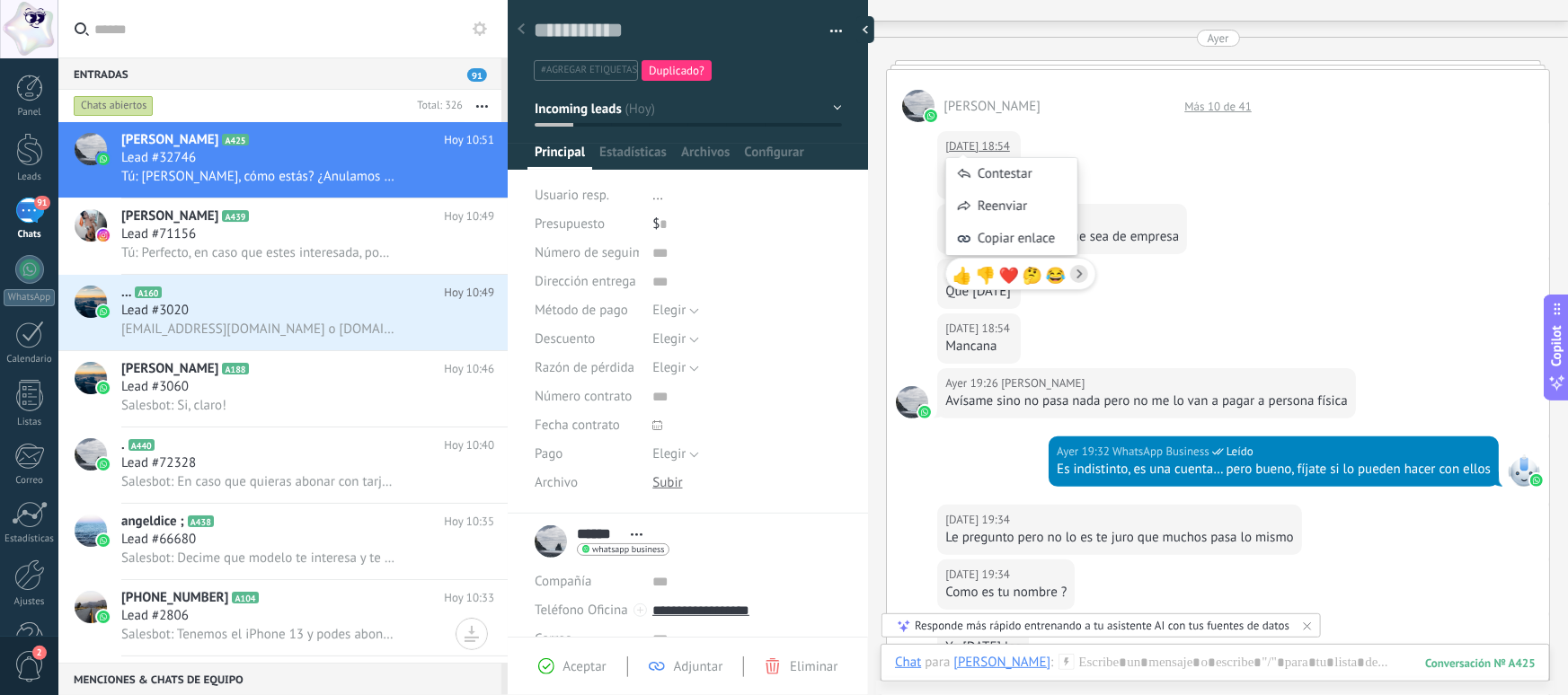
click at [1300, 188] on div "[DATE] 18:54 [PERSON_NAME] No me Sirve" at bounding box center [1218, 163] width 662 height 82
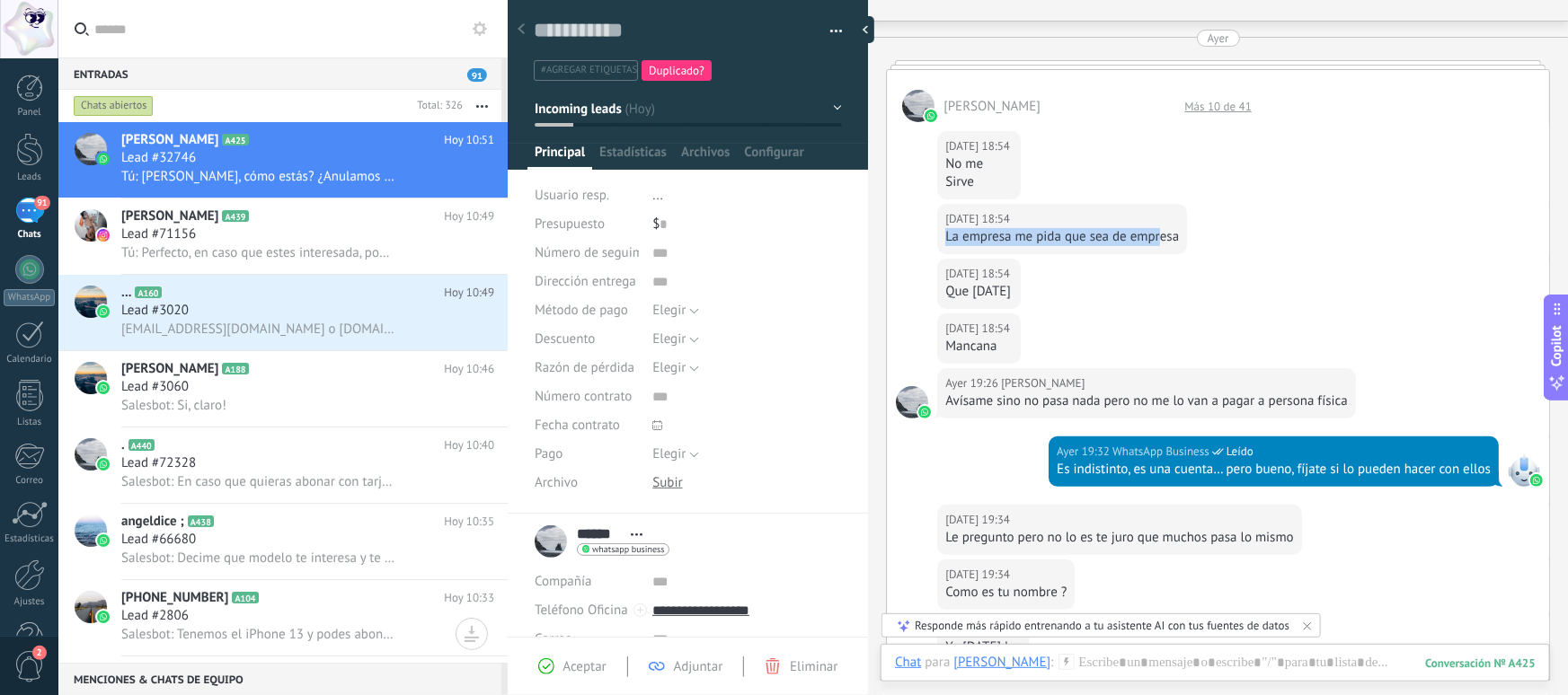
drag, startPoint x: 948, startPoint y: 237, endPoint x: 1172, endPoint y: 236, distance: 224.0
click at [1163, 236] on div "La empresa me pida que sea de empresa" at bounding box center [1062, 237] width 234 height 18
click at [1172, 236] on div "La empresa me pida que sea de empresa" at bounding box center [1062, 237] width 234 height 18
click at [1174, 240] on div "La empresa me pida que sea de empresa" at bounding box center [1062, 237] width 234 height 18
drag, startPoint x: 1177, startPoint y: 239, endPoint x: 940, endPoint y: 239, distance: 237.0
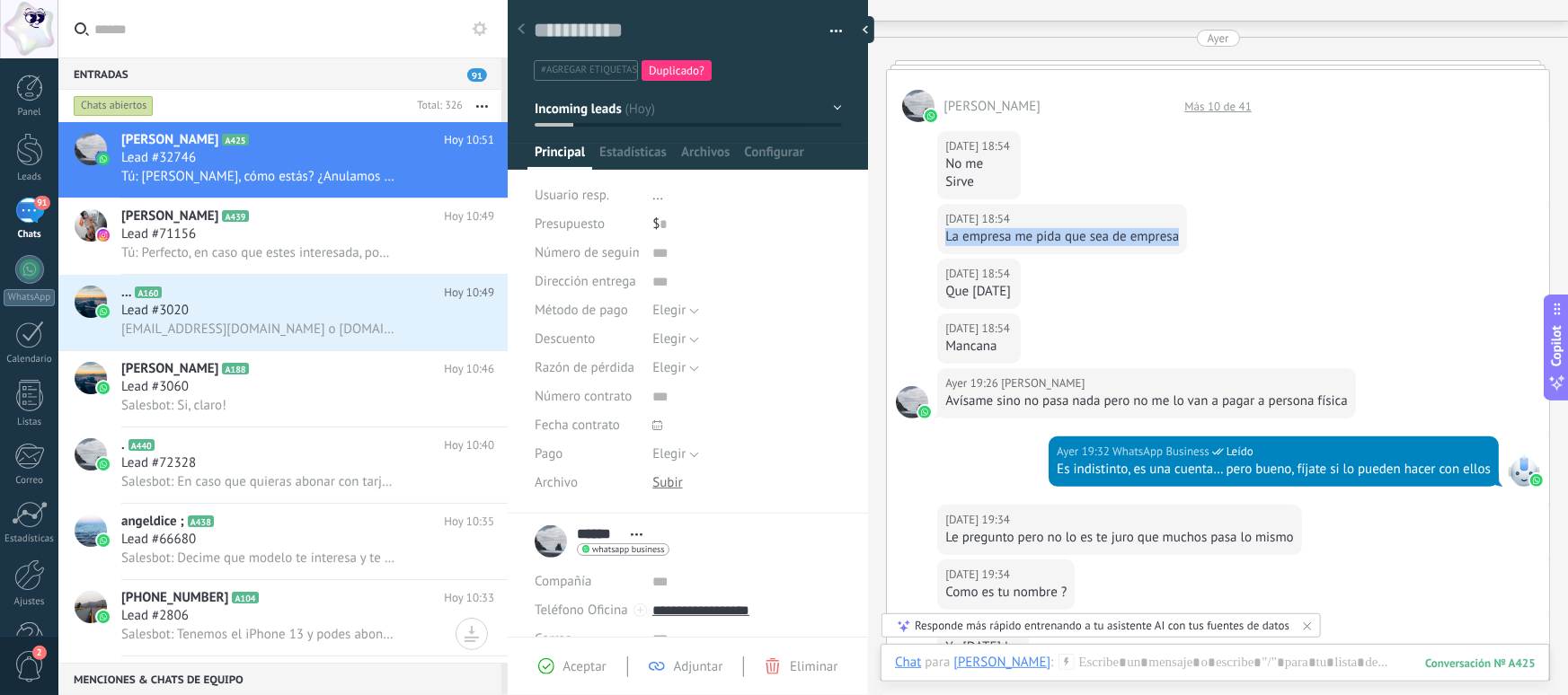
click at [940, 239] on div "[DATE] 18:54 [PERSON_NAME] La empresa me pida que sea de empresa" at bounding box center [1061, 229] width 250 height 50
click at [898, 351] on div "[DATE] 18:54 [PERSON_NAME] Mancana" at bounding box center [1218, 341] width 662 height 54
drag, startPoint x: 941, startPoint y: 294, endPoint x: 1016, endPoint y: 291, distance: 75.1
click at [1016, 291] on div "[DATE] 18:54 [PERSON_NAME] Que [DATE]" at bounding box center [979, 284] width 83 height 50
drag, startPoint x: 951, startPoint y: 350, endPoint x: 1016, endPoint y: 346, distance: 65.1
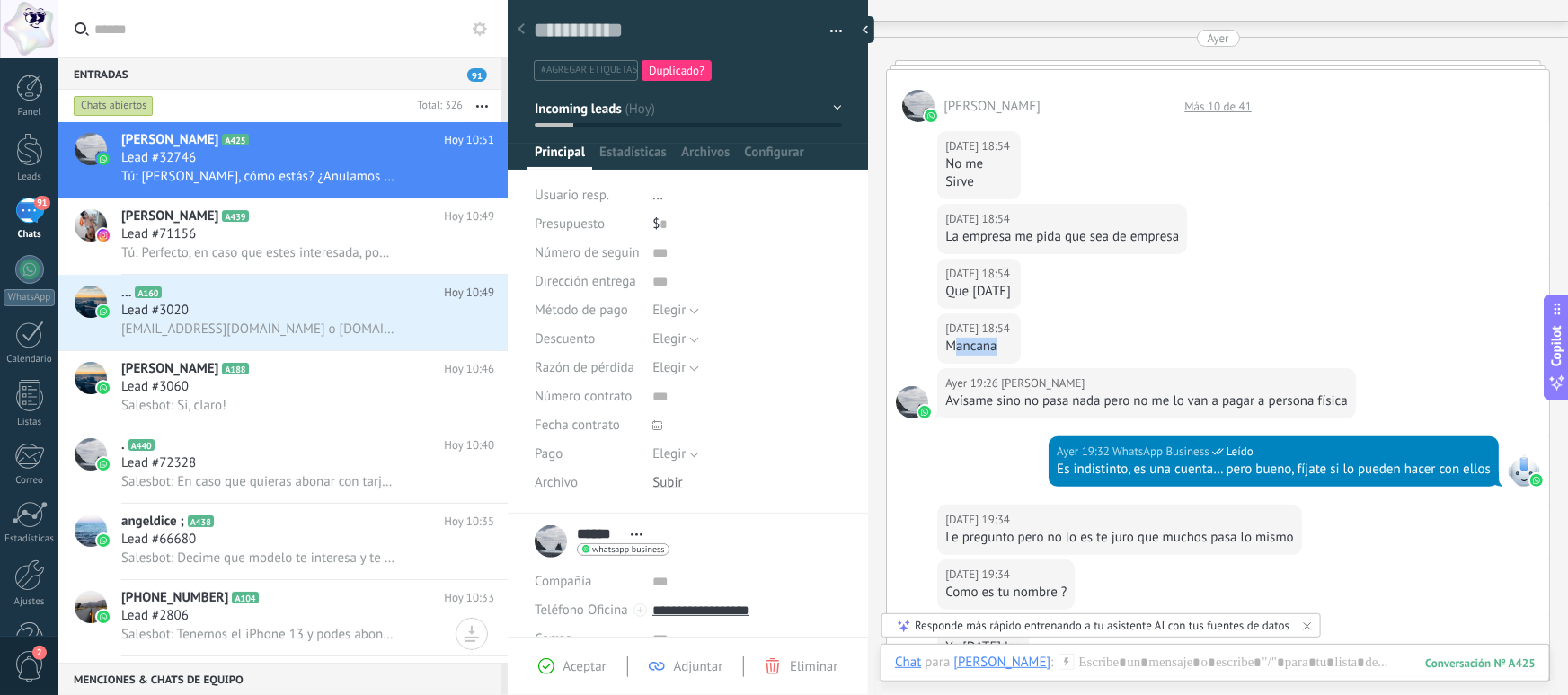
click at [1016, 346] on div "[DATE] 18:54 [PERSON_NAME] Mancana" at bounding box center [1218, 341] width 662 height 54
drag, startPoint x: 947, startPoint y: 407, endPoint x: 1345, endPoint y: 399, distance: 398.1
click at [1345, 399] on div "Avísame sino no pasa nada pero no me lo van a pagar a persona física" at bounding box center [1147, 402] width 403 height 18
drag, startPoint x: 1229, startPoint y: 406, endPoint x: 970, endPoint y: 414, distance: 259.1
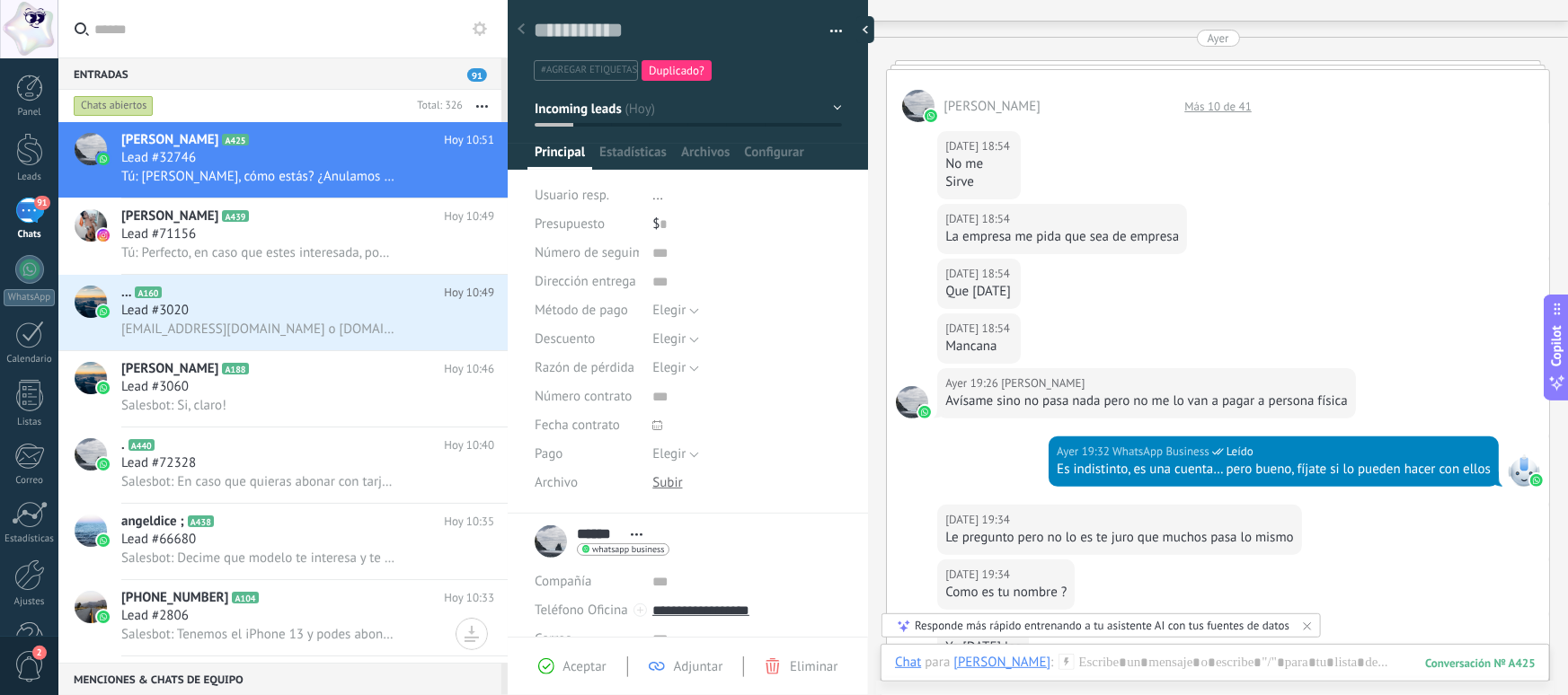
click at [974, 414] on div "[DATE] 19:26 [PERSON_NAME]me sino no pasa nada pero no me lo van a pagar a pers…" at bounding box center [1146, 394] width 418 height 50
click at [970, 414] on div "[DATE] 19:26 [PERSON_NAME]me sino no pasa nada pero no me lo van a pagar a pers…" at bounding box center [1146, 394] width 418 height 50
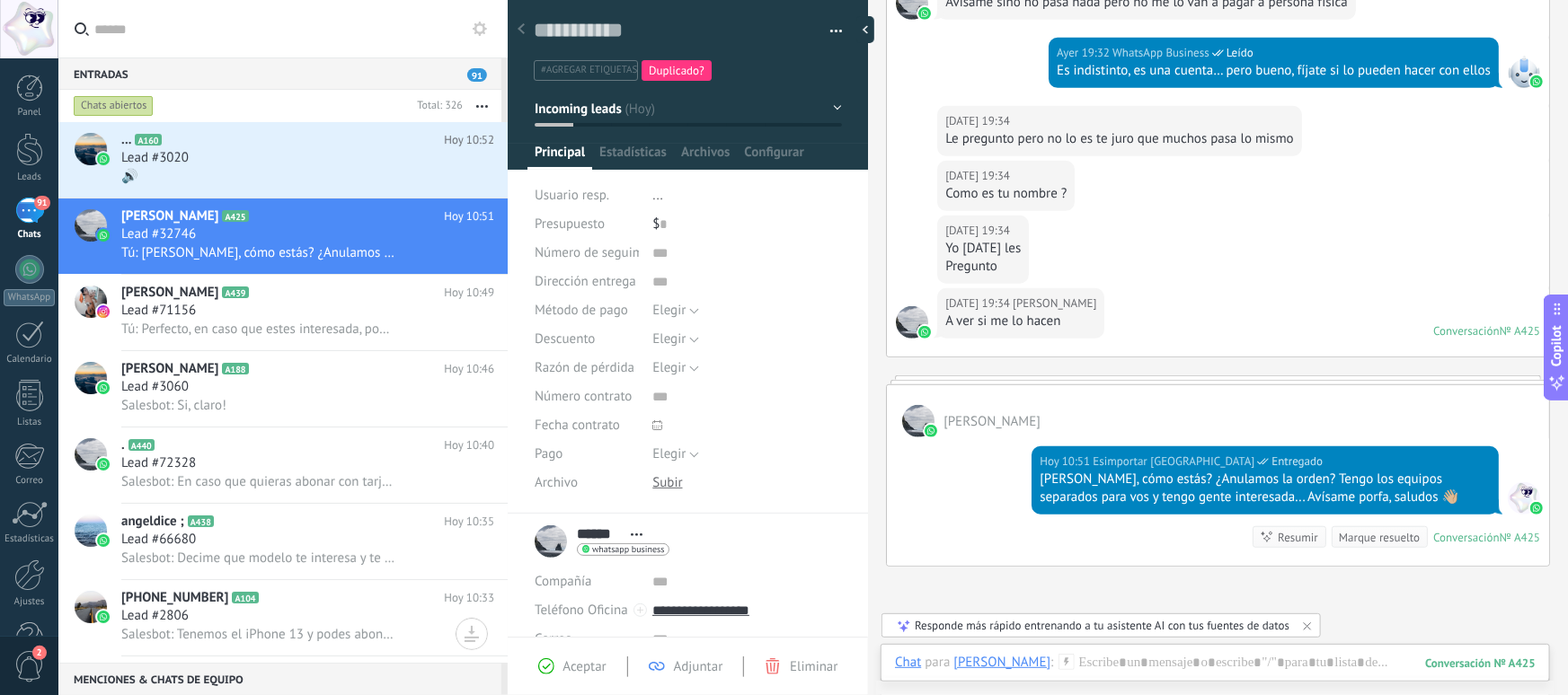
scroll to position [437, 0]
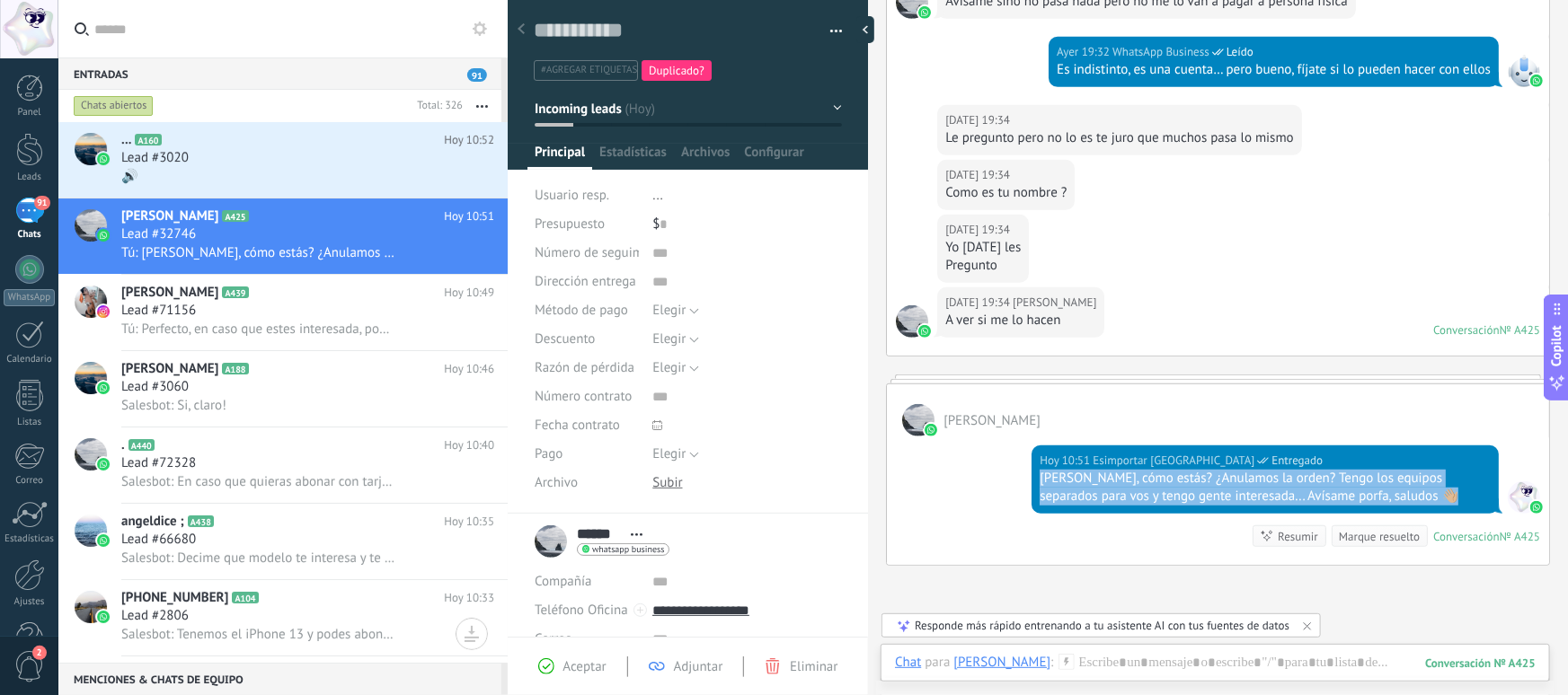
drag, startPoint x: 1038, startPoint y: 479, endPoint x: 1447, endPoint y: 492, distance: 409.2
click at [1447, 492] on div "[PERSON_NAME], cómo estás? ¿Anulamos la orden? Tengo los equipos separados para…" at bounding box center [1265, 487] width 451 height 36
drag, startPoint x: 1424, startPoint y: 502, endPoint x: 1039, endPoint y: 480, distance: 385.6
click at [1040, 480] on div "[PERSON_NAME], cómo estás? ¿Anulamos la orden? Tengo los equipos separados para…" at bounding box center [1265, 487] width 451 height 36
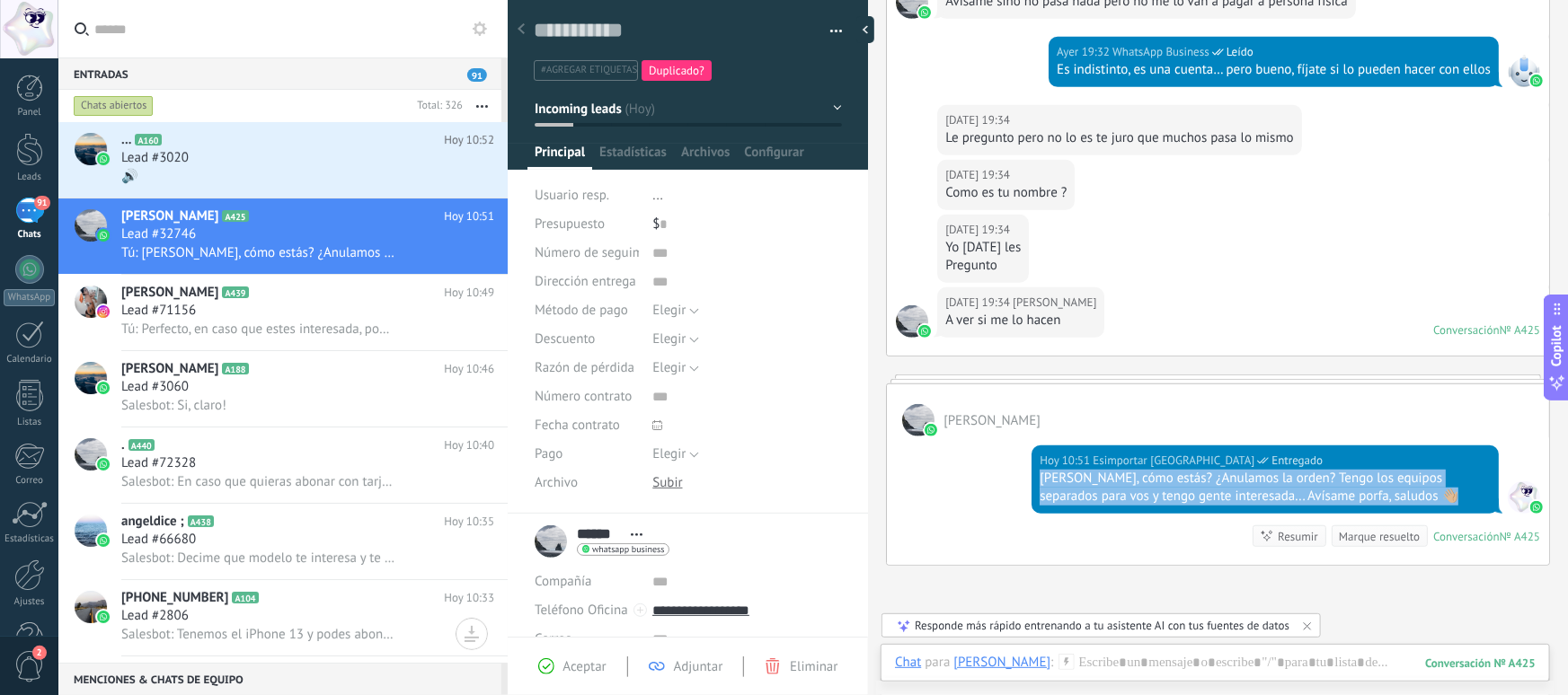
click at [1040, 480] on div "[PERSON_NAME], cómo estás? ¿Anulamos la orden? Tengo los equipos separados para…" at bounding box center [1265, 487] width 451 height 36
drag, startPoint x: 1070, startPoint y: 479, endPoint x: 1420, endPoint y: 502, distance: 350.8
click at [1420, 502] on div "[PERSON_NAME], cómo estás? ¿Anulamos la orden? Tengo los equipos separados para…" at bounding box center [1265, 487] width 451 height 36
click at [1419, 499] on div "[PERSON_NAME], cómo estás? ¿Anulamos la orden? Tengo los equipos separados para…" at bounding box center [1265, 487] width 451 height 36
drag, startPoint x: 1402, startPoint y: 499, endPoint x: 1034, endPoint y: 472, distance: 369.0
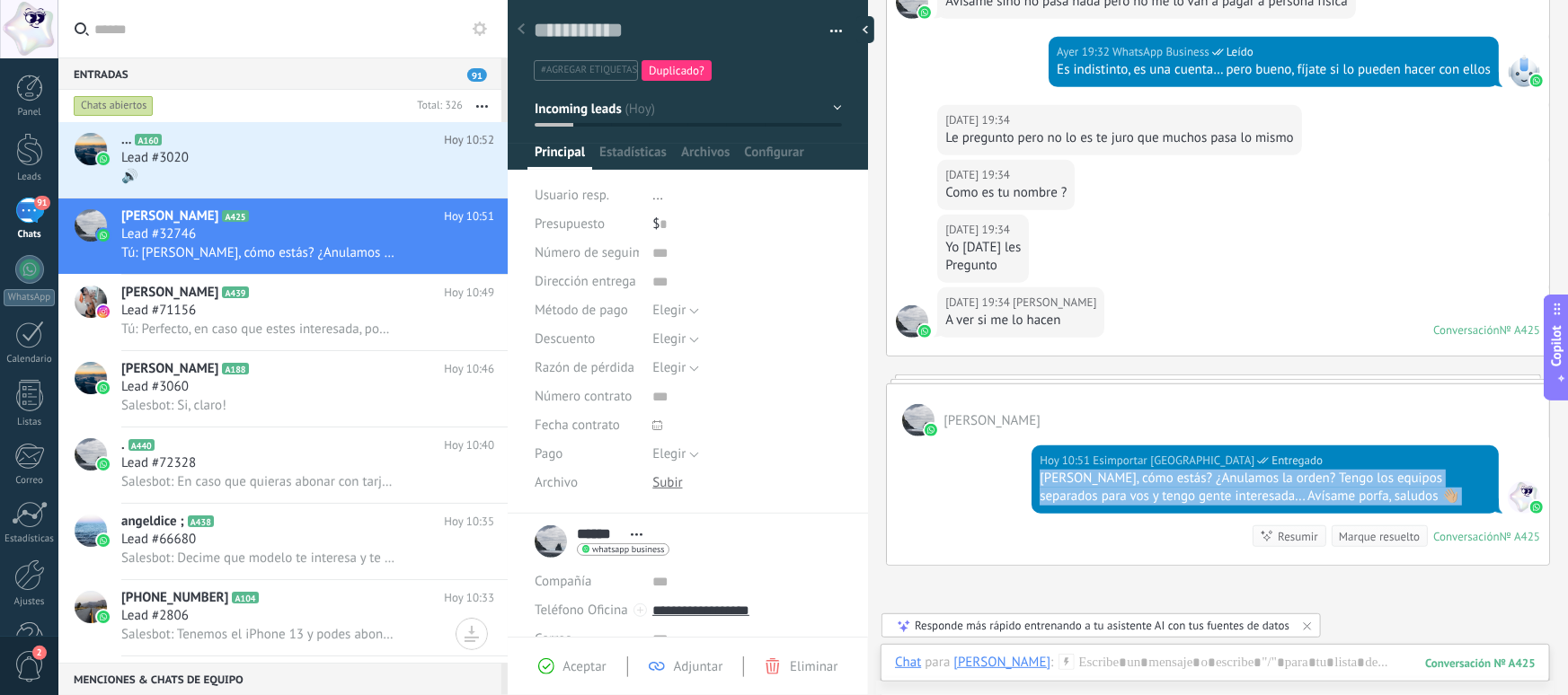
click at [1034, 472] on div "[DATE] 10:51 Esimportar [DEMOGRAPHIC_DATA] Entregado [PERSON_NAME], cómo estás?…" at bounding box center [1265, 480] width 467 height 68
click at [1057, 481] on div "[PERSON_NAME], cómo estás? ¿Anulamos la orden? Tengo los equipos separados para…" at bounding box center [1265, 487] width 451 height 36
drag, startPoint x: 1042, startPoint y: 480, endPoint x: 1435, endPoint y: 494, distance: 393.2
click at [1435, 494] on div "[PERSON_NAME], cómo estás? ¿Anulamos la orden? Tengo los equipos separados para…" at bounding box center [1265, 487] width 451 height 36
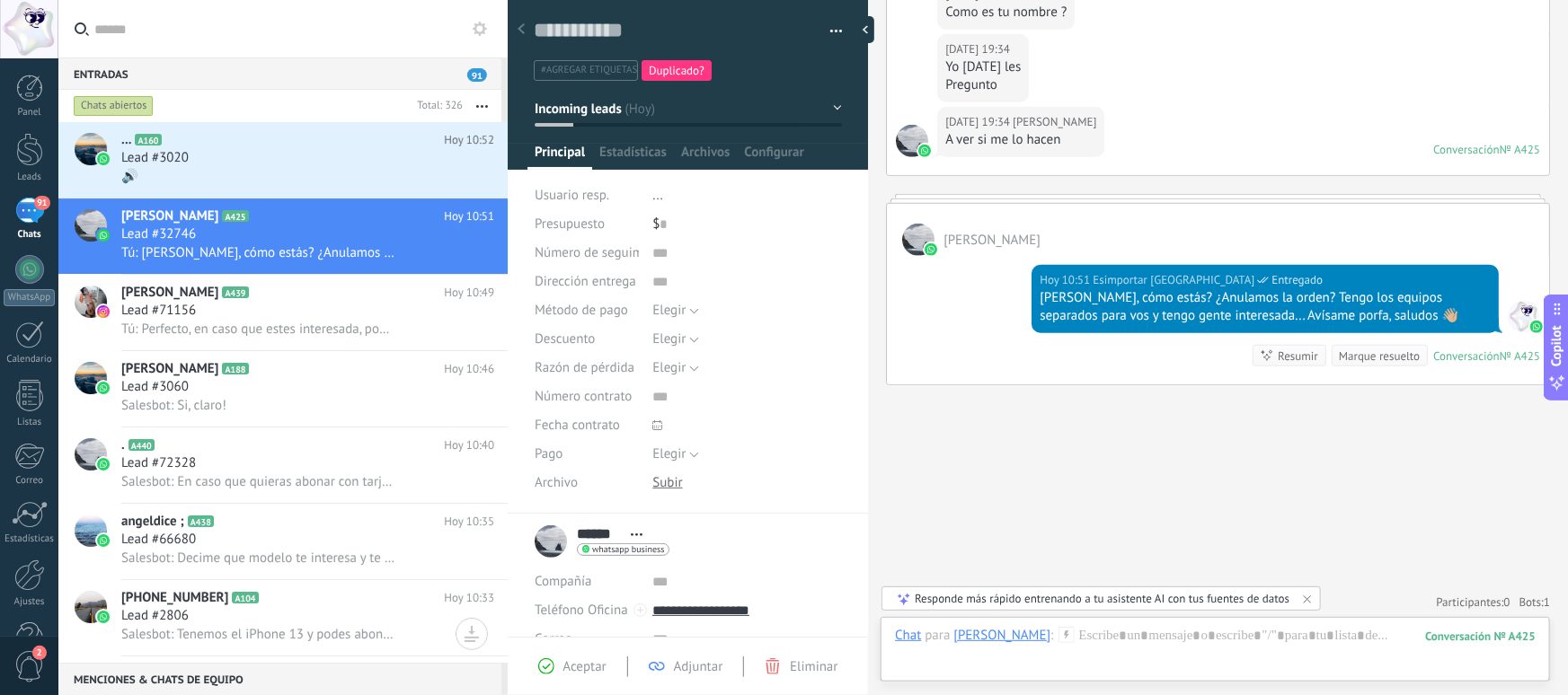
scroll to position [620, 0]
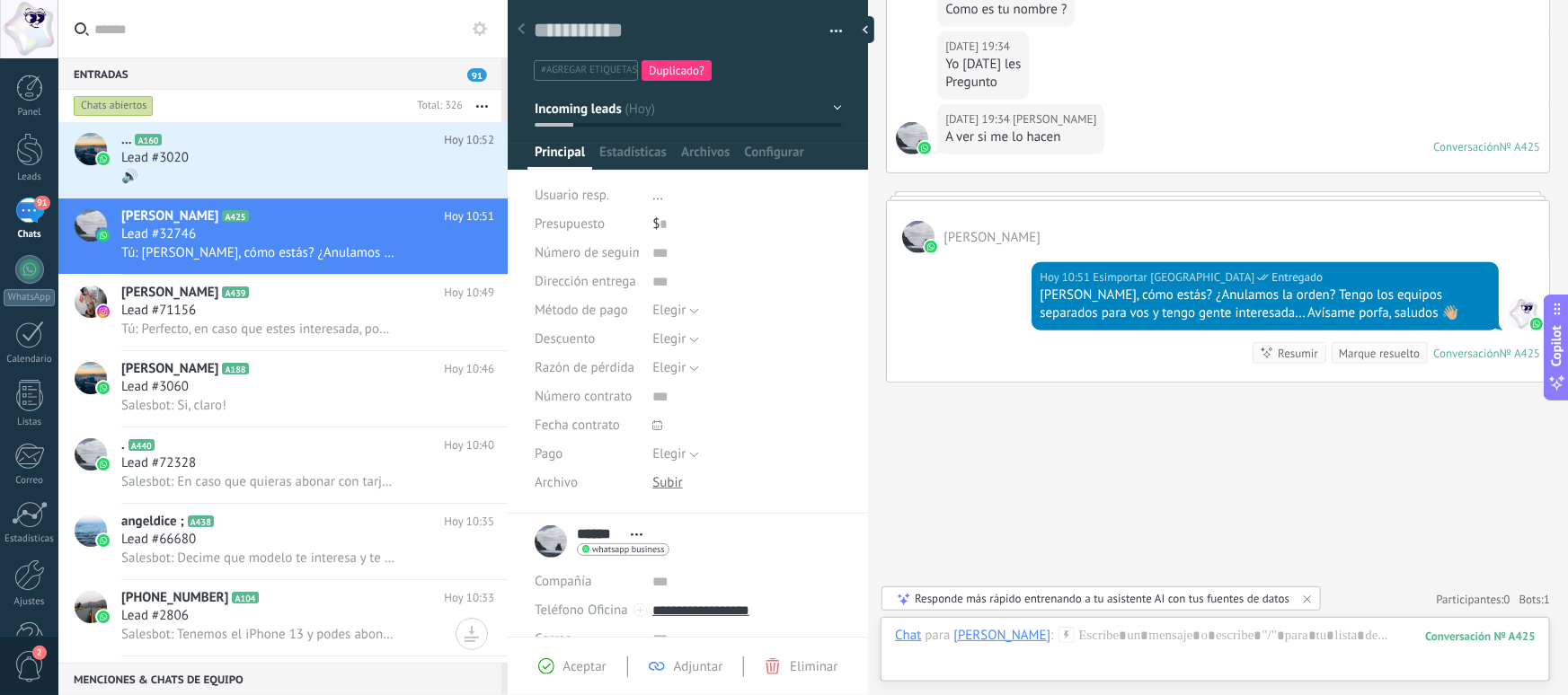
click at [1132, 483] on div "Buscar Carga más [DATE][PERSON_NAME] Más 10 de 41 [DATE] 18:54 [PERSON_NAME] No…" at bounding box center [1218, 38] width 700 height 1316
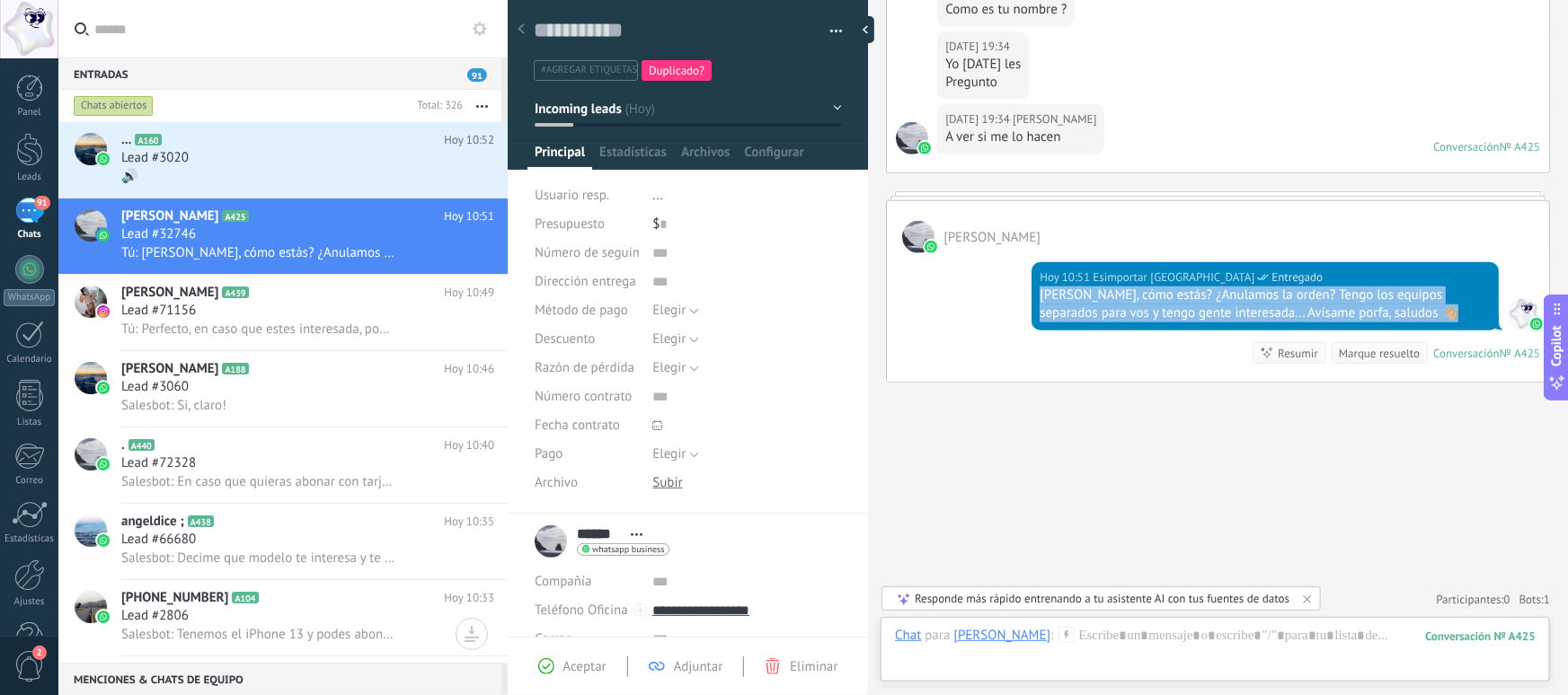
drag, startPoint x: 1390, startPoint y: 305, endPoint x: 1037, endPoint y: 299, distance: 353.1
click at [1037, 299] on div "[DATE] 10:51 Esimportar [DEMOGRAPHIC_DATA] Entregado [PERSON_NAME], cómo estás?…" at bounding box center [1265, 296] width 467 height 68
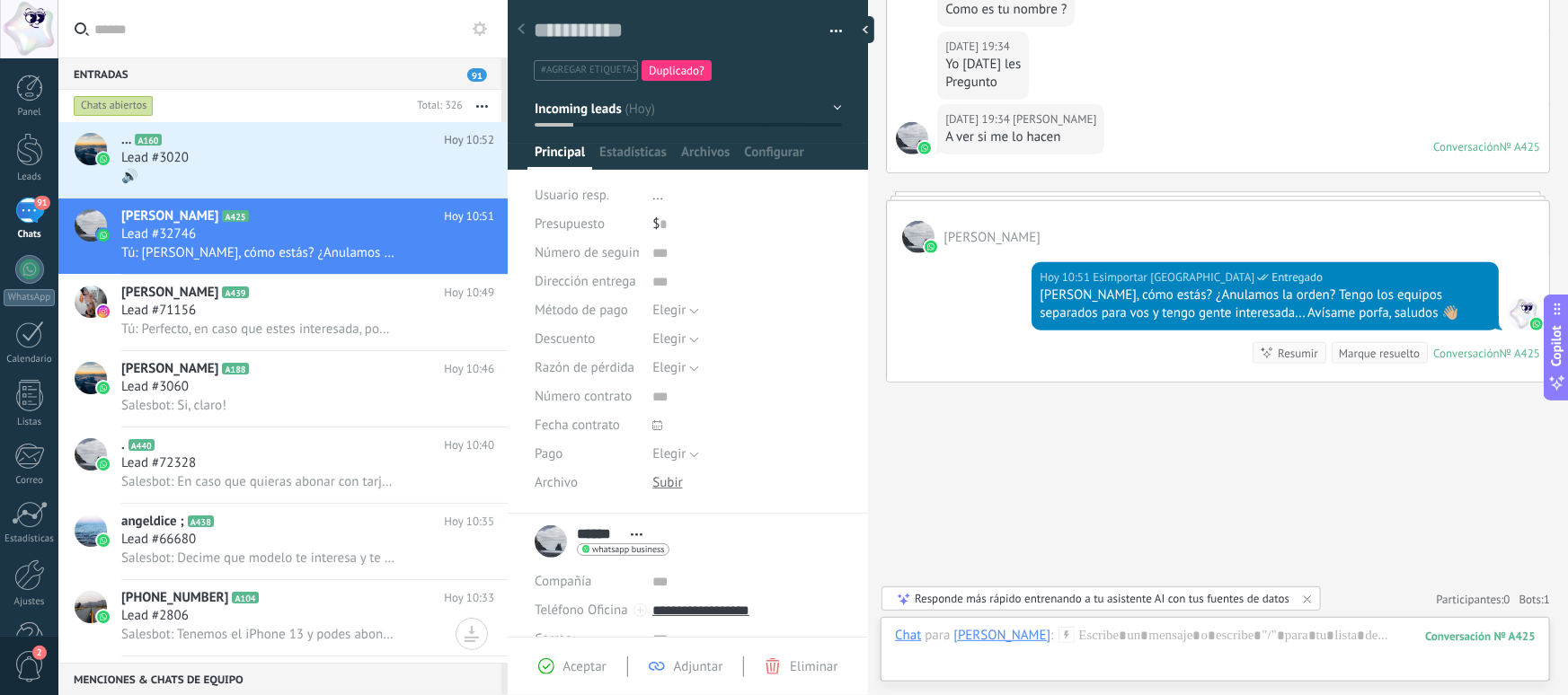
click at [1037, 299] on div "[DATE] 10:51 Esimportar [DEMOGRAPHIC_DATA] Entregado [PERSON_NAME], cómo estás?…" at bounding box center [1265, 296] width 467 height 68
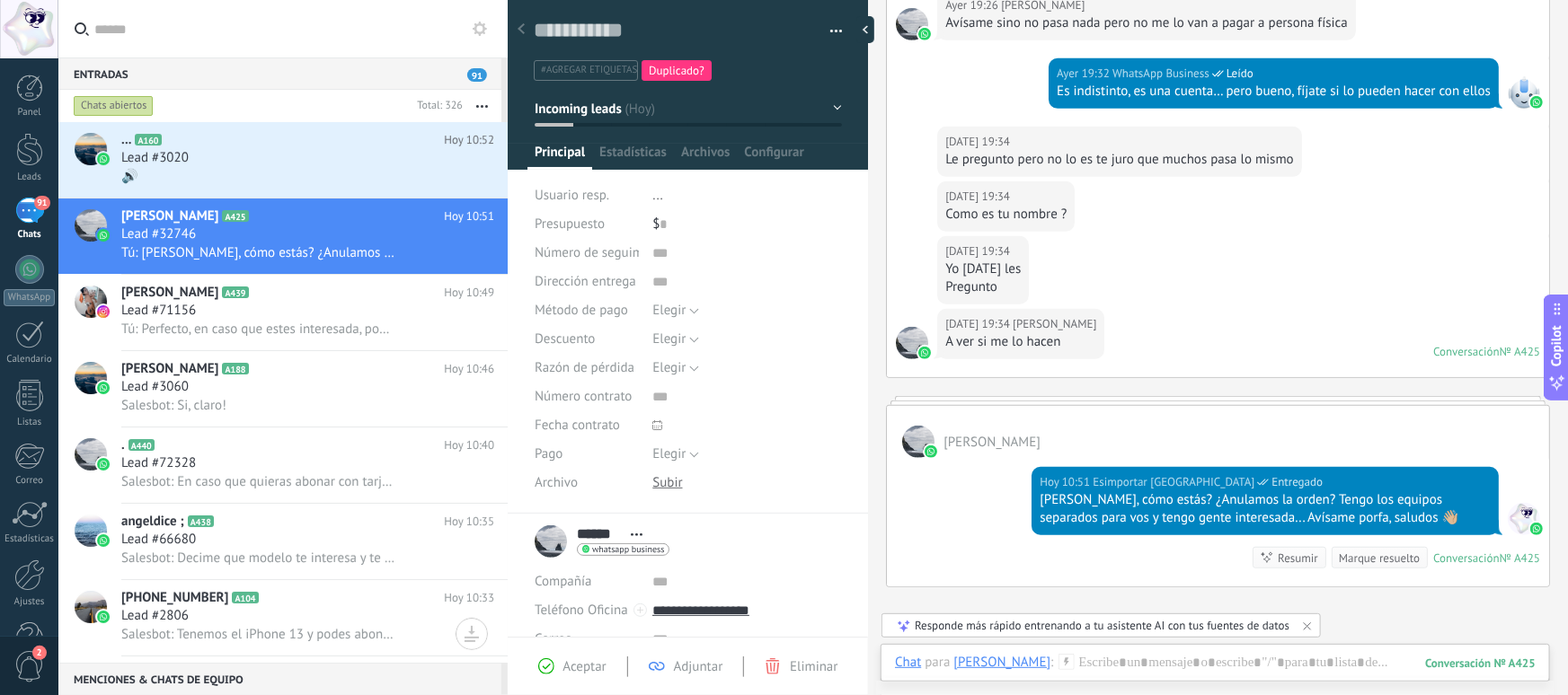
scroll to position [418, 0]
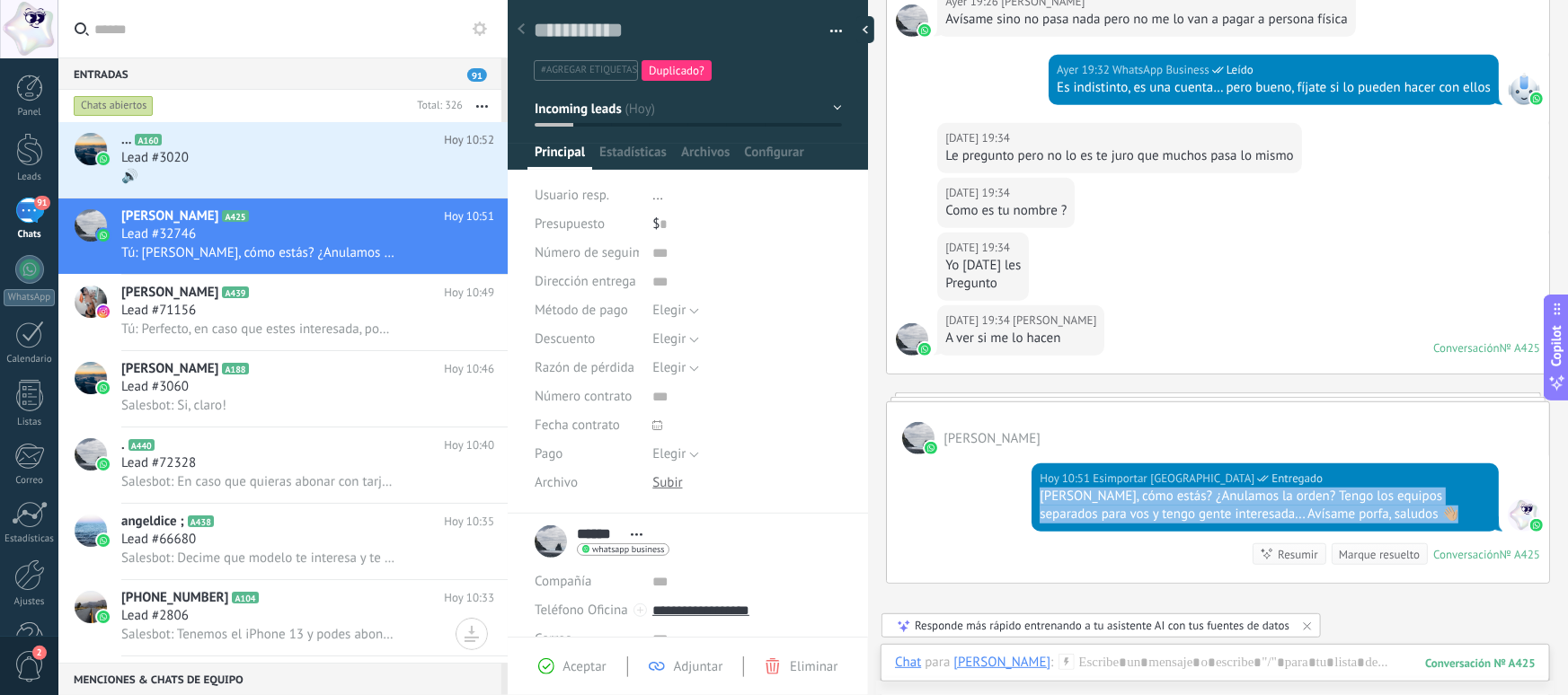
drag, startPoint x: 1037, startPoint y: 494, endPoint x: 1418, endPoint y: 511, distance: 381.4
click at [1418, 511] on div "[PERSON_NAME], cómo estás? ¿Anulamos la orden? Tengo los equipos separados para…" at bounding box center [1265, 506] width 451 height 36
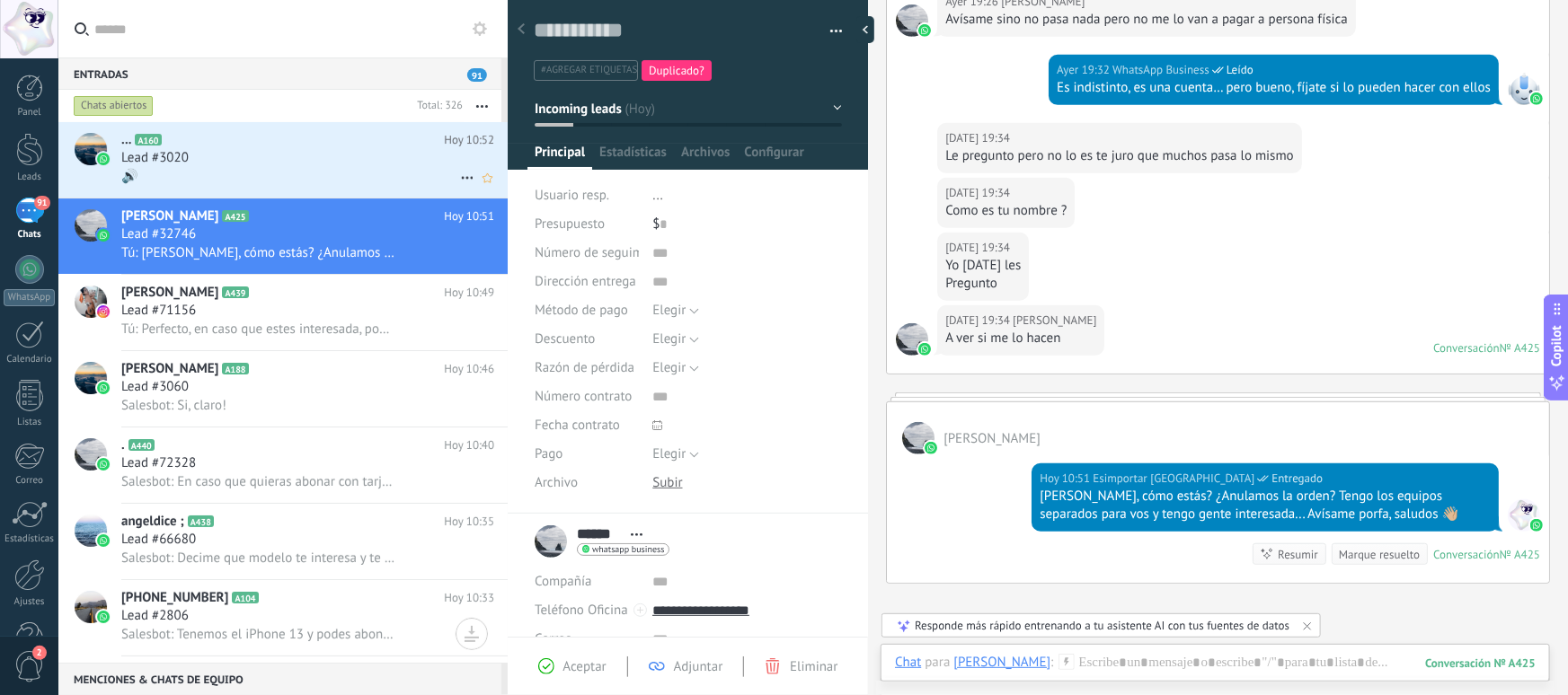
click at [295, 158] on div "Lead #3020" at bounding box center [308, 158] width 373 height 18
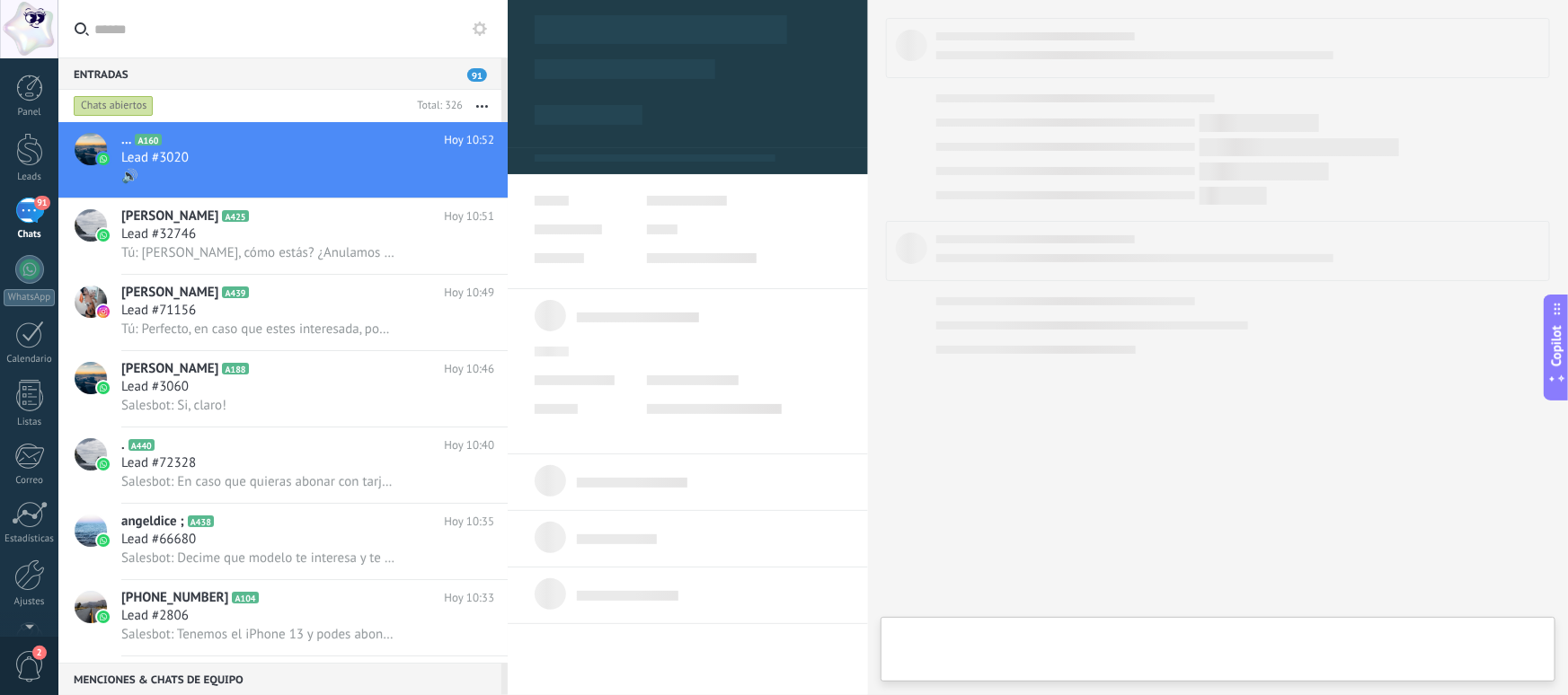
type textarea "**********"
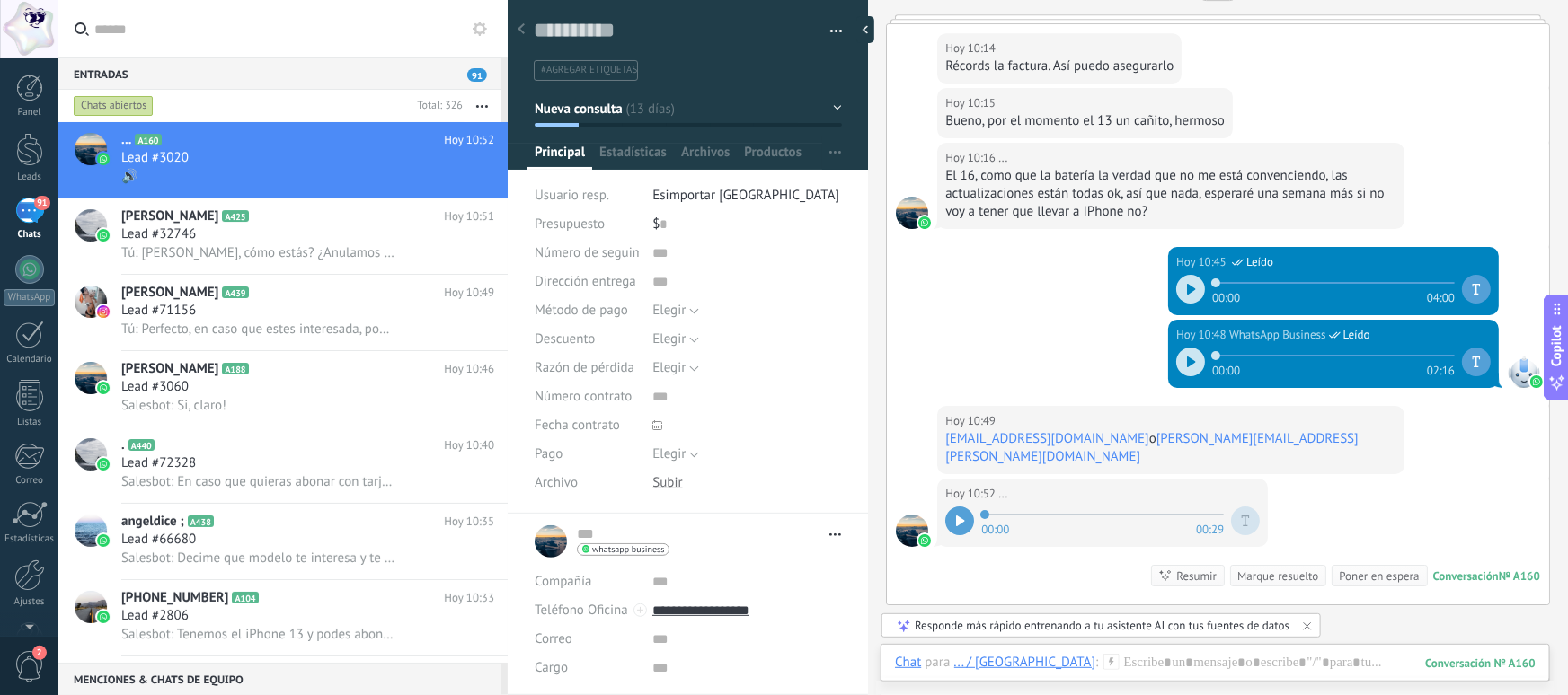
scroll to position [2974, 0]
click at [1085, 352] on div "[DATE] 10:48 WhatsApp Business Leído 00:00 02:16" at bounding box center [1218, 363] width 662 height 86
click at [1387, 414] on div "[DATE] 10:49 ... [EMAIL_ADDRESS][DOMAIN_NAME] o [DOMAIN_NAME][EMAIL_ADDRESS][PE…" at bounding box center [1218, 443] width 662 height 73
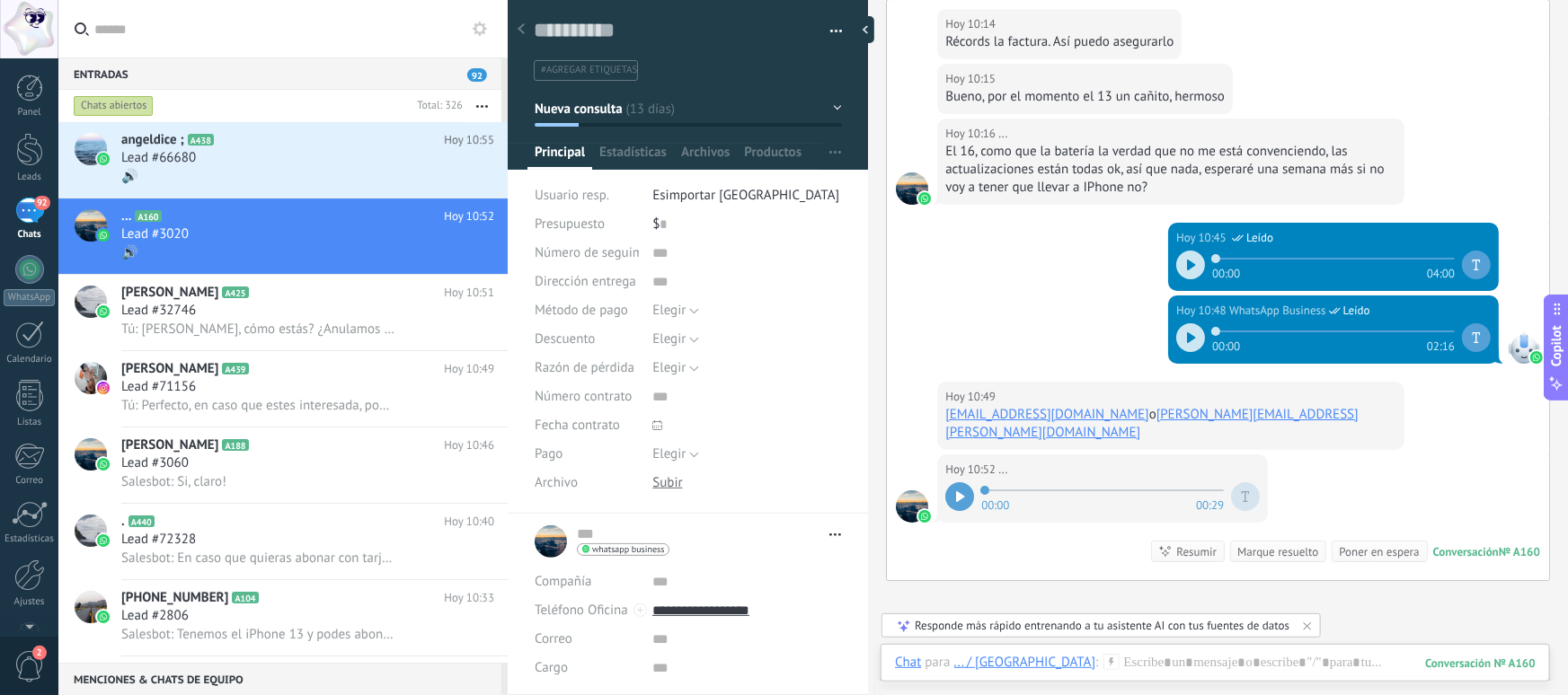
scroll to position [3042, 0]
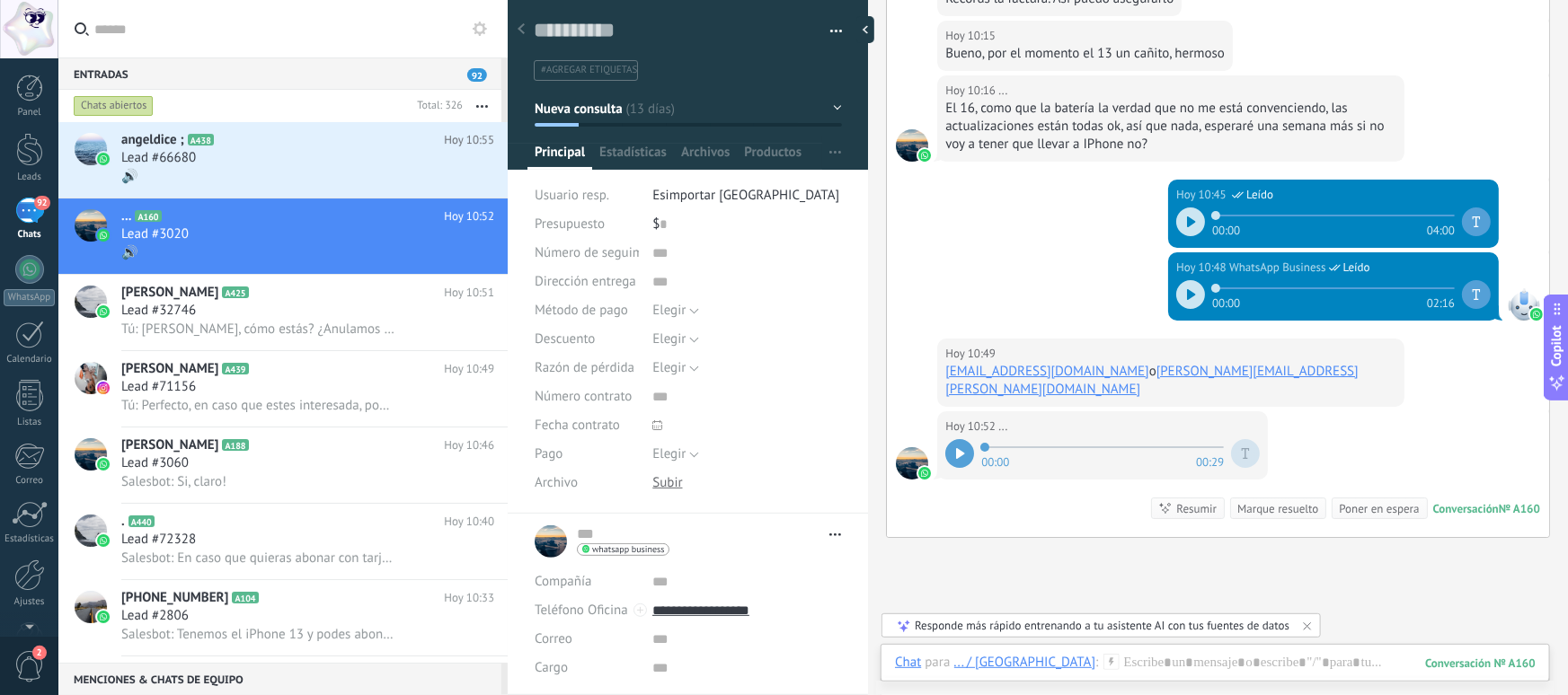
click at [1420, 465] on div "[DATE] 10:52 ... 00:00 00:29 Conversación № A160 Conversación № A160 Resumir Re…" at bounding box center [1218, 475] width 662 height 126
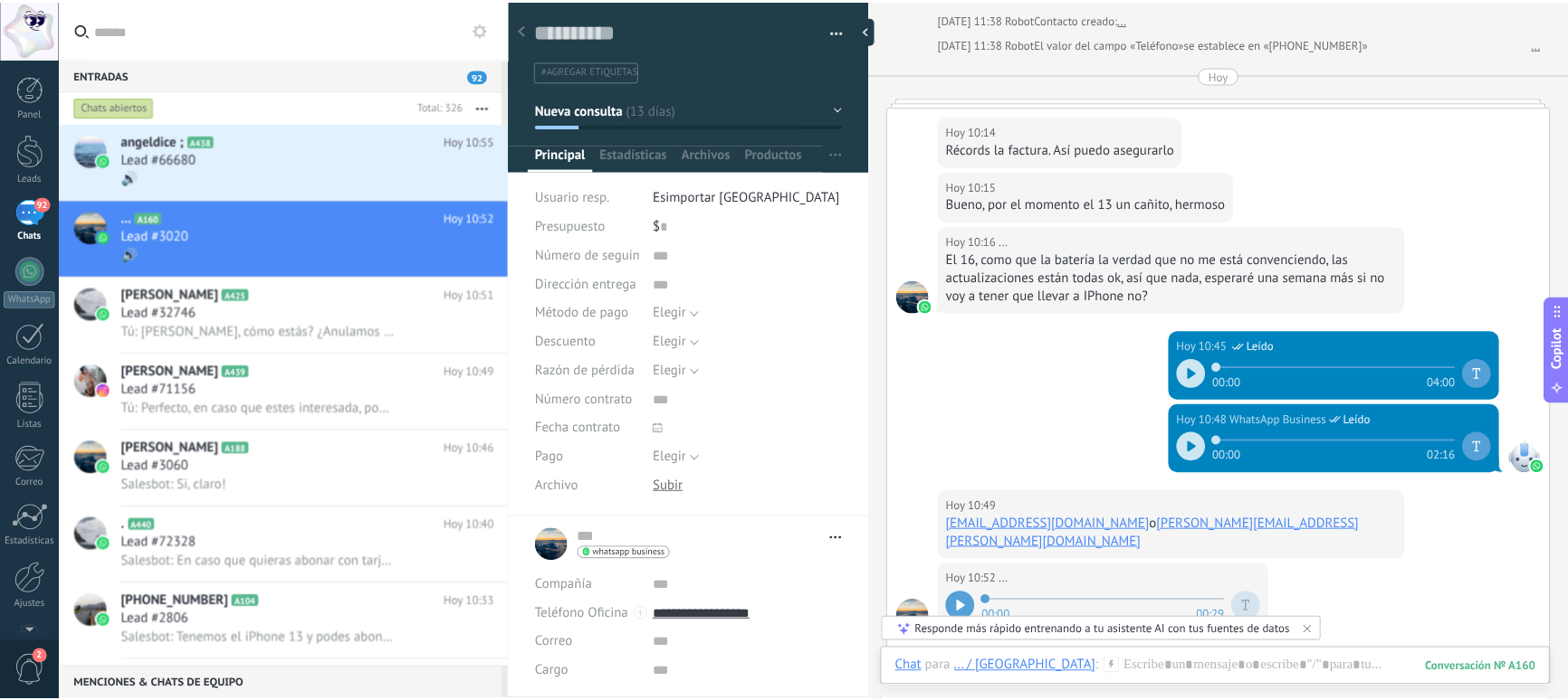
scroll to position [2879, 0]
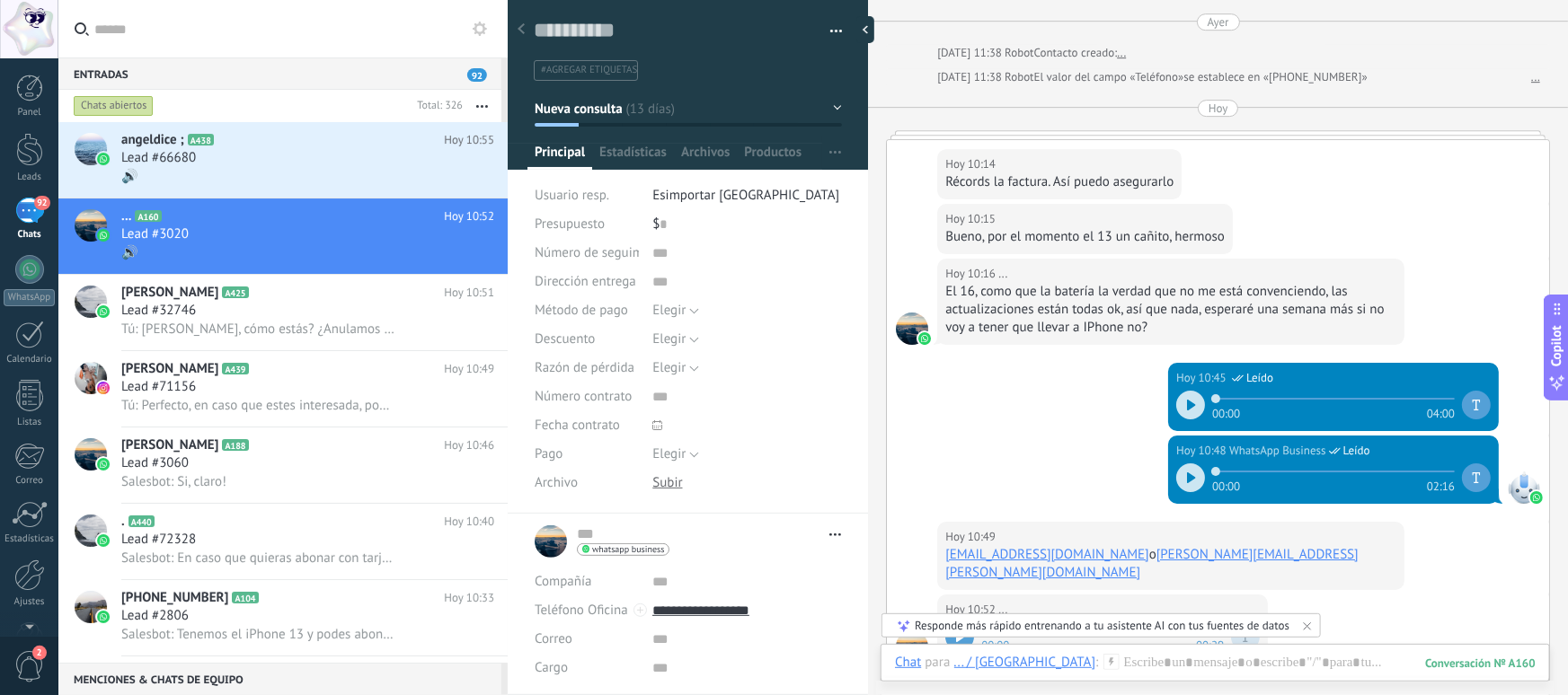
click at [1094, 465] on div "[DATE] 10:48 WhatsApp Business Leído 00:00 02:16" at bounding box center [1218, 479] width 662 height 86
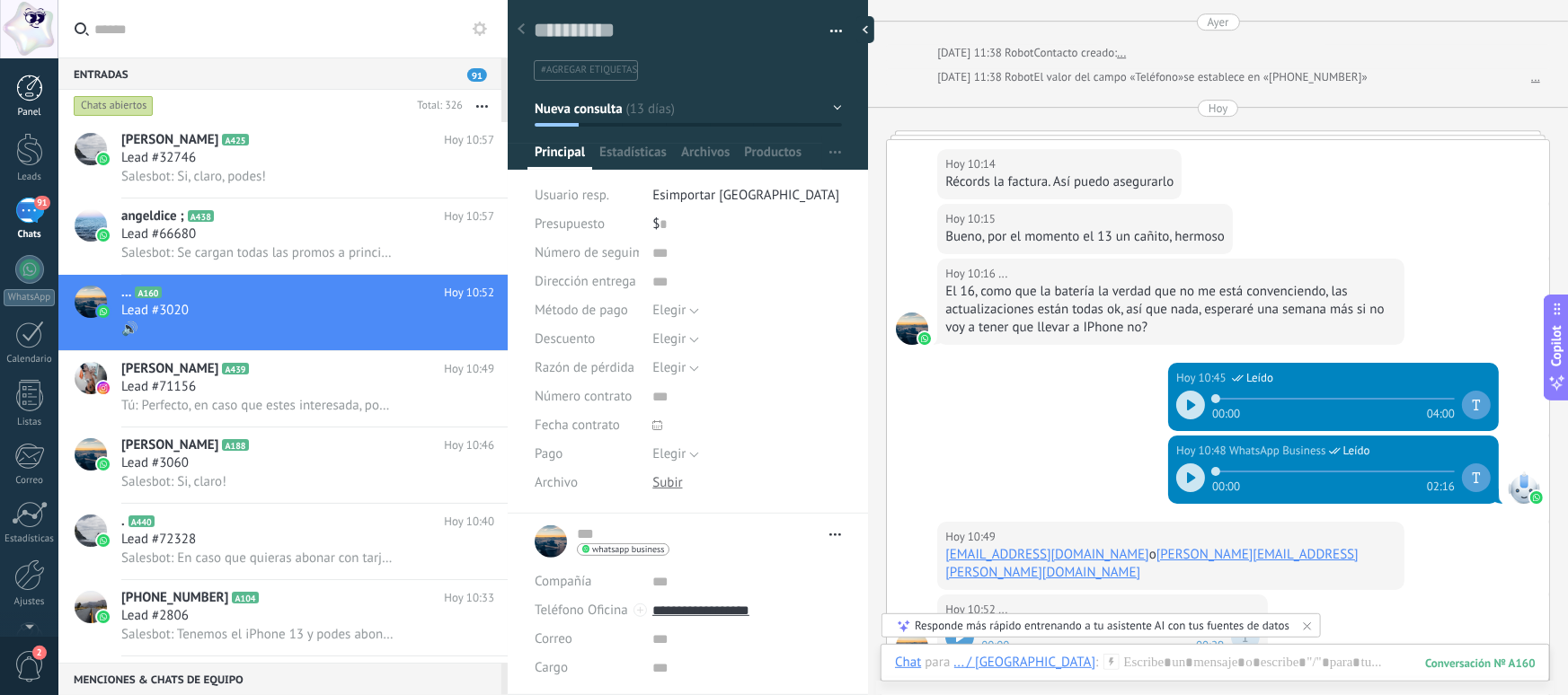
click at [27, 81] on div at bounding box center [30, 88] width 27 height 27
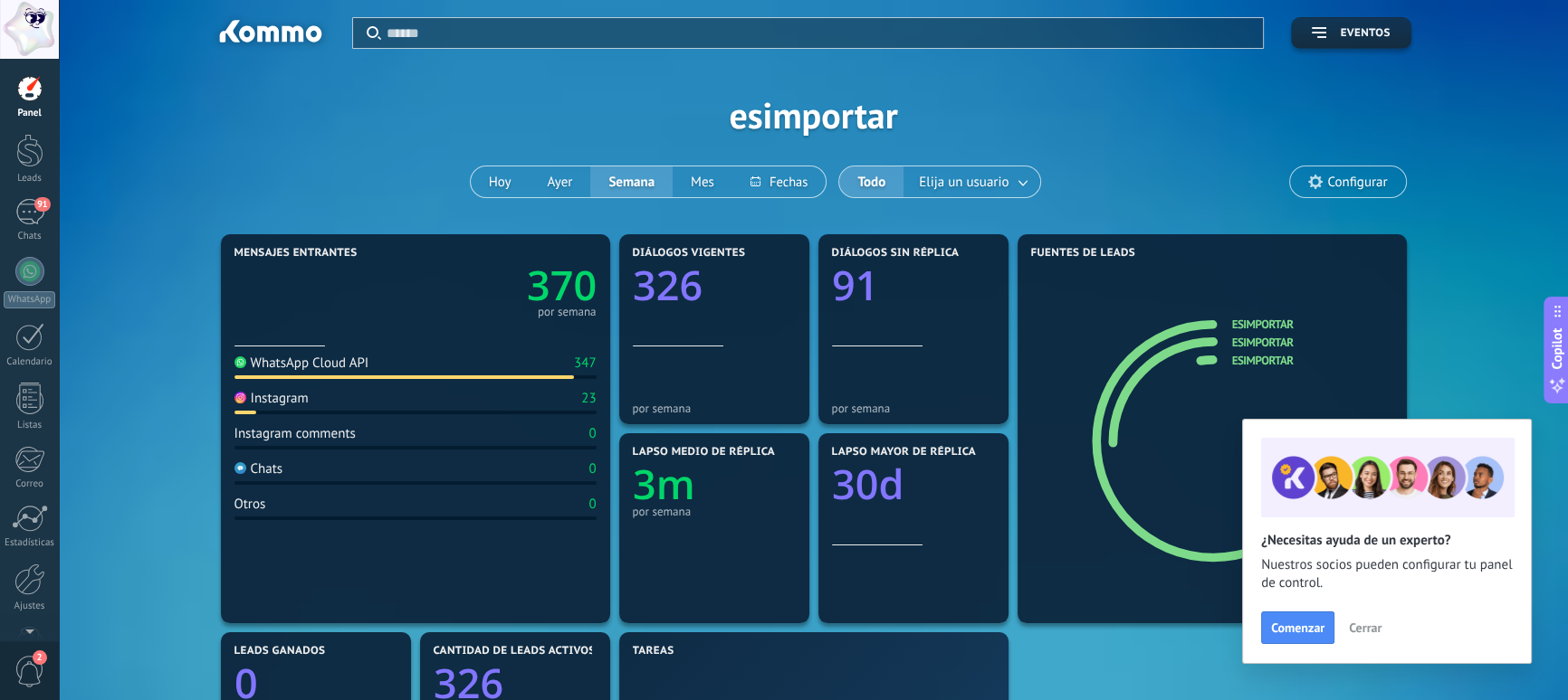
click at [1374, 627] on span "Cerrar" at bounding box center [1365, 628] width 32 height 13
